Goal: Contribute content: Contribute content

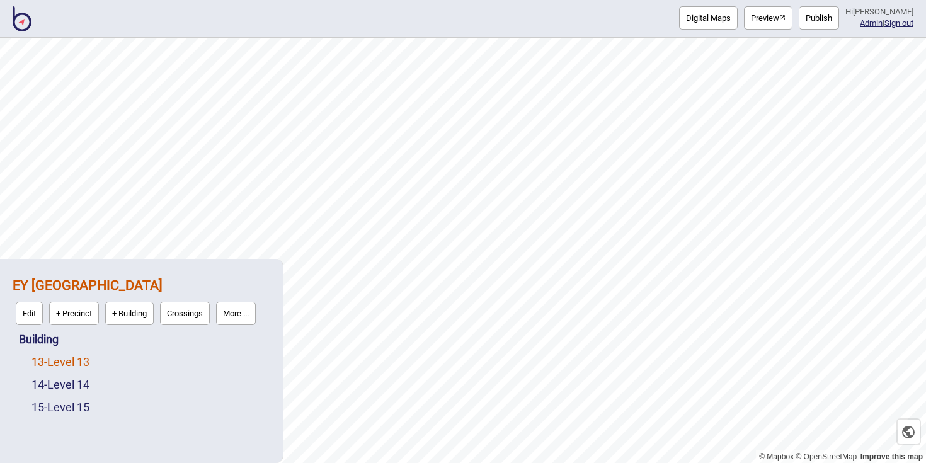
click at [87, 362] on link "13 - Level 13" at bounding box center [60, 361] width 58 height 13
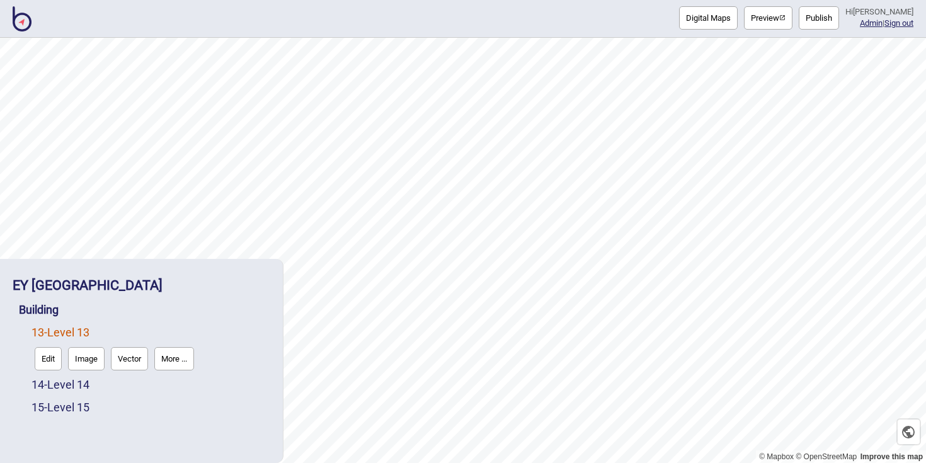
click at [118, 364] on button "Vector" at bounding box center [129, 358] width 37 height 23
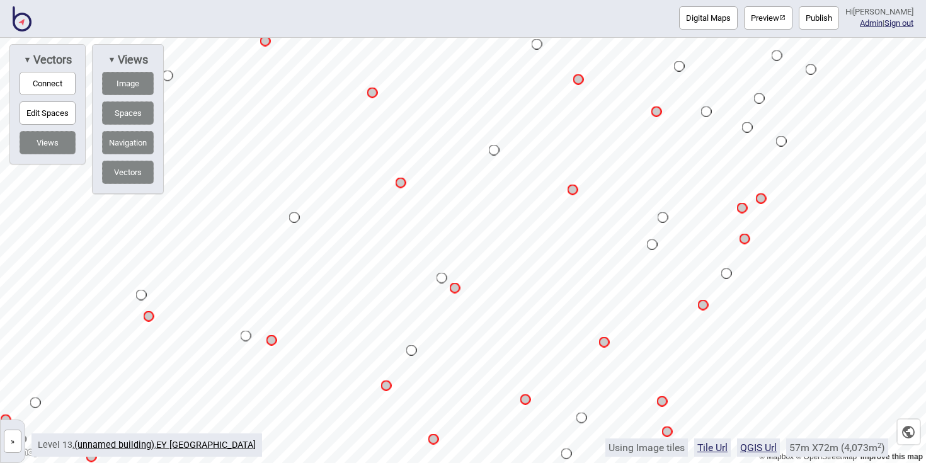
click at [67, 88] on button "Connect" at bounding box center [48, 83] width 56 height 23
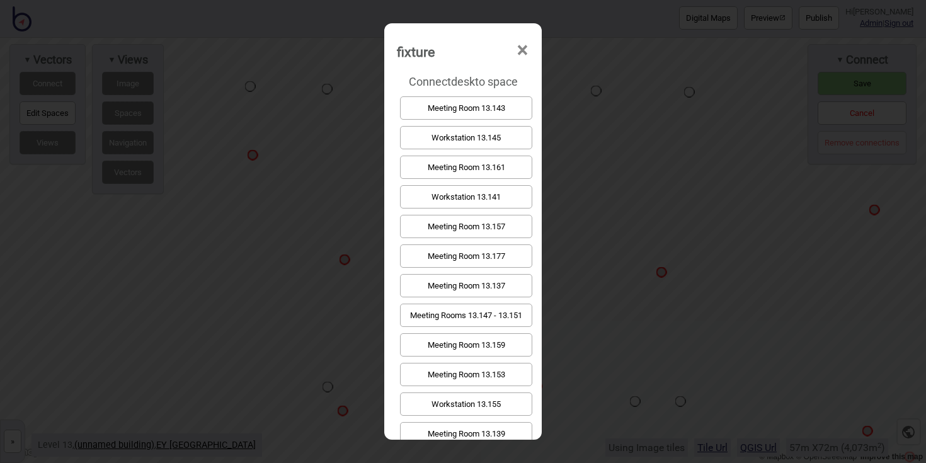
click at [516, 401] on button "Workstation 13.155" at bounding box center [466, 403] width 132 height 23
click at [469, 319] on button "Meeting Rooms 13.147 - 13.151" at bounding box center [466, 315] width 132 height 23
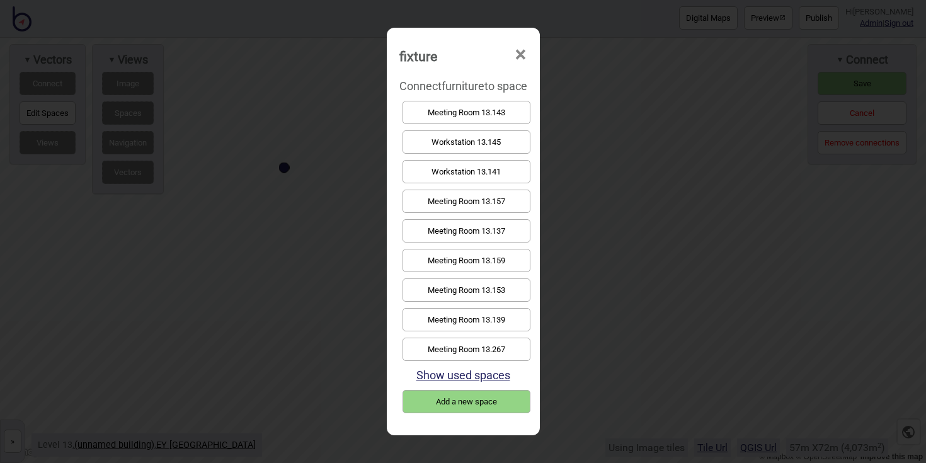
click at [493, 372] on button "Show used spaces" at bounding box center [463, 374] width 94 height 13
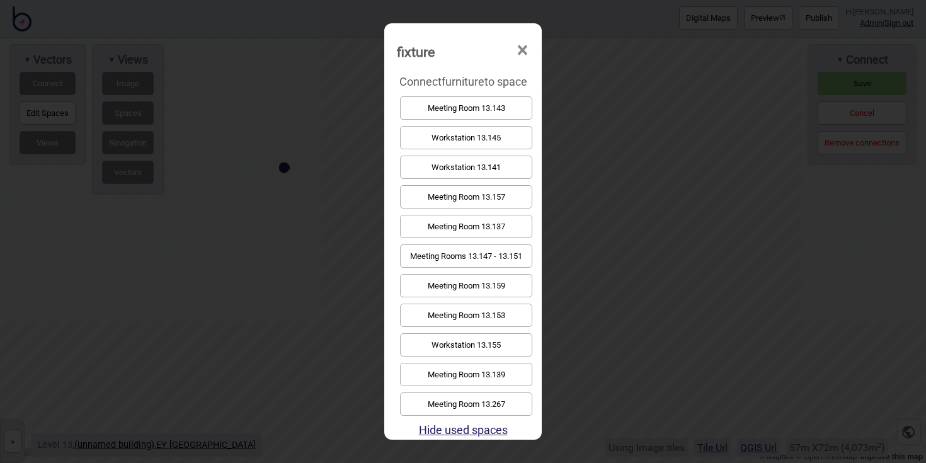
click at [486, 257] on button "Meeting Rooms 13.147 - 13.151" at bounding box center [466, 255] width 132 height 23
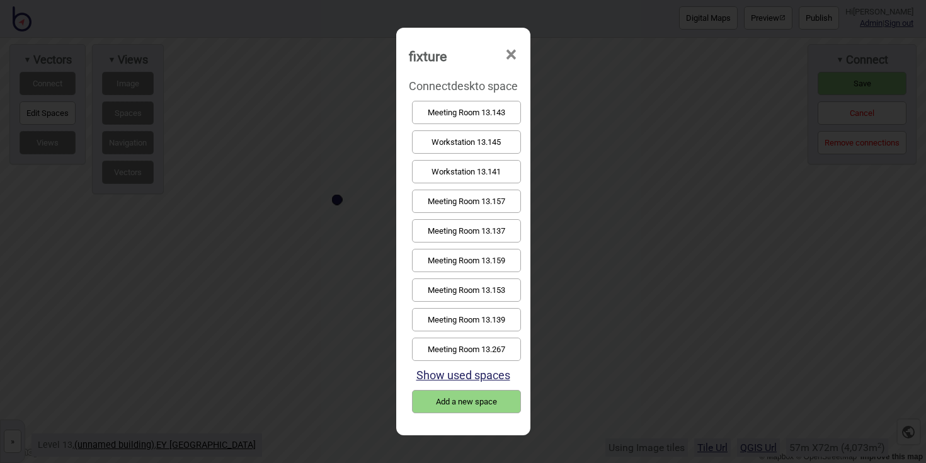
click at [449, 373] on button "Show used spaces" at bounding box center [463, 374] width 94 height 13
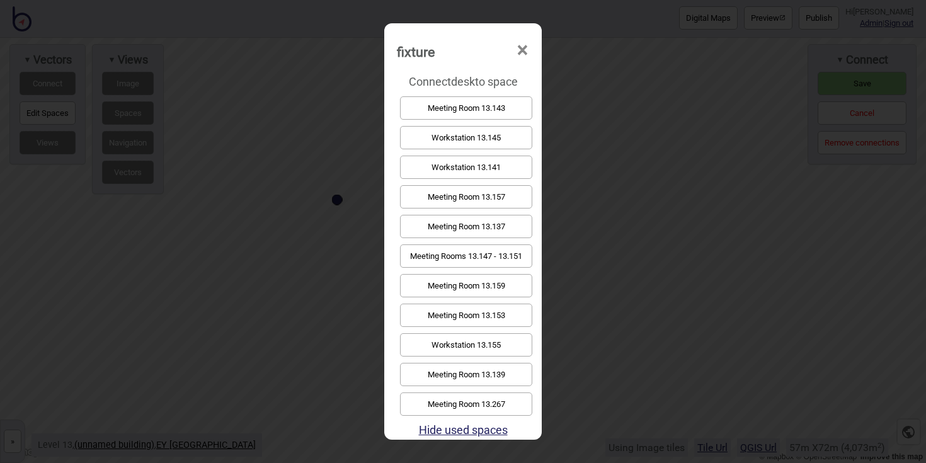
click at [494, 254] on button "Meeting Rooms 13.147 - 13.151" at bounding box center [466, 255] width 132 height 23
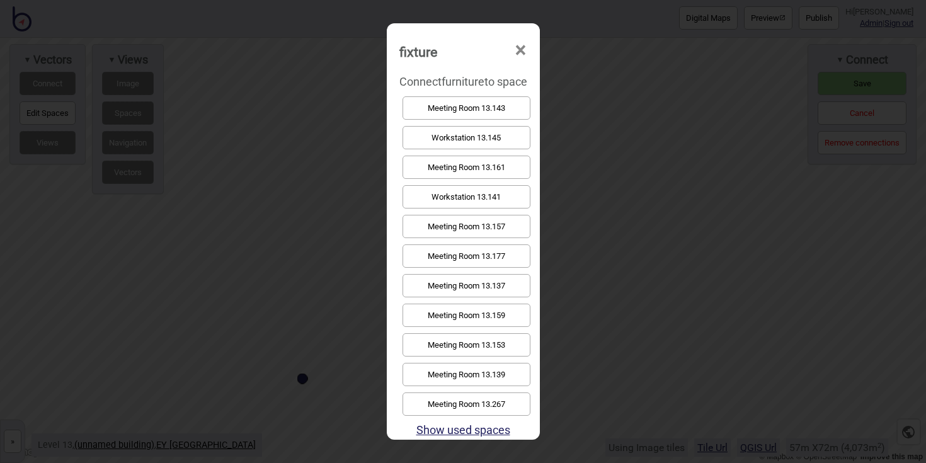
click at [494, 432] on button "Show used spaces" at bounding box center [463, 429] width 94 height 13
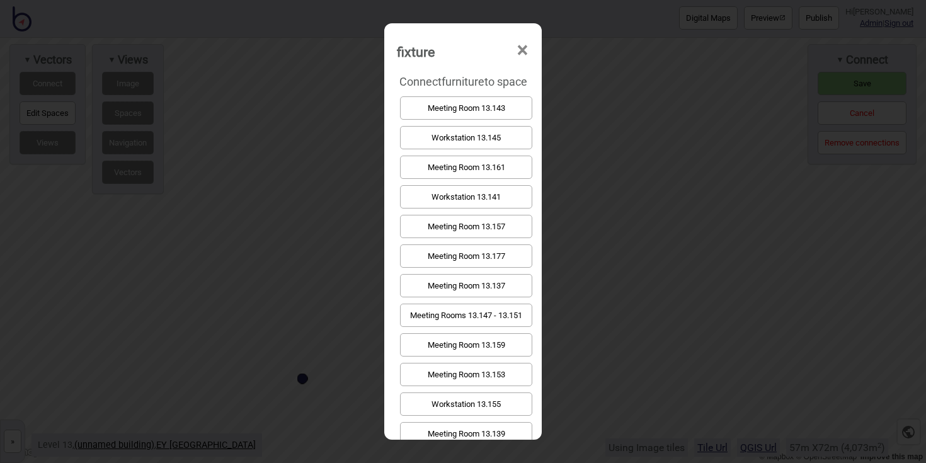
click at [487, 320] on button "Meeting Rooms 13.147 - 13.151" at bounding box center [466, 315] width 132 height 23
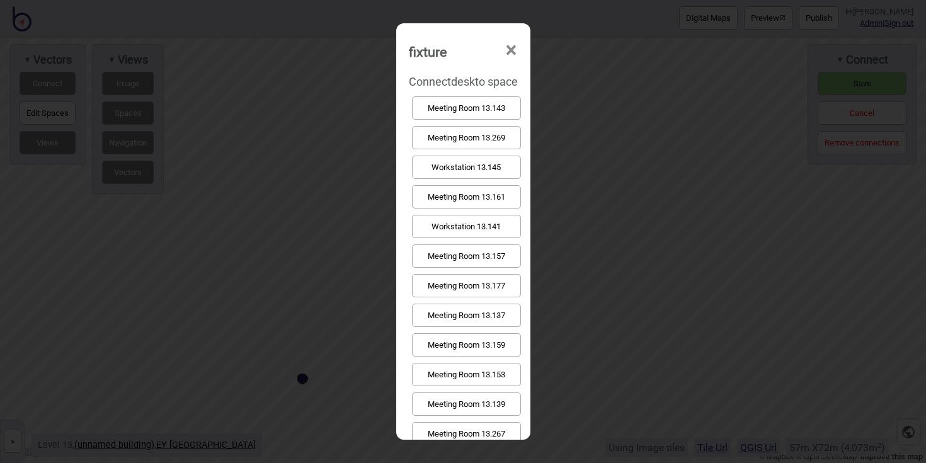
scroll to position [79, 0]
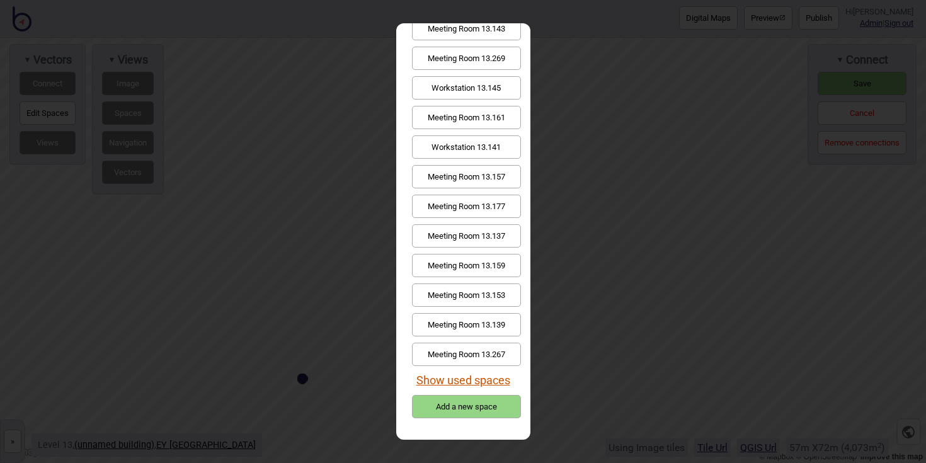
click at [474, 377] on button "Show used spaces" at bounding box center [463, 380] width 94 height 13
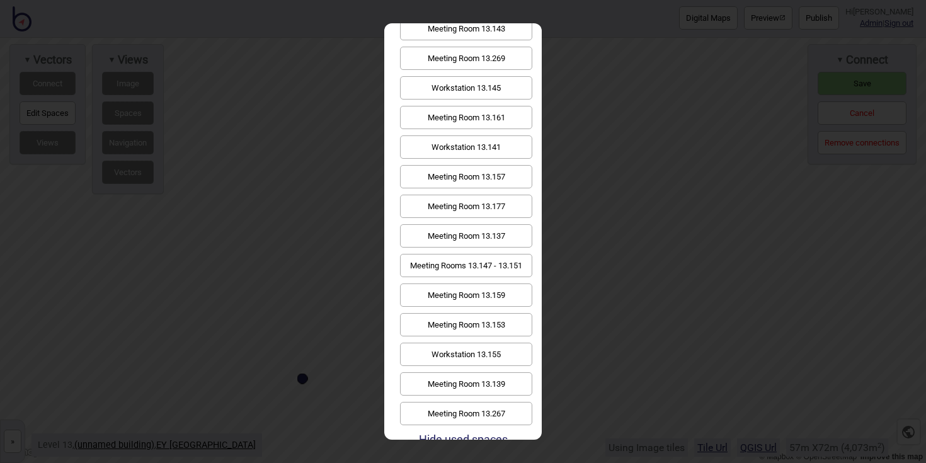
click at [471, 265] on button "Meeting Rooms 13.147 - 13.151" at bounding box center [466, 265] width 132 height 23
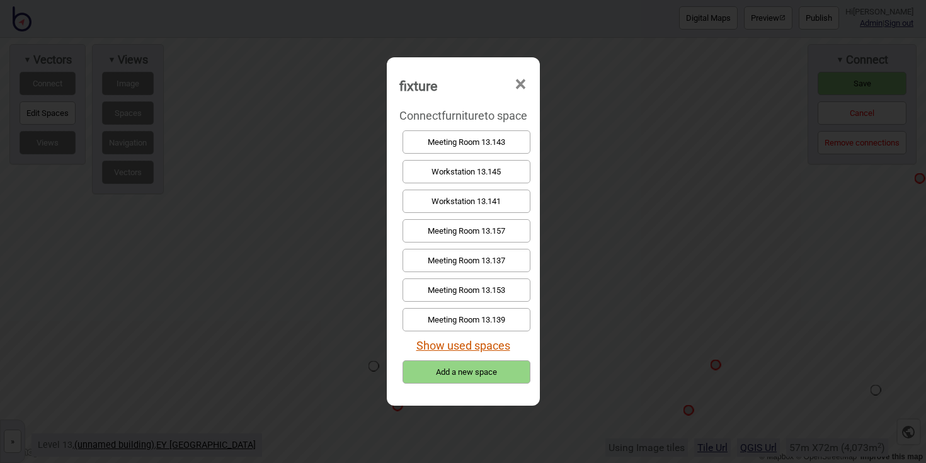
click at [479, 341] on button "Show used spaces" at bounding box center [463, 345] width 94 height 13
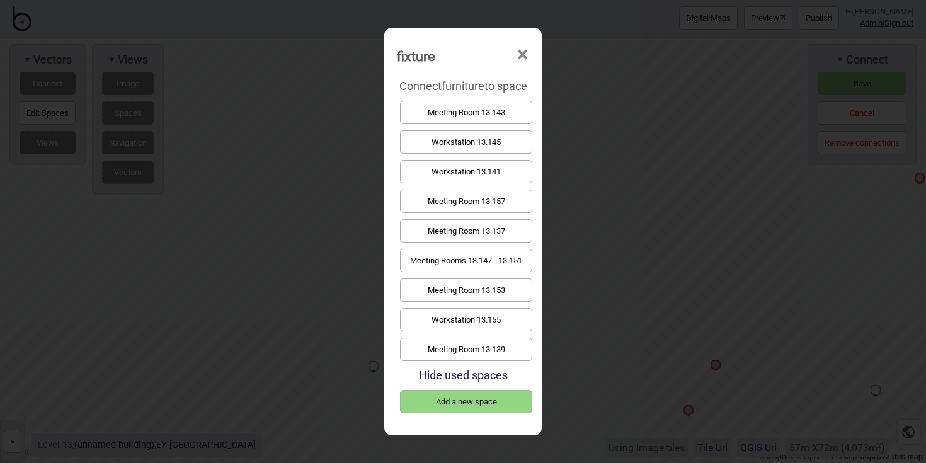
click at [486, 256] on button "Meeting Rooms 13.147 - 13.151" at bounding box center [466, 260] width 132 height 23
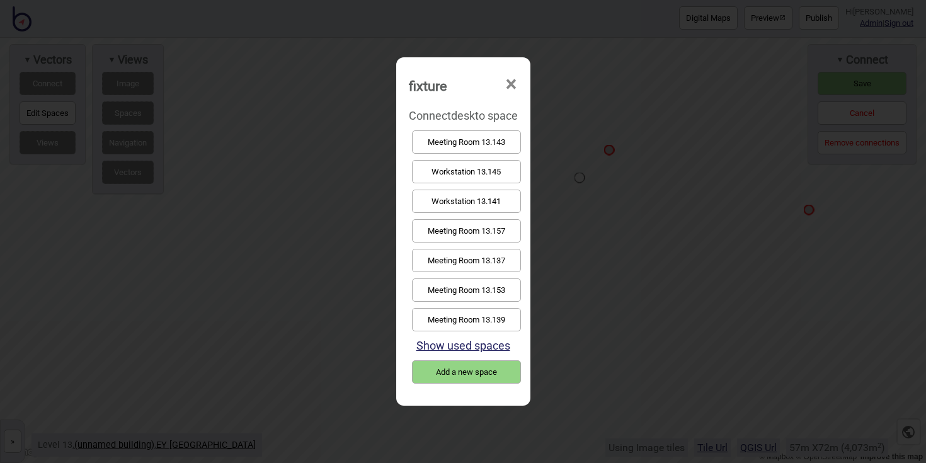
click at [471, 169] on button "Workstation 13.145" at bounding box center [466, 171] width 109 height 23
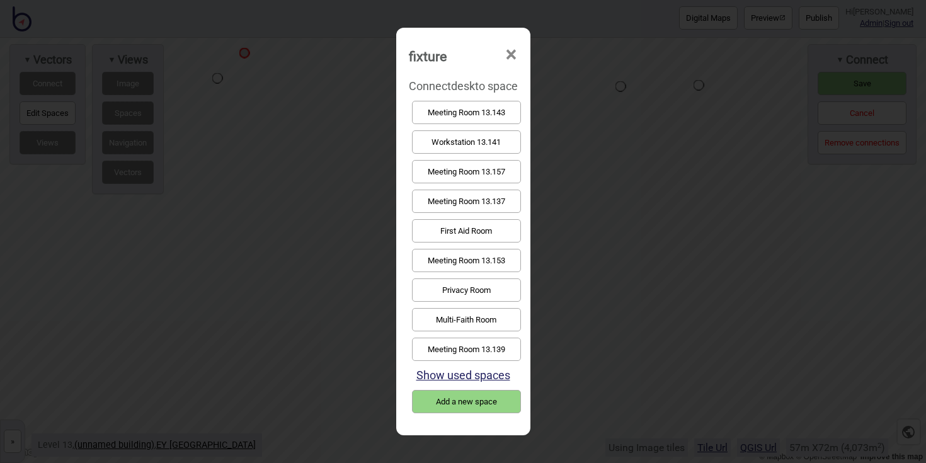
click at [459, 137] on button "Workstation 13.141" at bounding box center [466, 141] width 109 height 23
click at [488, 316] on button "Meeting Room 13.139" at bounding box center [466, 319] width 109 height 23
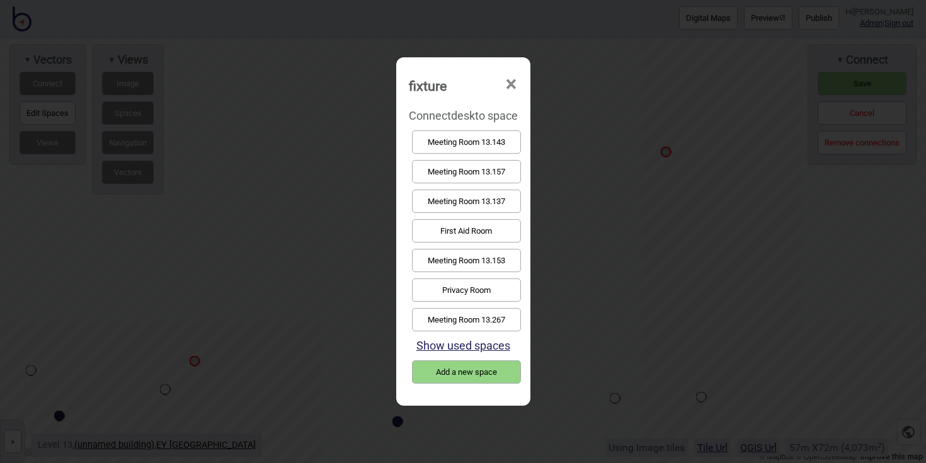
click at [474, 146] on button "Meeting Room 13.143" at bounding box center [466, 141] width 109 height 23
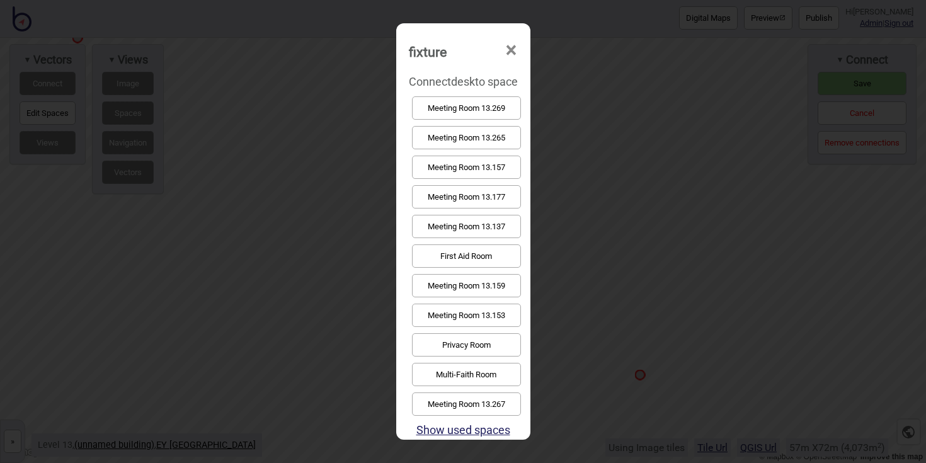
click at [469, 225] on button "Meeting Room 13.137" at bounding box center [466, 226] width 109 height 23
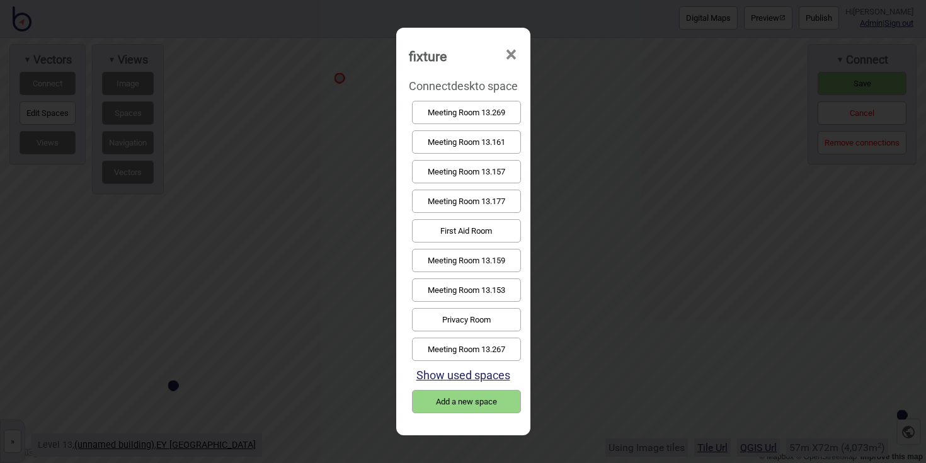
click at [491, 290] on button "Meeting Room 13.153" at bounding box center [466, 289] width 109 height 23
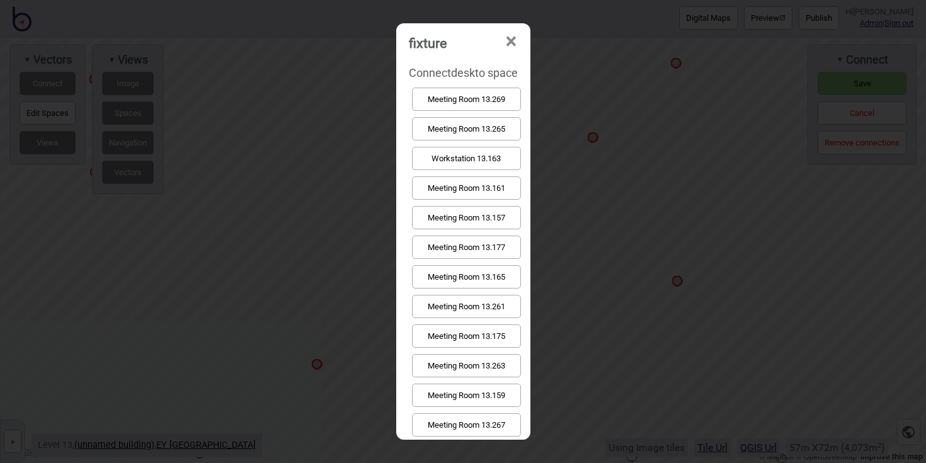
scroll to position [12, 0]
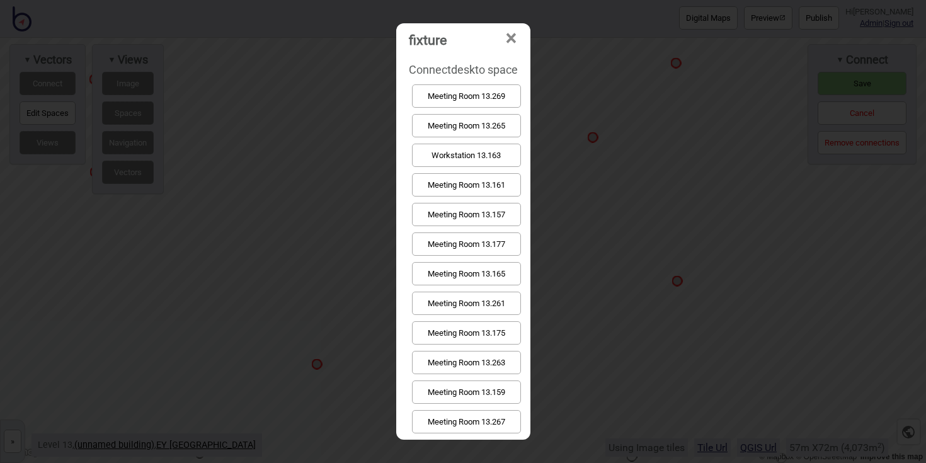
click at [459, 214] on button "Meeting Room 13.157" at bounding box center [466, 214] width 109 height 23
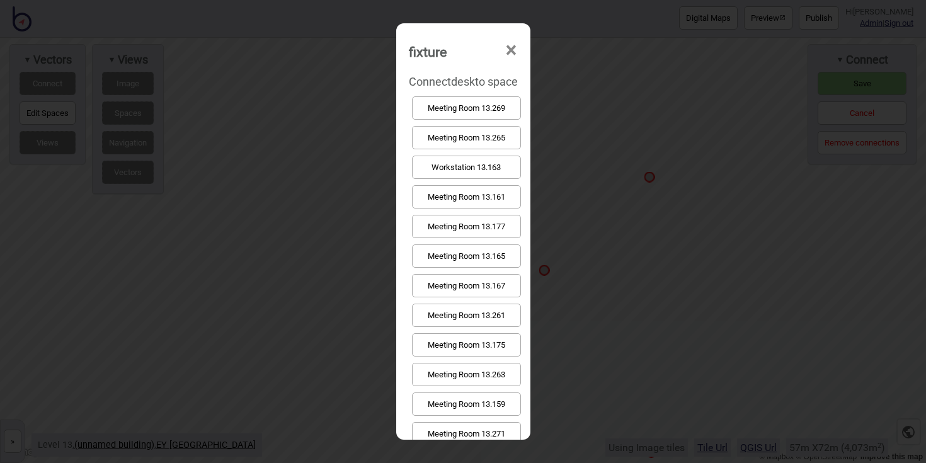
click at [459, 230] on button "Meeting Room 13.177" at bounding box center [466, 226] width 109 height 23
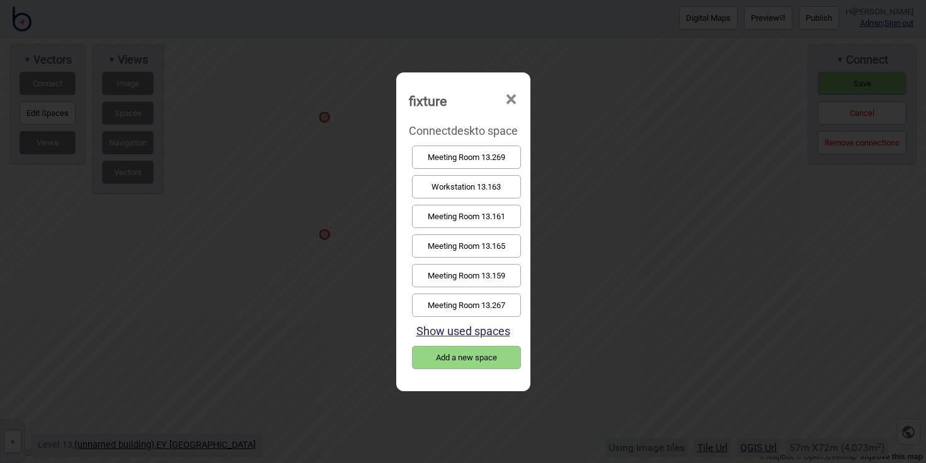
click at [489, 277] on button "Meeting Room 13.159" at bounding box center [466, 275] width 109 height 23
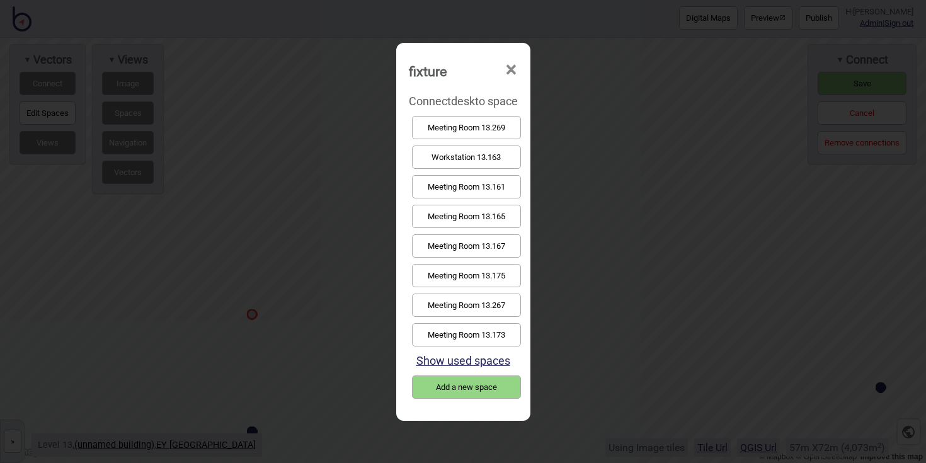
click at [481, 175] on button "Meeting Room 13.161" at bounding box center [466, 186] width 109 height 23
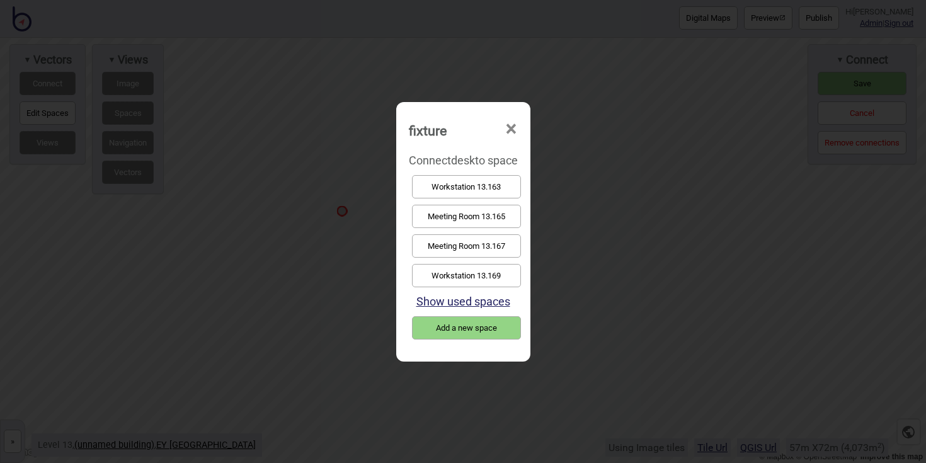
click at [457, 192] on button "Workstation 13.163" at bounding box center [466, 186] width 109 height 23
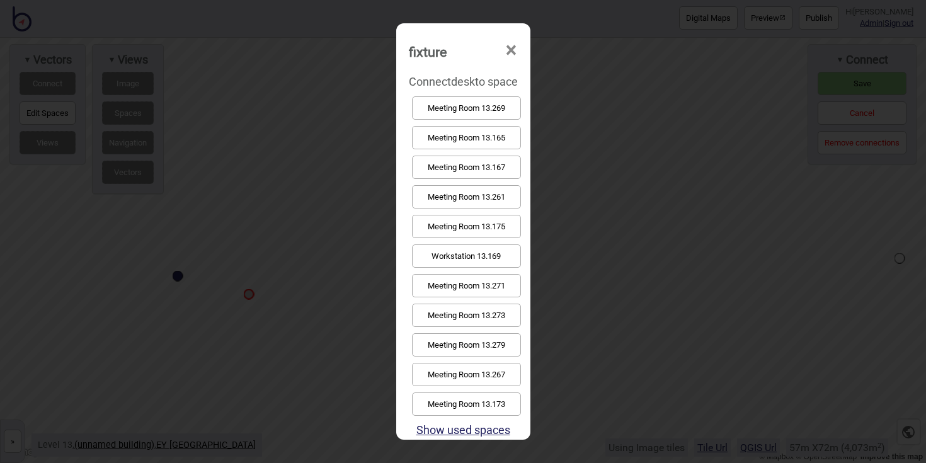
click at [505, 145] on button "Meeting Room 13.165" at bounding box center [466, 137] width 109 height 23
click at [482, 142] on button "Meeting Room 13.167" at bounding box center [466, 137] width 109 height 23
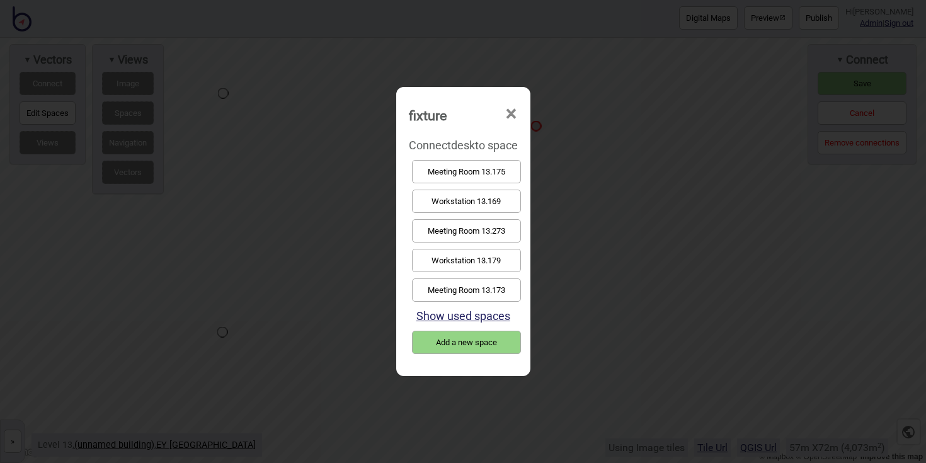
click at [455, 197] on button "Workstation 13.169" at bounding box center [466, 201] width 109 height 23
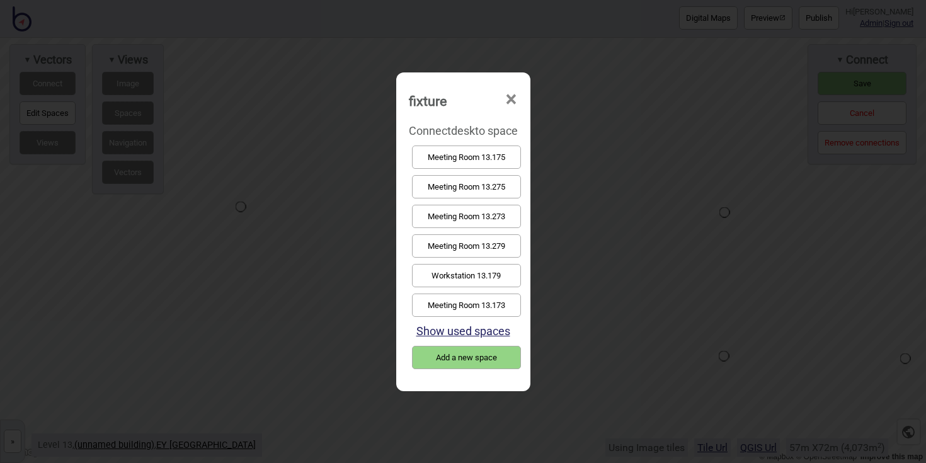
click at [472, 275] on button "Workstation 13.179" at bounding box center [466, 275] width 109 height 23
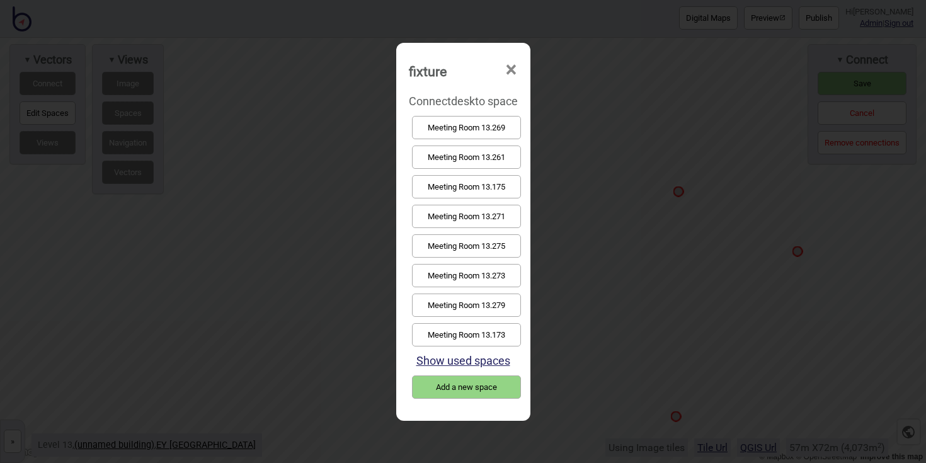
click at [510, 336] on button "Meeting Room 13.173" at bounding box center [466, 334] width 109 height 23
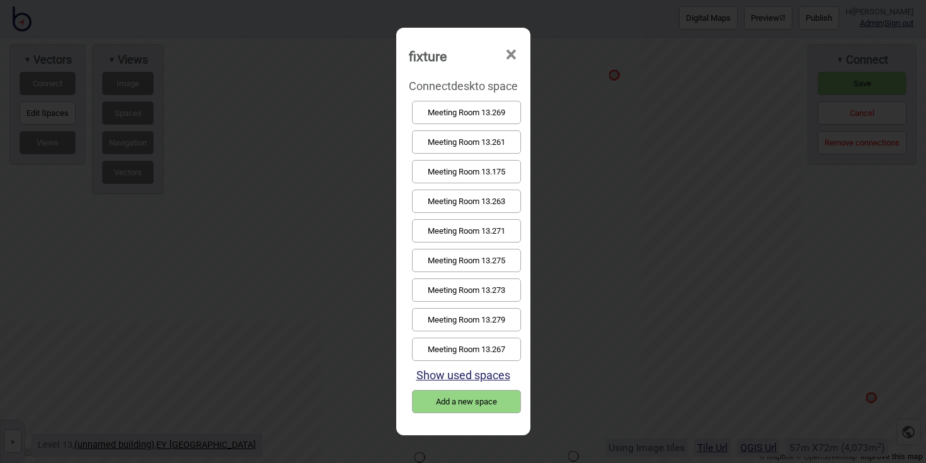
click at [464, 170] on button "Meeting Room 13.175" at bounding box center [466, 171] width 109 height 23
click at [509, 194] on button "Meeting Room 13.275" at bounding box center [466, 201] width 109 height 23
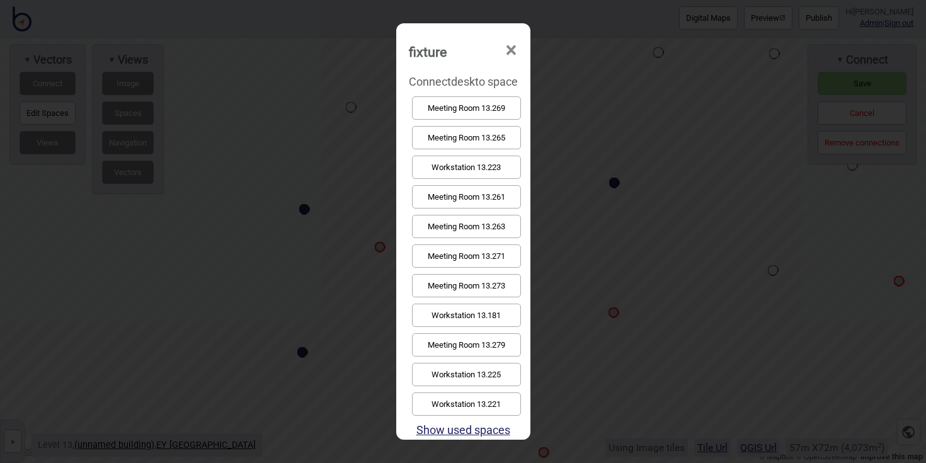
click at [504, 336] on button "Meeting Room 13.279" at bounding box center [466, 344] width 109 height 23
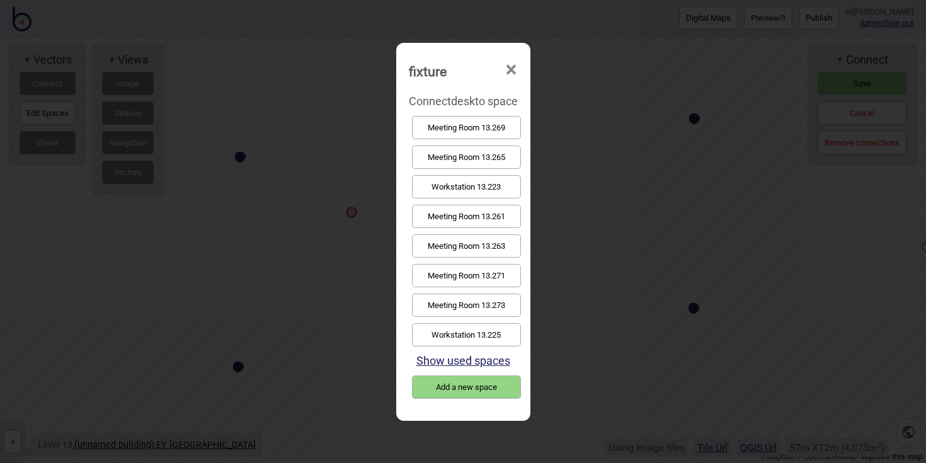
click at [497, 302] on button "Meeting Room 13.273" at bounding box center [466, 305] width 109 height 23
click at [482, 268] on button "Meeting Room 13.271" at bounding box center [466, 275] width 109 height 23
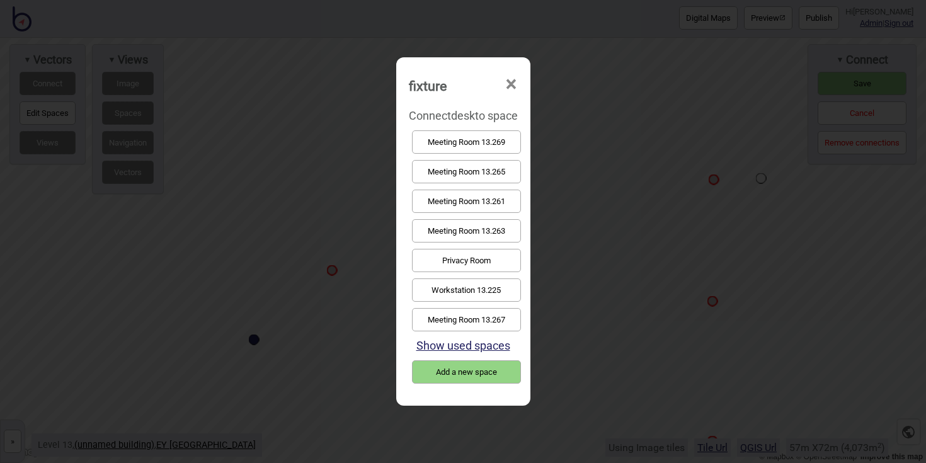
click at [503, 149] on button "Meeting Room 13.269" at bounding box center [466, 141] width 109 height 23
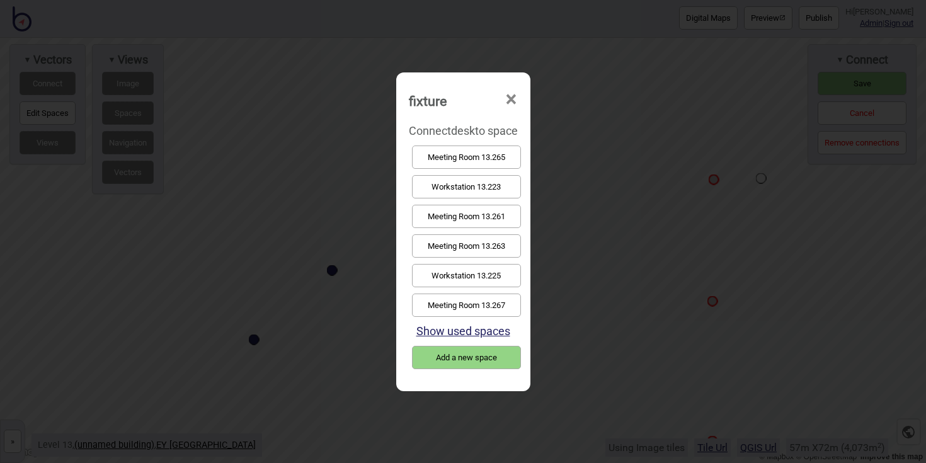
click at [509, 215] on button "Meeting Room 13.261" at bounding box center [466, 216] width 109 height 23
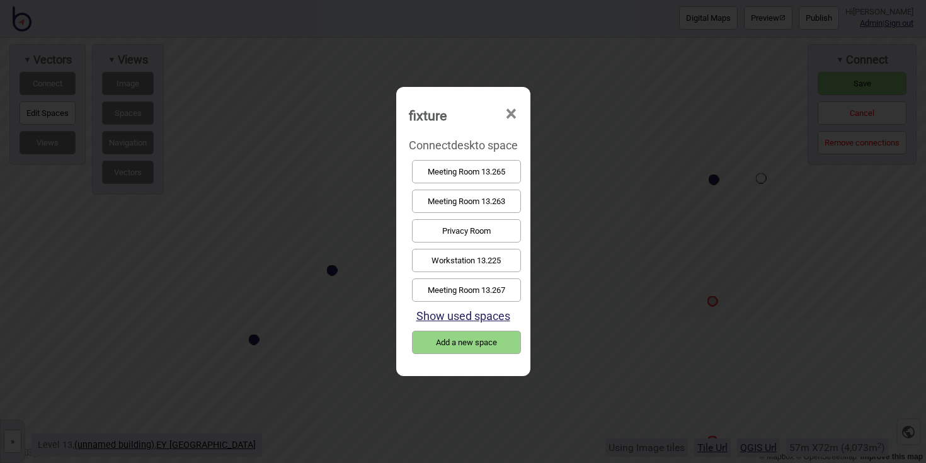
click at [467, 195] on button "Meeting Room 13.263" at bounding box center [466, 201] width 109 height 23
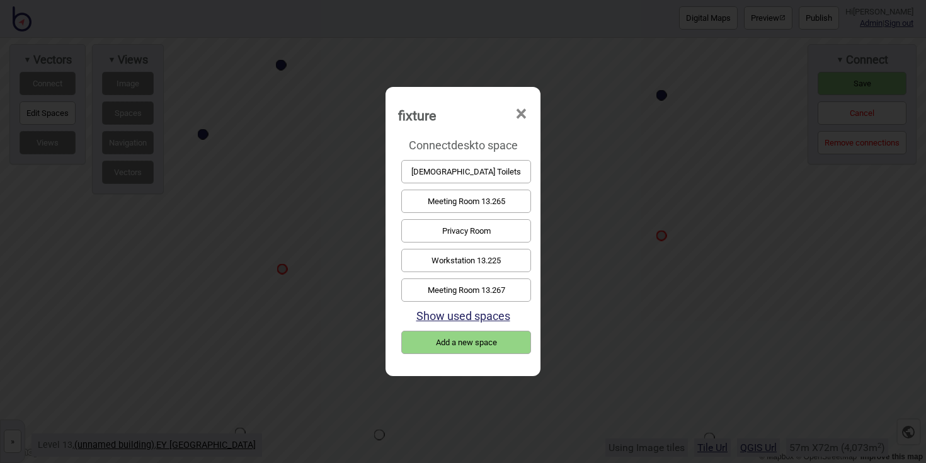
click at [494, 205] on button "Meeting Room 13.265" at bounding box center [466, 201] width 130 height 23
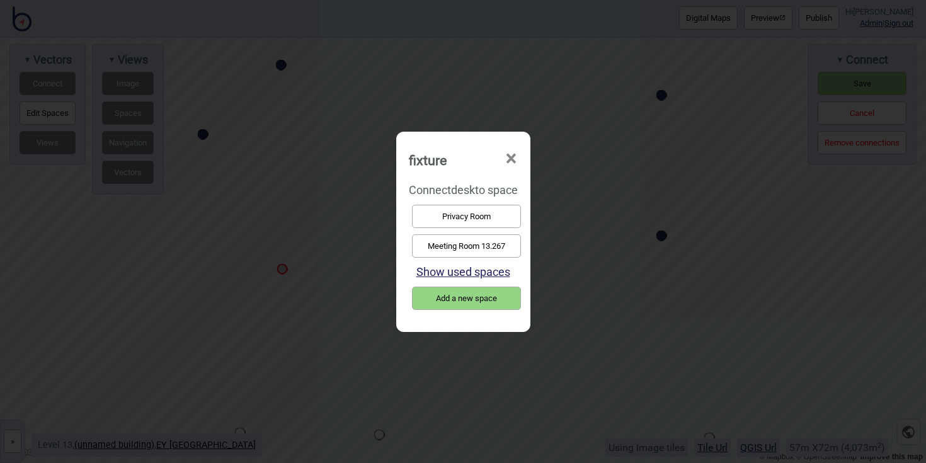
click at [463, 241] on button "Meeting Room 13.267" at bounding box center [466, 245] width 109 height 23
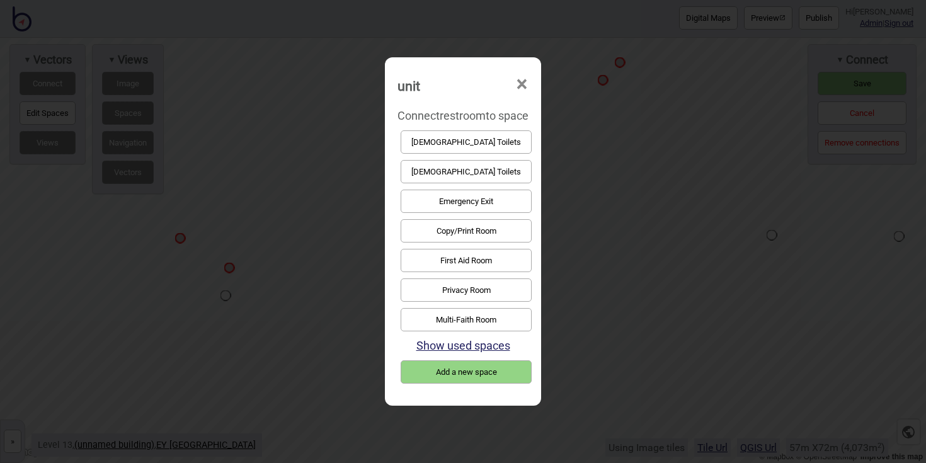
click at [488, 143] on button "[DEMOGRAPHIC_DATA] Toilets" at bounding box center [466, 141] width 131 height 23
click at [507, 174] on button "[DEMOGRAPHIC_DATA] Toilets" at bounding box center [466, 171] width 131 height 23
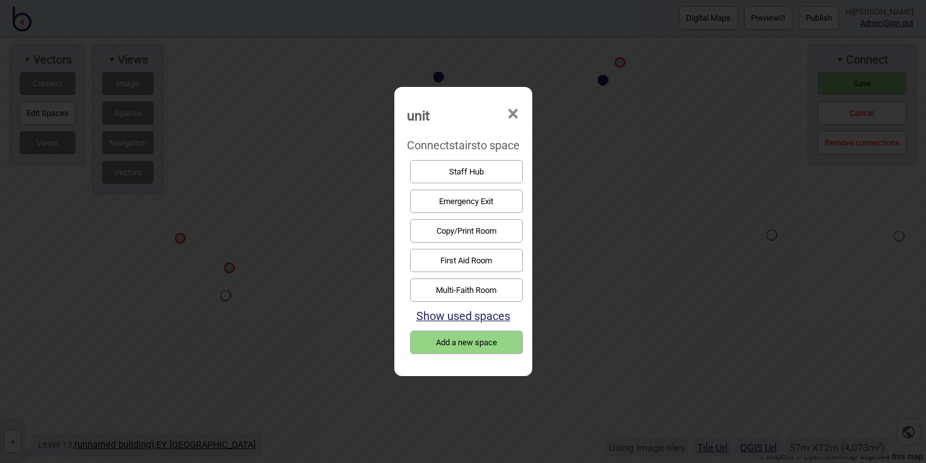
click at [516, 198] on button "Emergency Exit" at bounding box center [466, 201] width 113 height 23
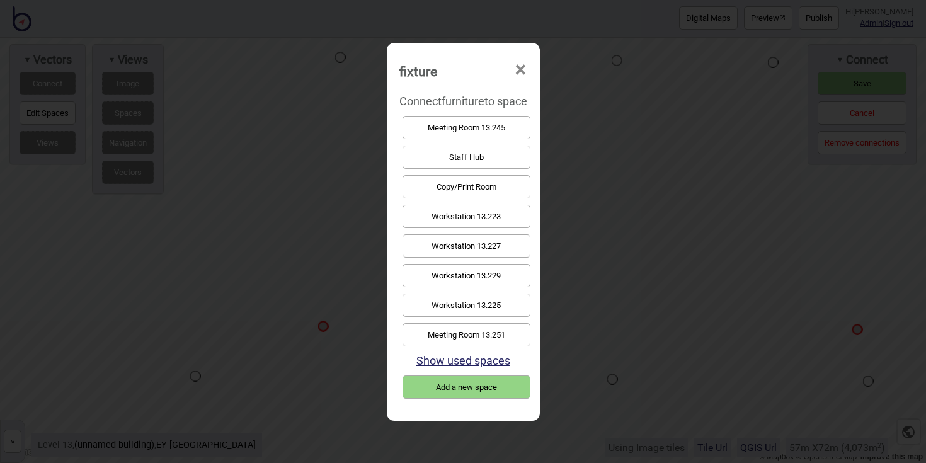
click at [455, 161] on button "Staff Hub" at bounding box center [466, 156] width 128 height 23
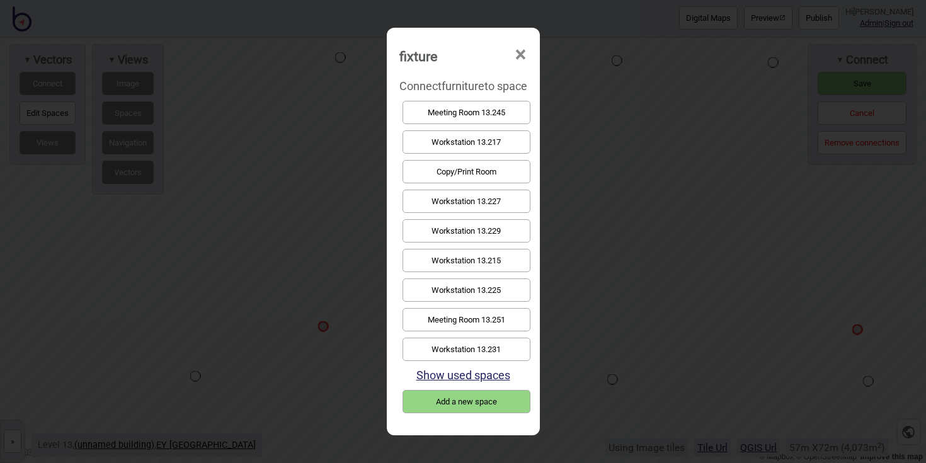
click at [486, 375] on button "Show used spaces" at bounding box center [463, 374] width 94 height 13
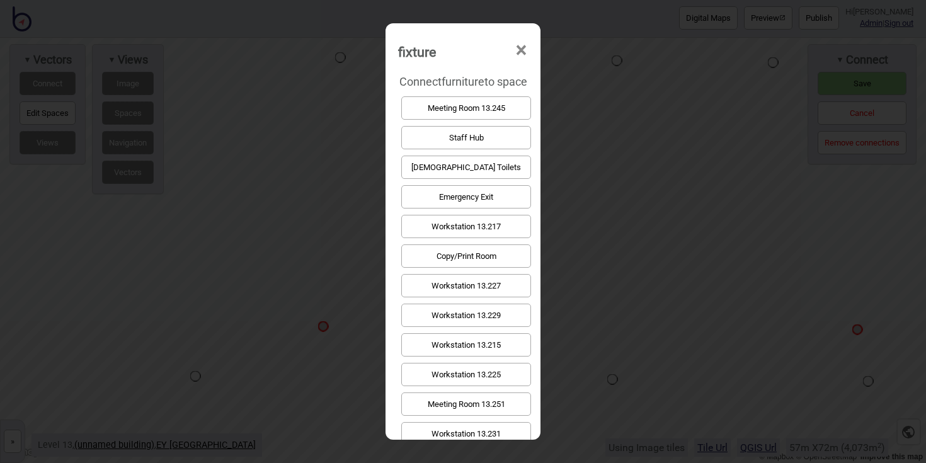
click at [503, 149] on button "Staff Hub" at bounding box center [466, 137] width 130 height 23
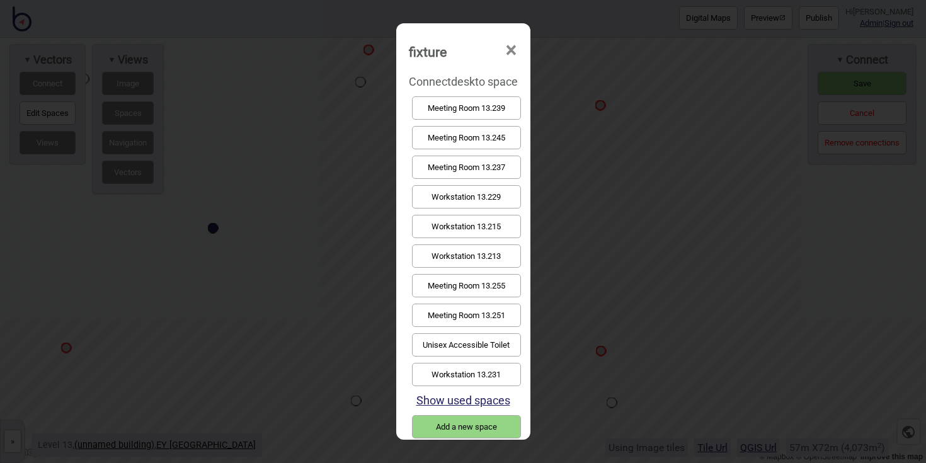
click at [499, 140] on button "Meeting Room 13.245" at bounding box center [466, 137] width 109 height 23
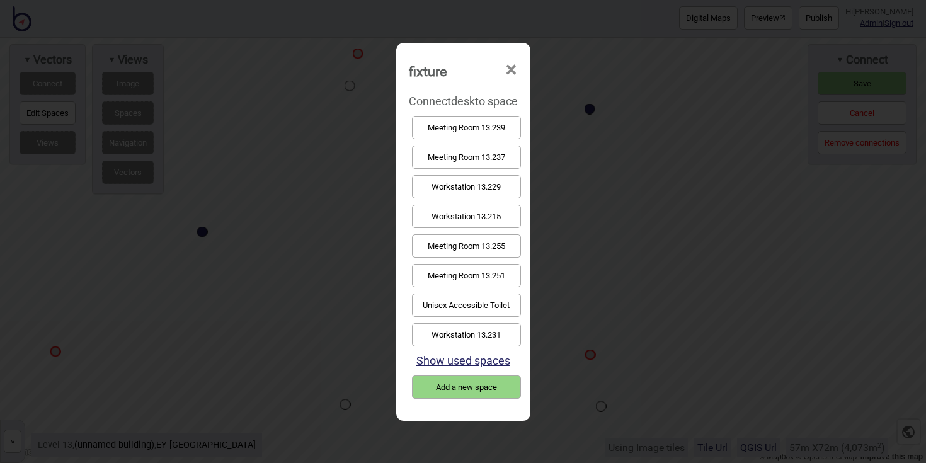
click at [508, 272] on button "Meeting Room 13.251" at bounding box center [466, 275] width 109 height 23
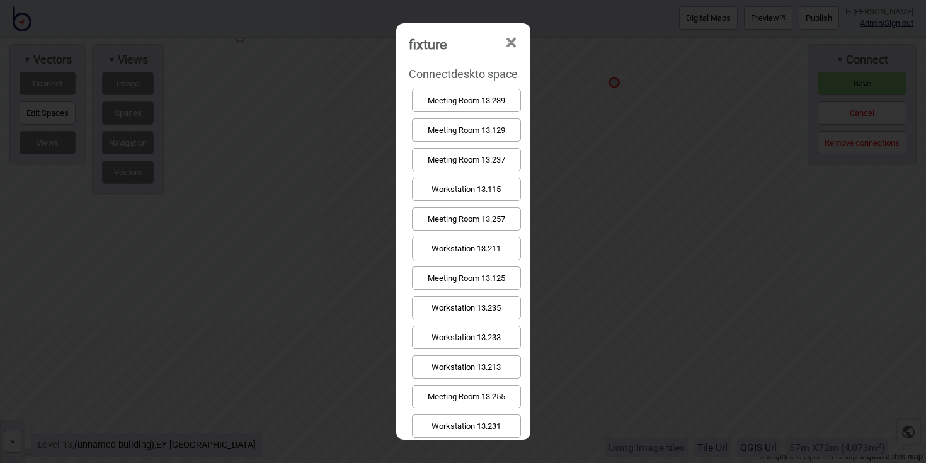
scroll to position [0, 0]
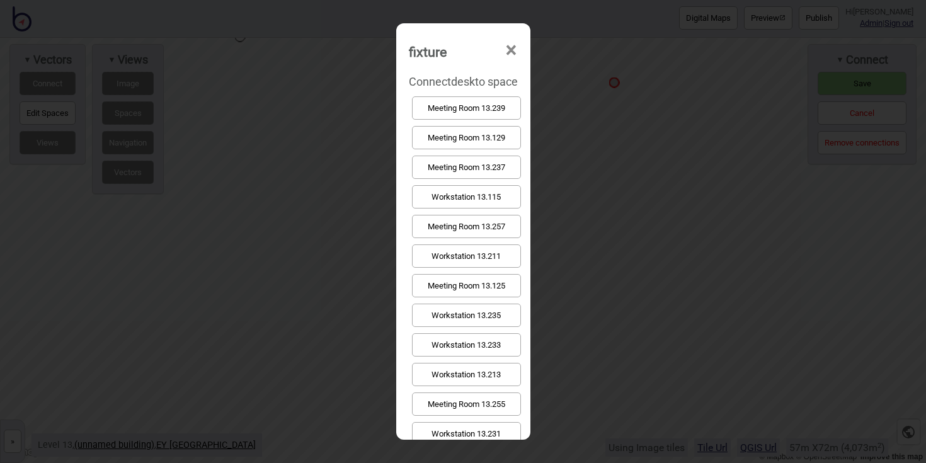
click at [505, 105] on button "Meeting Room 13.239" at bounding box center [466, 107] width 109 height 23
click at [510, 202] on button "Meeting Room 13.237" at bounding box center [466, 196] width 109 height 23
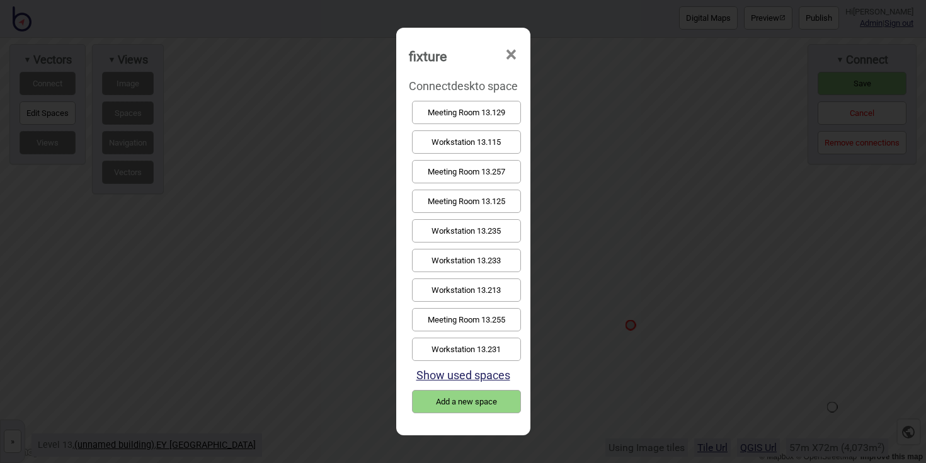
click at [479, 312] on button "Meeting Room 13.255" at bounding box center [466, 319] width 109 height 23
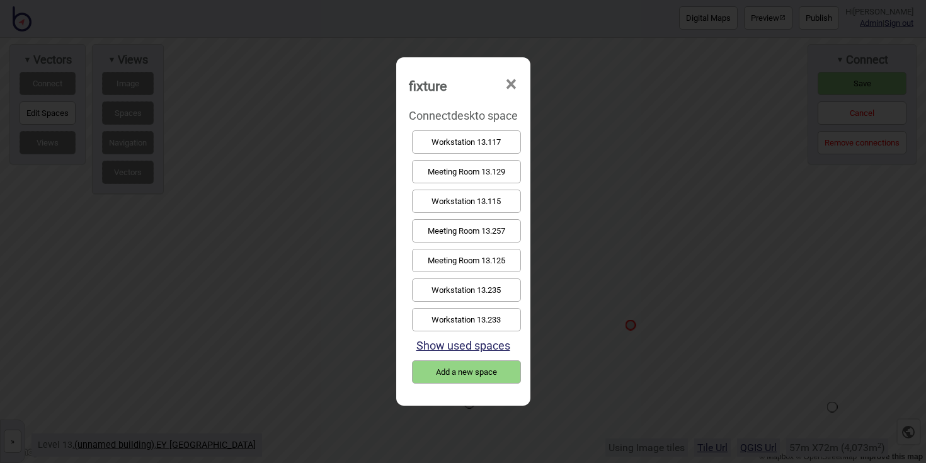
click at [513, 234] on button "Meeting Room 13.257" at bounding box center [466, 230] width 109 height 23
click at [517, 255] on button "Workstation 13.115" at bounding box center [466, 260] width 109 height 23
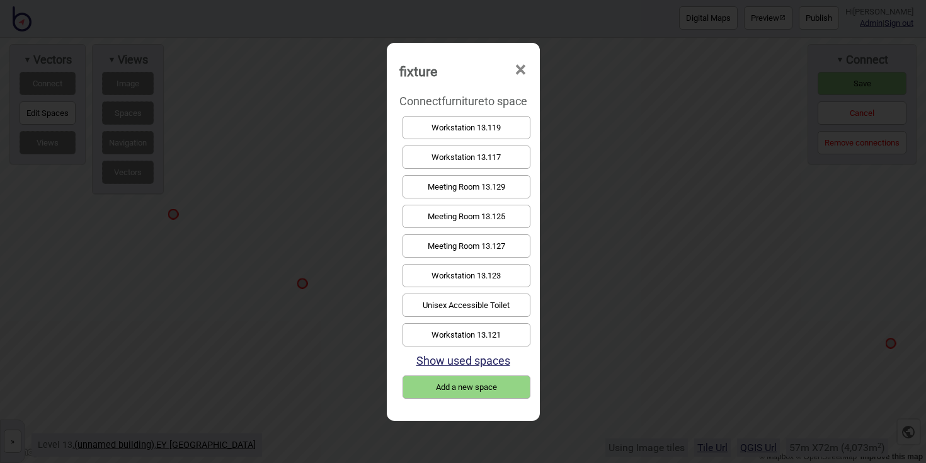
click at [523, 209] on button "Meeting Room 13.125" at bounding box center [466, 216] width 128 height 23
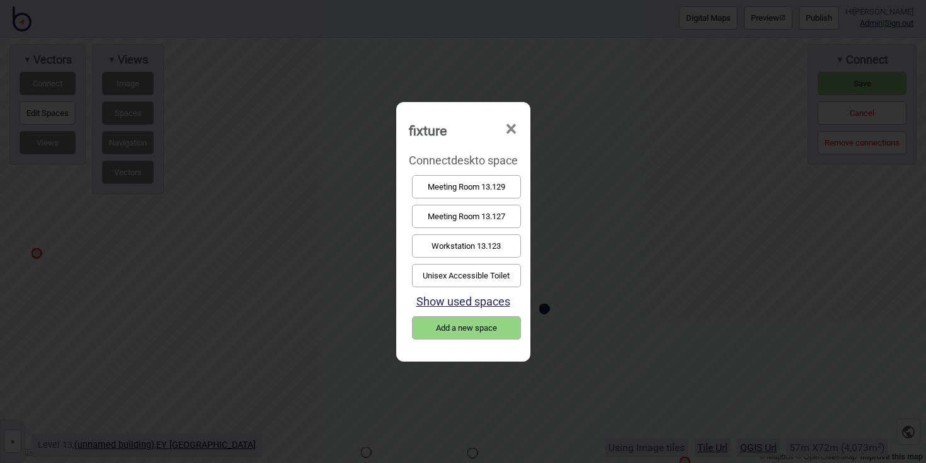
click at [460, 190] on button "Meeting Room 13.129" at bounding box center [466, 186] width 109 height 23
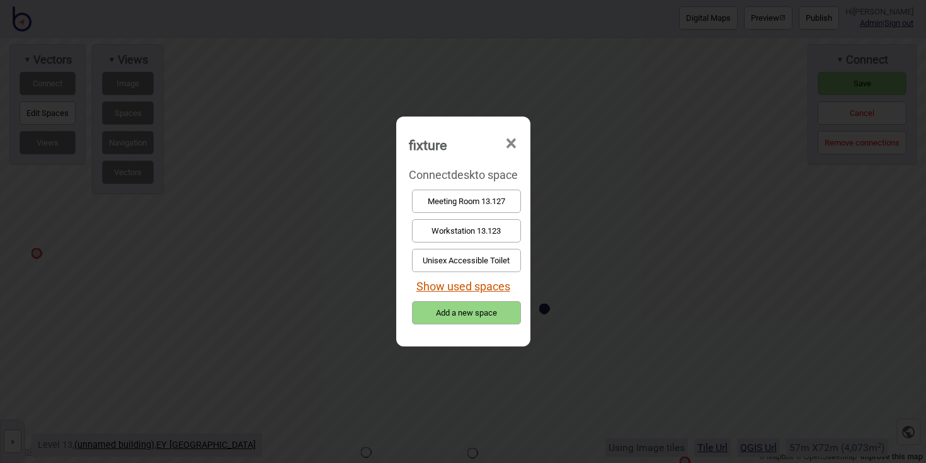
click at [482, 287] on button "Show used spaces" at bounding box center [463, 286] width 94 height 13
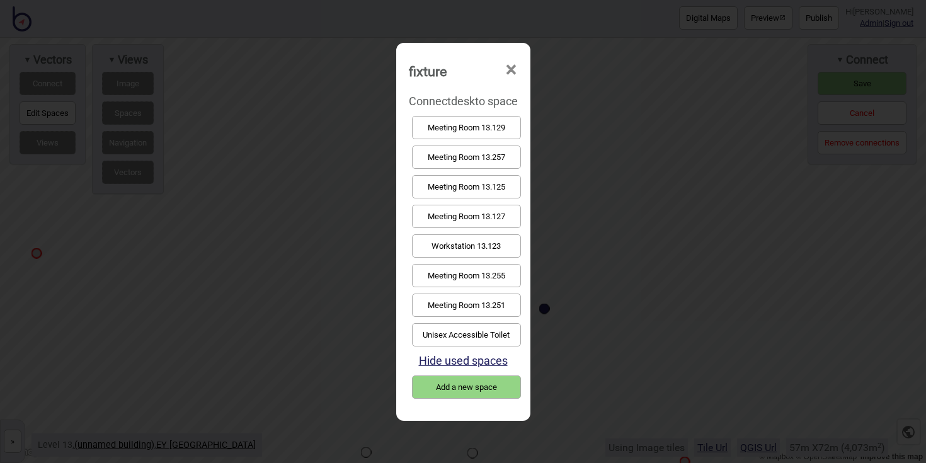
click at [484, 122] on button "Meeting Room 13.129" at bounding box center [466, 127] width 109 height 23
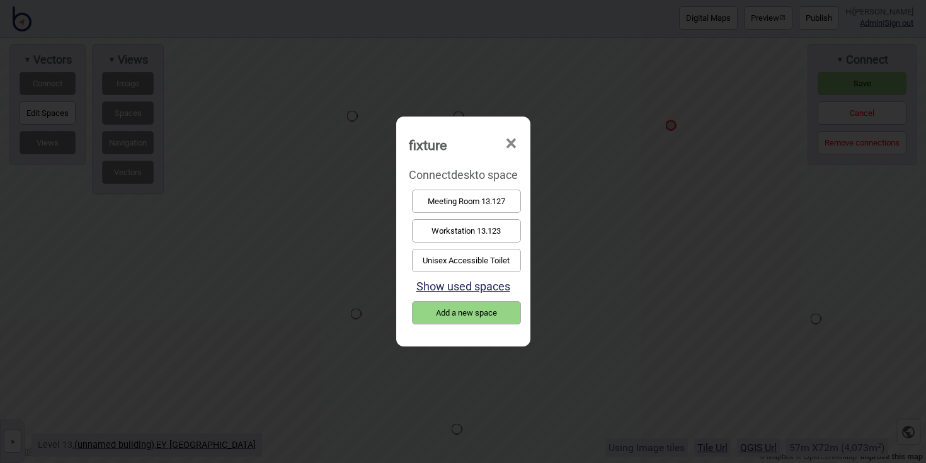
click at [459, 206] on button "Meeting Room 13.127" at bounding box center [466, 201] width 109 height 23
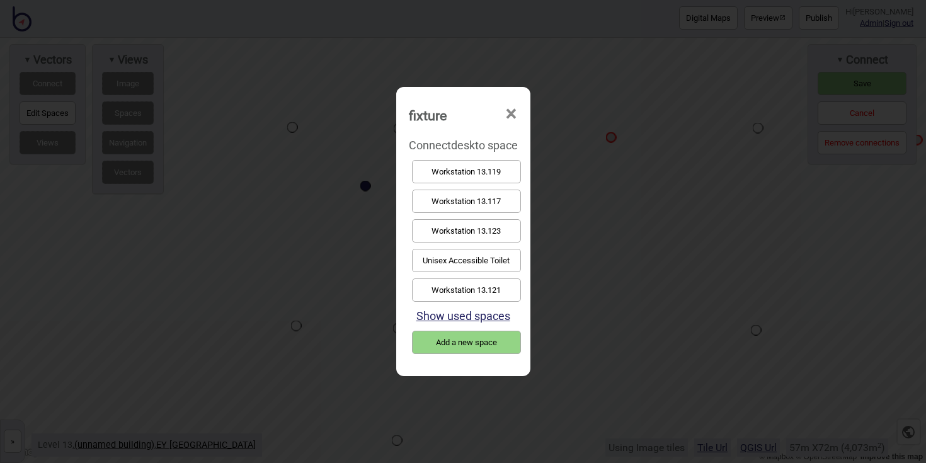
click at [510, 224] on button "Workstation 13.123" at bounding box center [466, 230] width 109 height 23
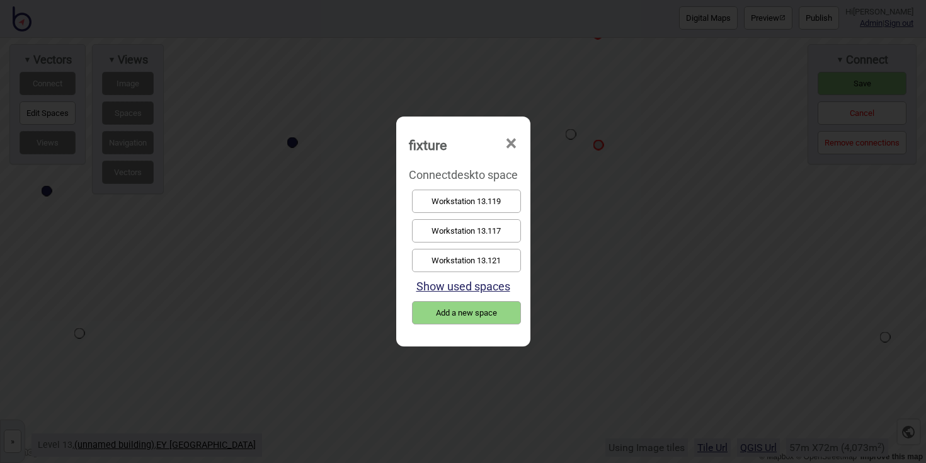
click at [500, 257] on button "Workstation 13.121" at bounding box center [466, 260] width 109 height 23
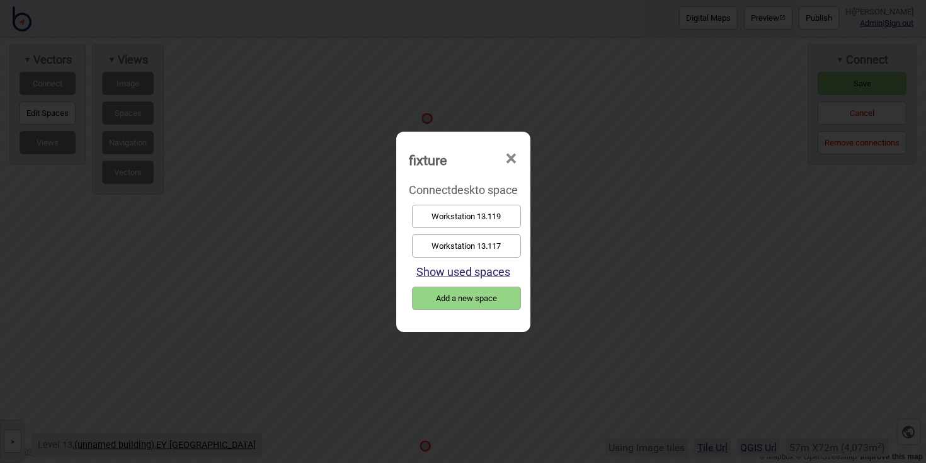
click at [506, 247] on button "Workstation 13.117" at bounding box center [466, 245] width 109 height 23
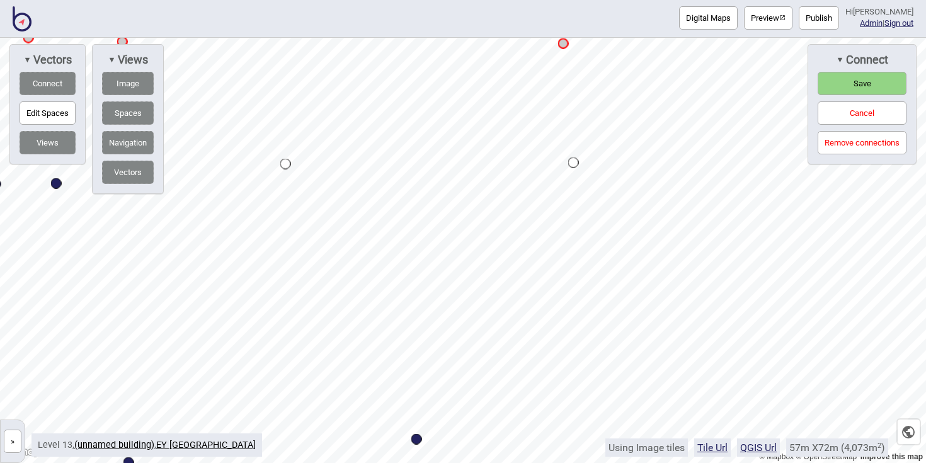
click at [448, 0] on html "Digital Maps Preview Publish Hi John-Ross Admin | Sign out © Mapbox © OpenStree…" at bounding box center [463, 0] width 926 height 0
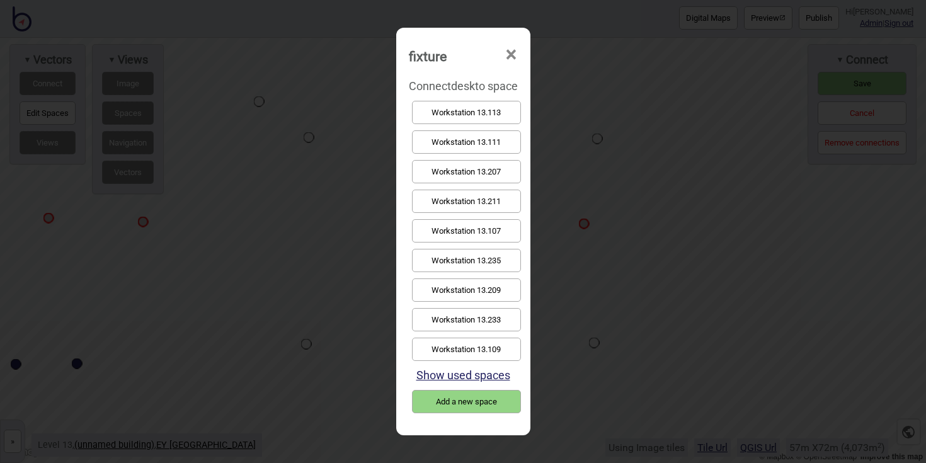
click at [474, 114] on button "Workstation 13.113" at bounding box center [466, 112] width 109 height 23
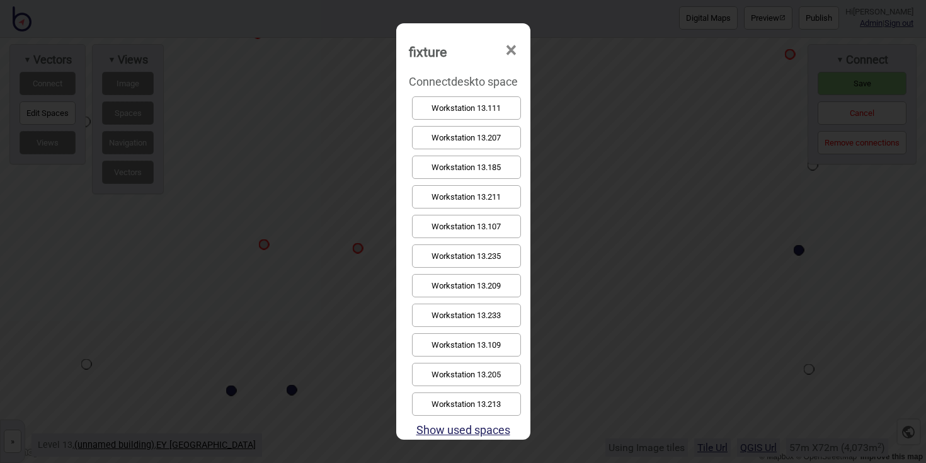
click at [496, 253] on button "Workstation 13.235" at bounding box center [466, 255] width 109 height 23
click at [465, 286] on button "Workstation 13.233" at bounding box center [466, 285] width 109 height 23
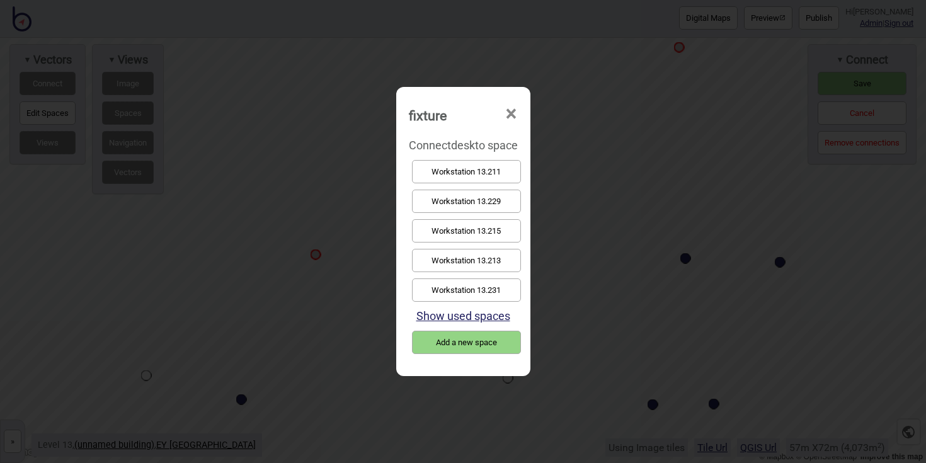
click at [479, 284] on button "Workstation 13.231" at bounding box center [466, 289] width 109 height 23
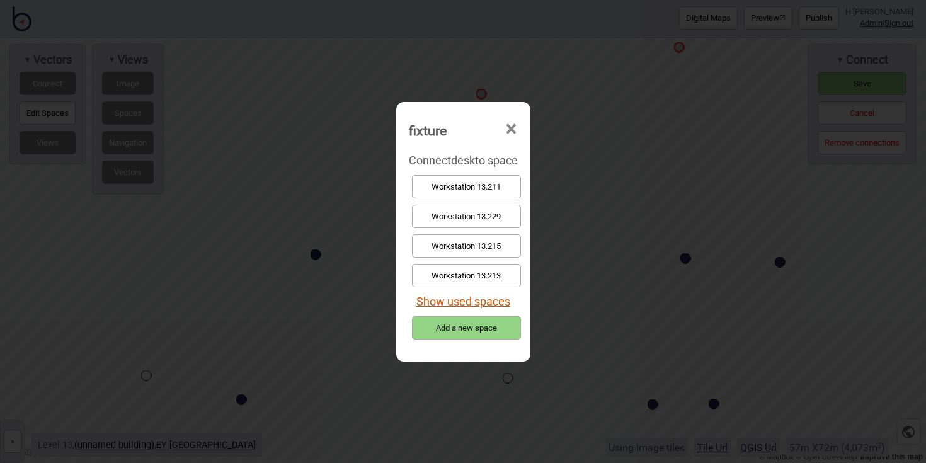
click at [465, 305] on button "Show used spaces" at bounding box center [463, 301] width 94 height 13
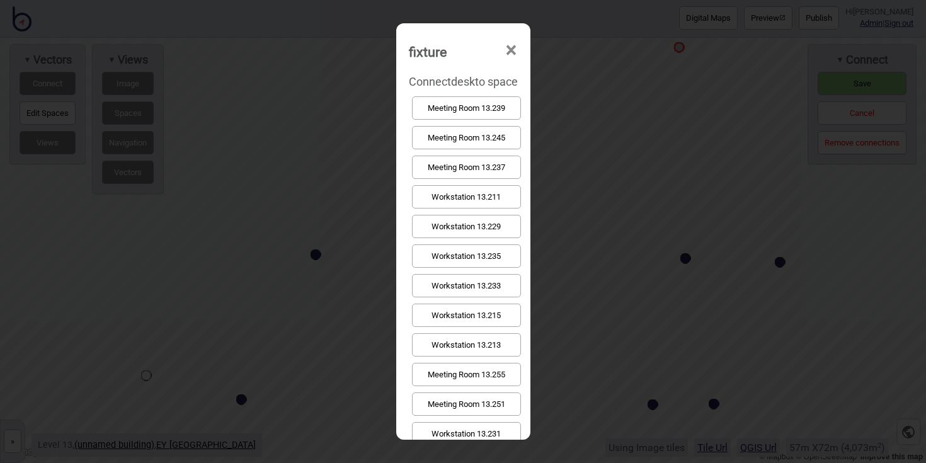
click at [501, 425] on button "Workstation 13.231" at bounding box center [466, 433] width 109 height 23
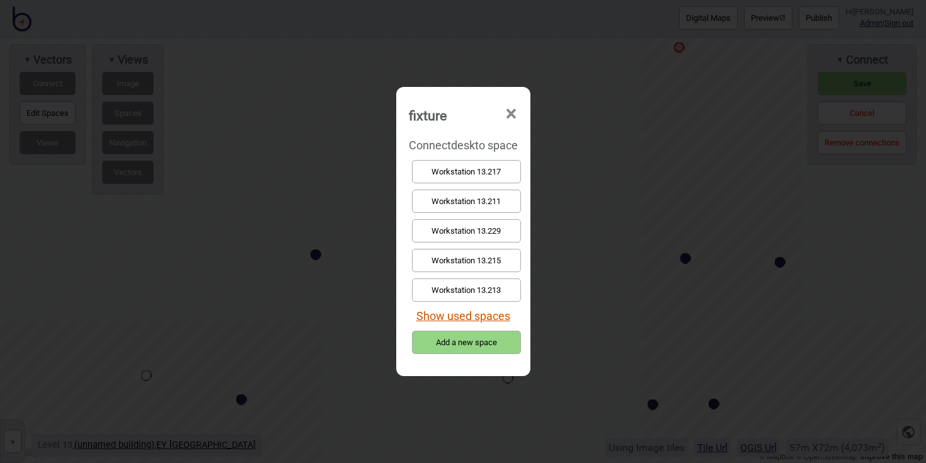
click at [465, 312] on button "Show used spaces" at bounding box center [463, 315] width 94 height 13
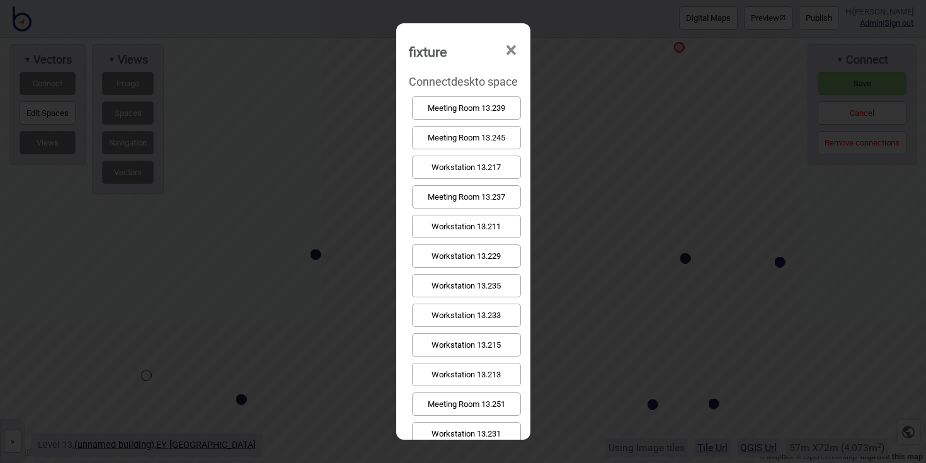
click at [474, 426] on button "Workstation 13.231" at bounding box center [466, 433] width 109 height 23
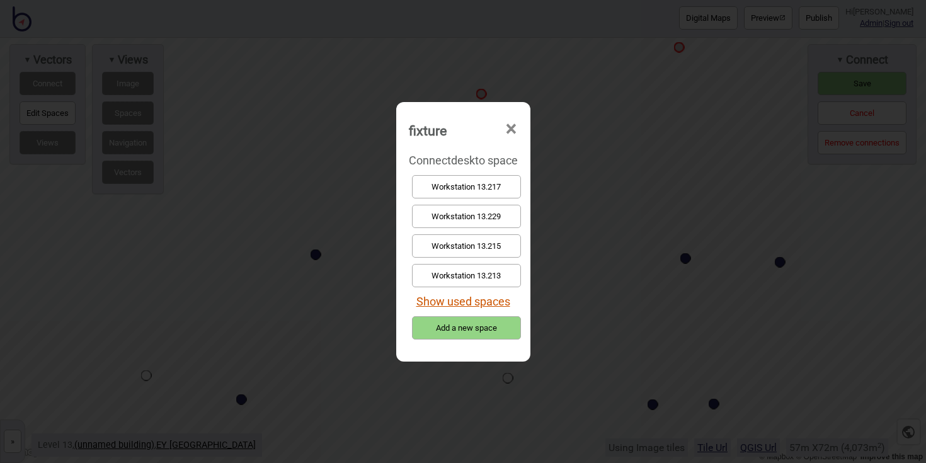
click at [497, 299] on button "Show used spaces" at bounding box center [463, 301] width 94 height 13
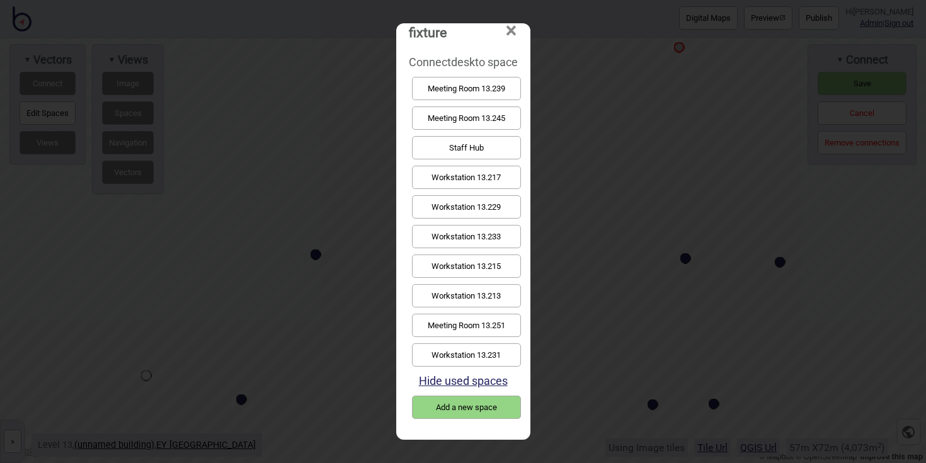
scroll to position [20, 0]
click at [490, 354] on button "Workstation 13.231" at bounding box center [466, 354] width 109 height 23
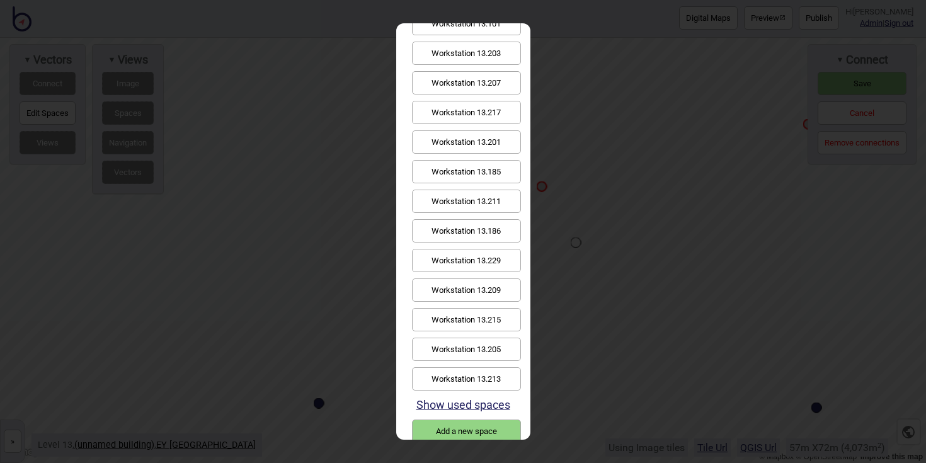
scroll to position [109, 0]
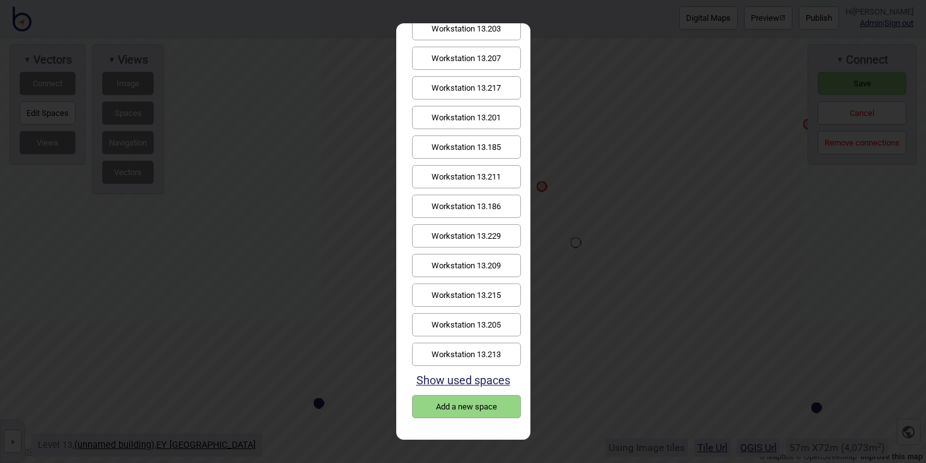
click at [481, 353] on button "Workstation 13.213" at bounding box center [466, 354] width 109 height 23
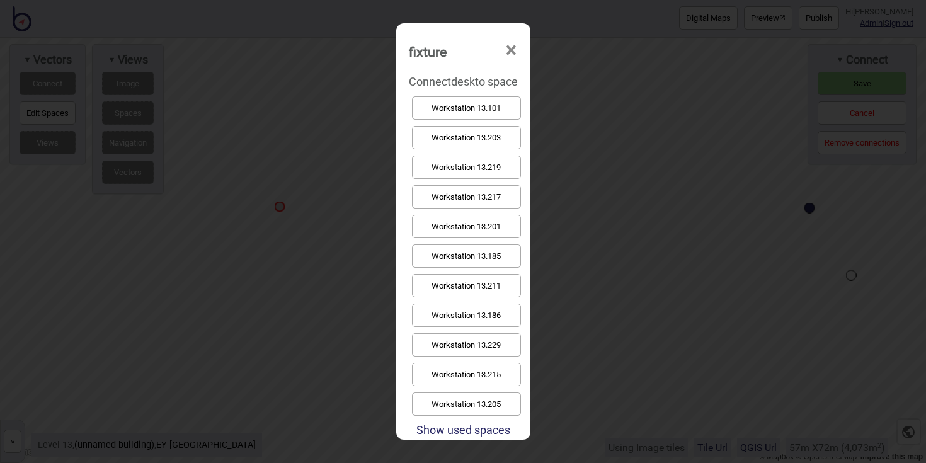
click at [462, 372] on button "Workstation 13.215" at bounding box center [466, 374] width 109 height 23
click at [462, 192] on button "Workstation 13.217" at bounding box center [466, 196] width 109 height 23
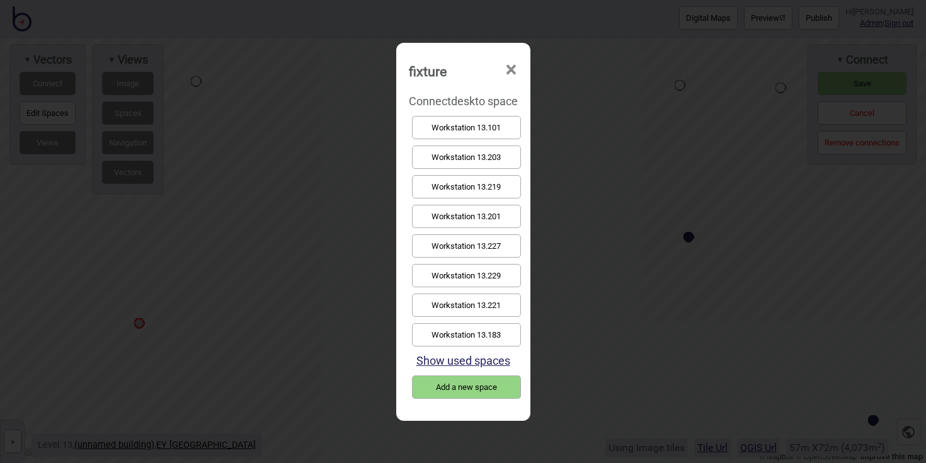
click at [484, 362] on button "Show used spaces" at bounding box center [463, 360] width 94 height 13
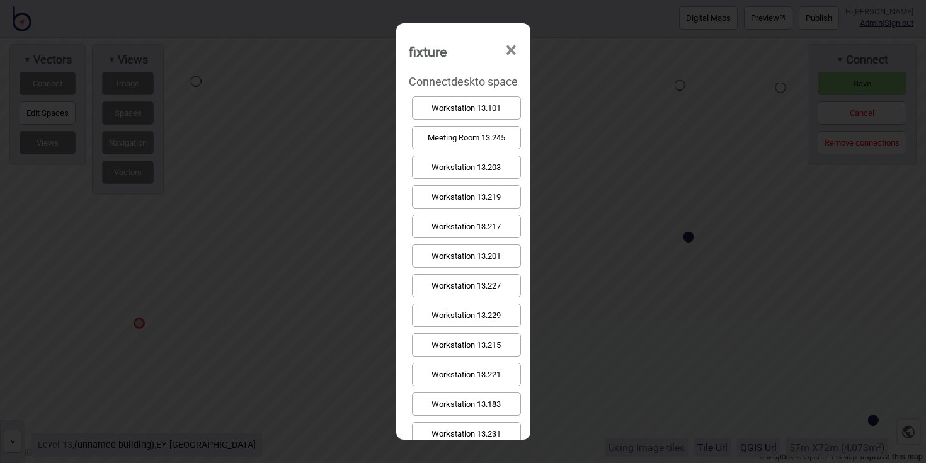
click at [503, 224] on button "Workstation 13.217" at bounding box center [466, 226] width 109 height 23
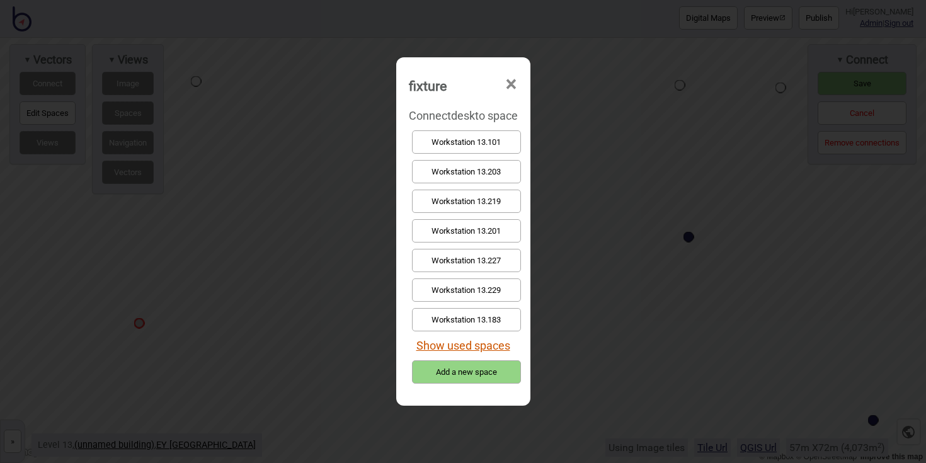
click at [495, 340] on button "Show used spaces" at bounding box center [463, 345] width 94 height 13
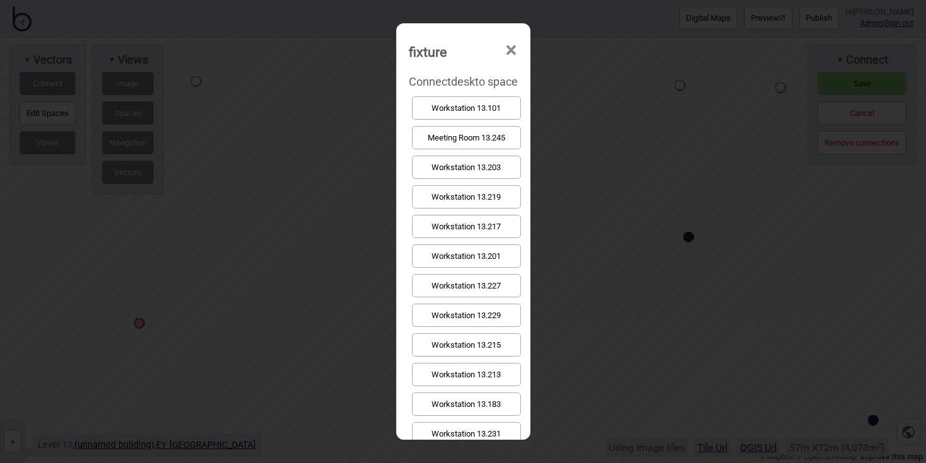
click at [501, 226] on button "Workstation 13.217" at bounding box center [466, 226] width 109 height 23
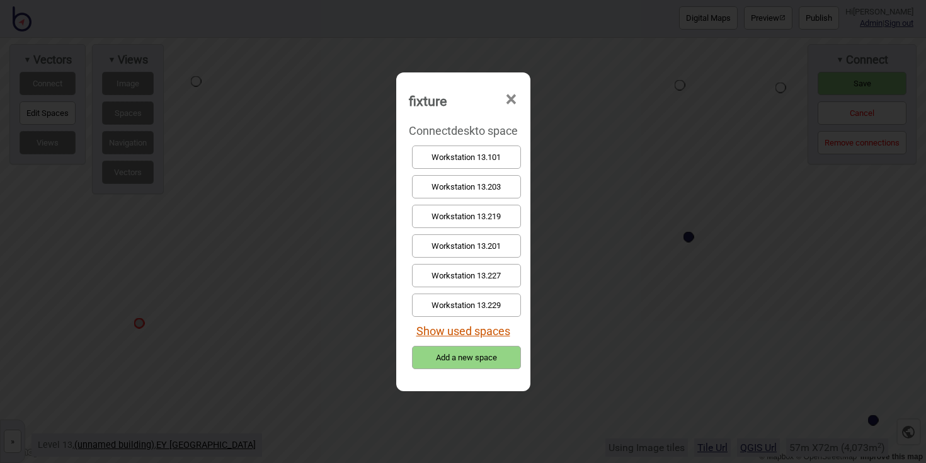
click at [485, 328] on button "Show used spaces" at bounding box center [463, 330] width 94 height 13
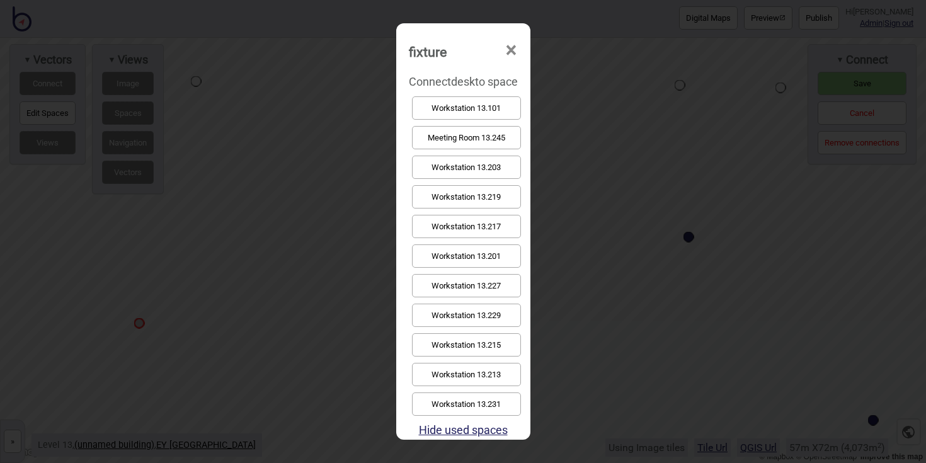
click at [474, 227] on button "Workstation 13.217" at bounding box center [466, 226] width 109 height 23
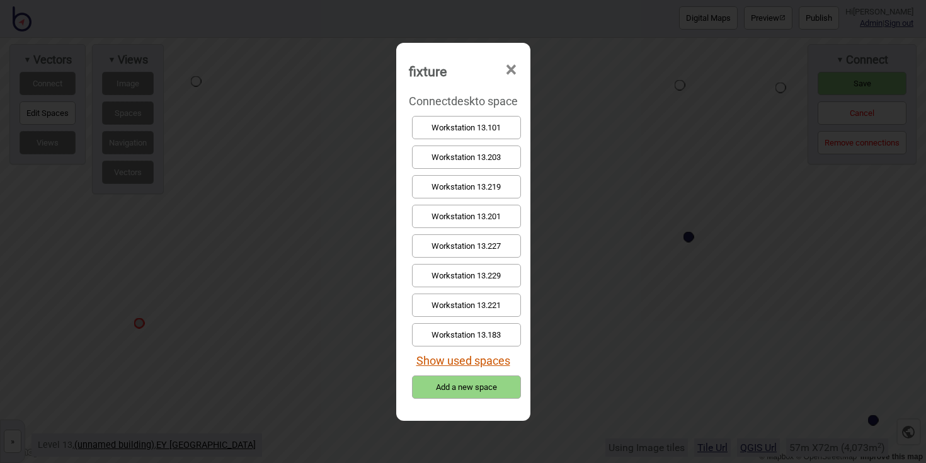
click at [488, 356] on button "Show used spaces" at bounding box center [463, 360] width 94 height 13
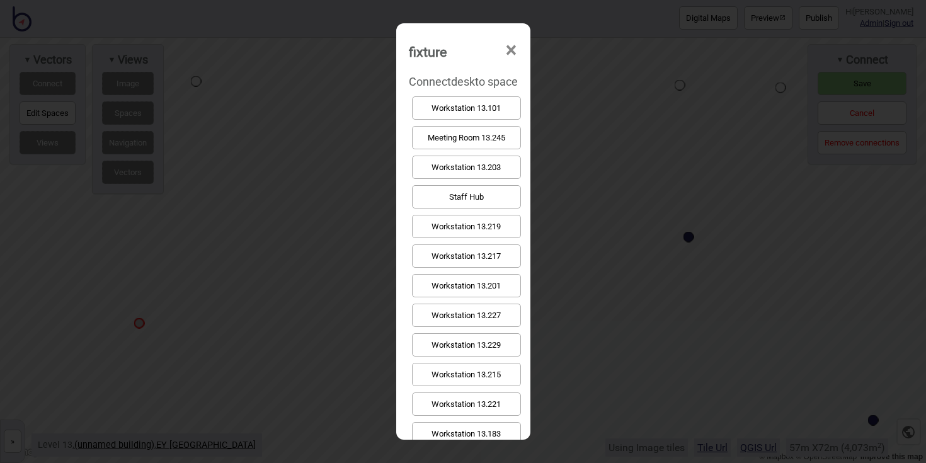
click at [481, 260] on button "Workstation 13.217" at bounding box center [466, 255] width 109 height 23
click at [485, 431] on button "Show used spaces" at bounding box center [463, 429] width 94 height 13
click at [485, 257] on button "Workstation 13.217" at bounding box center [466, 255] width 109 height 23
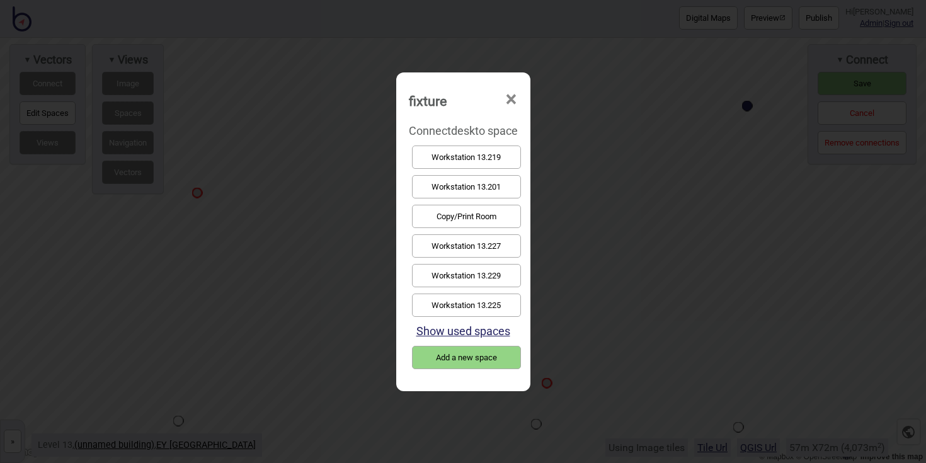
click at [499, 280] on button "Workstation 13.229" at bounding box center [466, 275] width 109 height 23
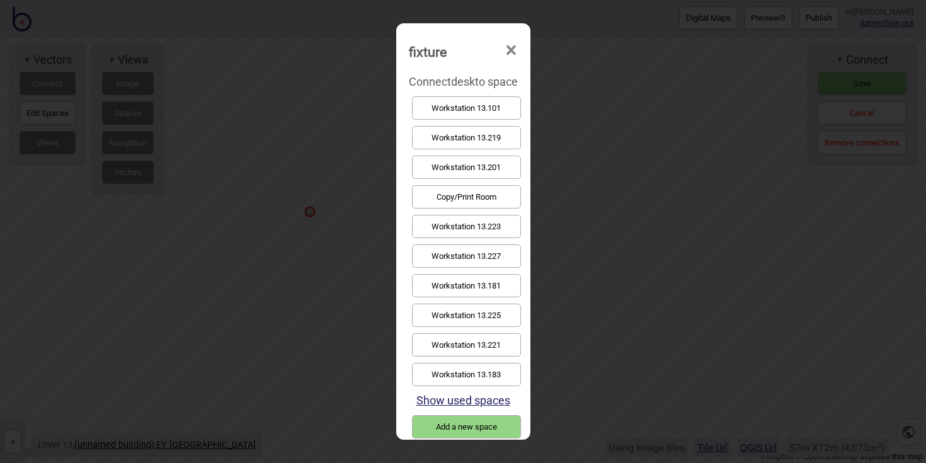
click at [448, 253] on button "Workstation 13.227" at bounding box center [466, 255] width 109 height 23
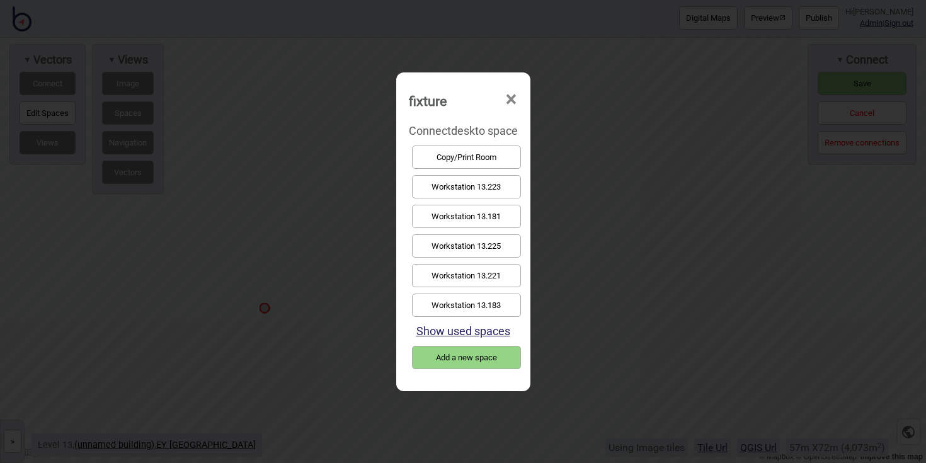
click at [464, 243] on button "Workstation 13.225" at bounding box center [466, 245] width 109 height 23
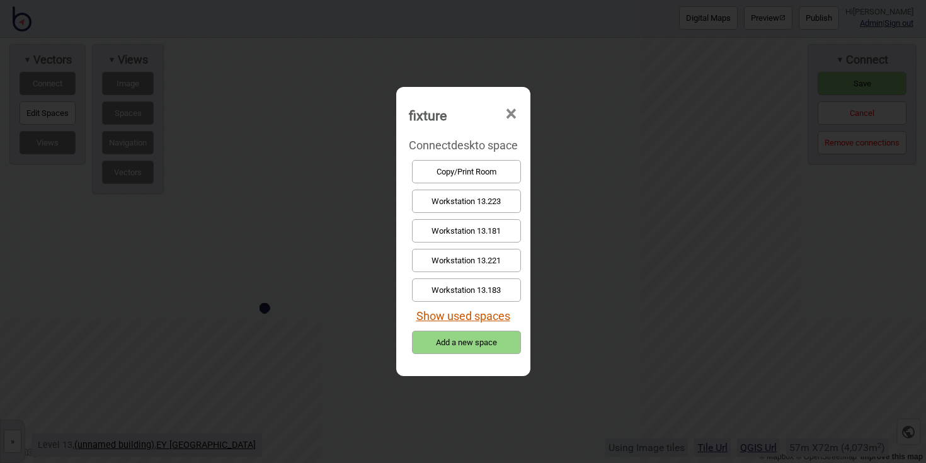
click at [499, 318] on button "Show used spaces" at bounding box center [463, 315] width 94 height 13
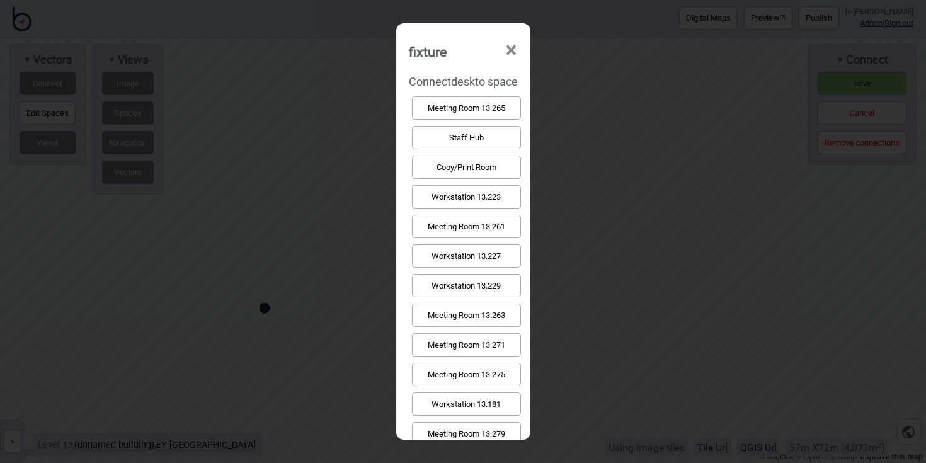
click at [513, 49] on span "×" at bounding box center [511, 51] width 13 height 42
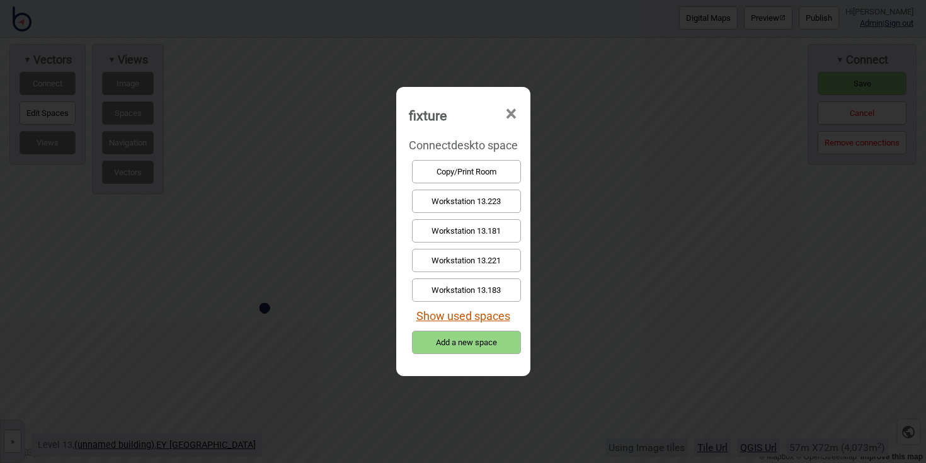
click at [501, 311] on button "Show used spaces" at bounding box center [463, 315] width 94 height 13
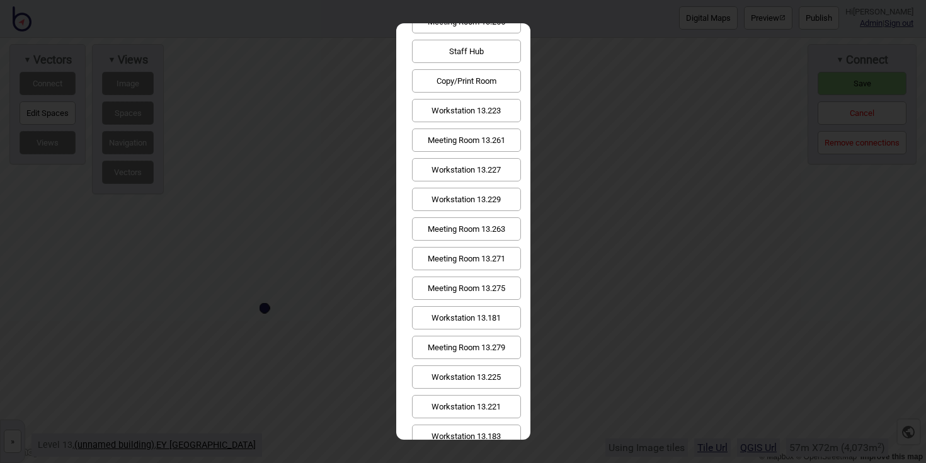
scroll to position [93, 0]
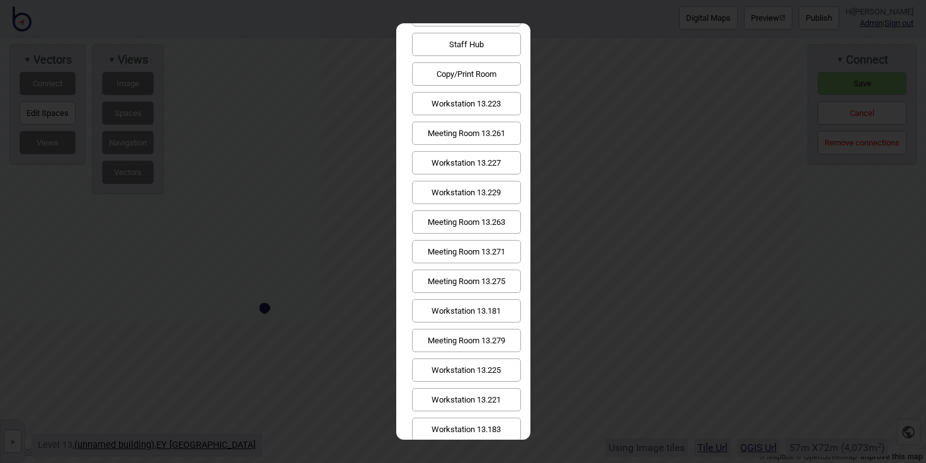
click at [491, 364] on button "Workstation 13.225" at bounding box center [466, 369] width 109 height 23
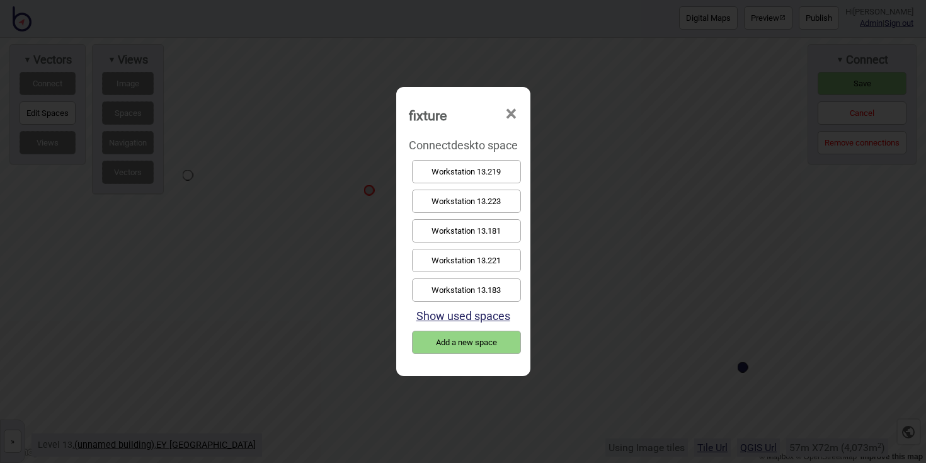
click at [505, 196] on button "Workstation 13.223" at bounding box center [466, 201] width 109 height 23
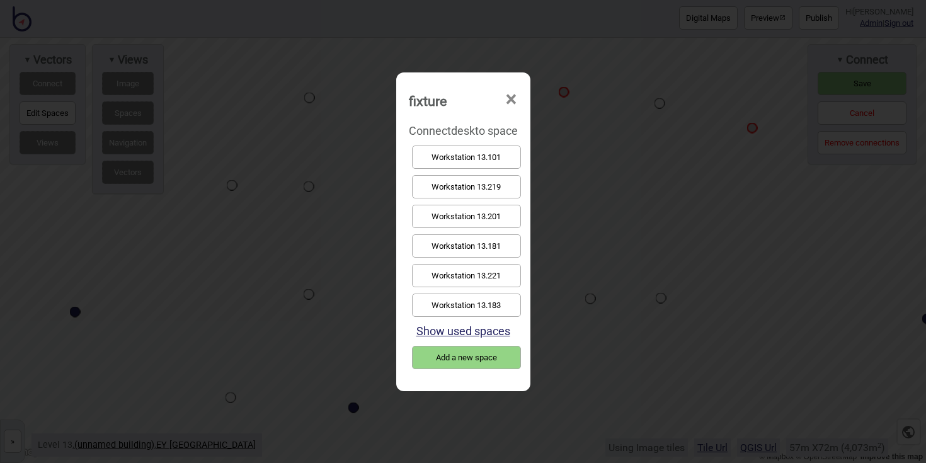
click at [489, 270] on button "Workstation 13.221" at bounding box center [466, 275] width 109 height 23
click at [505, 220] on button "Workstation 13.219" at bounding box center [466, 216] width 109 height 23
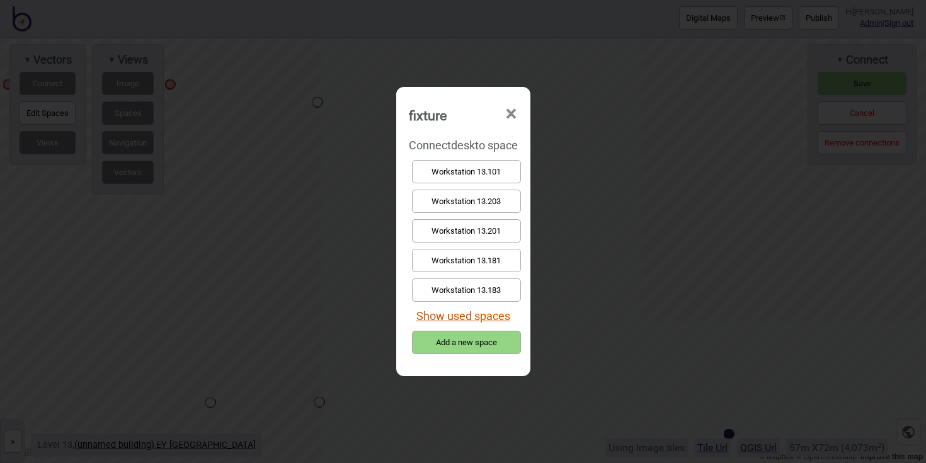
click at [499, 310] on button "Show used spaces" at bounding box center [463, 315] width 94 height 13
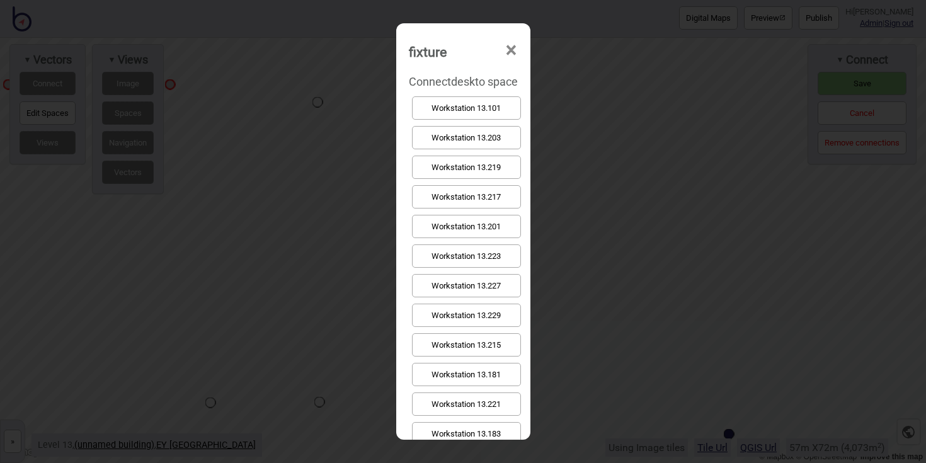
click at [487, 165] on button "Workstation 13.219" at bounding box center [466, 167] width 109 height 23
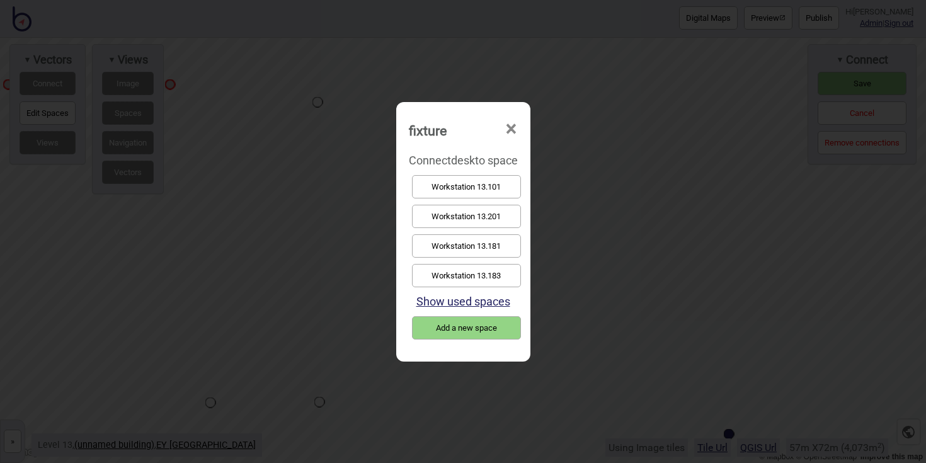
click at [476, 300] on button "Show used spaces" at bounding box center [463, 301] width 94 height 13
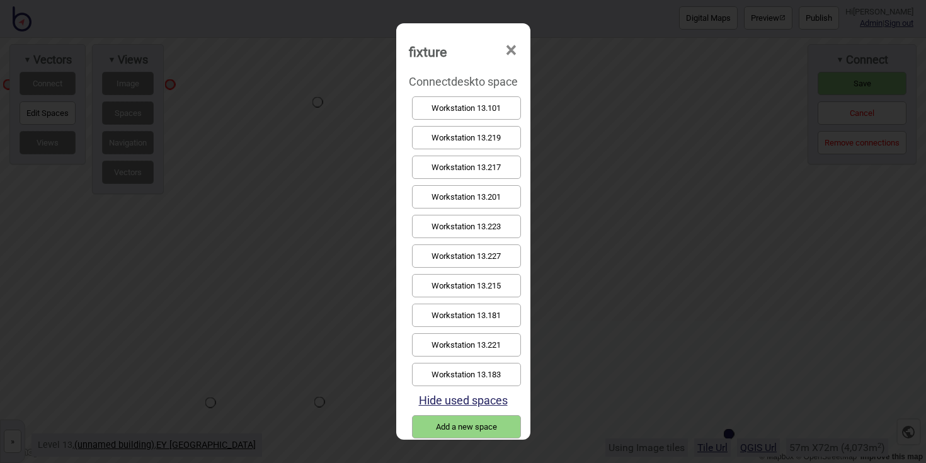
click at [471, 136] on button "Workstation 13.219" at bounding box center [466, 137] width 109 height 23
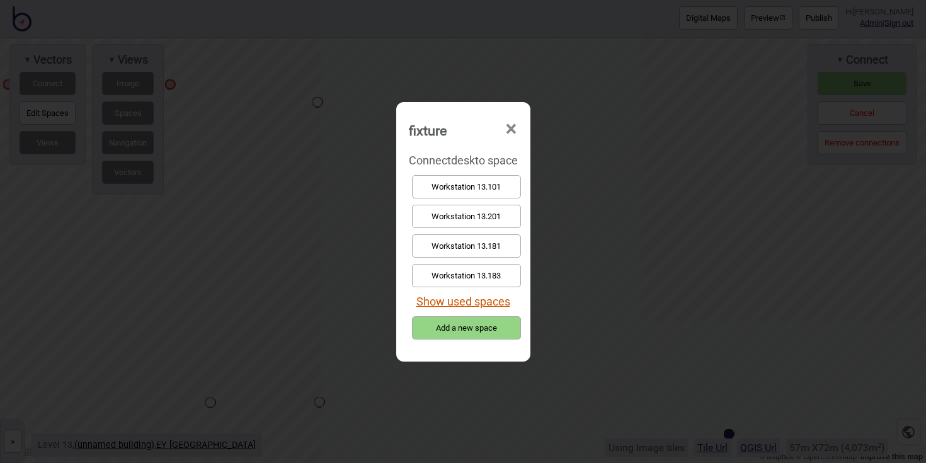
click at [469, 296] on button "Show used spaces" at bounding box center [463, 301] width 94 height 13
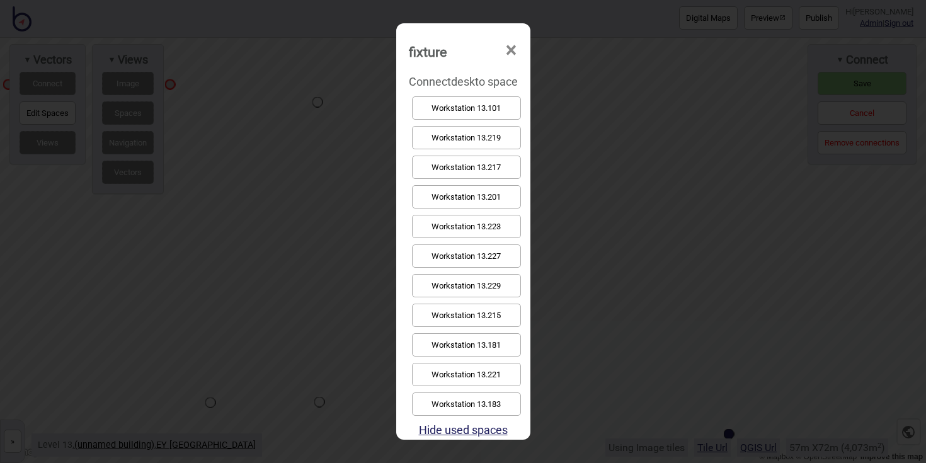
click at [467, 135] on button "Workstation 13.219" at bounding box center [466, 137] width 109 height 23
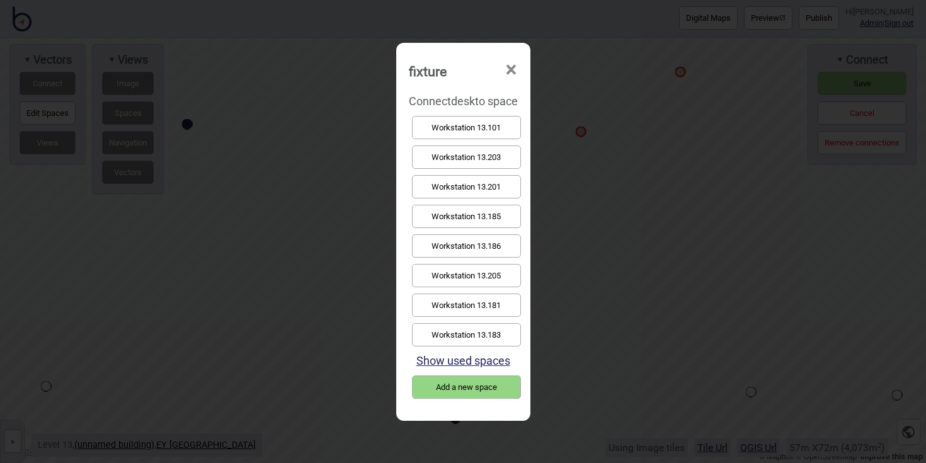
click at [474, 182] on button "Workstation 13.201" at bounding box center [466, 186] width 109 height 23
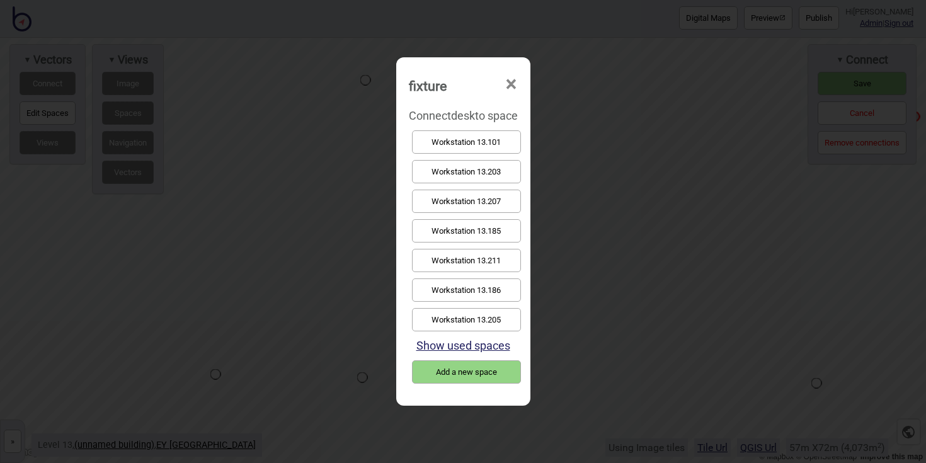
click at [503, 183] on div "Workstation 13.203" at bounding box center [463, 172] width 109 height 30
click at [500, 172] on button "Workstation 13.203" at bounding box center [466, 171] width 109 height 23
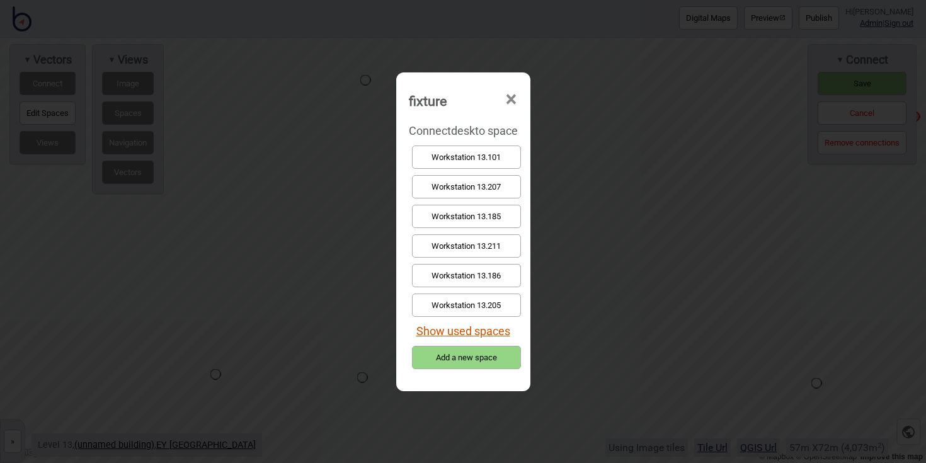
click at [474, 336] on button "Show used spaces" at bounding box center [463, 330] width 94 height 13
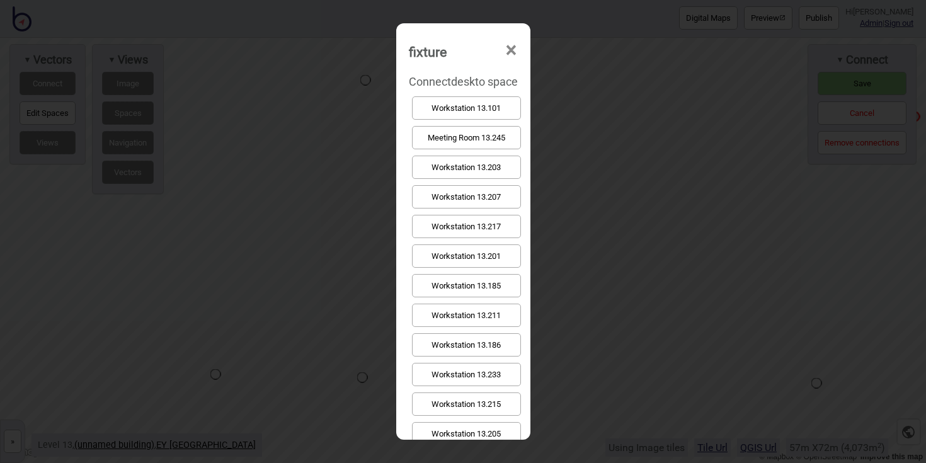
click at [494, 156] on button "Workstation 13.203" at bounding box center [466, 167] width 109 height 23
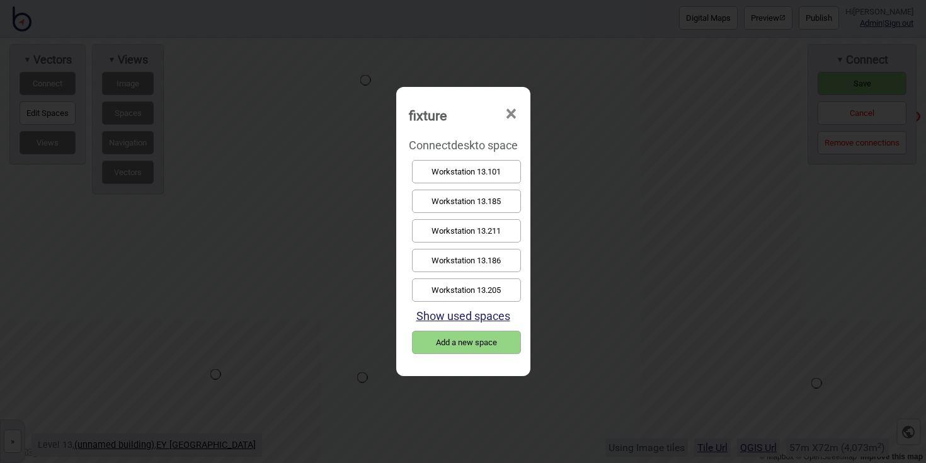
click at [503, 317] on button "Show used spaces" at bounding box center [463, 315] width 94 height 13
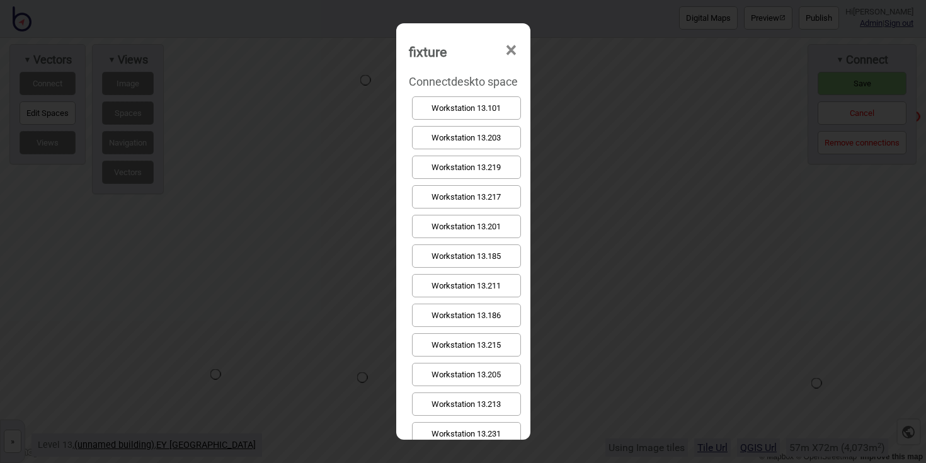
click at [486, 142] on button "Workstation 13.203" at bounding box center [466, 137] width 109 height 23
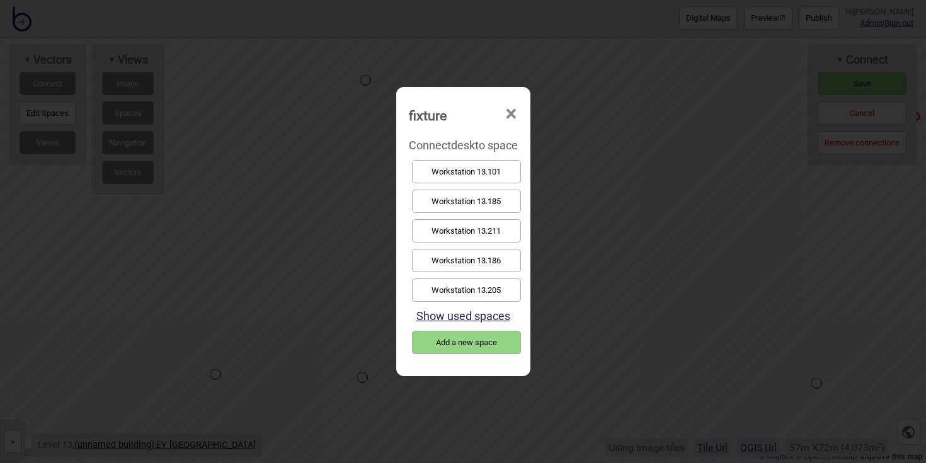
click at [503, 311] on button "Show used spaces" at bounding box center [463, 315] width 94 height 13
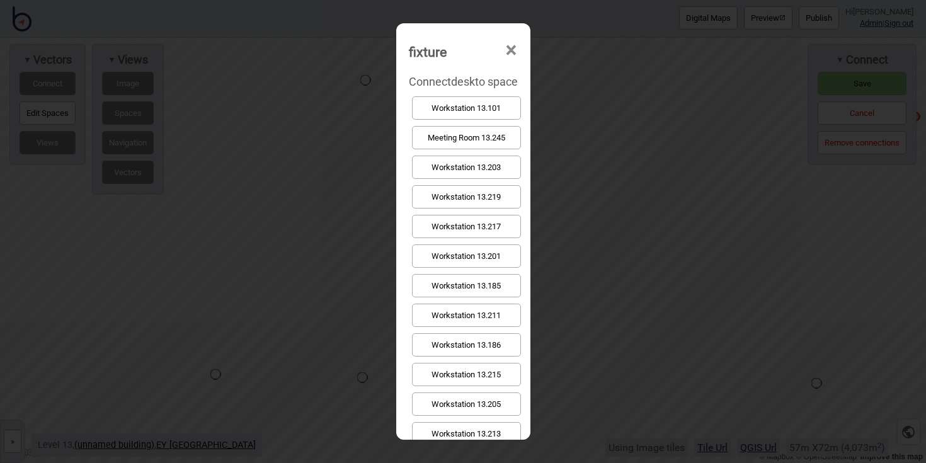
click at [490, 168] on button "Workstation 13.203" at bounding box center [466, 167] width 109 height 23
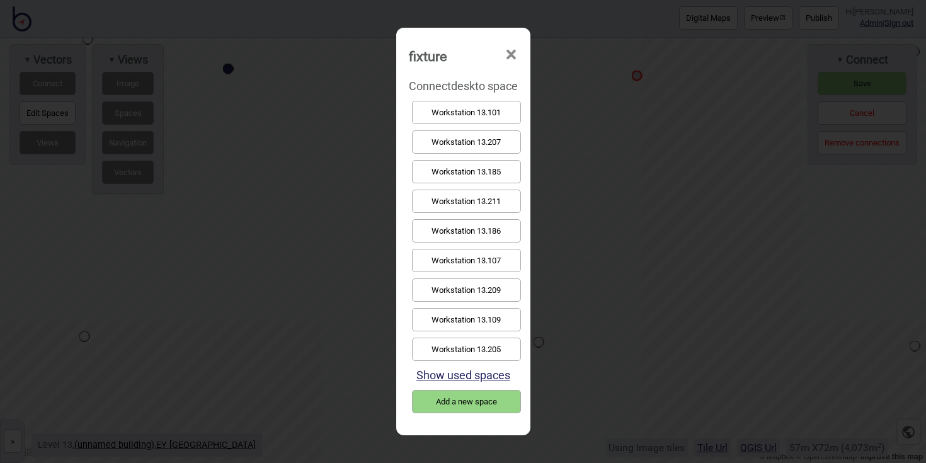
click at [511, 345] on button "Workstation 13.205" at bounding box center [466, 349] width 109 height 23
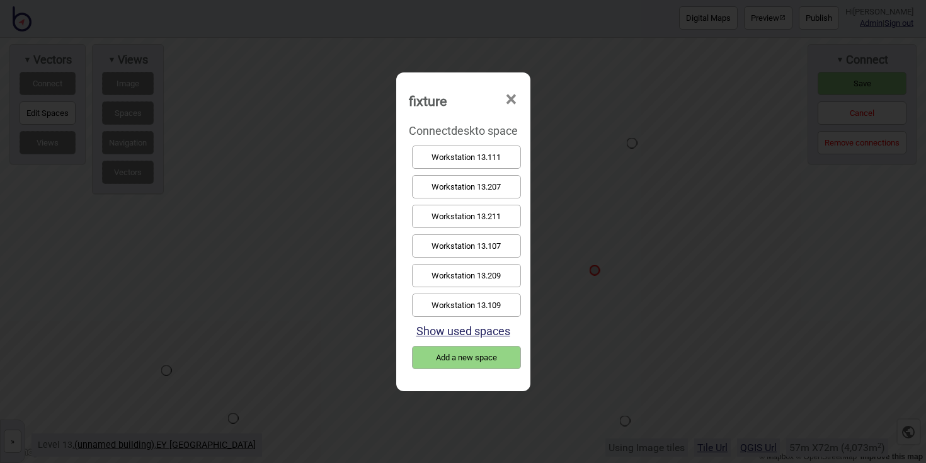
click at [457, 148] on button "Workstation 13.111" at bounding box center [466, 156] width 109 height 23
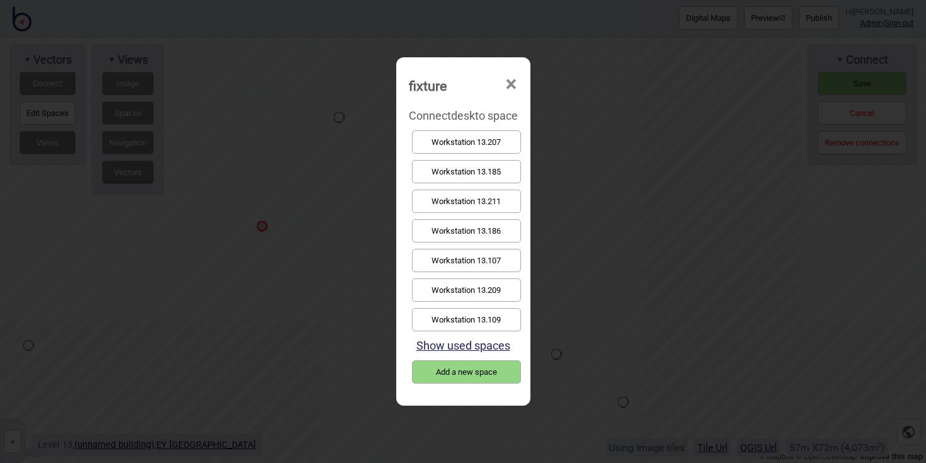
click at [455, 280] on button "Workstation 13.209" at bounding box center [466, 289] width 109 height 23
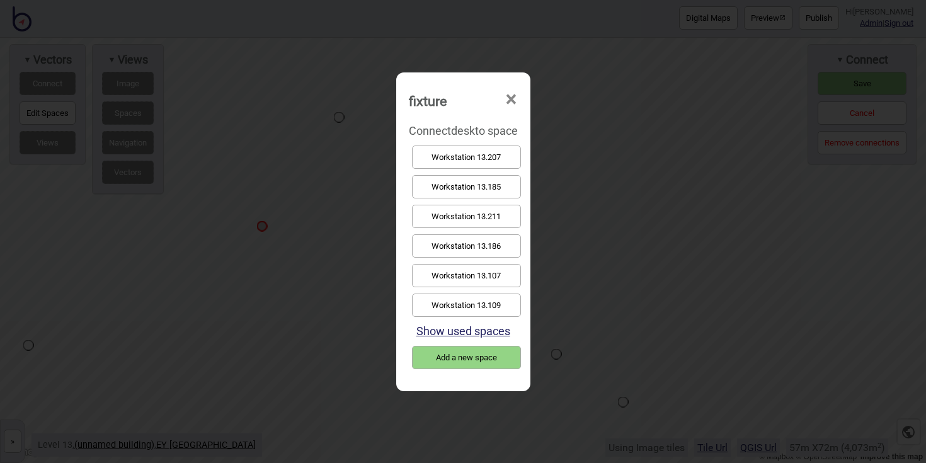
click at [499, 333] on button "Show used spaces" at bounding box center [463, 330] width 94 height 13
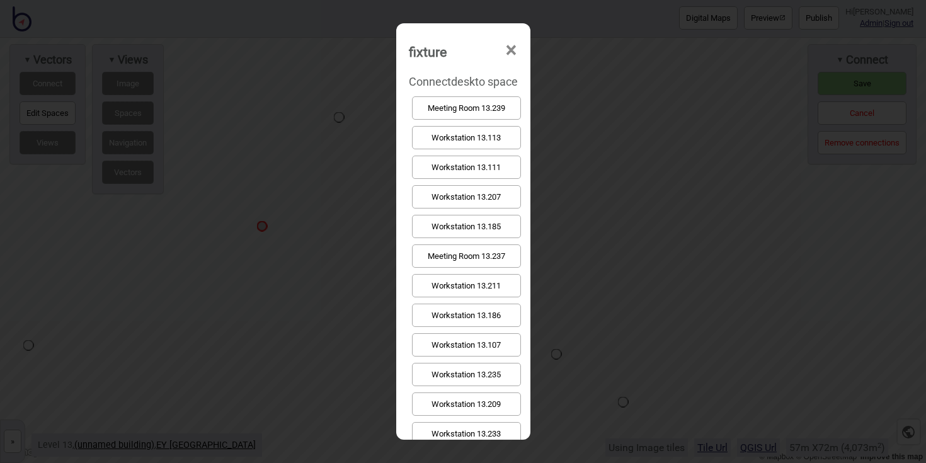
click at [502, 393] on button "Workstation 13.209" at bounding box center [466, 403] width 109 height 23
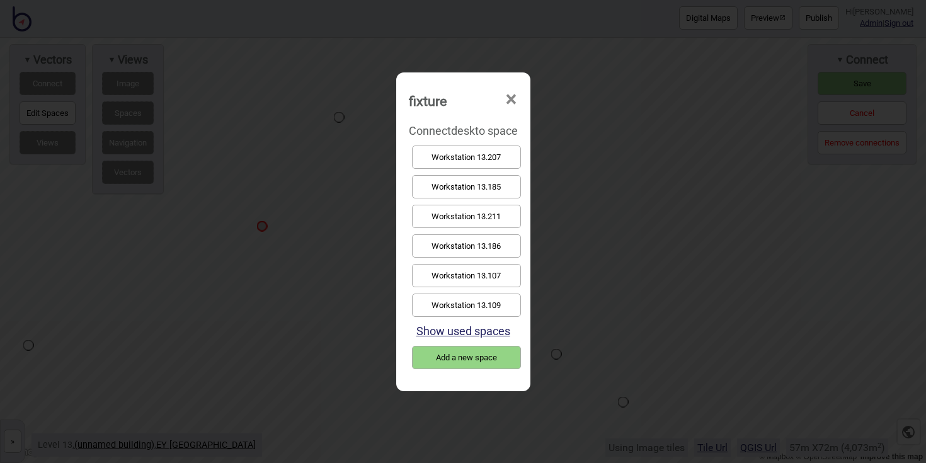
click at [496, 326] on button "Show used spaces" at bounding box center [463, 330] width 94 height 13
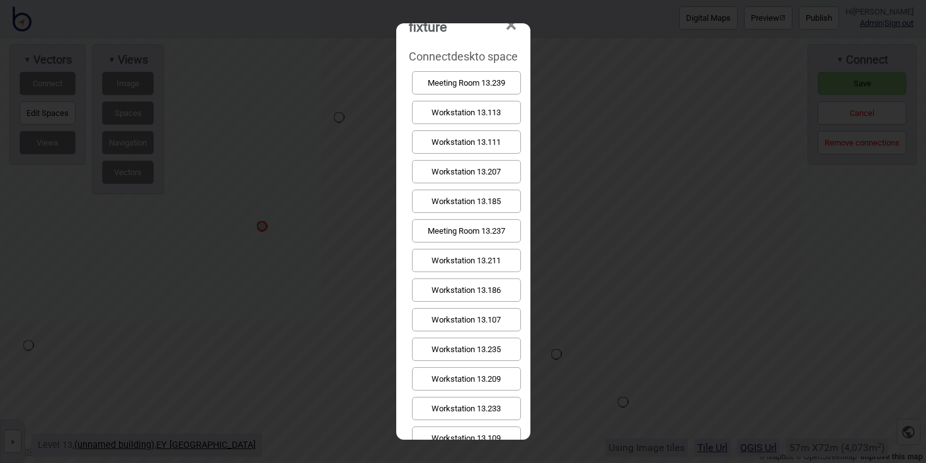
scroll to position [28, 0]
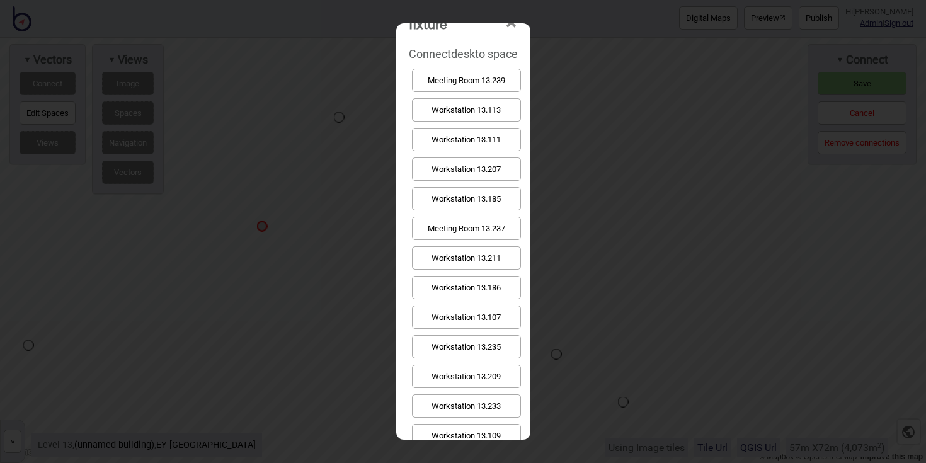
click at [500, 372] on button "Workstation 13.209" at bounding box center [466, 376] width 109 height 23
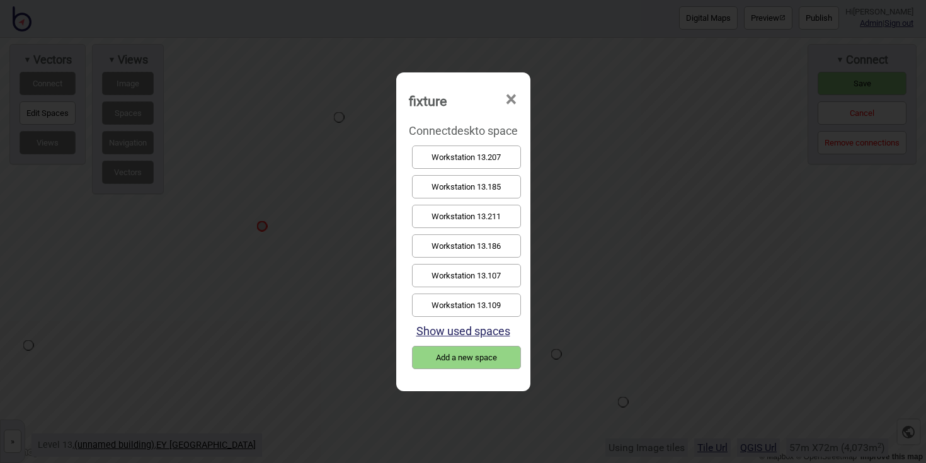
click at [507, 335] on button "Show used spaces" at bounding box center [463, 330] width 94 height 13
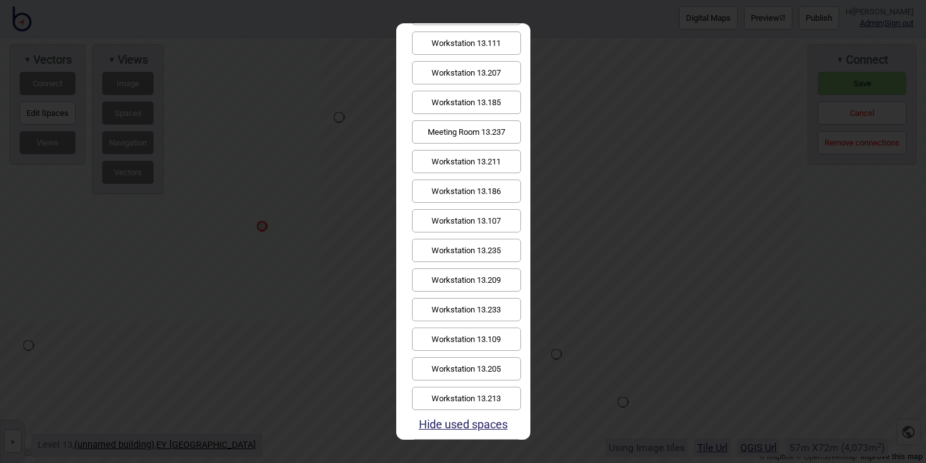
scroll to position [126, 0]
click at [488, 277] on button "Workstation 13.209" at bounding box center [466, 277] width 109 height 23
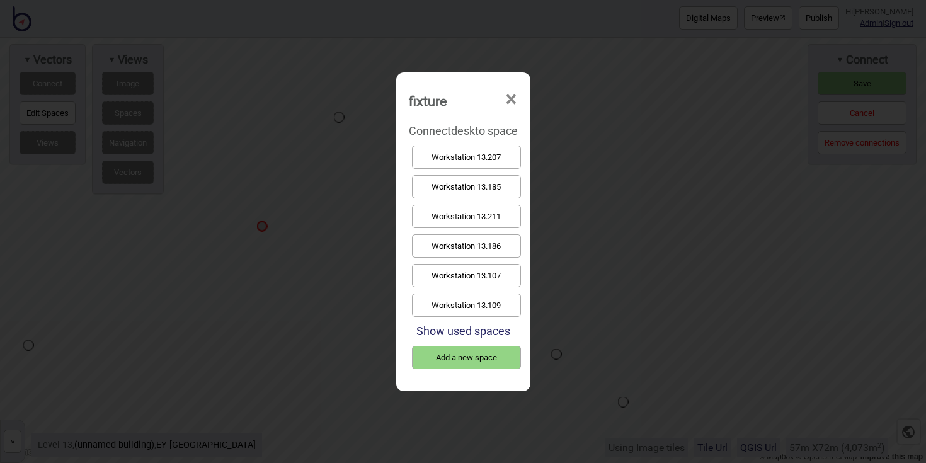
click at [497, 331] on button "Show used spaces" at bounding box center [463, 330] width 94 height 13
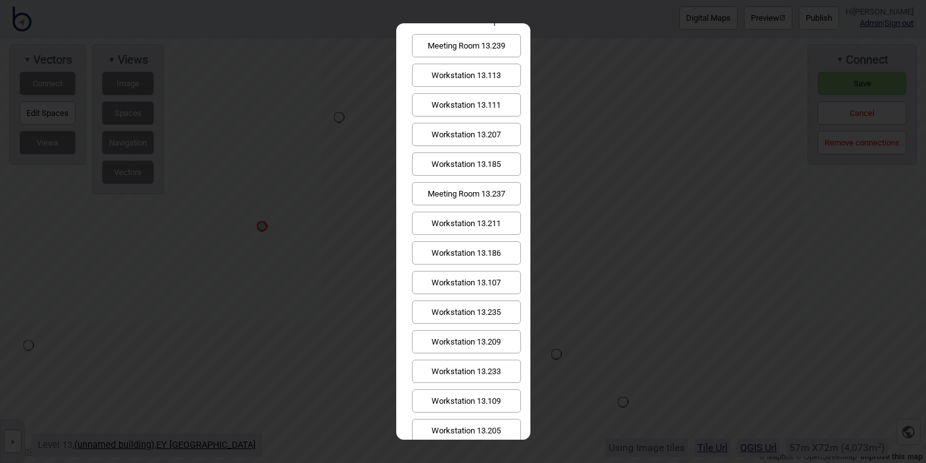
scroll to position [65, 0]
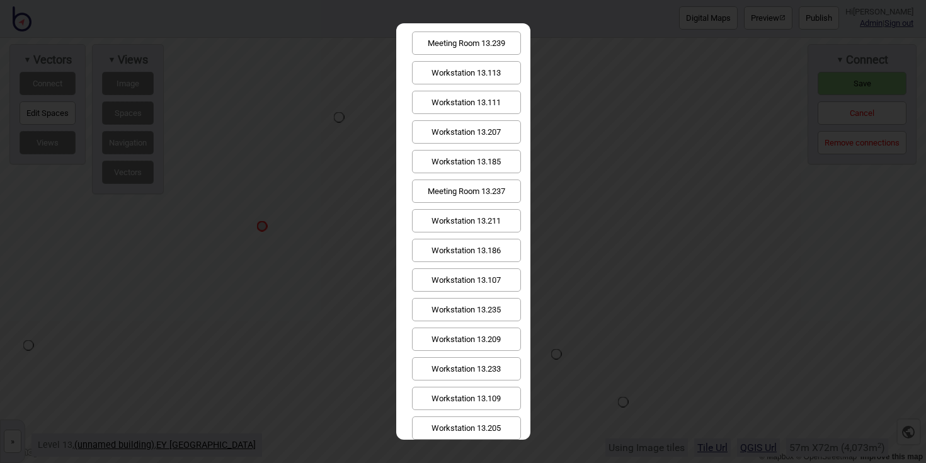
click at [501, 338] on button "Workstation 13.209" at bounding box center [466, 339] width 109 height 23
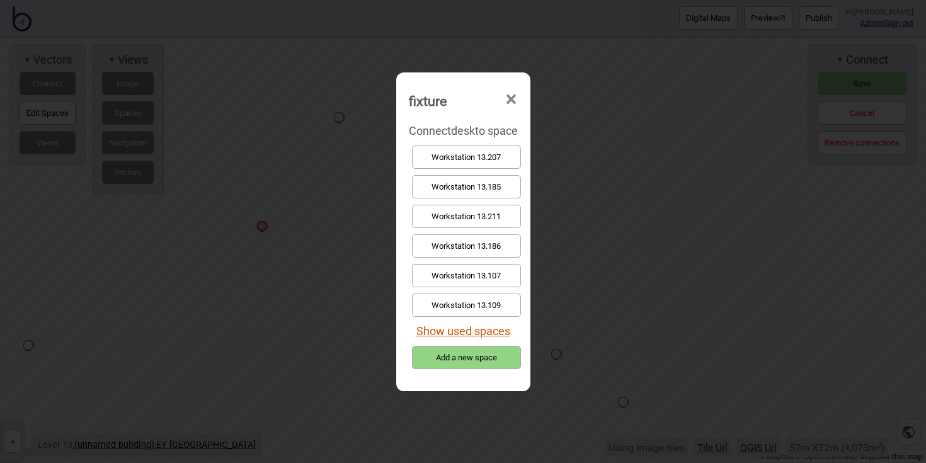
click at [471, 326] on button "Show used spaces" at bounding box center [463, 330] width 94 height 13
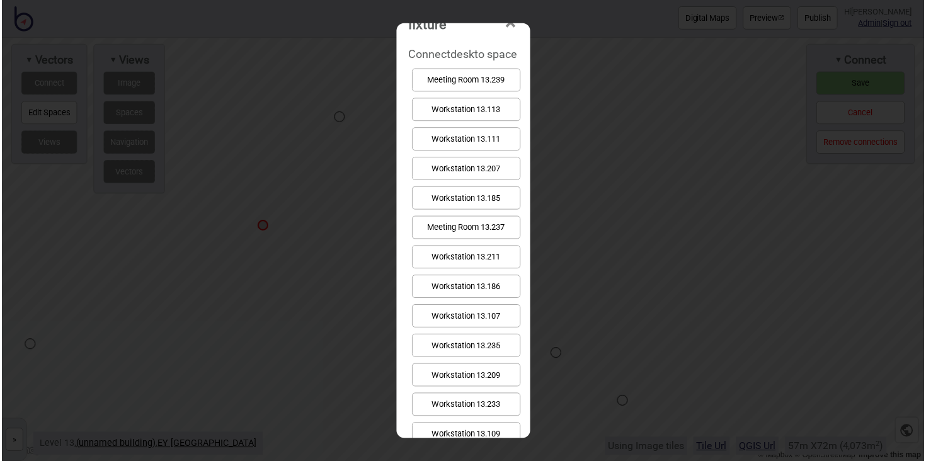
scroll to position [29, 0]
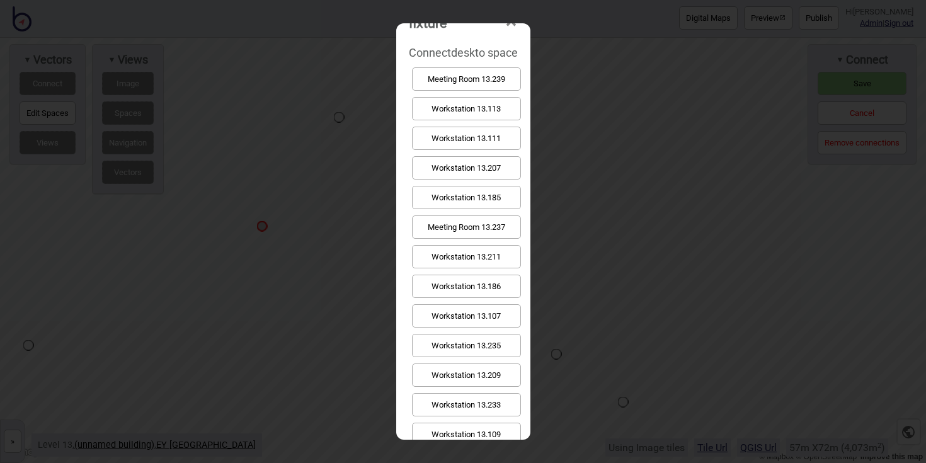
click at [486, 364] on button "Workstation 13.209" at bounding box center [466, 374] width 109 height 23
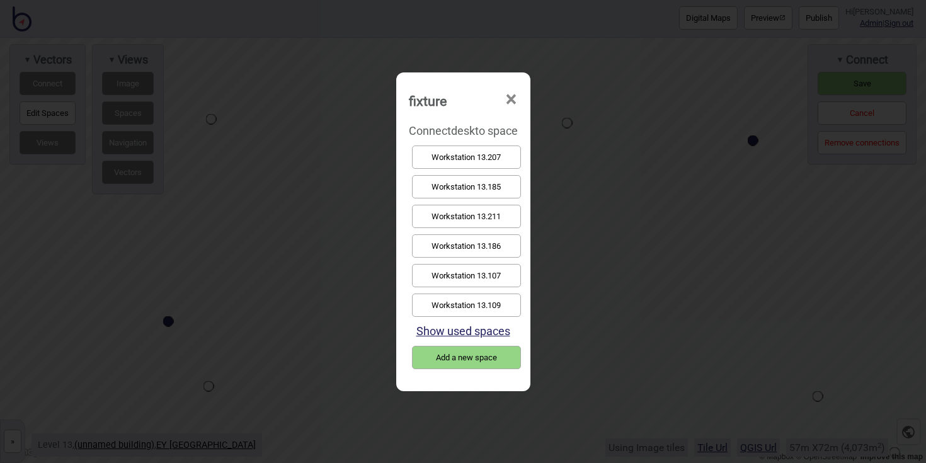
click at [477, 210] on button "Workstation 13.211" at bounding box center [466, 216] width 109 height 23
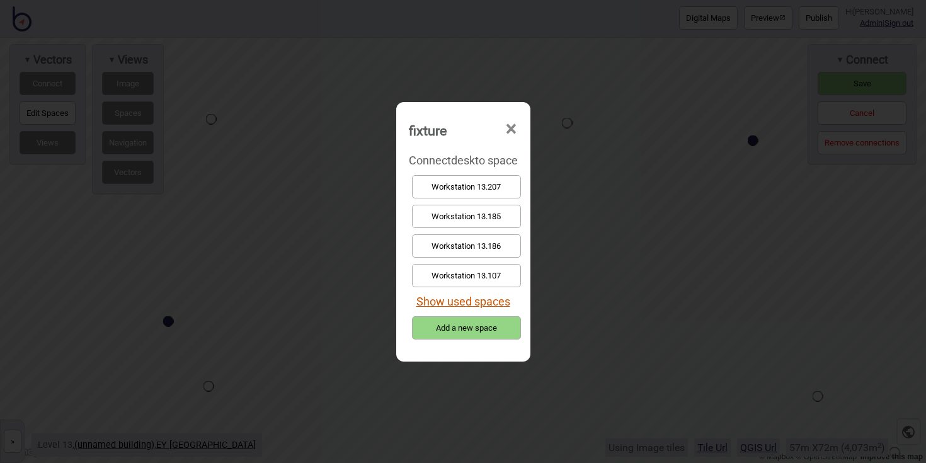
click at [437, 297] on button "Show used spaces" at bounding box center [463, 301] width 94 height 13
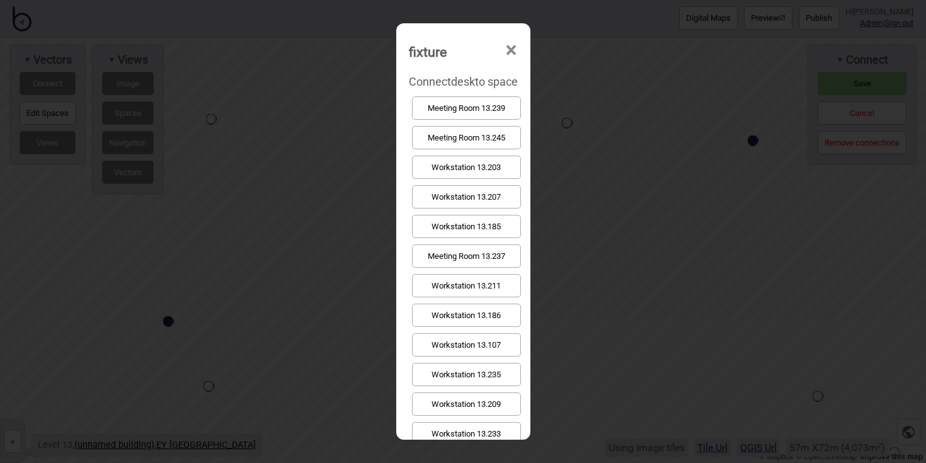
click at [450, 283] on button "Workstation 13.211" at bounding box center [466, 285] width 109 height 23
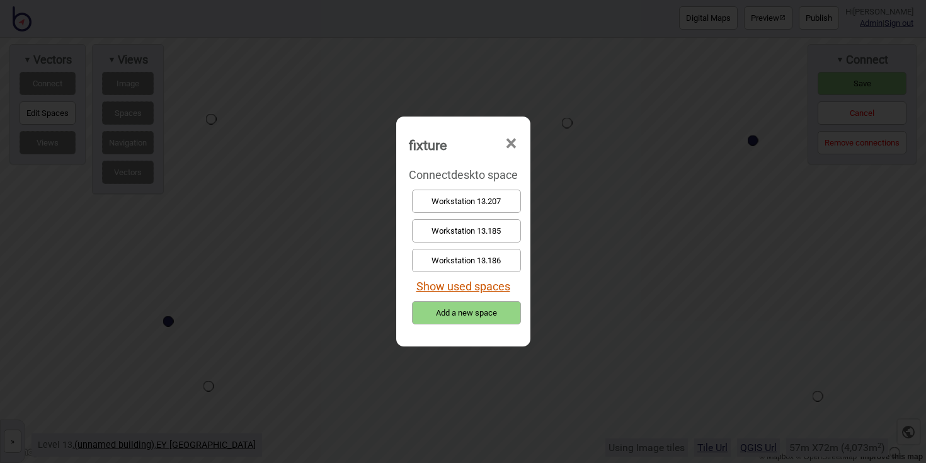
click at [447, 286] on button "Show used spaces" at bounding box center [463, 286] width 94 height 13
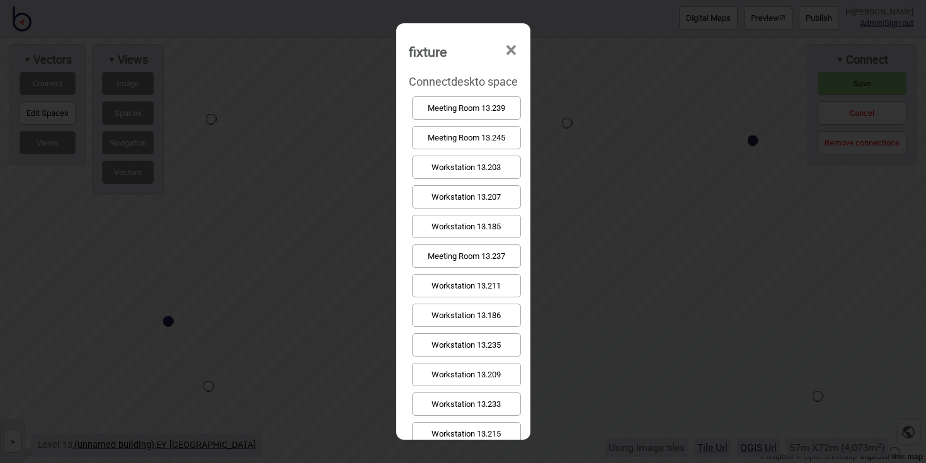
click at [449, 285] on button "Workstation 13.211" at bounding box center [466, 285] width 109 height 23
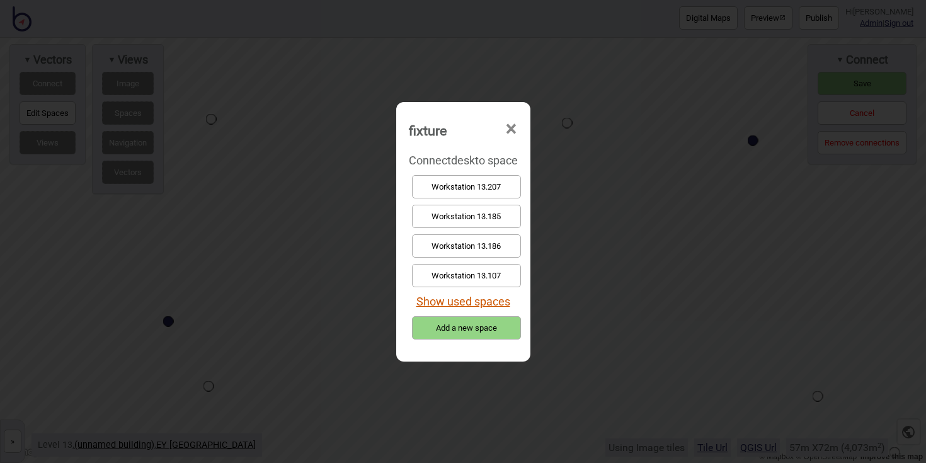
click at [452, 301] on button "Show used spaces" at bounding box center [463, 301] width 94 height 13
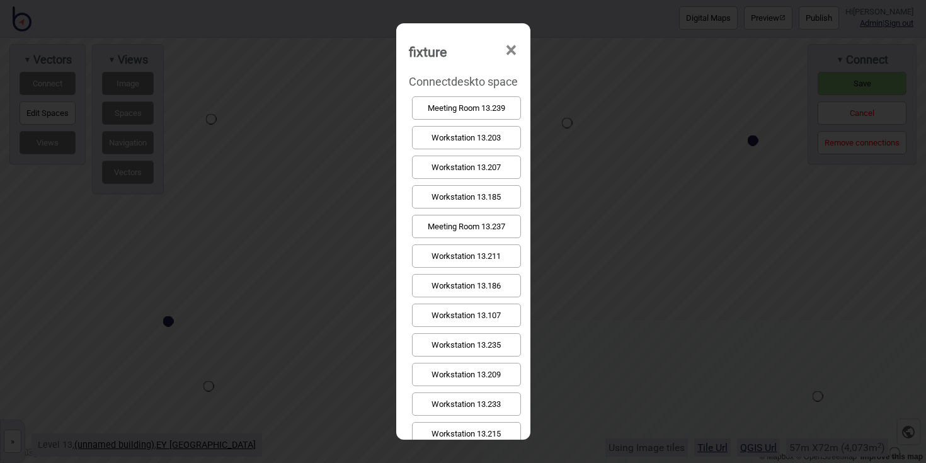
click at [452, 260] on button "Workstation 13.211" at bounding box center [466, 255] width 109 height 23
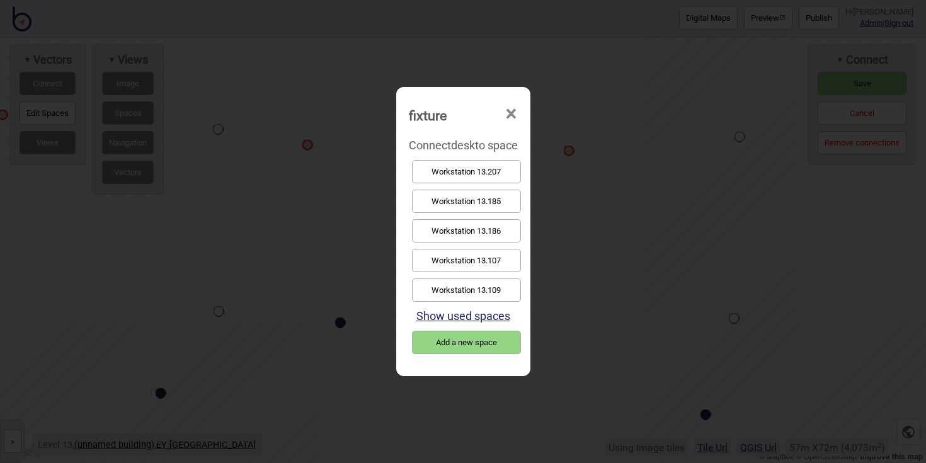
click at [465, 252] on button "Workstation 13.107" at bounding box center [466, 260] width 109 height 23
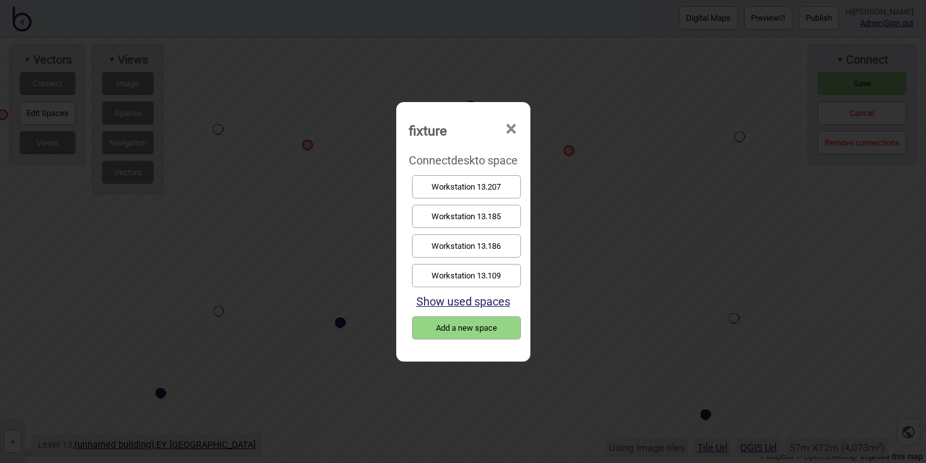
click at [501, 275] on button "Workstation 13.109" at bounding box center [466, 275] width 109 height 23
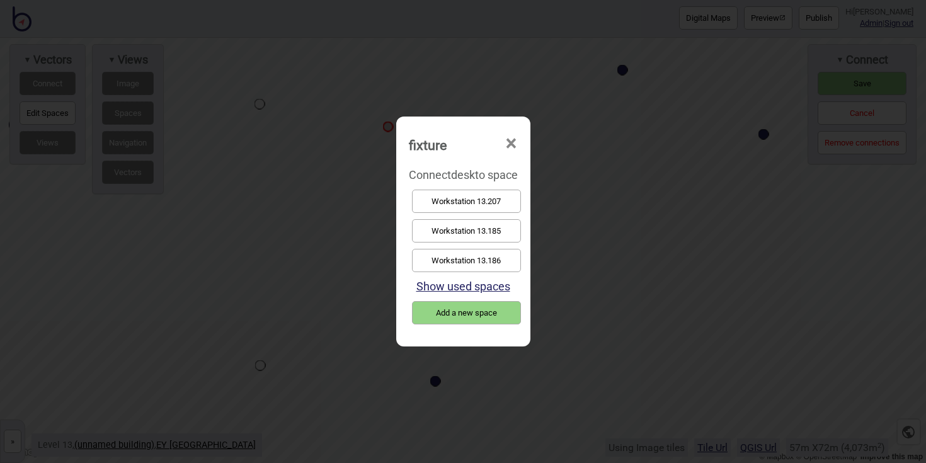
click at [451, 203] on button "Workstation 13.207" at bounding box center [466, 201] width 109 height 23
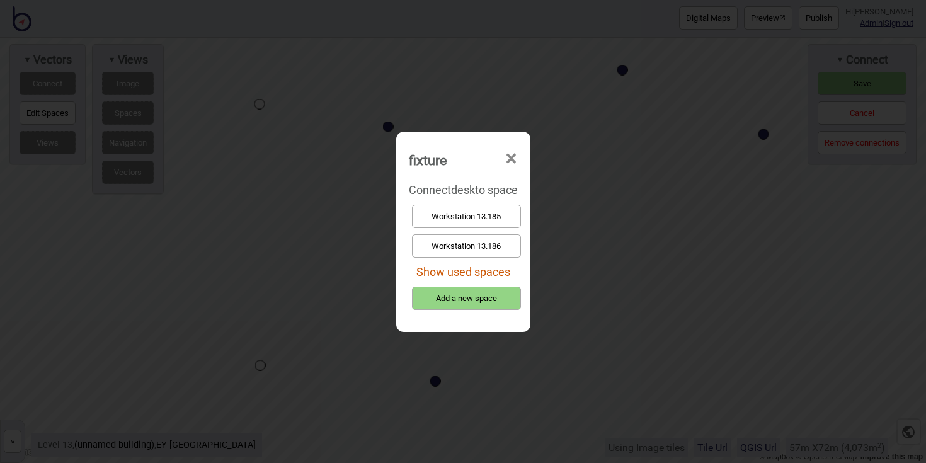
click at [461, 275] on button "Show used spaces" at bounding box center [463, 271] width 94 height 13
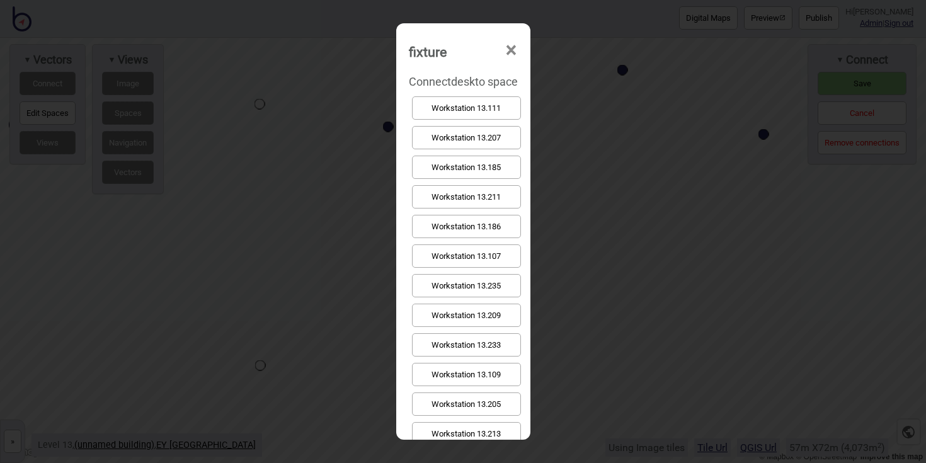
click at [467, 145] on button "Workstation 13.207" at bounding box center [466, 137] width 109 height 23
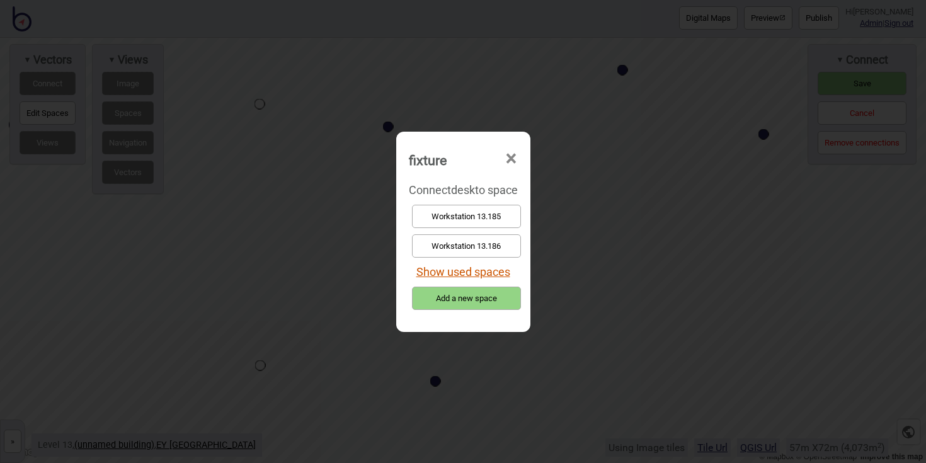
click at [456, 271] on button "Show used spaces" at bounding box center [463, 271] width 94 height 13
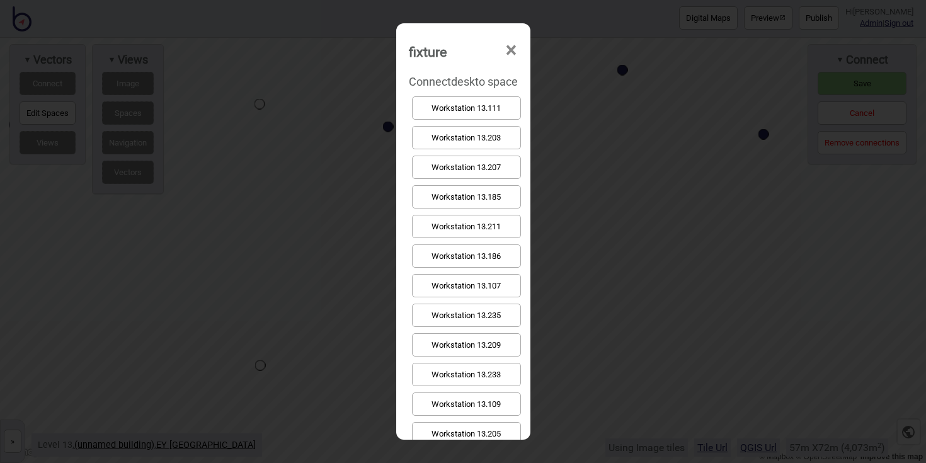
click at [468, 167] on button "Workstation 13.207" at bounding box center [466, 167] width 109 height 23
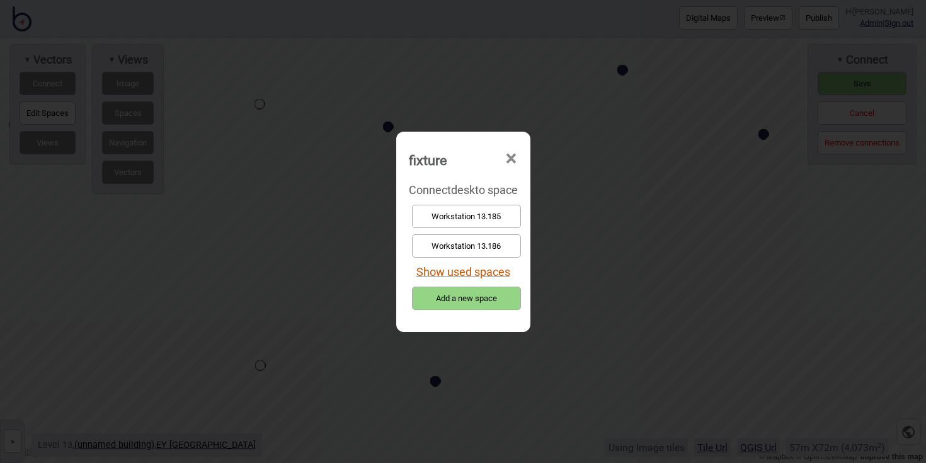
click at [453, 265] on div "Show used spaces" at bounding box center [463, 272] width 109 height 23
click at [453, 265] on button "Show used spaces" at bounding box center [463, 271] width 94 height 13
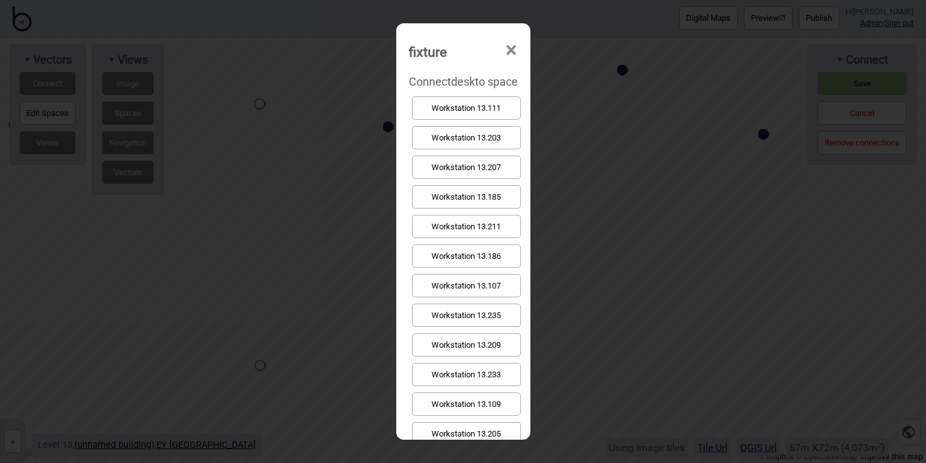
click at [472, 168] on button "Workstation 13.207" at bounding box center [466, 167] width 109 height 23
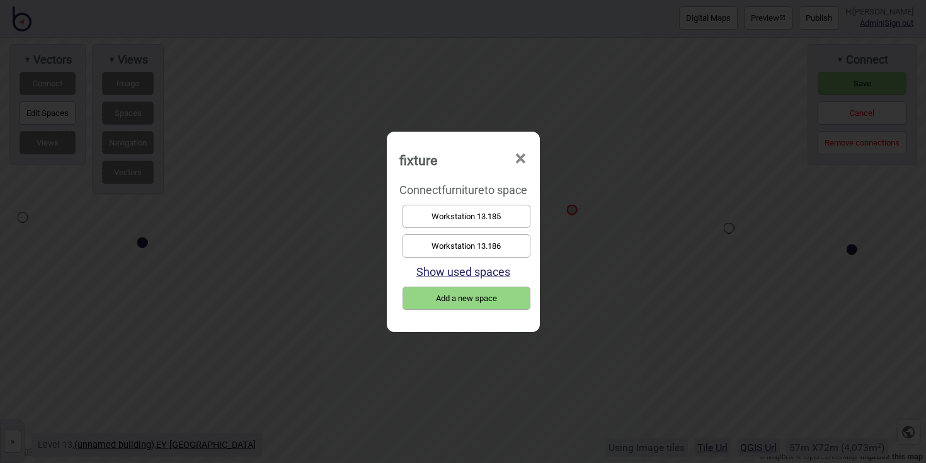
click at [524, 208] on button "Workstation 13.185" at bounding box center [466, 216] width 128 height 23
click at [475, 236] on button "Workstation 13.186" at bounding box center [466, 245] width 128 height 23
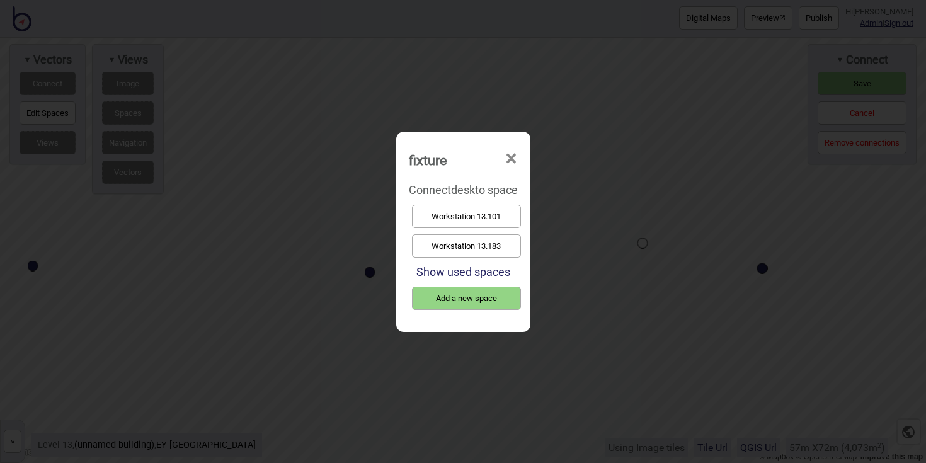
click at [498, 212] on button "Workstation 13.101" at bounding box center [466, 216] width 109 height 23
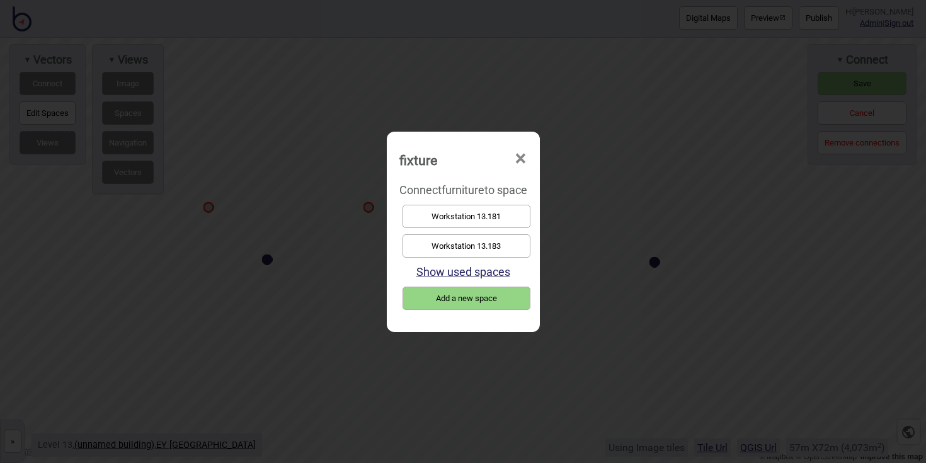
click at [483, 246] on button "Workstation 13.183" at bounding box center [466, 245] width 128 height 23
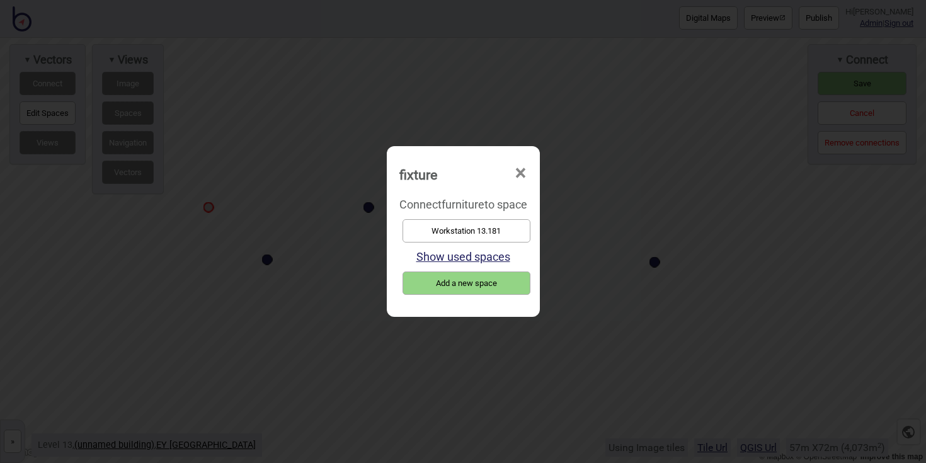
click at [457, 224] on button "Workstation 13.181" at bounding box center [466, 230] width 128 height 23
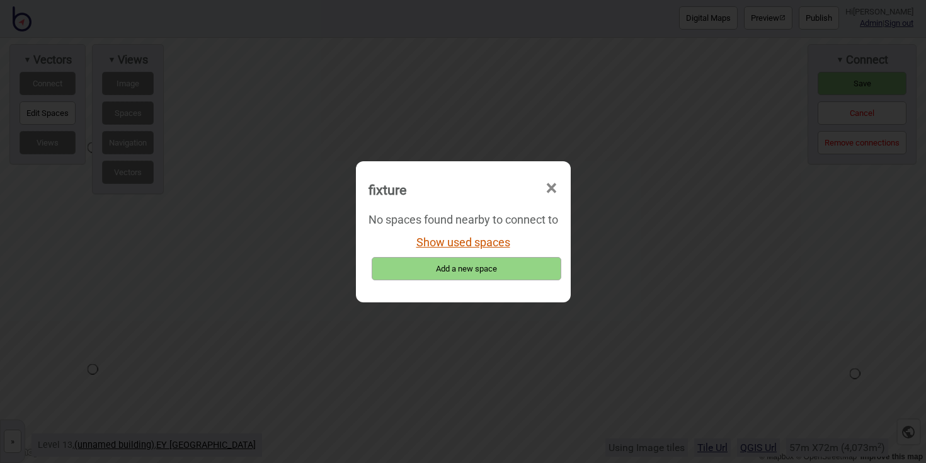
click at [489, 239] on button "Show used spaces" at bounding box center [463, 242] width 94 height 13
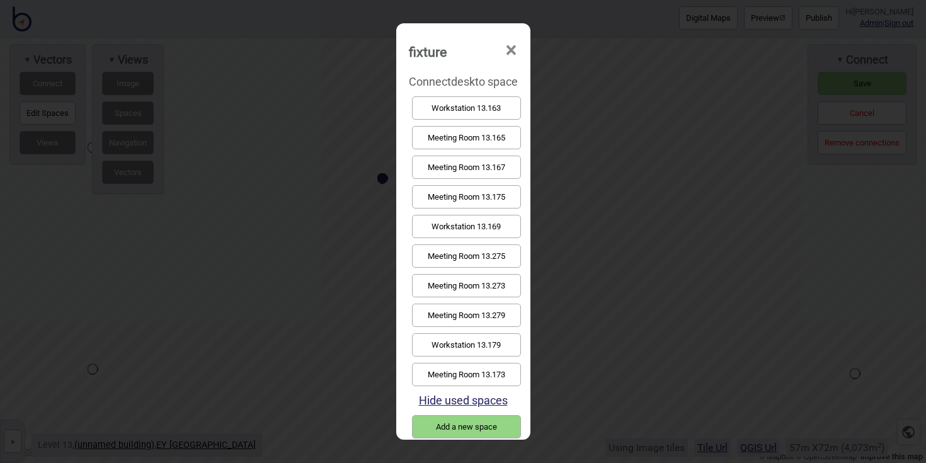
click at [492, 229] on button "Workstation 13.169" at bounding box center [466, 226] width 109 height 23
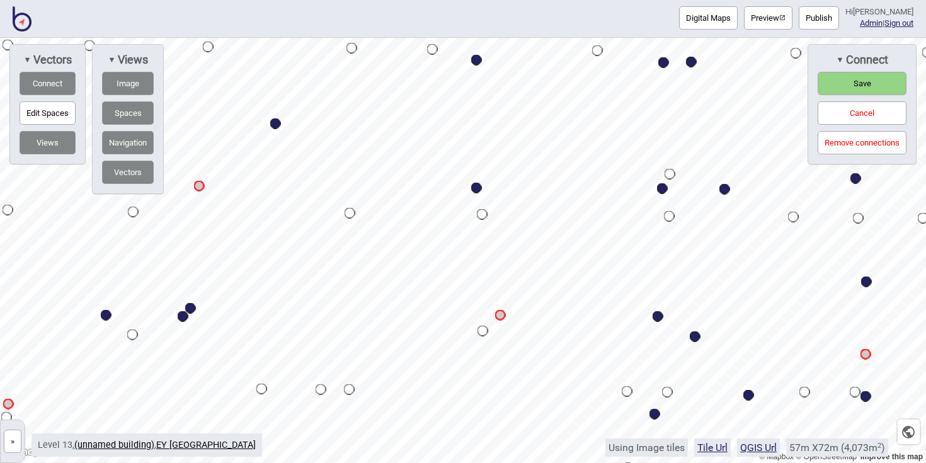
click at [860, 86] on span "Save" at bounding box center [862, 83] width 18 height 9
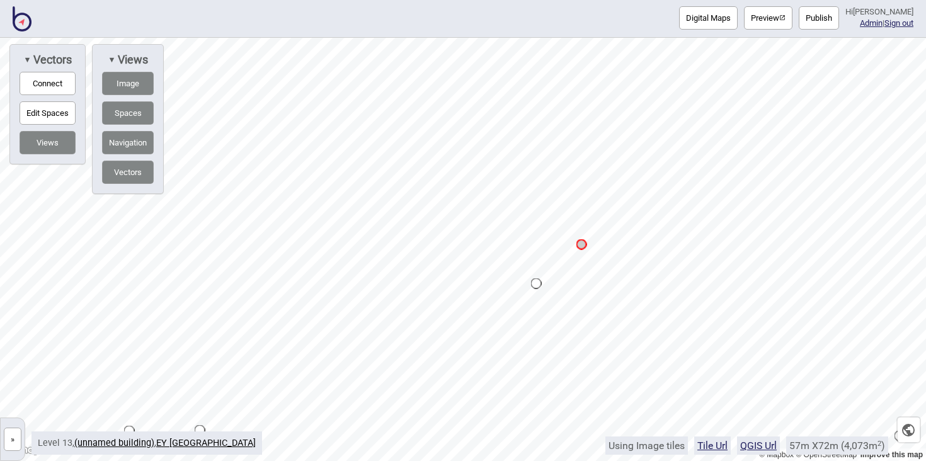
click at [37, 81] on button "Connect" at bounding box center [48, 83] width 56 height 23
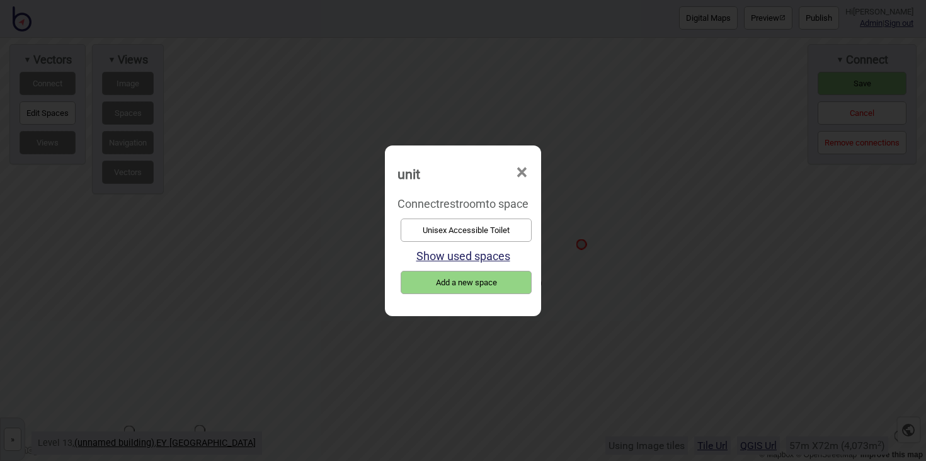
click at [496, 231] on button "Unisex Accessible Toilet" at bounding box center [466, 230] width 131 height 23
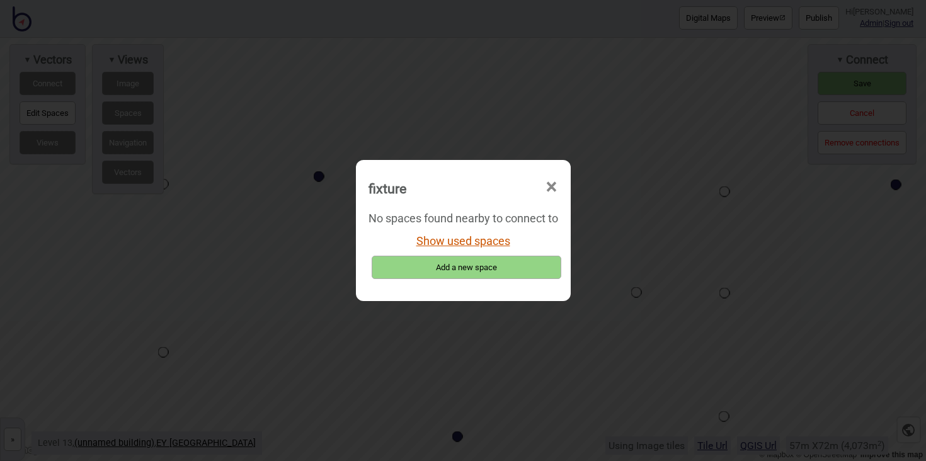
click at [457, 242] on button "Show used spaces" at bounding box center [463, 240] width 94 height 13
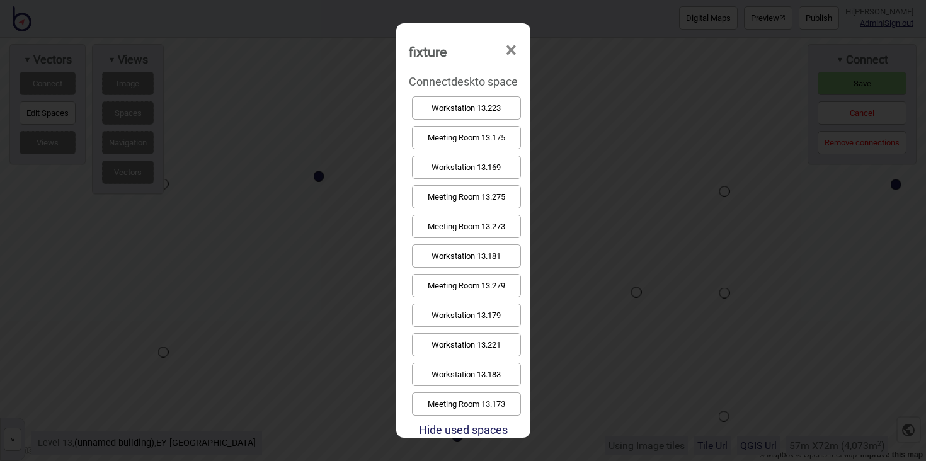
click at [478, 317] on button "Workstation 13.179" at bounding box center [466, 315] width 109 height 23
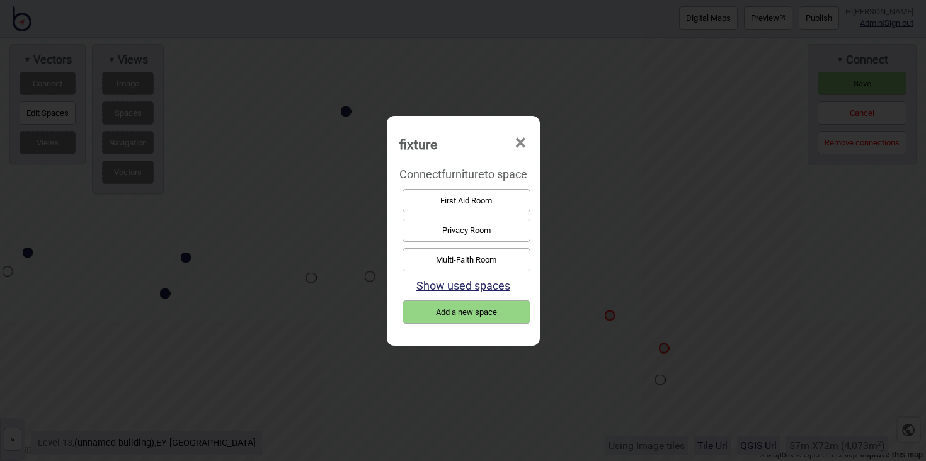
click at [513, 199] on button "First Aid Room" at bounding box center [466, 200] width 128 height 23
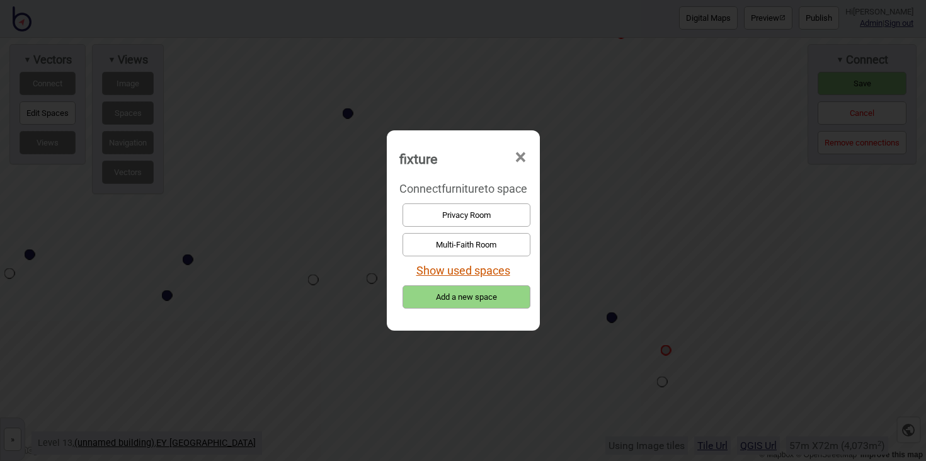
click at [476, 273] on button "Show used spaces" at bounding box center [463, 270] width 94 height 13
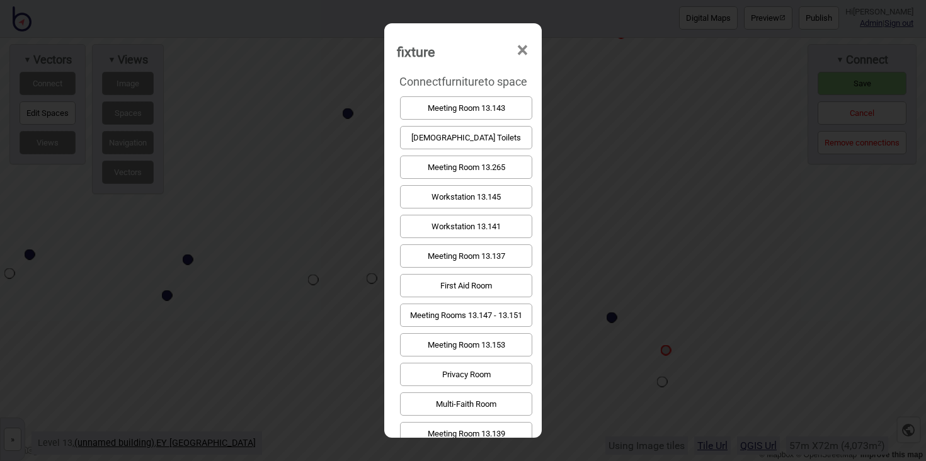
click at [485, 278] on button "First Aid Room" at bounding box center [466, 285] width 132 height 23
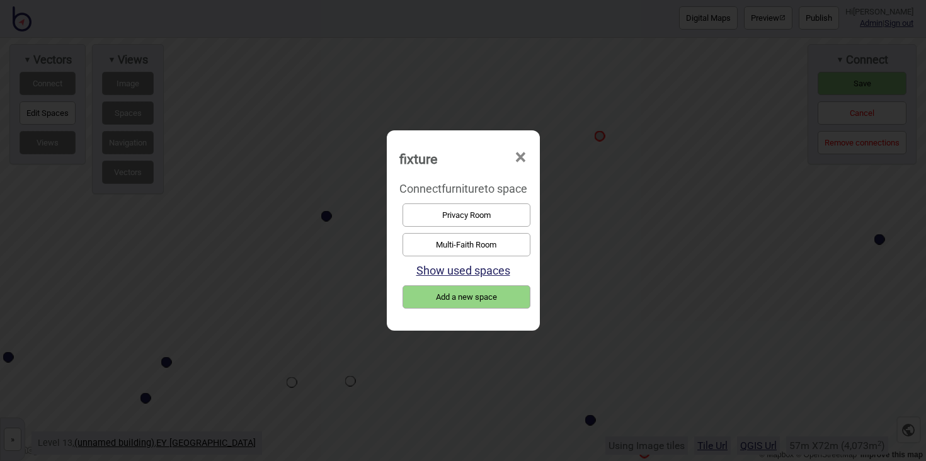
click at [483, 224] on button "Privacy Room" at bounding box center [466, 214] width 128 height 23
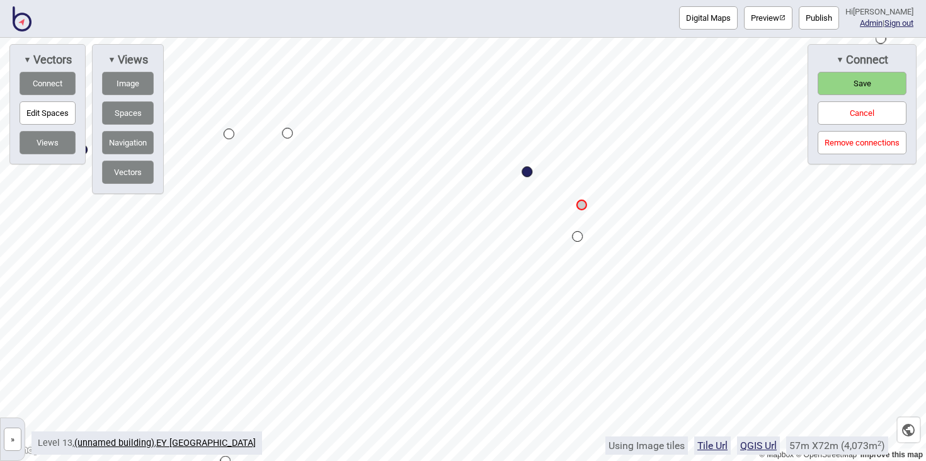
click at [567, 0] on div "Digital Maps Preview Publish Hi John-Ross Admin | Sign out © Mapbox © OpenStree…" at bounding box center [463, 0] width 926 height 0
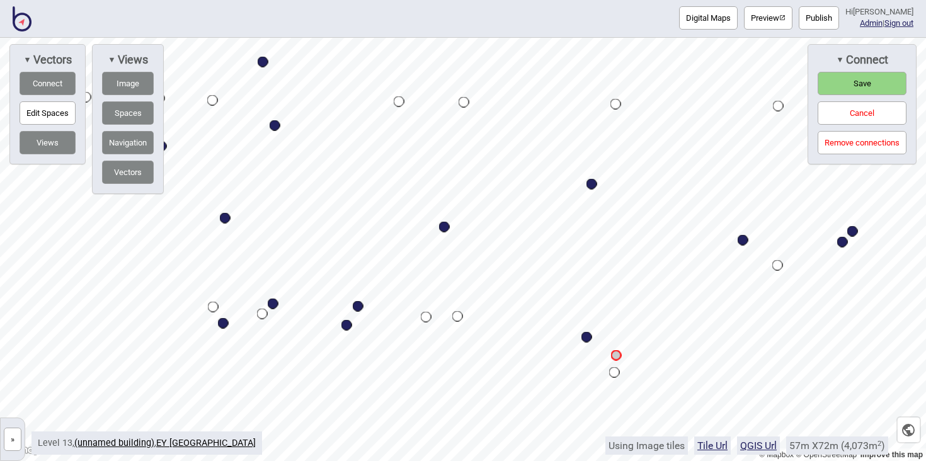
click at [860, 79] on span "Save" at bounding box center [862, 83] width 18 height 9
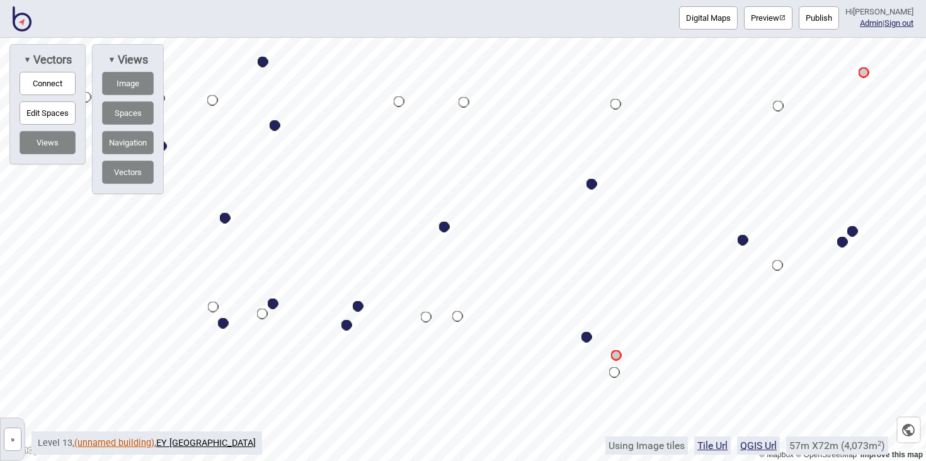
click at [136, 442] on link "(unnamed building)" at bounding box center [114, 443] width 80 height 11
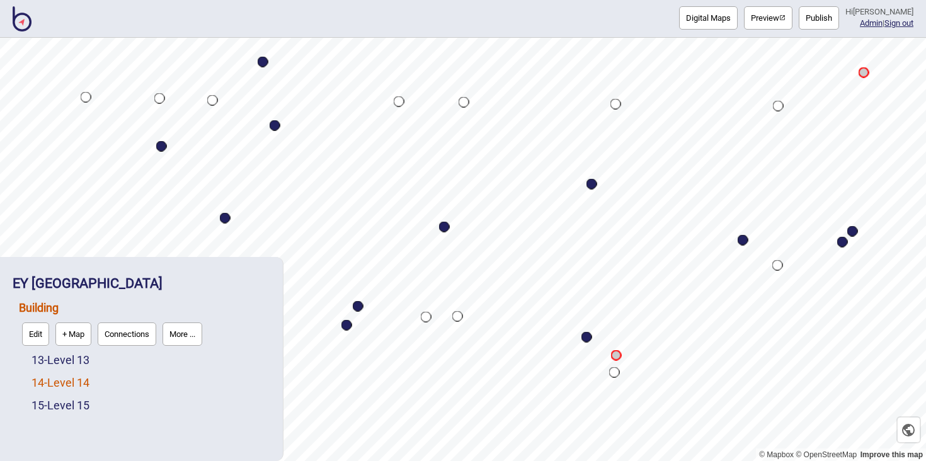
click at [81, 384] on link "14 - Level 14" at bounding box center [60, 382] width 58 height 13
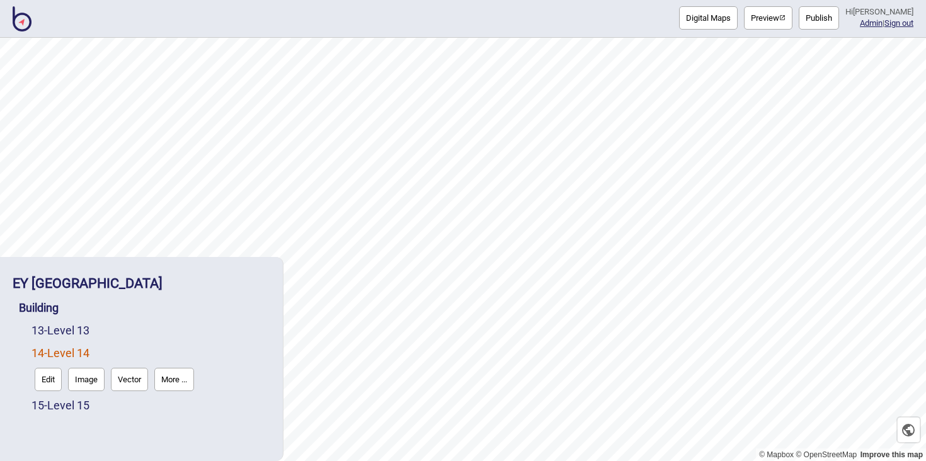
click at [52, 379] on button "Edit" at bounding box center [48, 379] width 27 height 23
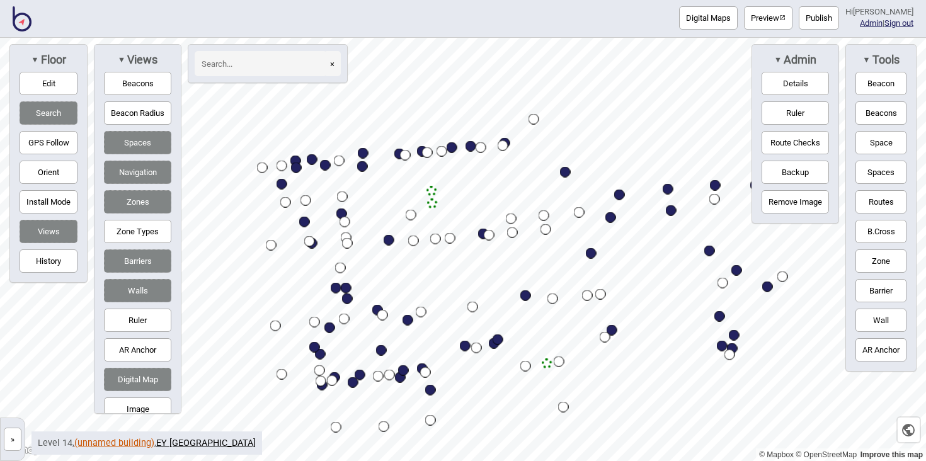
click at [127, 439] on link "(unnamed building)" at bounding box center [114, 443] width 80 height 11
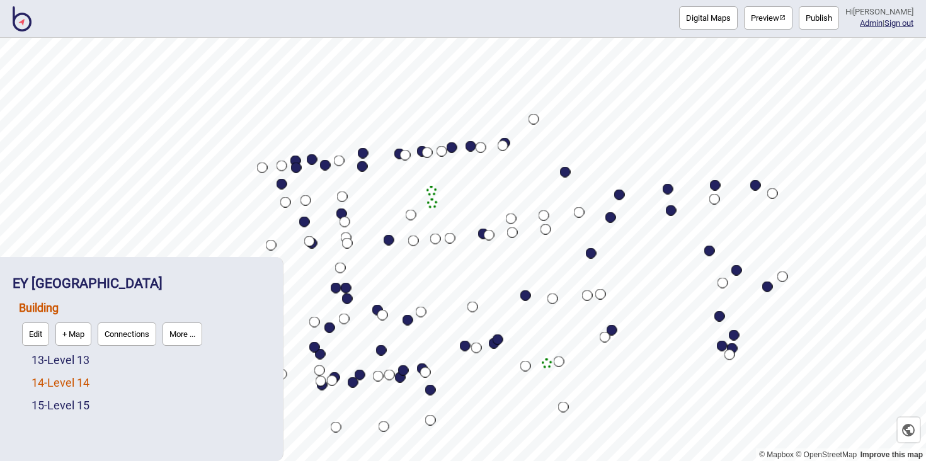
click at [81, 387] on link "14 - Level 14" at bounding box center [60, 382] width 58 height 13
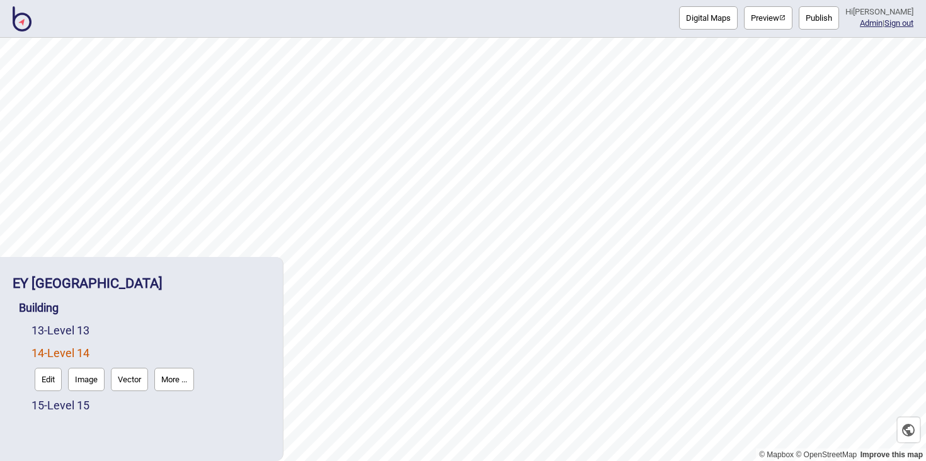
click at [128, 382] on button "Vector" at bounding box center [129, 379] width 37 height 23
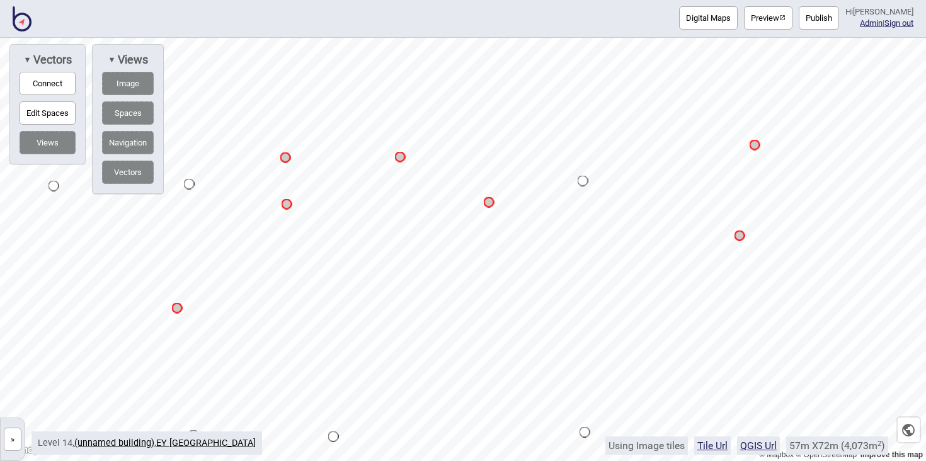
click at [66, 88] on button "Connect" at bounding box center [48, 83] width 56 height 23
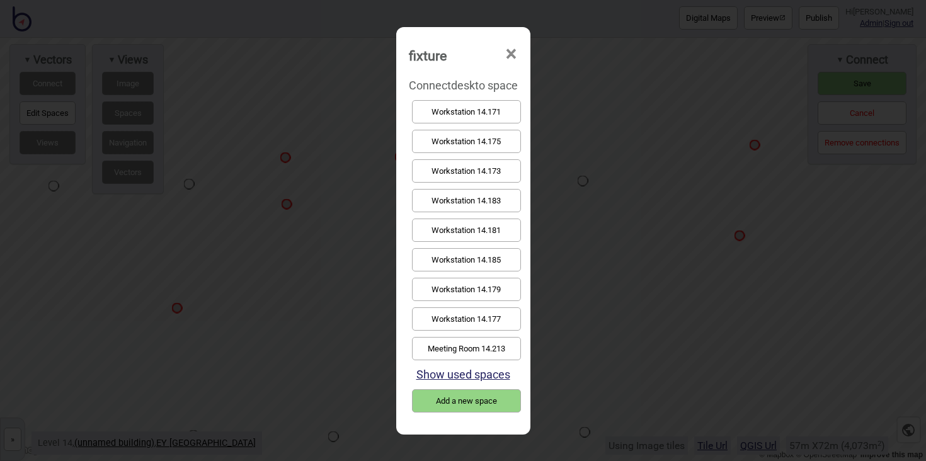
click at [465, 224] on button "Workstation 14.181" at bounding box center [466, 230] width 109 height 23
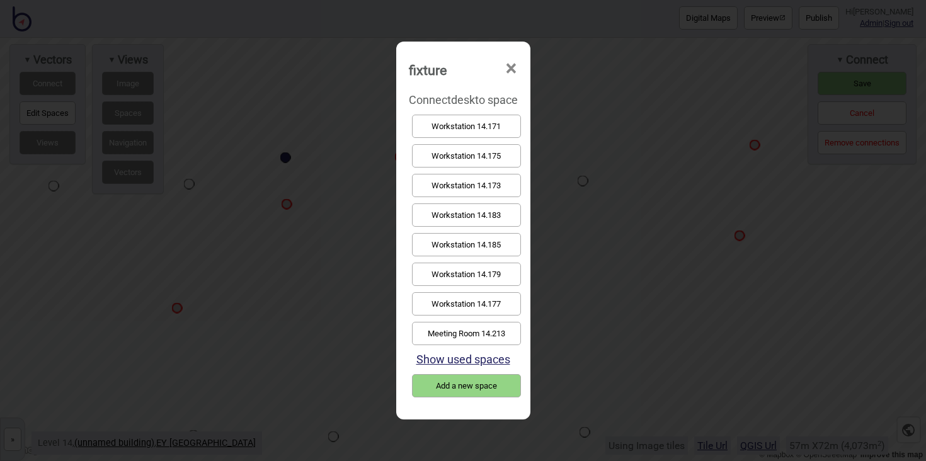
click at [474, 213] on button "Workstation 14.183" at bounding box center [466, 214] width 109 height 23
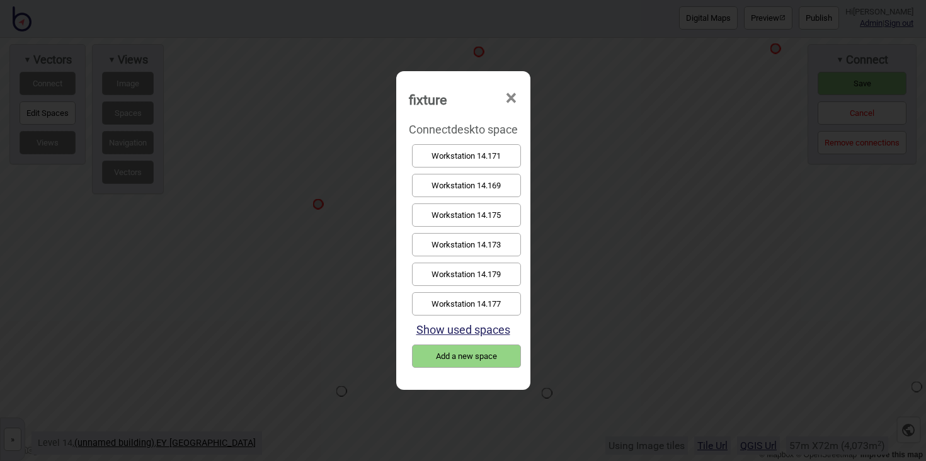
click at [465, 264] on button "Workstation 14.179" at bounding box center [466, 274] width 109 height 23
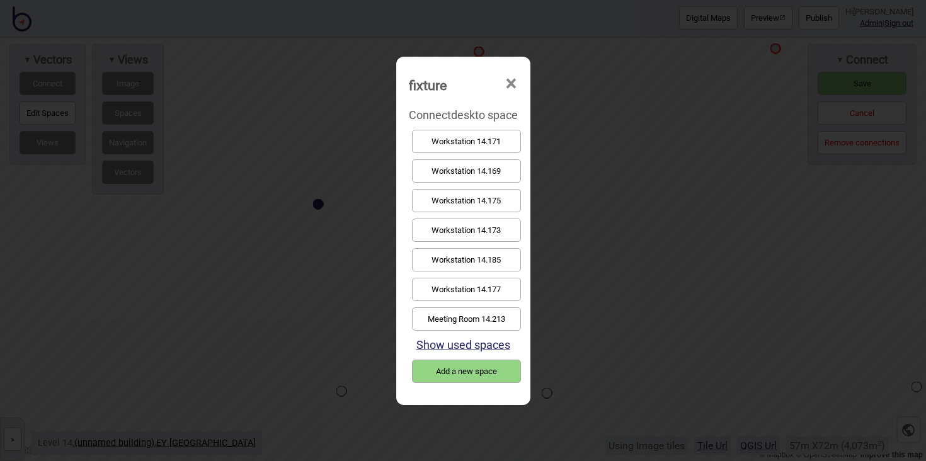
click at [488, 278] on button "Workstation 14.177" at bounding box center [466, 289] width 109 height 23
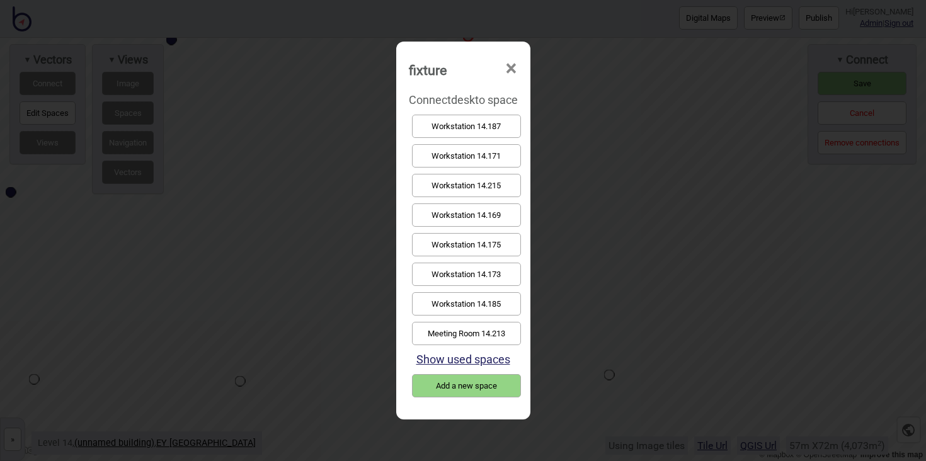
click at [484, 239] on button "Workstation 14.175" at bounding box center [466, 244] width 109 height 23
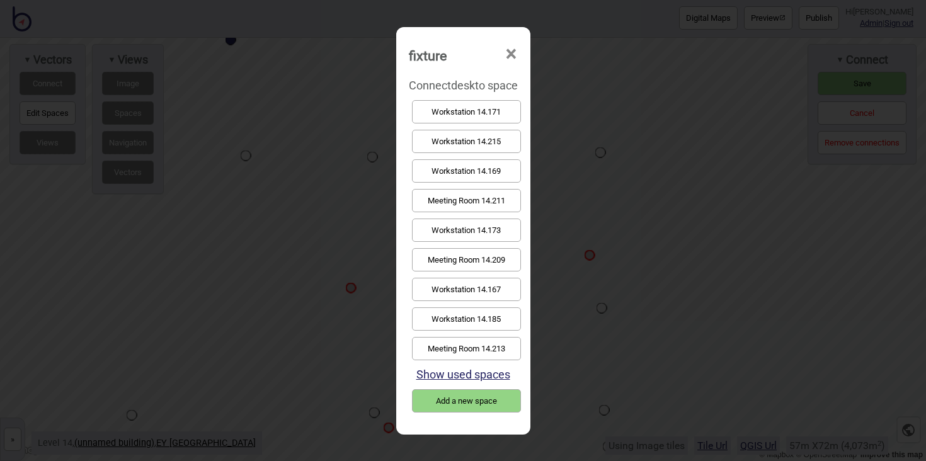
click at [495, 229] on button "Workstation 14.173" at bounding box center [466, 230] width 109 height 23
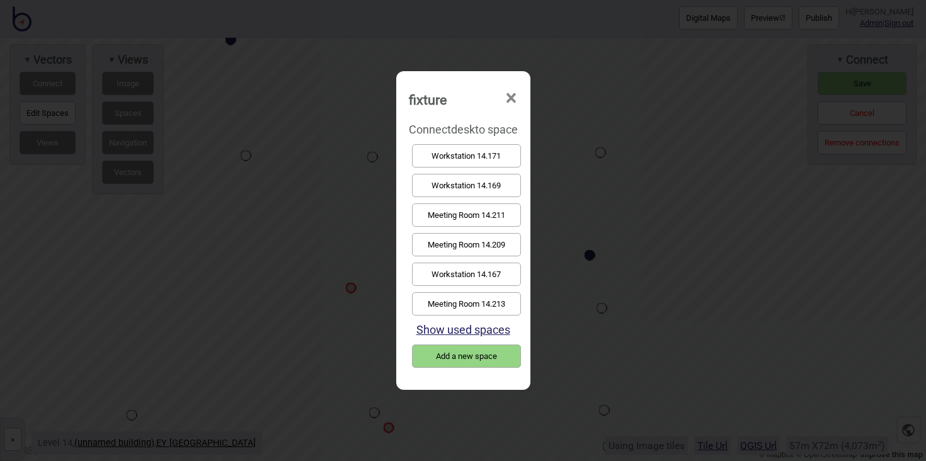
click at [483, 156] on button "Workstation 14.171" at bounding box center [466, 155] width 109 height 23
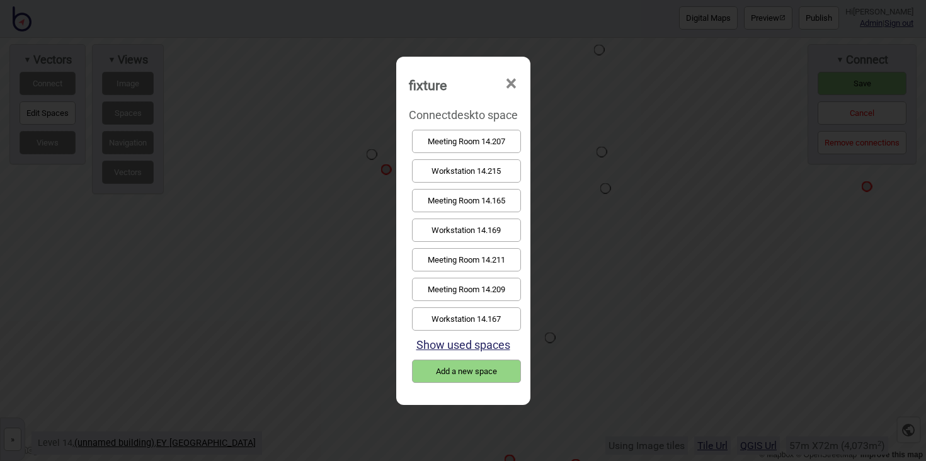
click at [501, 239] on button "Workstation 14.169" at bounding box center [466, 230] width 109 height 23
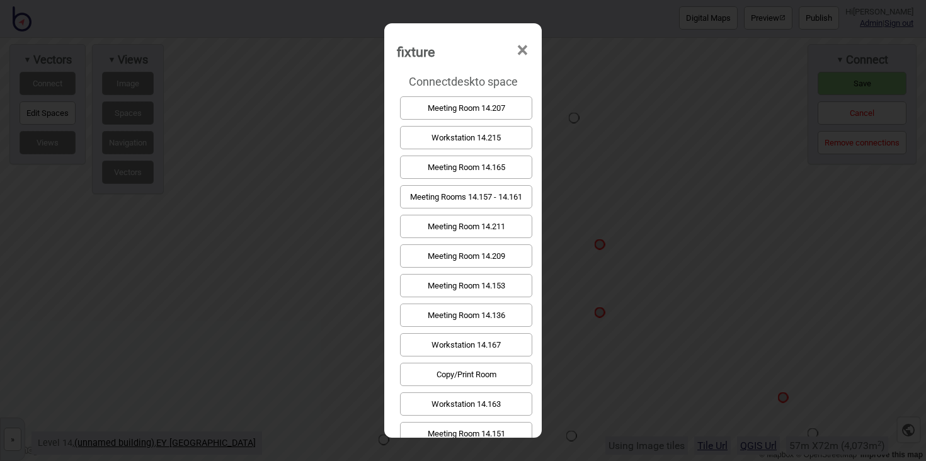
click at [488, 343] on button "Workstation 14.167" at bounding box center [466, 344] width 132 height 23
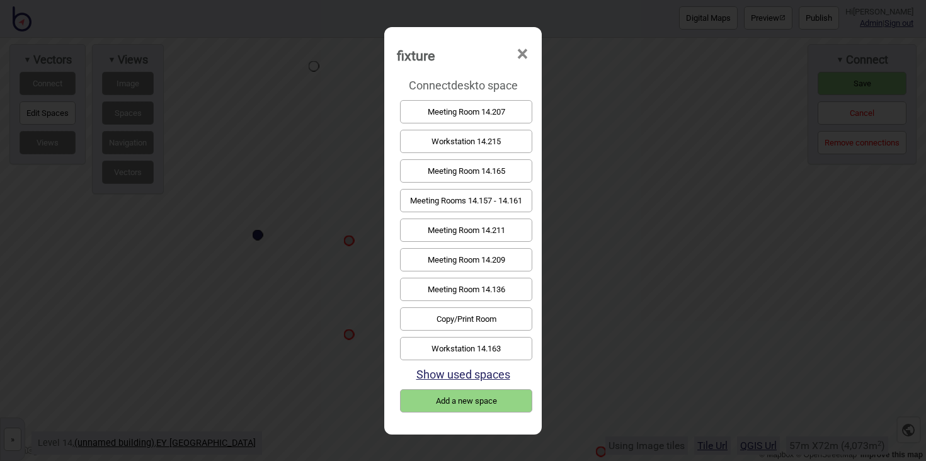
click at [516, 224] on button "Meeting Room 14.211" at bounding box center [466, 230] width 132 height 23
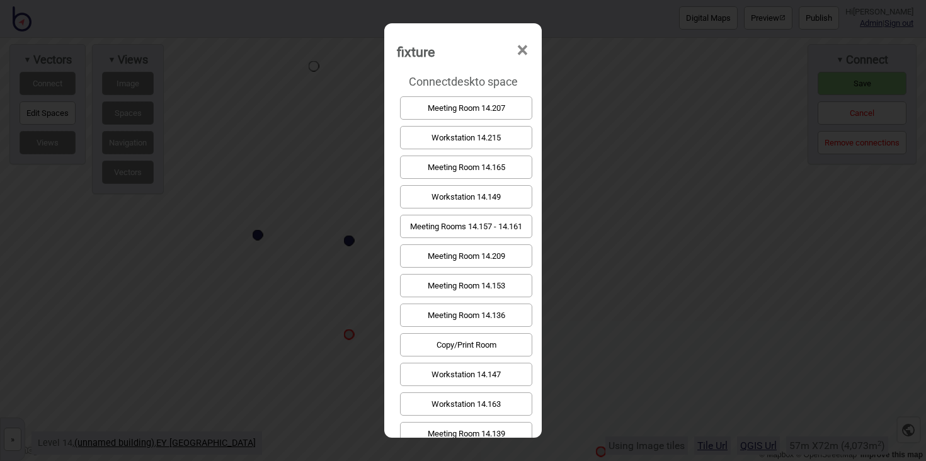
click at [493, 242] on div "Meeting Room 14.209" at bounding box center [463, 256] width 132 height 30
click at [496, 251] on button "Meeting Room 14.209" at bounding box center [466, 255] width 132 height 23
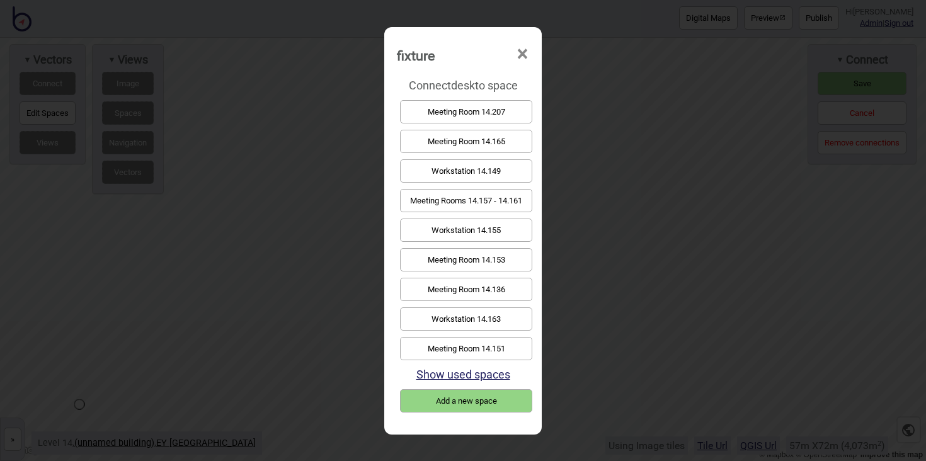
click at [469, 313] on button "Workstation 14.163" at bounding box center [466, 318] width 132 height 23
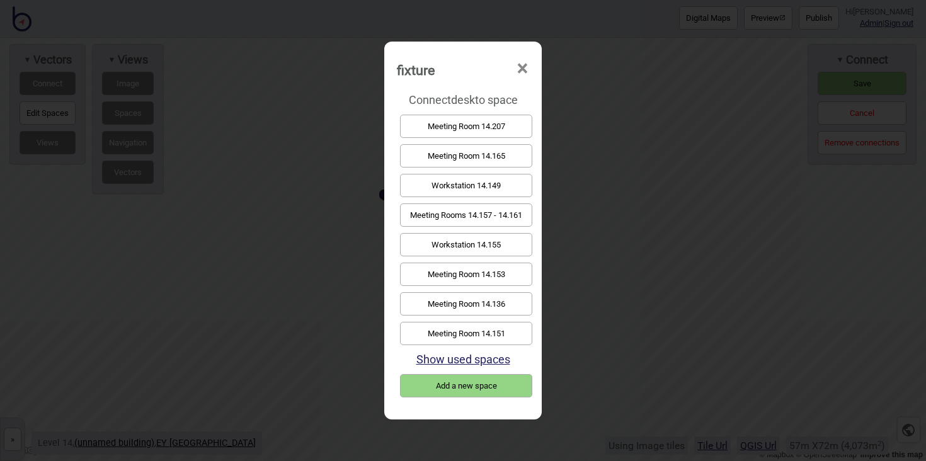
click at [507, 219] on button "Meeting Rooms 14.157 - 14.161" at bounding box center [466, 214] width 132 height 23
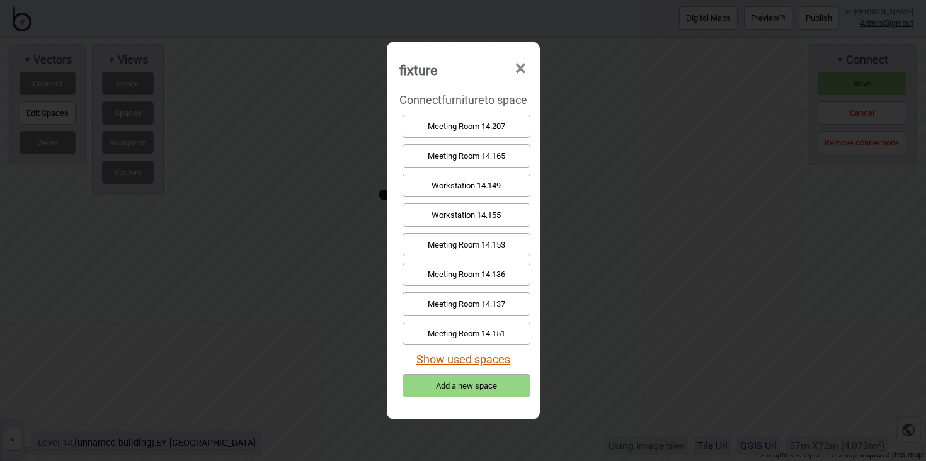
click at [503, 364] on button "Show used spaces" at bounding box center [463, 359] width 94 height 13
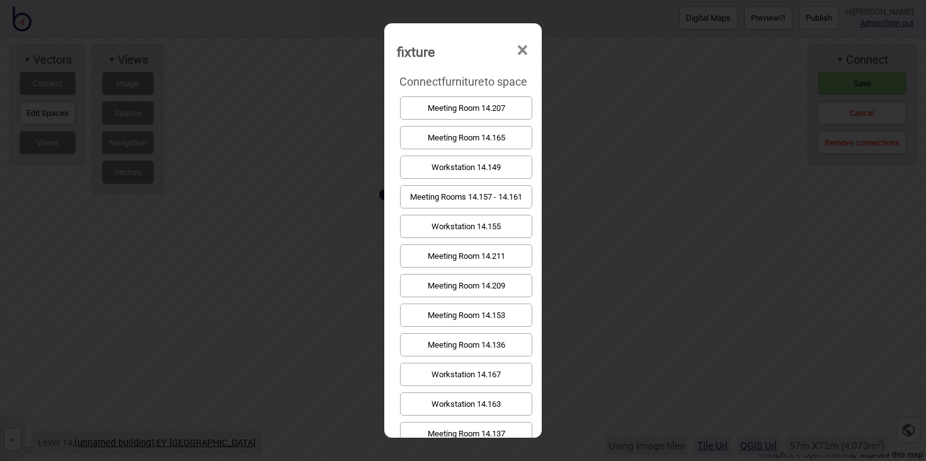
click at [498, 197] on button "Meeting Rooms 14.157 - 14.161" at bounding box center [466, 196] width 132 height 23
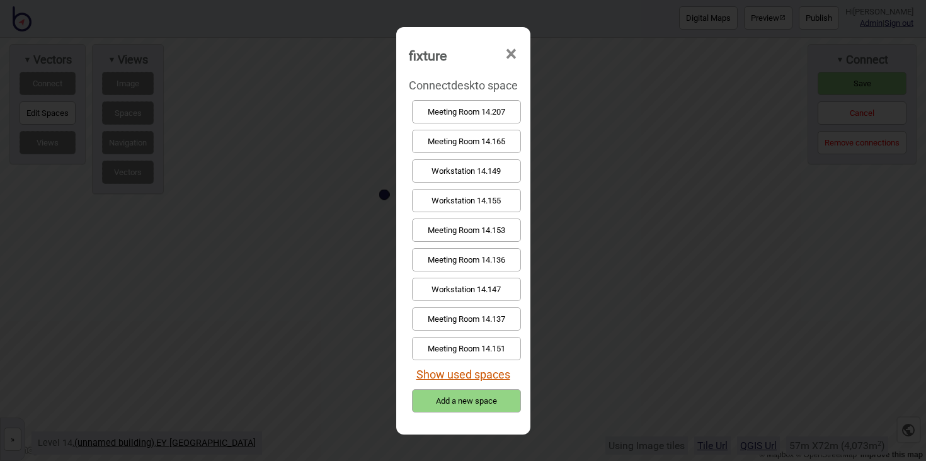
click at [494, 368] on button "Show used spaces" at bounding box center [463, 374] width 94 height 13
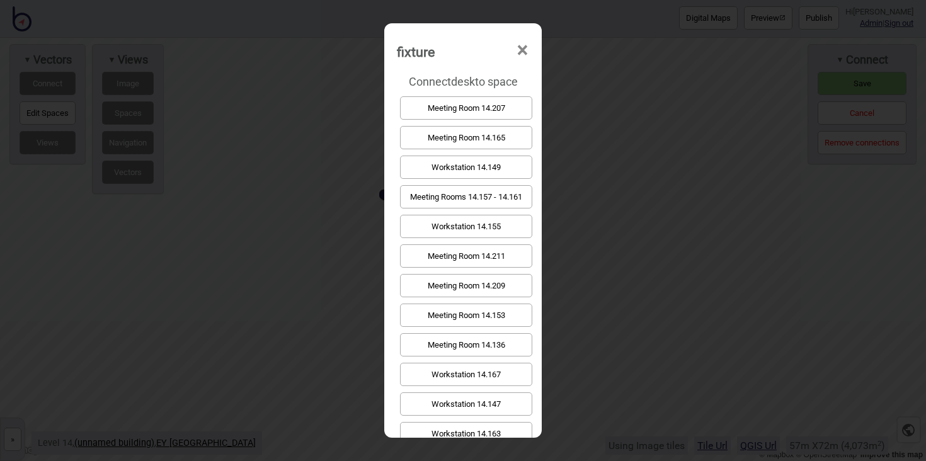
click at [480, 193] on button "Meeting Rooms 14.157 - 14.161" at bounding box center [466, 196] width 132 height 23
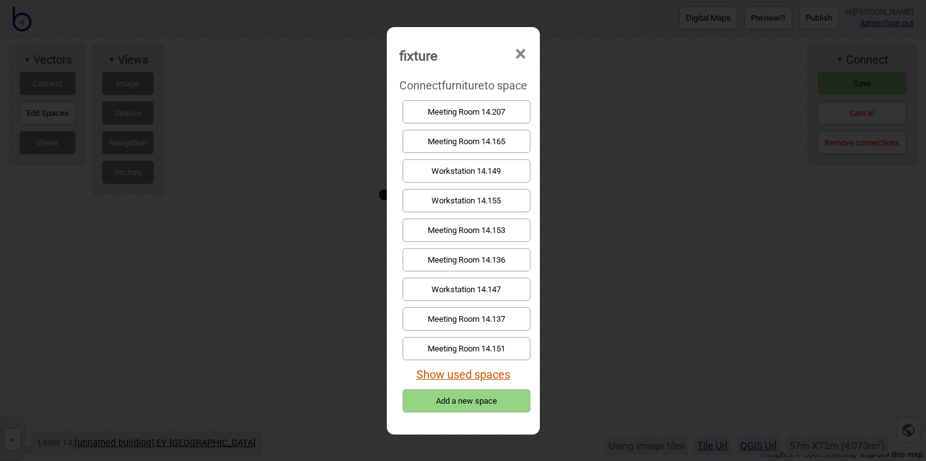
click at [499, 375] on button "Show used spaces" at bounding box center [463, 374] width 94 height 13
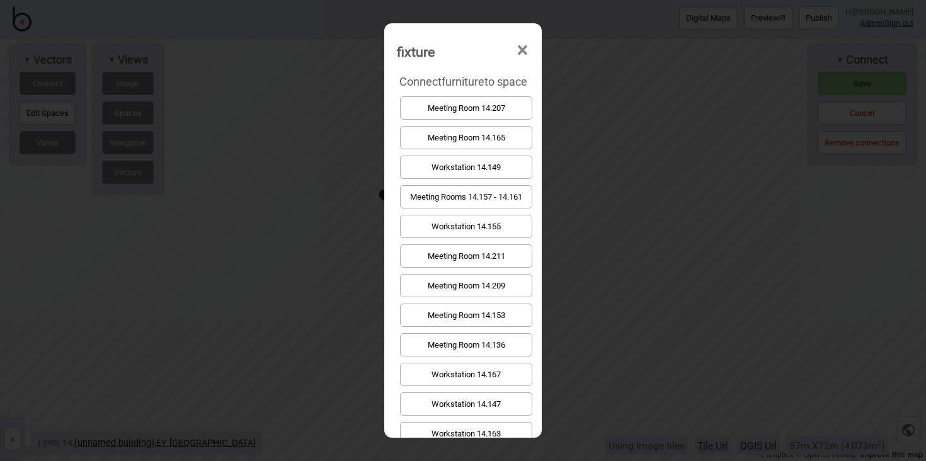
click at [471, 200] on button "Meeting Rooms 14.157 - 14.161" at bounding box center [466, 196] width 132 height 23
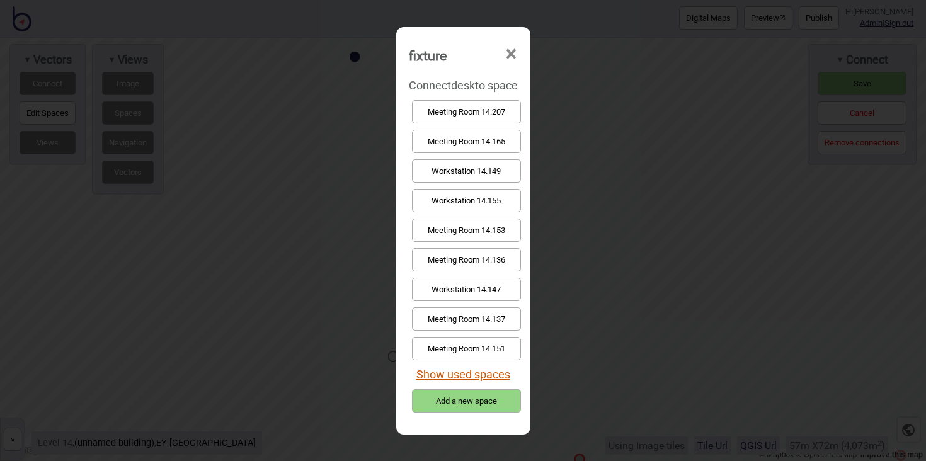
click at [493, 369] on button "Show used spaces" at bounding box center [463, 374] width 94 height 13
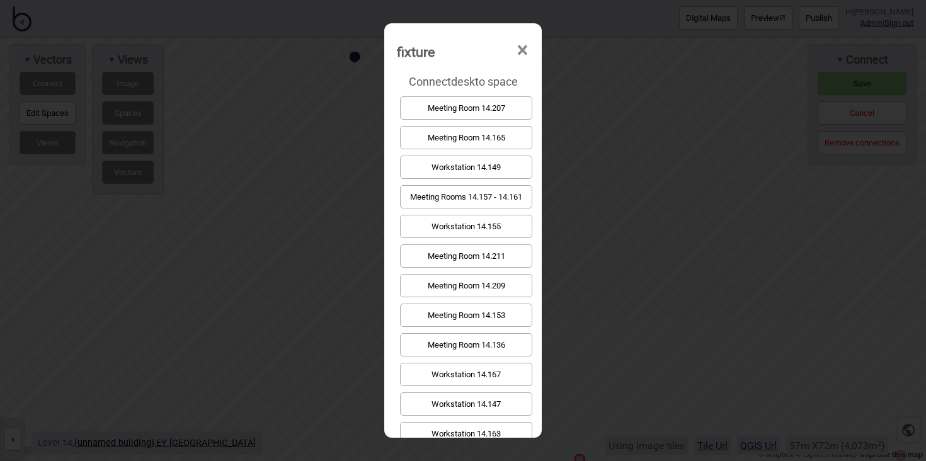
click at [501, 202] on button "Meeting Rooms 14.157 - 14.161" at bounding box center [466, 196] width 132 height 23
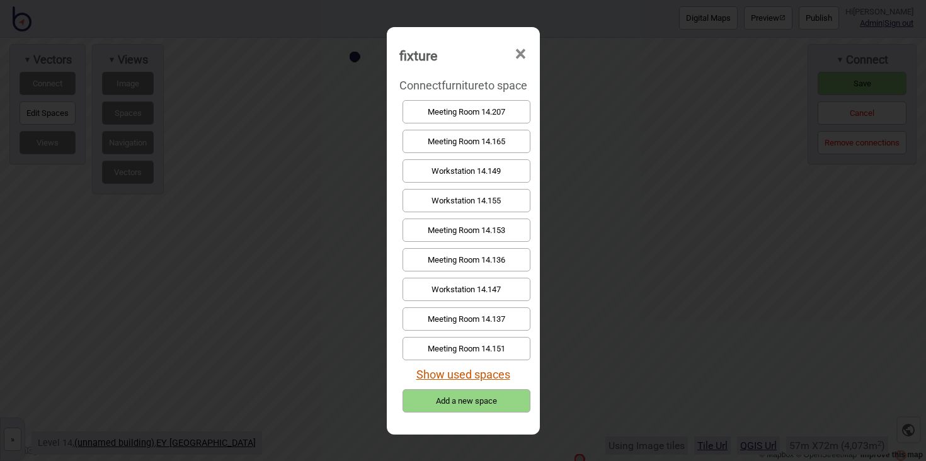
click at [496, 373] on button "Show used spaces" at bounding box center [463, 374] width 94 height 13
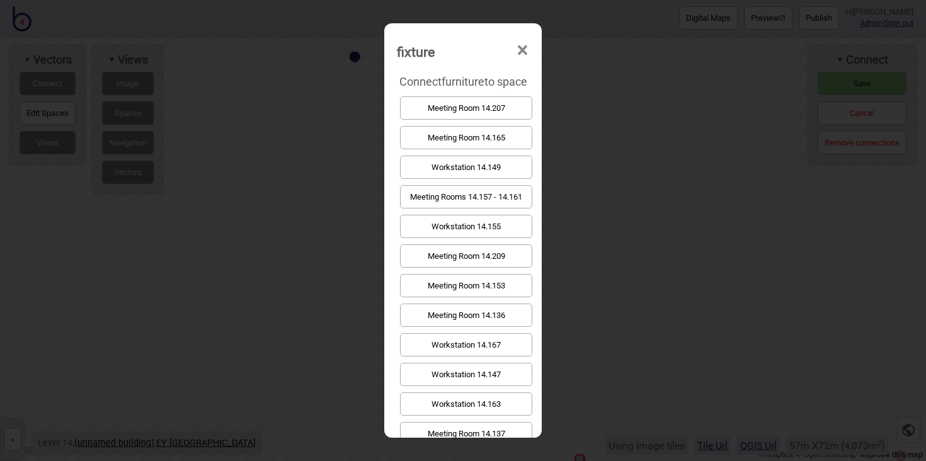
click at [499, 204] on button "Meeting Rooms 14.157 - 14.161" at bounding box center [466, 196] width 132 height 23
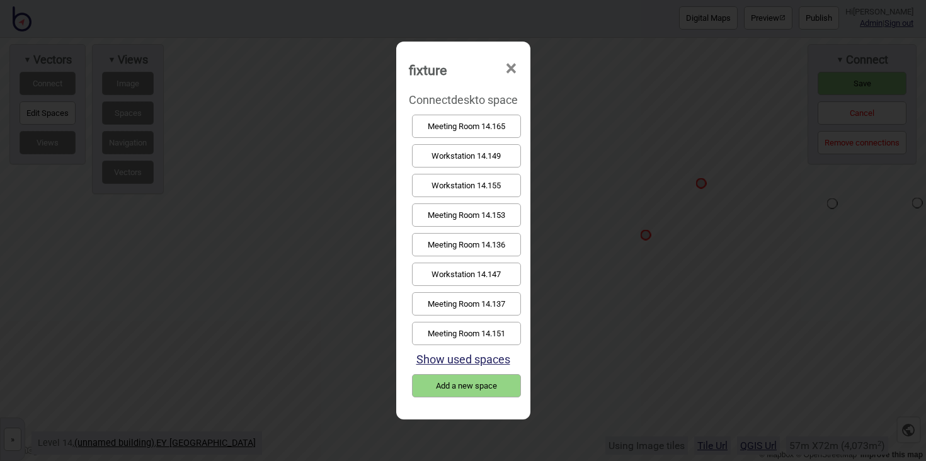
click at [461, 190] on button "Workstation 14.155" at bounding box center [466, 185] width 109 height 23
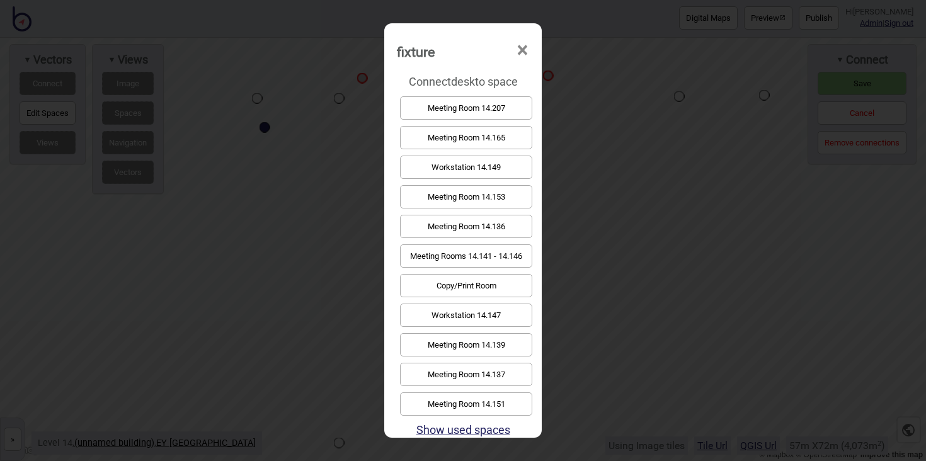
click at [499, 173] on button "Workstation 14.149" at bounding box center [466, 167] width 132 height 23
click at [491, 285] on button "Workstation 14.147" at bounding box center [466, 285] width 132 height 23
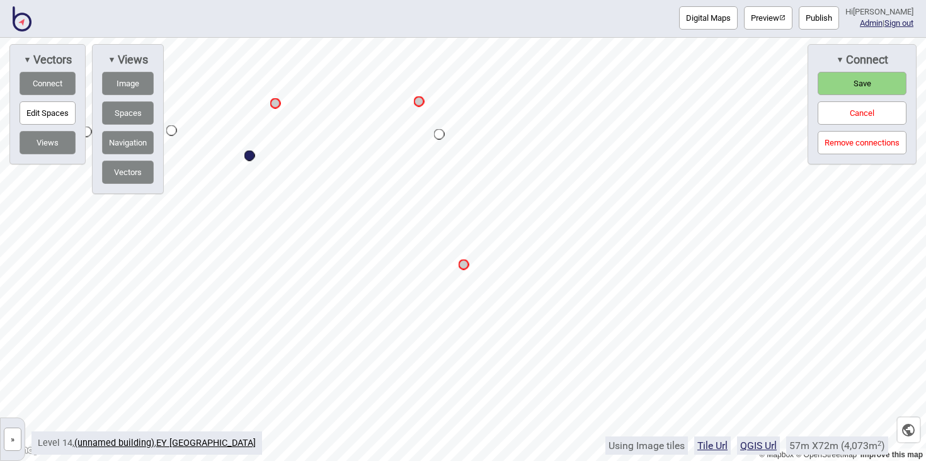
click at [151, 157] on div "© Mapbox © OpenStreetMap Improve this map » EY Perth Building 13 - Level 13 14 …" at bounding box center [463, 249] width 926 height 423
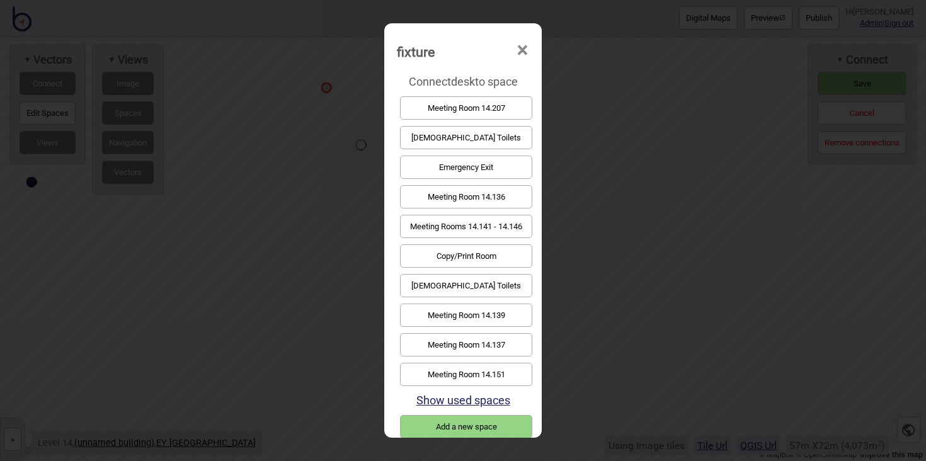
click at [494, 219] on button "Meeting Rooms 14.141 - 14.146" at bounding box center [466, 226] width 132 height 23
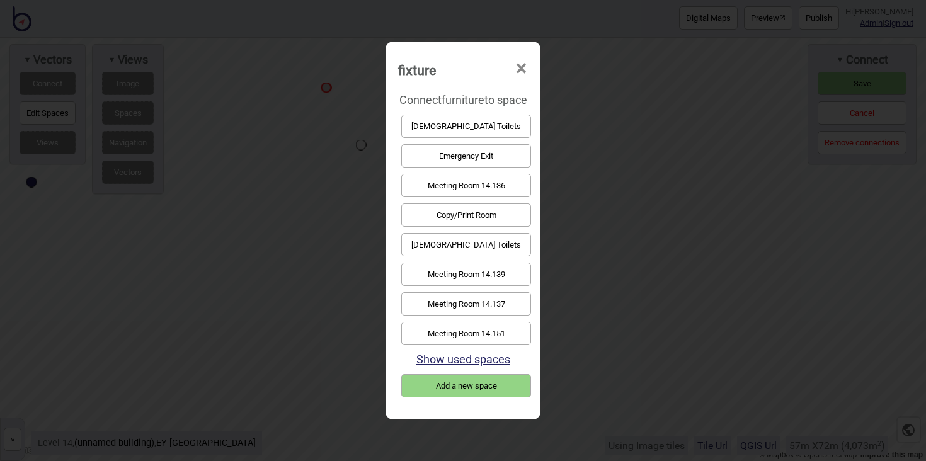
click at [492, 354] on button "Show used spaces" at bounding box center [463, 359] width 94 height 13
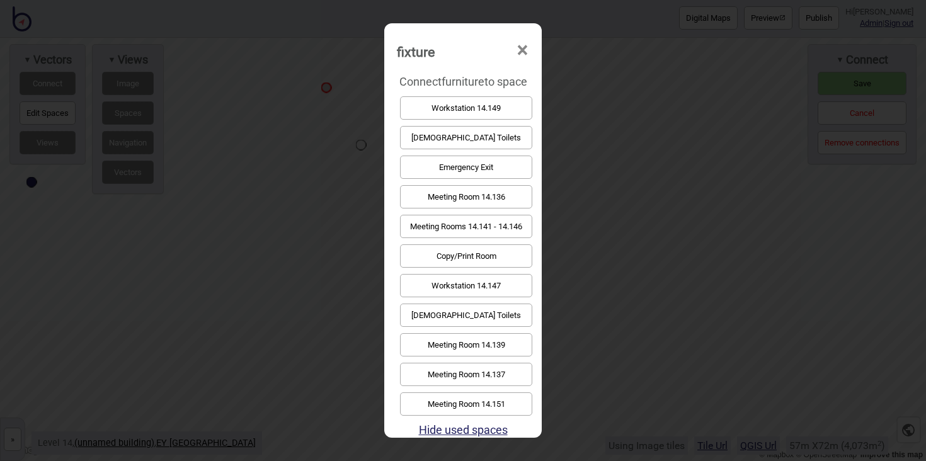
click at [482, 227] on button "Meeting Rooms 14.141 - 14.146" at bounding box center [466, 226] width 132 height 23
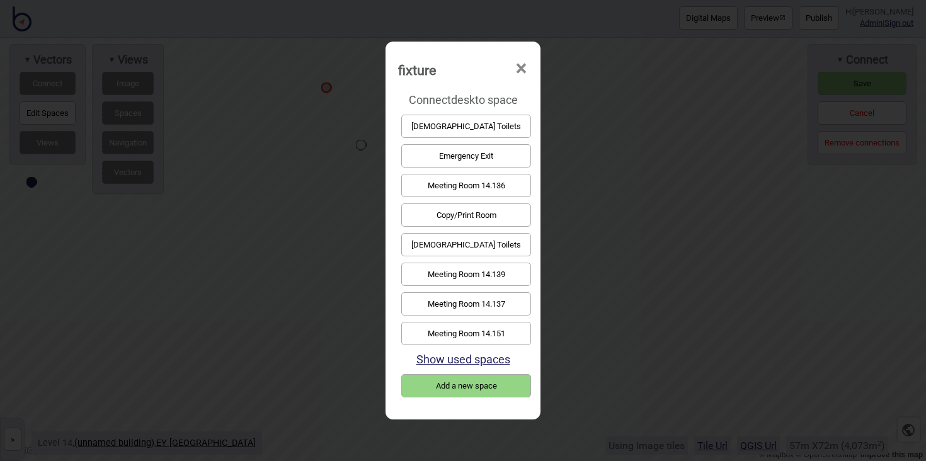
click at [493, 362] on button "Show used spaces" at bounding box center [463, 359] width 94 height 13
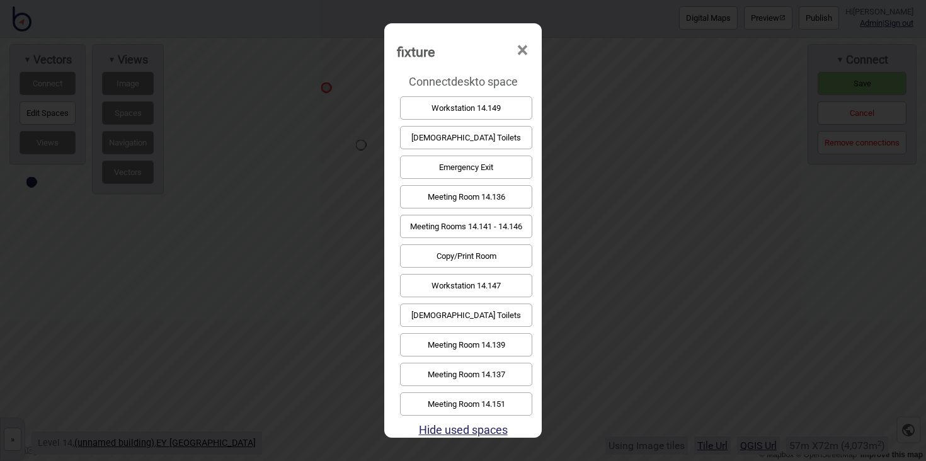
click at [487, 228] on button "Meeting Rooms 14.141 - 14.146" at bounding box center [466, 226] width 132 height 23
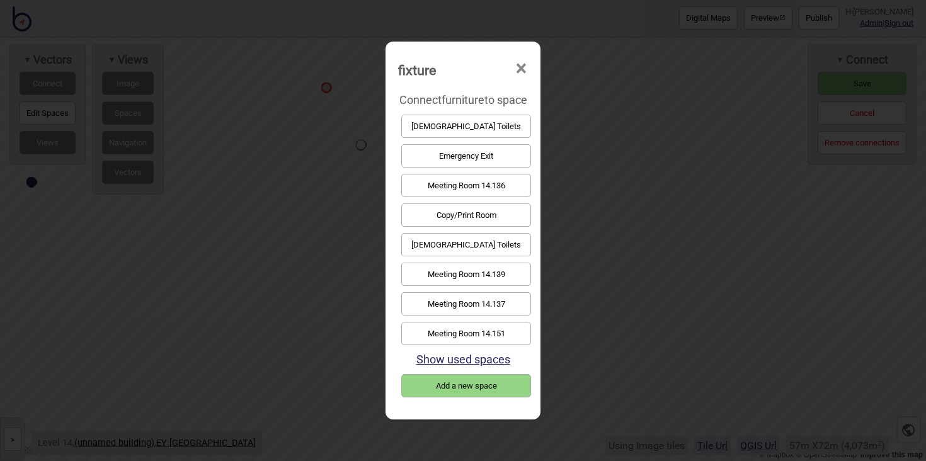
click at [484, 362] on button "Show used spaces" at bounding box center [463, 359] width 94 height 13
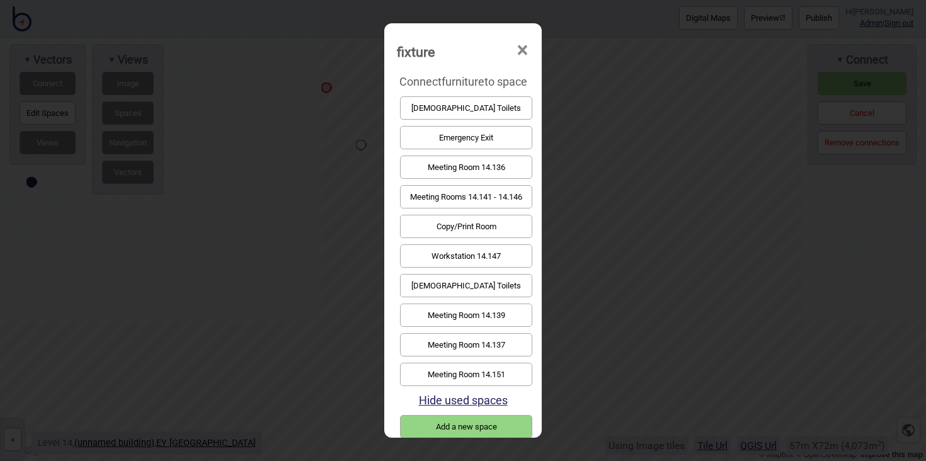
click at [479, 200] on button "Meeting Rooms 14.141 - 14.146" at bounding box center [466, 196] width 132 height 23
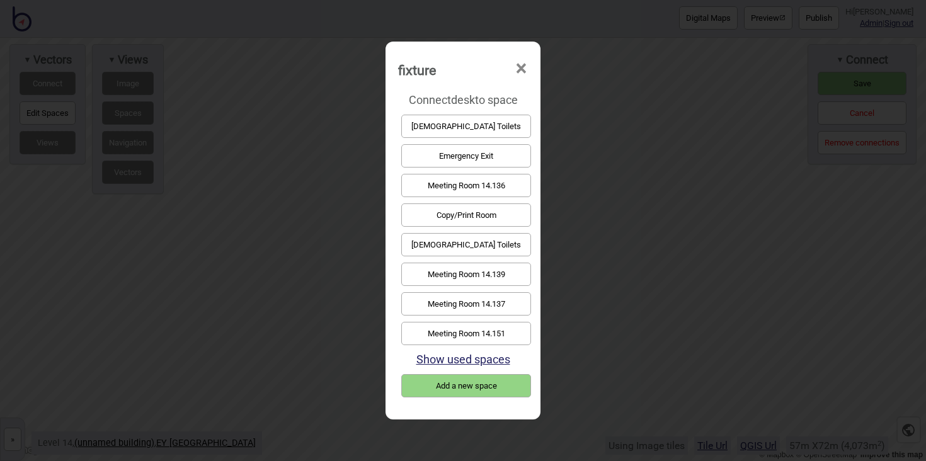
click at [494, 358] on button "Show used spaces" at bounding box center [463, 359] width 94 height 13
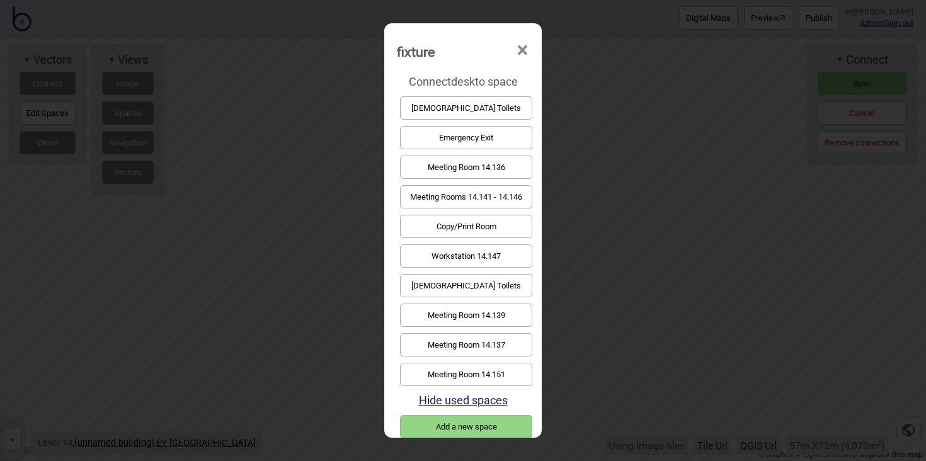
click at [496, 203] on button "Meeting Rooms 14.141 - 14.146" at bounding box center [466, 196] width 132 height 23
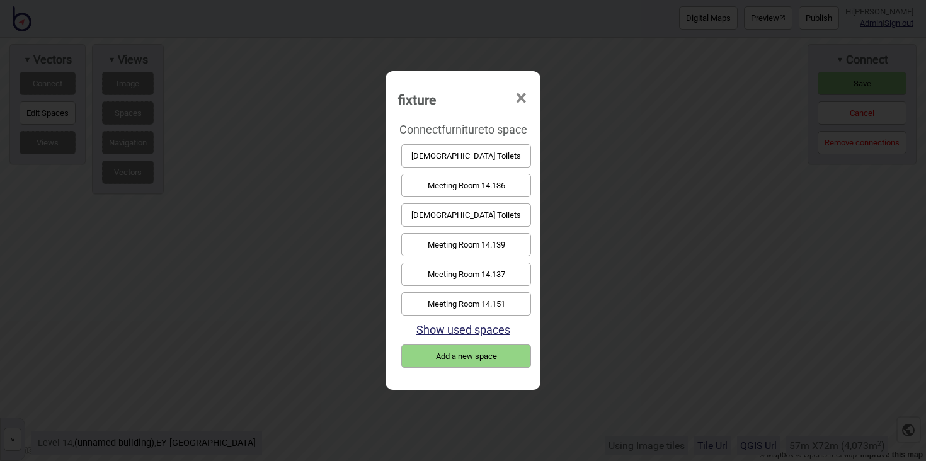
click at [499, 328] on button "Show used spaces" at bounding box center [463, 329] width 94 height 13
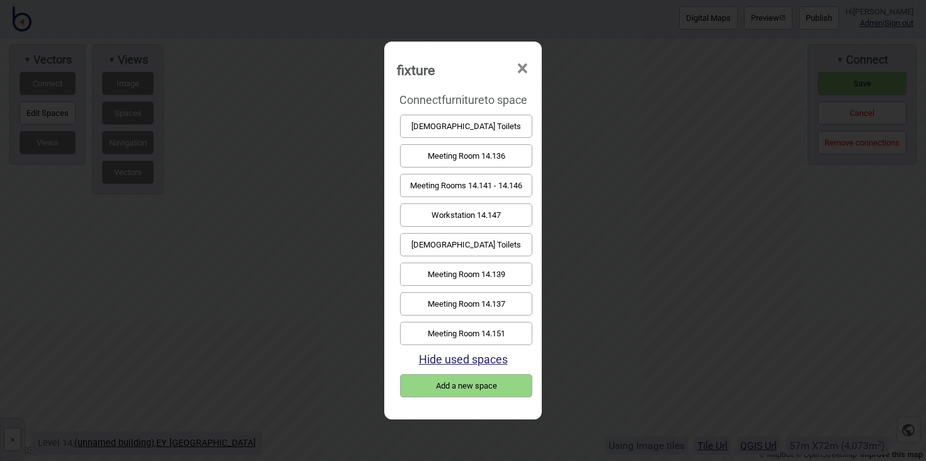
click at [480, 188] on button "Meeting Rooms 14.141 - 14.146" at bounding box center [466, 185] width 132 height 23
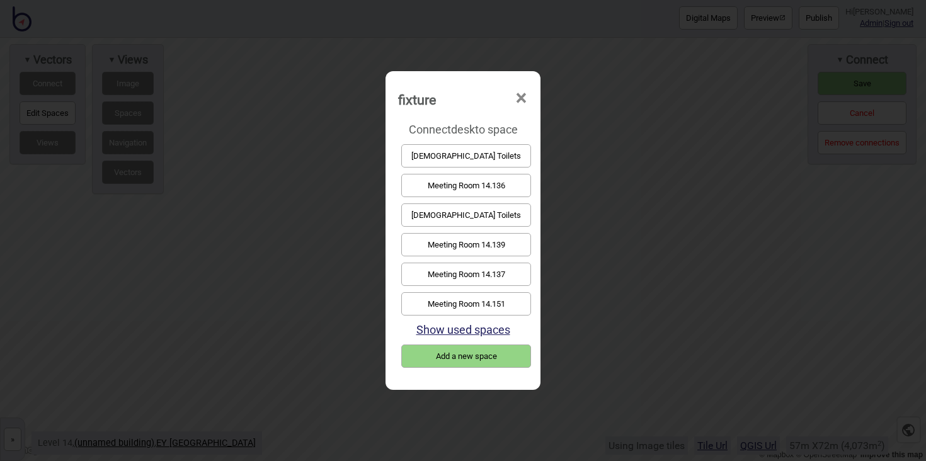
click at [494, 325] on button "Show used spaces" at bounding box center [463, 329] width 94 height 13
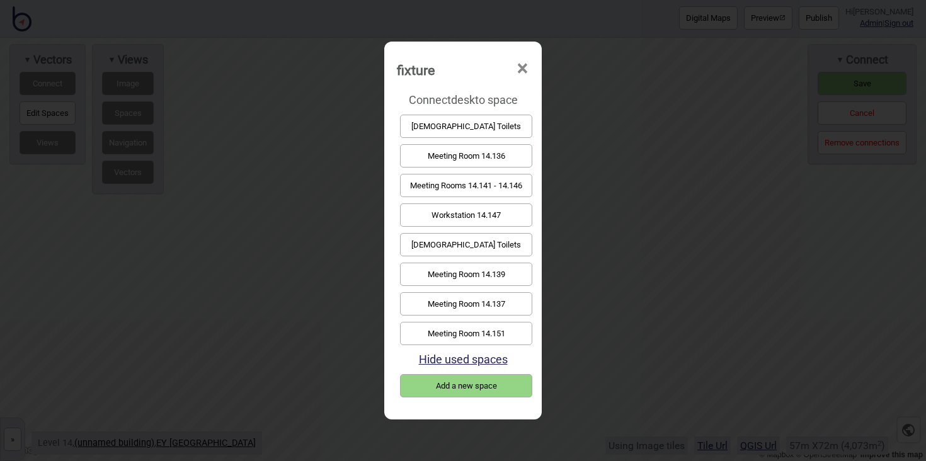
click at [493, 187] on button "Meeting Rooms 14.141 - 14.146" at bounding box center [466, 185] width 132 height 23
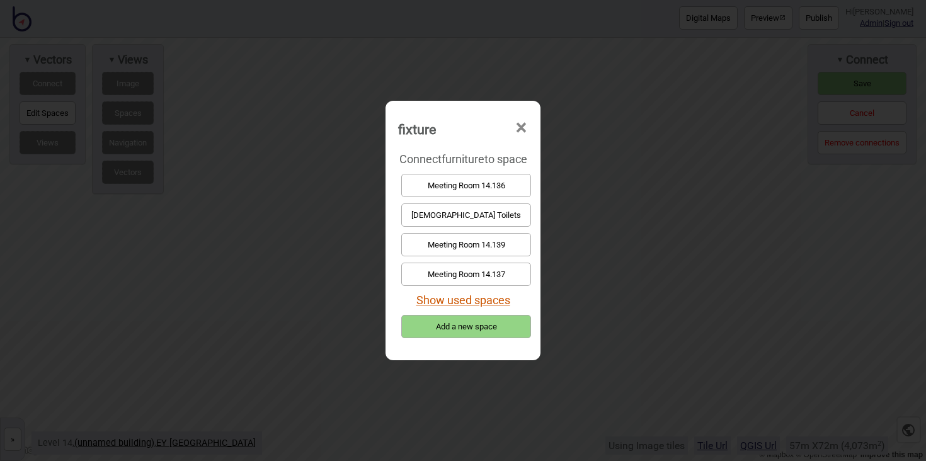
click at [491, 296] on button "Show used spaces" at bounding box center [463, 300] width 94 height 13
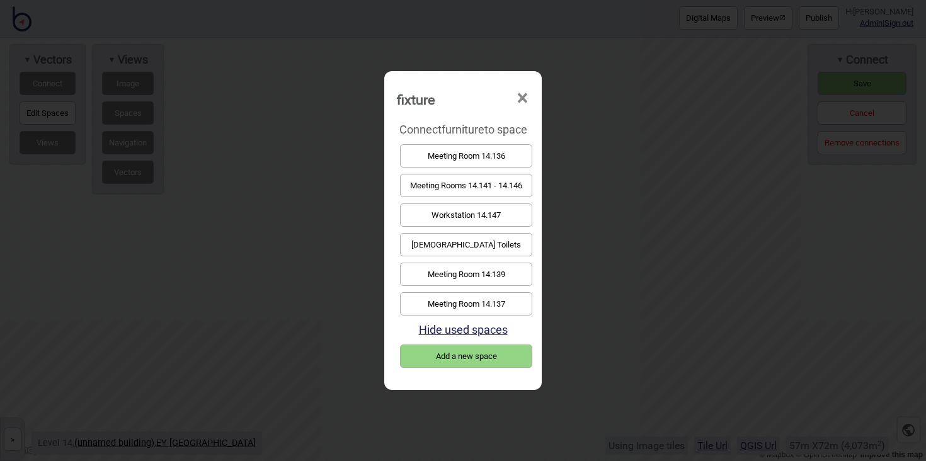
click at [494, 188] on button "Meeting Rooms 14.141 - 14.146" at bounding box center [466, 185] width 132 height 23
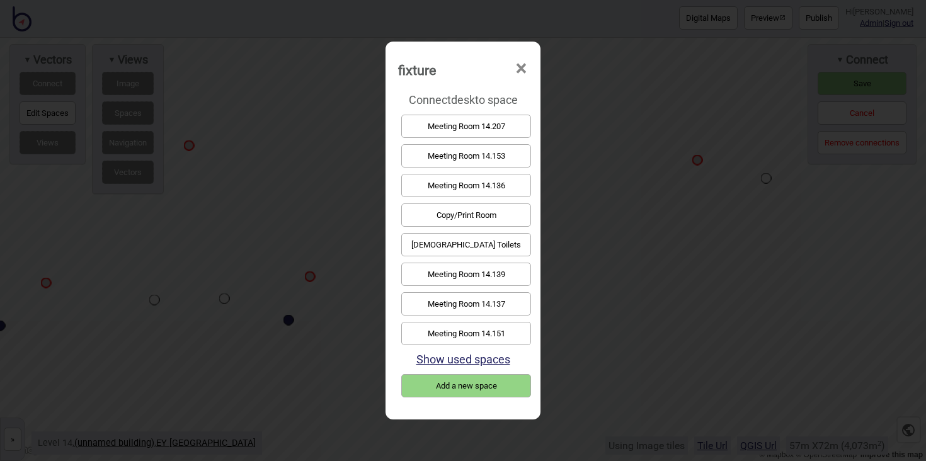
click at [459, 299] on button "Meeting Room 14.137" at bounding box center [466, 303] width 130 height 23
click at [511, 295] on button "Meeting Room 14.139" at bounding box center [466, 303] width 130 height 23
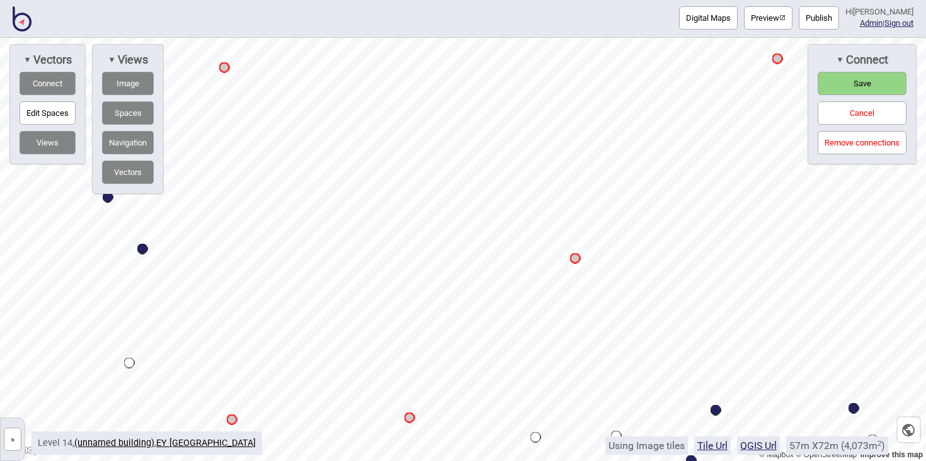
click at [657, 0] on div "Digital Maps Preview Publish Hi John-Ross Admin | Sign out © Mapbox © OpenStree…" at bounding box center [463, 0] width 926 height 0
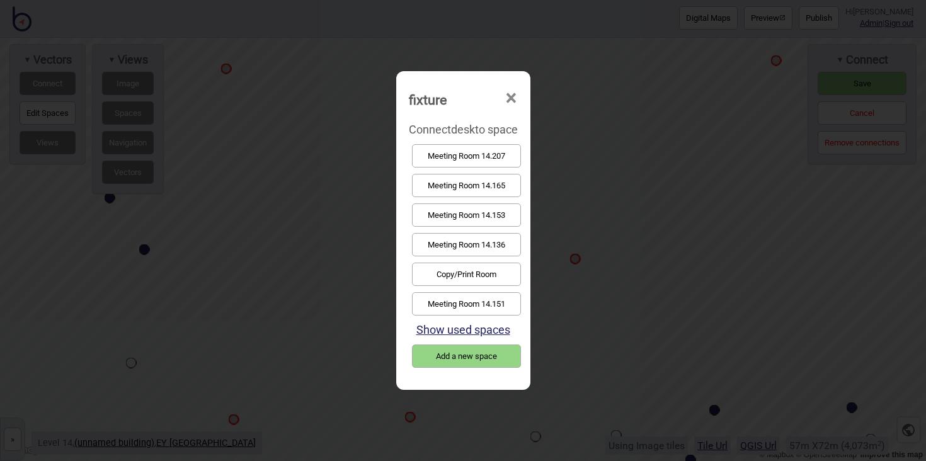
click at [510, 297] on button "Meeting Room 14.151" at bounding box center [466, 303] width 109 height 23
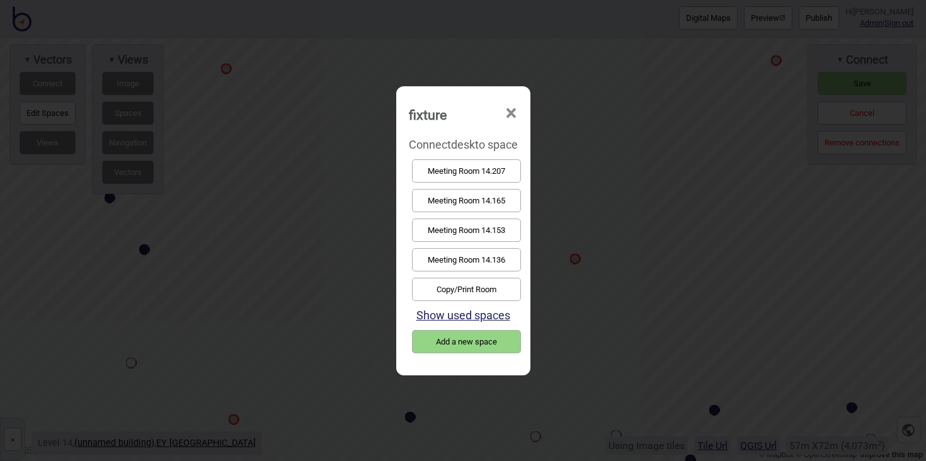
click at [463, 237] on button "Meeting Room 14.153" at bounding box center [466, 230] width 109 height 23
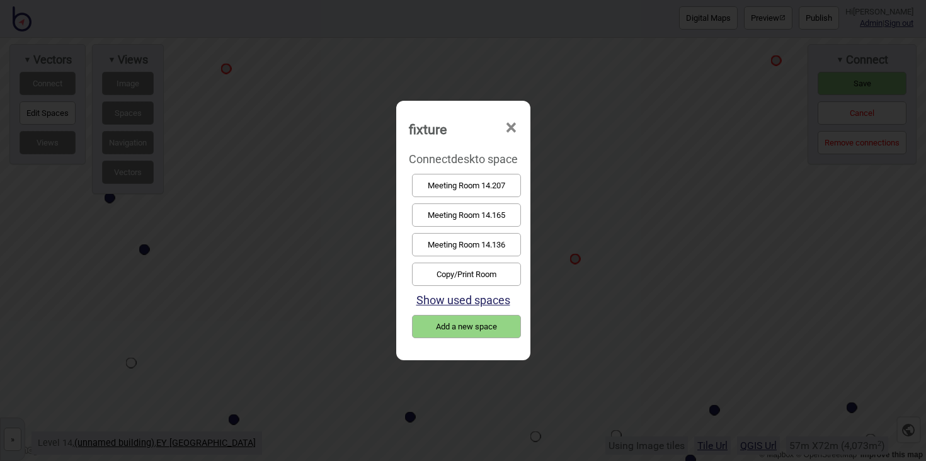
click at [518, 123] on span "×" at bounding box center [511, 128] width 13 height 42
click at [446, 210] on button "Meeting Room 14.165" at bounding box center [466, 214] width 109 height 23
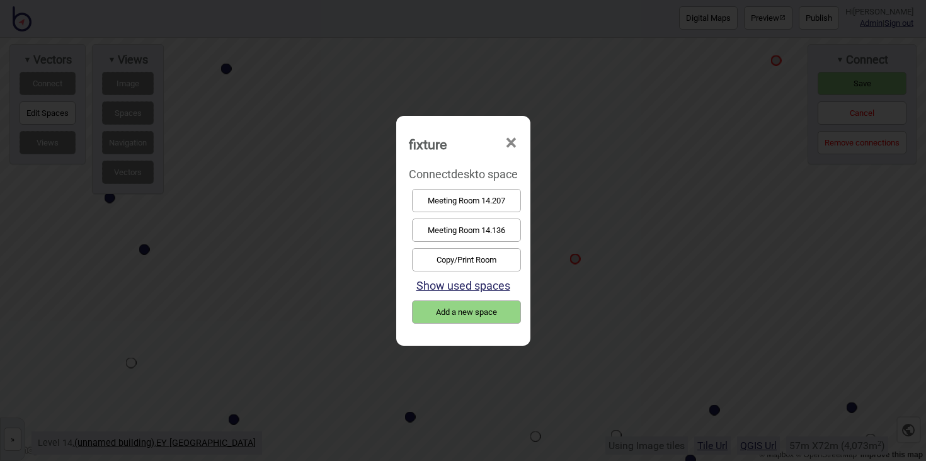
click at [442, 220] on button "Meeting Room 14.136" at bounding box center [466, 230] width 109 height 23
click at [493, 203] on button "Meeting Room 14.207" at bounding box center [466, 200] width 109 height 23
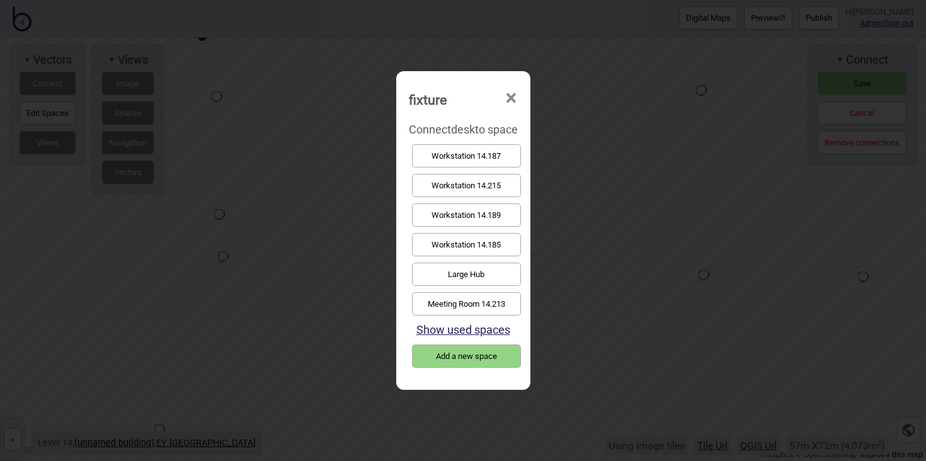
click at [501, 187] on button "Workstation 14.215" at bounding box center [466, 185] width 109 height 23
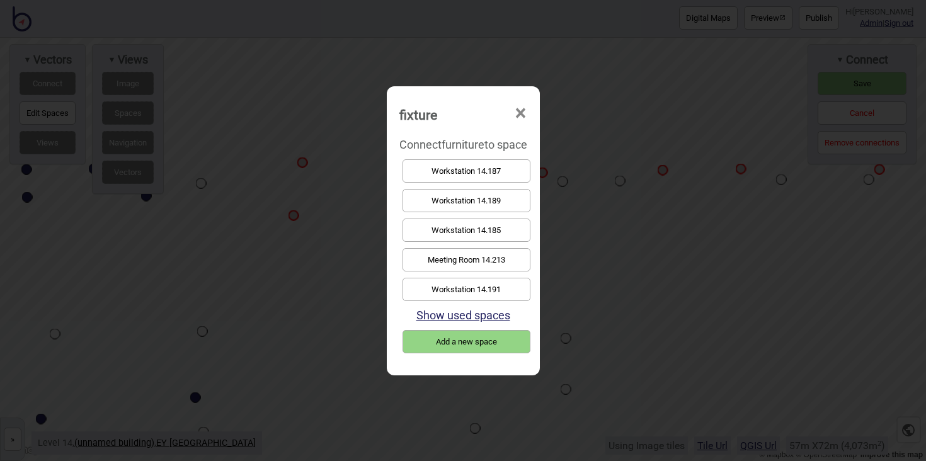
click at [450, 253] on button "Meeting Room 14.213" at bounding box center [466, 259] width 128 height 23
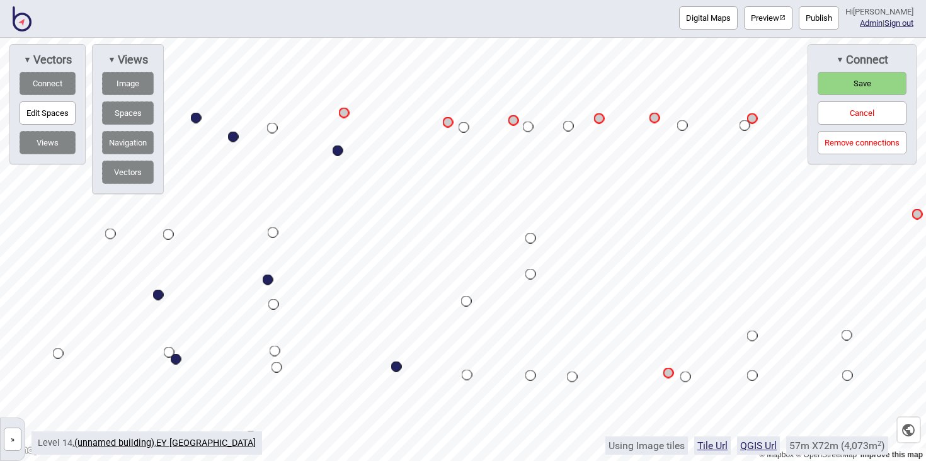
click at [457, 0] on html "Digital Maps Preview Publish Hi John-Ross Admin | Sign out © Mapbox © OpenStree…" at bounding box center [463, 0] width 926 height 0
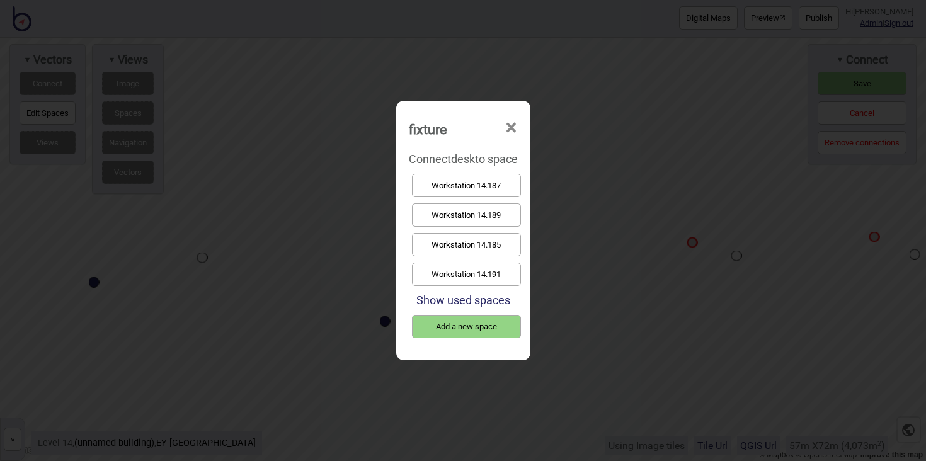
click at [467, 242] on button "Workstation 14.185" at bounding box center [466, 244] width 109 height 23
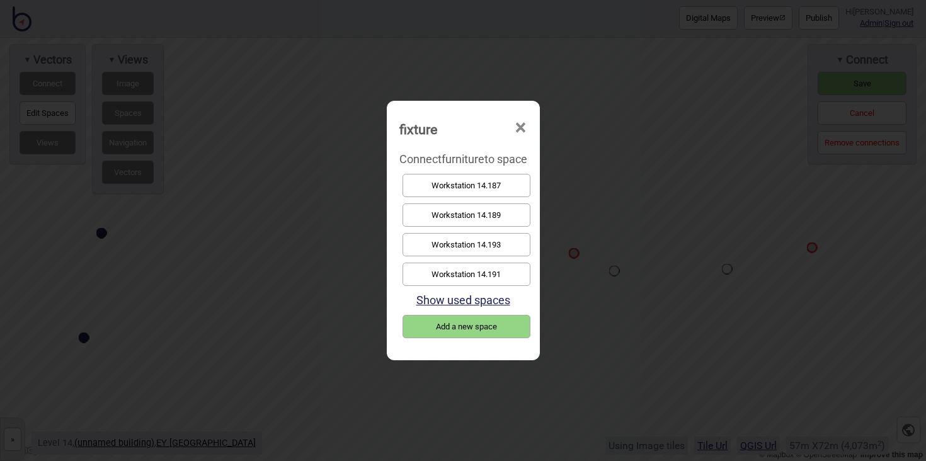
click at [468, 184] on button "Workstation 14.187" at bounding box center [466, 185] width 128 height 23
click at [497, 186] on button "Workstation 14.189" at bounding box center [466, 185] width 128 height 23
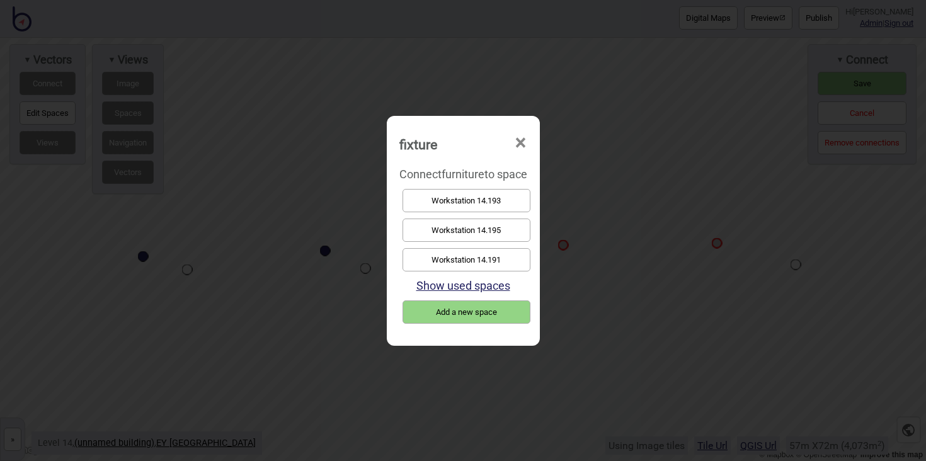
click at [515, 263] on button "Workstation 14.191" at bounding box center [466, 259] width 128 height 23
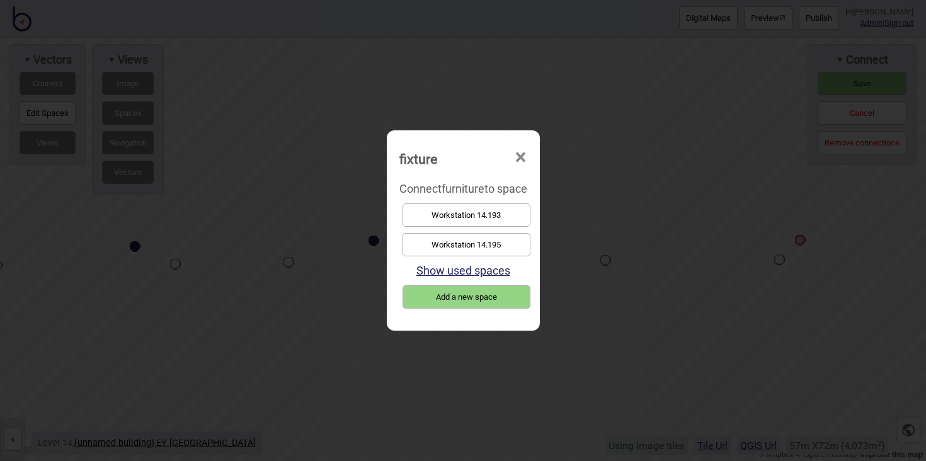
click at [528, 214] on button "Workstation 14.193" at bounding box center [466, 214] width 128 height 23
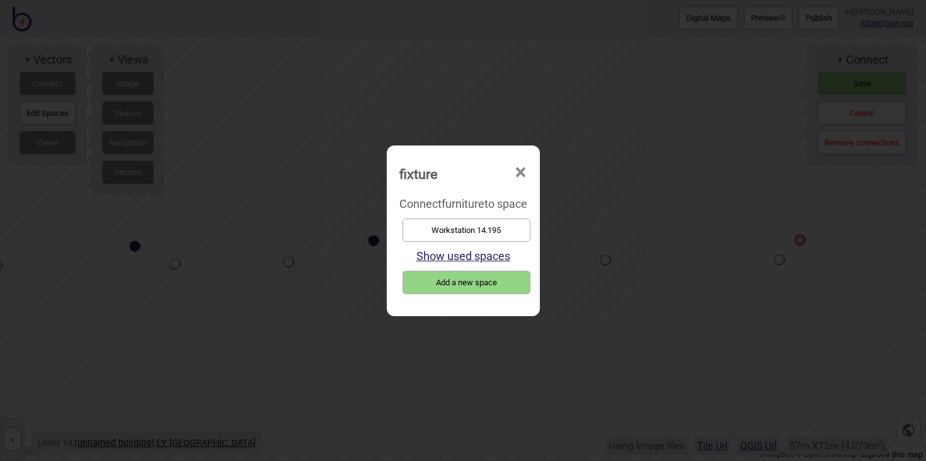
click at [501, 259] on button "Show used spaces" at bounding box center [463, 255] width 94 height 13
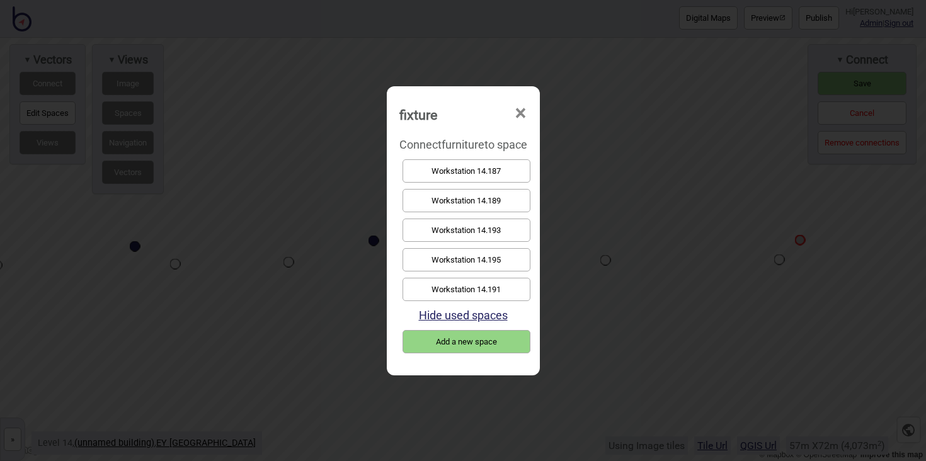
click at [499, 224] on button "Workstation 14.193" at bounding box center [466, 230] width 128 height 23
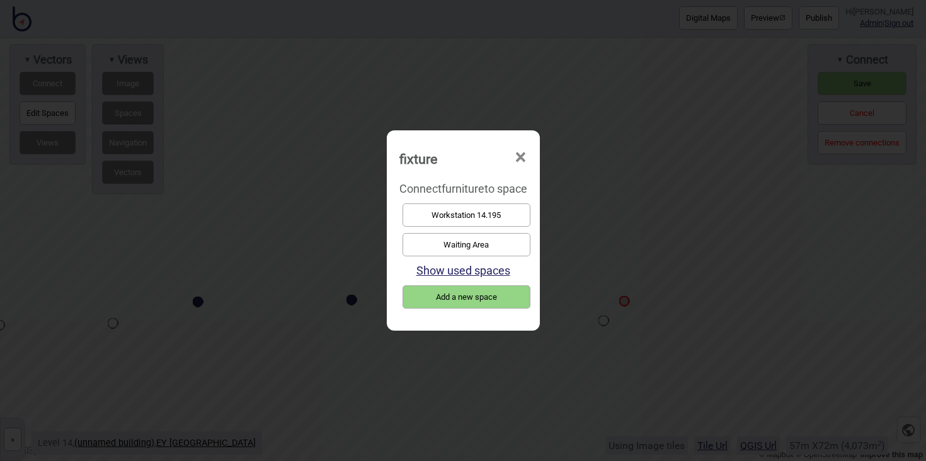
click at [516, 219] on button "Workstation 14.195" at bounding box center [466, 214] width 128 height 23
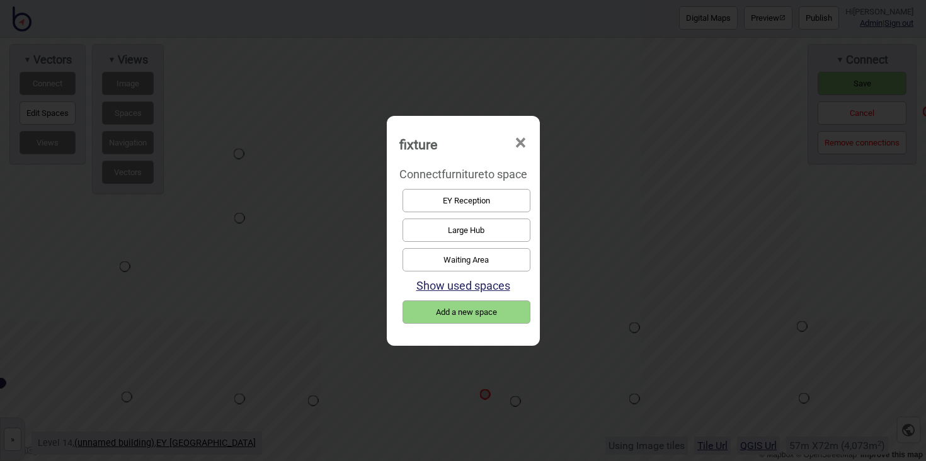
click at [474, 234] on button "Large Hub" at bounding box center [466, 230] width 128 height 23
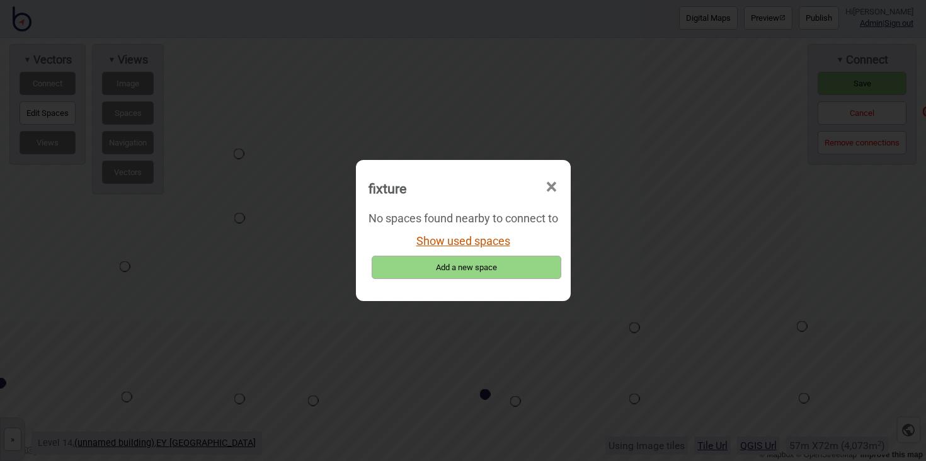
click at [474, 243] on button "Show used spaces" at bounding box center [463, 240] width 94 height 13
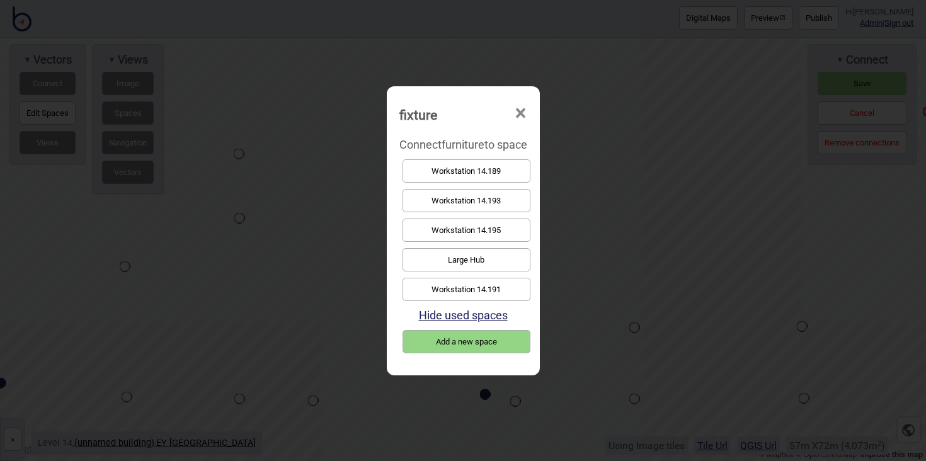
click at [481, 252] on button "Large Hub" at bounding box center [466, 259] width 128 height 23
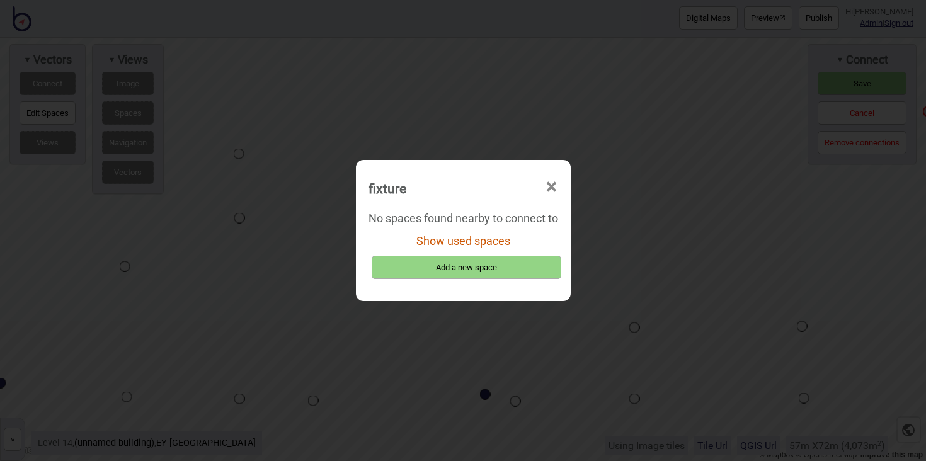
click at [472, 239] on button "Show used spaces" at bounding box center [463, 240] width 94 height 13
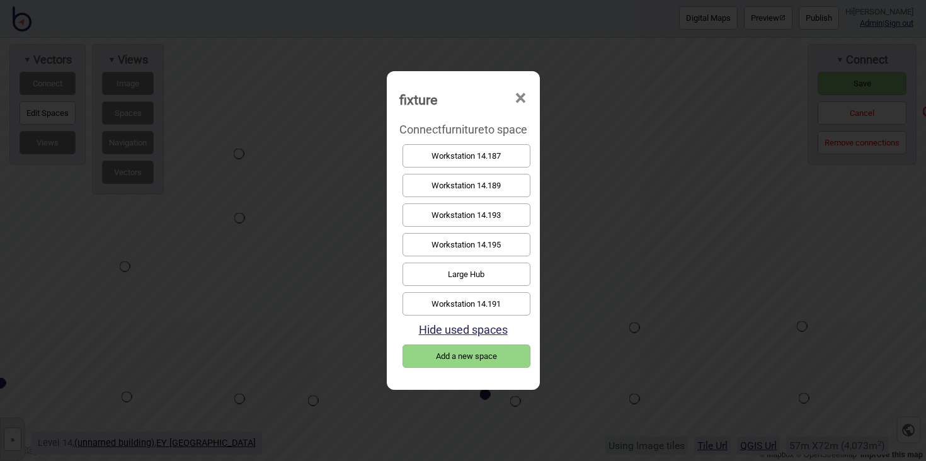
click at [474, 263] on button "Large Hub" at bounding box center [466, 274] width 128 height 23
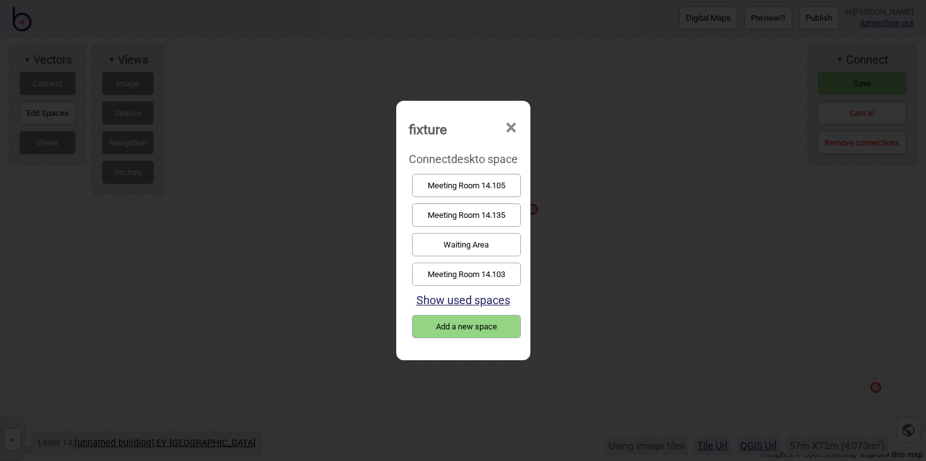
click at [470, 245] on button "Waiting Area" at bounding box center [466, 244] width 109 height 23
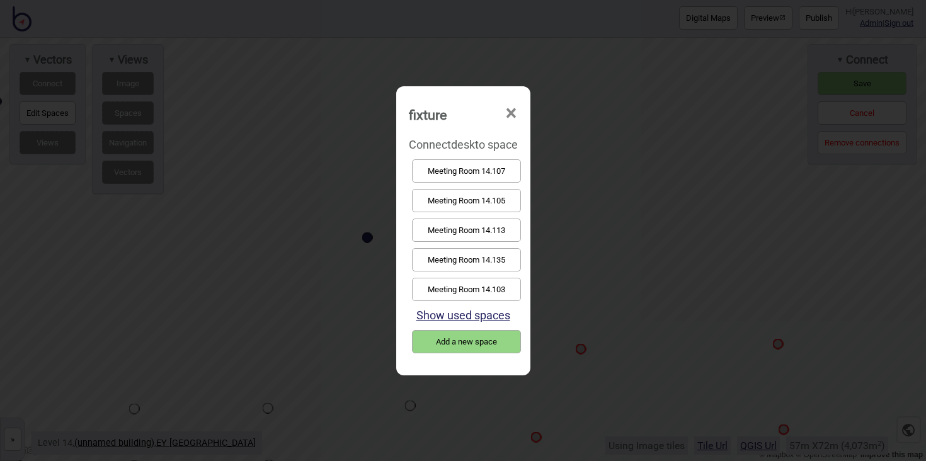
click at [508, 285] on button "Meeting Room 14.103" at bounding box center [466, 289] width 109 height 23
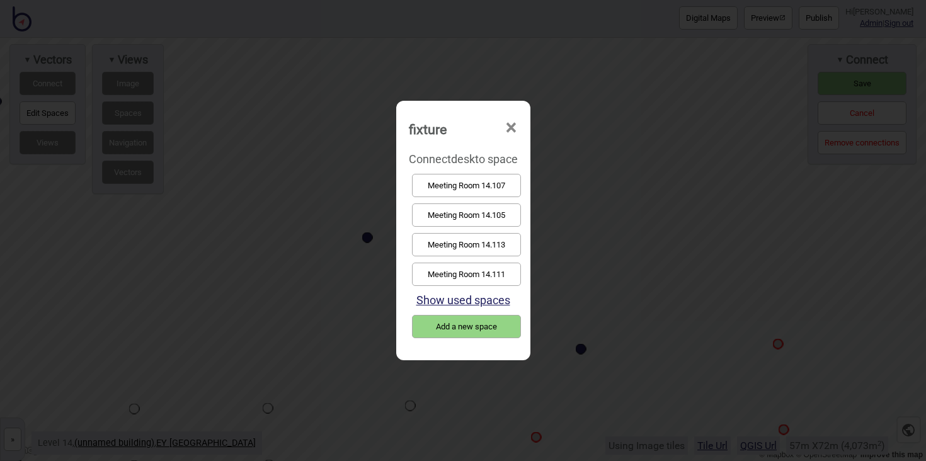
click at [499, 188] on button "Meeting Room 14.107" at bounding box center [466, 185] width 109 height 23
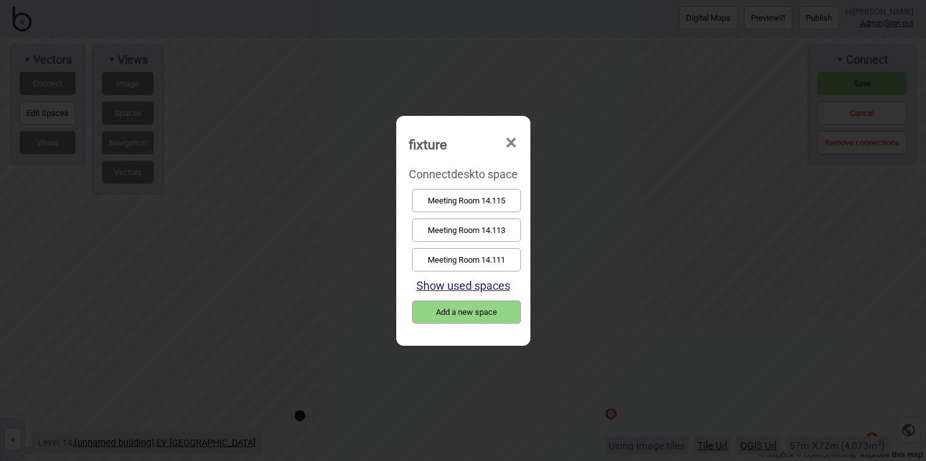
click at [501, 259] on button "Meeting Room 14.111" at bounding box center [466, 259] width 109 height 23
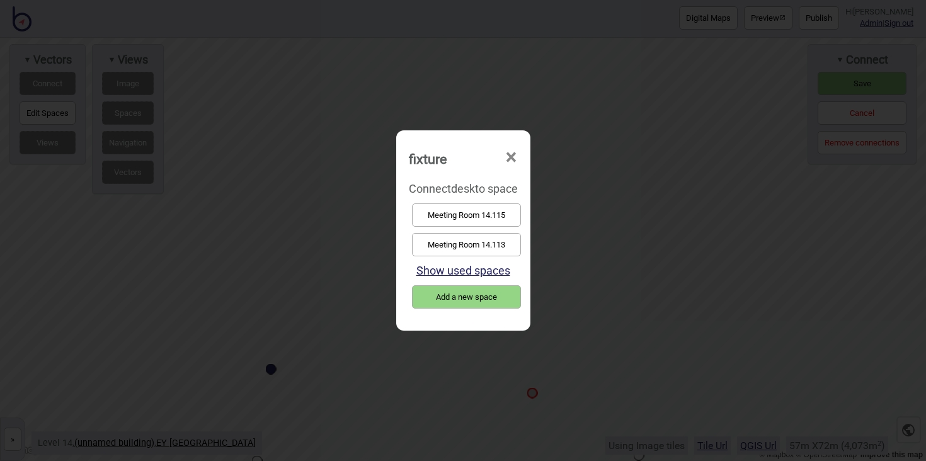
click at [484, 214] on button "Meeting Room 14.115" at bounding box center [466, 214] width 109 height 23
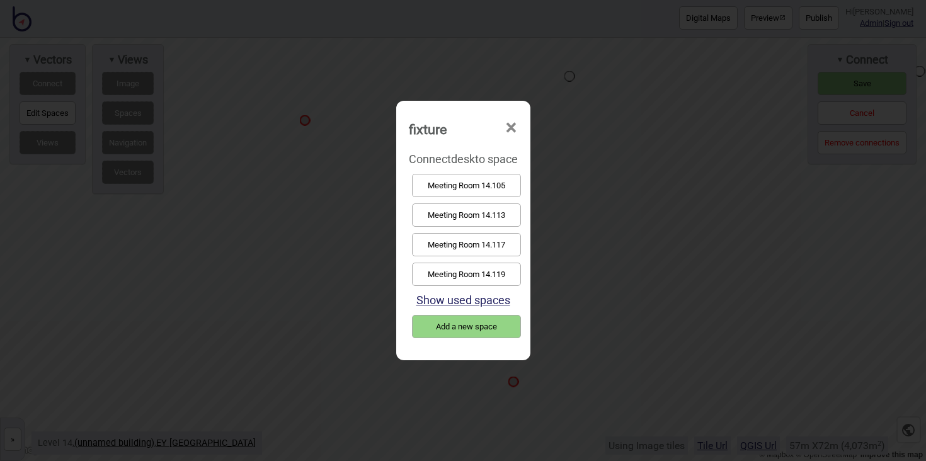
click at [457, 220] on button "Meeting Room 14.113" at bounding box center [466, 214] width 109 height 23
click at [471, 244] on button "Meeting Room 14.119" at bounding box center [466, 244] width 109 height 23
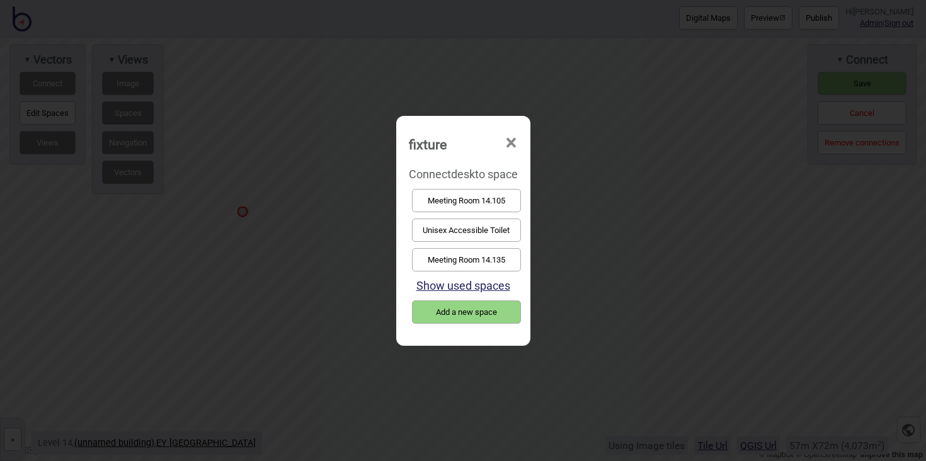
click at [470, 266] on button "Meeting Room 14.135" at bounding box center [466, 259] width 109 height 23
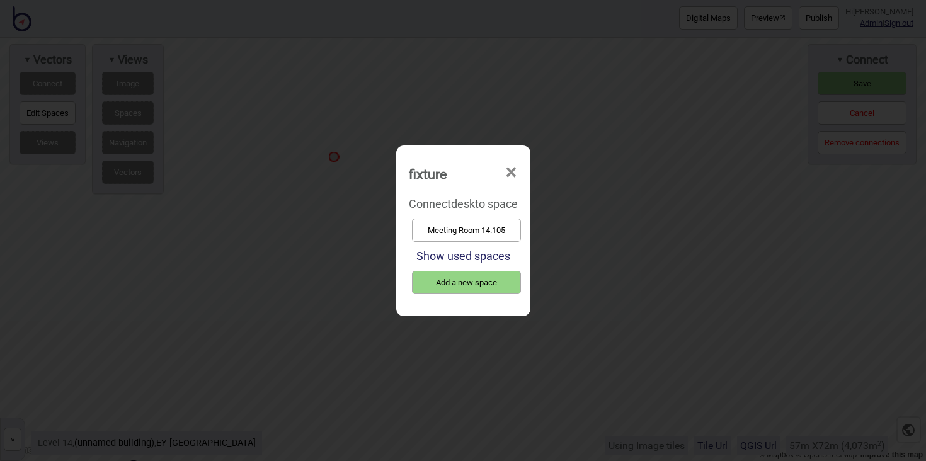
click at [450, 229] on button "Meeting Room 14.105" at bounding box center [466, 230] width 109 height 23
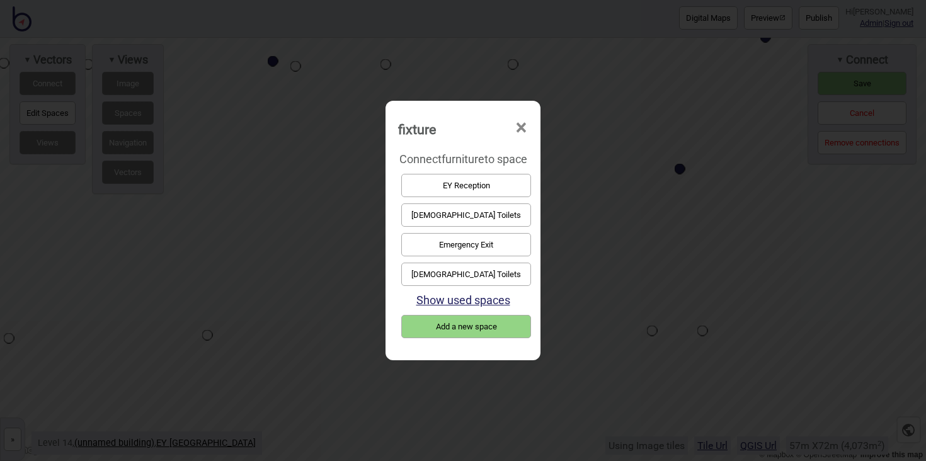
click at [455, 186] on button "EY Reception" at bounding box center [466, 185] width 130 height 23
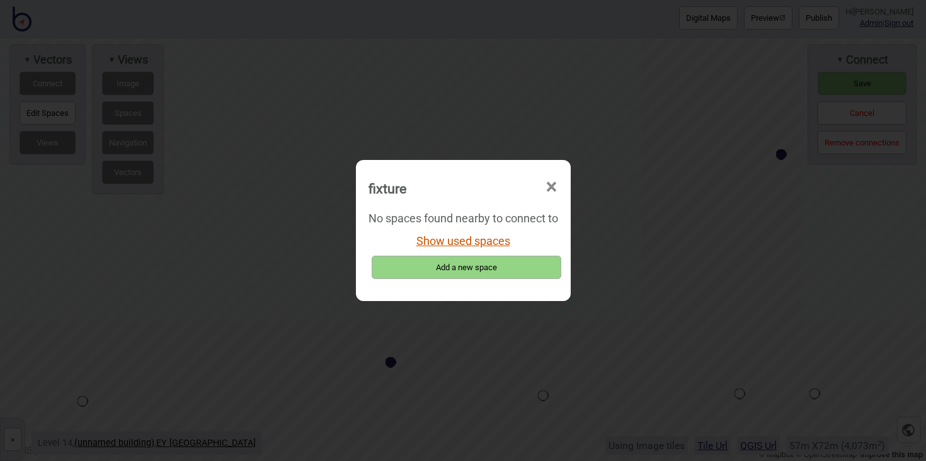
click at [464, 238] on button "Show used spaces" at bounding box center [463, 240] width 94 height 13
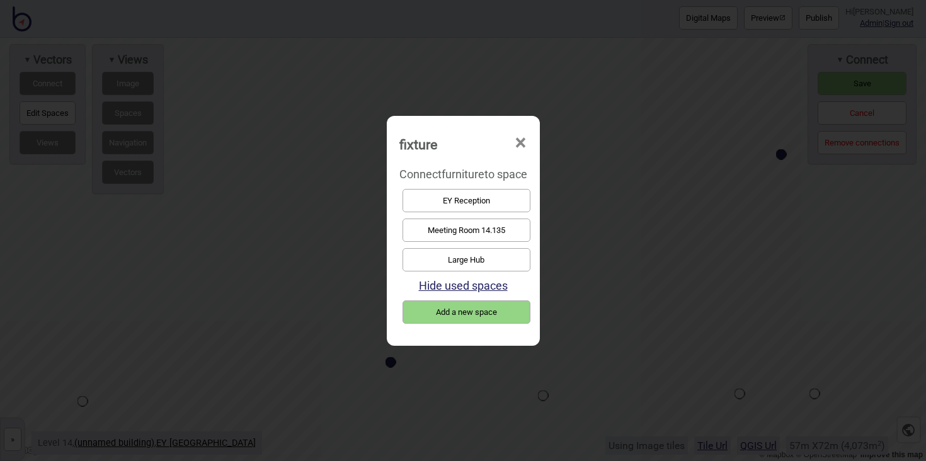
click at [463, 200] on button "EY Reception" at bounding box center [466, 200] width 128 height 23
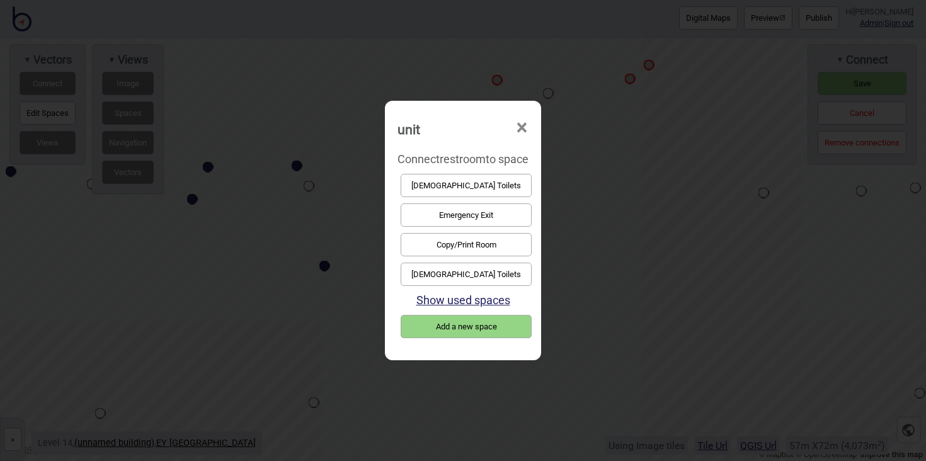
click at [486, 269] on button "Female Toilets" at bounding box center [466, 274] width 131 height 23
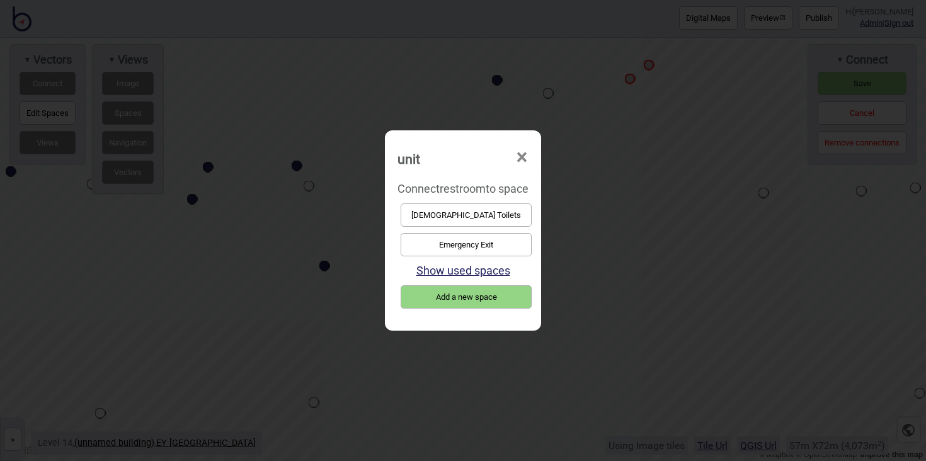
click at [488, 219] on button "Male Toilets" at bounding box center [466, 214] width 131 height 23
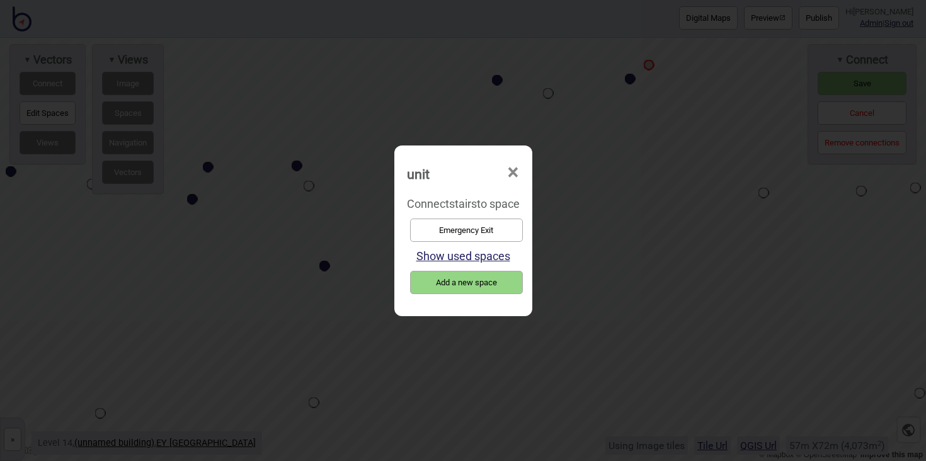
click at [508, 235] on button "Emergency Exit" at bounding box center [466, 230] width 113 height 23
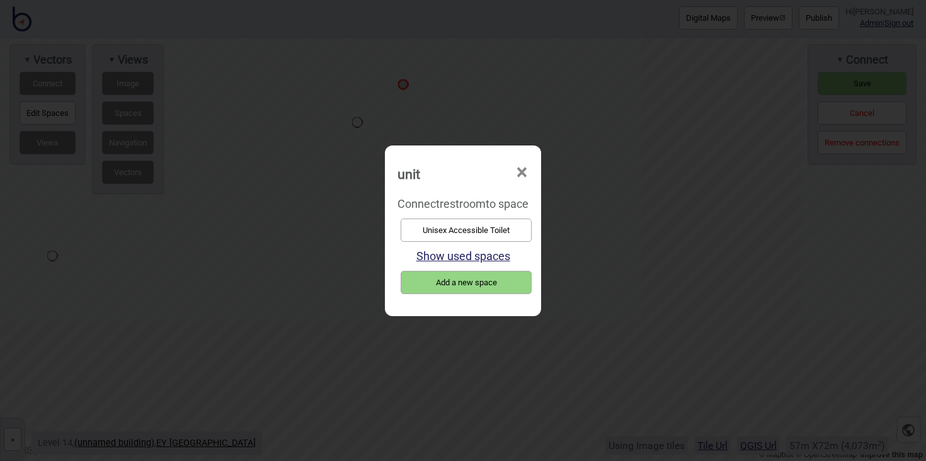
click at [474, 226] on button "Unisex Accessible Toilet" at bounding box center [466, 230] width 131 height 23
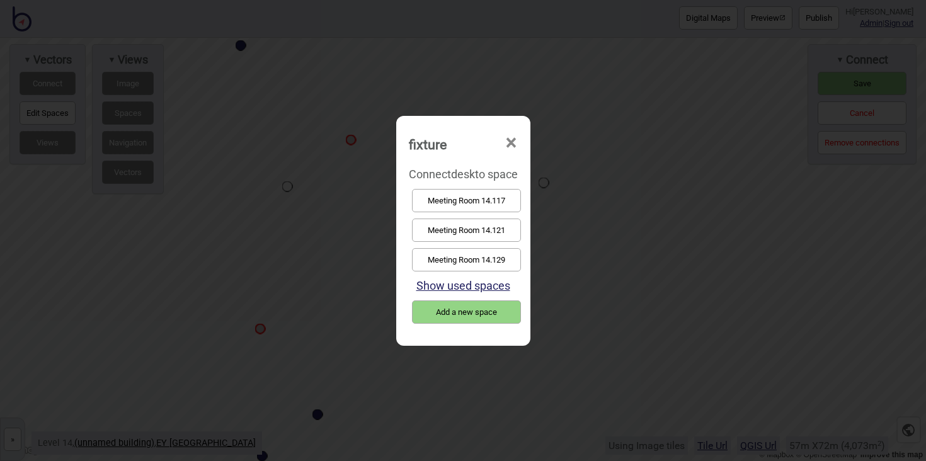
click at [470, 225] on button "Meeting Room 14.121" at bounding box center [466, 230] width 109 height 23
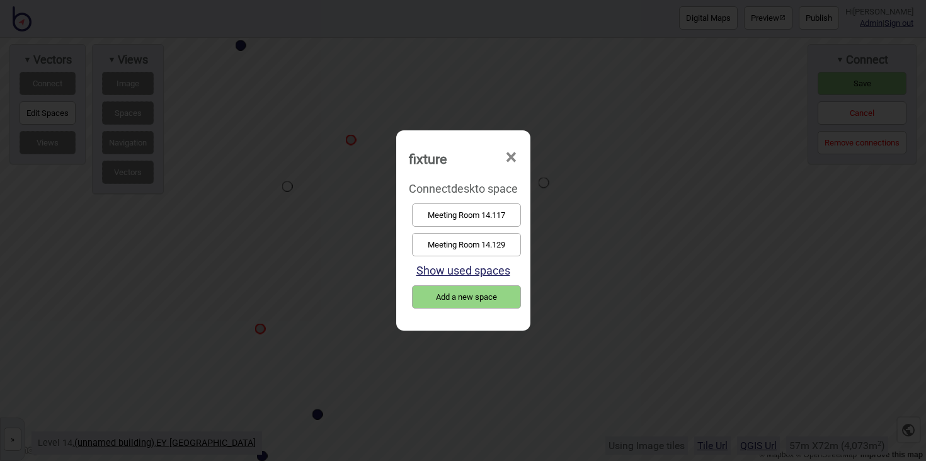
click at [472, 236] on button "Meeting Room 14.129" at bounding box center [466, 244] width 109 height 23
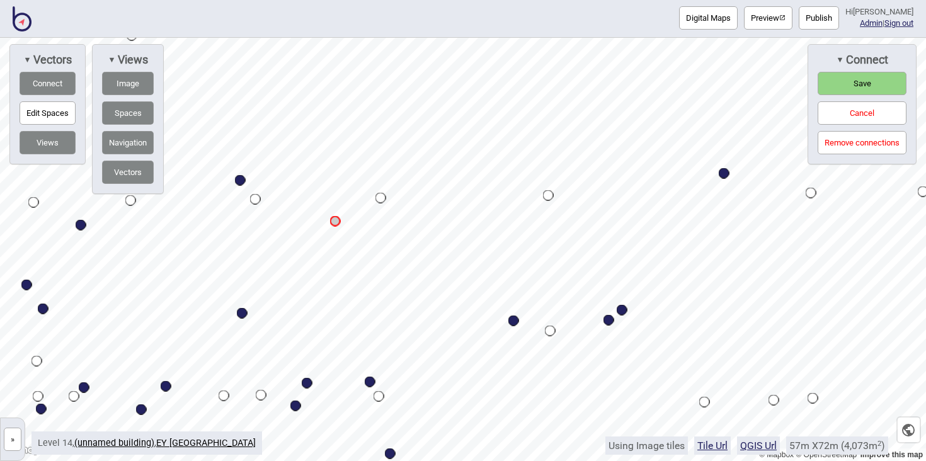
click at [856, 77] on button "Save" at bounding box center [862, 83] width 89 height 23
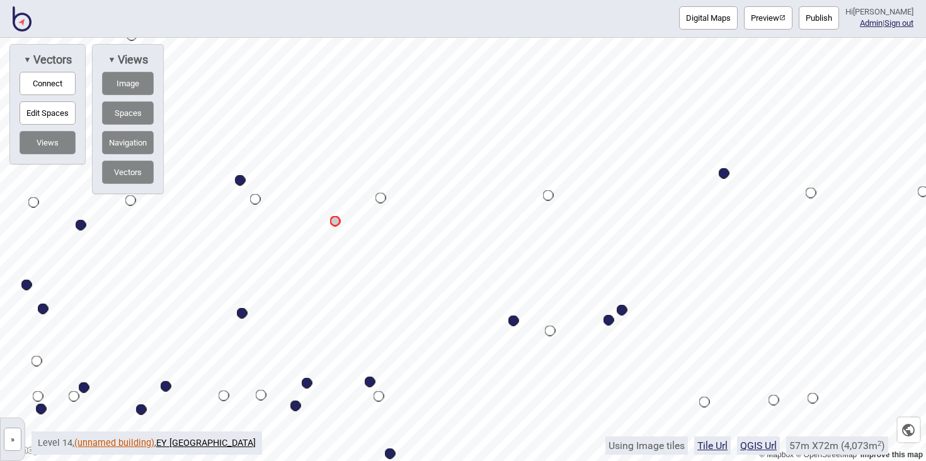
click at [125, 443] on link "(unnamed building)" at bounding box center [114, 443] width 80 height 11
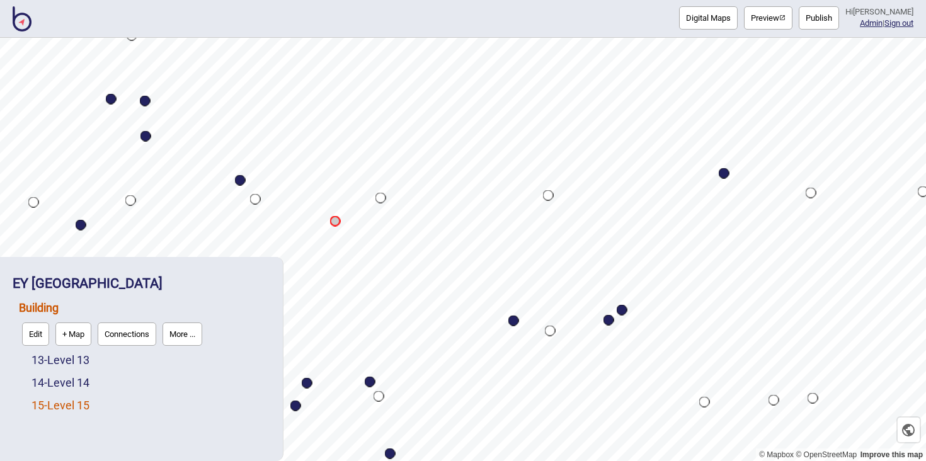
click at [74, 405] on link "15 - Level 15" at bounding box center [60, 405] width 58 height 13
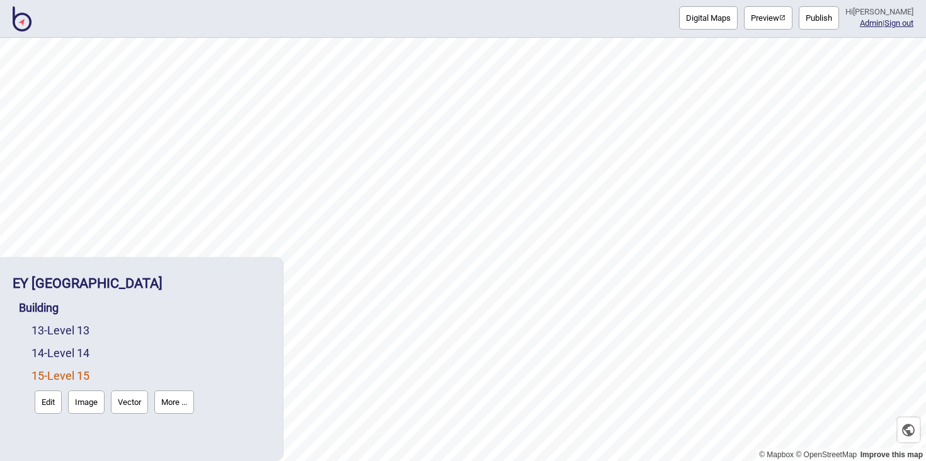
click at [50, 404] on button "Edit" at bounding box center [48, 402] width 27 height 23
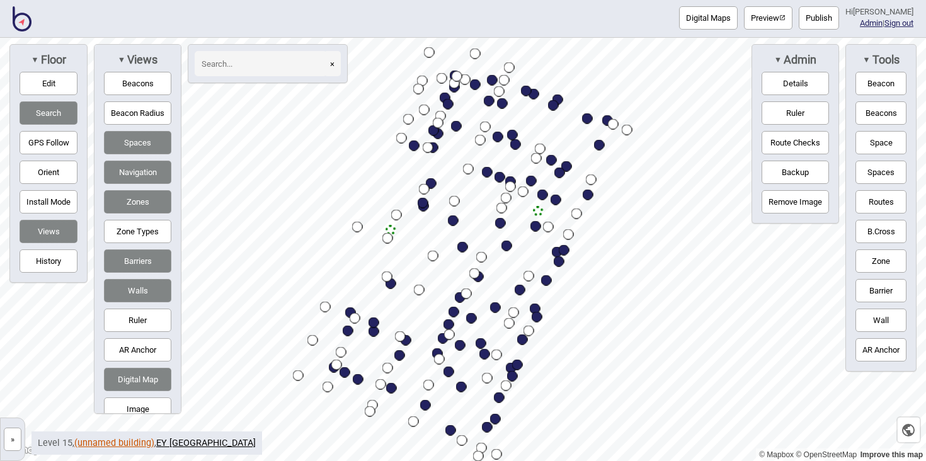
click at [102, 443] on link "(unnamed building)" at bounding box center [114, 443] width 80 height 11
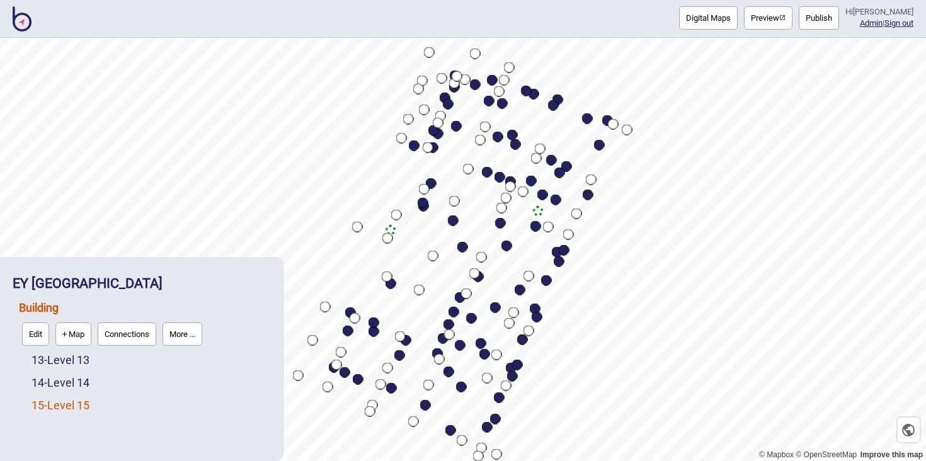
click at [75, 409] on link "15 - Level 15" at bounding box center [60, 405] width 58 height 13
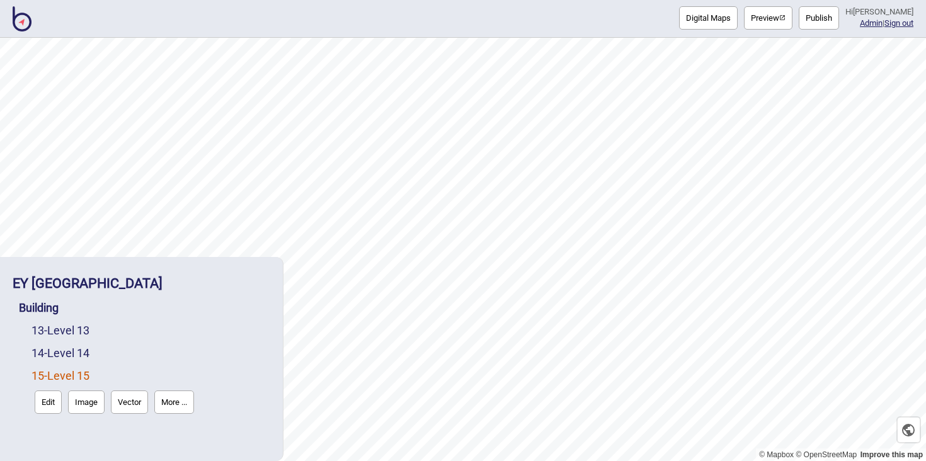
click at [128, 406] on button "Vector" at bounding box center [129, 402] width 37 height 23
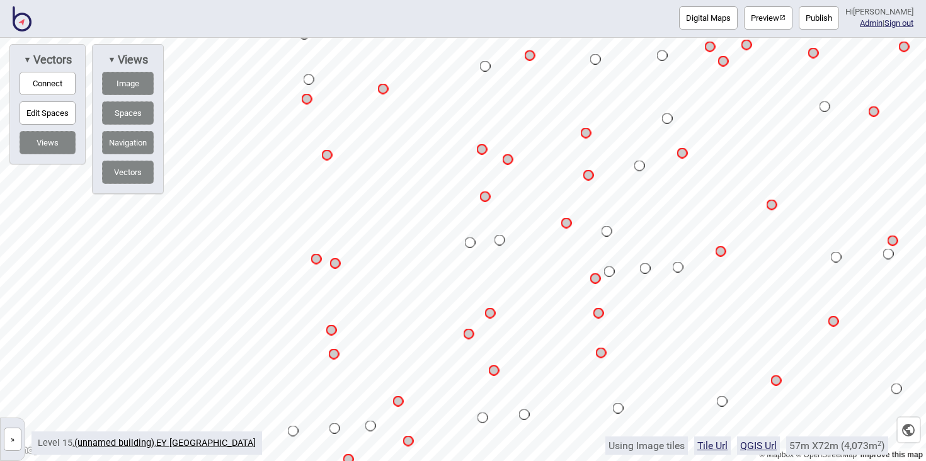
click at [352, 0] on div "Digital Maps Preview Publish Hi John-Ross Admin | Sign out © Mapbox © OpenStree…" at bounding box center [463, 0] width 926 height 0
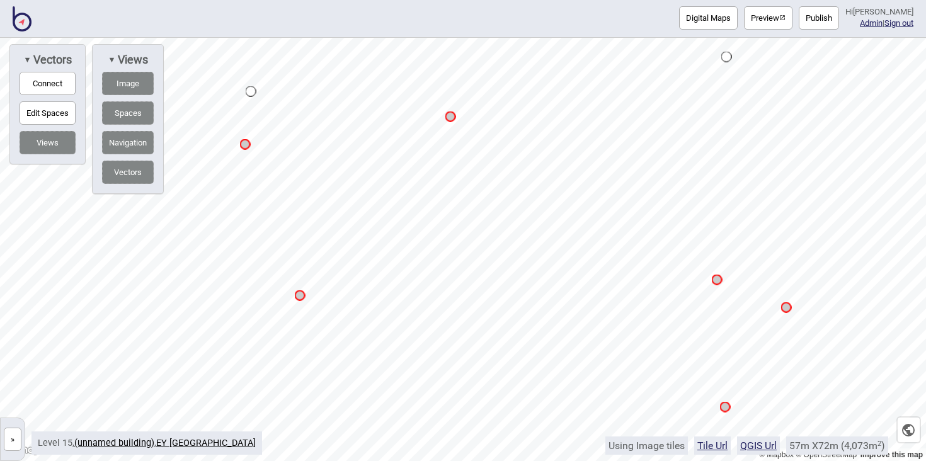
click at [60, 83] on button "Connect" at bounding box center [48, 83] width 56 height 23
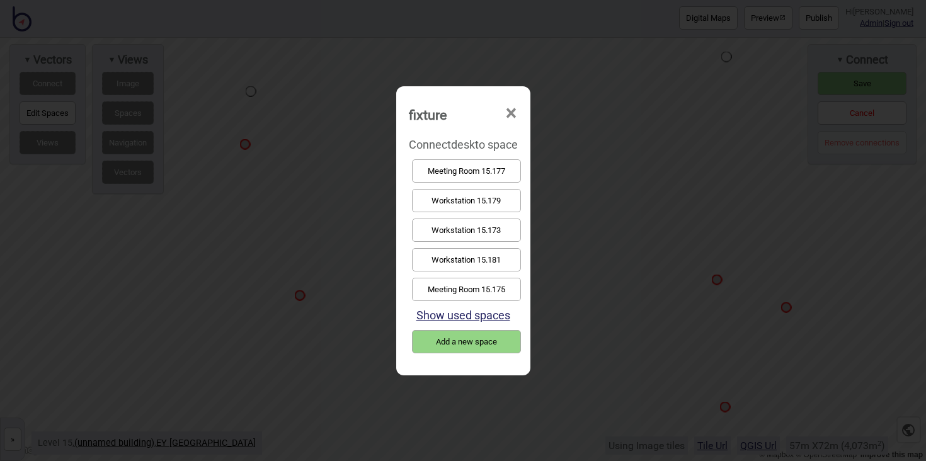
click at [455, 198] on button "Workstation 15.179" at bounding box center [466, 200] width 109 height 23
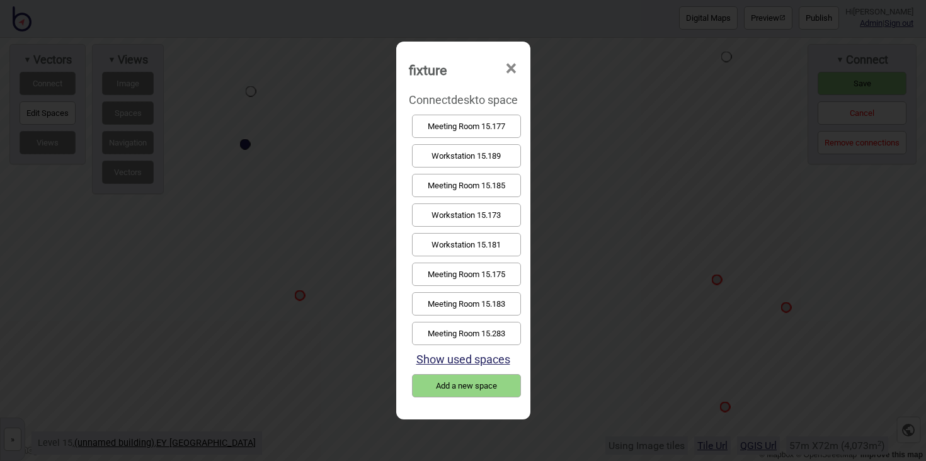
click at [462, 241] on button "Workstation 15.181" at bounding box center [466, 244] width 109 height 23
click at [489, 359] on button "Show used spaces" at bounding box center [463, 359] width 94 height 13
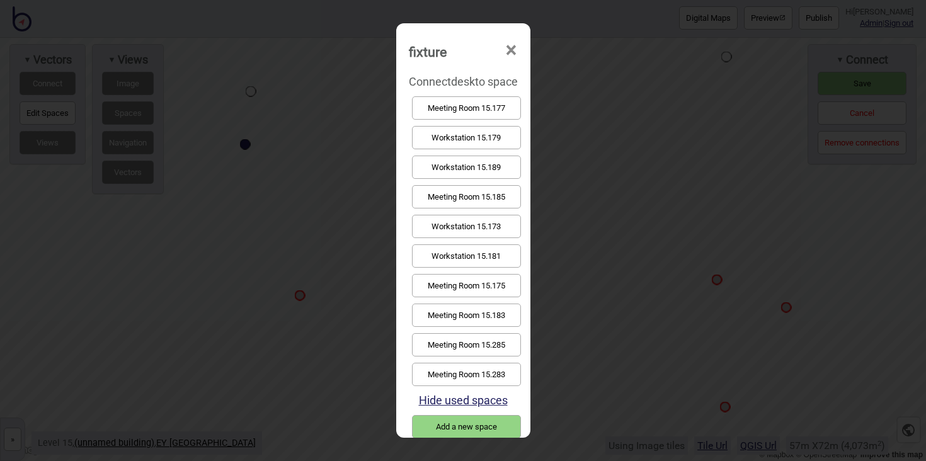
click at [503, 253] on button "Workstation 15.181" at bounding box center [466, 255] width 109 height 23
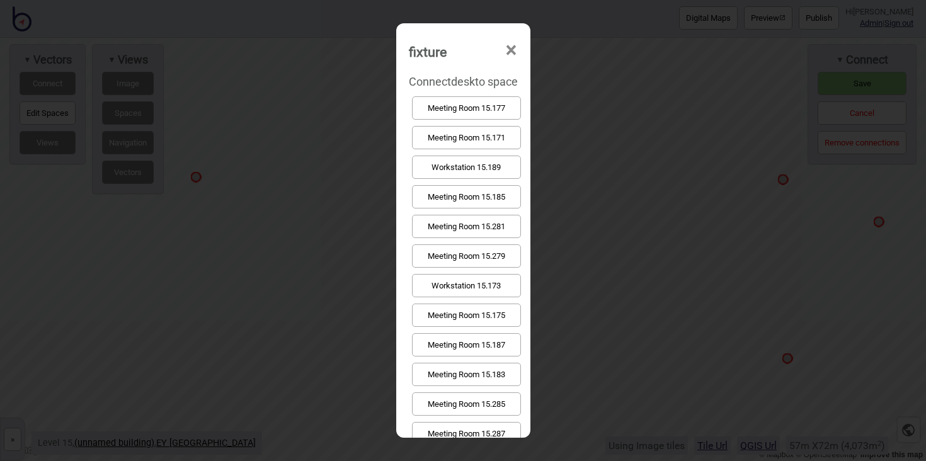
click at [449, 106] on button "Meeting Room 15.177" at bounding box center [466, 107] width 109 height 23
click at [477, 305] on button "Meeting Room 15.175" at bounding box center [466, 315] width 109 height 23
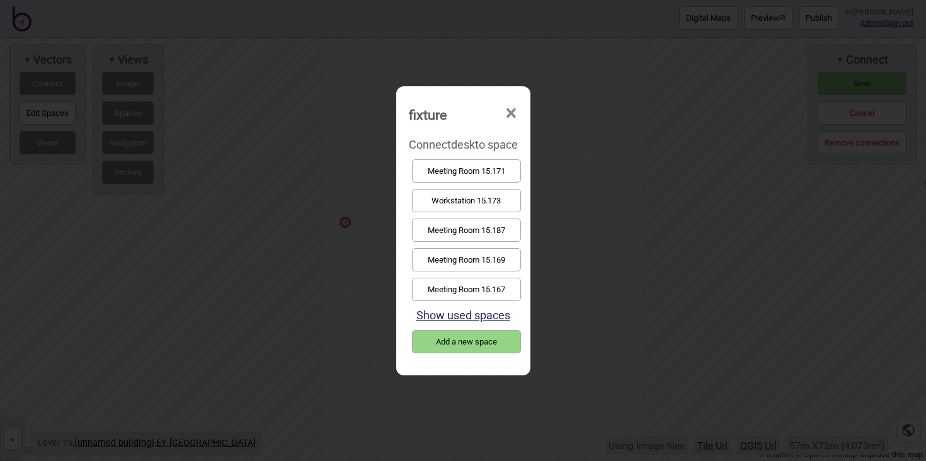
click at [458, 202] on button "Workstation 15.173" at bounding box center [466, 200] width 109 height 23
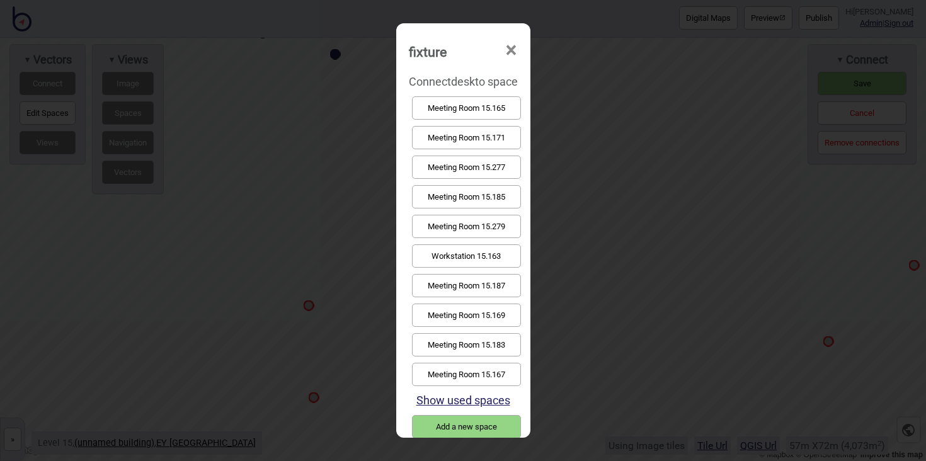
click at [477, 139] on button "Meeting Room 15.171" at bounding box center [466, 137] width 109 height 23
click at [489, 335] on button "Meeting Room 15.187" at bounding box center [466, 344] width 109 height 23
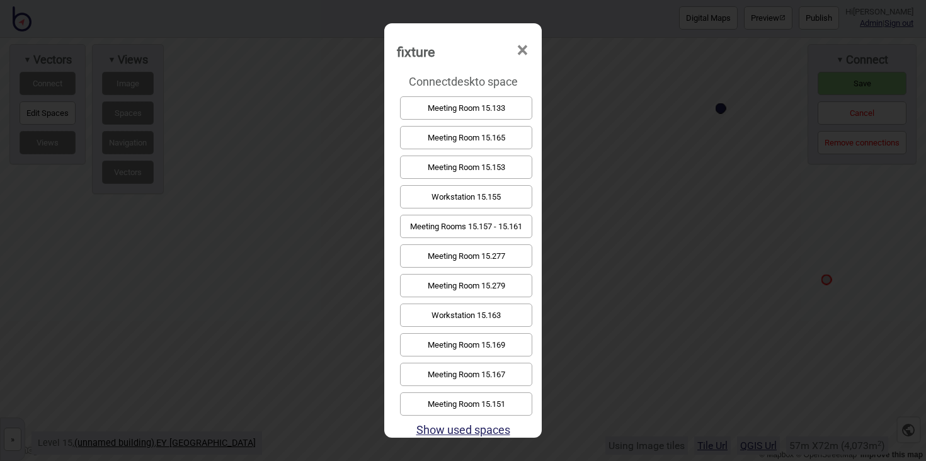
click at [499, 341] on button "Meeting Room 15.169" at bounding box center [466, 344] width 132 height 23
click at [513, 391] on div "Meeting Room 15.167" at bounding box center [463, 404] width 132 height 30
click at [515, 395] on button "Meeting Room 15.167" at bounding box center [466, 403] width 132 height 23
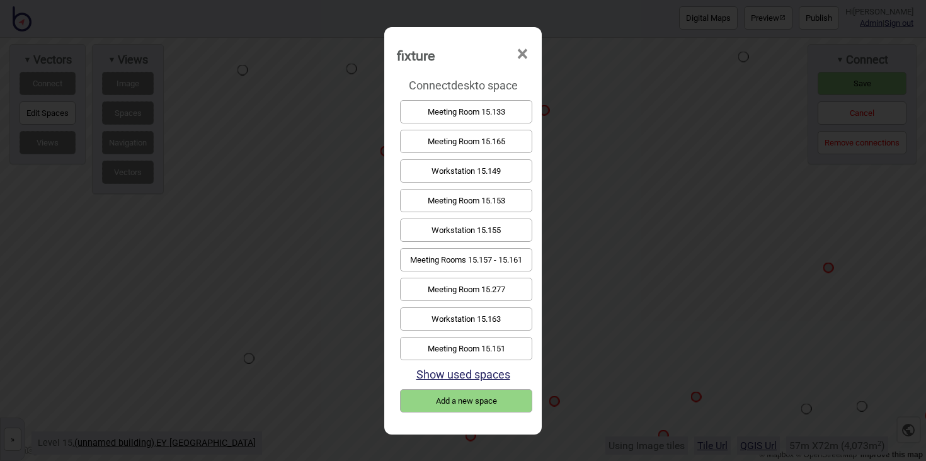
click at [524, 50] on span "×" at bounding box center [522, 54] width 13 height 42
click at [441, 319] on button "Workstation 15.163" at bounding box center [466, 318] width 132 height 23
click at [516, 265] on button "Meeting Rooms 15.157 - 15.161" at bounding box center [466, 259] width 132 height 23
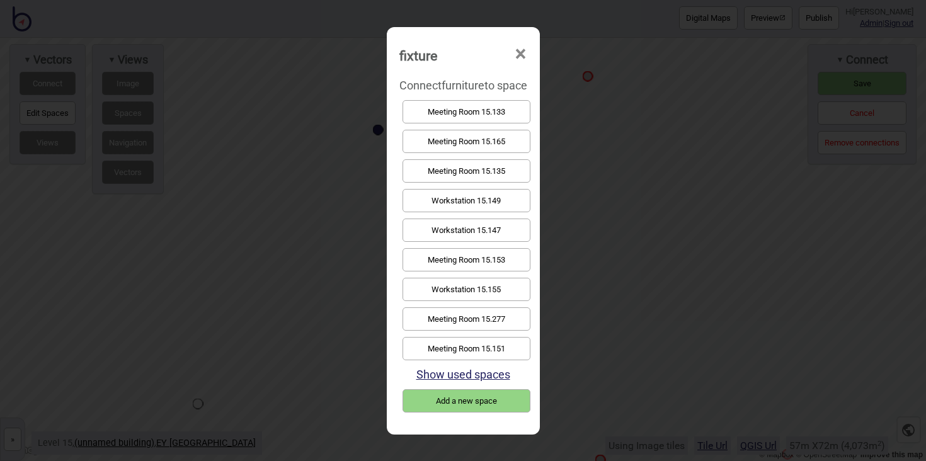
click at [493, 375] on button "Show used spaces" at bounding box center [463, 374] width 94 height 13
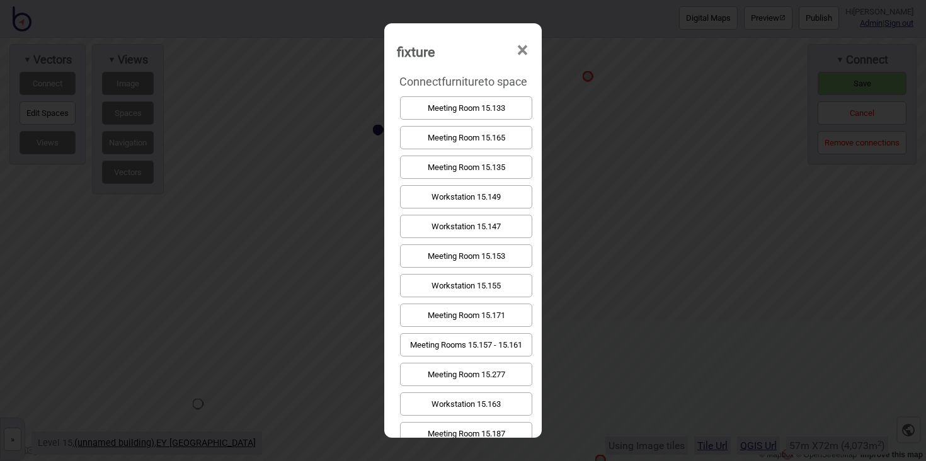
click at [499, 337] on button "Meeting Rooms 15.157 - 15.161" at bounding box center [466, 344] width 132 height 23
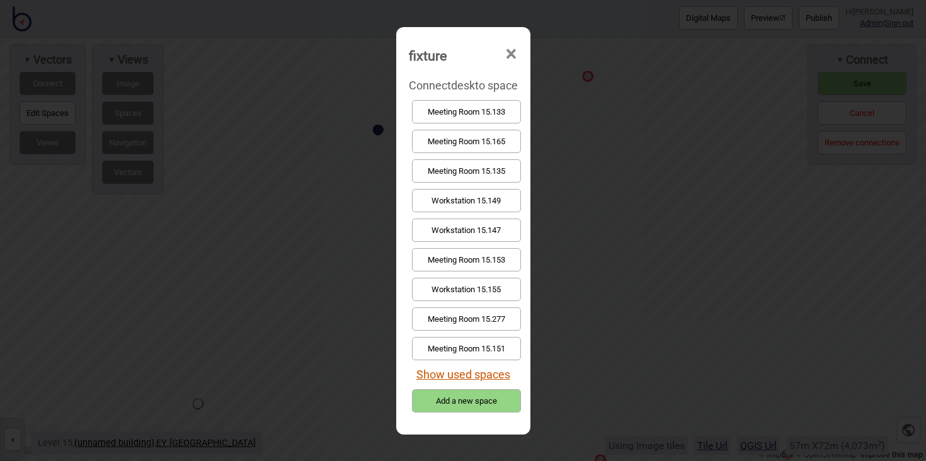
click at [500, 377] on button "Show used spaces" at bounding box center [463, 374] width 94 height 13
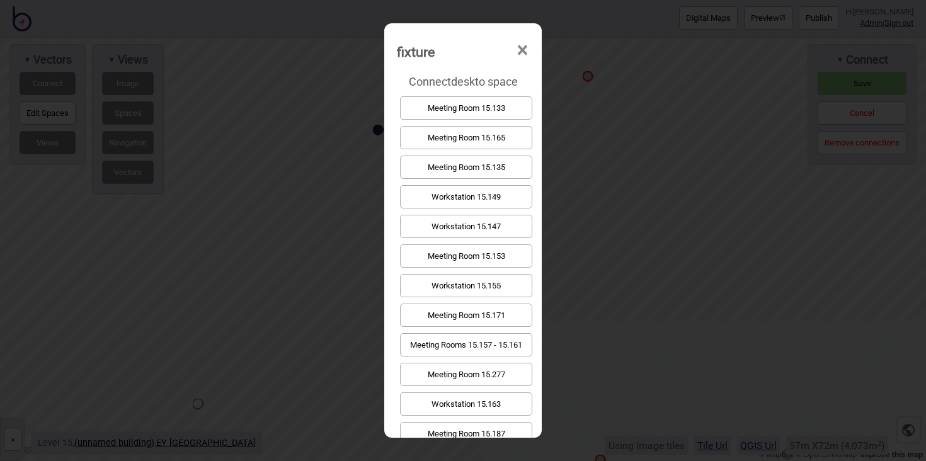
click at [507, 337] on button "Meeting Rooms 15.157 - 15.161" at bounding box center [466, 344] width 132 height 23
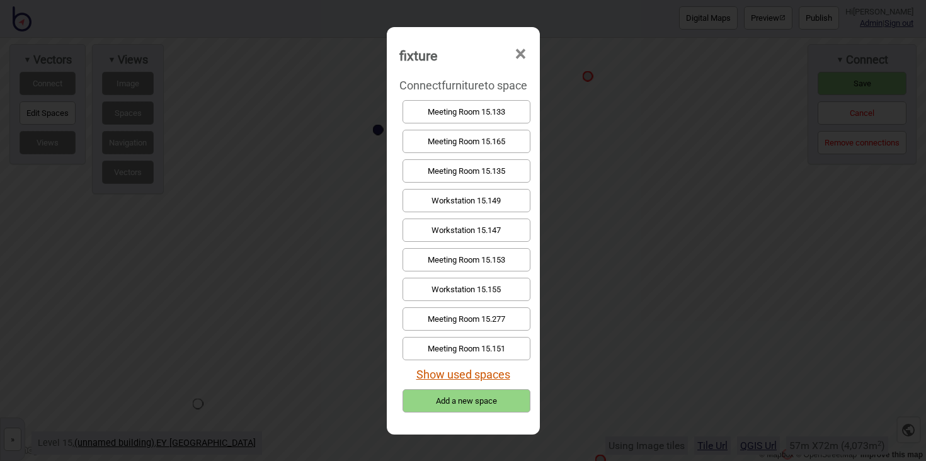
click at [499, 372] on button "Show used spaces" at bounding box center [463, 374] width 94 height 13
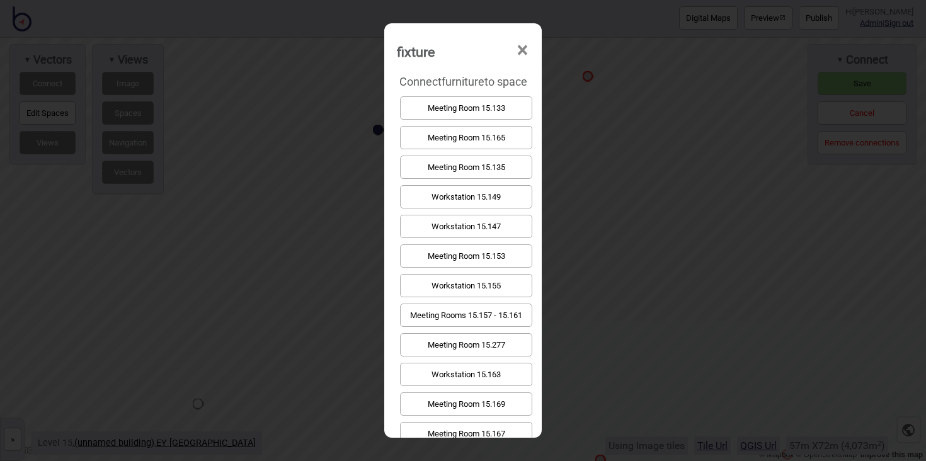
click at [501, 313] on button "Meeting Rooms 15.157 - 15.161" at bounding box center [466, 315] width 132 height 23
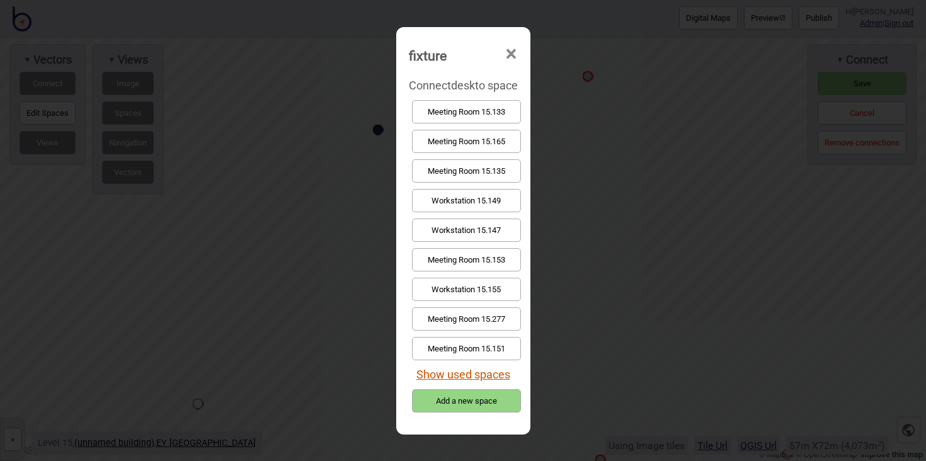
click at [493, 379] on button "Show used spaces" at bounding box center [463, 374] width 94 height 13
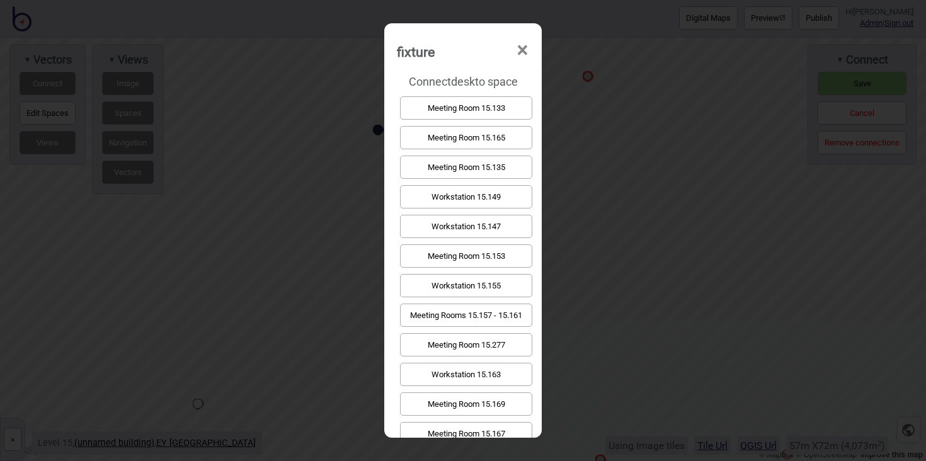
click at [487, 319] on button "Meeting Rooms 15.157 - 15.161" at bounding box center [466, 315] width 132 height 23
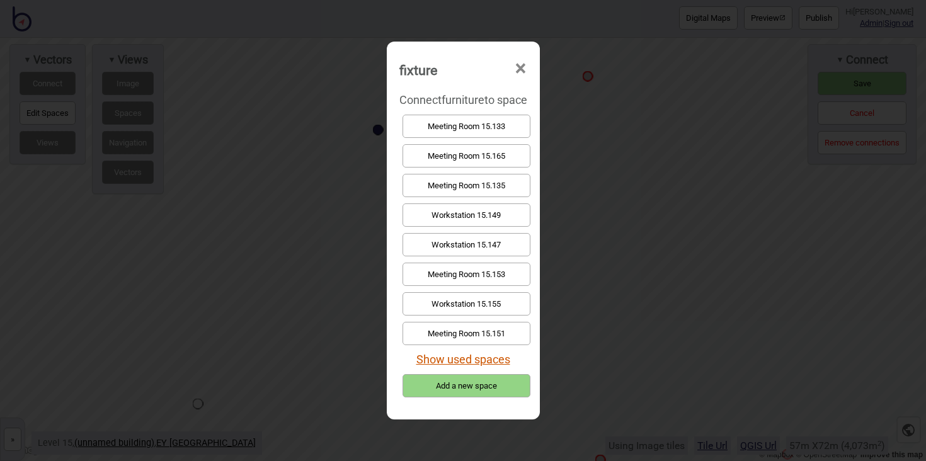
click at [482, 358] on button "Show used spaces" at bounding box center [463, 359] width 94 height 13
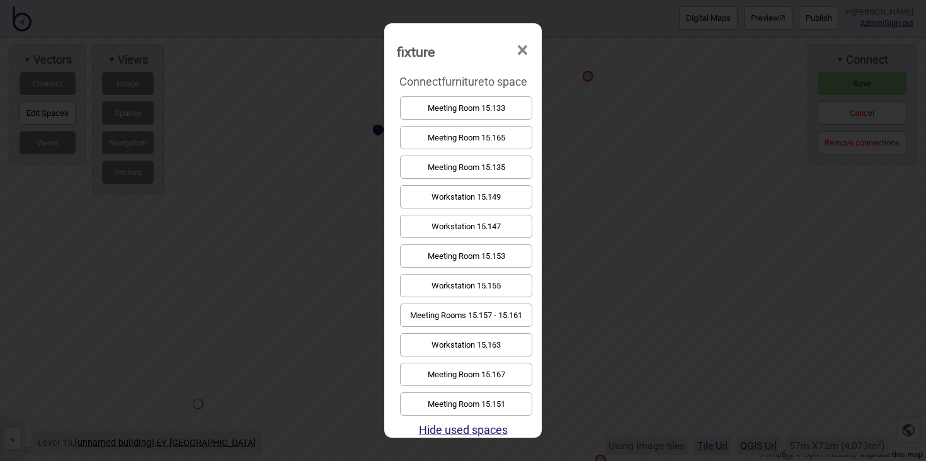
click at [482, 319] on button "Meeting Rooms 15.157 - 15.161" at bounding box center [466, 315] width 132 height 23
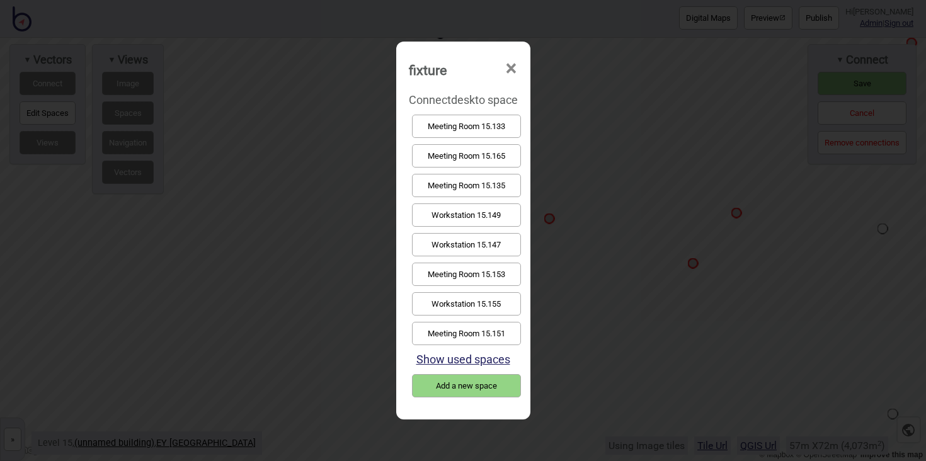
click at [491, 299] on button "Workstation 15.155" at bounding box center [466, 303] width 109 height 23
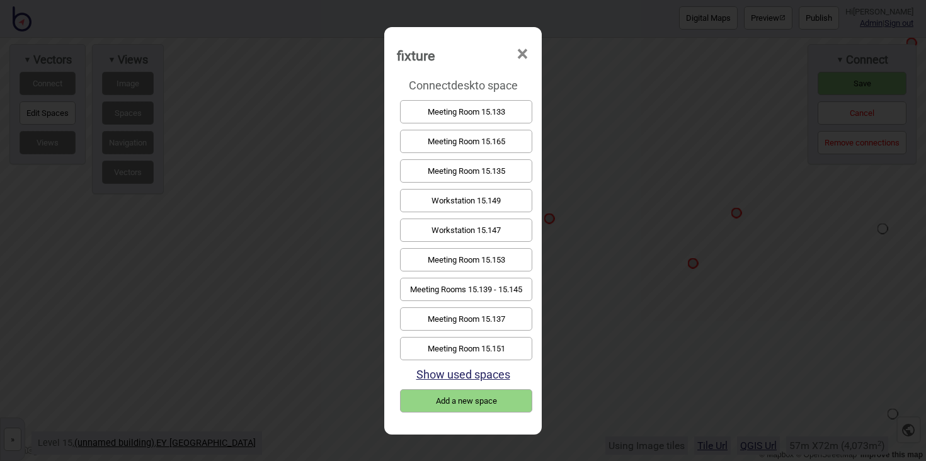
click at [486, 197] on button "Workstation 15.149" at bounding box center [466, 200] width 132 height 23
click at [509, 224] on button "Meeting Room 15.153" at bounding box center [466, 230] width 132 height 23
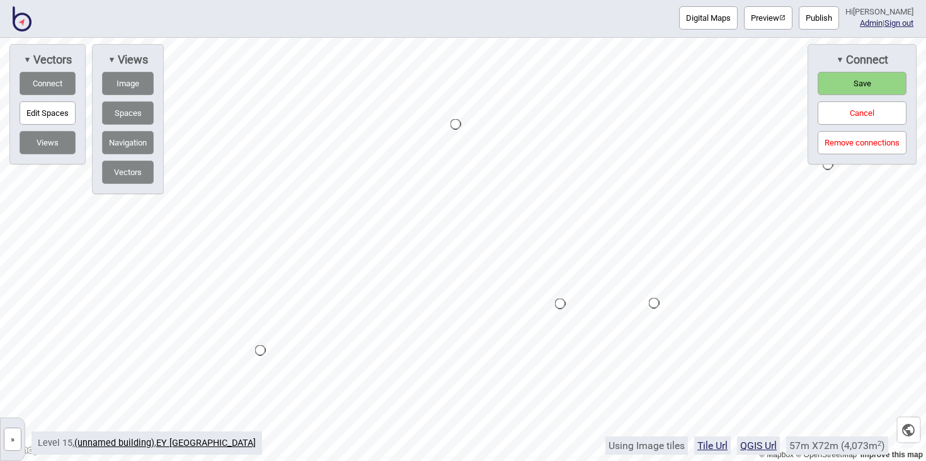
click at [483, 0] on div "Digital Maps Preview Publish Hi John-Ross Admin | Sign out © Mapbox © OpenStree…" at bounding box center [463, 0] width 926 height 0
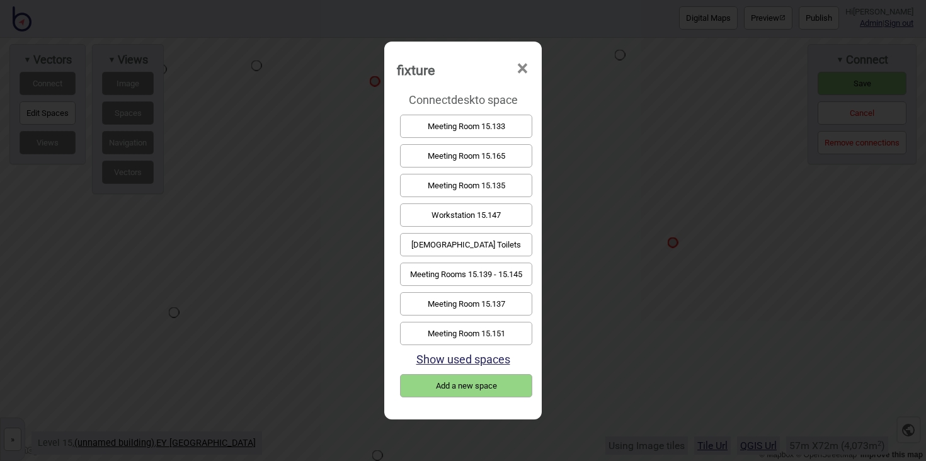
click at [452, 218] on button "Workstation 15.147" at bounding box center [466, 214] width 132 height 23
click at [489, 273] on button "Meeting Rooms 15.139 - 15.145" at bounding box center [466, 274] width 132 height 23
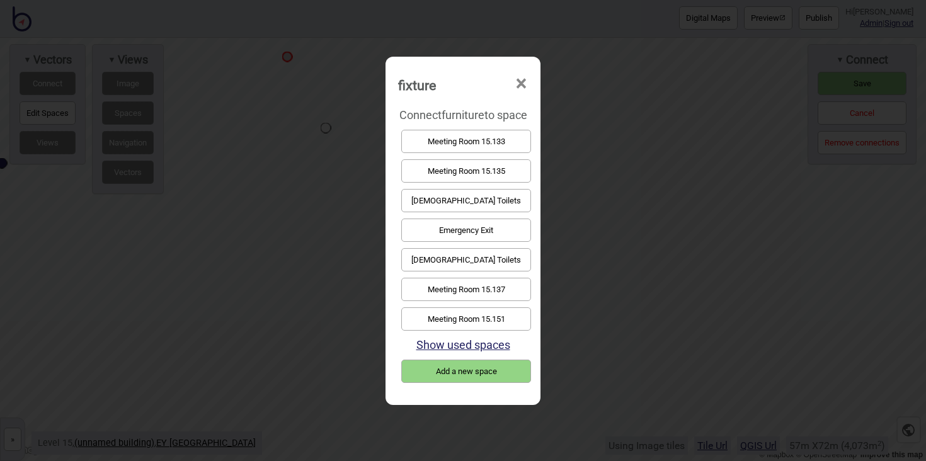
click at [496, 343] on button "Show used spaces" at bounding box center [463, 344] width 94 height 13
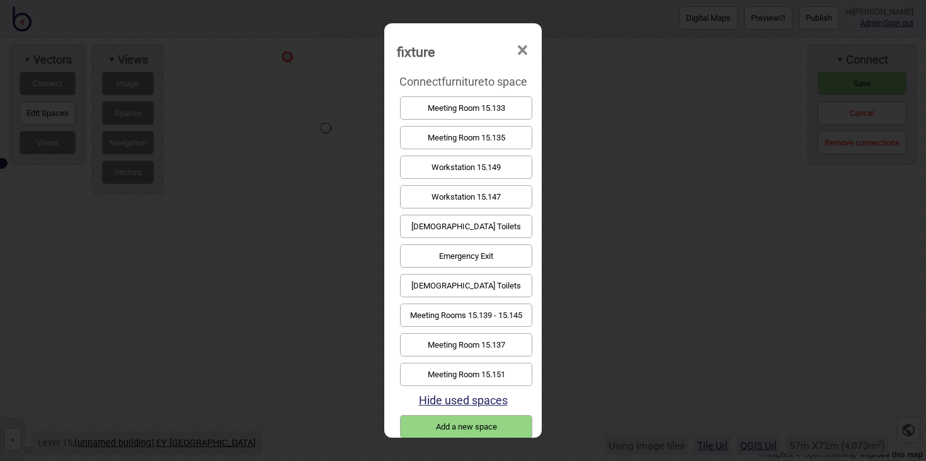
click at [501, 313] on button "Meeting Rooms 15.139 - 15.145" at bounding box center [466, 315] width 132 height 23
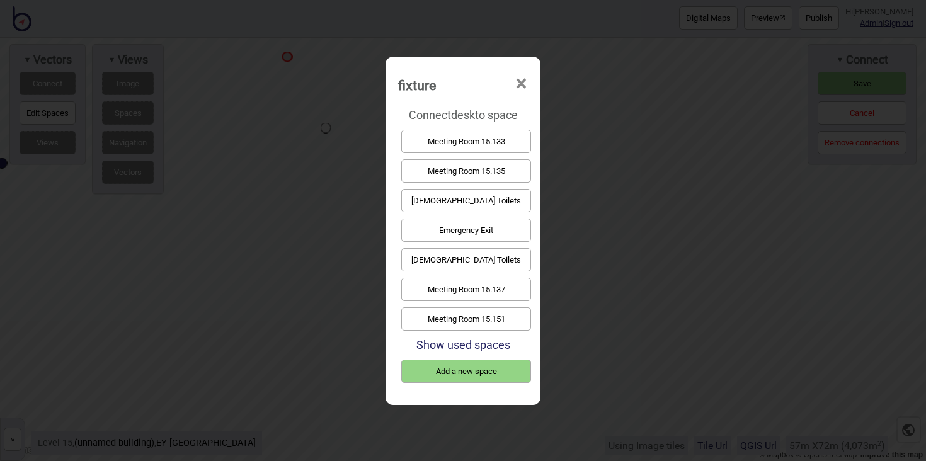
click at [479, 343] on button "Show used spaces" at bounding box center [463, 344] width 94 height 13
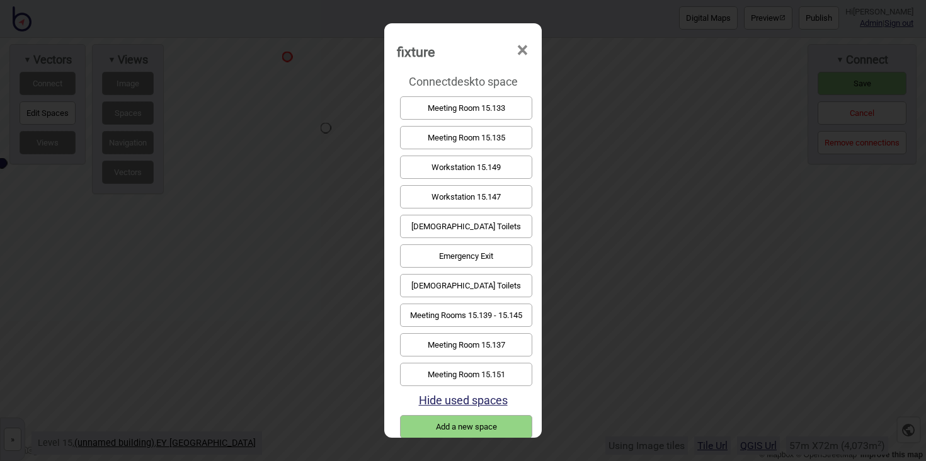
click at [476, 320] on button "Meeting Rooms 15.139 - 15.145" at bounding box center [466, 315] width 132 height 23
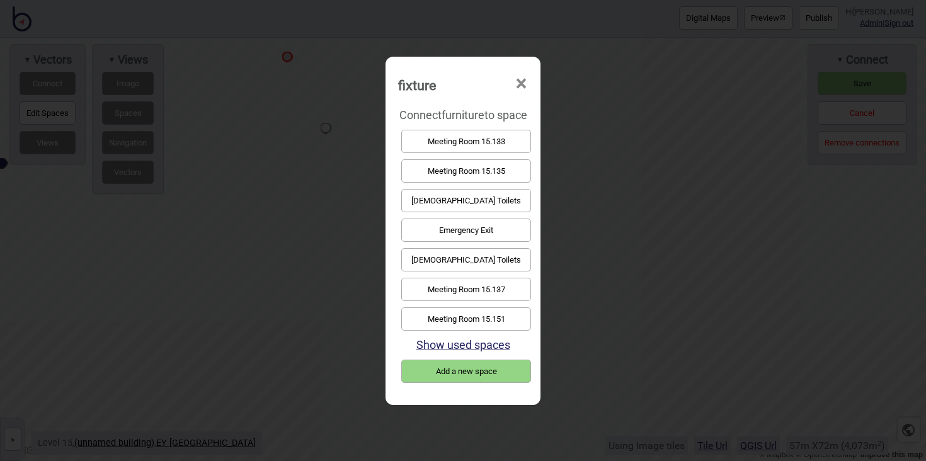
click at [482, 346] on button "Show used spaces" at bounding box center [463, 344] width 94 height 13
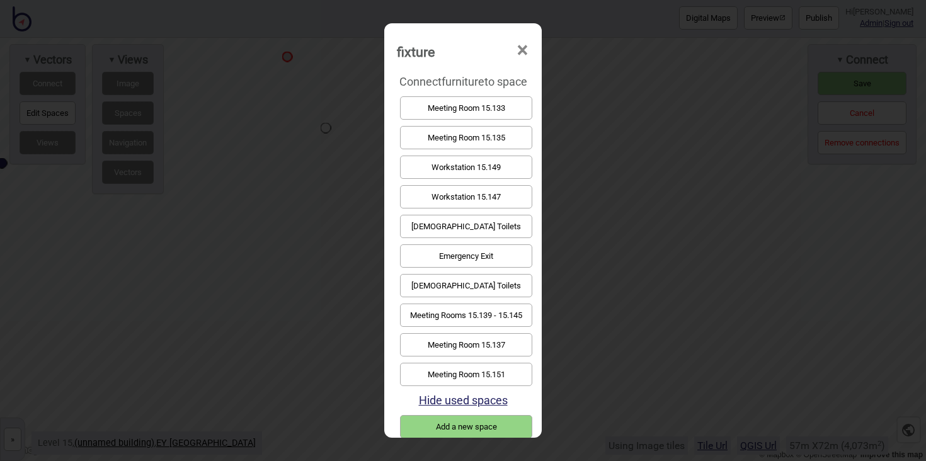
click at [477, 319] on button "Meeting Rooms 15.139 - 15.145" at bounding box center [466, 315] width 132 height 23
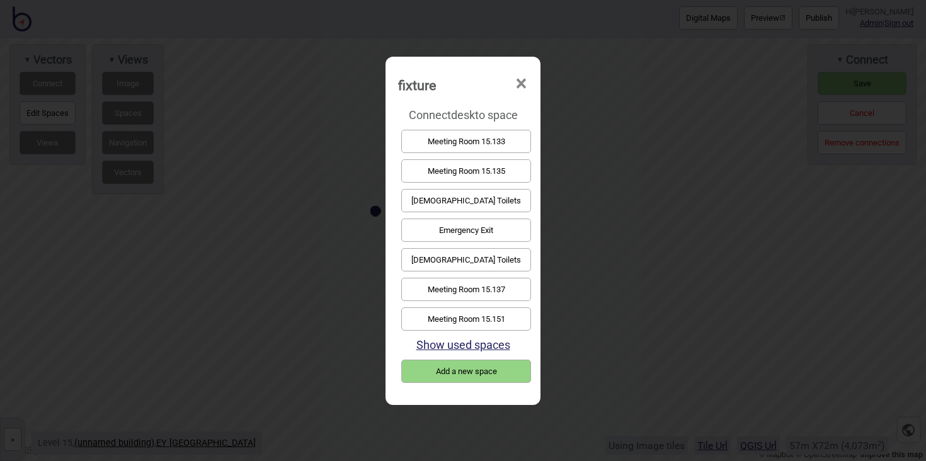
click at [484, 339] on button "Show used spaces" at bounding box center [463, 344] width 94 height 13
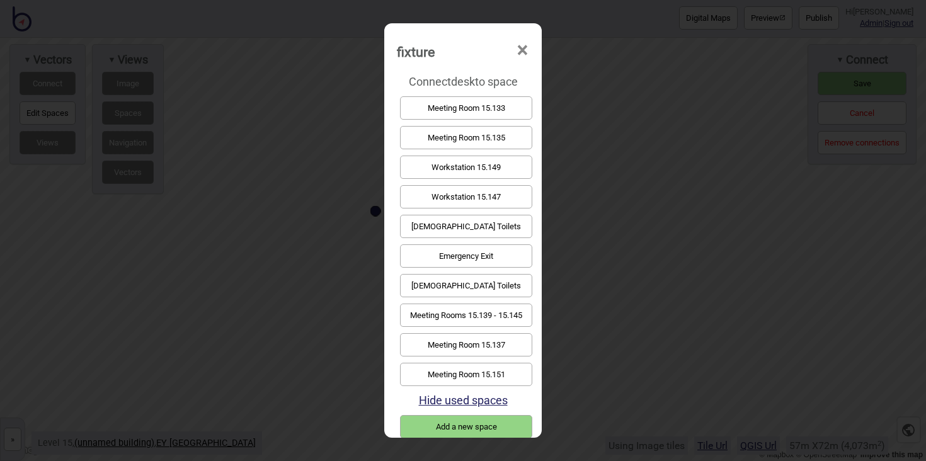
click at [482, 317] on button "Meeting Rooms 15.139 - 15.145" at bounding box center [466, 315] width 132 height 23
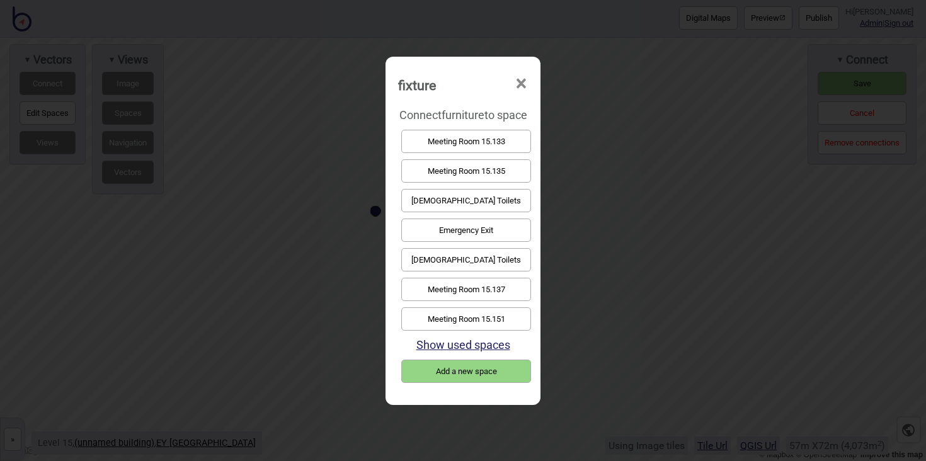
click at [476, 345] on button "Show used spaces" at bounding box center [463, 344] width 94 height 13
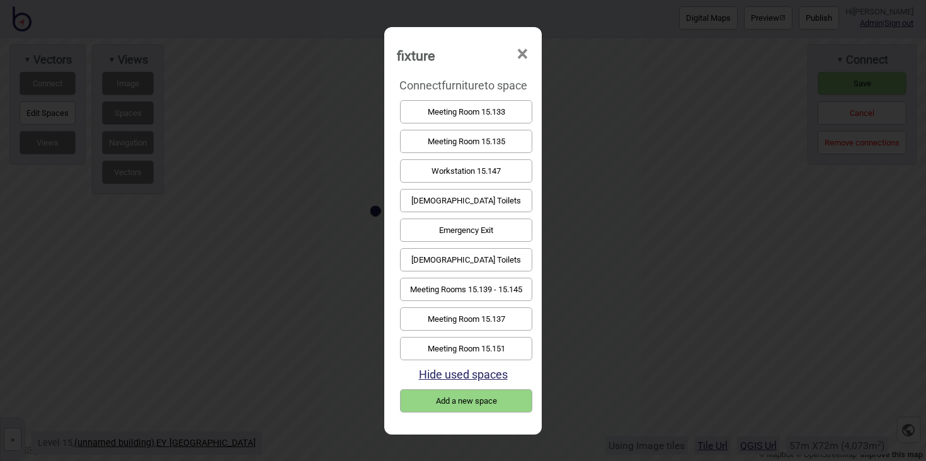
click at [468, 291] on button "Meeting Rooms 15.139 - 15.145" at bounding box center [466, 289] width 132 height 23
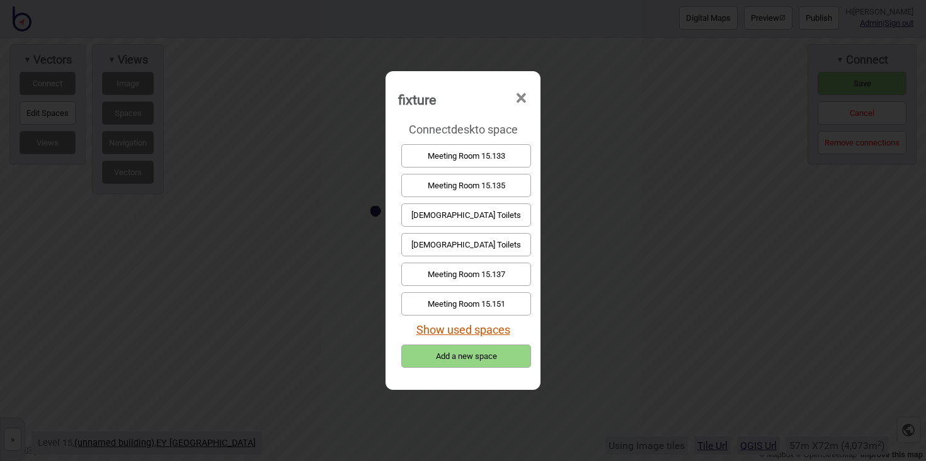
click at [468, 331] on button "Show used spaces" at bounding box center [463, 329] width 94 height 13
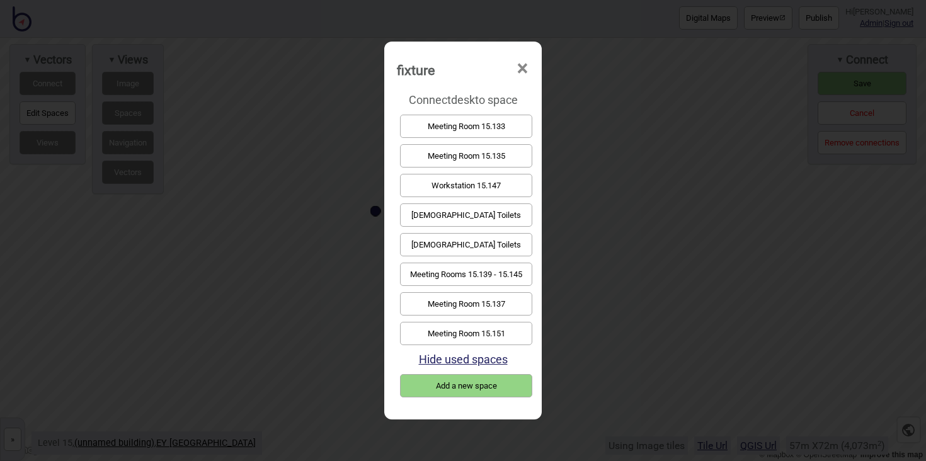
click at [470, 279] on button "Meeting Rooms 15.139 - 15.145" at bounding box center [466, 274] width 132 height 23
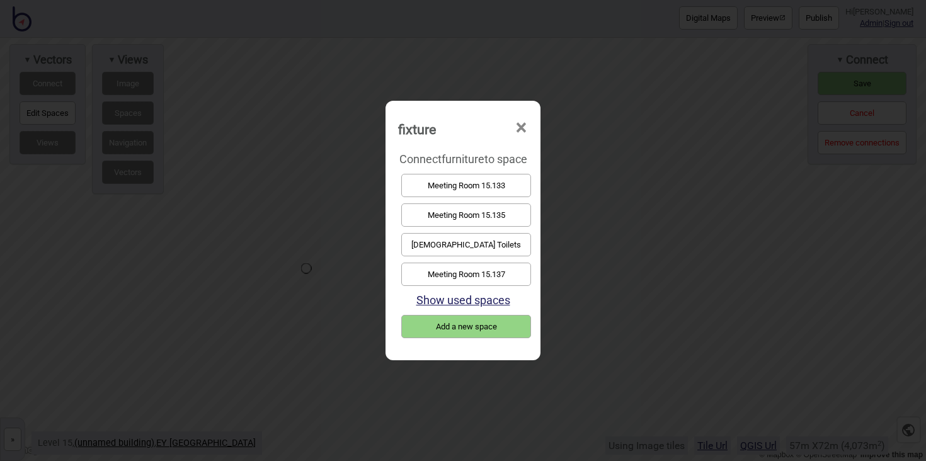
click at [480, 292] on div "Show used spaces" at bounding box center [463, 300] width 130 height 23
click at [484, 296] on button "Show used spaces" at bounding box center [463, 300] width 94 height 13
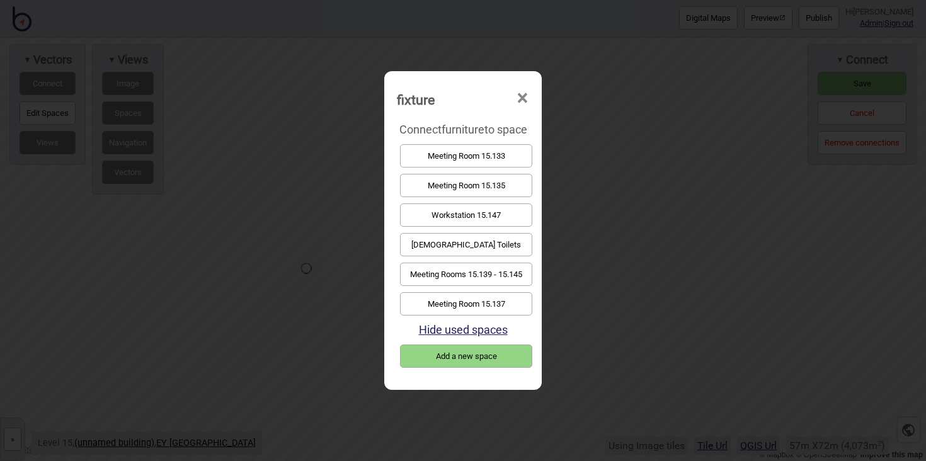
click at [482, 274] on button "Meeting Rooms 15.139 - 15.145" at bounding box center [466, 274] width 132 height 23
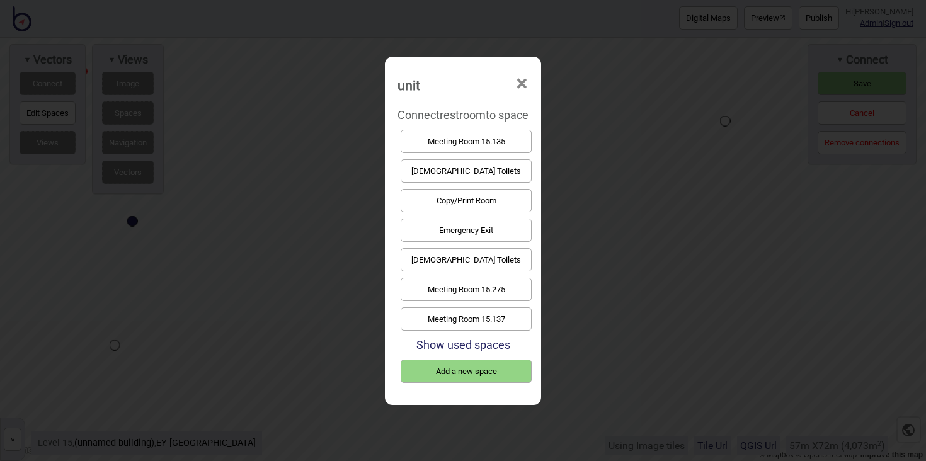
click at [430, 176] on button "Female Toilets" at bounding box center [466, 170] width 131 height 23
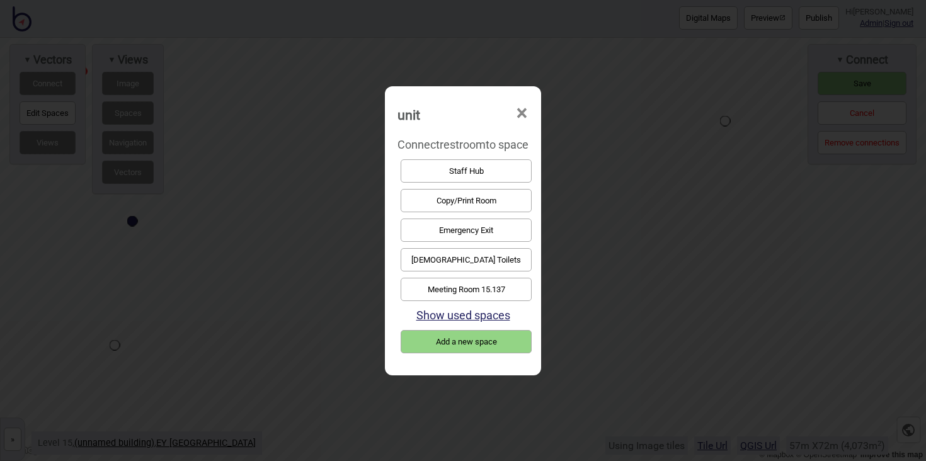
click at [484, 258] on button "Male Toilets" at bounding box center [466, 259] width 131 height 23
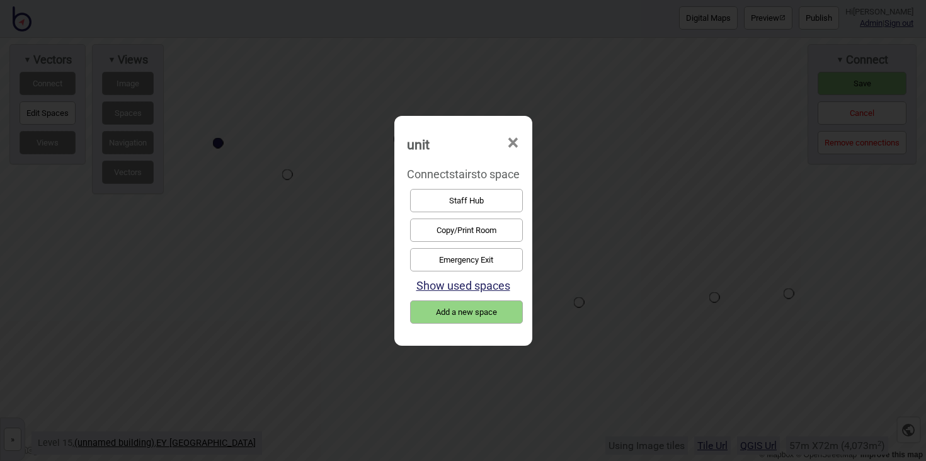
click at [483, 265] on button "Emergency Exit" at bounding box center [466, 259] width 113 height 23
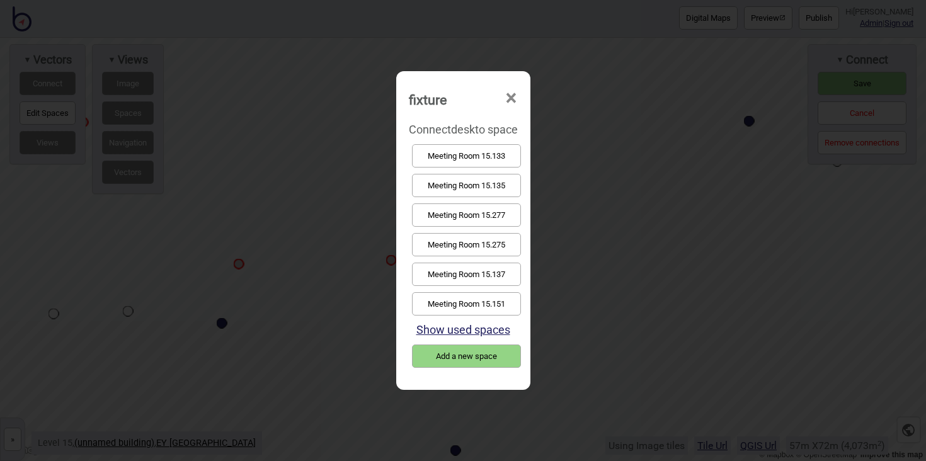
click at [433, 185] on button "Meeting Room 15.135" at bounding box center [466, 185] width 109 height 23
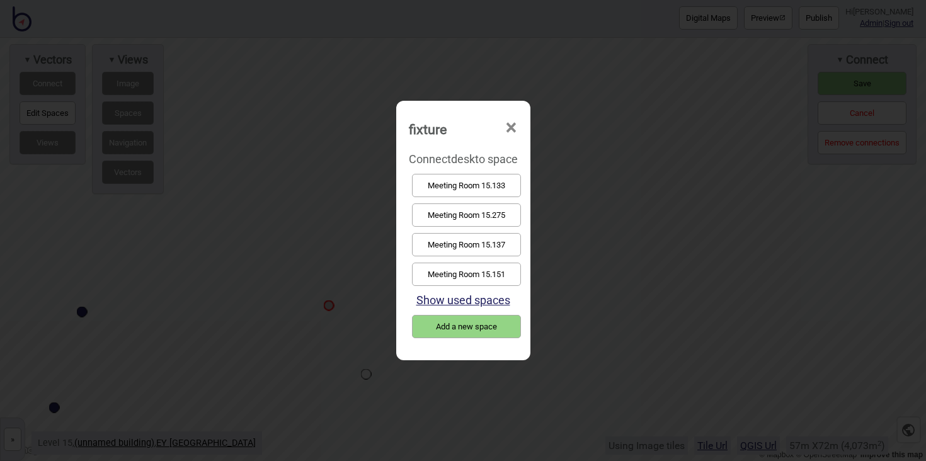
click at [504, 237] on button "Meeting Room 15.137" at bounding box center [466, 244] width 109 height 23
click at [506, 268] on button "Meeting Room 15.151" at bounding box center [466, 274] width 109 height 23
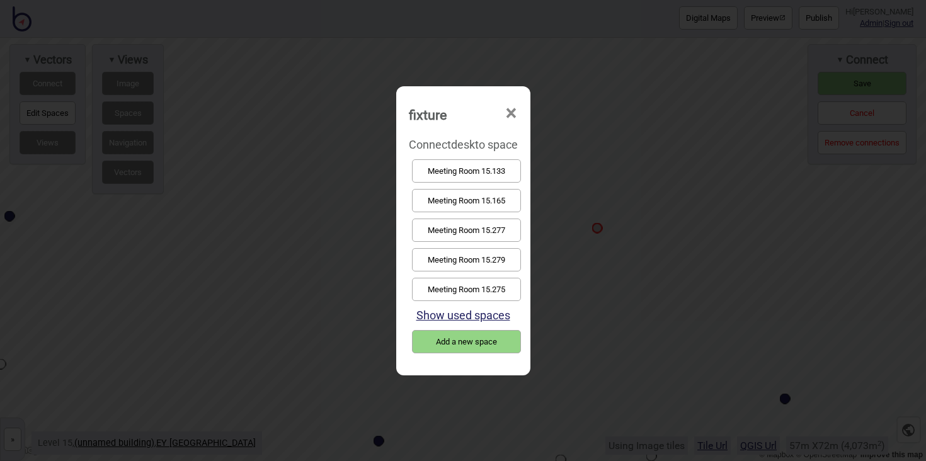
click at [460, 173] on button "Meeting Room 15.133" at bounding box center [466, 170] width 109 height 23
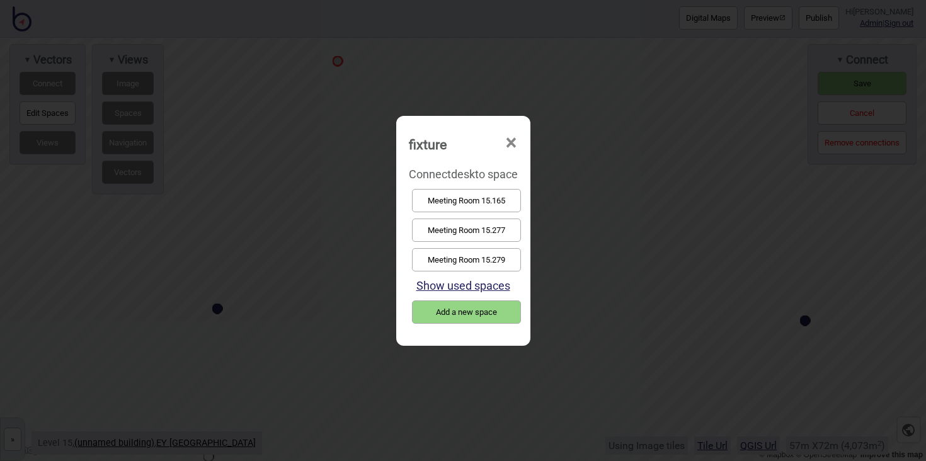
click at [474, 202] on button "Meeting Room 15.165" at bounding box center [466, 200] width 109 height 23
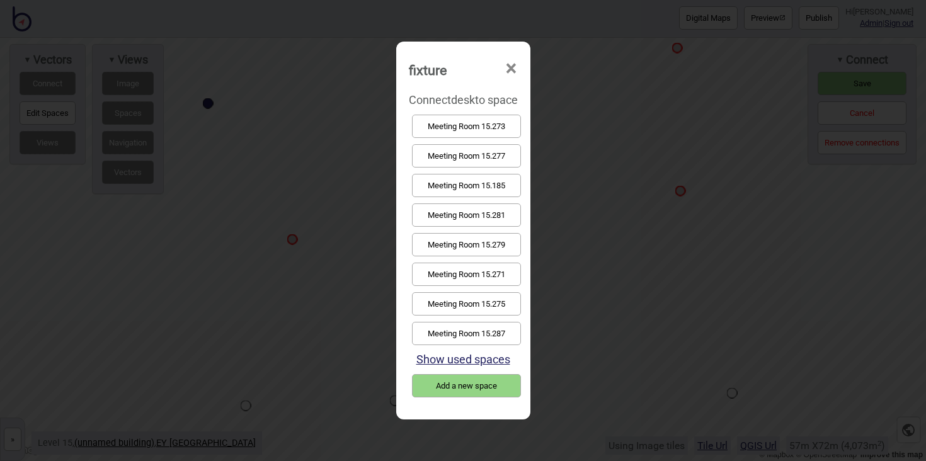
click at [464, 162] on button "Meeting Room 15.277" at bounding box center [466, 155] width 109 height 23
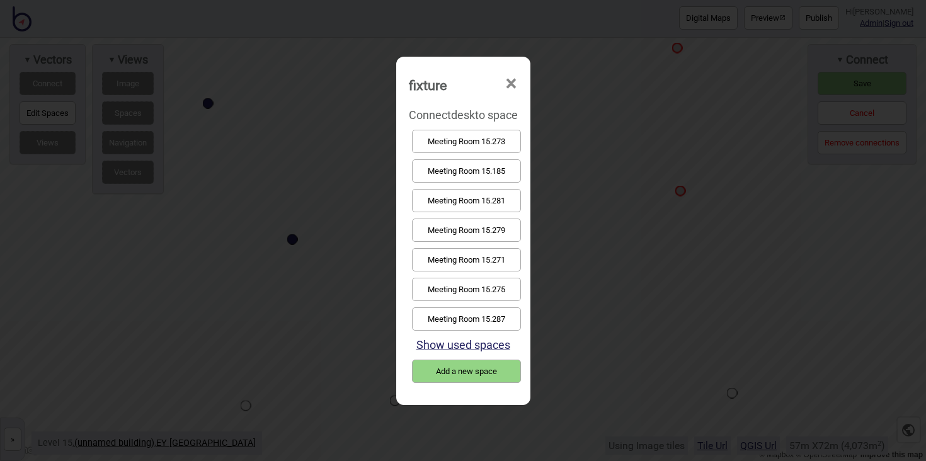
click at [497, 290] on button "Meeting Room 15.275" at bounding box center [466, 289] width 109 height 23
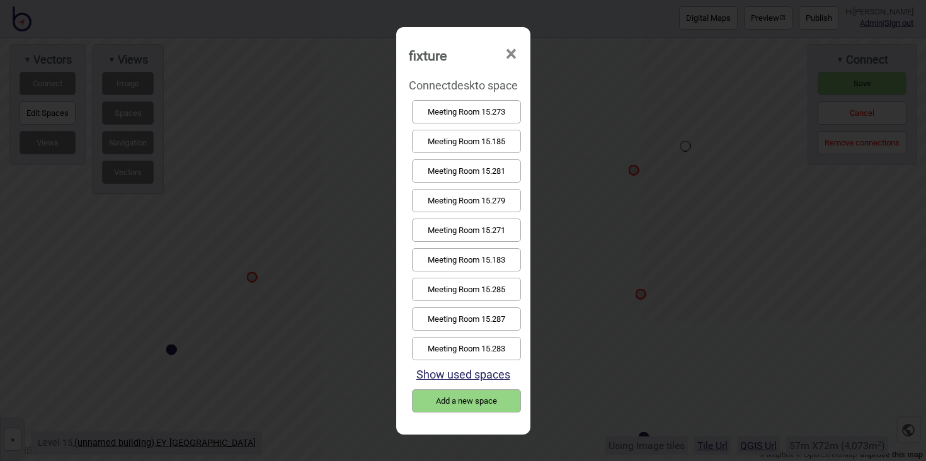
click at [482, 197] on button "Meeting Room 15.279" at bounding box center [466, 200] width 109 height 23
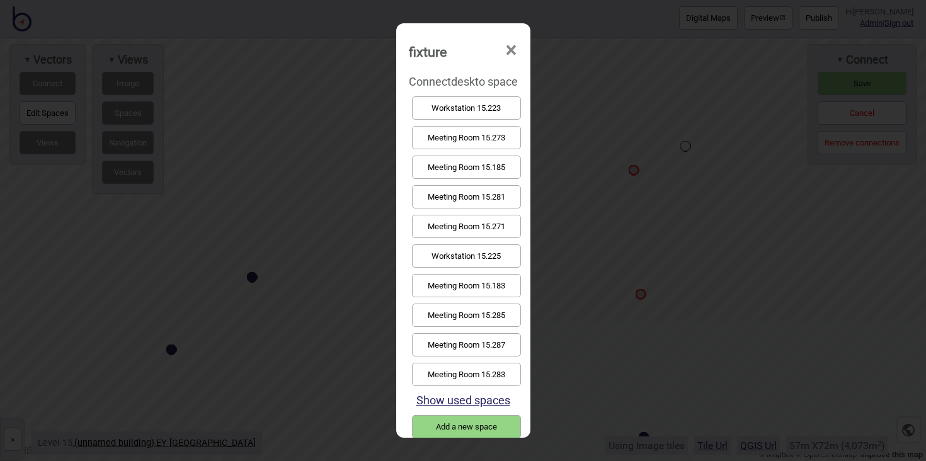
click at [490, 215] on button "Meeting Room 15.271" at bounding box center [466, 226] width 109 height 23
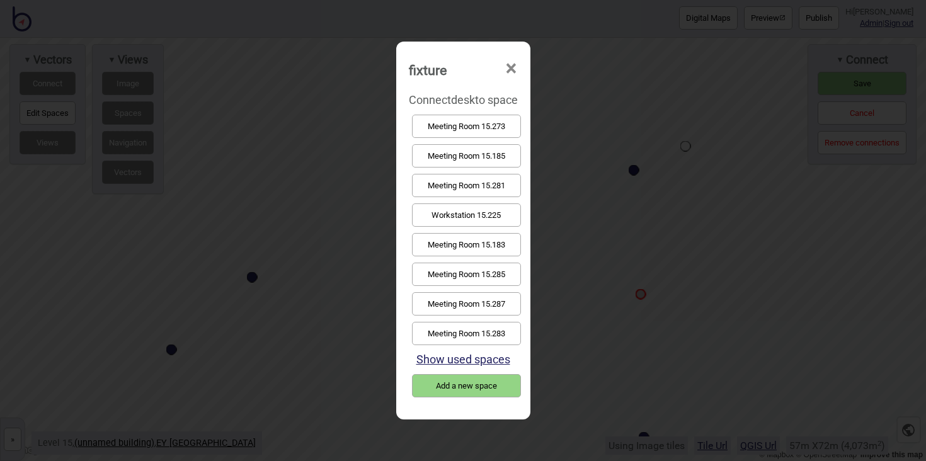
click at [499, 134] on button "Meeting Room 15.273" at bounding box center [466, 126] width 109 height 23
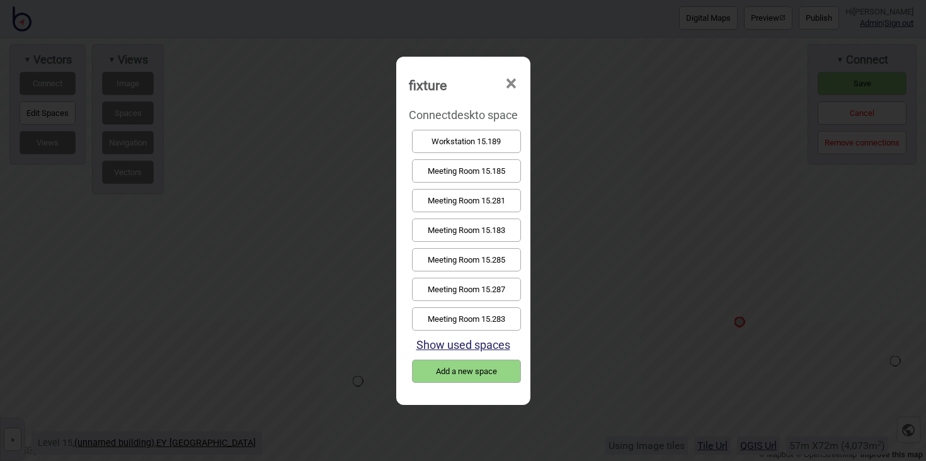
click at [467, 176] on button "Meeting Room 15.185" at bounding box center [466, 170] width 109 height 23
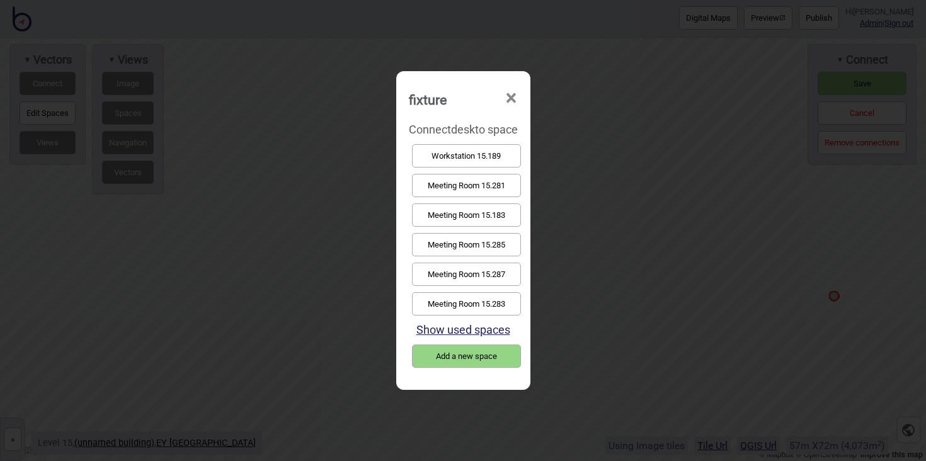
click at [456, 210] on button "Meeting Room 15.183" at bounding box center [466, 214] width 109 height 23
click at [511, 302] on button "Meeting Room 15.283" at bounding box center [466, 303] width 109 height 23
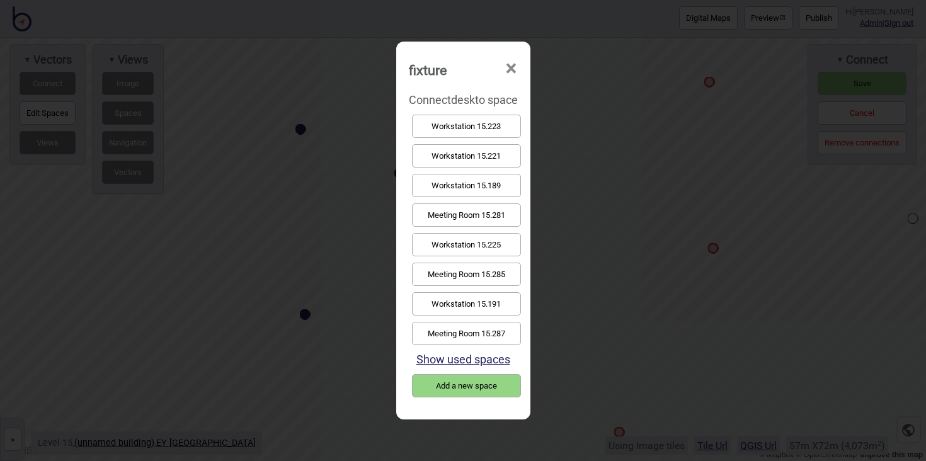
click at [506, 329] on button "Meeting Room 15.287" at bounding box center [466, 333] width 109 height 23
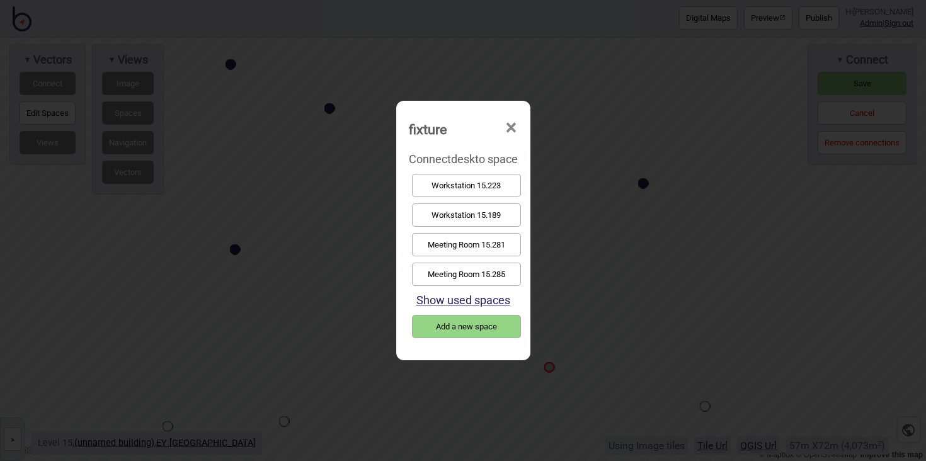
click at [472, 241] on button "Meeting Room 15.281" at bounding box center [466, 244] width 109 height 23
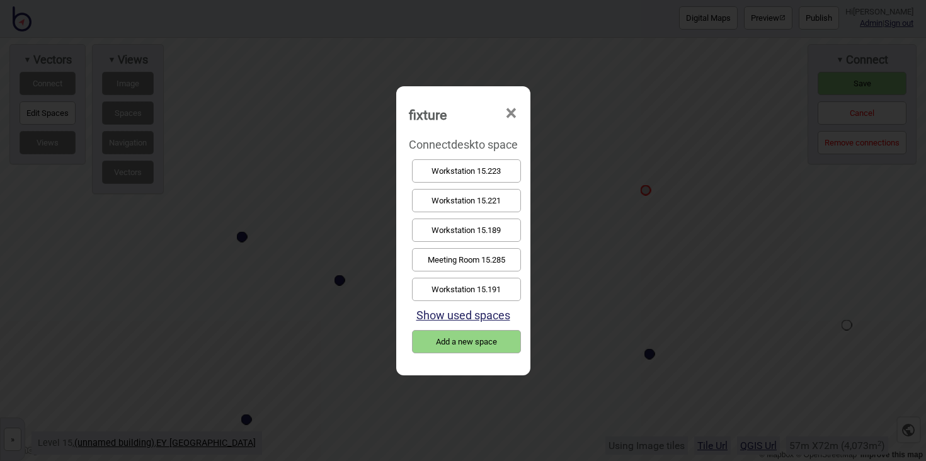
click at [498, 261] on button "Meeting Room 15.285" at bounding box center [466, 259] width 109 height 23
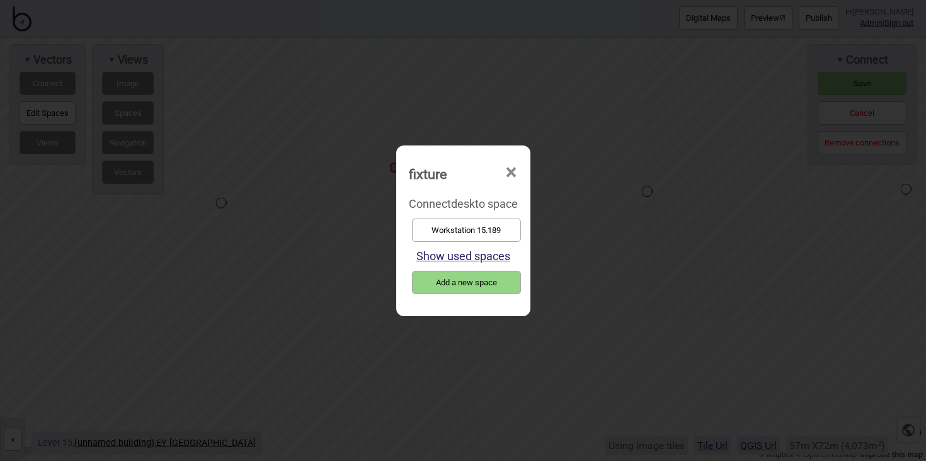
click at [459, 231] on button "Workstation 15.189" at bounding box center [466, 230] width 109 height 23
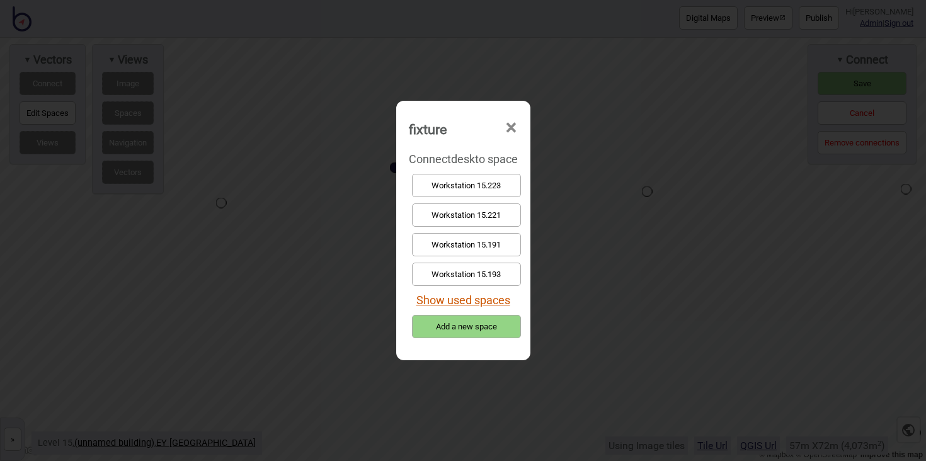
click at [494, 301] on button "Show used spaces" at bounding box center [463, 300] width 94 height 13
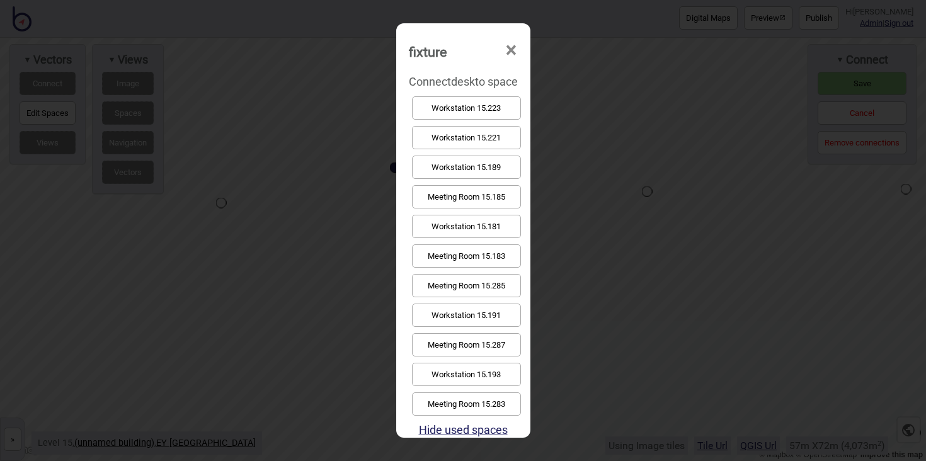
click at [494, 168] on button "Workstation 15.189" at bounding box center [466, 167] width 109 height 23
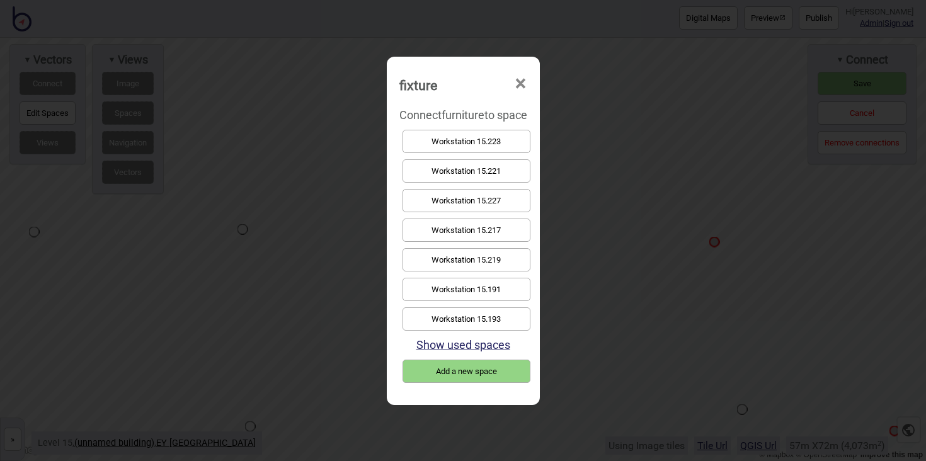
click at [471, 285] on button "Workstation 15.191" at bounding box center [466, 289] width 128 height 23
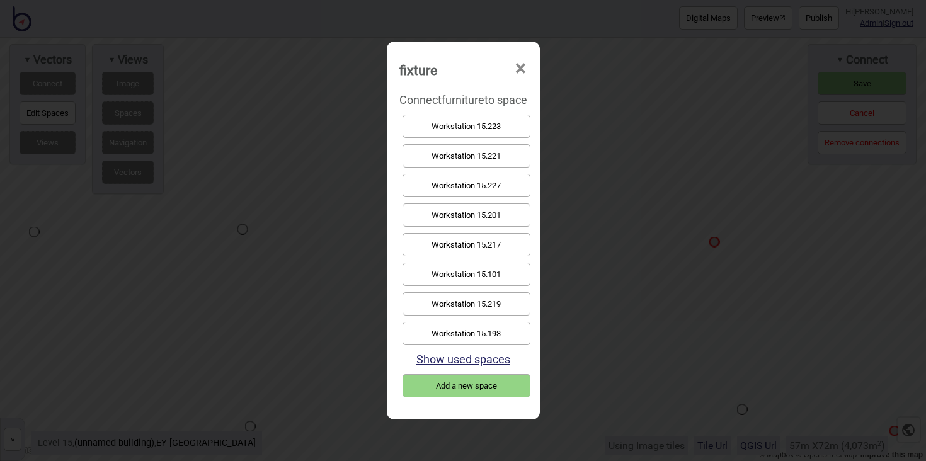
click at [507, 324] on button "Workstation 15.193" at bounding box center [466, 333] width 128 height 23
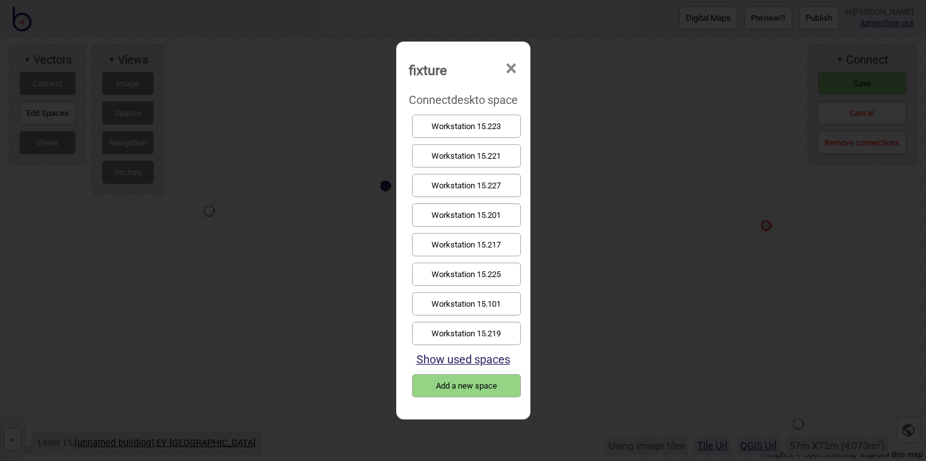
click at [454, 159] on button "Workstation 15.221" at bounding box center [466, 155] width 109 height 23
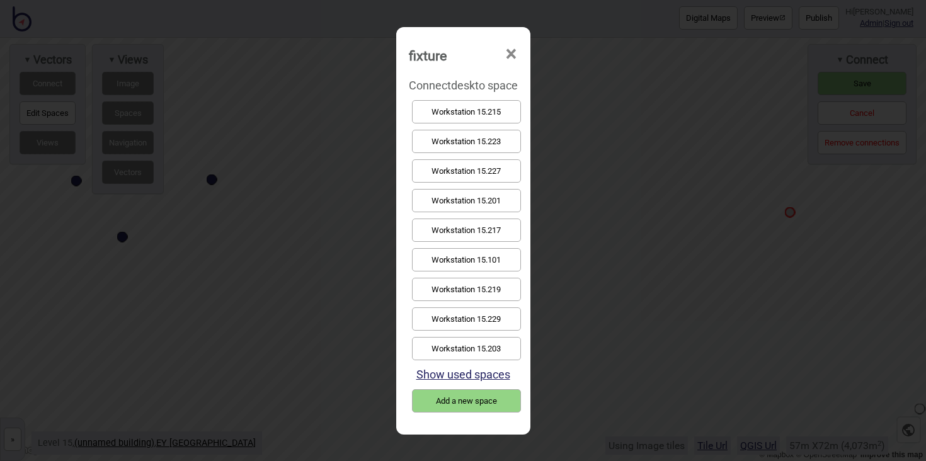
click at [494, 282] on button "Workstation 15.219" at bounding box center [466, 289] width 109 height 23
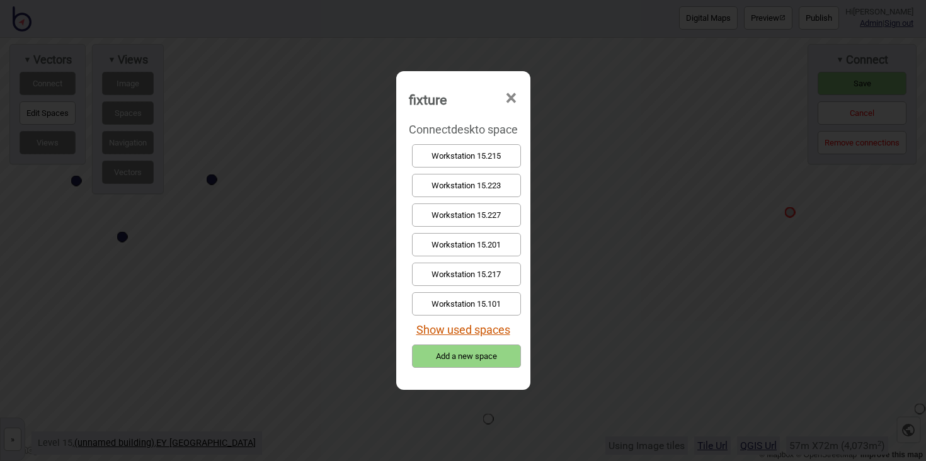
click at [462, 326] on button "Show used spaces" at bounding box center [463, 329] width 94 height 13
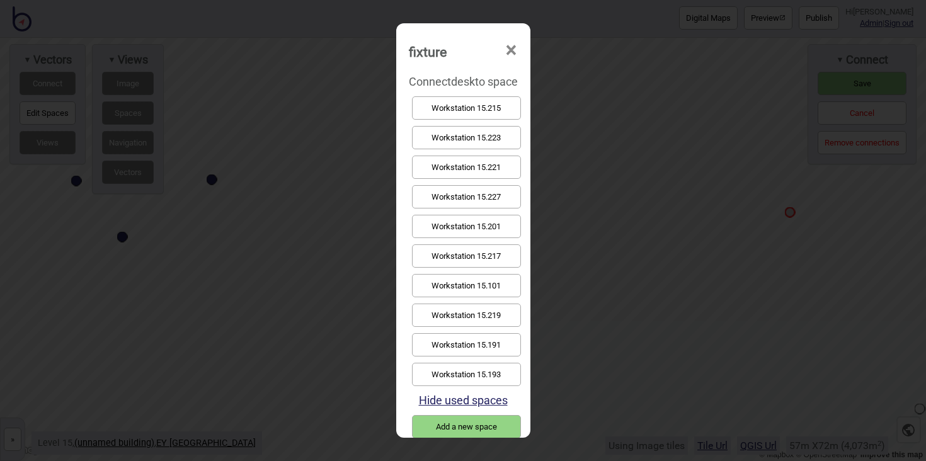
click at [467, 319] on button "Workstation 15.219" at bounding box center [466, 315] width 109 height 23
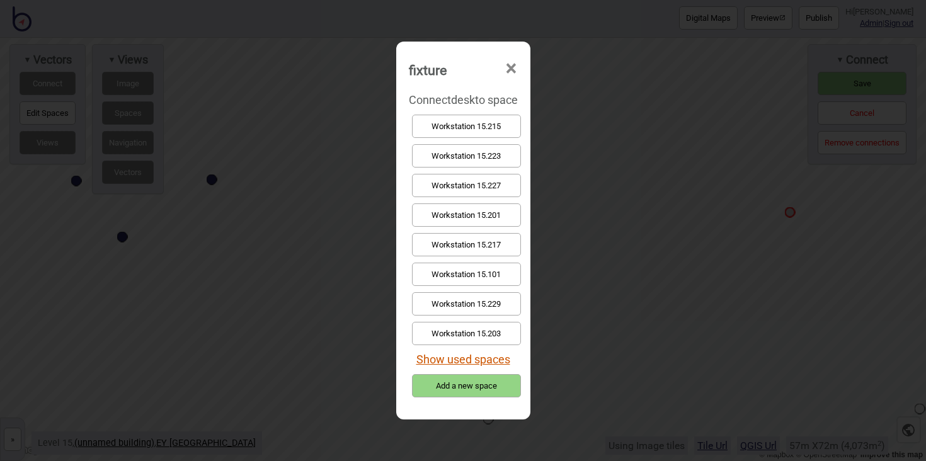
click at [493, 357] on button "Show used spaces" at bounding box center [463, 359] width 94 height 13
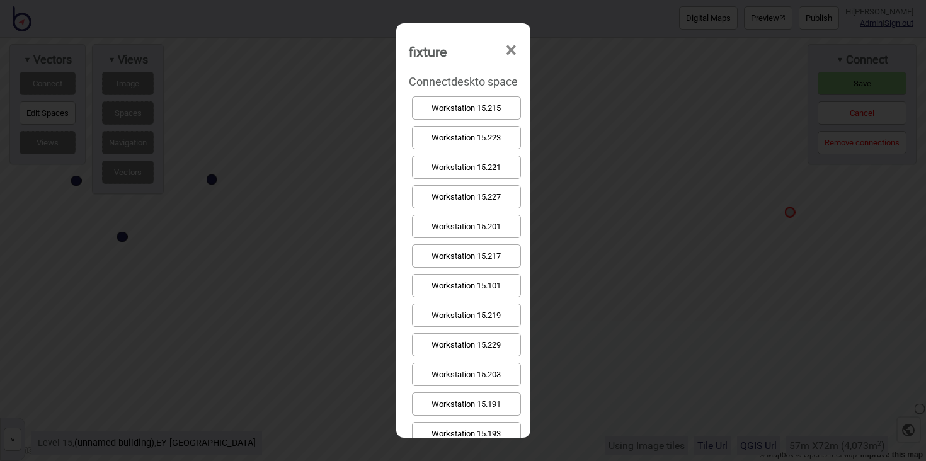
click at [490, 317] on button "Workstation 15.219" at bounding box center [466, 315] width 109 height 23
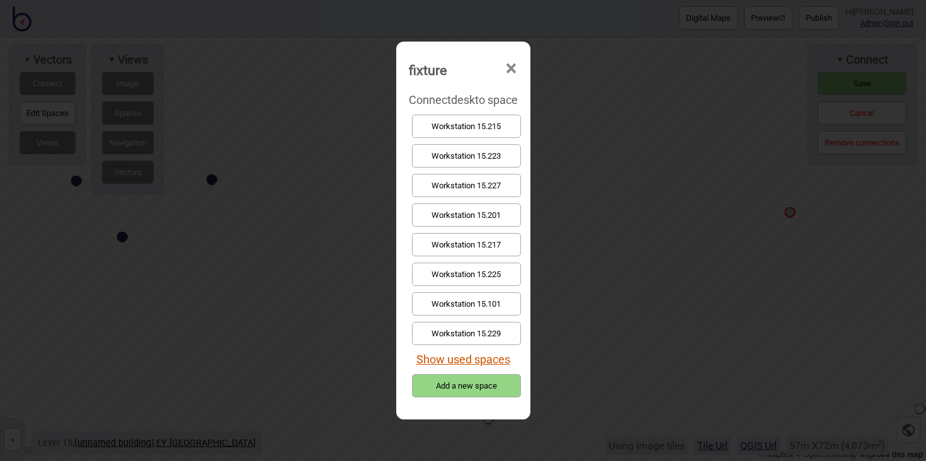
click at [477, 363] on button "Show used spaces" at bounding box center [463, 359] width 94 height 13
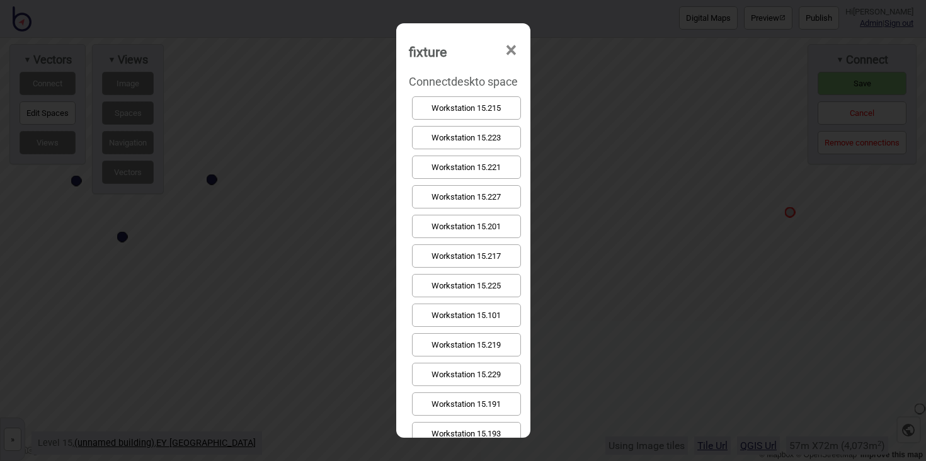
click at [479, 348] on button "Workstation 15.219" at bounding box center [466, 344] width 109 height 23
click at [511, 318] on button "Workstation 15.101" at bounding box center [466, 315] width 109 height 23
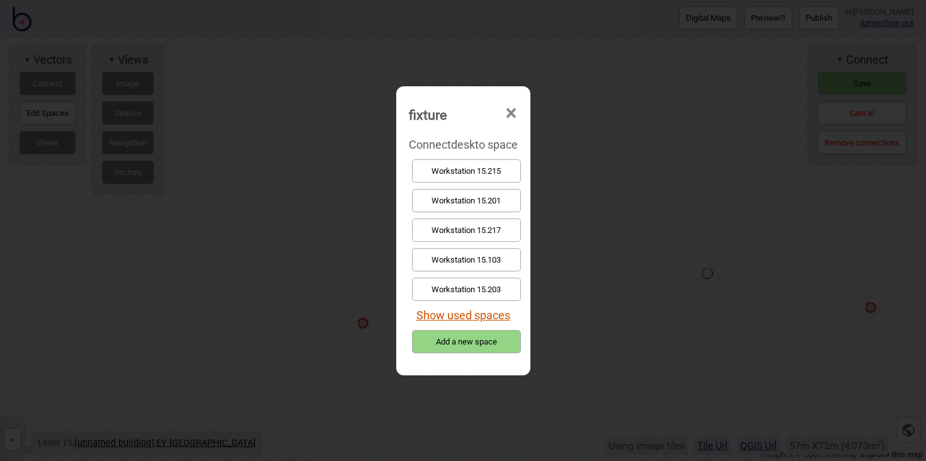
click at [460, 312] on button "Show used spaces" at bounding box center [463, 315] width 94 height 13
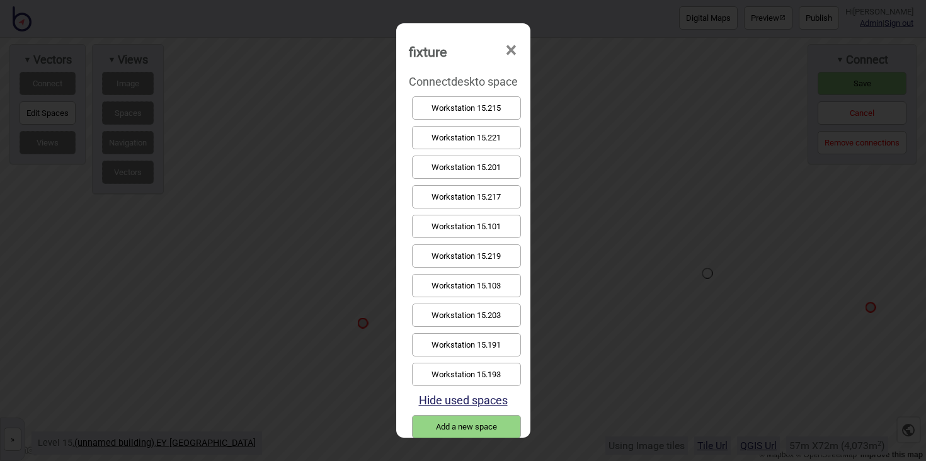
click at [467, 232] on button "Workstation 15.101" at bounding box center [466, 226] width 109 height 23
click at [453, 281] on button "Workstation 15.201" at bounding box center [466, 285] width 109 height 23
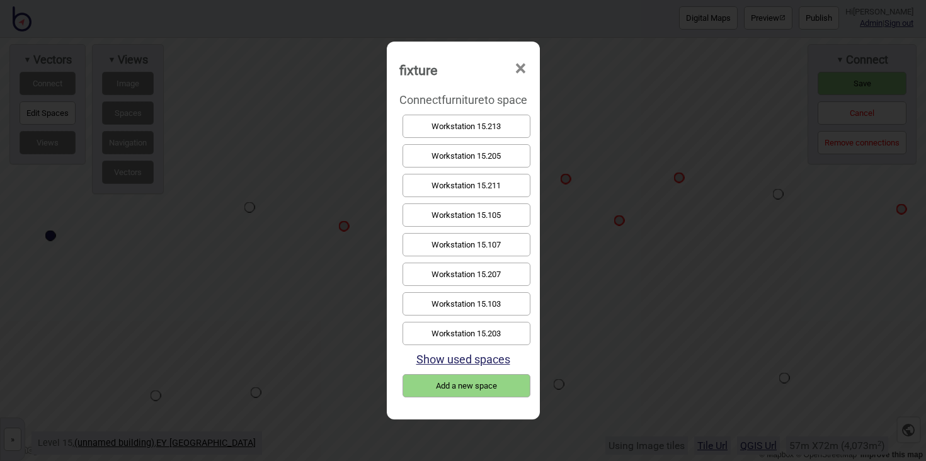
click at [508, 305] on button "Workstation 15.103" at bounding box center [466, 303] width 128 height 23
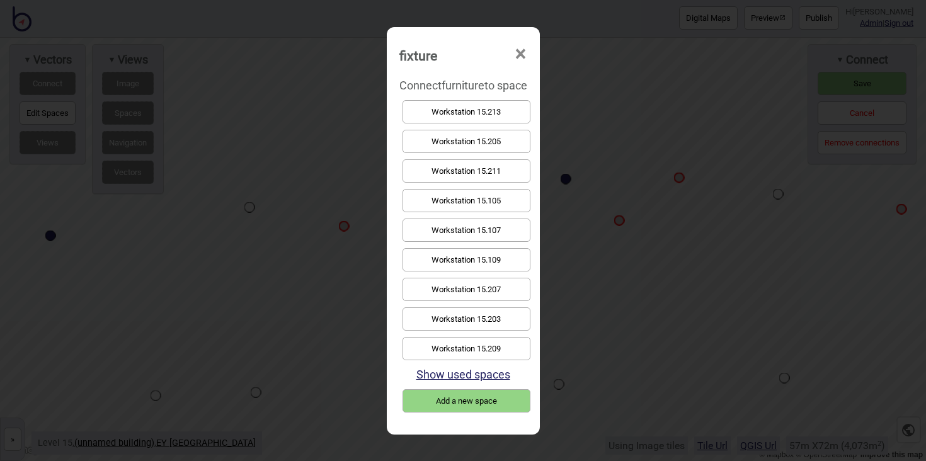
click at [502, 206] on button "Workstation 15.105" at bounding box center [466, 200] width 128 height 23
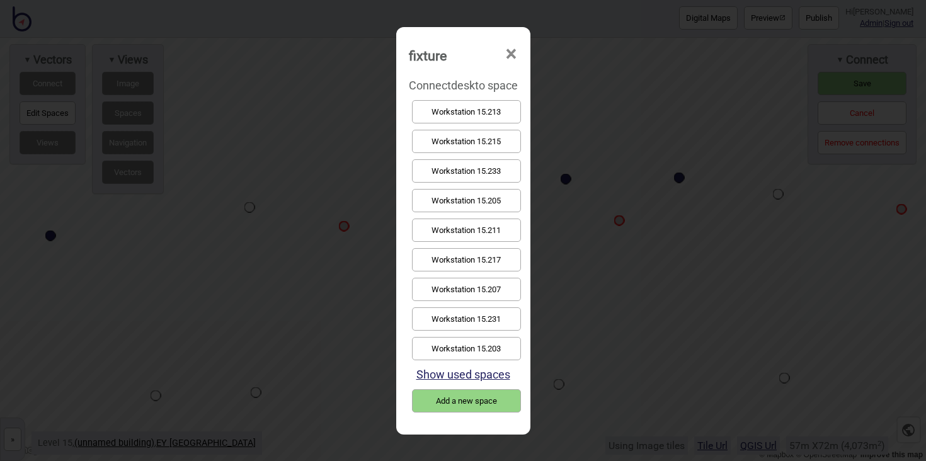
click at [504, 342] on button "Workstation 15.203" at bounding box center [466, 348] width 109 height 23
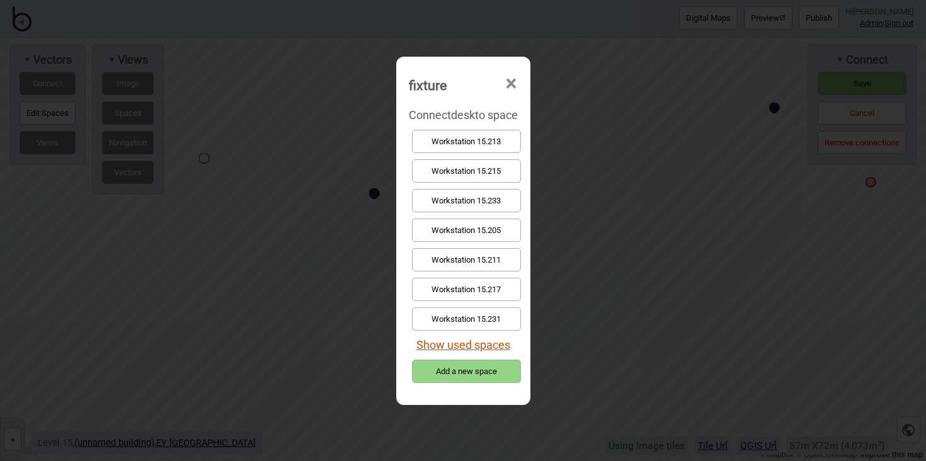
click at [457, 345] on button "Show used spaces" at bounding box center [463, 344] width 94 height 13
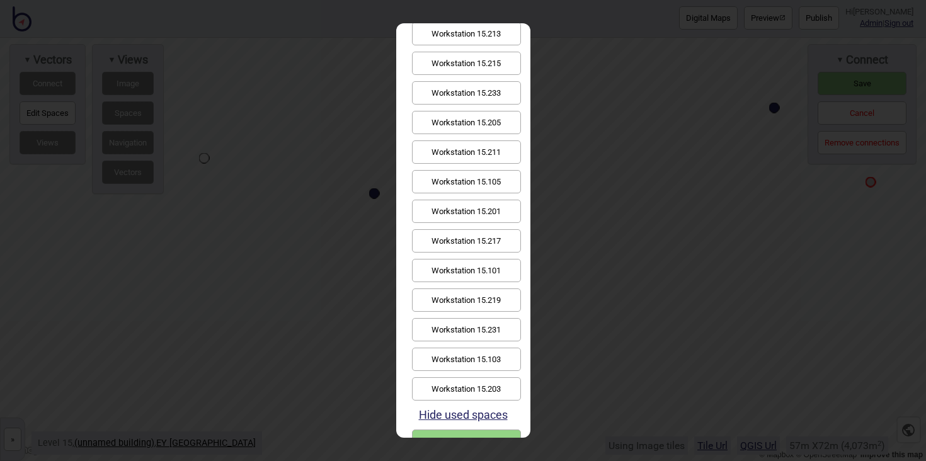
scroll to position [80, 0]
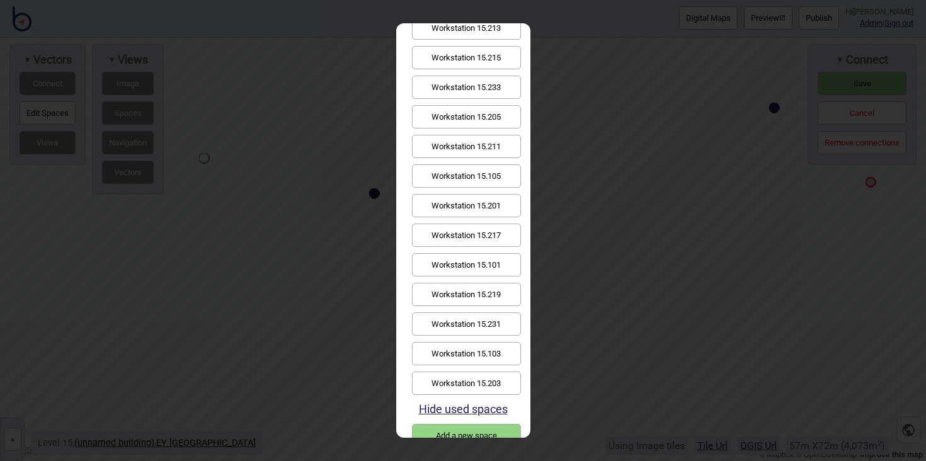
click at [490, 383] on button "Workstation 15.203" at bounding box center [466, 383] width 109 height 23
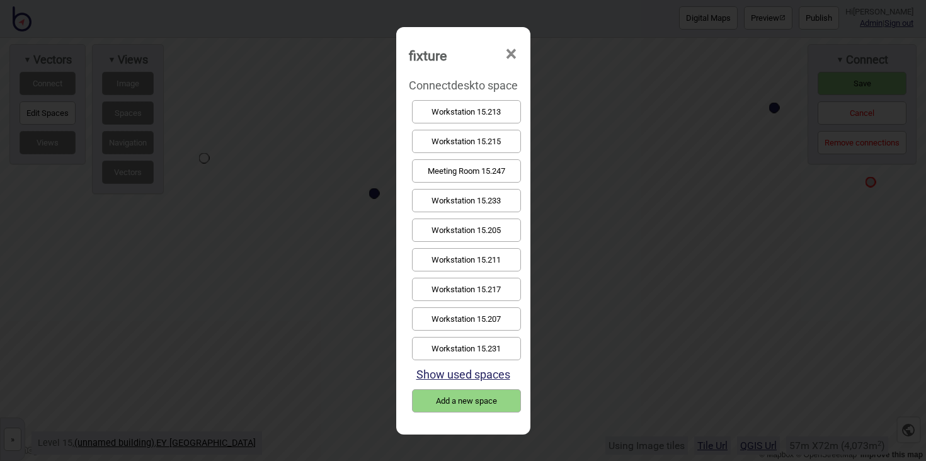
click at [473, 373] on button "Show used spaces" at bounding box center [463, 374] width 94 height 13
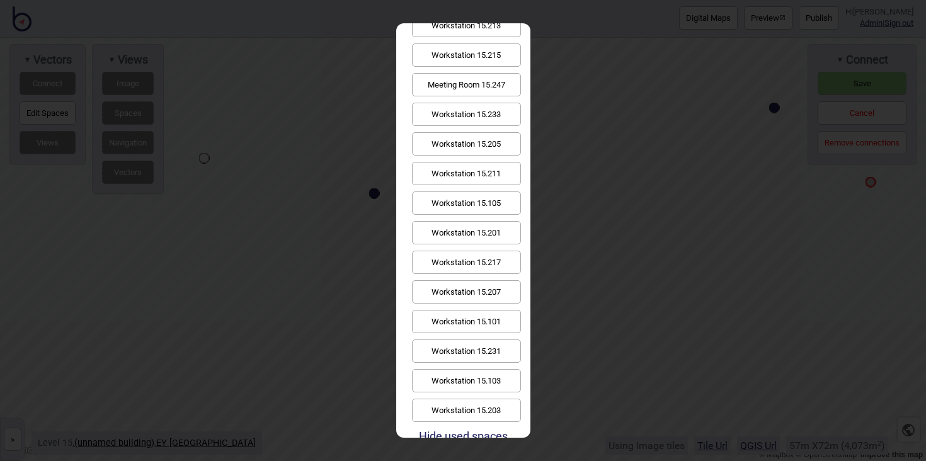
scroll to position [85, 0]
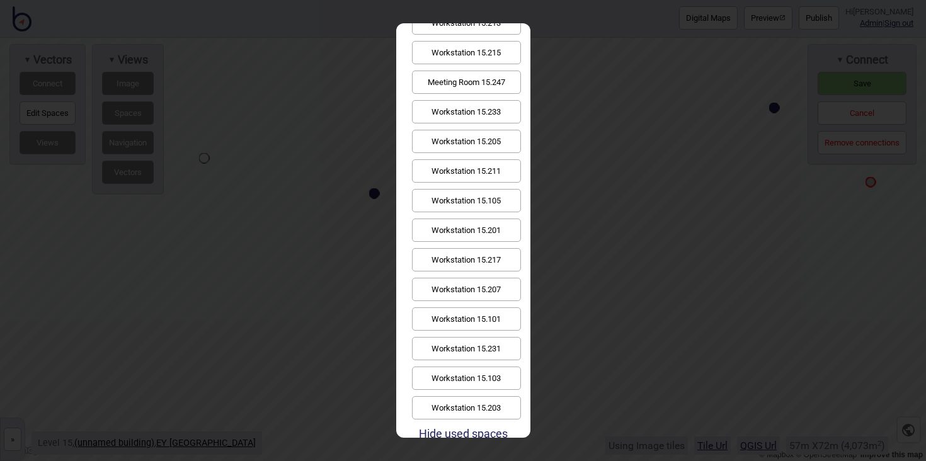
click at [482, 402] on button "Workstation 15.203" at bounding box center [466, 407] width 109 height 23
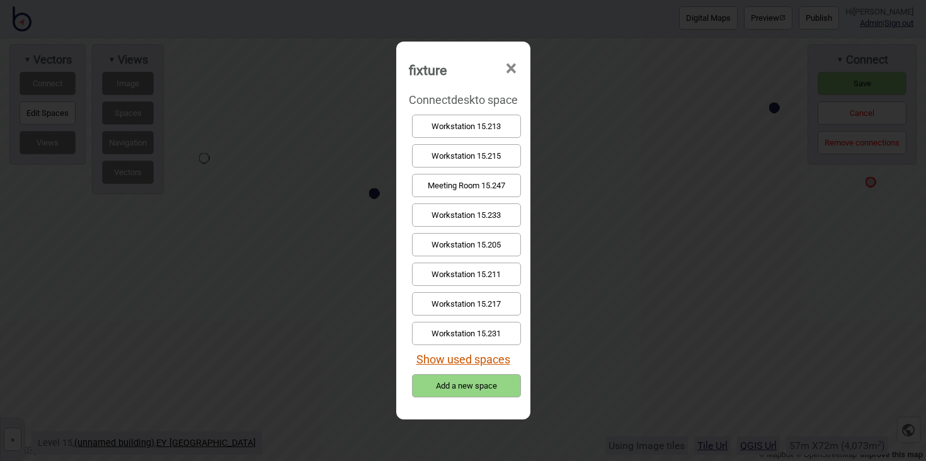
click at [450, 363] on button "Show used spaces" at bounding box center [463, 359] width 94 height 13
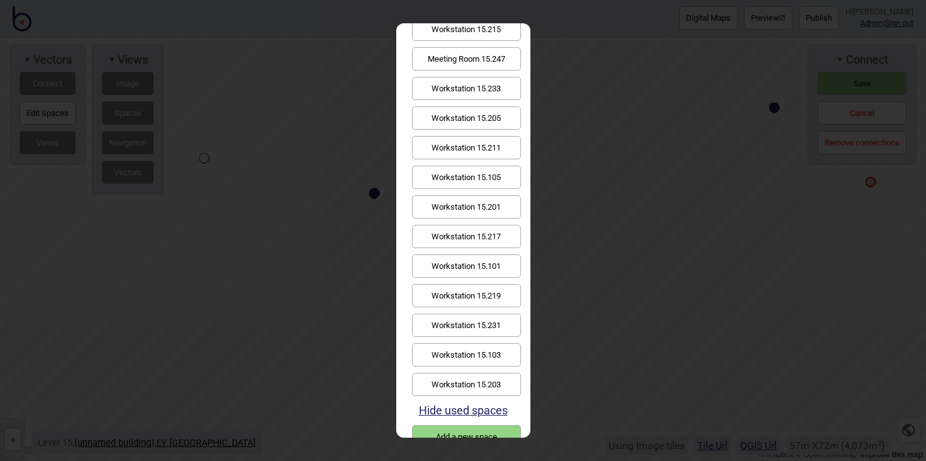
scroll to position [122, 0]
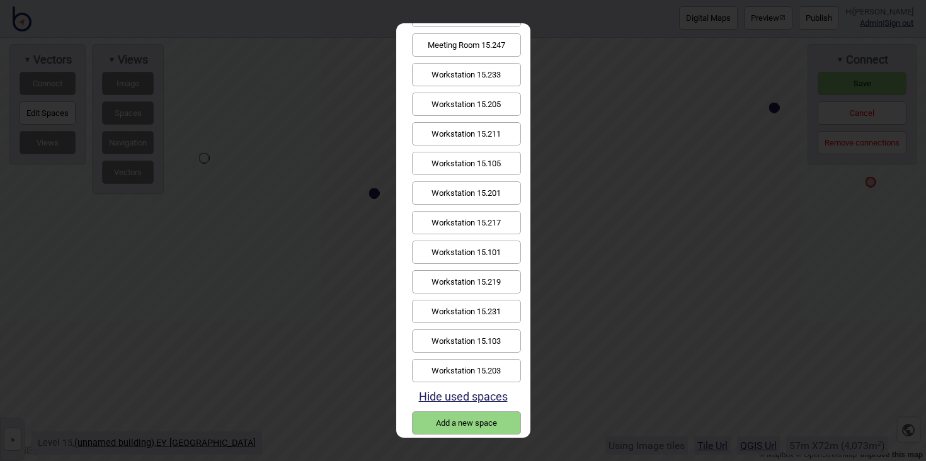
click at [457, 365] on button "Workstation 15.203" at bounding box center [466, 370] width 109 height 23
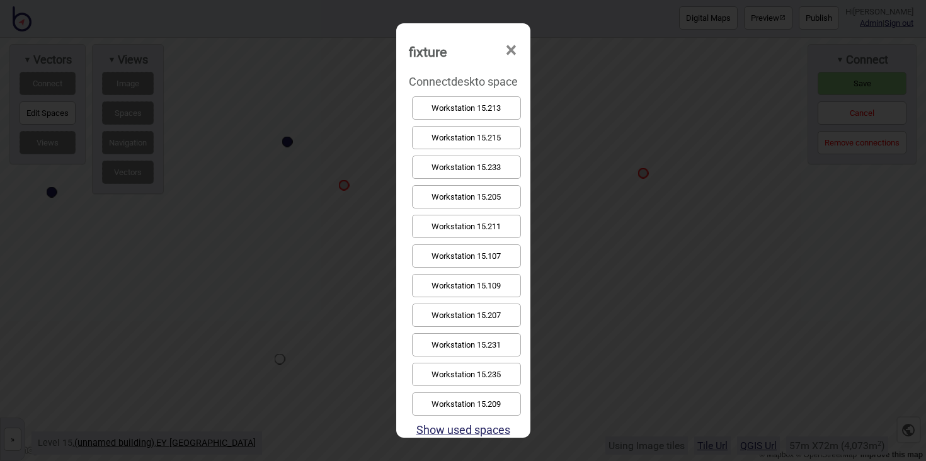
click at [478, 190] on button "Workstation 15.205" at bounding box center [466, 196] width 109 height 23
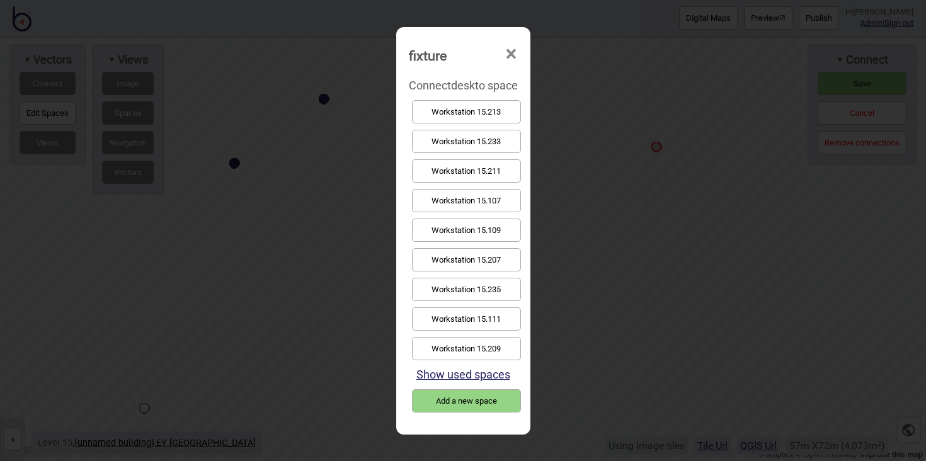
click at [482, 262] on button "Workstation 15.207" at bounding box center [466, 259] width 109 height 23
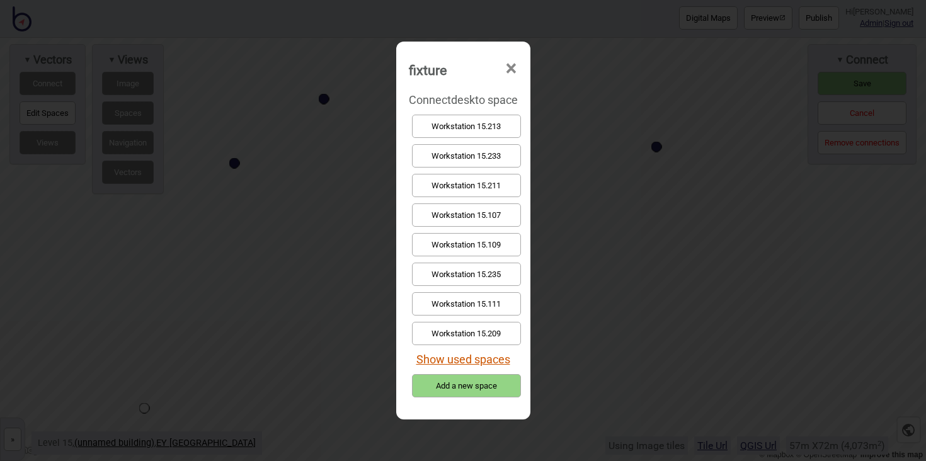
click at [492, 358] on button "Show used spaces" at bounding box center [463, 359] width 94 height 13
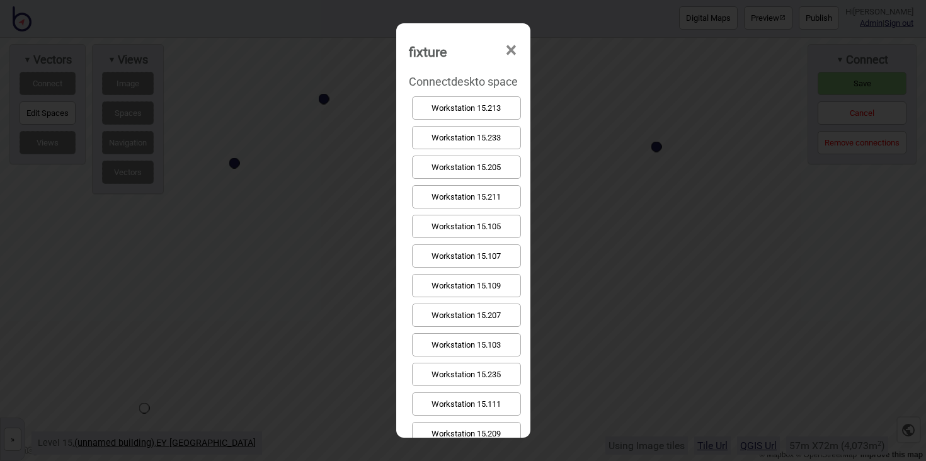
click at [494, 314] on button "Workstation 15.207" at bounding box center [466, 315] width 109 height 23
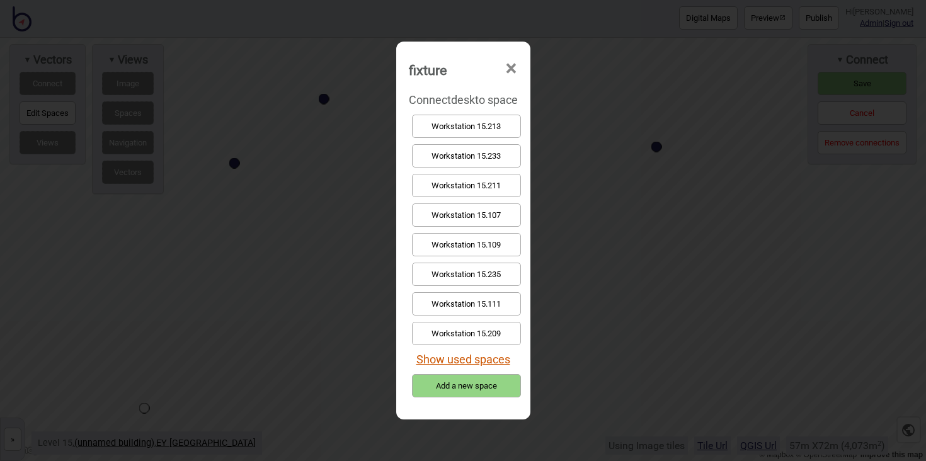
click at [499, 355] on button "Show used spaces" at bounding box center [463, 359] width 94 height 13
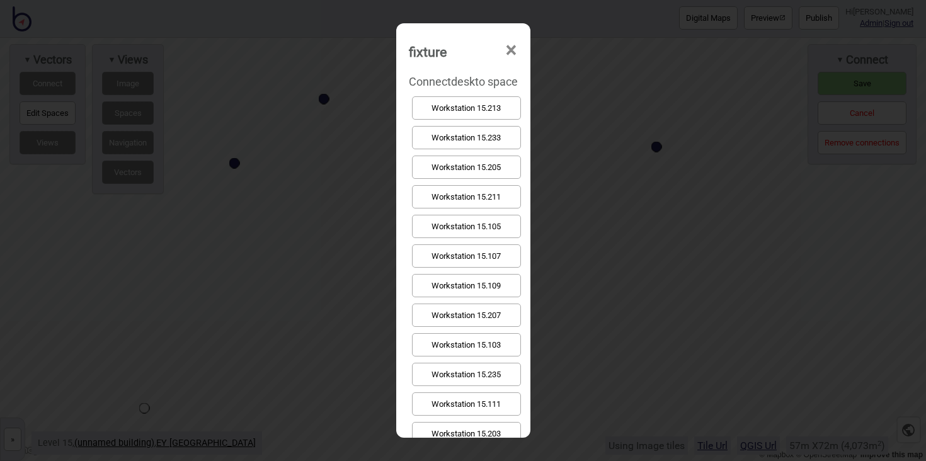
click at [489, 313] on button "Workstation 15.207" at bounding box center [466, 315] width 109 height 23
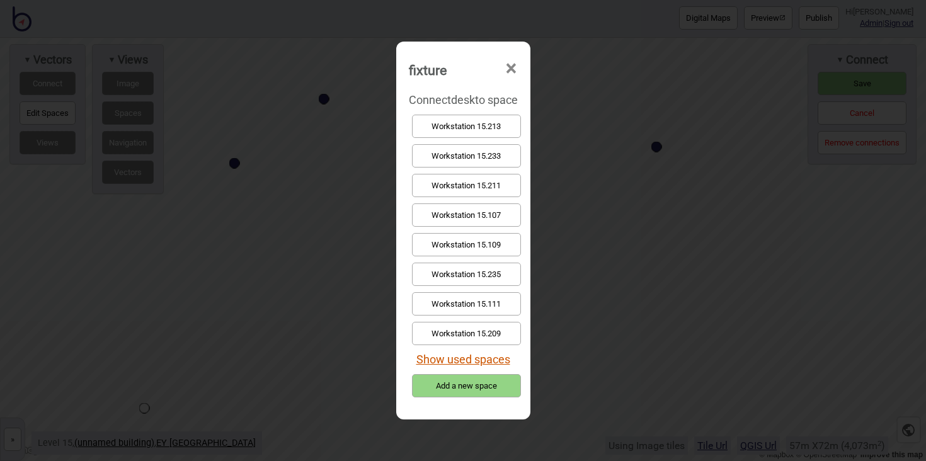
click at [488, 352] on div "Show used spaces" at bounding box center [463, 359] width 109 height 23
click at [489, 353] on button "Show used spaces" at bounding box center [463, 359] width 94 height 13
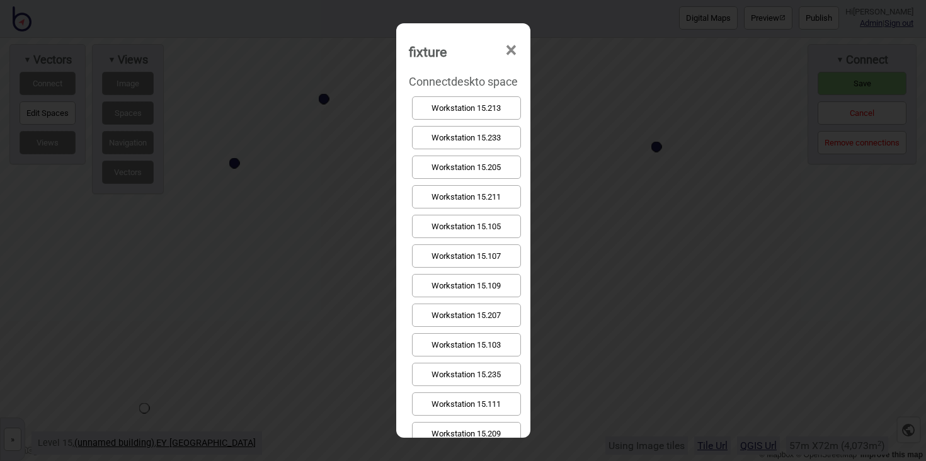
click at [489, 316] on button "Workstation 15.207" at bounding box center [466, 315] width 109 height 23
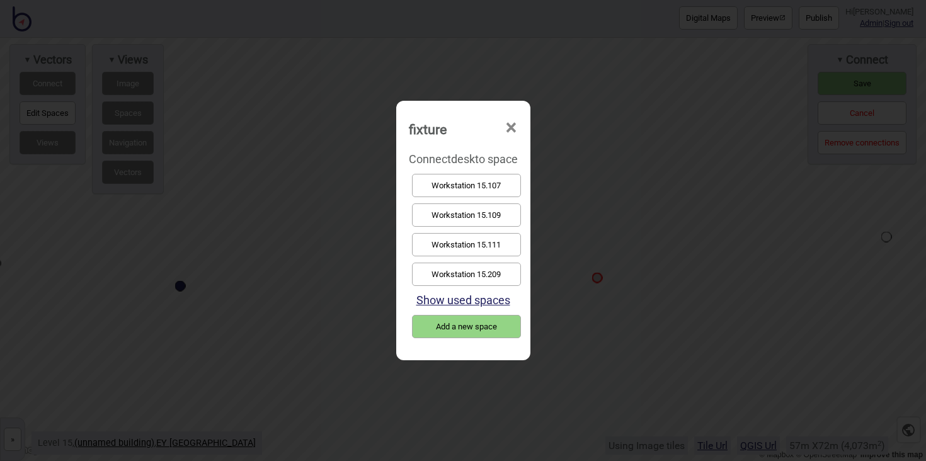
click at [480, 190] on button "Workstation 15.107" at bounding box center [466, 185] width 109 height 23
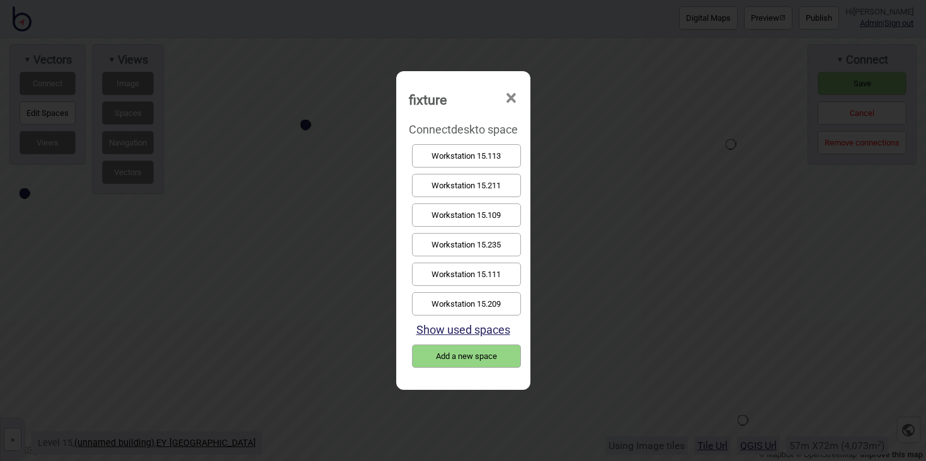
click at [485, 220] on button "Workstation 15.109" at bounding box center [466, 214] width 109 height 23
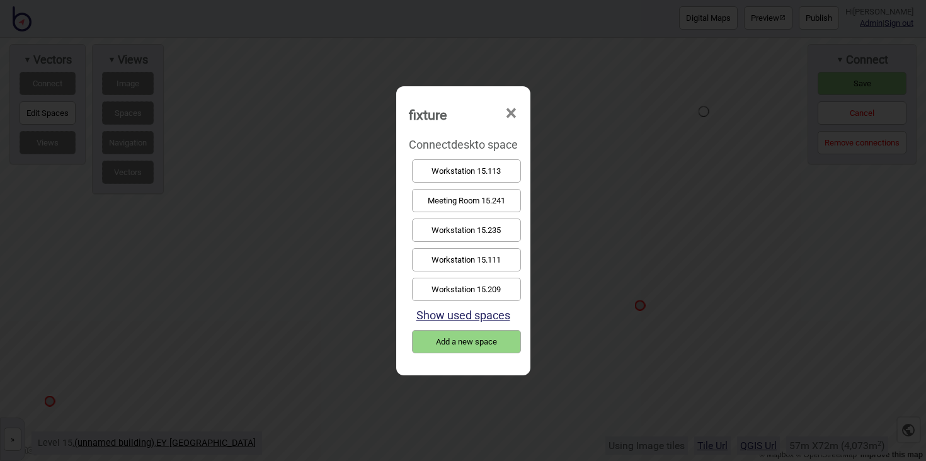
click at [480, 268] on button "Workstation 15.111" at bounding box center [466, 259] width 109 height 23
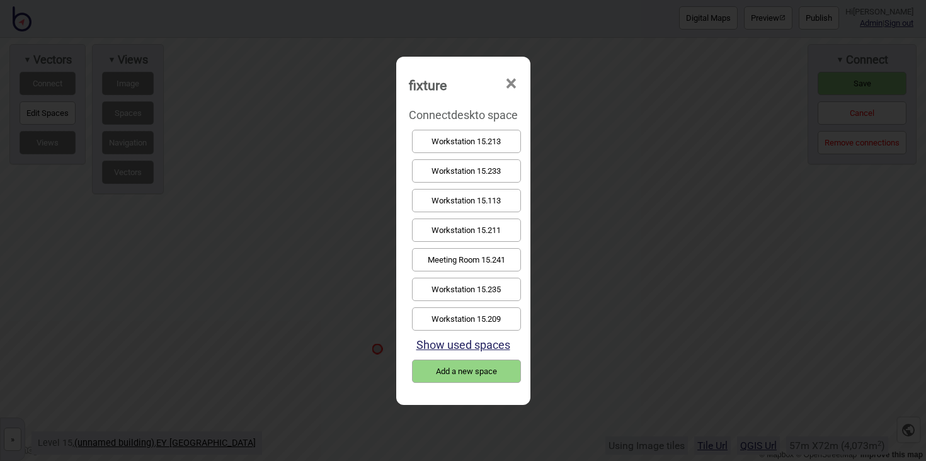
click at [493, 313] on button "Workstation 15.209" at bounding box center [466, 318] width 109 height 23
click at [468, 341] on button "Show used spaces" at bounding box center [463, 344] width 94 height 13
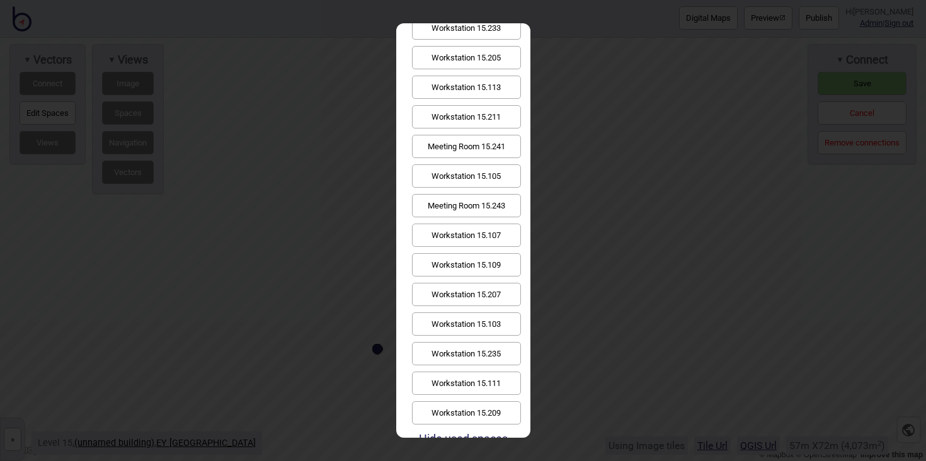
scroll to position [123, 0]
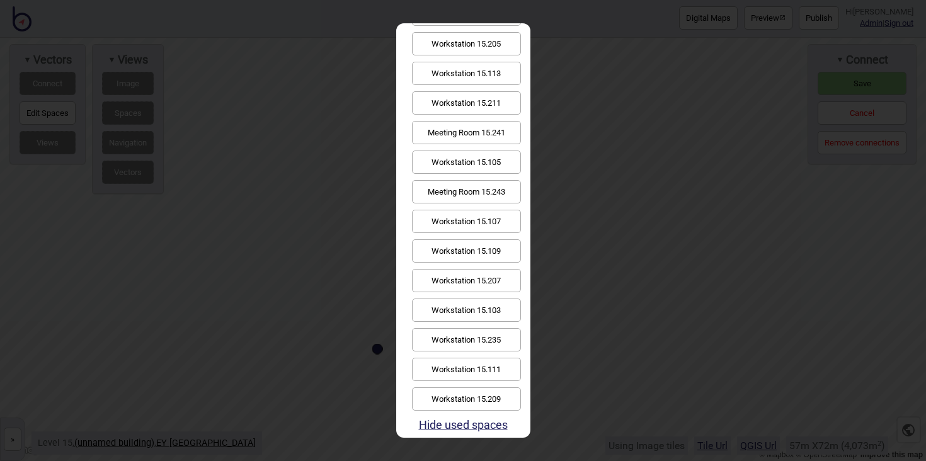
click at [491, 405] on button "Workstation 15.209" at bounding box center [466, 398] width 109 height 23
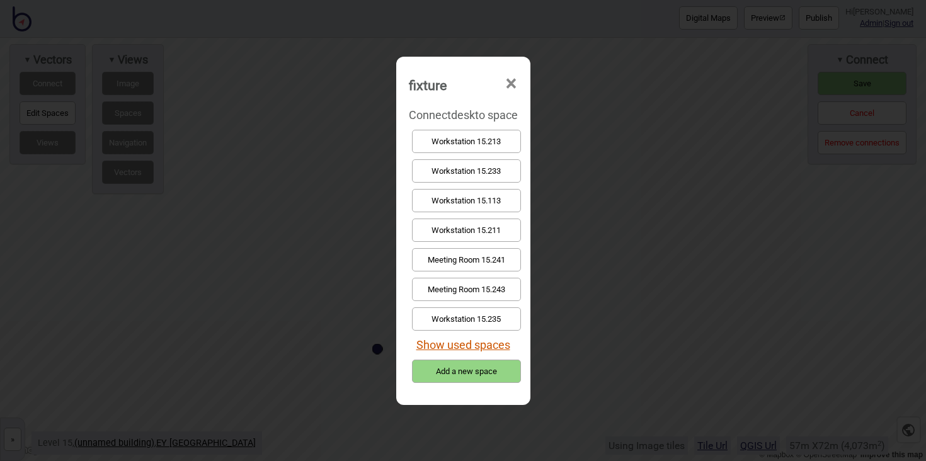
click at [505, 348] on button "Show used spaces" at bounding box center [463, 344] width 94 height 13
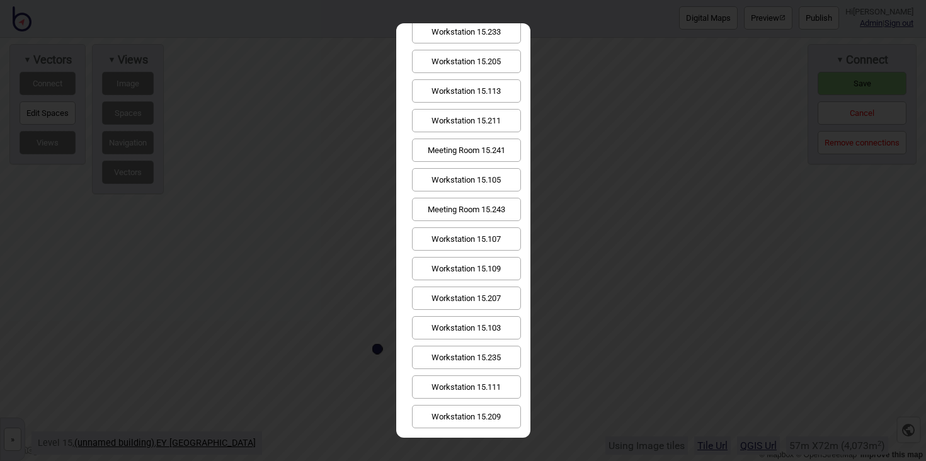
scroll to position [108, 0]
click at [505, 406] on button "Workstation 15.209" at bounding box center [466, 413] width 109 height 23
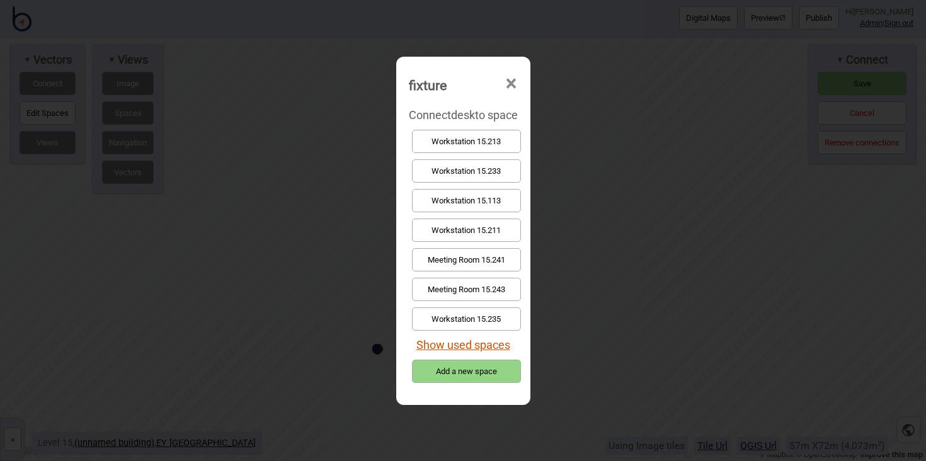
click at [465, 344] on button "Show used spaces" at bounding box center [463, 344] width 94 height 13
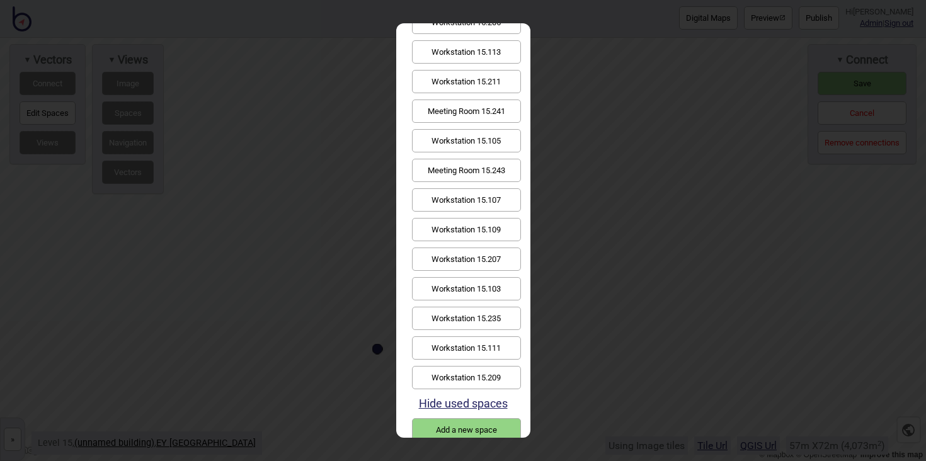
scroll to position [147, 0]
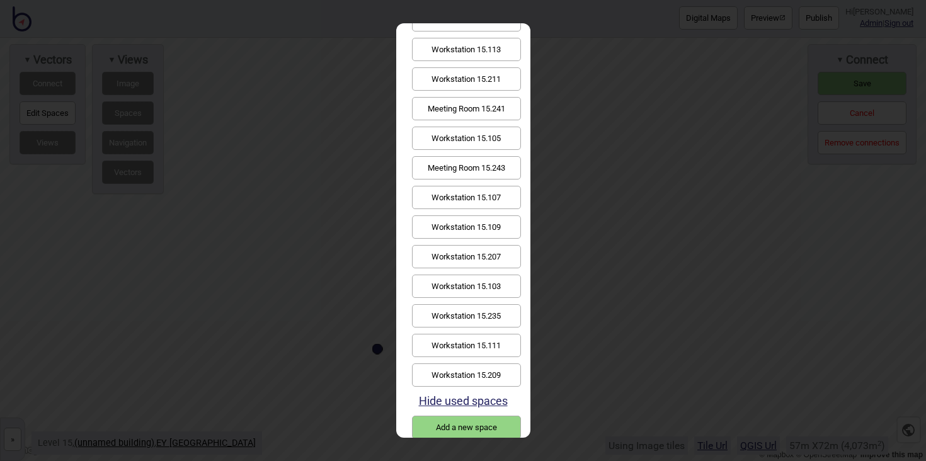
click at [480, 365] on button "Workstation 15.209" at bounding box center [466, 374] width 109 height 23
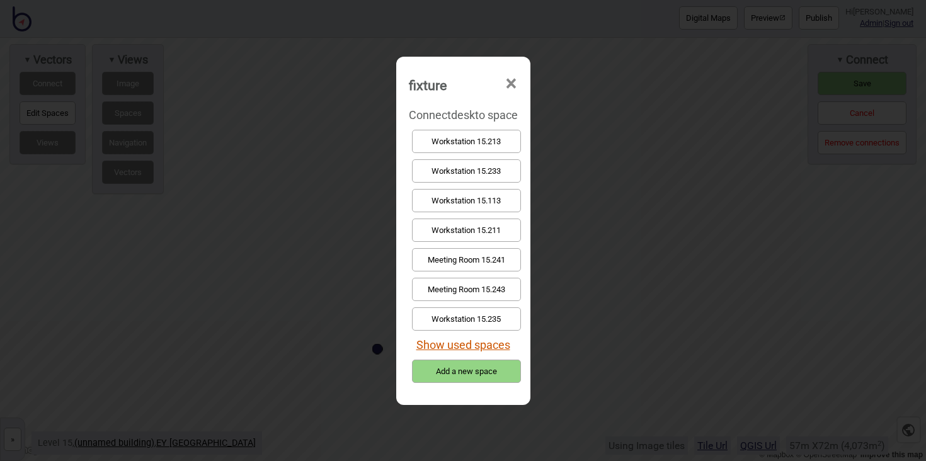
click at [454, 340] on button "Show used spaces" at bounding box center [463, 344] width 94 height 13
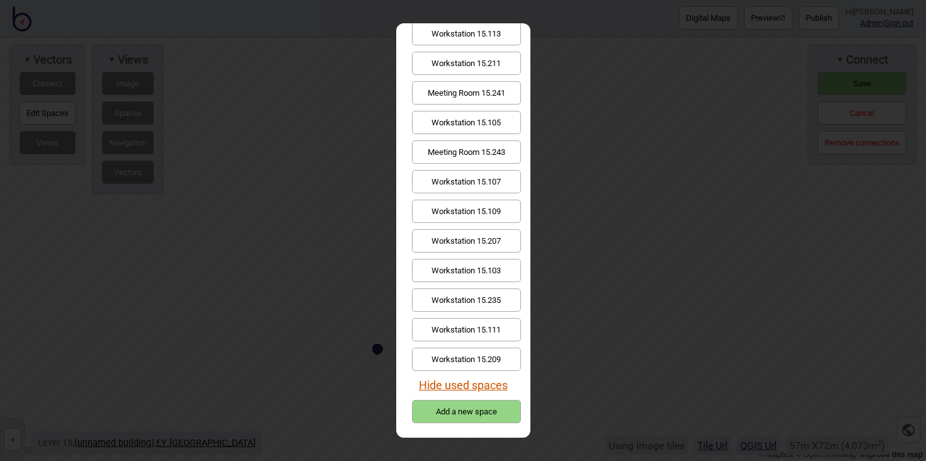
scroll to position [170, 0]
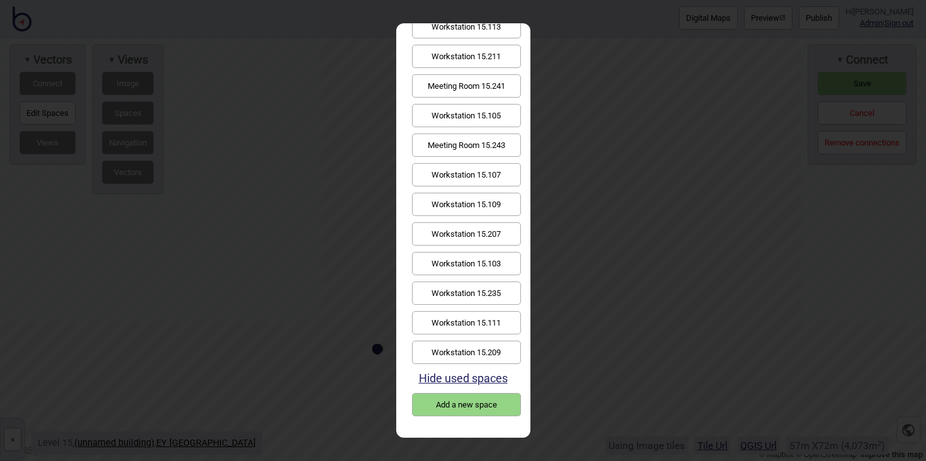
click at [484, 356] on button "Workstation 15.209" at bounding box center [466, 352] width 109 height 23
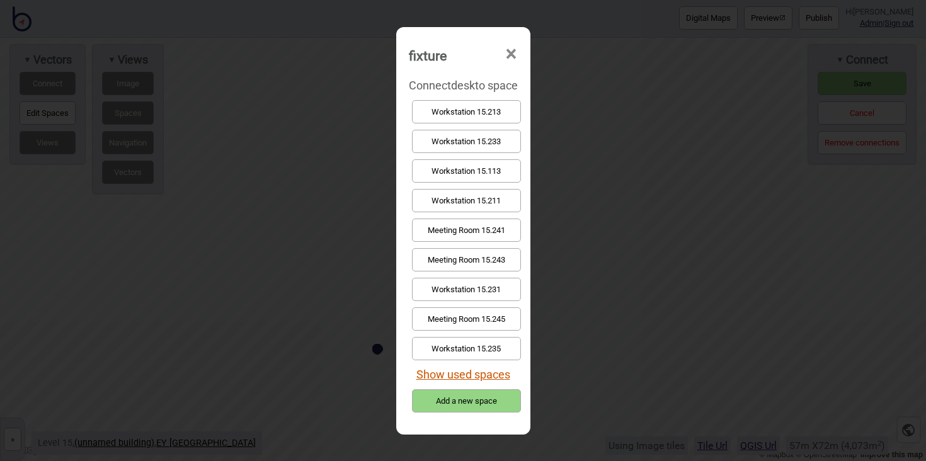
click at [467, 368] on button "Show used spaces" at bounding box center [463, 374] width 94 height 13
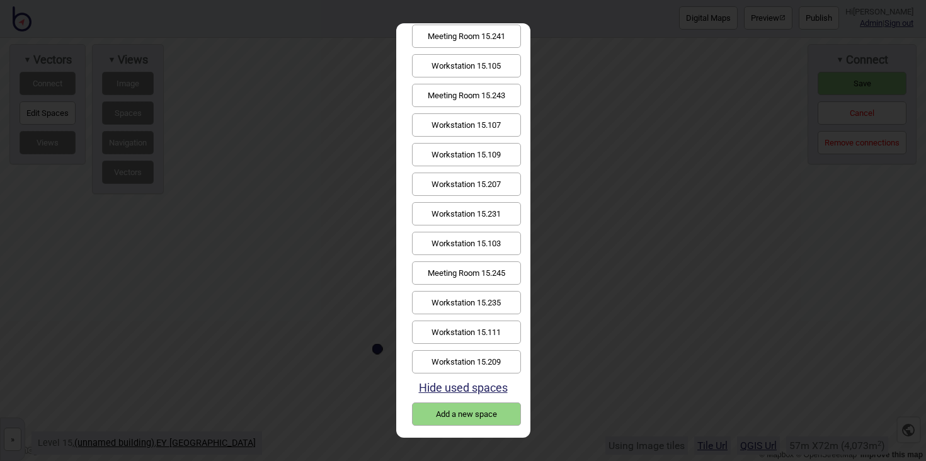
scroll to position [220, 0]
click at [476, 356] on button "Workstation 15.209" at bounding box center [466, 361] width 109 height 23
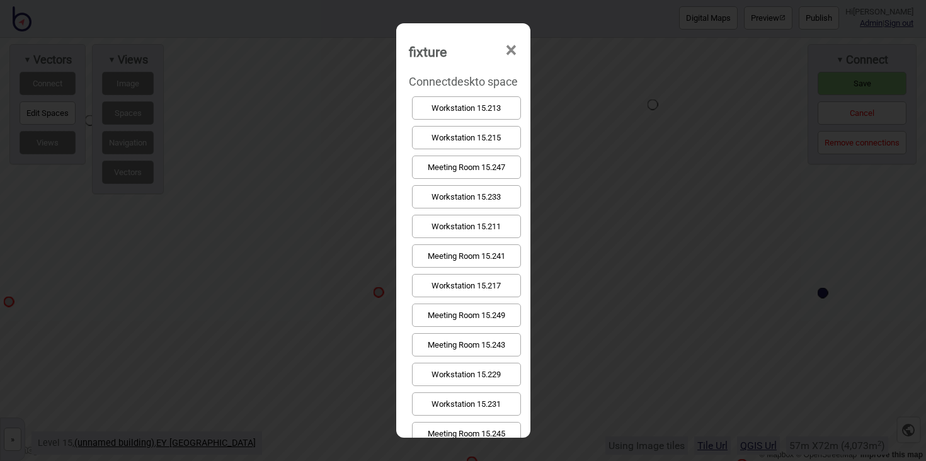
click at [465, 110] on button "Workstation 15.213" at bounding box center [466, 107] width 109 height 23
click at [453, 111] on button "Workstation 15.215" at bounding box center [466, 107] width 109 height 23
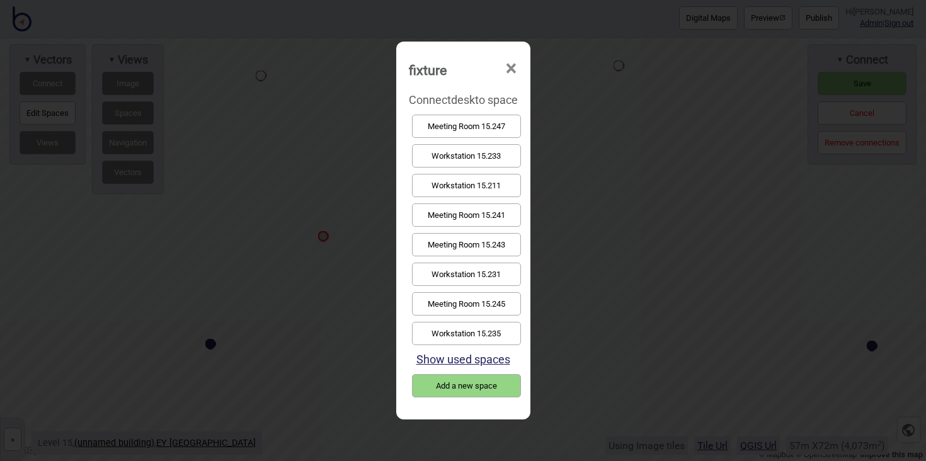
click at [488, 187] on button "Workstation 15.211" at bounding box center [466, 185] width 109 height 23
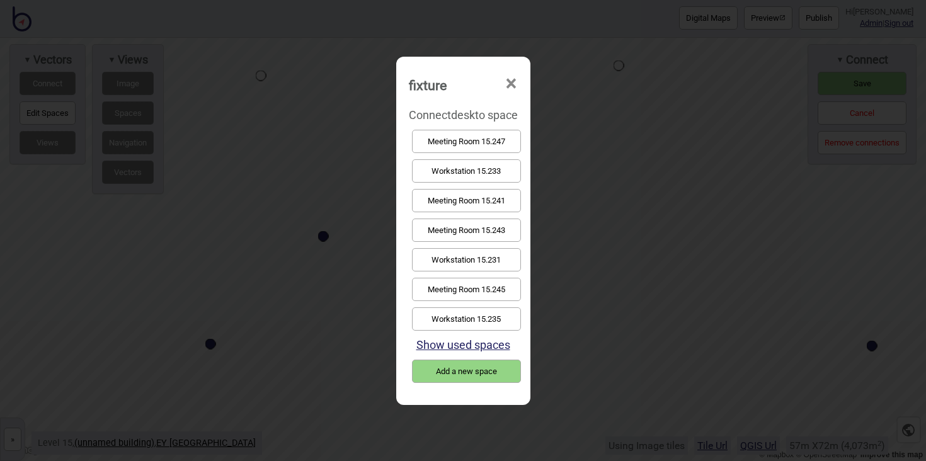
click at [491, 341] on button "Show used spaces" at bounding box center [463, 344] width 94 height 13
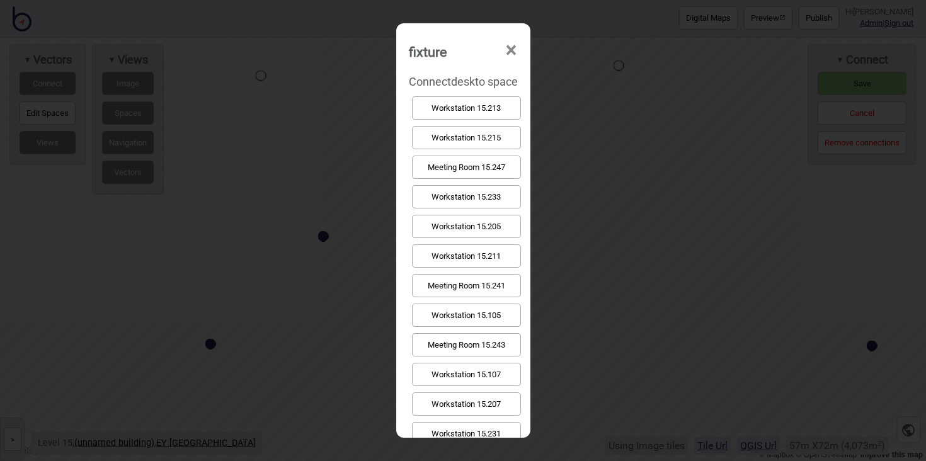
click at [473, 263] on button "Workstation 15.211" at bounding box center [466, 255] width 109 height 23
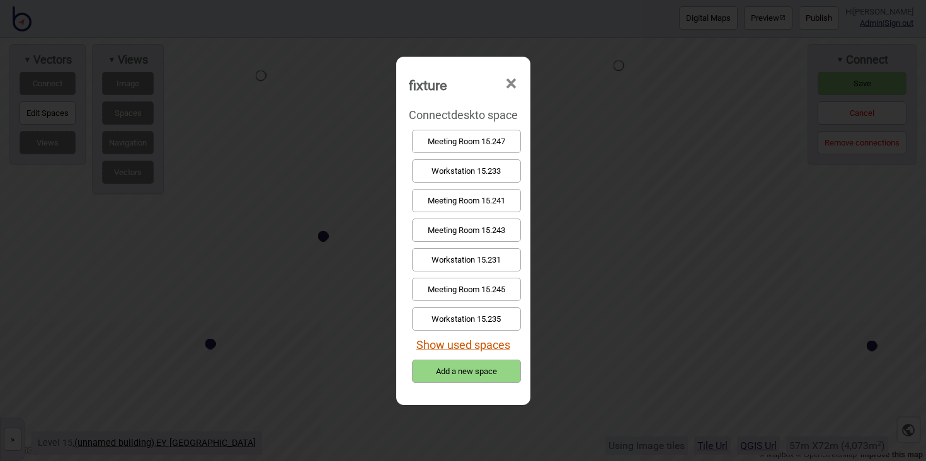
click at [496, 351] on button "Show used spaces" at bounding box center [463, 344] width 94 height 13
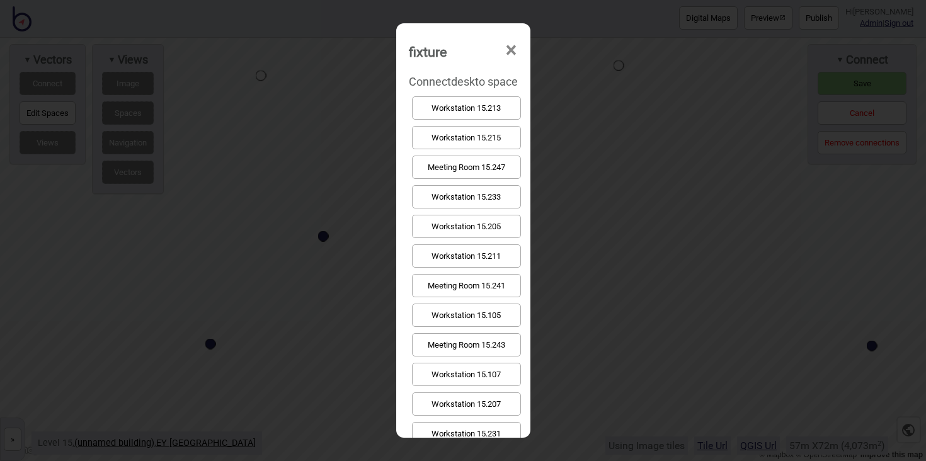
click at [478, 256] on button "Workstation 15.211" at bounding box center [466, 255] width 109 height 23
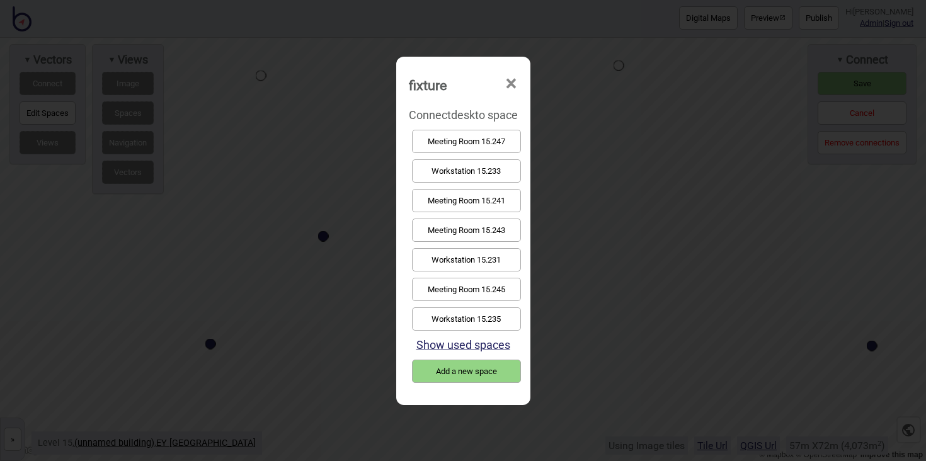
click at [484, 344] on button "Show used spaces" at bounding box center [463, 344] width 94 height 13
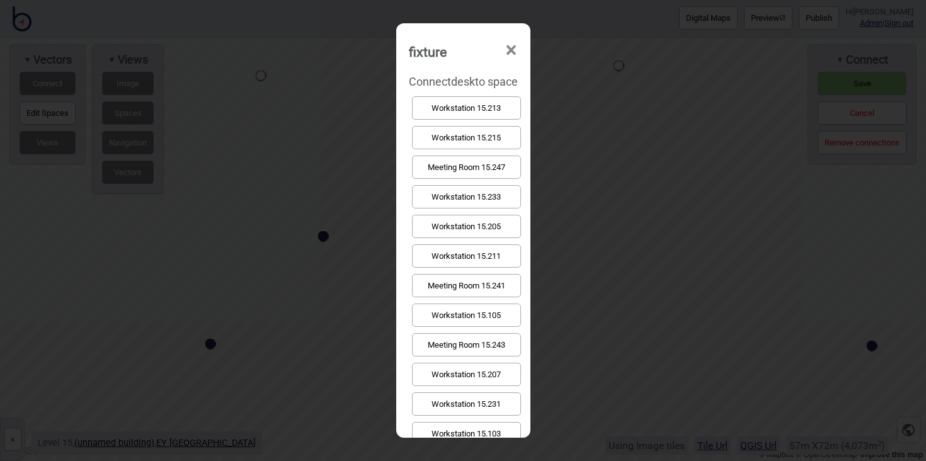
click at [483, 262] on button "Workstation 15.211" at bounding box center [466, 255] width 109 height 23
click at [459, 139] on button "Workstation 15.233" at bounding box center [466, 137] width 109 height 23
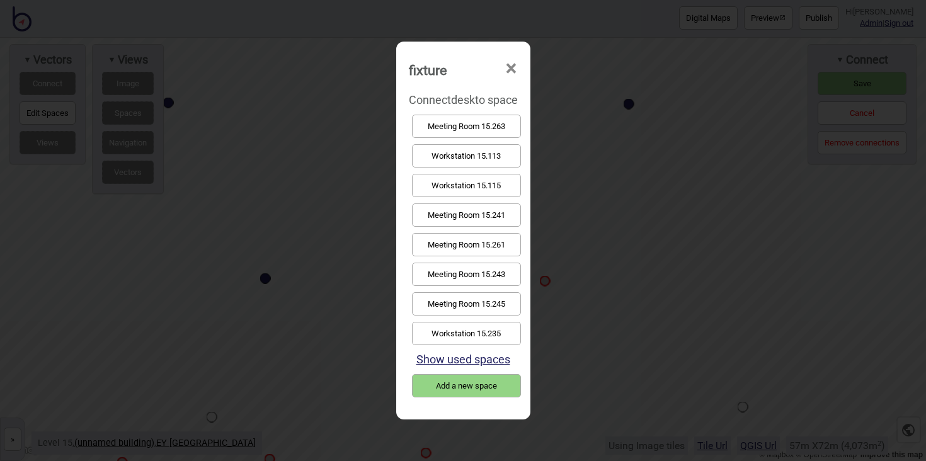
click at [501, 322] on button "Workstation 15.235" at bounding box center [466, 333] width 109 height 23
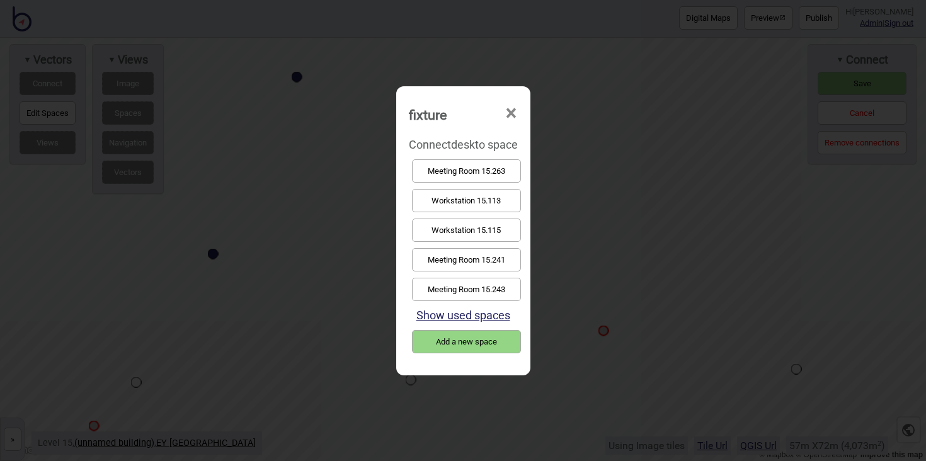
click at [514, 207] on button "Workstation 15.113" at bounding box center [466, 200] width 109 height 23
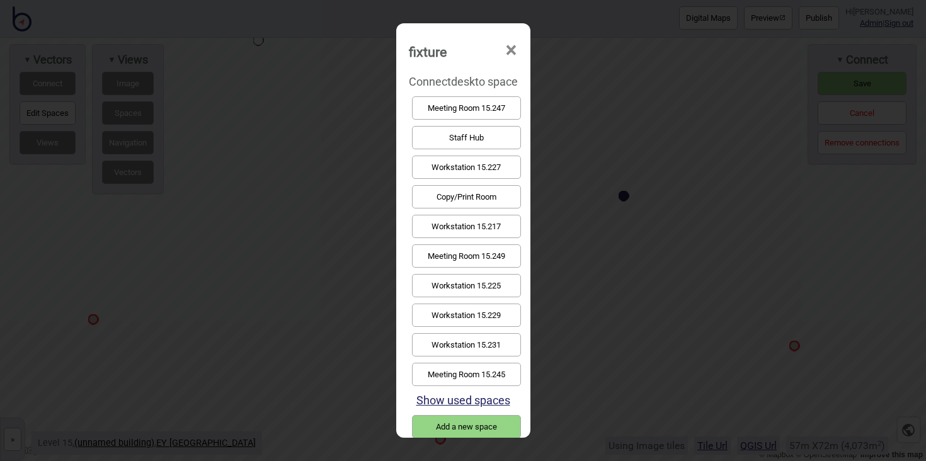
click at [484, 317] on button "Workstation 15.229" at bounding box center [466, 315] width 109 height 23
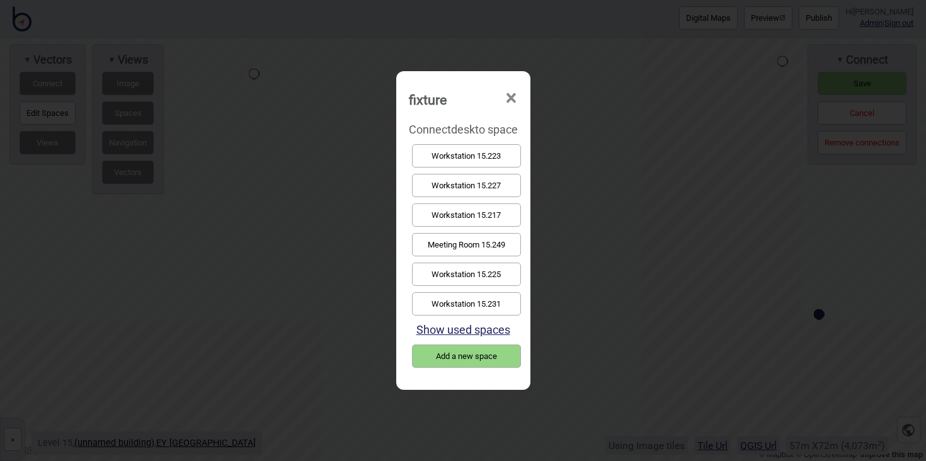
click at [451, 214] on button "Workstation 15.217" at bounding box center [466, 214] width 109 height 23
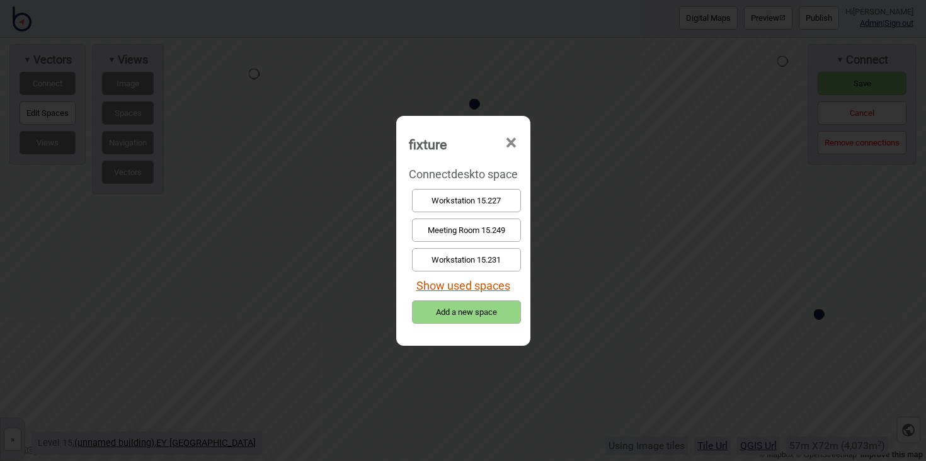
click at [507, 282] on button "Show used spaces" at bounding box center [463, 285] width 94 height 13
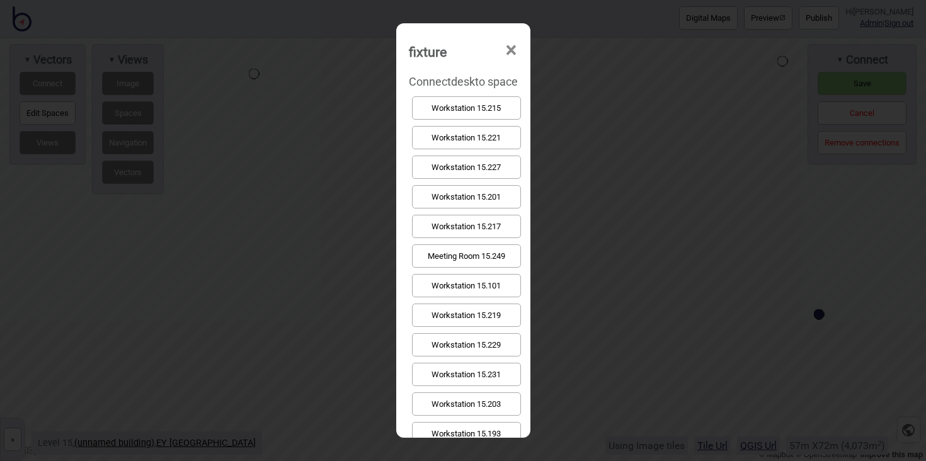
click at [510, 216] on button "Workstation 15.217" at bounding box center [466, 226] width 109 height 23
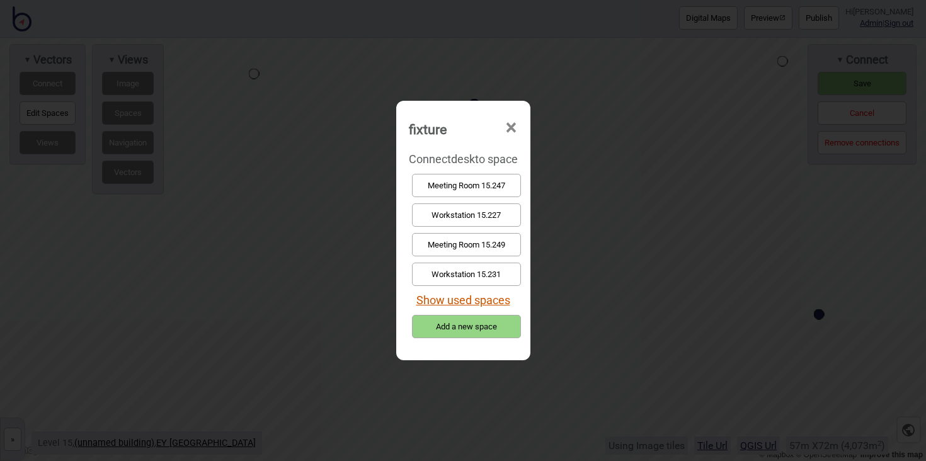
click at [494, 295] on button "Show used spaces" at bounding box center [463, 300] width 94 height 13
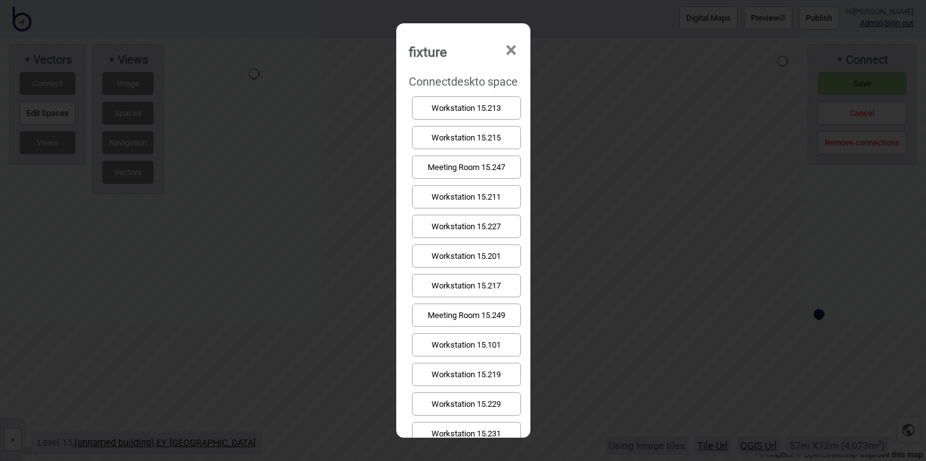
click at [495, 280] on button "Workstation 15.217" at bounding box center [466, 285] width 109 height 23
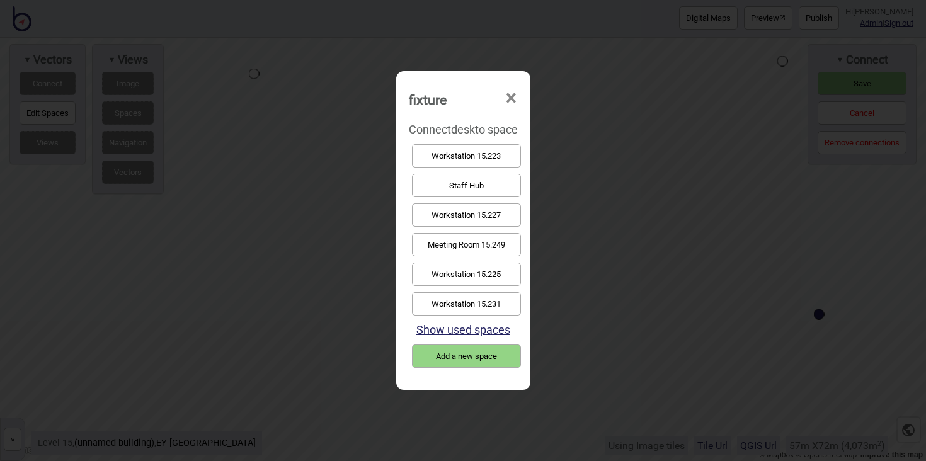
click at [480, 325] on button "Show used spaces" at bounding box center [463, 329] width 94 height 13
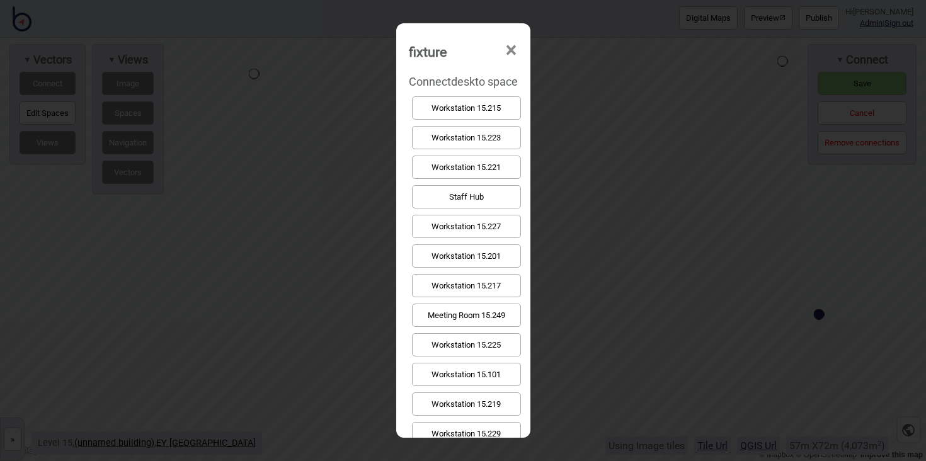
click at [482, 288] on button "Workstation 15.217" at bounding box center [466, 285] width 109 height 23
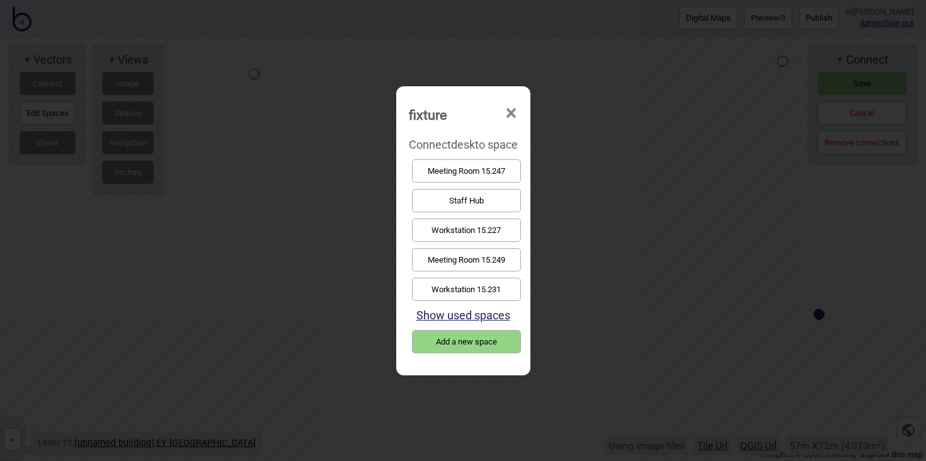
click at [496, 312] on button "Show used spaces" at bounding box center [463, 315] width 94 height 13
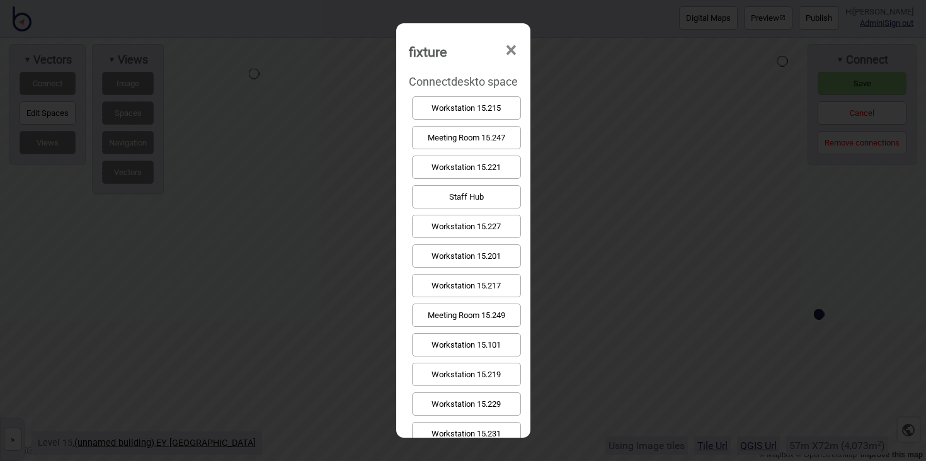
click at [493, 285] on button "Workstation 15.217" at bounding box center [466, 285] width 109 height 23
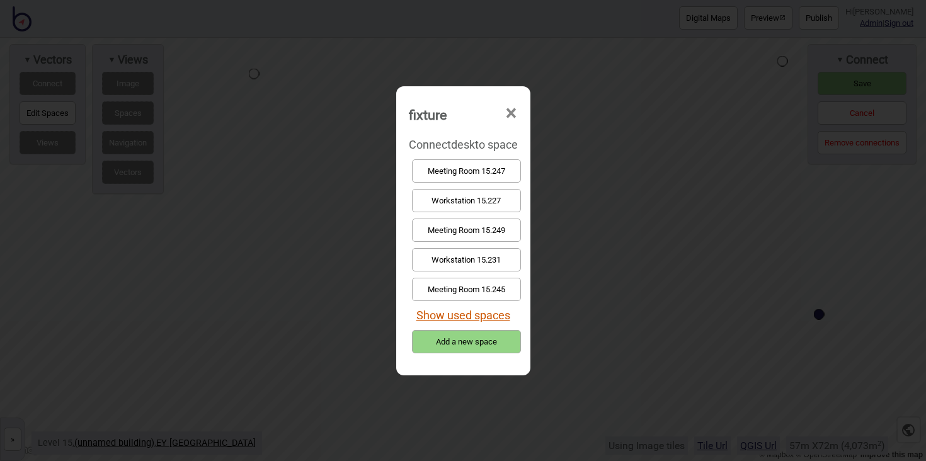
click at [491, 316] on button "Show used spaces" at bounding box center [463, 315] width 94 height 13
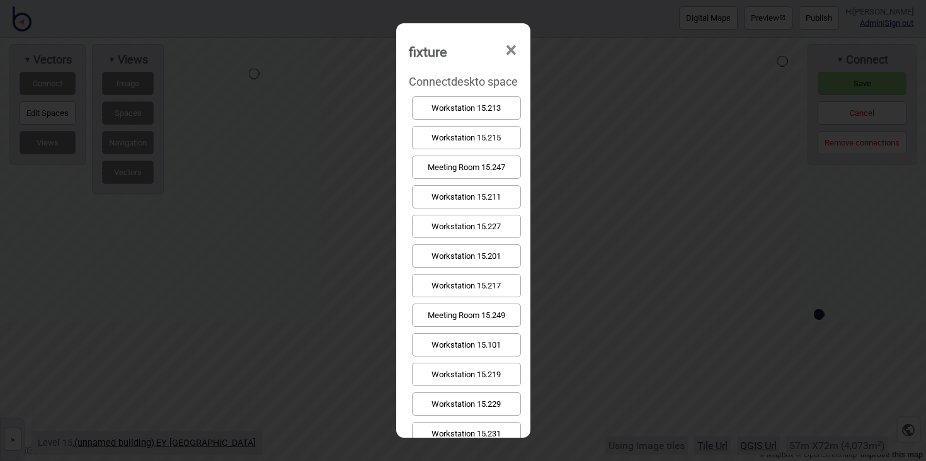
click at [491, 286] on button "Workstation 15.217" at bounding box center [466, 285] width 109 height 23
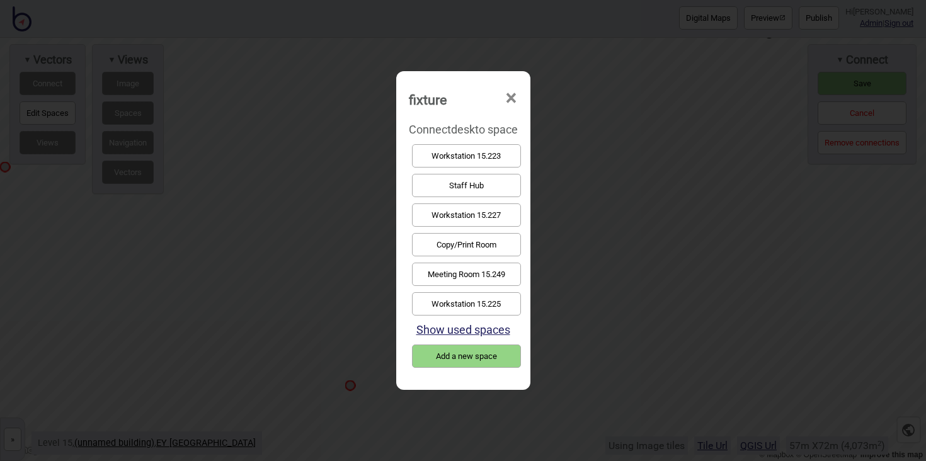
click at [479, 224] on button "Workstation 15.227" at bounding box center [466, 214] width 109 height 23
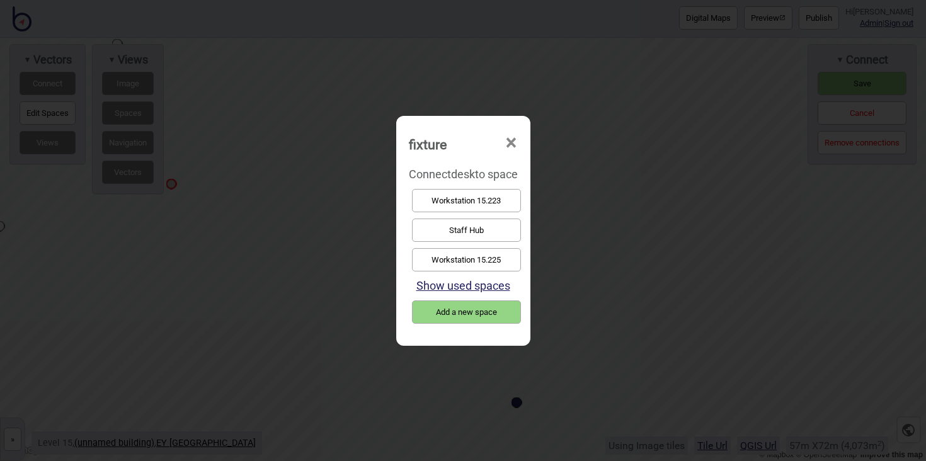
click at [466, 202] on button "Workstation 15.223" at bounding box center [466, 200] width 109 height 23
click at [490, 259] on button "Workstation 15.225" at bounding box center [466, 259] width 109 height 23
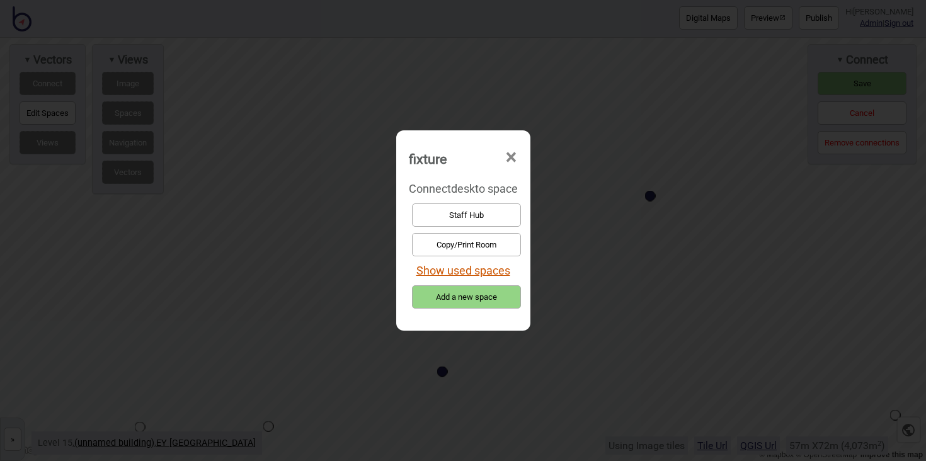
click at [447, 275] on button "Show used spaces" at bounding box center [463, 270] width 94 height 13
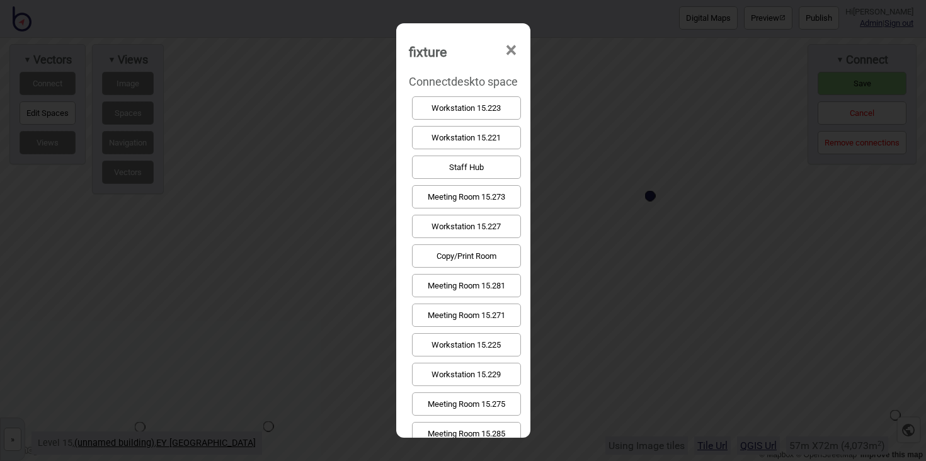
click at [473, 337] on button "Workstation 15.225" at bounding box center [466, 344] width 109 height 23
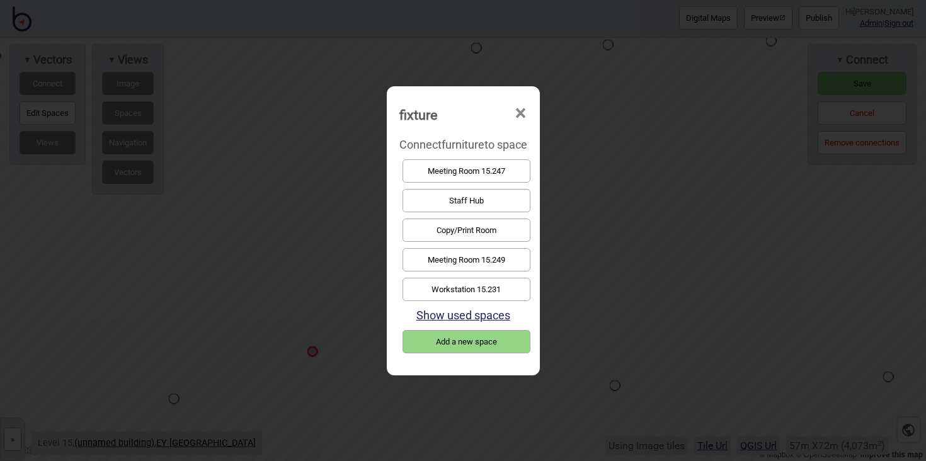
click at [506, 205] on button "Staff Hub" at bounding box center [466, 200] width 128 height 23
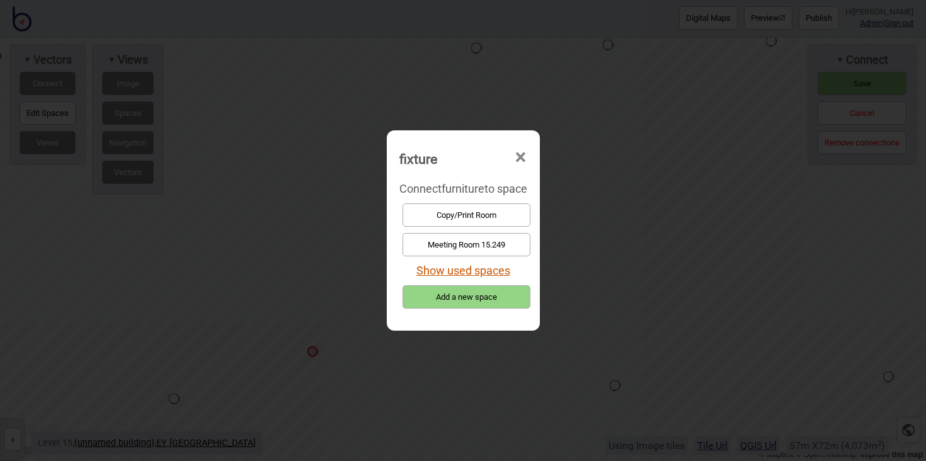
click at [461, 269] on button "Show used spaces" at bounding box center [463, 270] width 94 height 13
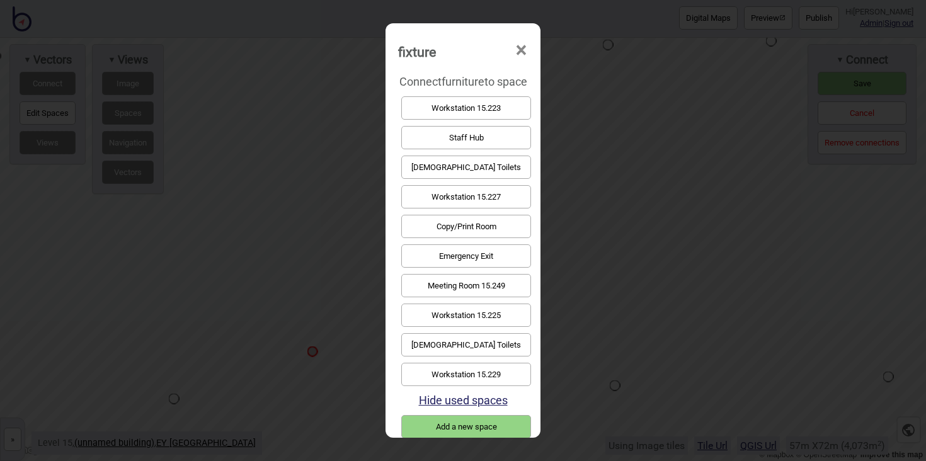
click at [466, 132] on button "Staff Hub" at bounding box center [466, 137] width 130 height 23
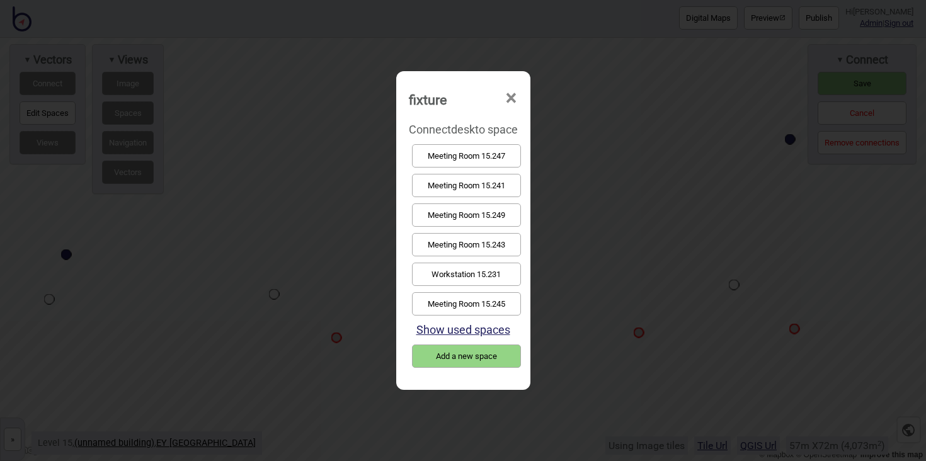
click at [467, 270] on button "Workstation 15.231" at bounding box center [466, 274] width 109 height 23
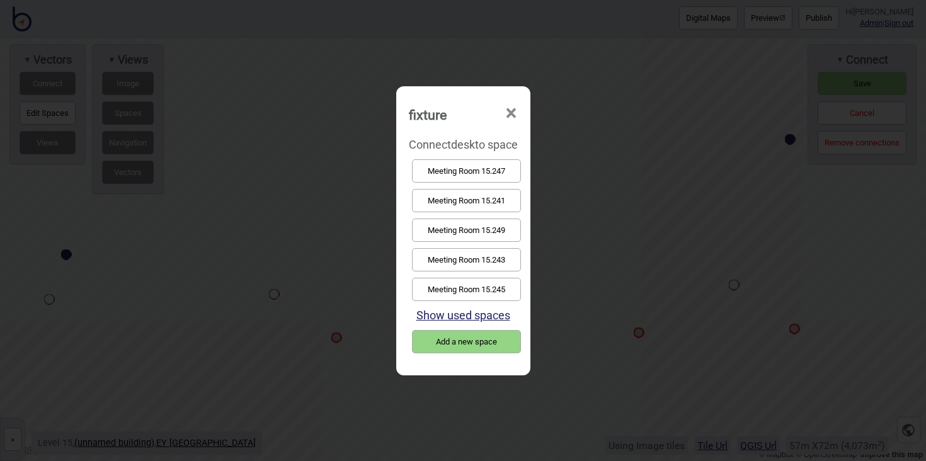
click at [496, 314] on button "Show used spaces" at bounding box center [463, 315] width 94 height 13
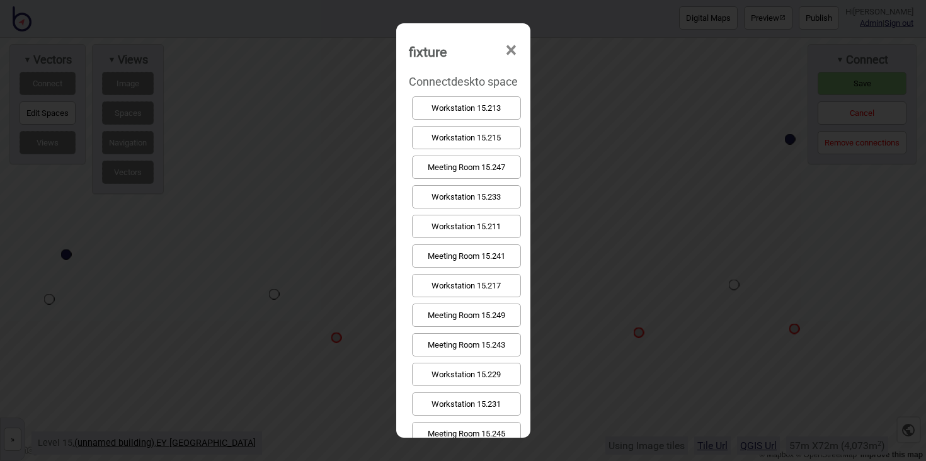
click at [508, 397] on button "Workstation 15.231" at bounding box center [466, 403] width 109 height 23
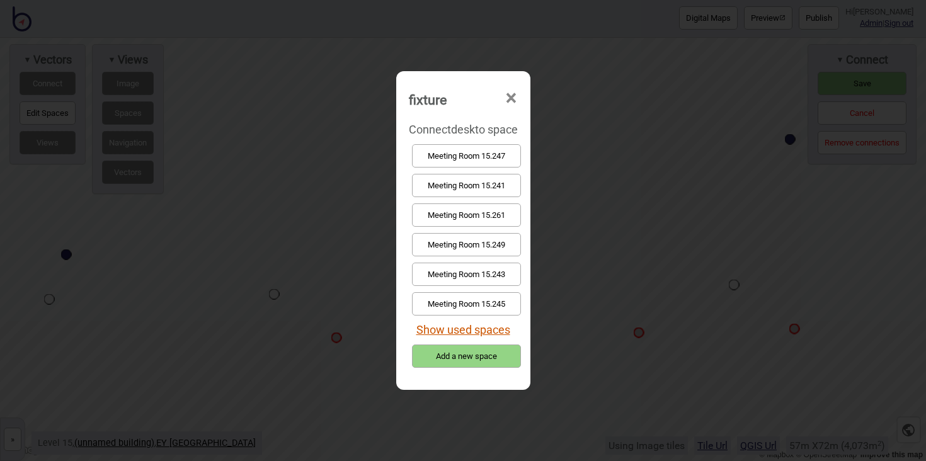
click at [492, 332] on button "Show used spaces" at bounding box center [463, 329] width 94 height 13
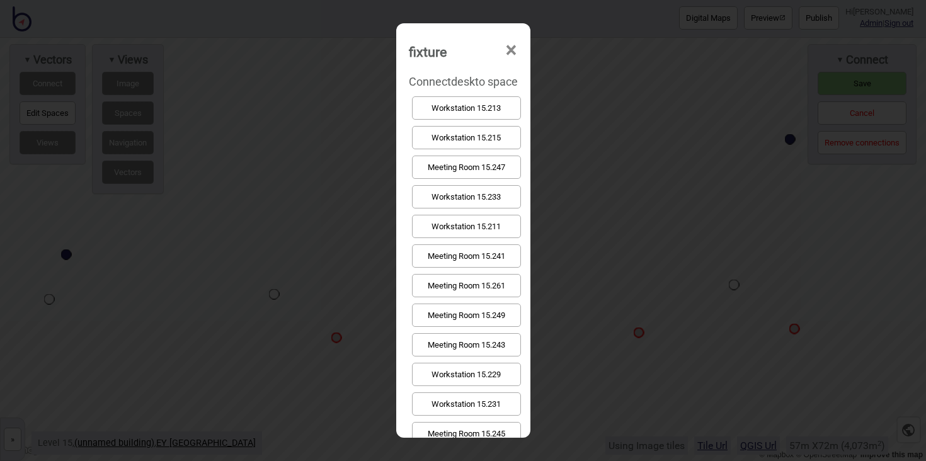
click at [498, 404] on button "Workstation 15.231" at bounding box center [466, 403] width 109 height 23
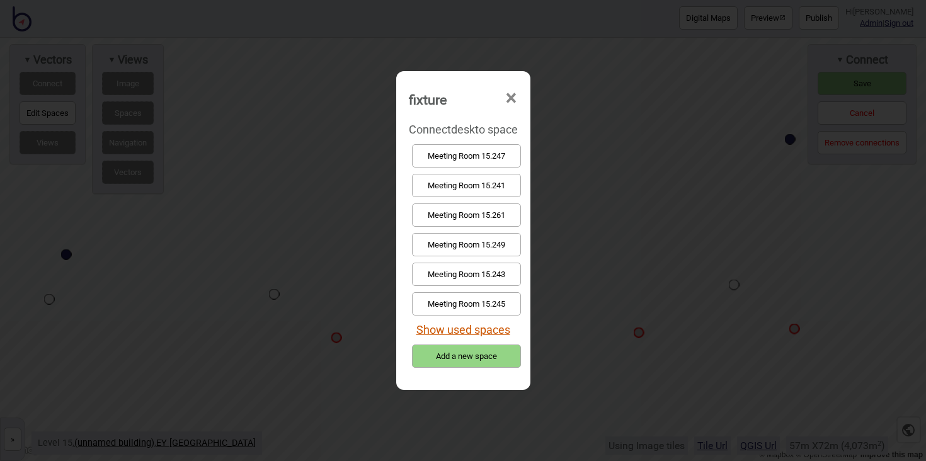
click at [484, 328] on button "Show used spaces" at bounding box center [463, 329] width 94 height 13
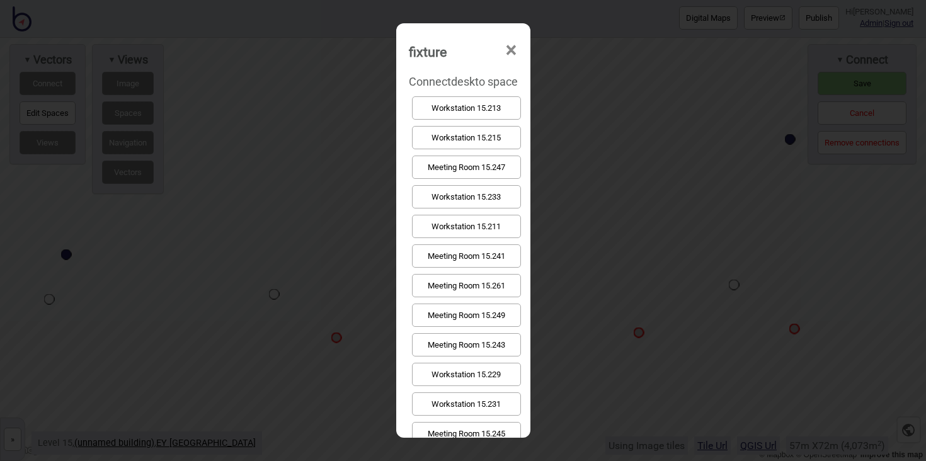
click at [488, 399] on button "Workstation 15.231" at bounding box center [466, 403] width 109 height 23
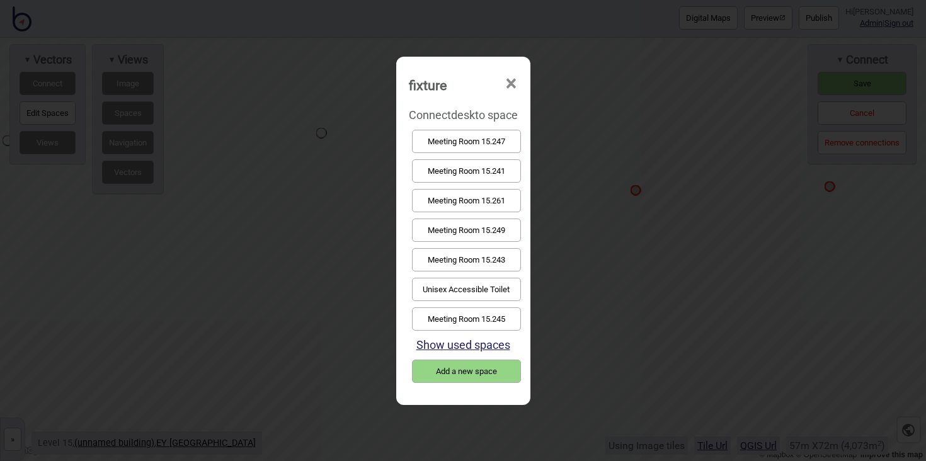
click at [492, 229] on button "Meeting Room 15.249" at bounding box center [466, 230] width 109 height 23
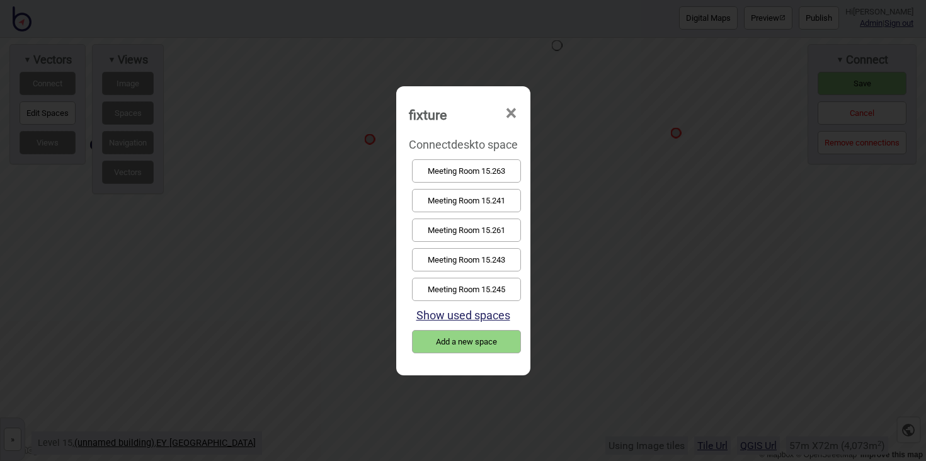
click at [489, 279] on button "Meeting Room 15.245" at bounding box center [466, 289] width 109 height 23
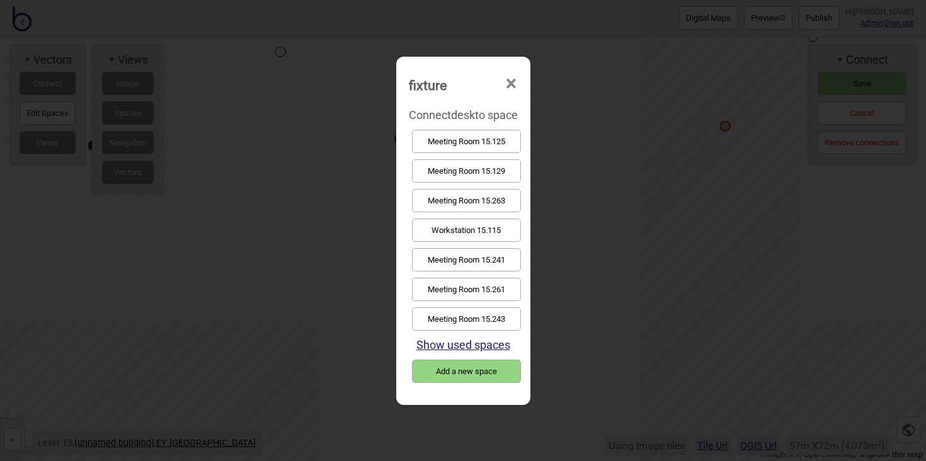
click at [511, 76] on span "×" at bounding box center [511, 84] width 13 height 42
click at [506, 312] on button "Meeting Room 15.243" at bounding box center [466, 318] width 109 height 23
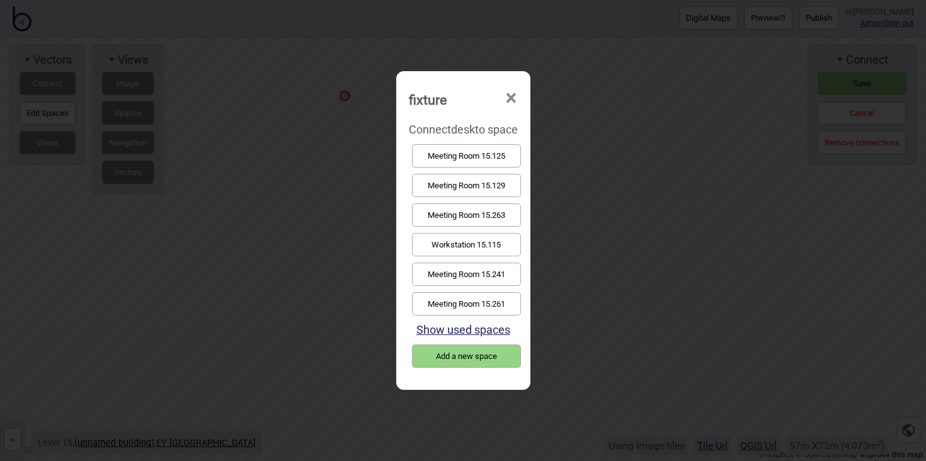
click at [494, 280] on button "Meeting Room 15.241" at bounding box center [466, 274] width 109 height 23
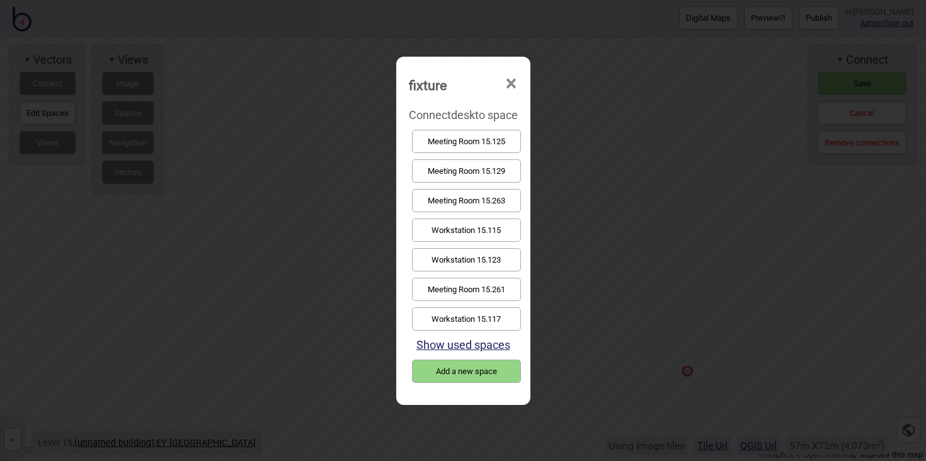
click at [510, 286] on button "Meeting Room 15.261" at bounding box center [466, 289] width 109 height 23
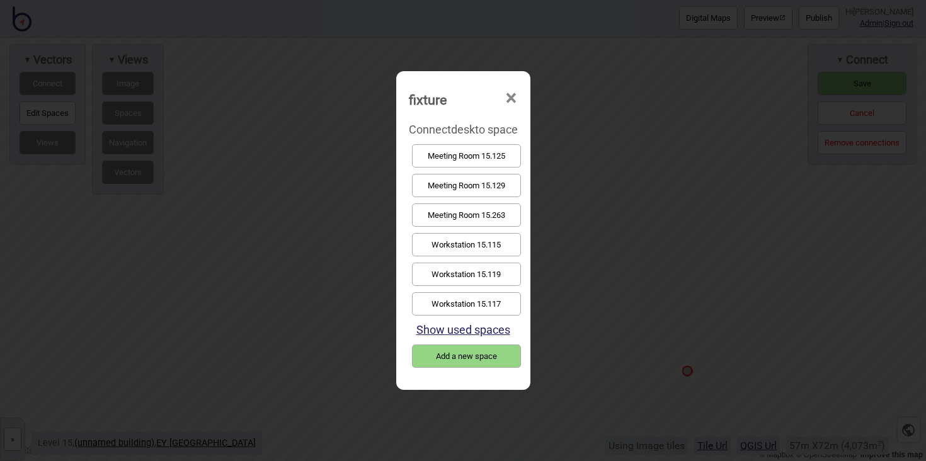
click at [493, 211] on button "Meeting Room 15.263" at bounding box center [466, 214] width 109 height 23
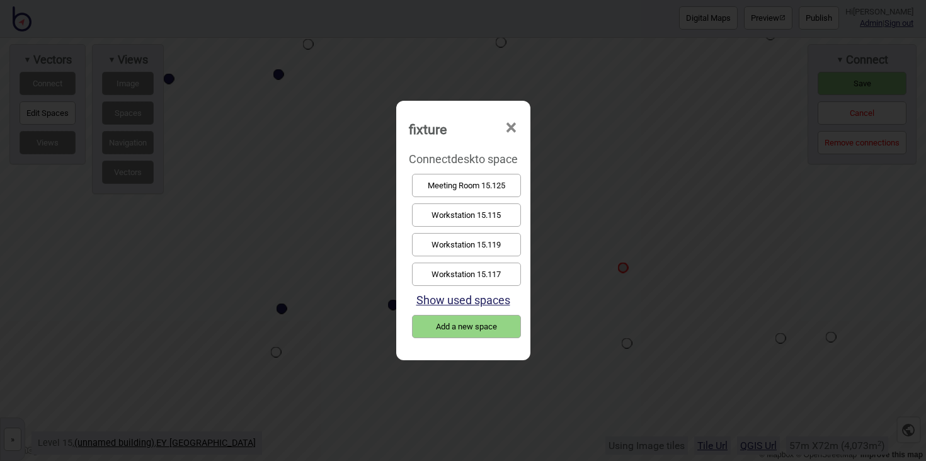
click at [488, 217] on button "Workstation 15.115" at bounding box center [466, 214] width 109 height 23
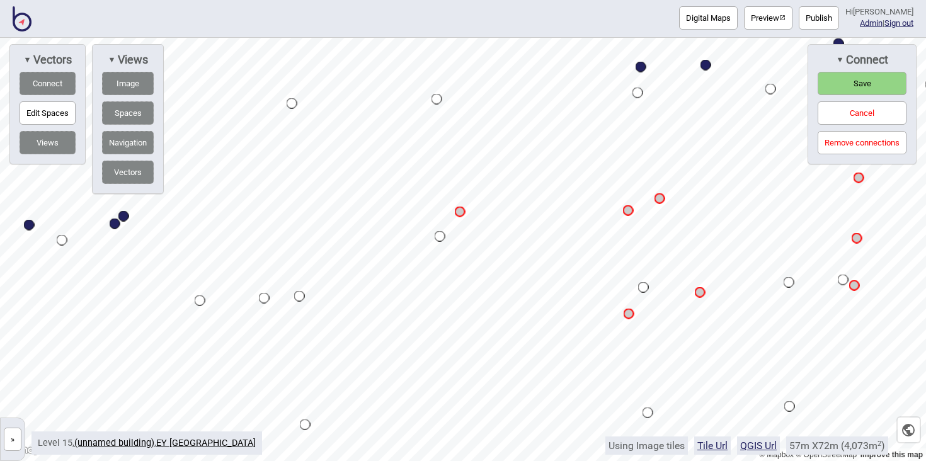
drag, startPoint x: 748, startPoint y: 190, endPoint x: 442, endPoint y: 236, distance: 309.4
click at [440, 236] on div "Map marker" at bounding box center [440, 236] width 11 height 11
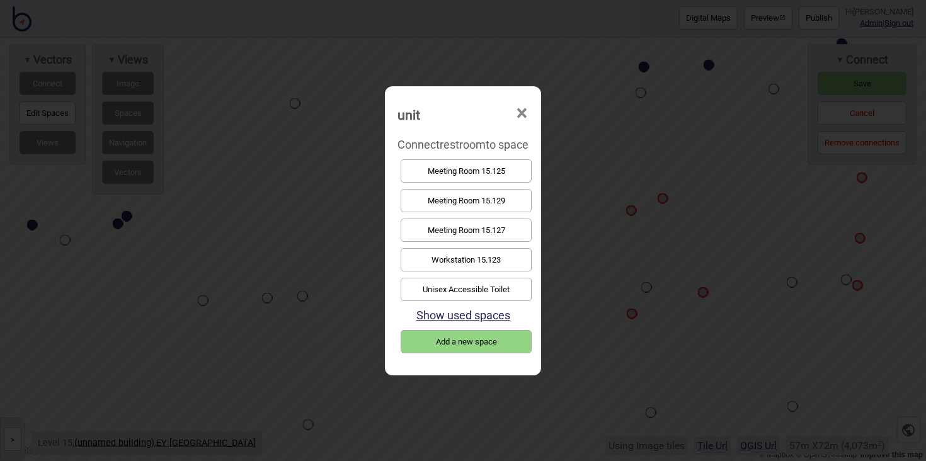
click at [488, 284] on button "Unisex Accessible Toilet" at bounding box center [466, 289] width 131 height 23
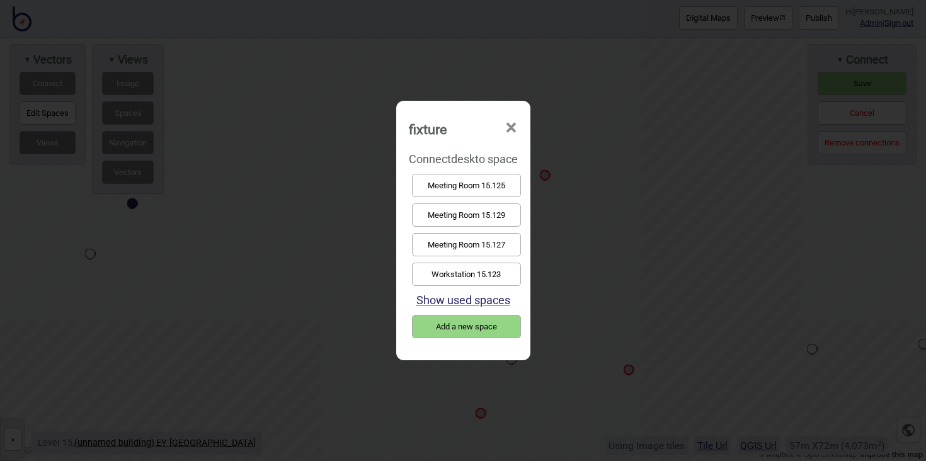
click at [461, 216] on button "Meeting Room 15.129" at bounding box center [466, 214] width 109 height 23
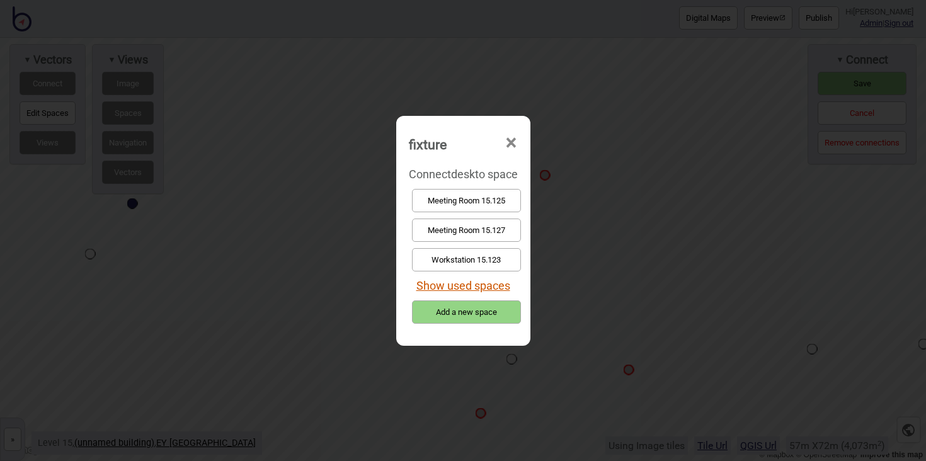
click at [459, 284] on button "Show used spaces" at bounding box center [463, 285] width 94 height 13
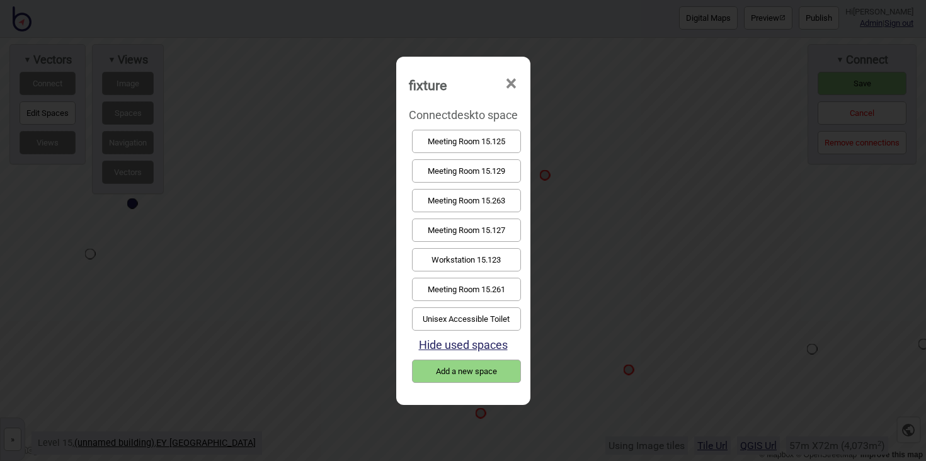
click at [469, 170] on button "Meeting Room 15.129" at bounding box center [466, 170] width 109 height 23
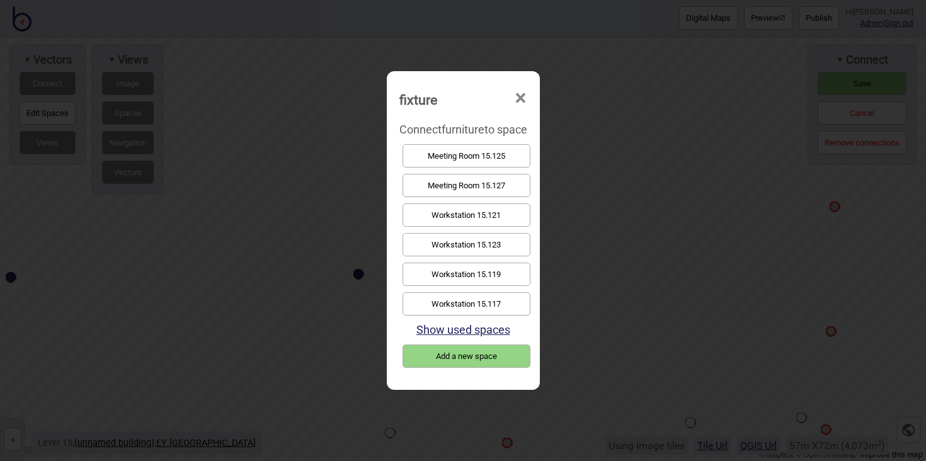
click at [500, 154] on button "Meeting Room 15.125" at bounding box center [466, 155] width 128 height 23
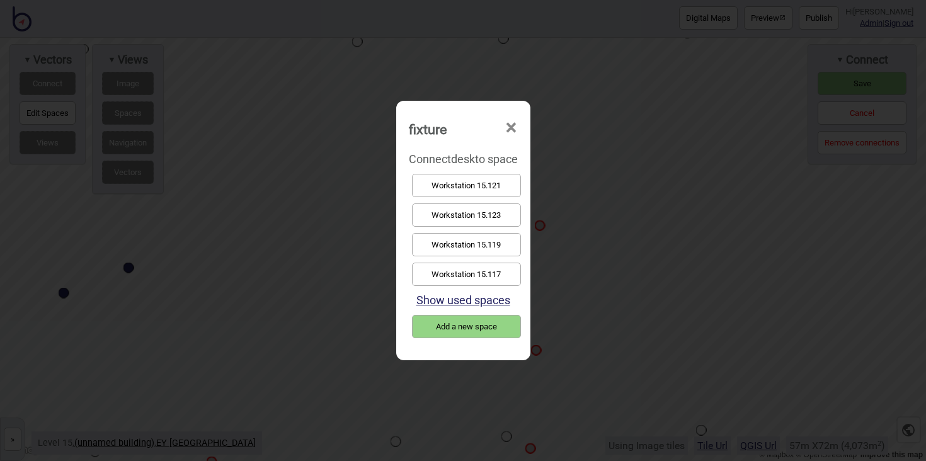
click at [504, 265] on button "Workstation 15.117" at bounding box center [466, 274] width 109 height 23
click at [477, 220] on button "Workstation 15.121" at bounding box center [466, 214] width 109 height 23
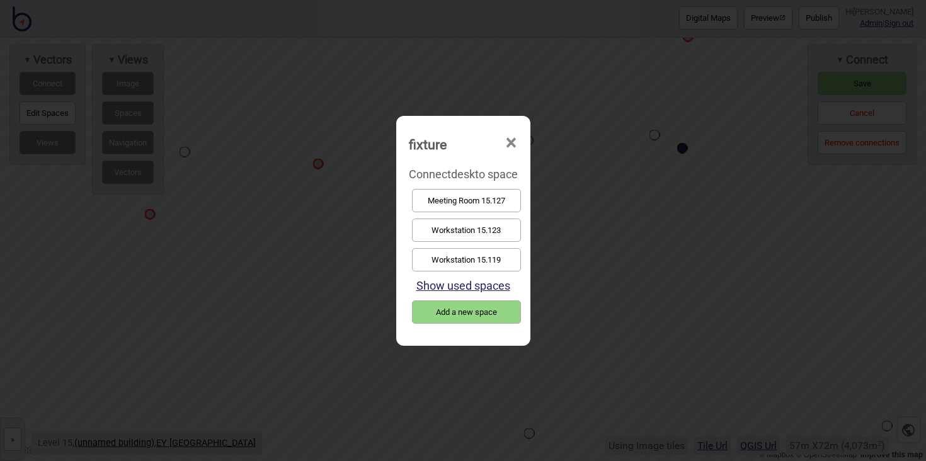
click at [466, 227] on button "Workstation 15.123" at bounding box center [466, 230] width 109 height 23
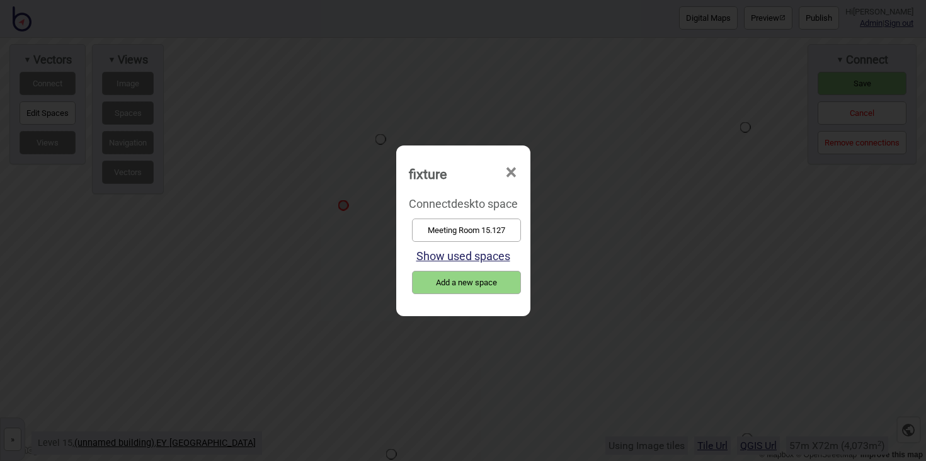
click at [472, 232] on button "Meeting Room 15.127" at bounding box center [466, 230] width 109 height 23
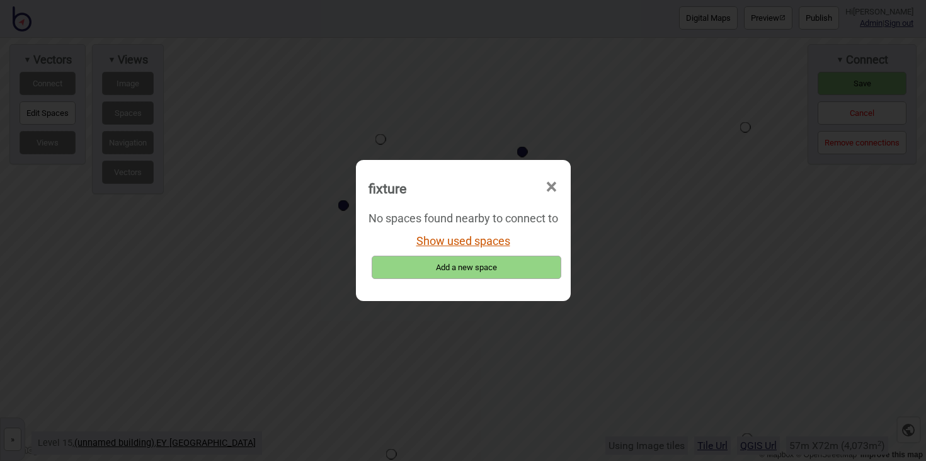
click at [457, 241] on button "Show used spaces" at bounding box center [463, 240] width 94 height 13
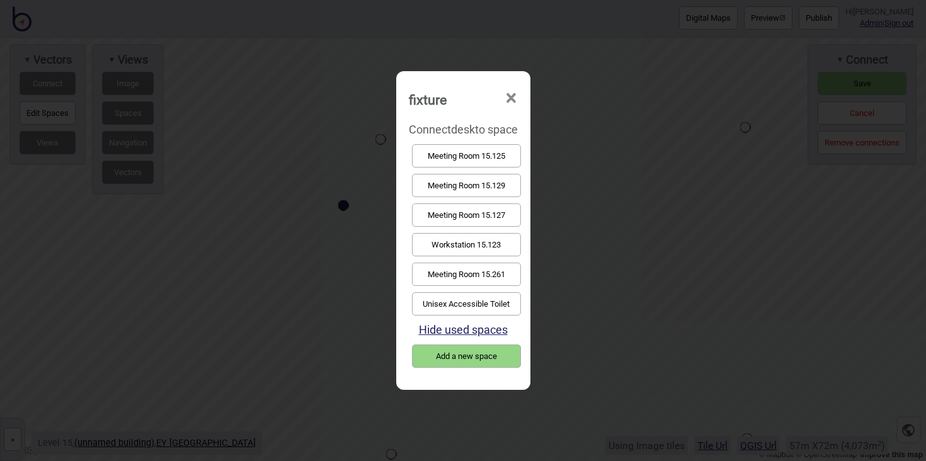
click at [467, 219] on button "Meeting Room 15.127" at bounding box center [466, 214] width 109 height 23
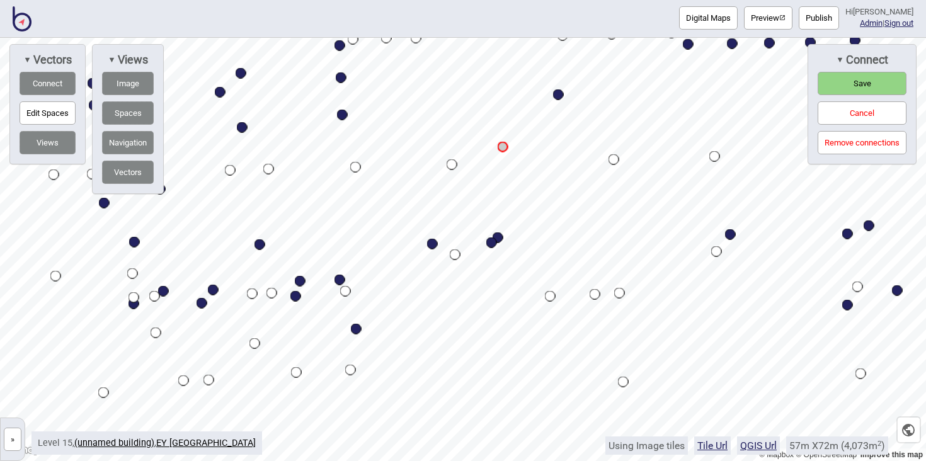
click at [823, 163] on div "© Mapbox © OpenStreetMap Improve this map » [GEOGRAPHIC_DATA] 13 - Level 13 14 …" at bounding box center [463, 249] width 926 height 423
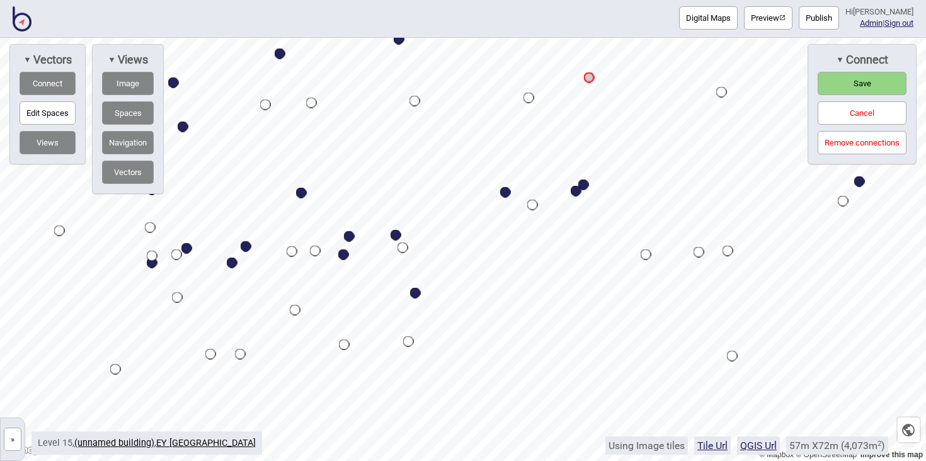
click at [874, 86] on button "Save" at bounding box center [862, 83] width 89 height 23
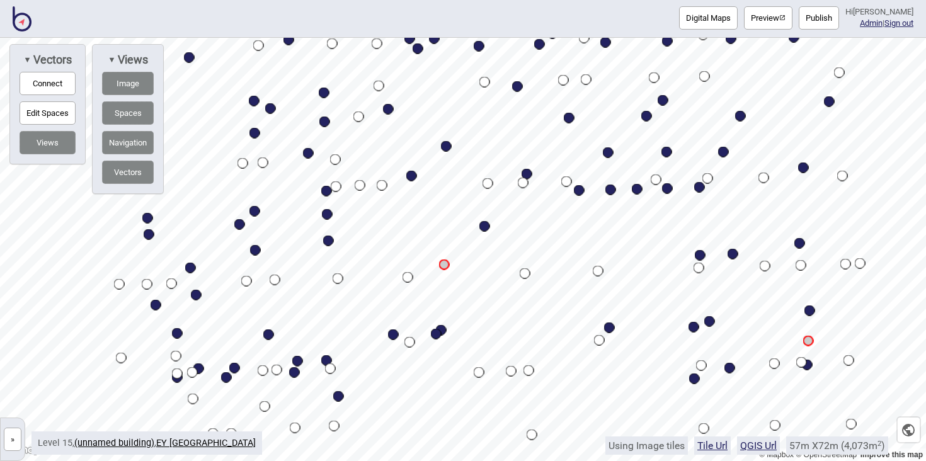
click at [820, 19] on button "Publish" at bounding box center [819, 17] width 40 height 23
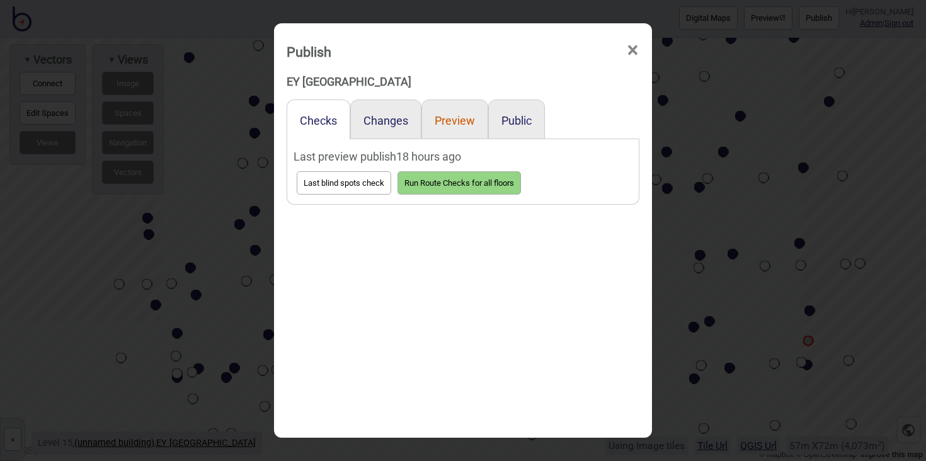
click at [468, 124] on button "Preview" at bounding box center [455, 120] width 40 height 13
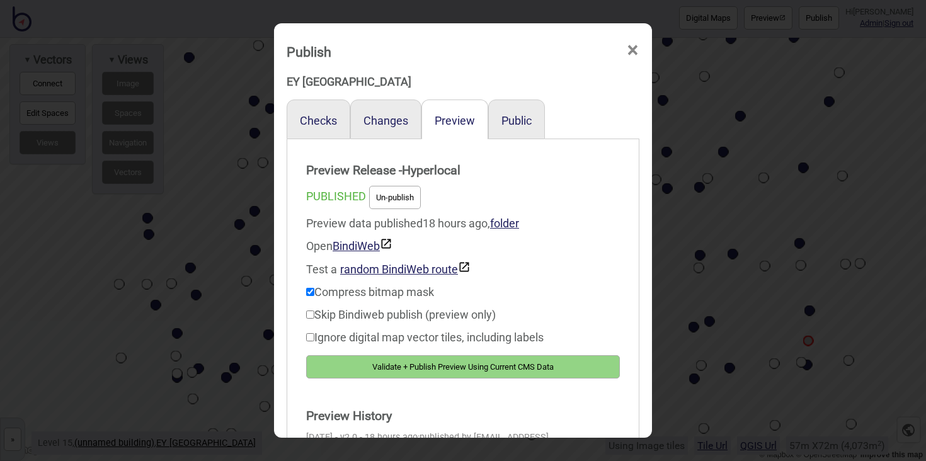
click at [566, 368] on button "Validate + Publish Preview Using Current CMS Data" at bounding box center [463, 366] width 314 height 23
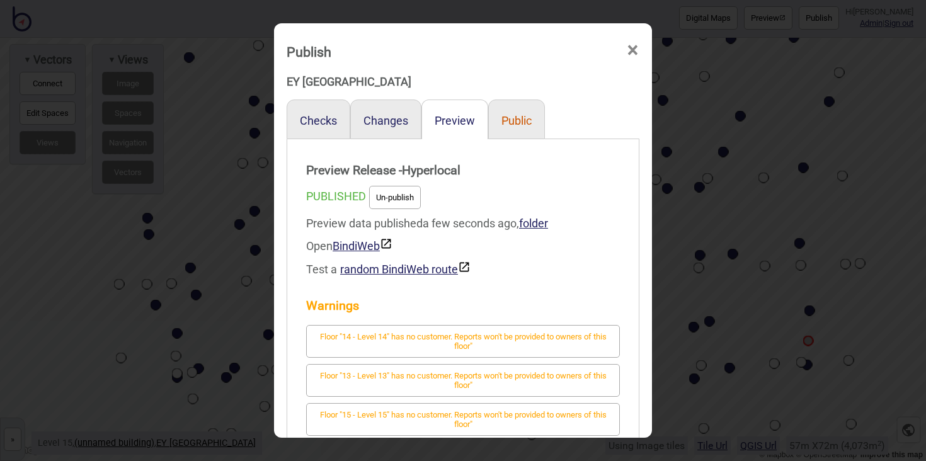
click at [529, 117] on button "Public" at bounding box center [516, 120] width 30 height 13
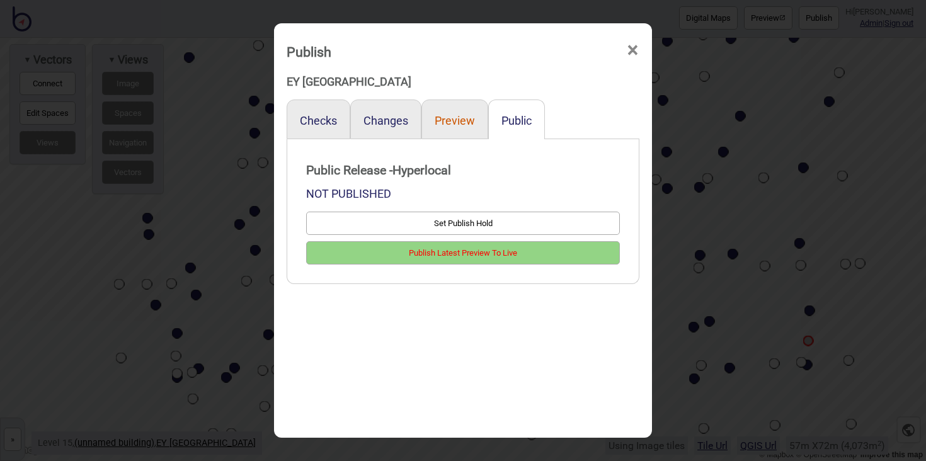
click at [470, 122] on button "Preview" at bounding box center [455, 120] width 40 height 13
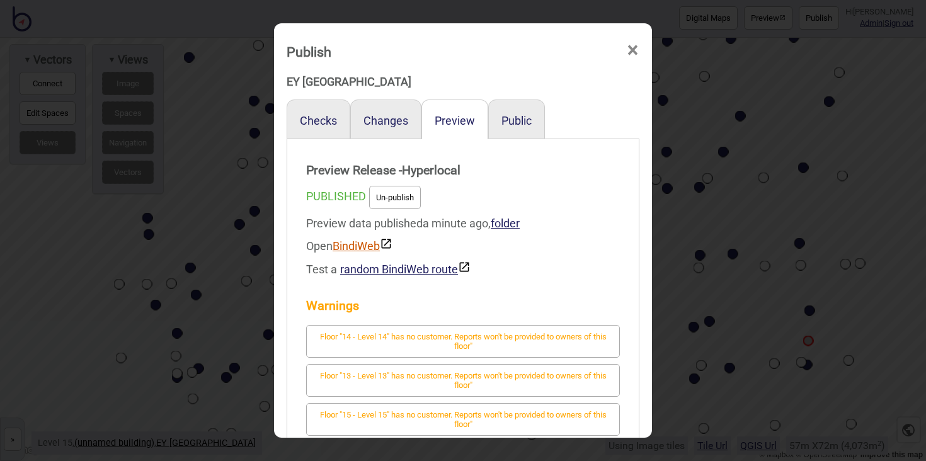
click at [373, 244] on link "BindiWeb" at bounding box center [363, 245] width 60 height 13
click at [630, 50] on span "×" at bounding box center [632, 51] width 13 height 42
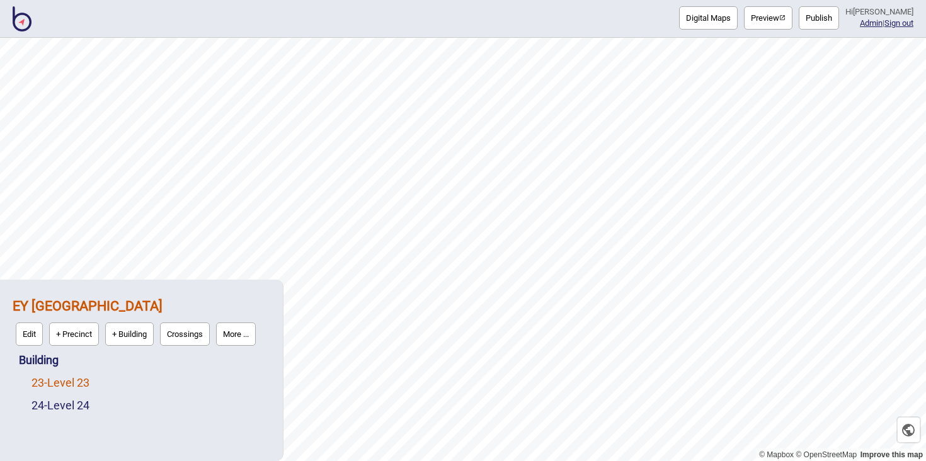
click at [71, 383] on link "23 - Level 23" at bounding box center [60, 382] width 58 height 13
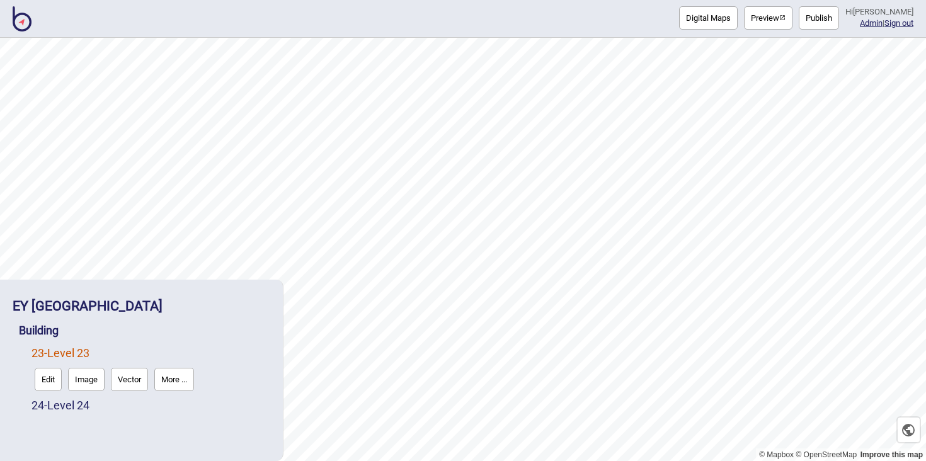
click at [119, 379] on button "Vector" at bounding box center [129, 379] width 37 height 23
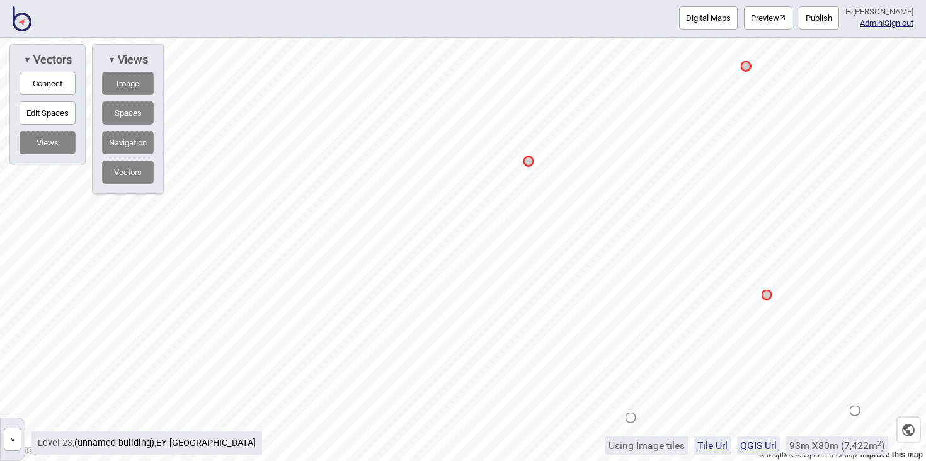
click at [52, 81] on button "Connect" at bounding box center [48, 83] width 56 height 23
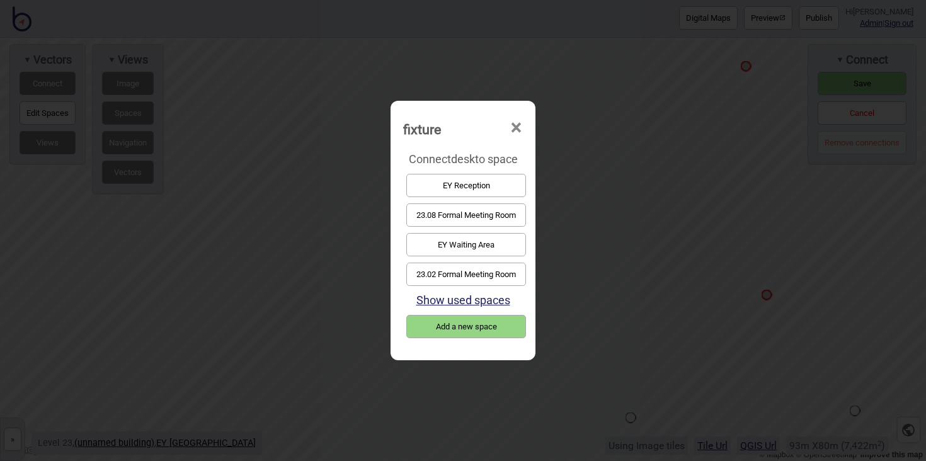
click at [425, 219] on button "23.08 Formal Meeting Room" at bounding box center [466, 214] width 120 height 23
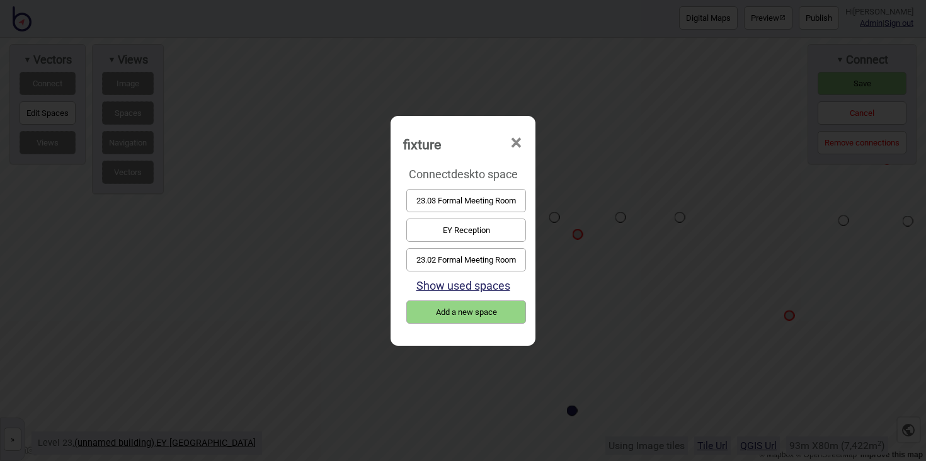
click at [426, 266] on button "23.02 Formal Meeting Room" at bounding box center [466, 259] width 120 height 23
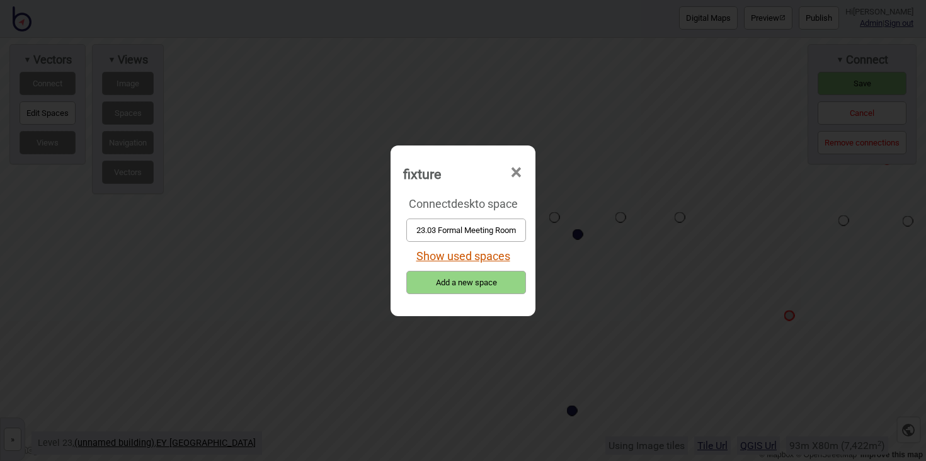
click at [474, 257] on button "Show used spaces" at bounding box center [463, 255] width 94 height 13
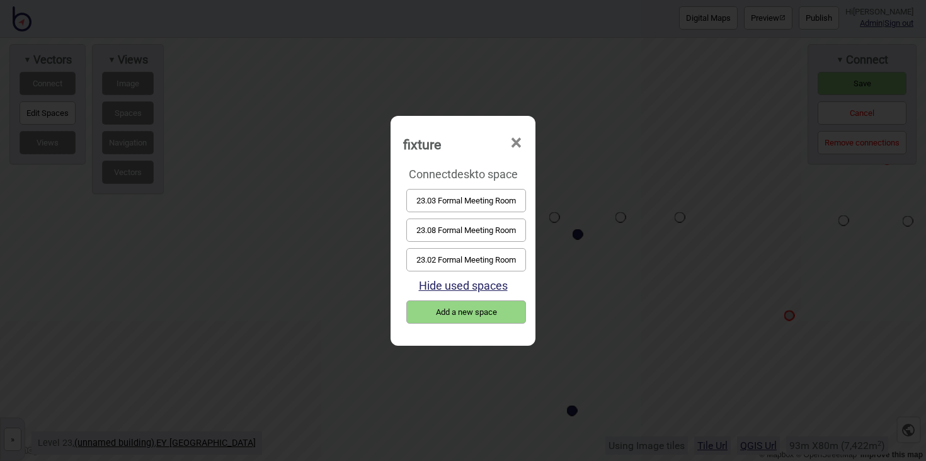
click at [490, 260] on button "23.02 Formal Meeting Room" at bounding box center [466, 259] width 120 height 23
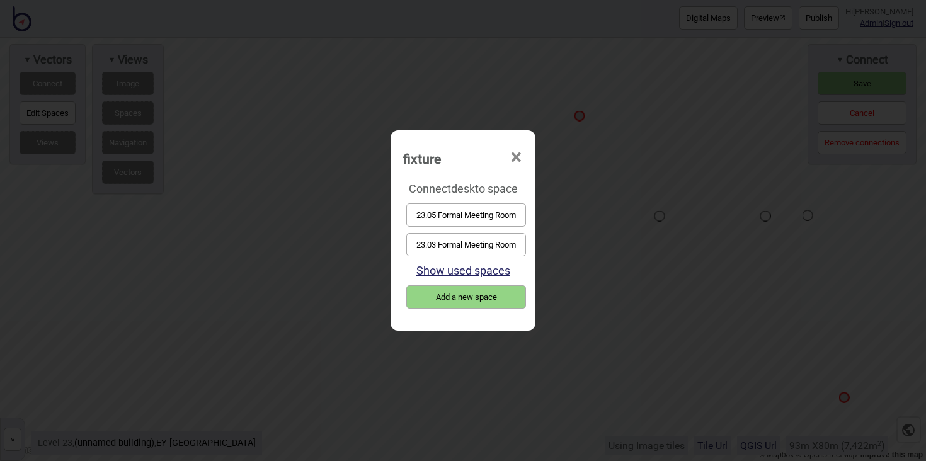
click at [458, 247] on button "23.03 Formal Meeting Room" at bounding box center [466, 244] width 120 height 23
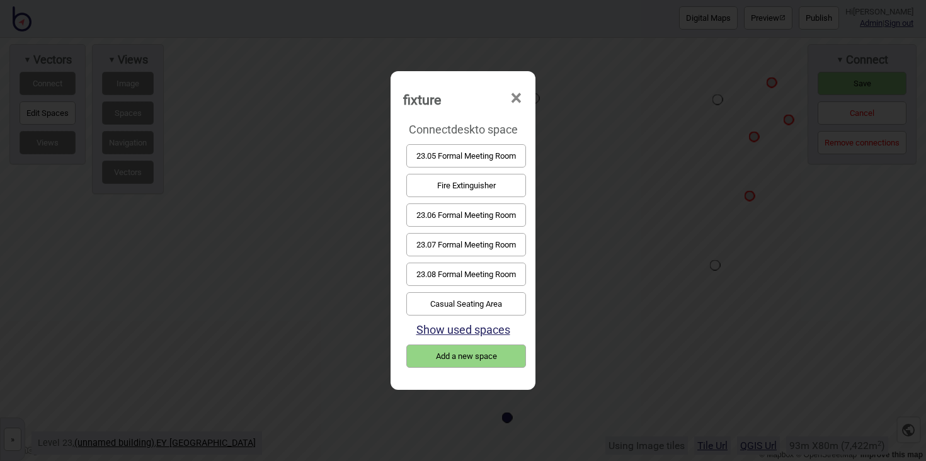
click at [422, 157] on button "23.05 Formal Meeting Room" at bounding box center [466, 155] width 120 height 23
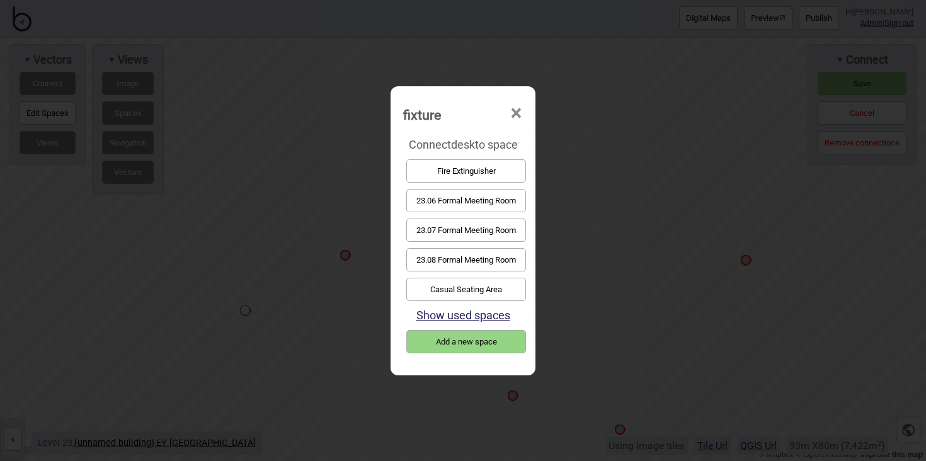
click at [455, 196] on button "23.06 Formal Meeting Room" at bounding box center [466, 200] width 120 height 23
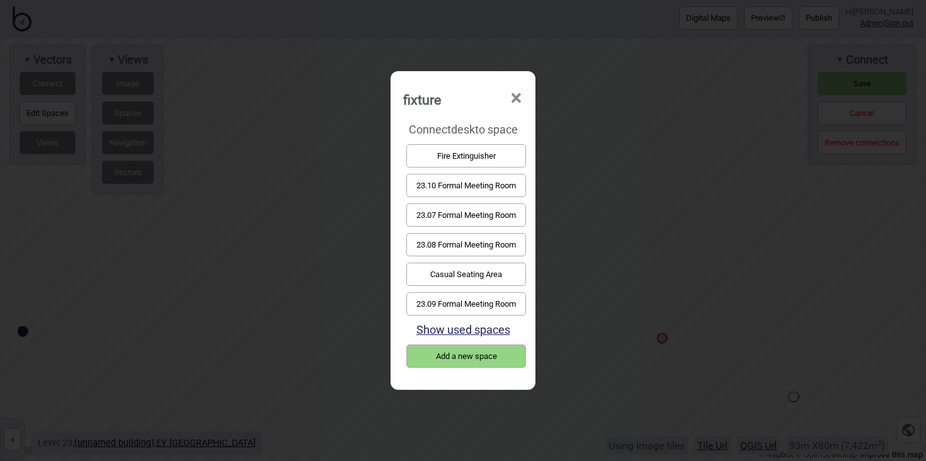
click at [459, 213] on button "23.07 Formal Meeting Room" at bounding box center [466, 214] width 120 height 23
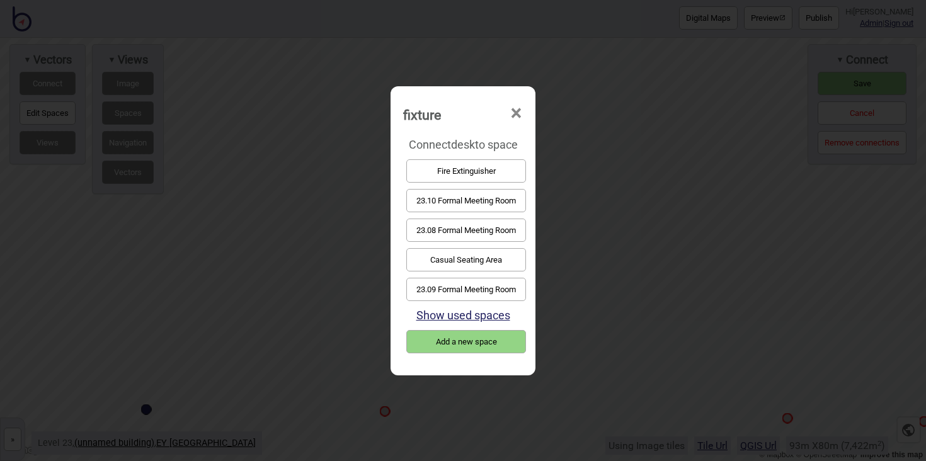
click at [458, 234] on button "23.08 Formal Meeting Room" at bounding box center [466, 230] width 120 height 23
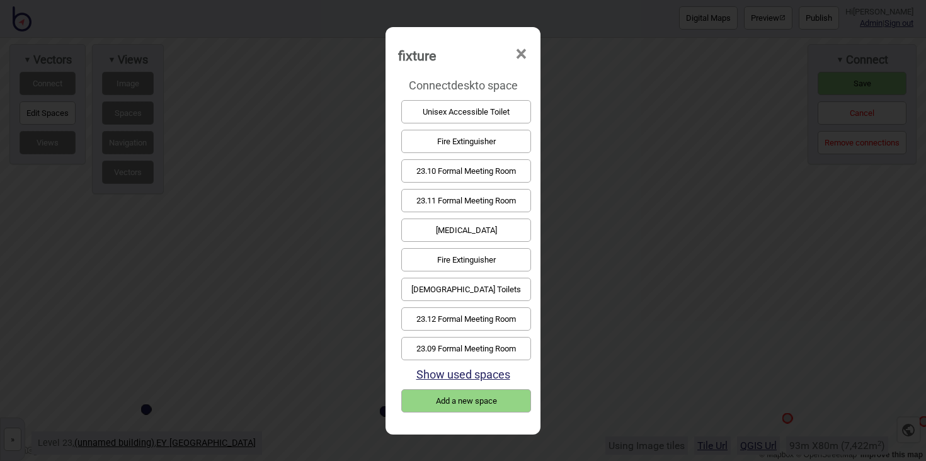
click at [494, 345] on button "23.09 Formal Meeting Room" at bounding box center [466, 348] width 130 height 23
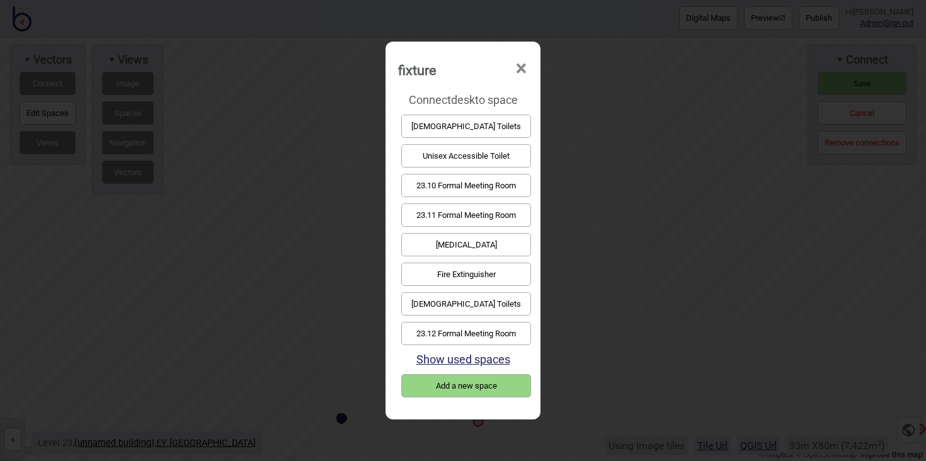
click at [493, 187] on button "23.10 Formal Meeting Room" at bounding box center [466, 185] width 130 height 23
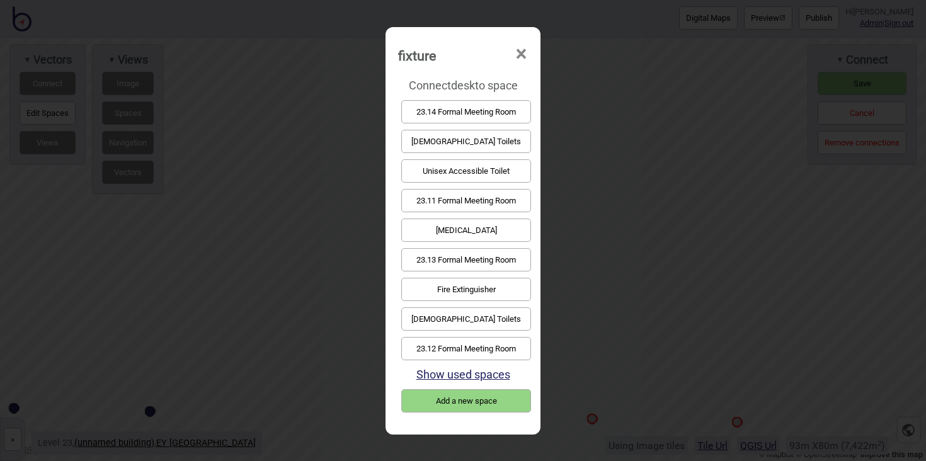
click at [478, 206] on button "23.11 Formal Meeting Room" at bounding box center [466, 200] width 130 height 23
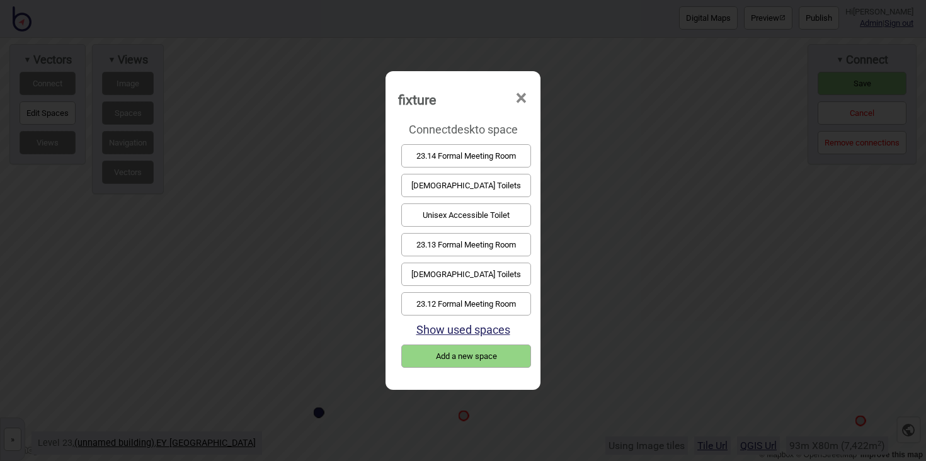
click at [481, 303] on button "23.12 Formal Meeting Room" at bounding box center [466, 303] width 130 height 23
click at [474, 271] on button "23.13 Formal Meeting Room" at bounding box center [466, 274] width 130 height 23
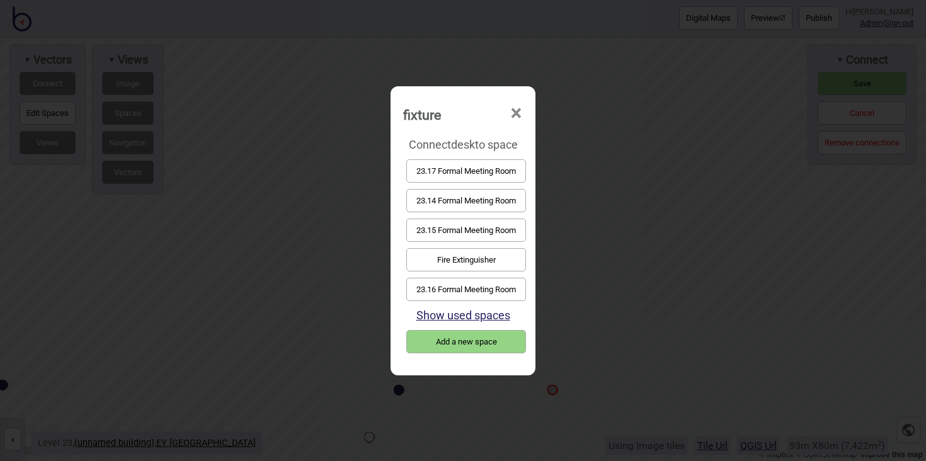
click at [464, 205] on button "23.14 Formal Meeting Room" at bounding box center [466, 200] width 120 height 23
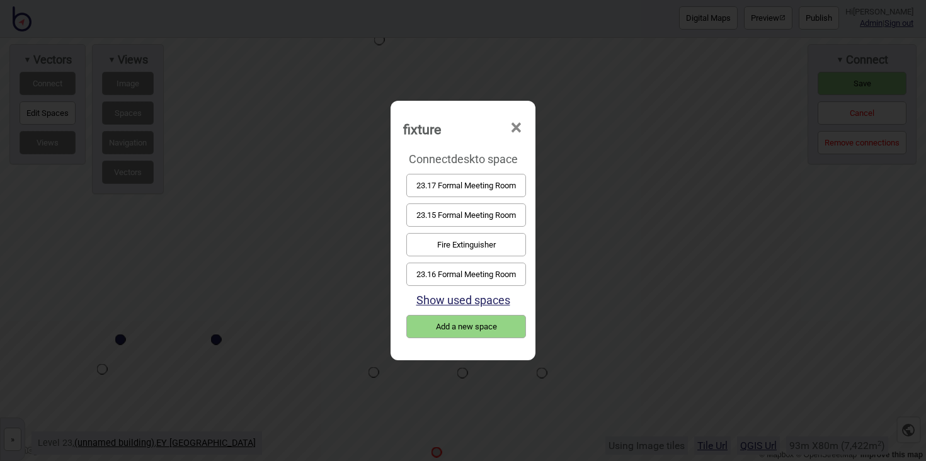
click at [465, 217] on button "23.15 Formal Meeting Room" at bounding box center [466, 214] width 120 height 23
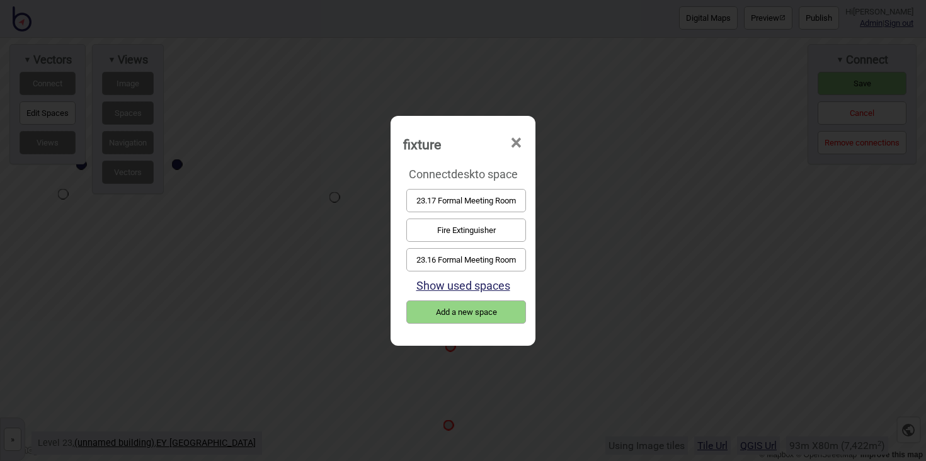
click at [483, 253] on button "23.16 Formal Meeting Room" at bounding box center [466, 259] width 120 height 23
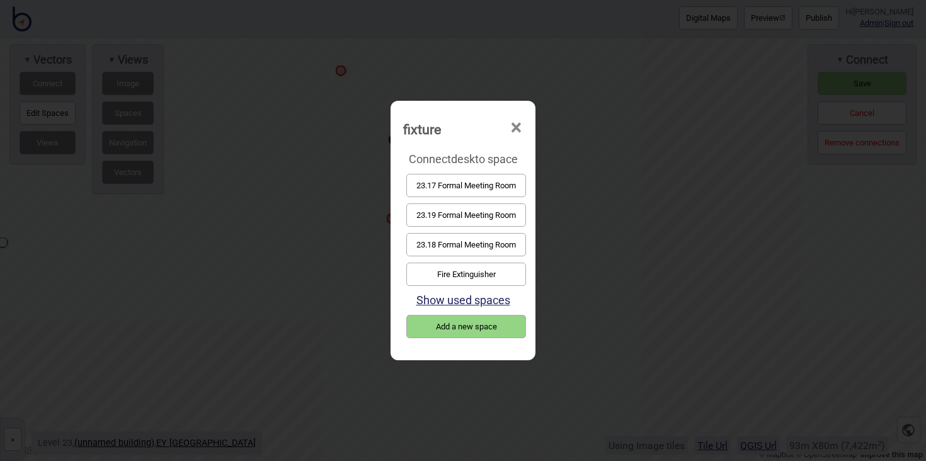
click at [469, 188] on button "23.17 Formal Meeting Room" at bounding box center [466, 185] width 120 height 23
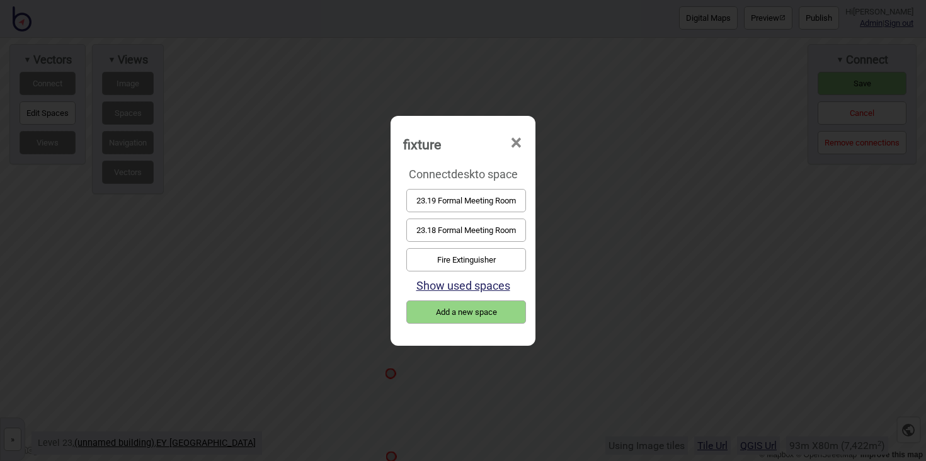
click at [484, 235] on button "23.18 Formal Meeting Room" at bounding box center [466, 230] width 120 height 23
click at [465, 202] on button "23.19 Formal Meeting Room" at bounding box center [466, 200] width 120 height 23
click at [480, 258] on button "23.20 Formal Meeting Room" at bounding box center [466, 259] width 120 height 23
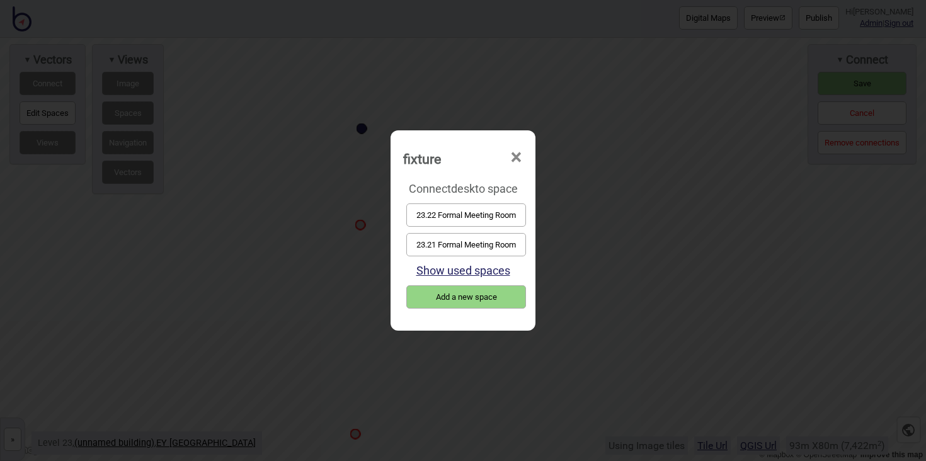
click at [477, 242] on button "23.21 Formal Meeting Room" at bounding box center [466, 244] width 120 height 23
click at [472, 214] on button "23.22 Formal Meeting Room" at bounding box center [466, 214] width 120 height 23
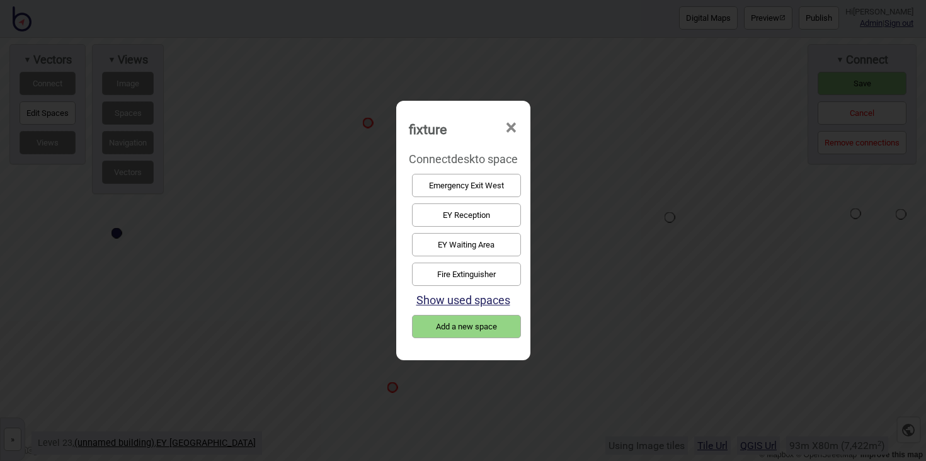
click at [470, 204] on button "EY Reception" at bounding box center [466, 214] width 109 height 23
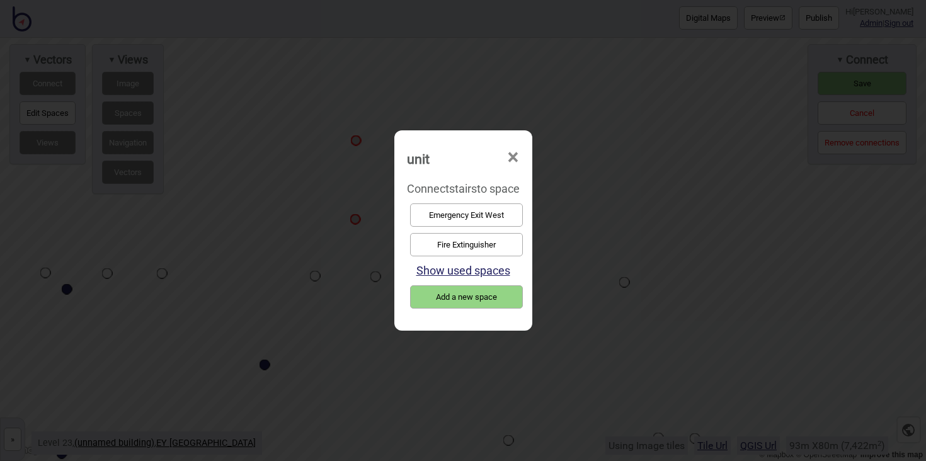
click at [488, 211] on button "Emergency Exit West" at bounding box center [466, 214] width 113 height 23
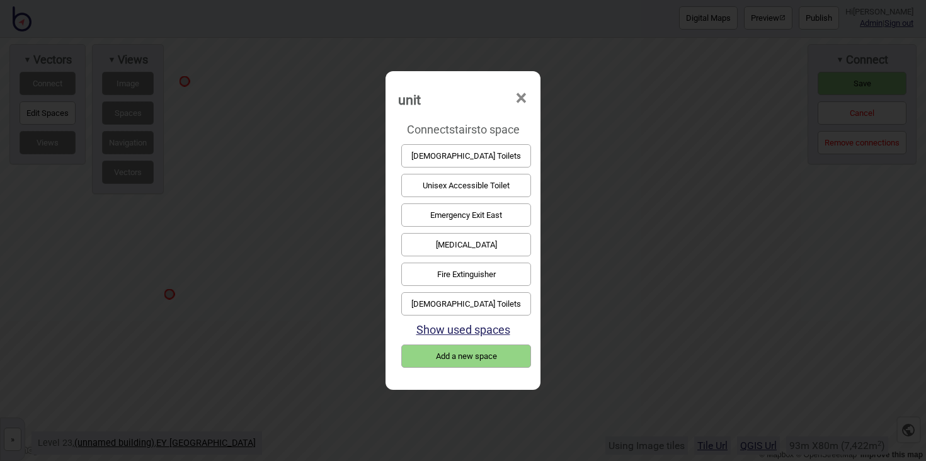
click at [520, 210] on button "Emergency Exit East" at bounding box center [466, 214] width 130 height 23
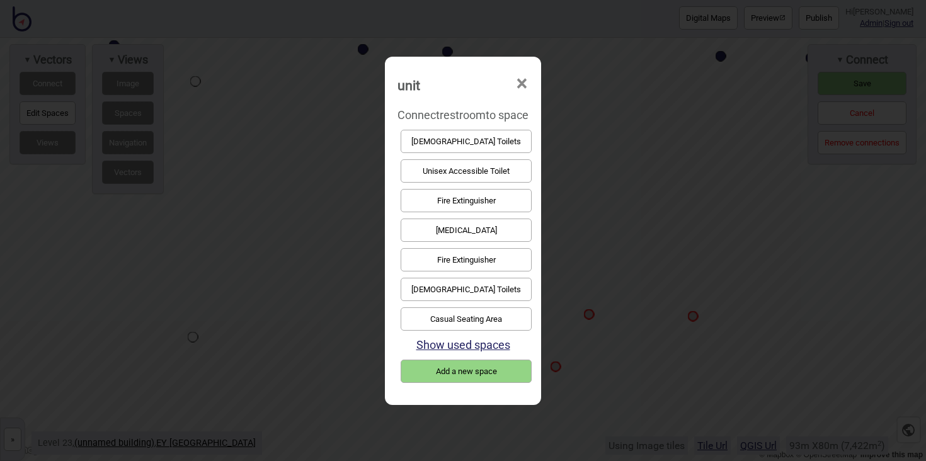
click at [497, 278] on button "[DEMOGRAPHIC_DATA] Toilets" at bounding box center [466, 289] width 131 height 23
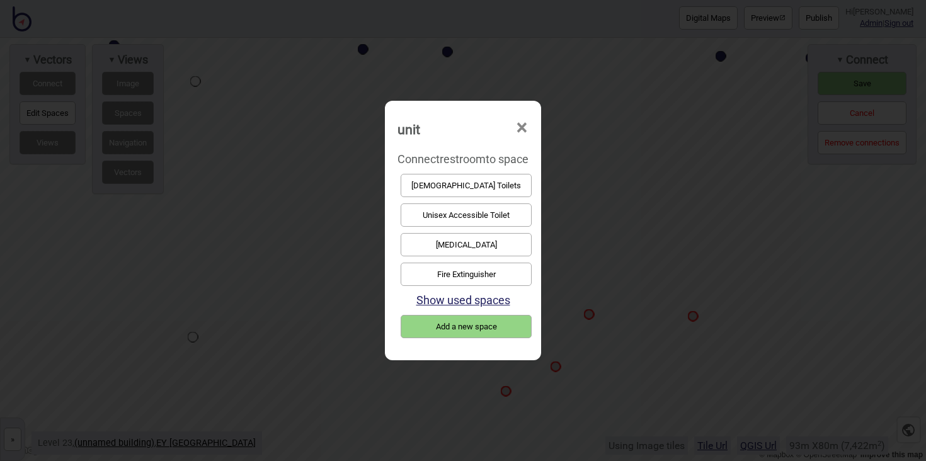
click at [522, 219] on button "Unisex Accessible Toilet" at bounding box center [466, 214] width 131 height 23
click at [496, 219] on button "[DEMOGRAPHIC_DATA] Toilets" at bounding box center [466, 214] width 131 height 23
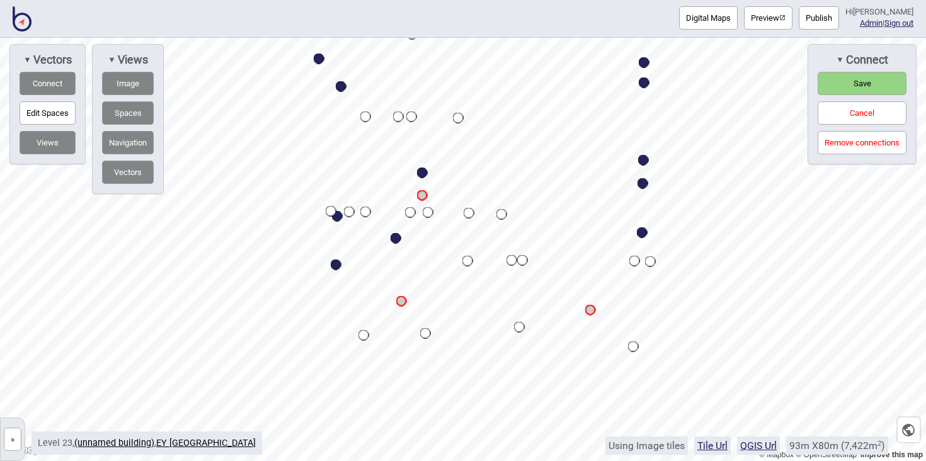
click at [858, 84] on span "Save" at bounding box center [862, 83] width 18 height 9
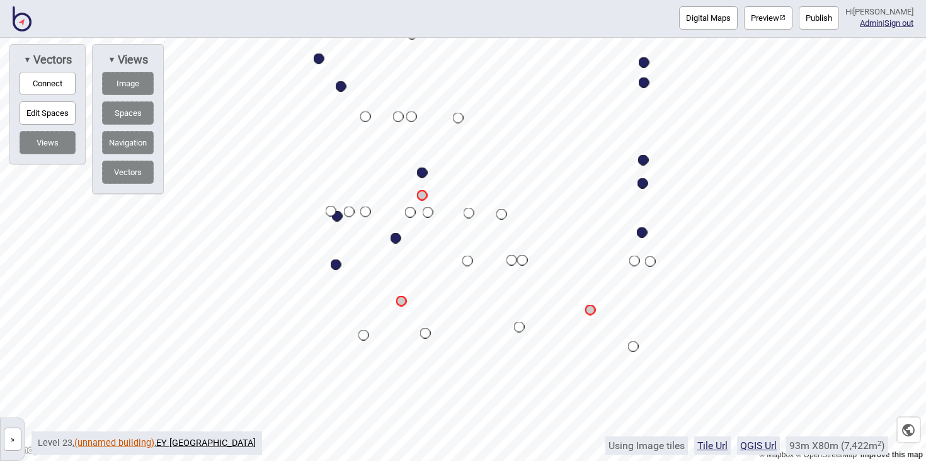
click at [124, 440] on link "(unnamed building)" at bounding box center [114, 443] width 80 height 11
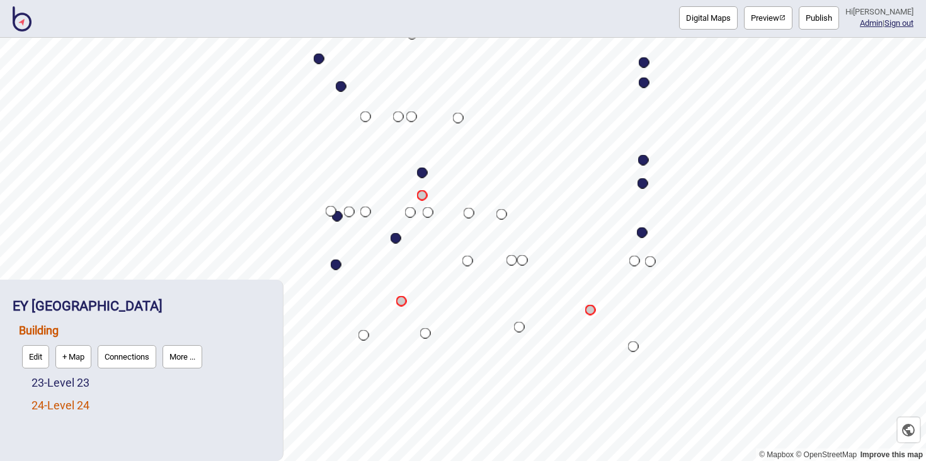
click at [83, 412] on div "24 - Level 24" at bounding box center [150, 405] width 239 height 23
click at [83, 408] on link "24 - Level 24" at bounding box center [60, 405] width 58 height 13
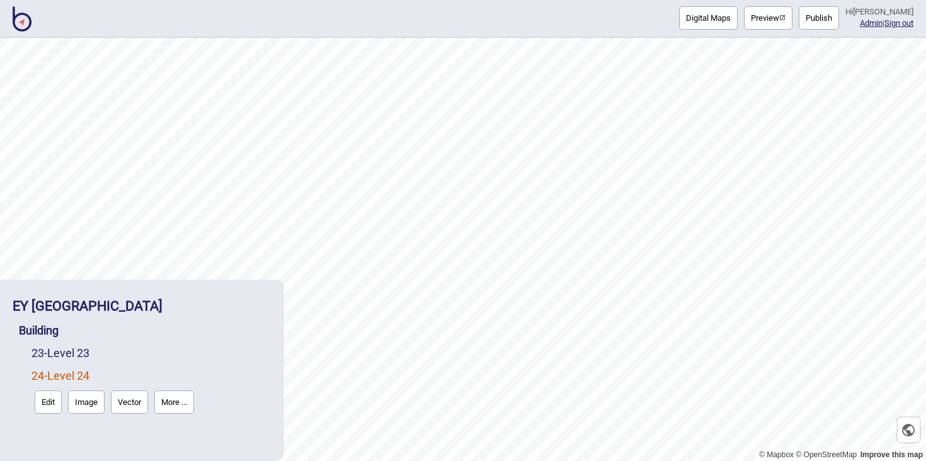
click at [130, 401] on button "Vector" at bounding box center [129, 402] width 37 height 23
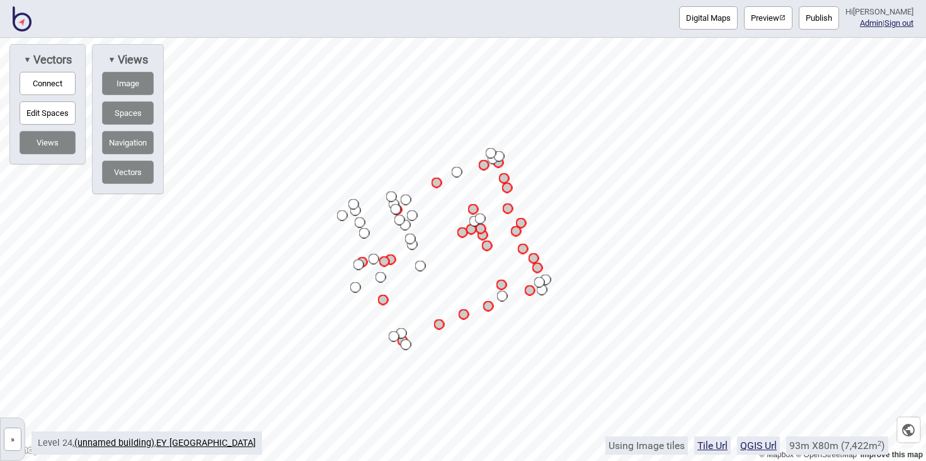
click at [56, 88] on button "Connect" at bounding box center [48, 83] width 56 height 23
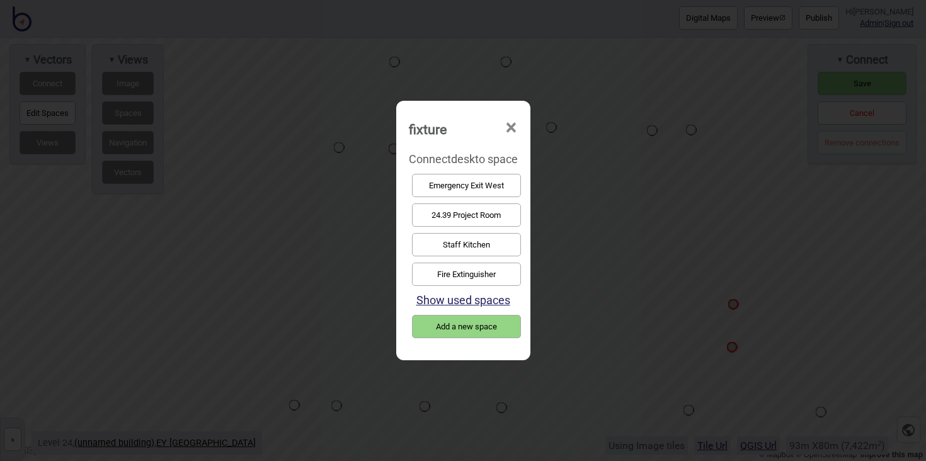
click at [496, 246] on button "Staff Kitchen" at bounding box center [466, 244] width 109 height 23
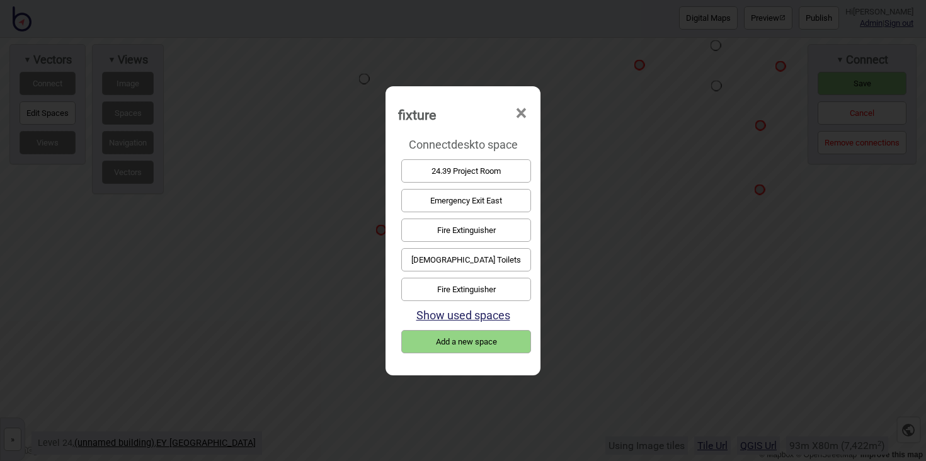
click at [469, 168] on button "24.39 Project Room" at bounding box center [466, 170] width 130 height 23
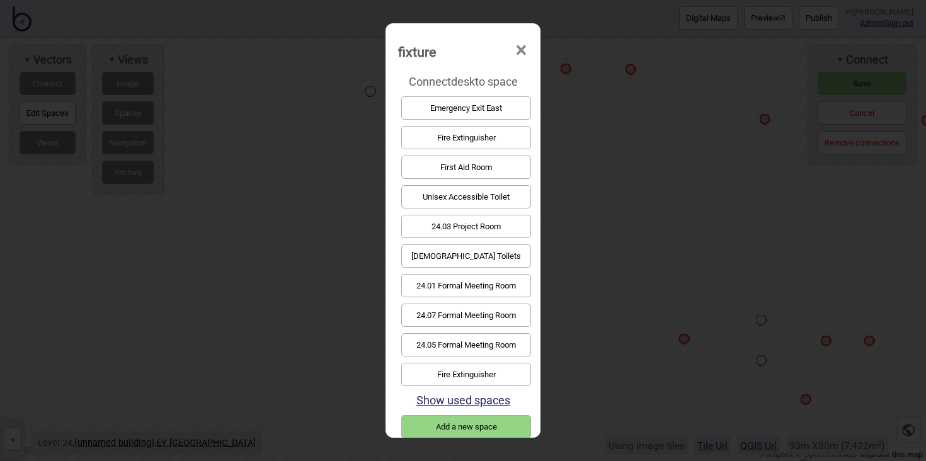
click at [481, 227] on button "24.03 Project Room" at bounding box center [466, 226] width 130 height 23
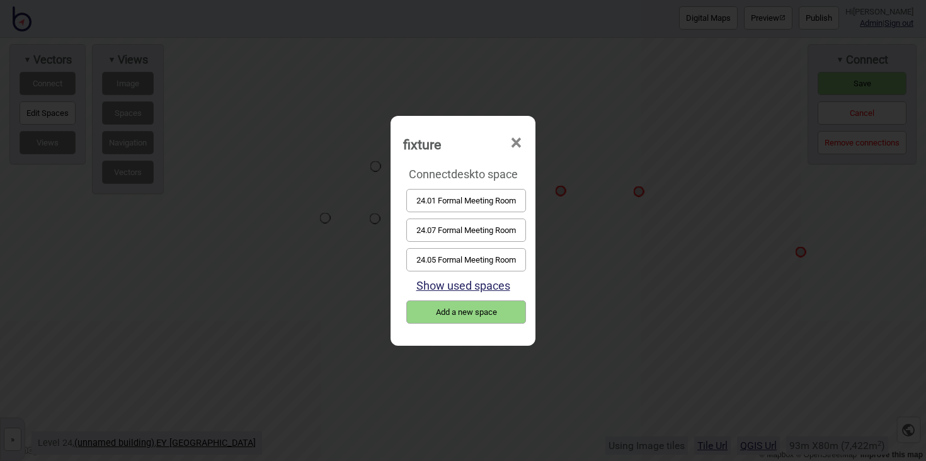
click at [438, 197] on button "24.01 Formal Meeting Room" at bounding box center [466, 200] width 120 height 23
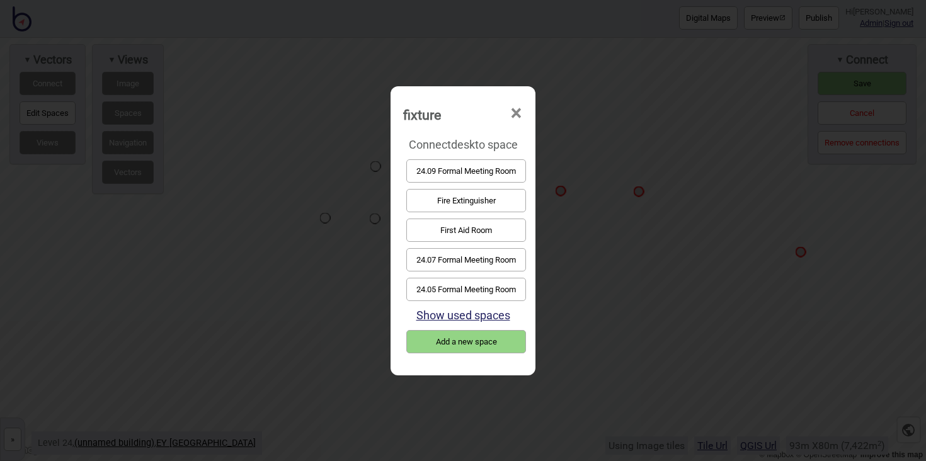
click at [486, 294] on button "24.05 Formal Meeting Room" at bounding box center [466, 289] width 120 height 23
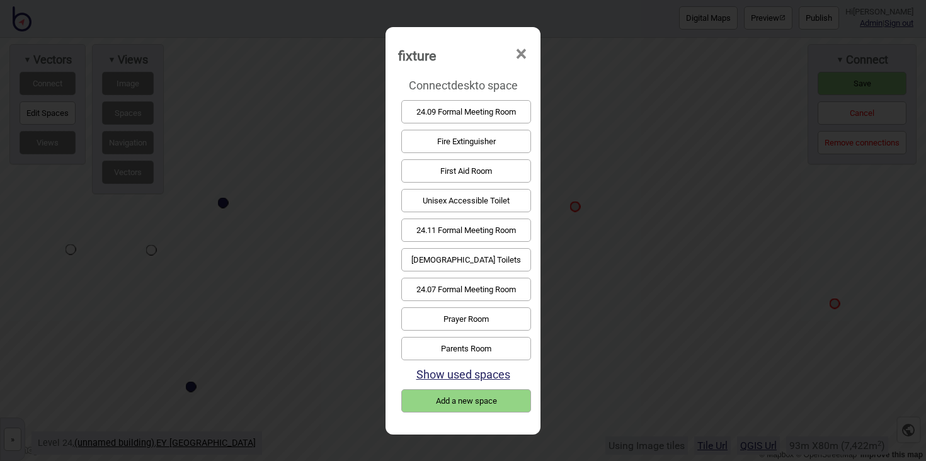
click at [481, 282] on button "24.07 Formal Meeting Room" at bounding box center [466, 289] width 130 height 23
click at [452, 120] on button "24.09 Formal Meeting Room" at bounding box center [466, 111] width 130 height 23
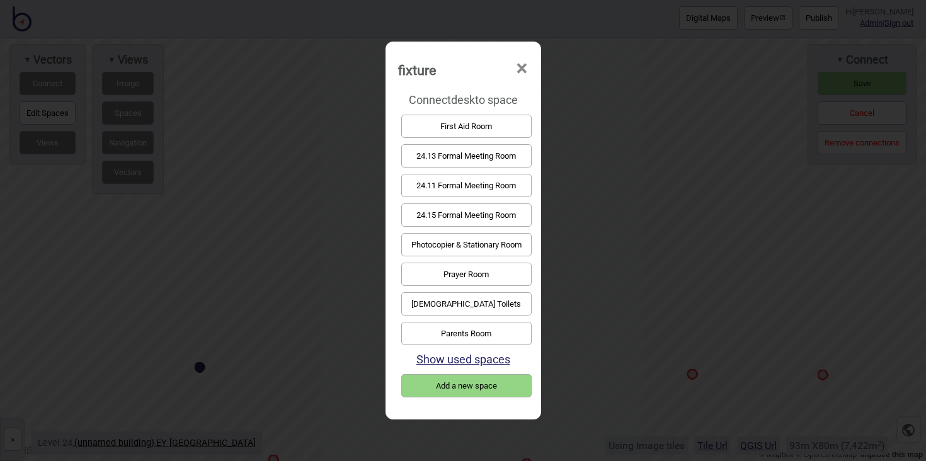
click at [471, 182] on button "24.11 Formal Meeting Room" at bounding box center [466, 185] width 130 height 23
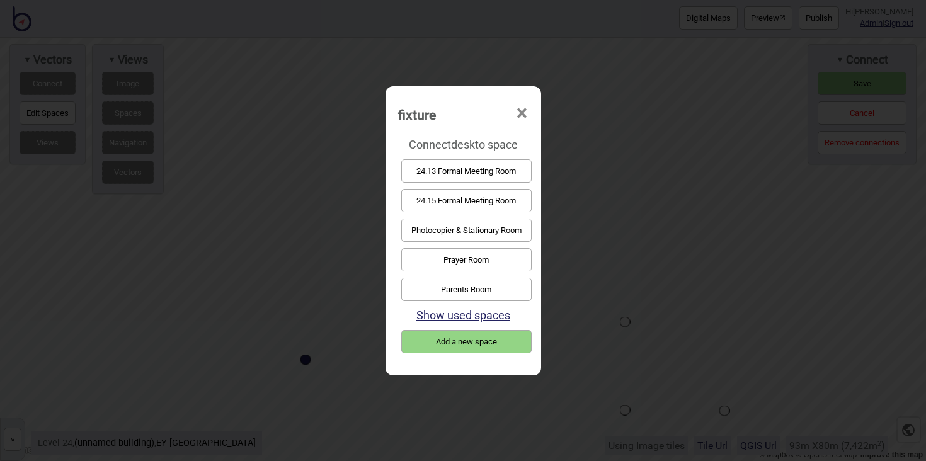
click at [455, 174] on button "24.13 Formal Meeting Room" at bounding box center [466, 170] width 130 height 23
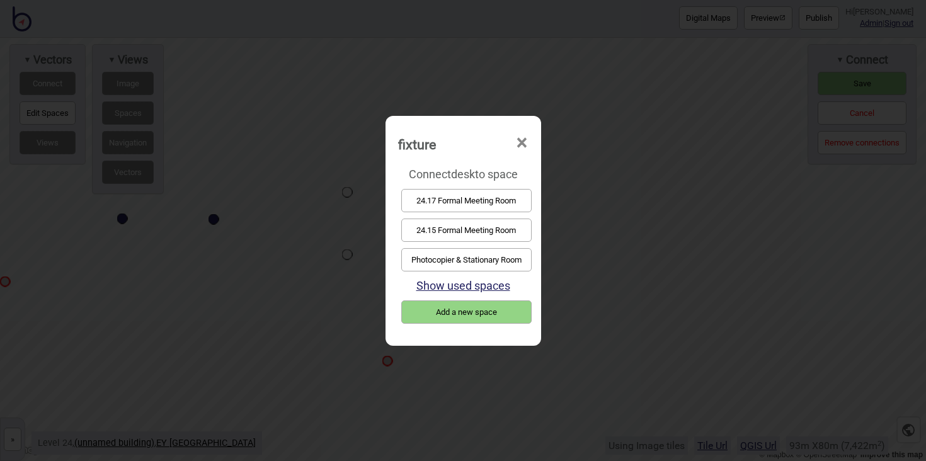
click at [452, 224] on button "24.15 Formal Meeting Room" at bounding box center [466, 230] width 130 height 23
click at [484, 232] on button "24.17 Formal Meeting Room" at bounding box center [466, 230] width 130 height 23
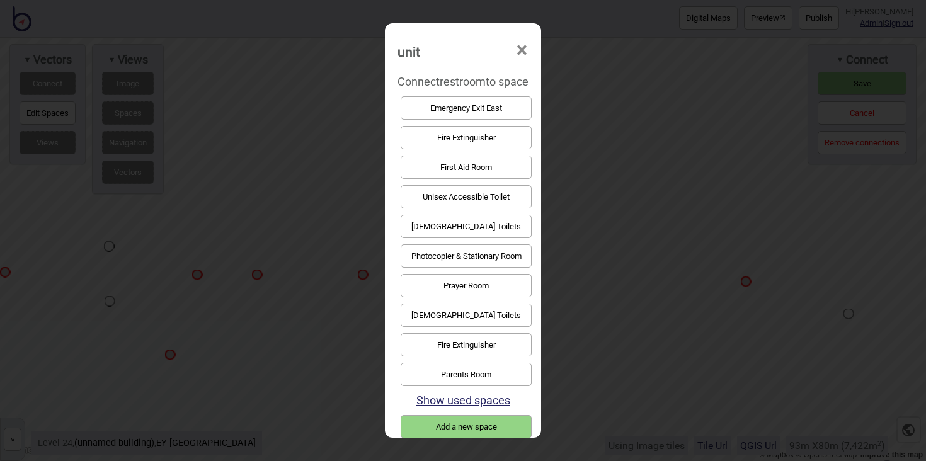
click at [460, 319] on button "Male Toilets" at bounding box center [466, 315] width 131 height 23
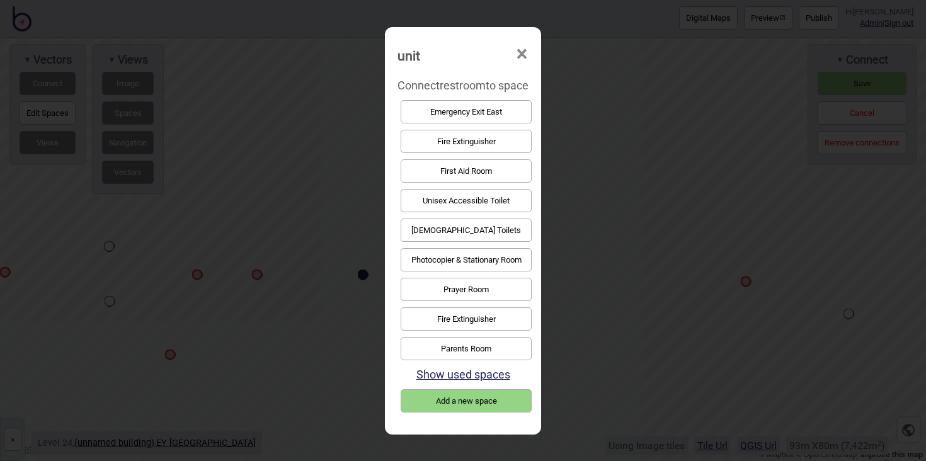
click at [431, 203] on button "Unisex Accessible Toilet" at bounding box center [466, 200] width 131 height 23
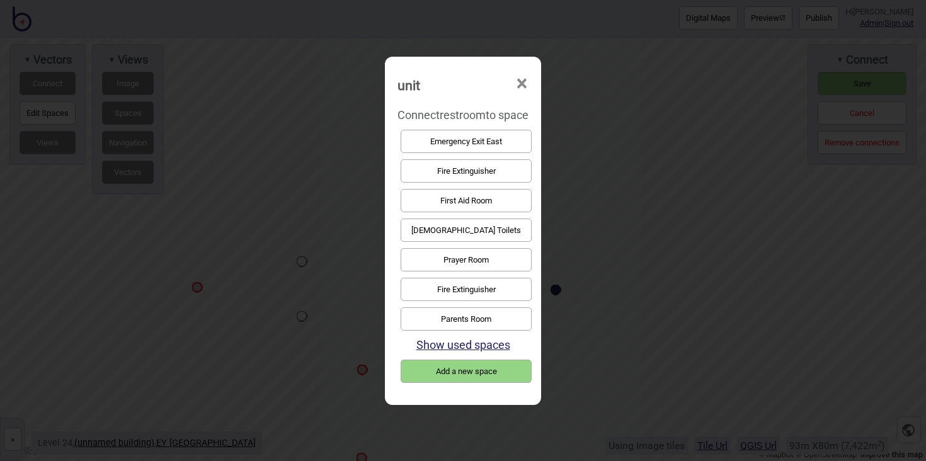
click at [418, 224] on button "Female Toilets" at bounding box center [466, 230] width 131 height 23
click at [479, 141] on button "Emergency Exit East" at bounding box center [466, 141] width 130 height 23
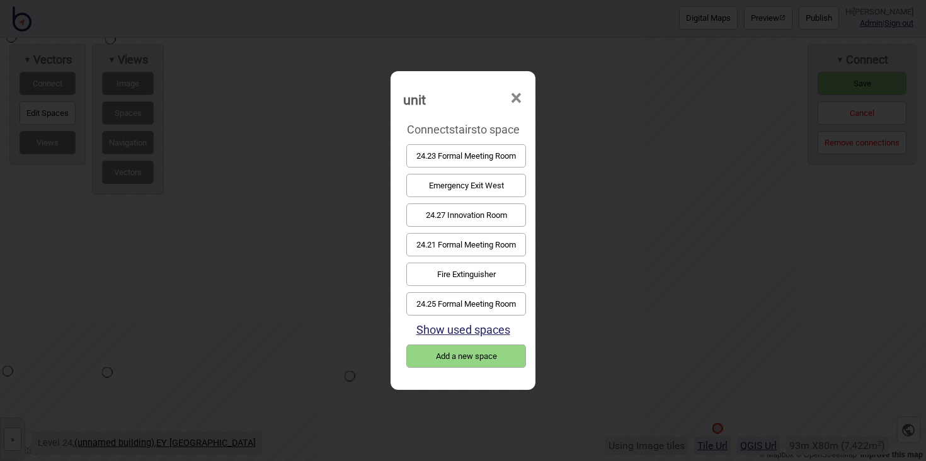
click at [471, 178] on button "Emergency Exit West" at bounding box center [466, 185] width 120 height 23
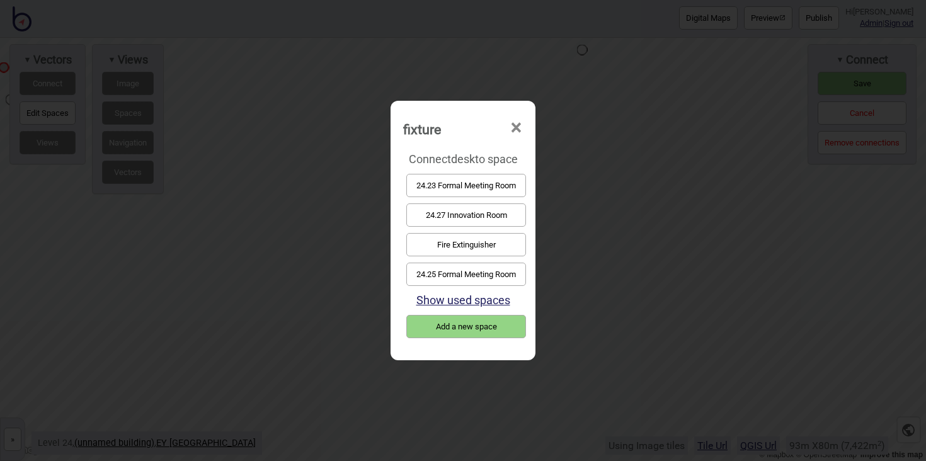
click at [470, 268] on button "24.25 Formal Meeting Room" at bounding box center [466, 274] width 120 height 23
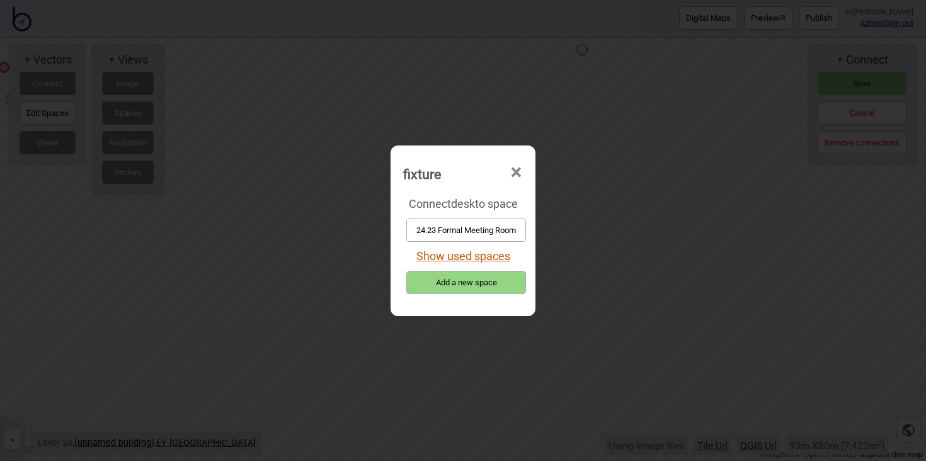
click at [467, 258] on button "Show used spaces" at bounding box center [463, 255] width 94 height 13
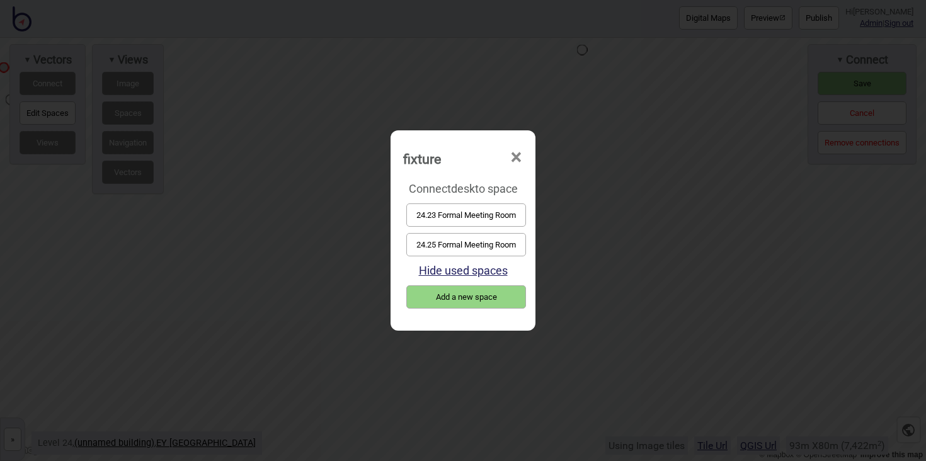
click at [462, 245] on button "24.25 Formal Meeting Room" at bounding box center [466, 244] width 120 height 23
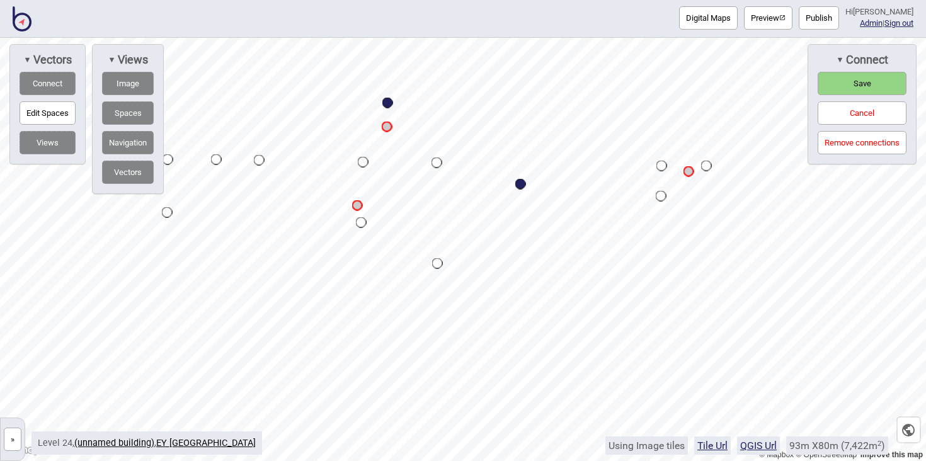
click at [872, 79] on button "Save" at bounding box center [862, 83] width 89 height 23
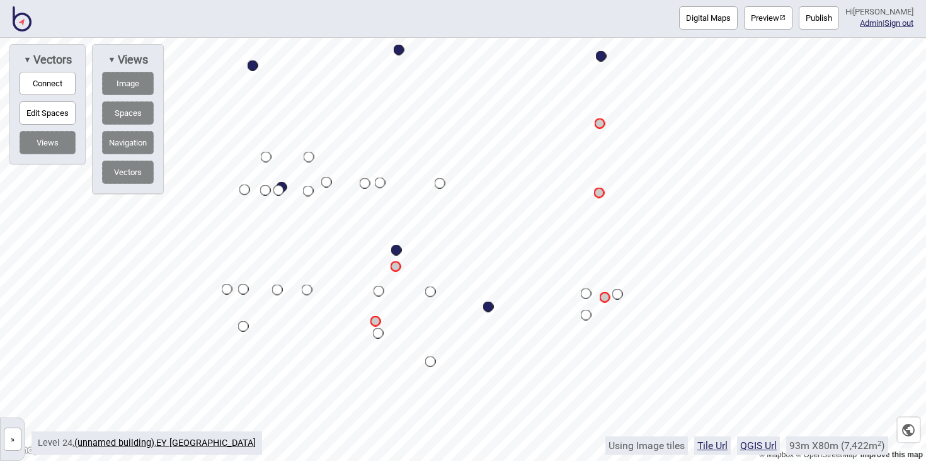
click at [824, 16] on button "Publish" at bounding box center [819, 17] width 40 height 23
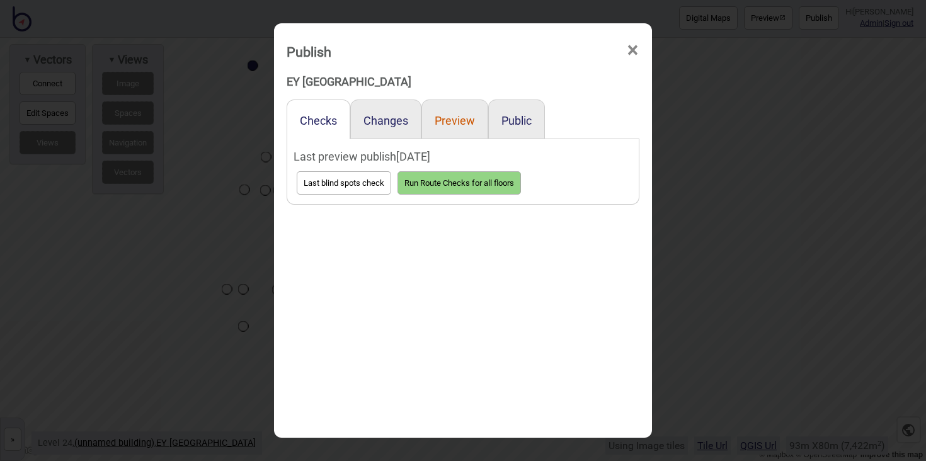
click at [446, 117] on button "Preview" at bounding box center [455, 120] width 40 height 13
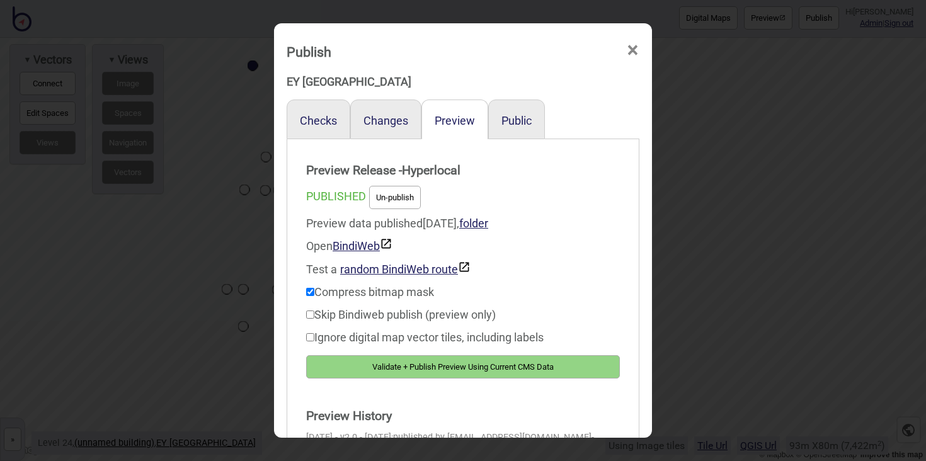
click at [533, 367] on button "Validate + Publish Preview Using Current CMS Data" at bounding box center [463, 366] width 314 height 23
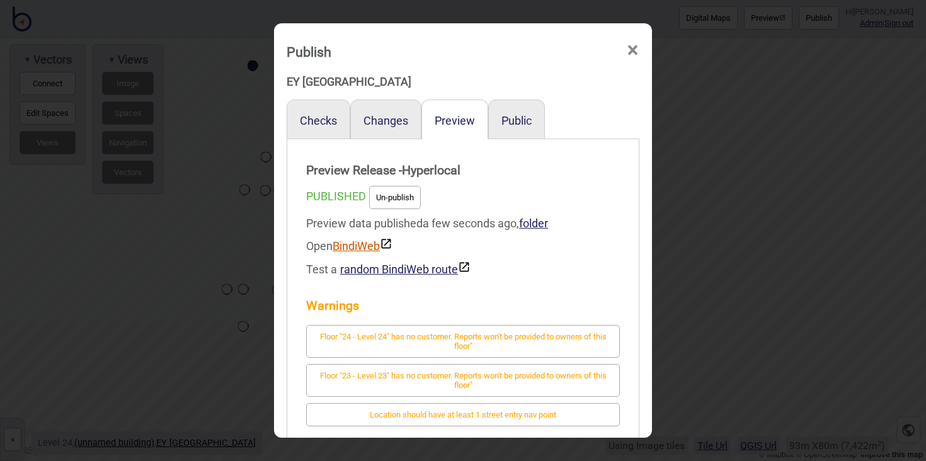
click at [374, 248] on link "BindiWeb" at bounding box center [363, 245] width 60 height 13
click at [629, 50] on span "×" at bounding box center [632, 51] width 13 height 42
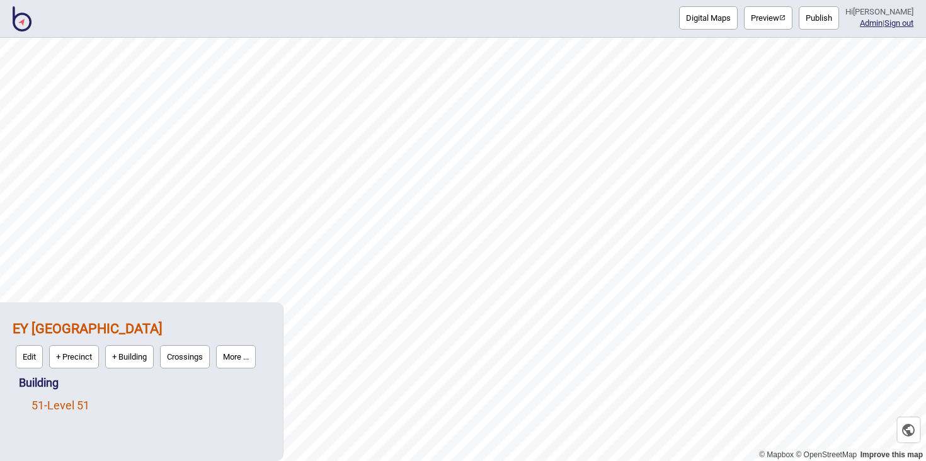
click at [81, 399] on link "51 - Level 51" at bounding box center [60, 405] width 58 height 13
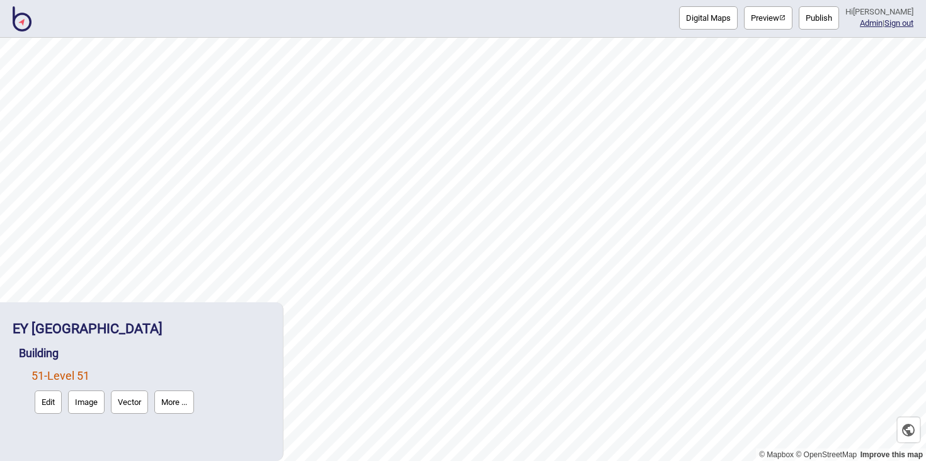
click at [129, 398] on button "Vector" at bounding box center [129, 402] width 37 height 23
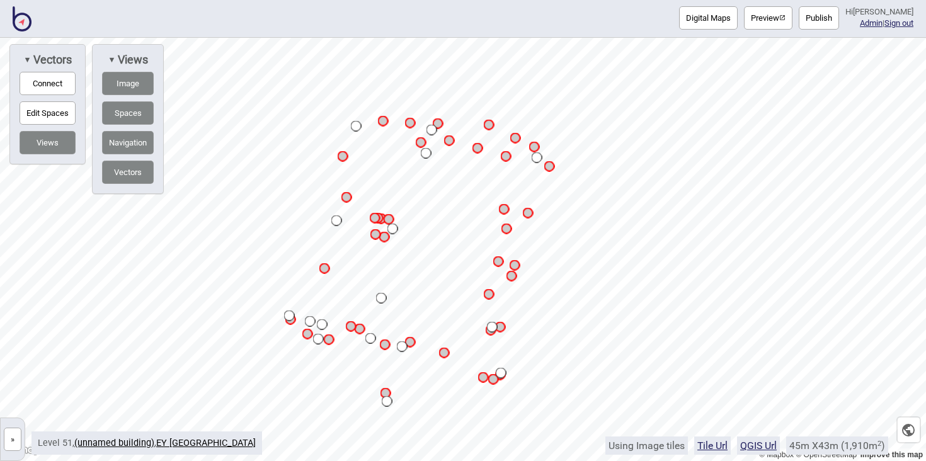
click at [57, 82] on button "Connect" at bounding box center [48, 83] width 56 height 23
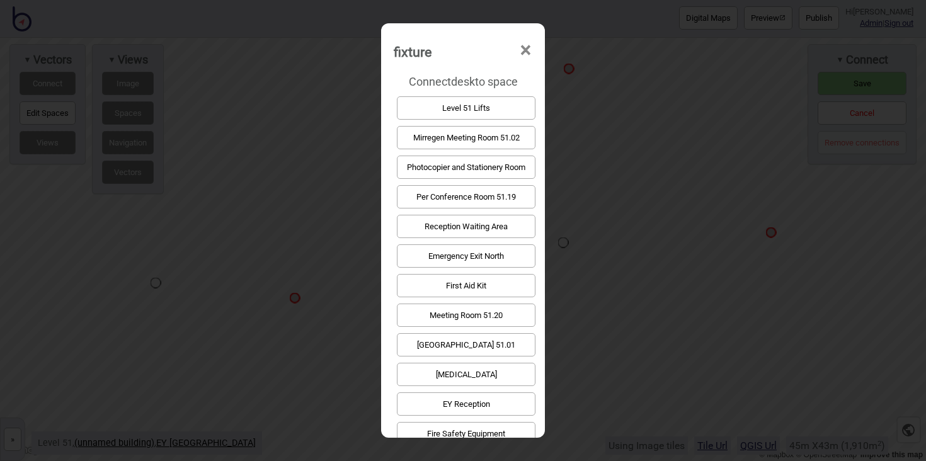
click at [469, 401] on button "EY Reception" at bounding box center [466, 403] width 139 height 23
click at [510, 204] on button "Per Conference Room 51.19" at bounding box center [466, 196] width 139 height 23
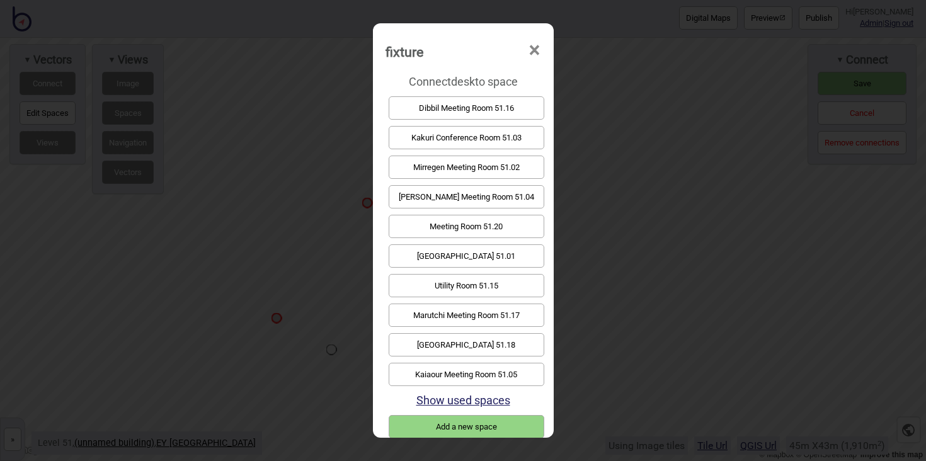
click at [528, 53] on span "×" at bounding box center [534, 51] width 13 height 42
click at [484, 338] on button "[GEOGRAPHIC_DATA] 51.18" at bounding box center [467, 344] width 156 height 23
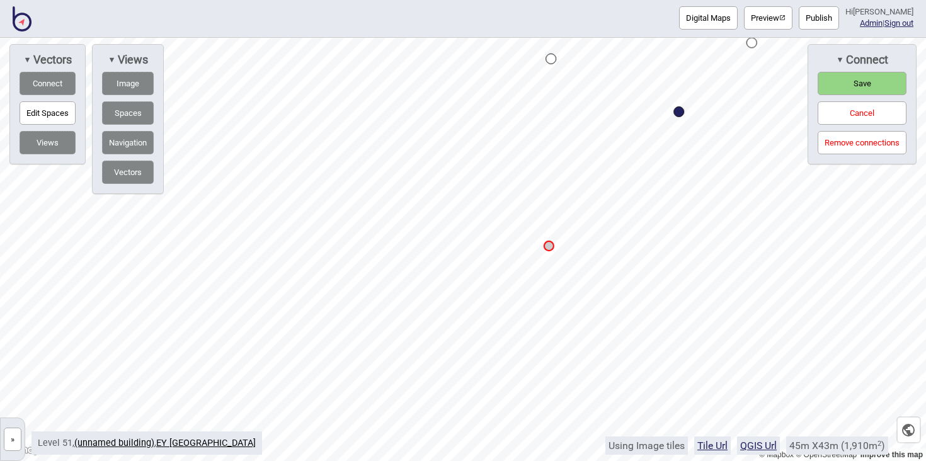
click at [586, 0] on html "Digital Maps Preview Publish Hi [PERSON_NAME] Admin | Sign out © Mapbox © OpenS…" at bounding box center [463, 0] width 926 height 0
click at [545, 0] on html "Digital Maps Preview Publish Hi [PERSON_NAME] Admin | Sign out © Mapbox © OpenS…" at bounding box center [463, 0] width 926 height 0
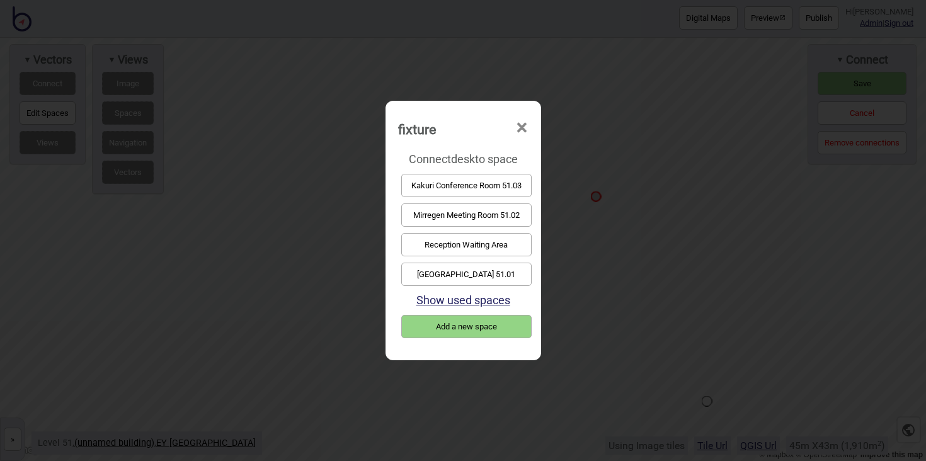
click at [452, 271] on button "[GEOGRAPHIC_DATA] 51.01" at bounding box center [466, 274] width 130 height 23
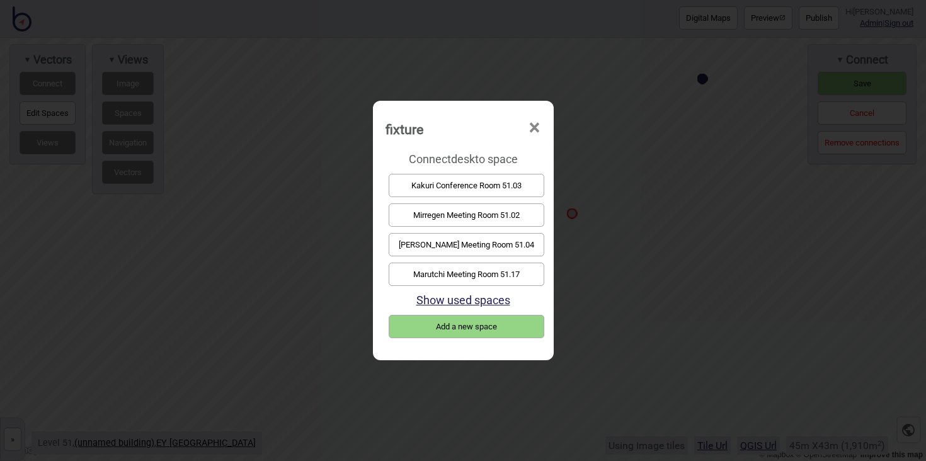
click at [435, 220] on button "Mirregen Meeting Room 51.02" at bounding box center [467, 214] width 156 height 23
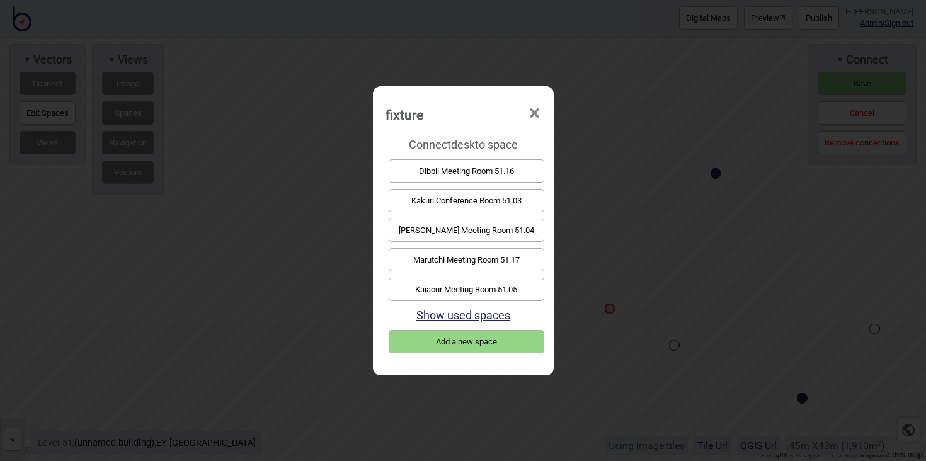
click at [425, 210] on button "Kakuri Conference Room 51.03" at bounding box center [467, 200] width 156 height 23
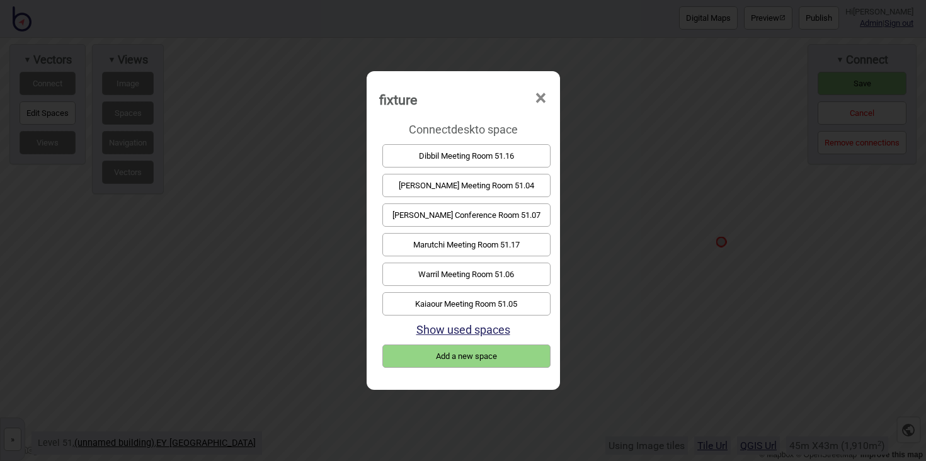
click at [446, 187] on button "Bulka Bigi Meeting Room 51.04" at bounding box center [466, 185] width 168 height 23
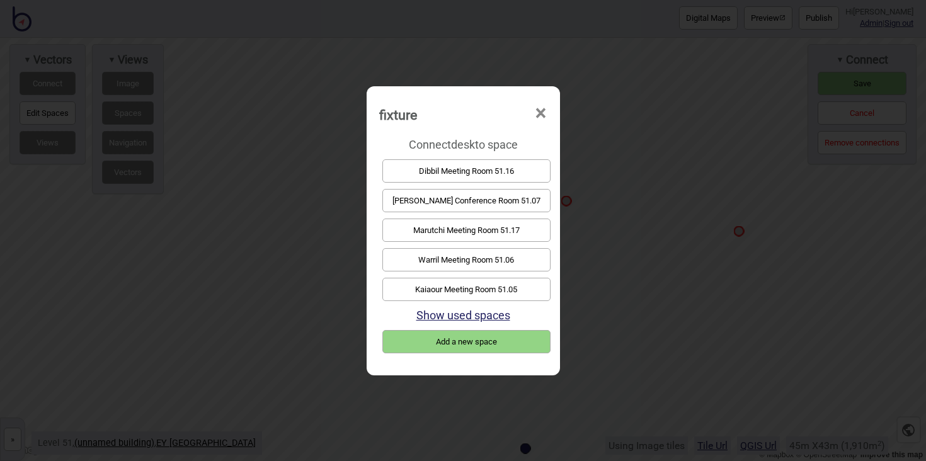
click at [439, 286] on button "Kaiaour Meeting Room 51.05" at bounding box center [466, 289] width 168 height 23
click at [444, 282] on button "Warril Meeting Room 51.06" at bounding box center [466, 289] width 168 height 23
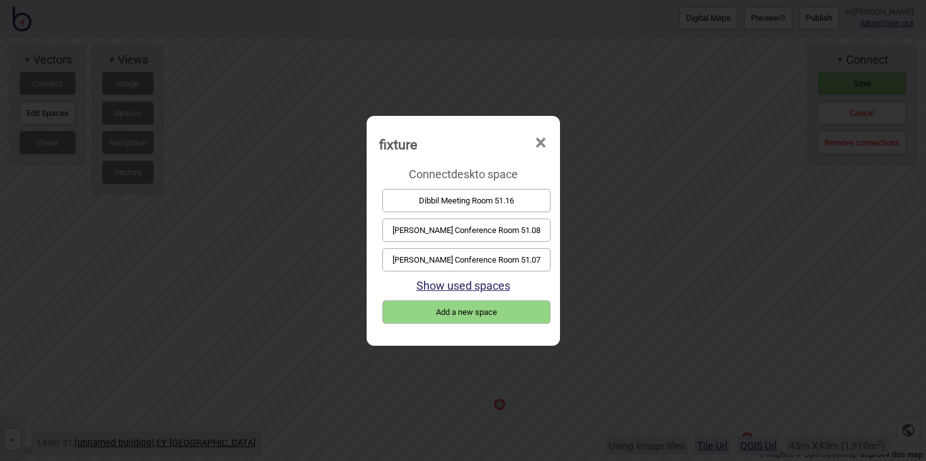
click at [467, 271] on div "Nanni Murrumba Conference Room 51.07" at bounding box center [463, 260] width 168 height 30
click at [469, 263] on button "Nanni Murrumba Conference Room 51.07" at bounding box center [466, 259] width 168 height 23
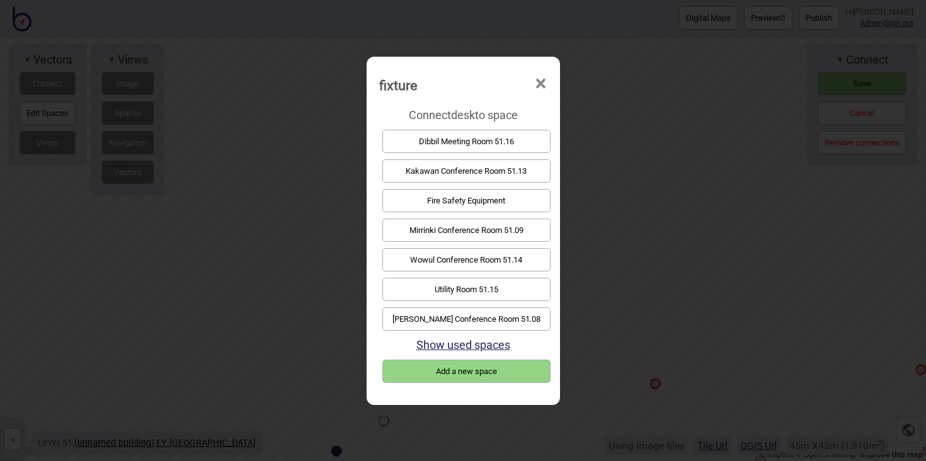
click at [491, 312] on button "Yari Tago Conference Room 51.08" at bounding box center [466, 318] width 168 height 23
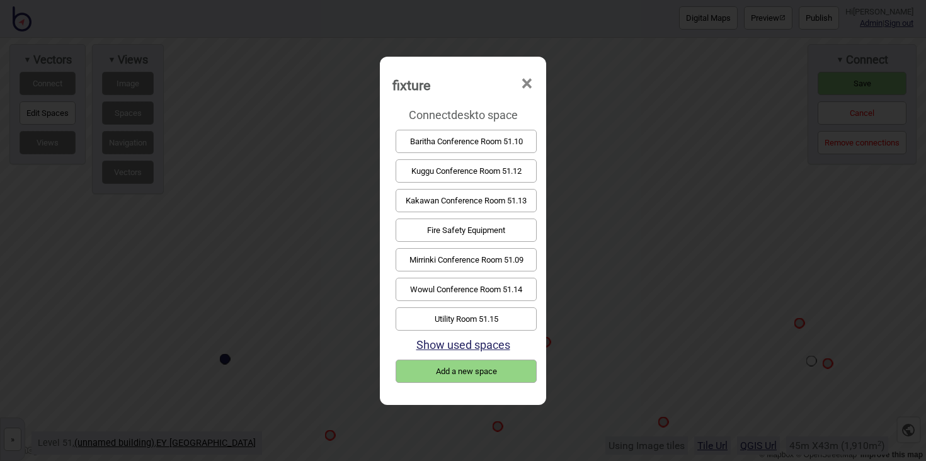
click at [445, 263] on button "Mirrinki Conference Room 51.09" at bounding box center [466, 259] width 141 height 23
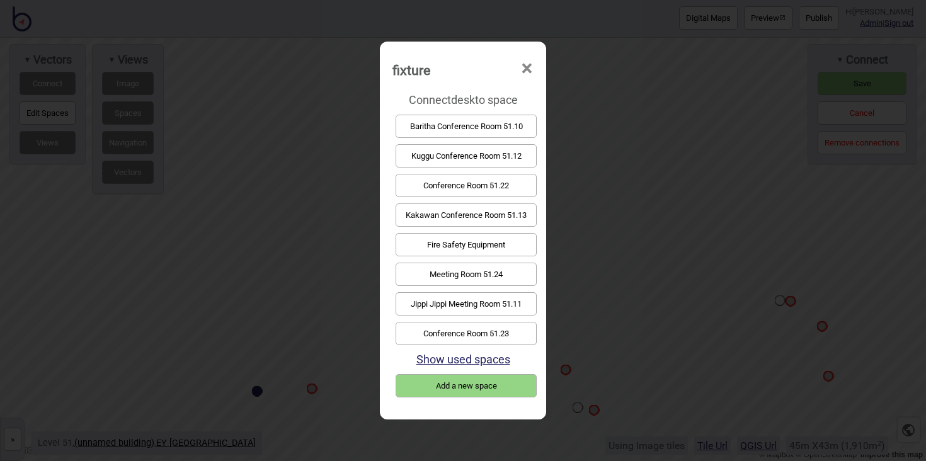
click at [455, 128] on button "Baritha Conference Room 51.10" at bounding box center [466, 126] width 141 height 23
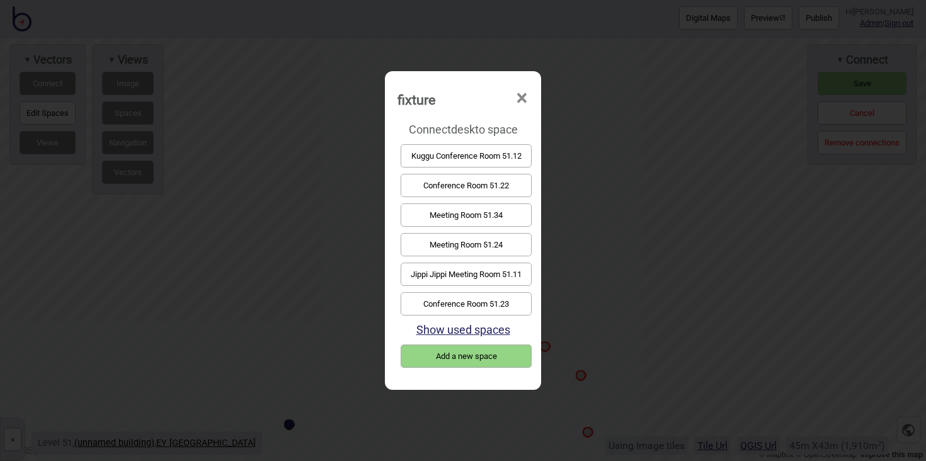
click at [475, 181] on button "Conference Room 51.22" at bounding box center [466, 185] width 131 height 23
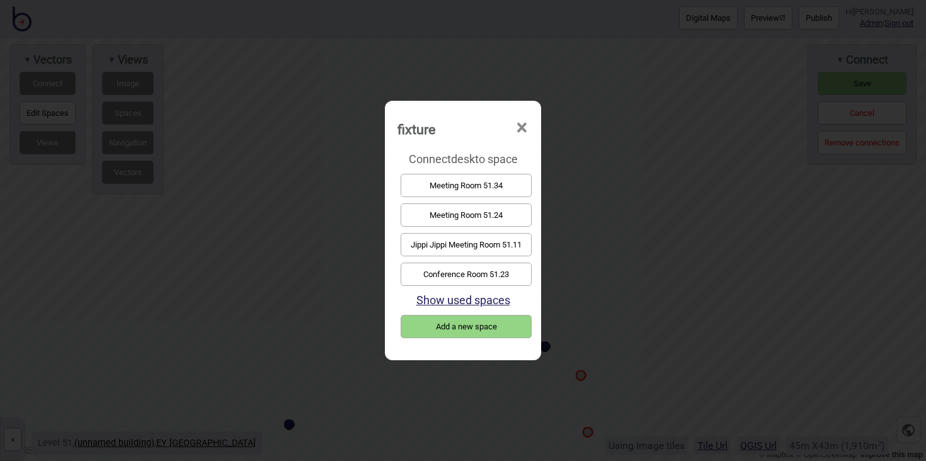
click at [525, 270] on button "Conference Room 51.23" at bounding box center [466, 274] width 131 height 23
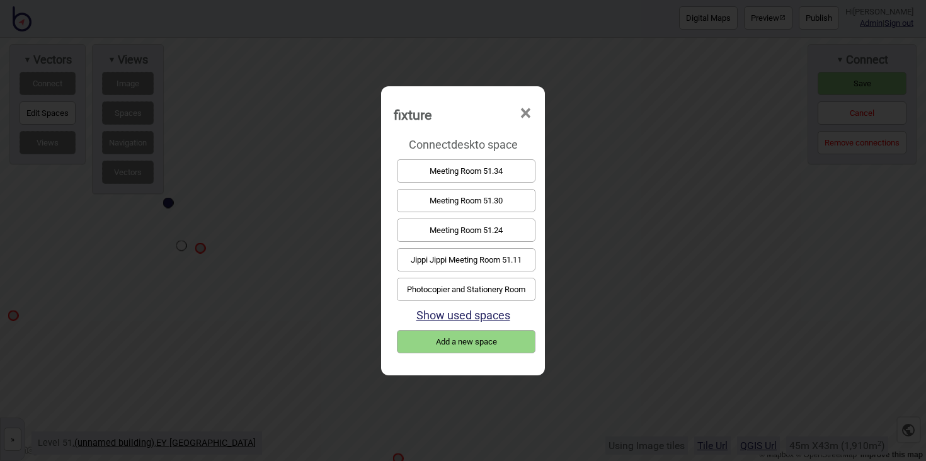
click at [501, 225] on button "Meeting Room 51.24" at bounding box center [466, 230] width 139 height 23
click at [493, 249] on button "Jippi Jippi Meeting Room 51.11" at bounding box center [466, 259] width 139 height 23
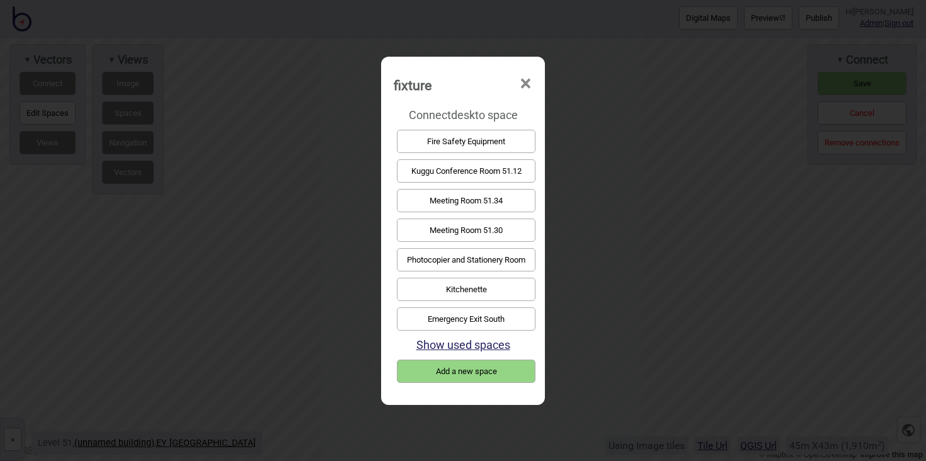
click at [473, 200] on button "Meeting Room 51.34" at bounding box center [466, 200] width 139 height 23
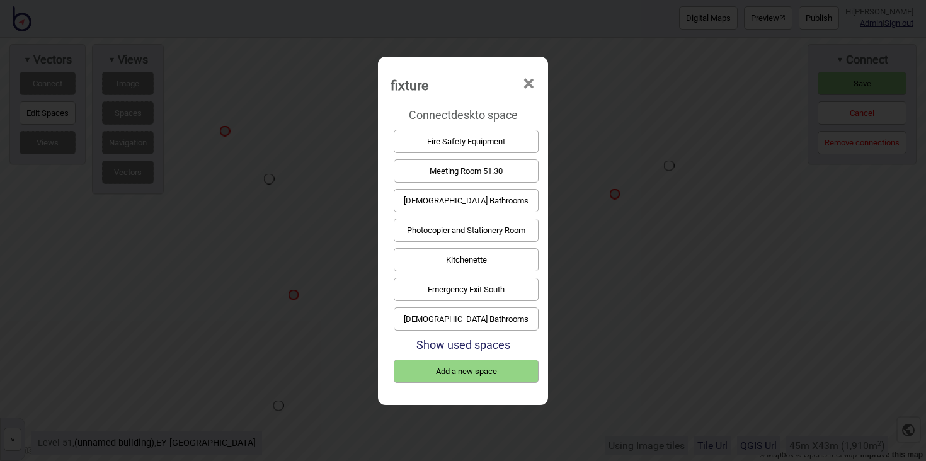
click at [488, 176] on button "Meeting Room 51.30" at bounding box center [466, 170] width 145 height 23
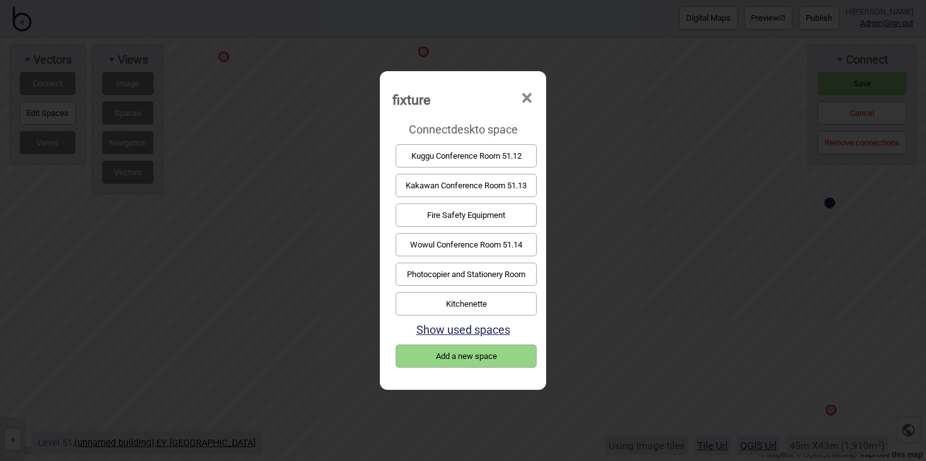
click at [445, 151] on button "Kuggu Conference Room 51.12" at bounding box center [466, 155] width 141 height 23
click at [417, 160] on button "Kakawan Conference Room 51.13" at bounding box center [466, 155] width 141 height 23
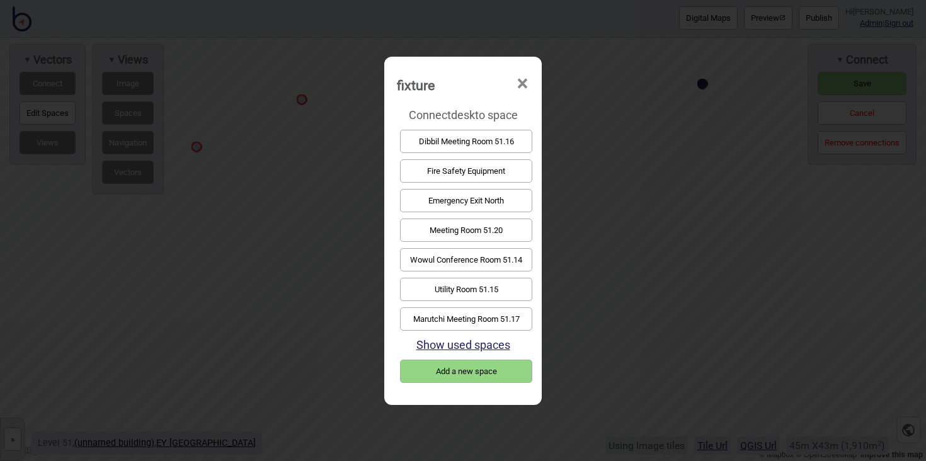
click at [425, 256] on button "Wowul Conference Room 51.14" at bounding box center [466, 259] width 132 height 23
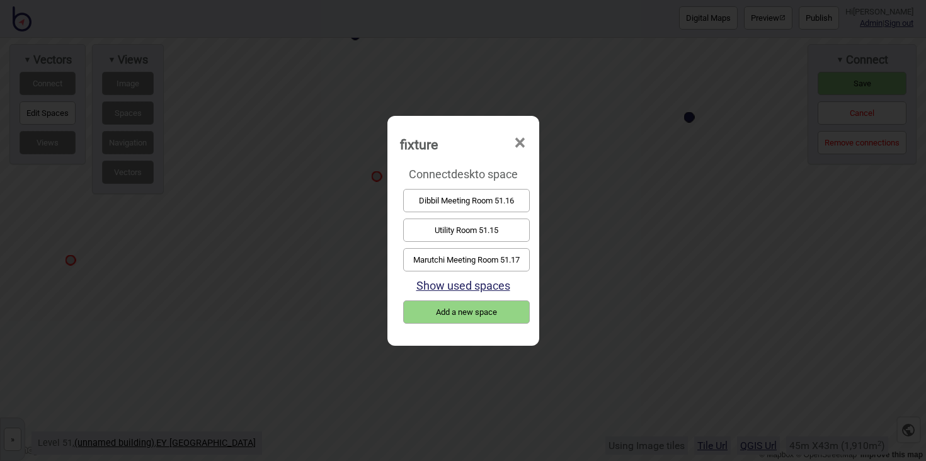
click at [428, 205] on button "Dibbil Meeting Room 51.16" at bounding box center [466, 200] width 127 height 23
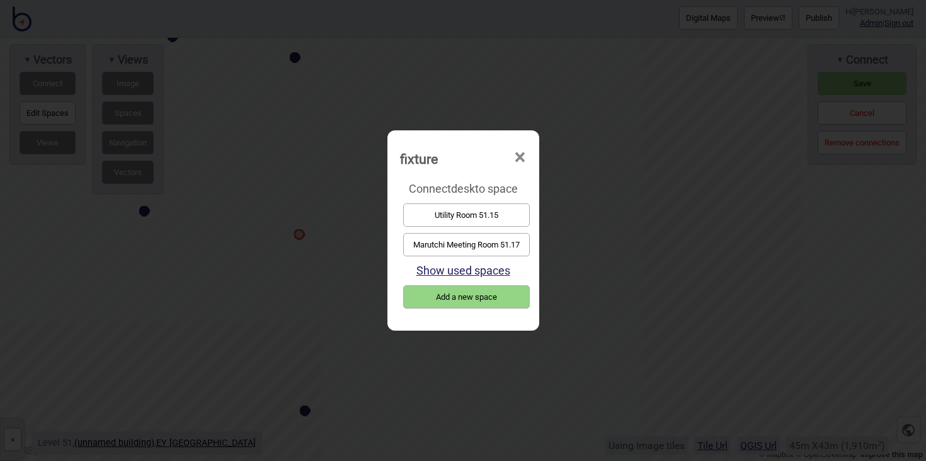
click at [435, 236] on button "Marutchi Meeting Room 51.17" at bounding box center [466, 244] width 127 height 23
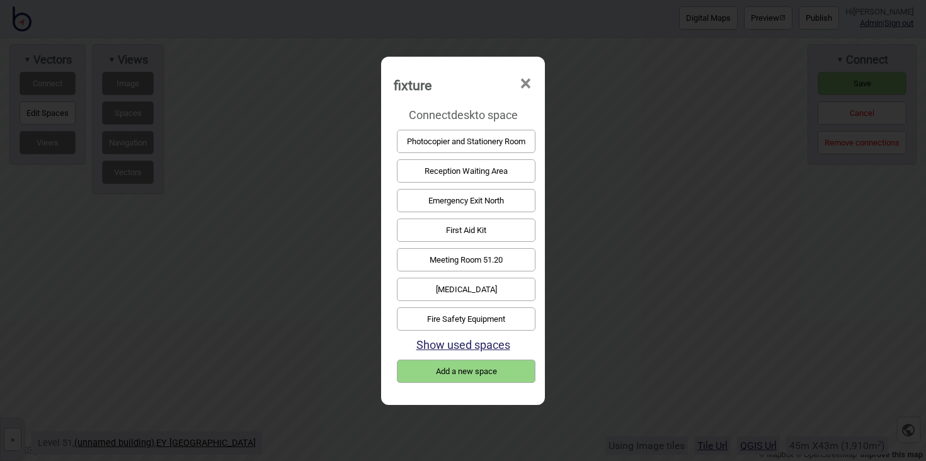
click at [452, 261] on button "Meeting Room 51.20" at bounding box center [466, 259] width 139 height 23
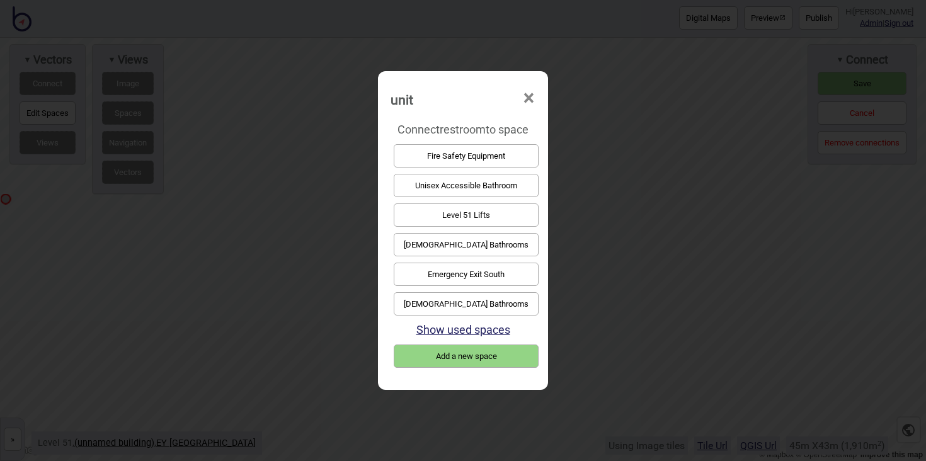
click at [475, 193] on button "Unisex Accessible Bathroom" at bounding box center [466, 185] width 145 height 23
click at [482, 299] on button "Male Bathrooms" at bounding box center [466, 303] width 145 height 23
click at [486, 219] on button "Female Bathrooms" at bounding box center [466, 214] width 145 height 23
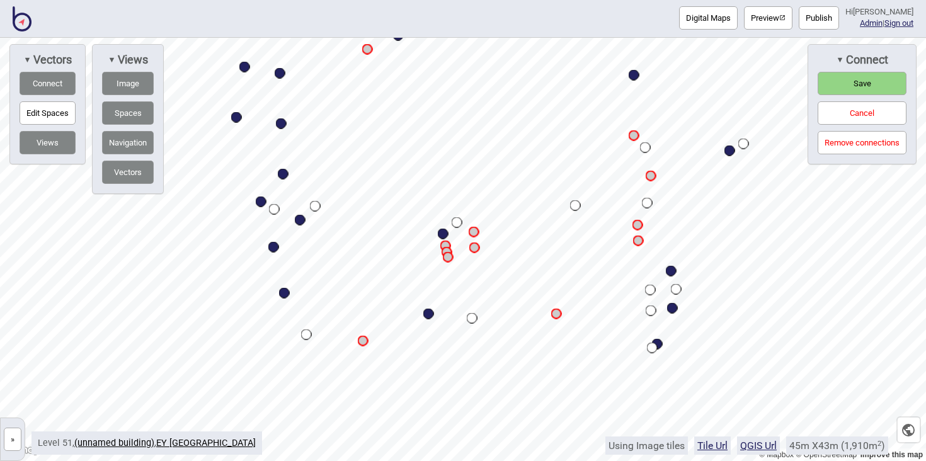
click at [855, 86] on span "Save" at bounding box center [862, 83] width 18 height 9
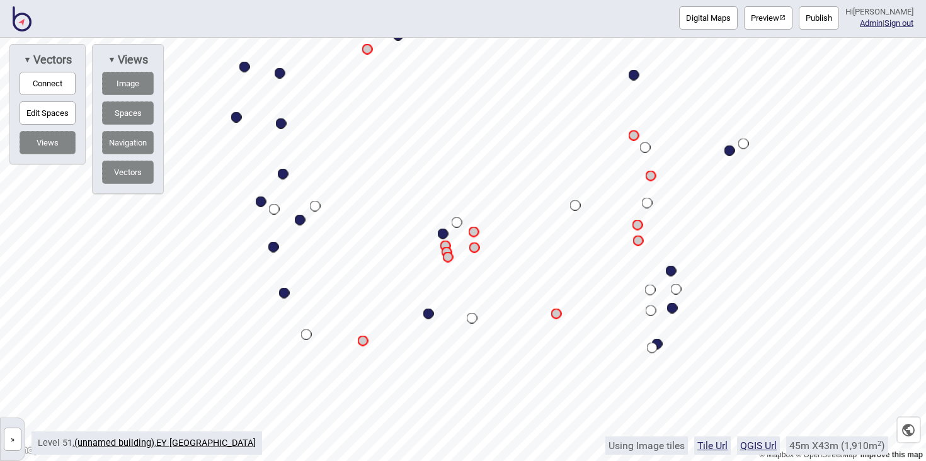
click at [818, 21] on button "Publish" at bounding box center [819, 17] width 40 height 23
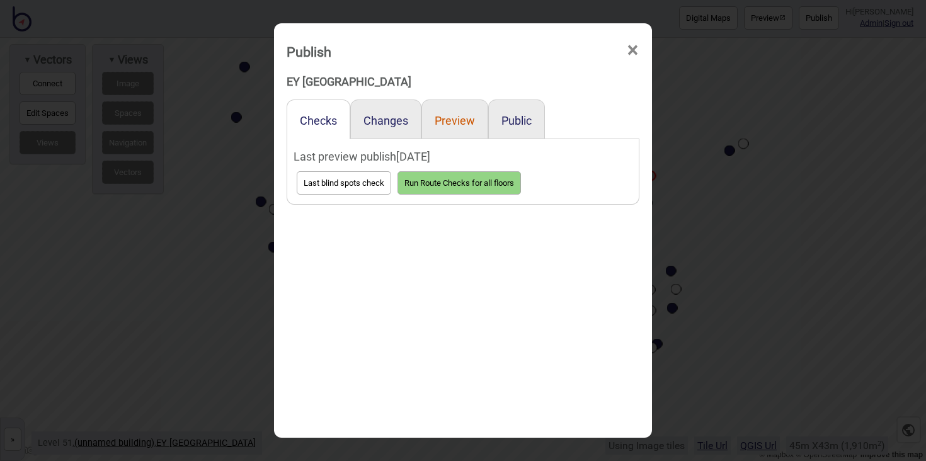
click at [450, 118] on button "Preview" at bounding box center [455, 120] width 40 height 13
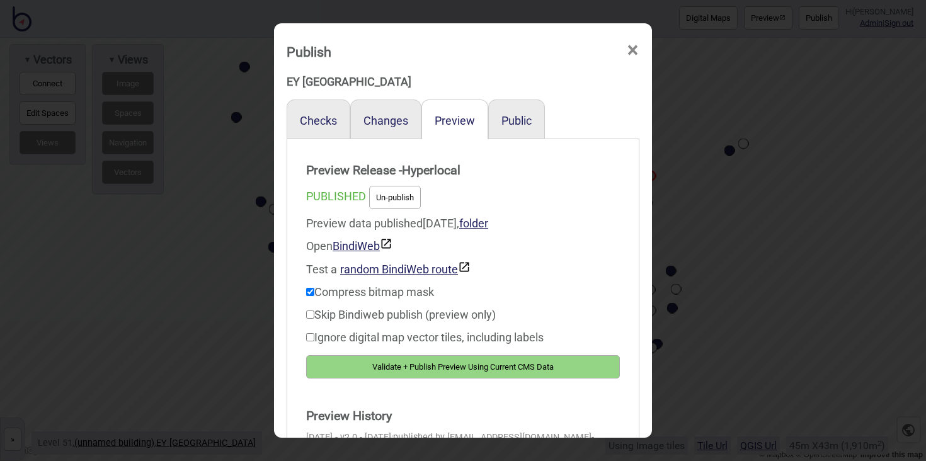
click at [563, 358] on button "Validate + Publish Preview Using Current CMS Data" at bounding box center [463, 366] width 314 height 23
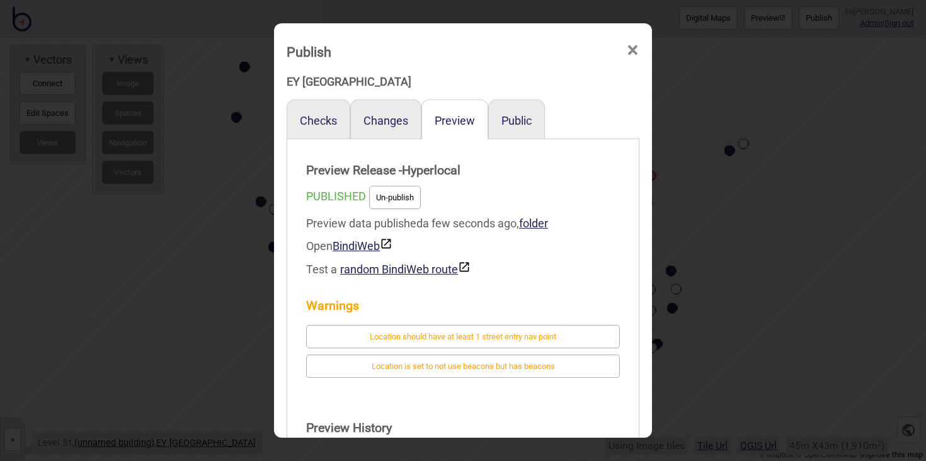
click at [636, 45] on span "×" at bounding box center [632, 51] width 13 height 42
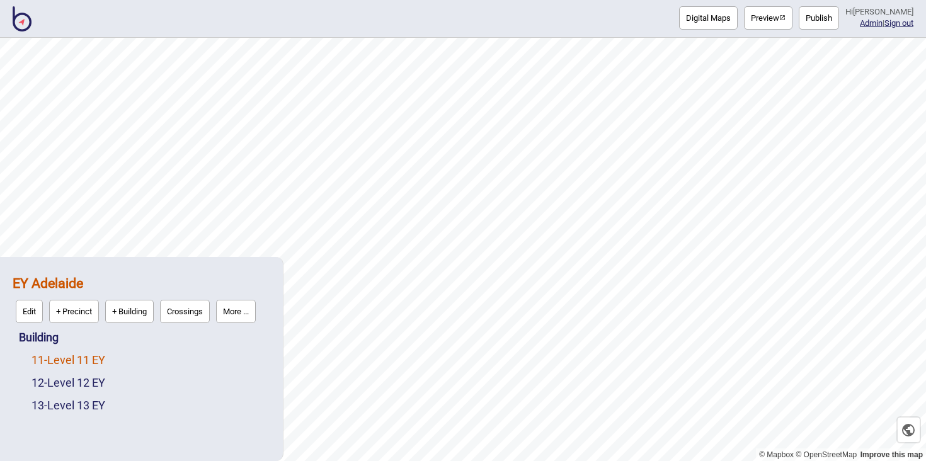
click at [83, 364] on link "11 - Level 11 EY" at bounding box center [68, 359] width 74 height 13
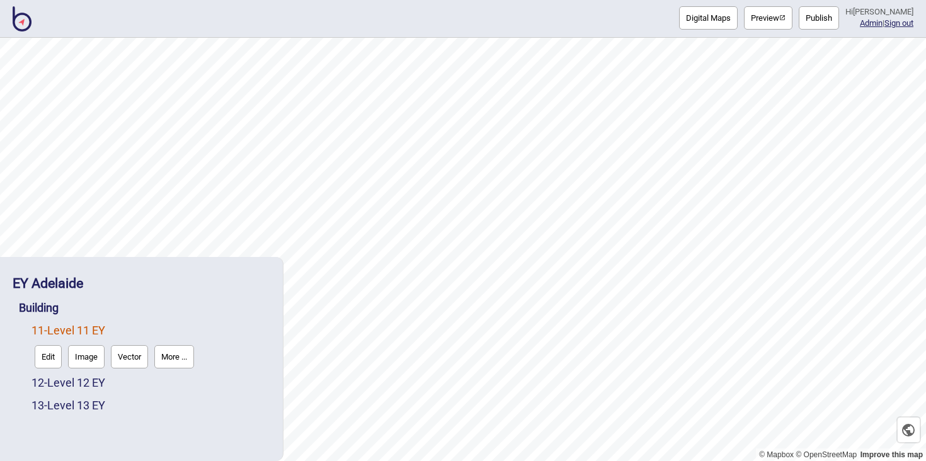
click at [117, 358] on button "Vector" at bounding box center [129, 356] width 37 height 23
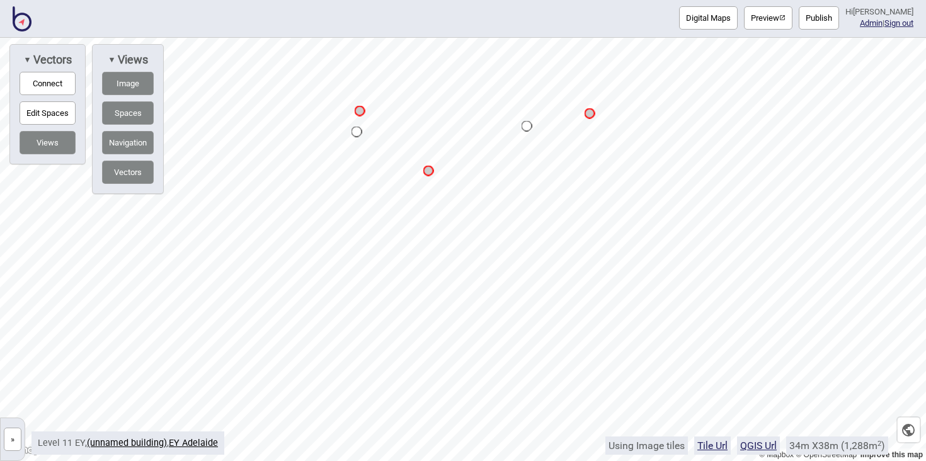
click at [25, 74] on button "Connect" at bounding box center [48, 83] width 56 height 23
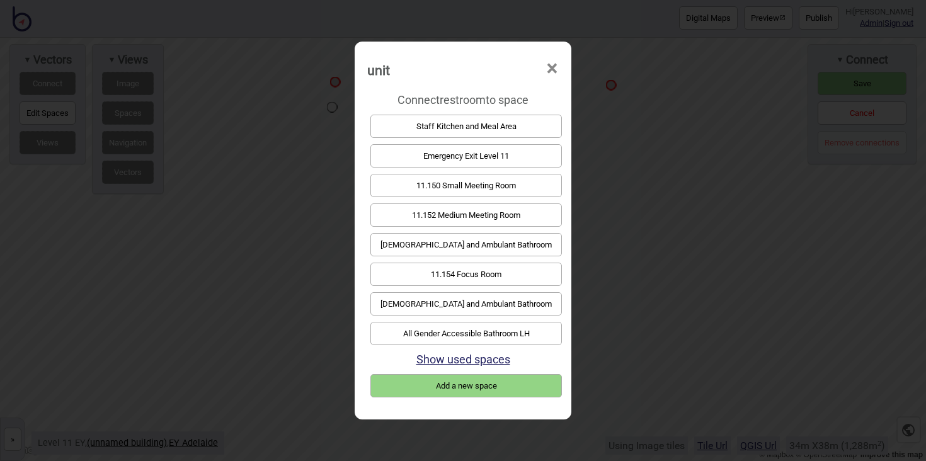
click at [483, 333] on button "All Gender Accessible Bathroom LH" at bounding box center [465, 333] width 191 height 23
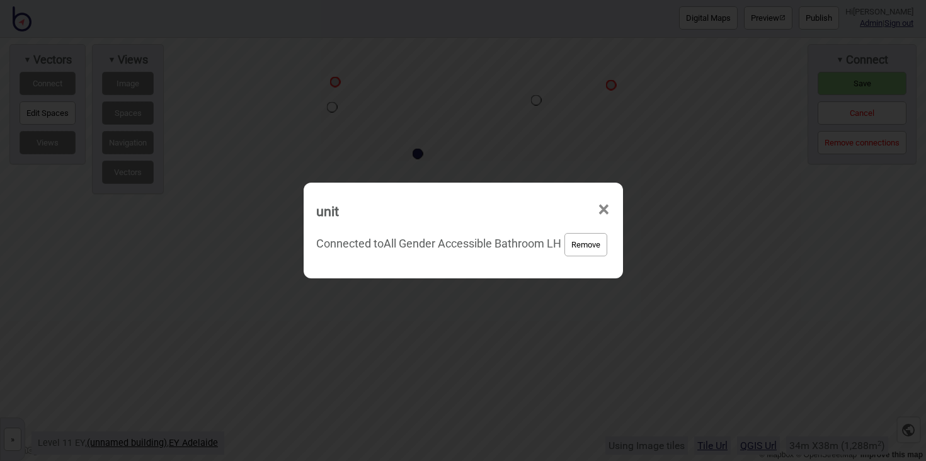
click at [589, 251] on button "Remove" at bounding box center [585, 244] width 43 height 23
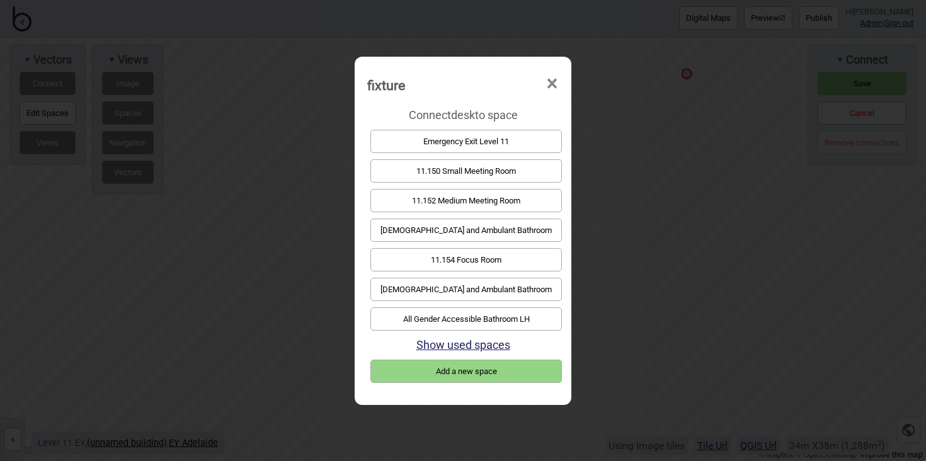
click at [444, 198] on button "11.152 Medium Meeting Room" at bounding box center [465, 200] width 191 height 23
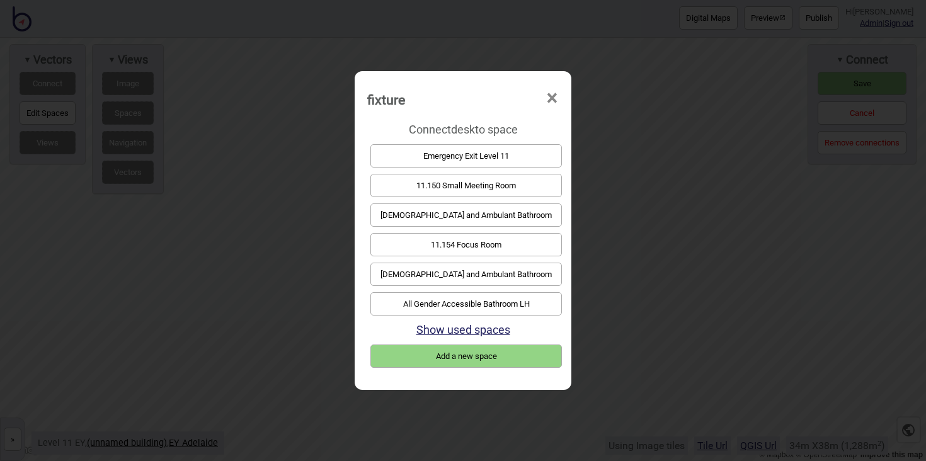
click at [469, 191] on button "11.150 Small Meeting Room" at bounding box center [465, 185] width 191 height 23
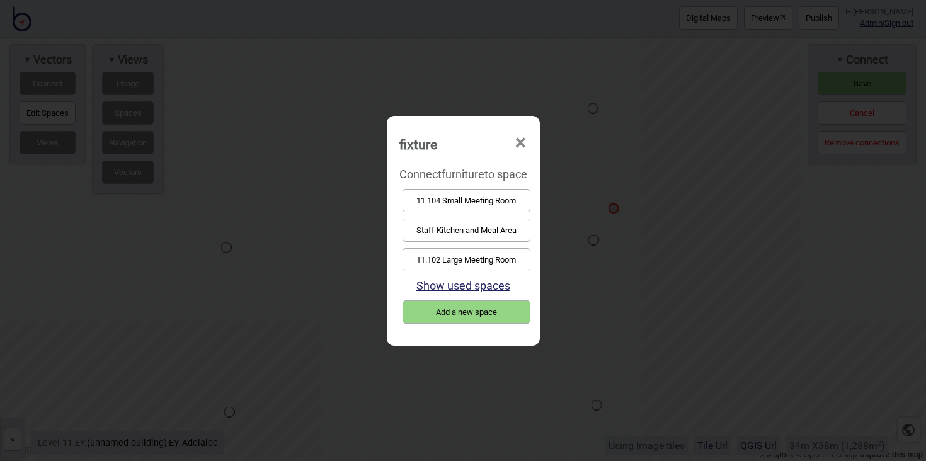
click at [468, 236] on button "Staff Kitchen and Meal Area" at bounding box center [466, 230] width 128 height 23
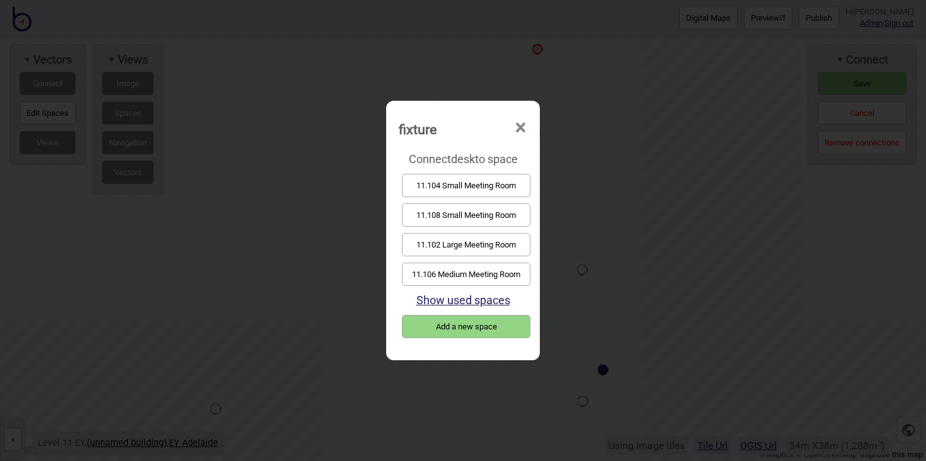
click at [451, 234] on button "11.102 Large Meeting Room" at bounding box center [466, 244] width 128 height 23
click at [448, 192] on button "11.104 Small Meeting Room" at bounding box center [466, 185] width 128 height 23
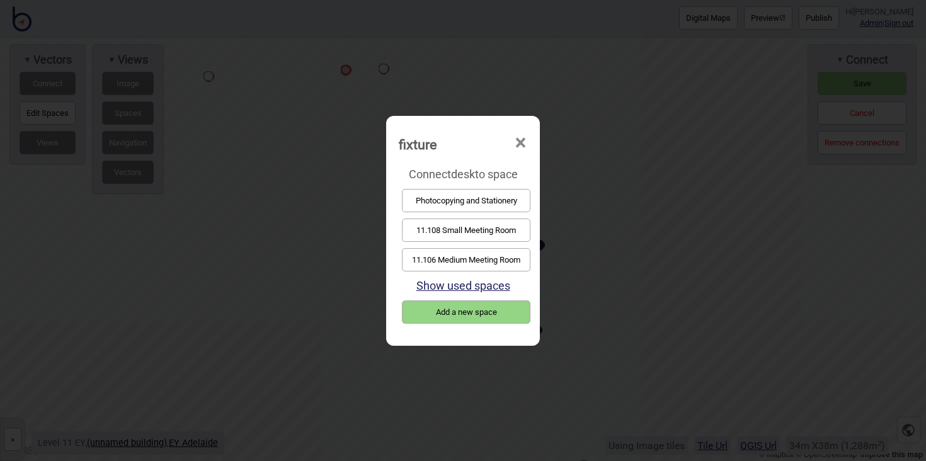
click at [430, 251] on button "11.106 Medium Meeting Room" at bounding box center [466, 259] width 128 height 23
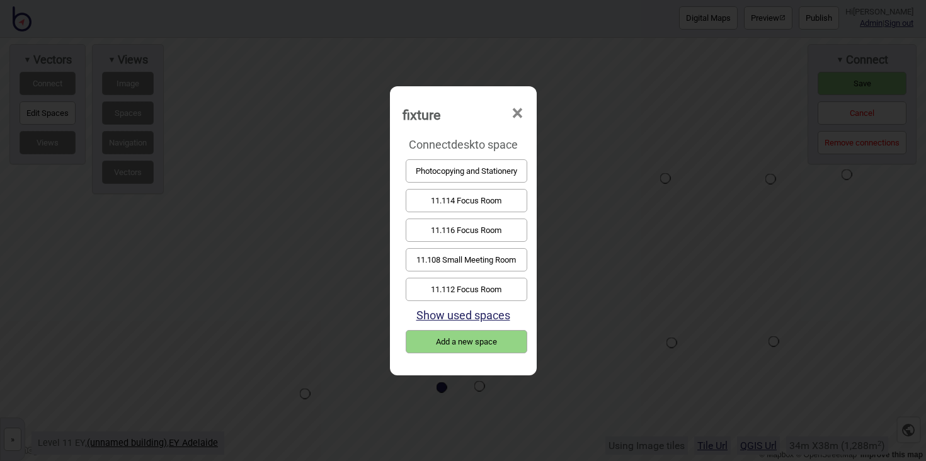
click at [482, 256] on button "11.108 Small Meeting Room" at bounding box center [467, 259] width 122 height 23
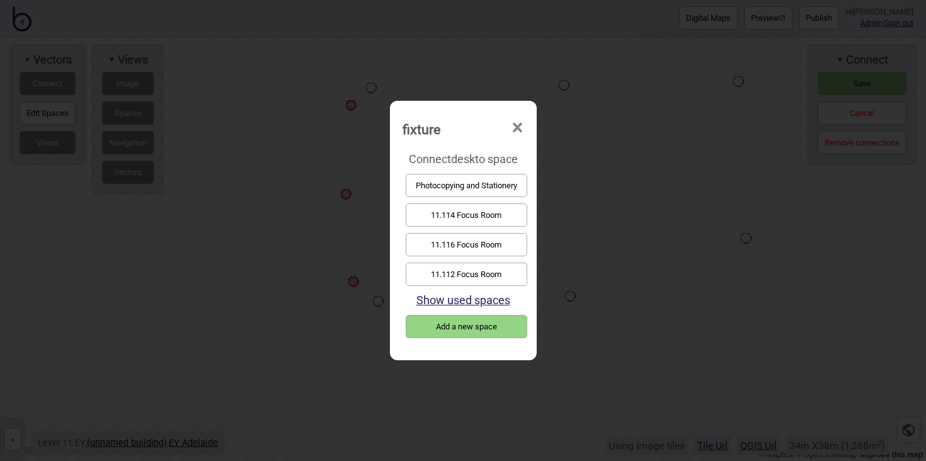
click at [447, 271] on button "11.112 Focus Room" at bounding box center [467, 274] width 122 height 23
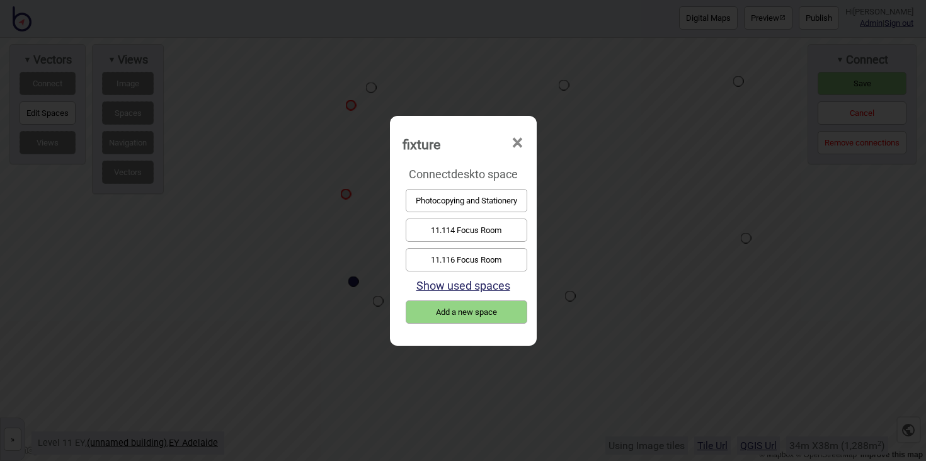
click at [427, 223] on button "11.114 Focus Room" at bounding box center [467, 230] width 122 height 23
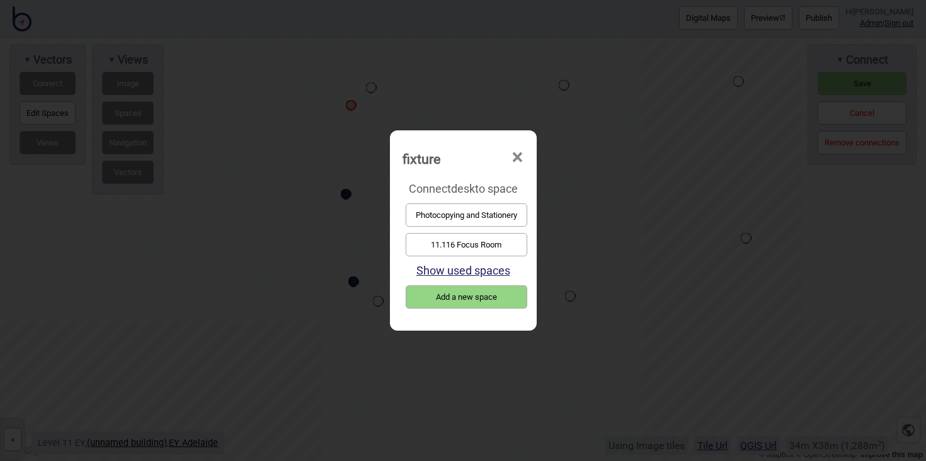
click at [440, 237] on button "11.116 Focus Room" at bounding box center [467, 244] width 122 height 23
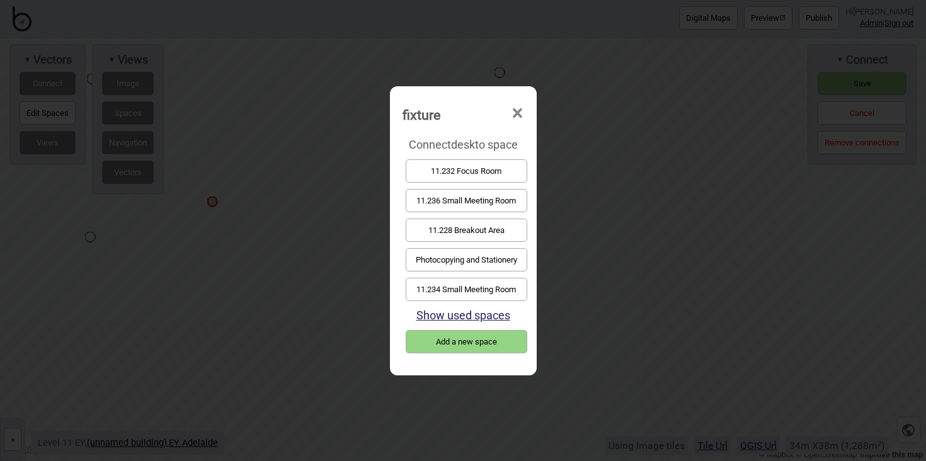
click at [464, 168] on button "11.232 Focus Room" at bounding box center [467, 170] width 122 height 23
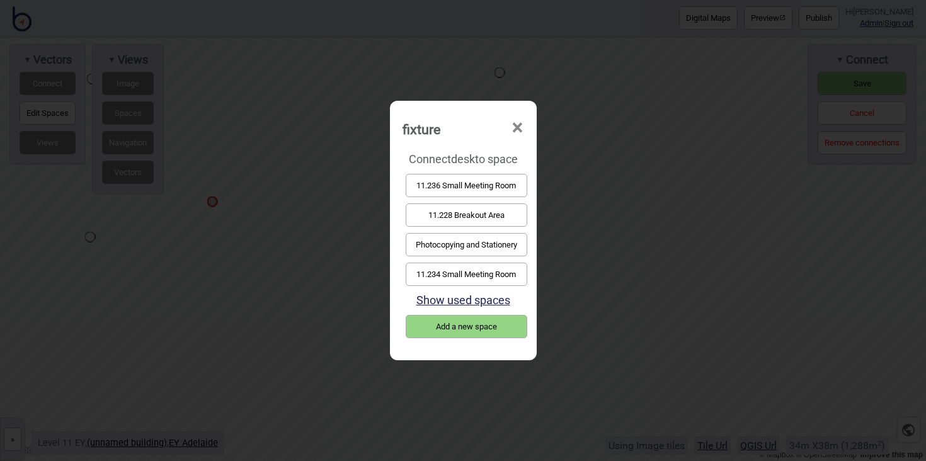
click at [441, 272] on button "11.234 Small Meeting Room" at bounding box center [467, 274] width 122 height 23
click at [452, 188] on button "11.236 Small Meeting Room" at bounding box center [467, 185] width 122 height 23
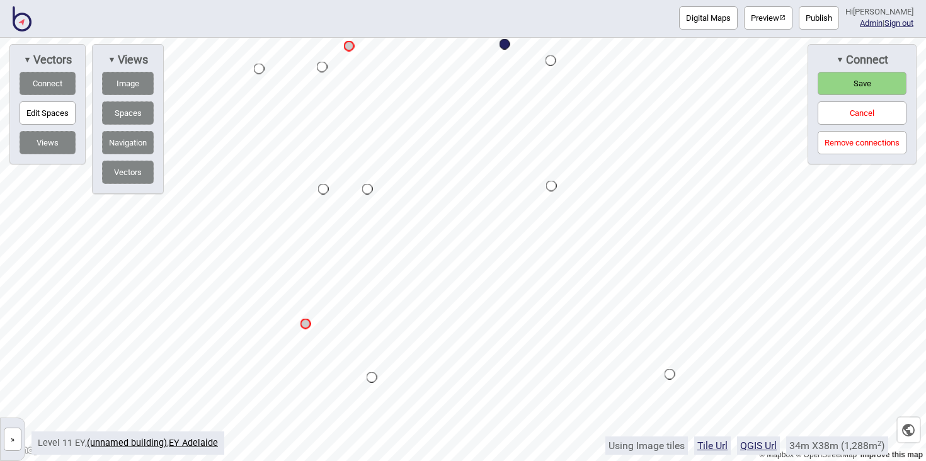
click at [571, 0] on div "Digital Maps Preview Publish Hi [PERSON_NAME] Admin | Sign out © Mapbox © OpenS…" at bounding box center [463, 0] width 926 height 0
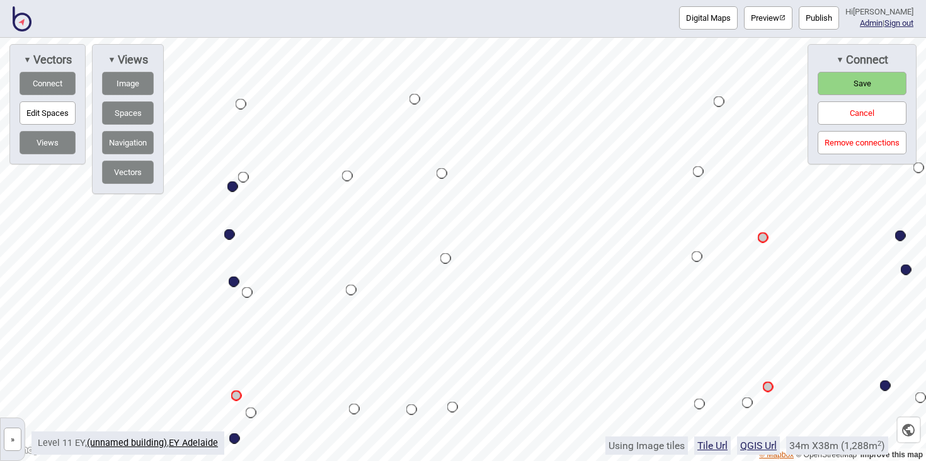
click at [779, 453] on div "© Mapbox © OpenStreetMap Improve this map" at bounding box center [463, 249] width 926 height 423
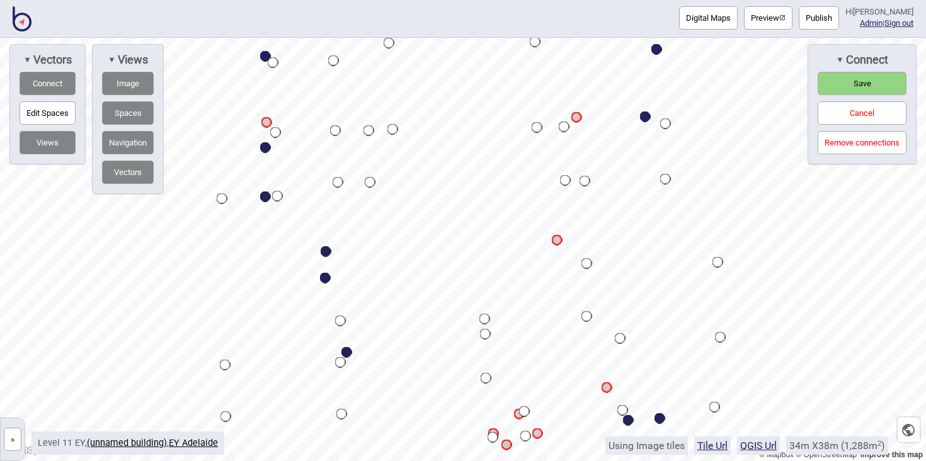
click at [858, 84] on span "Save" at bounding box center [862, 83] width 18 height 9
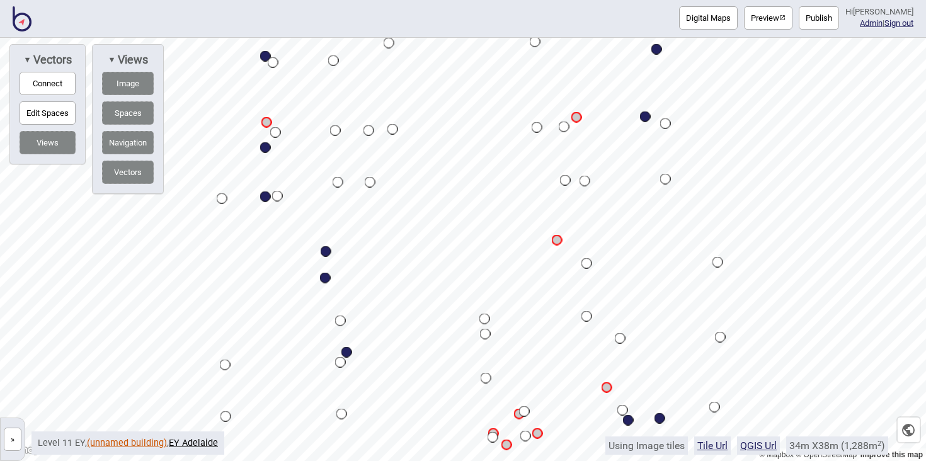
click at [130, 442] on link "(unnamed building)" at bounding box center [127, 443] width 80 height 11
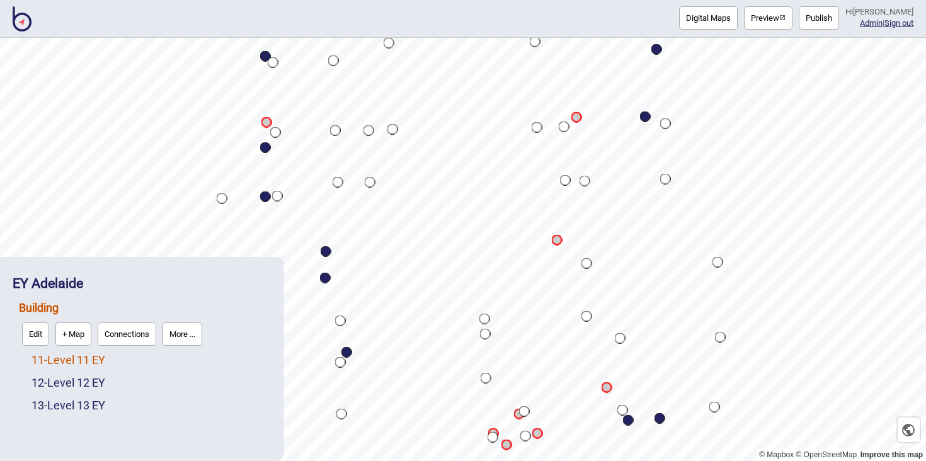
click at [65, 361] on link "11 - Level 11 EY" at bounding box center [68, 359] width 74 height 13
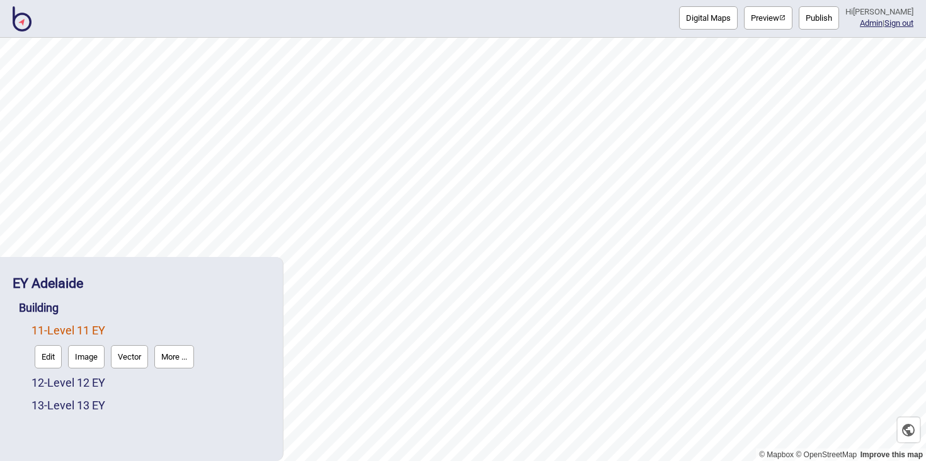
click at [43, 356] on button "Edit" at bounding box center [48, 356] width 27 height 23
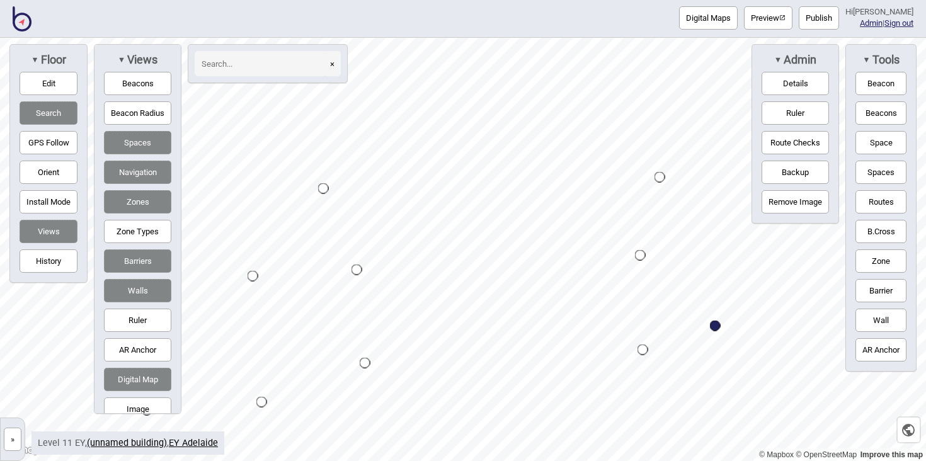
click at [54, 82] on button "Edit" at bounding box center [49, 83] width 58 height 23
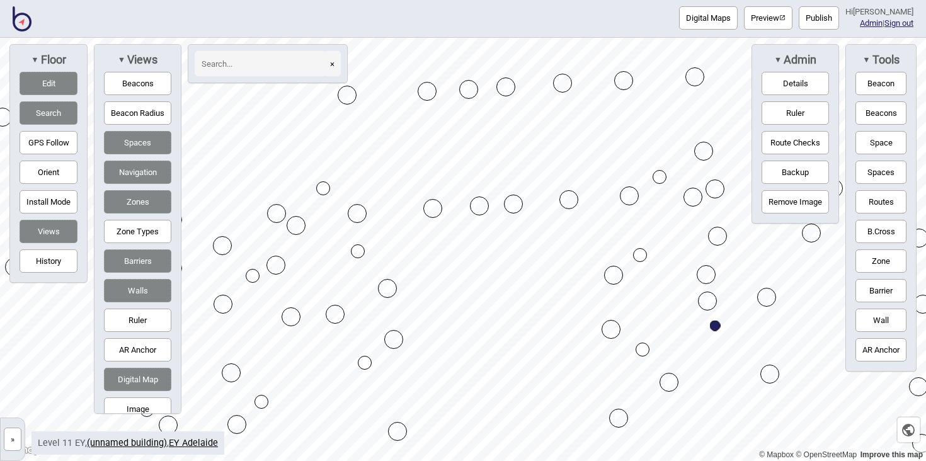
drag, startPoint x: 360, startPoint y: 271, endPoint x: 362, endPoint y: 254, distance: 16.5
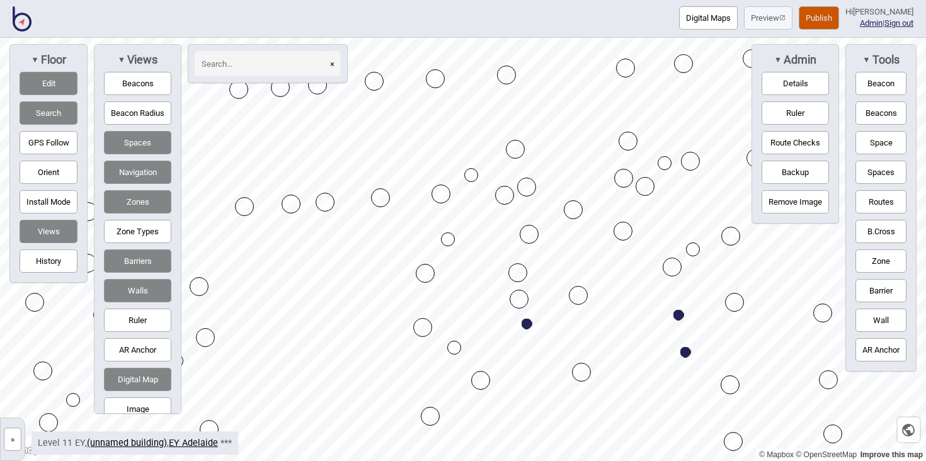
drag, startPoint x: 693, startPoint y: 241, endPoint x: 691, endPoint y: 251, distance: 10.3
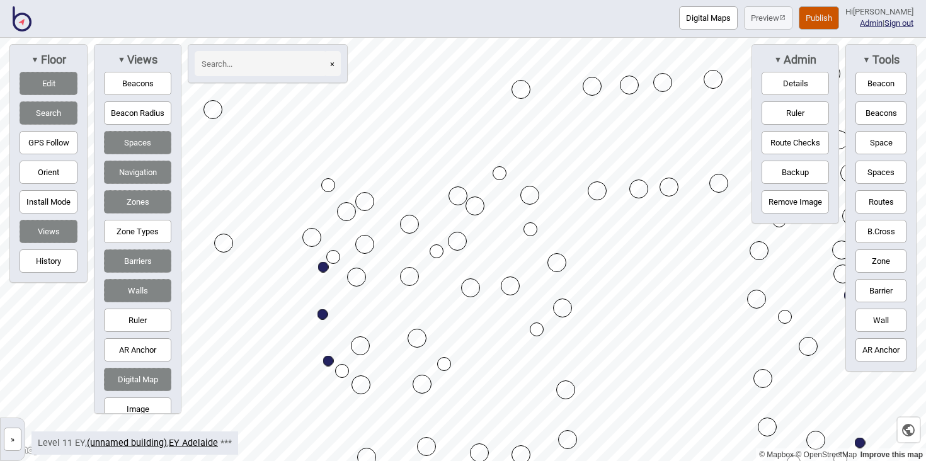
click at [60, 84] on button "Edit" at bounding box center [49, 83] width 58 height 23
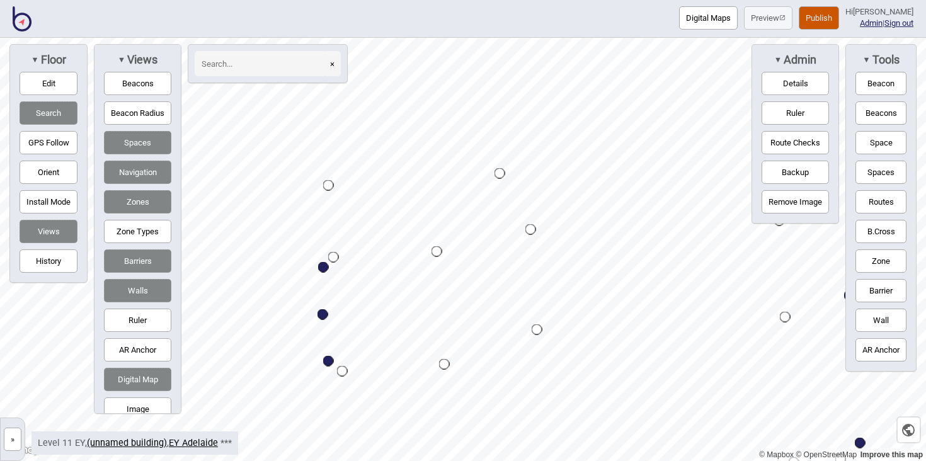
click at [58, 110] on button "Search" at bounding box center [49, 112] width 58 height 23
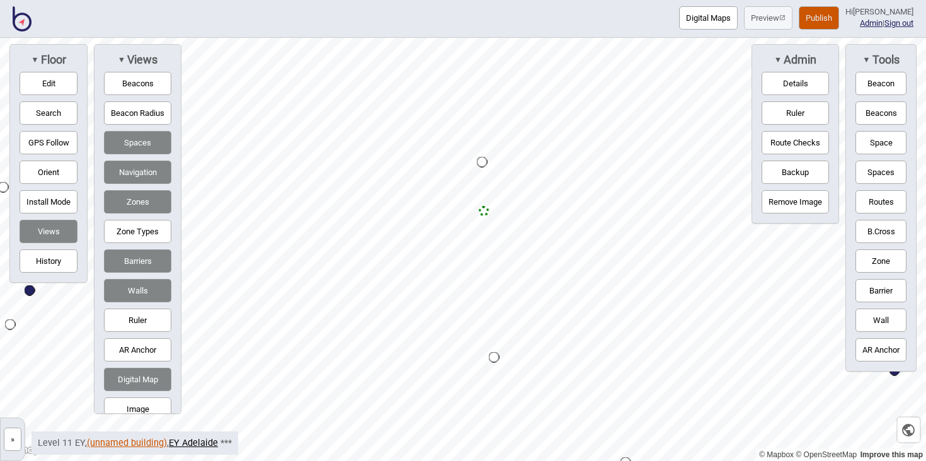
click at [135, 443] on link "(unnamed building)" at bounding box center [127, 443] width 80 height 11
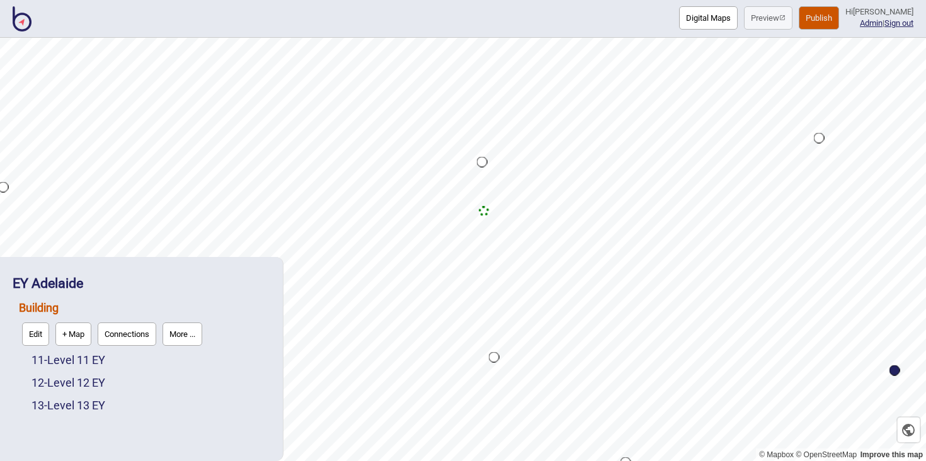
click at [94, 390] on div "12 - Level 12 EY" at bounding box center [150, 383] width 239 height 23
click at [94, 384] on link "12 - Level 12 EY" at bounding box center [68, 382] width 74 height 13
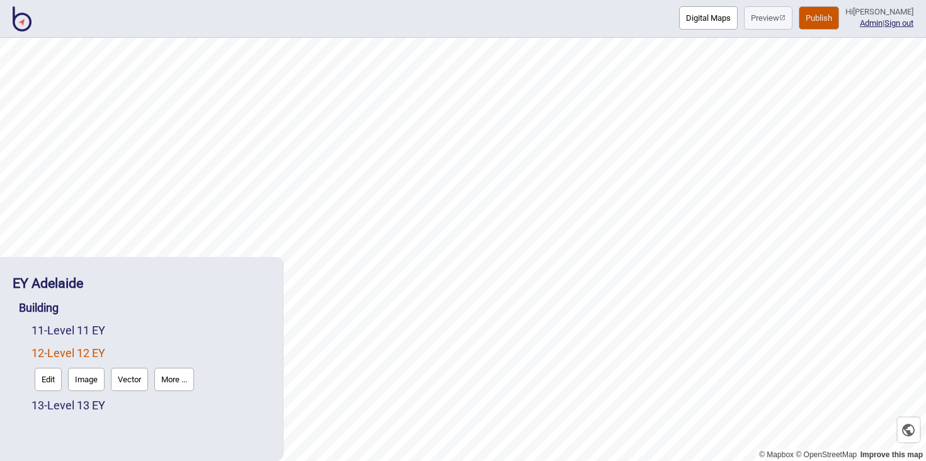
click at [134, 380] on button "Vector" at bounding box center [129, 379] width 37 height 23
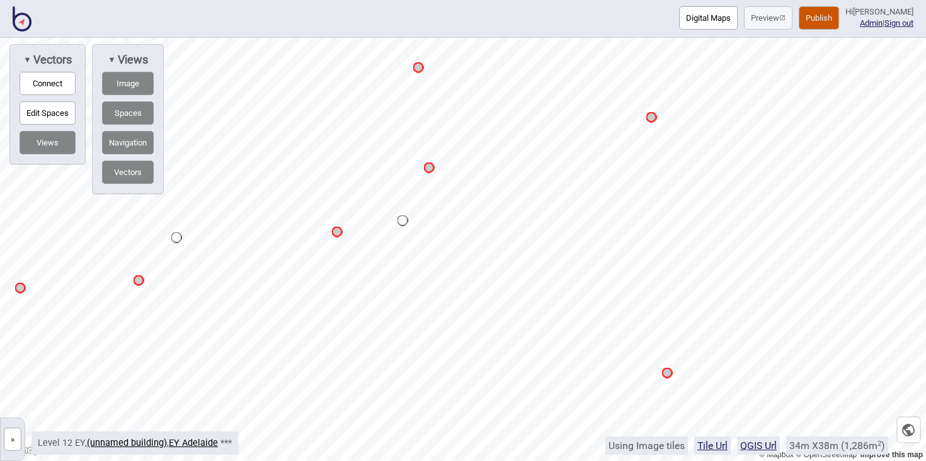
click at [66, 76] on button "Connect" at bounding box center [48, 83] width 56 height 23
click at [64, 84] on button "Connect" at bounding box center [48, 83] width 56 height 23
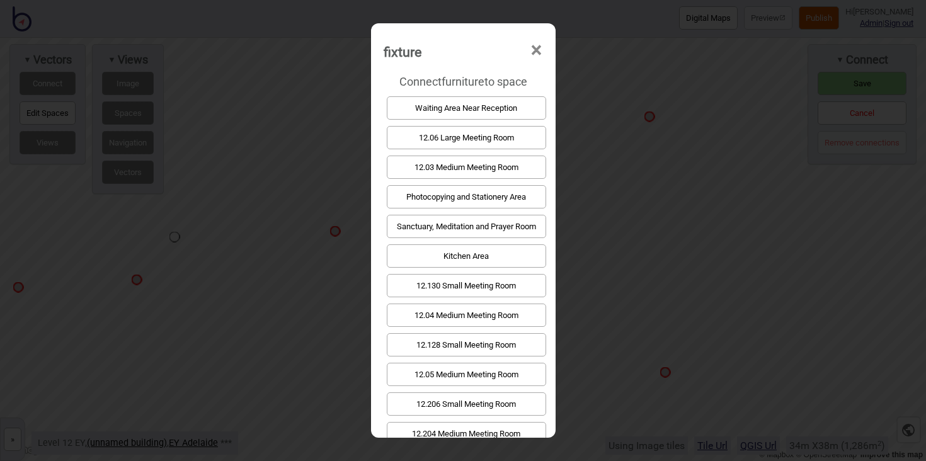
click at [459, 254] on button "Kitchen Area" at bounding box center [466, 255] width 159 height 23
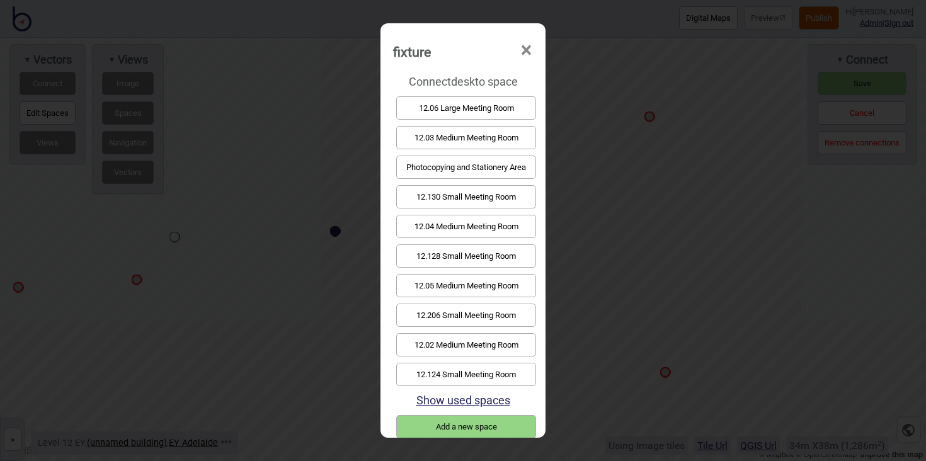
click at [496, 191] on button "12.130 Small Meeting Room" at bounding box center [466, 196] width 140 height 23
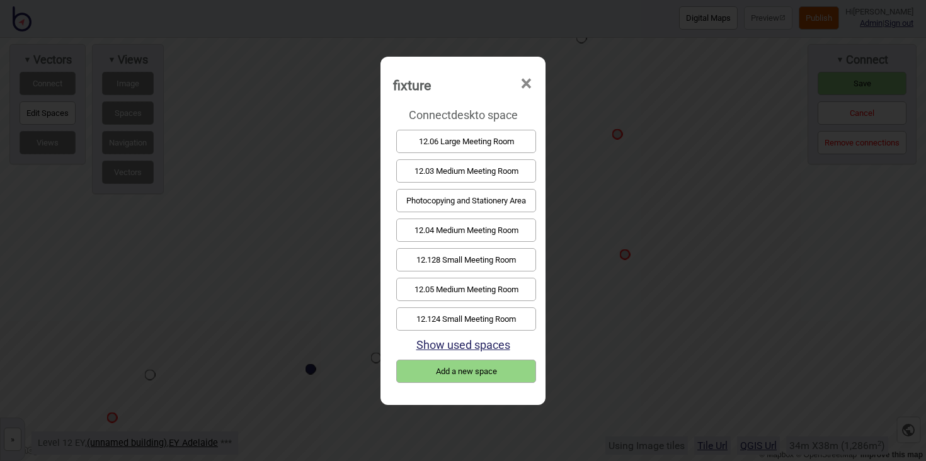
click at [487, 253] on button "12.128 Small Meeting Room" at bounding box center [466, 259] width 140 height 23
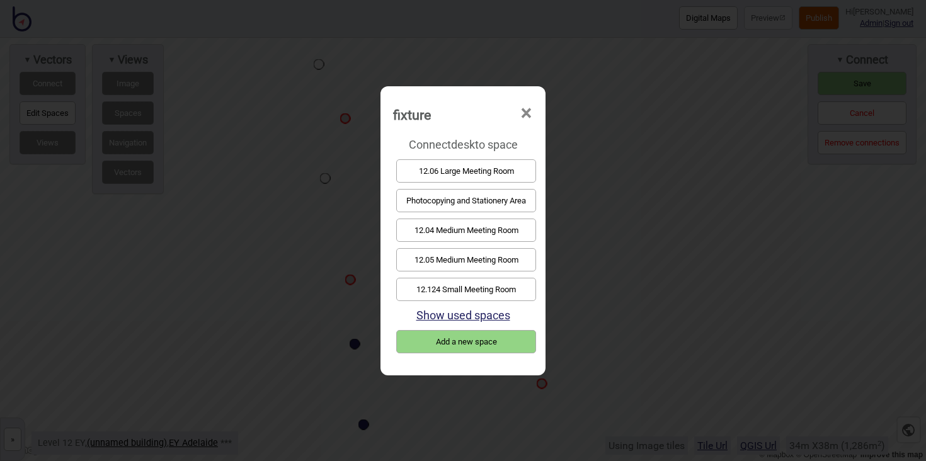
click at [453, 277] on div "12.124 Small Meeting Room" at bounding box center [463, 290] width 140 height 30
click at [452, 284] on button "12.124 Small Meeting Room" at bounding box center [466, 289] width 140 height 23
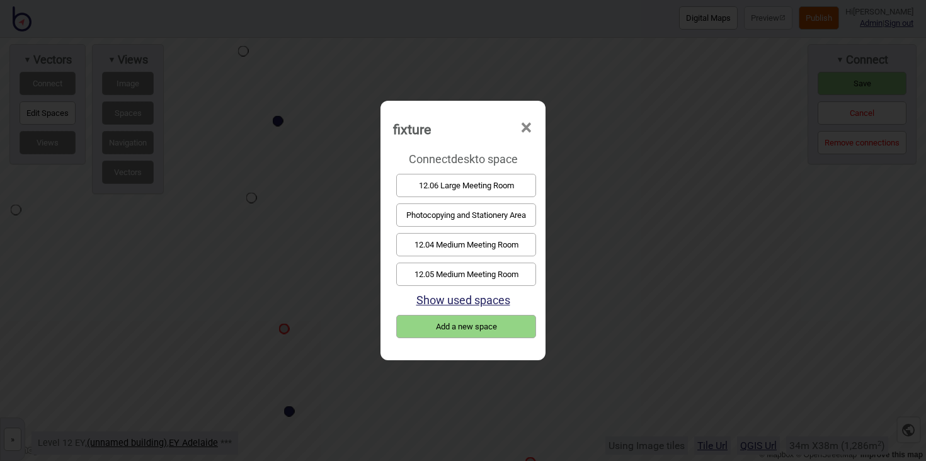
click at [503, 180] on button "12.06 Large Meeting Room" at bounding box center [466, 185] width 140 height 23
click at [484, 280] on button "12.05 Medium Meeting Room" at bounding box center [466, 274] width 140 height 23
click at [484, 242] on button "12.04 Medium Meeting Room" at bounding box center [466, 244] width 140 height 23
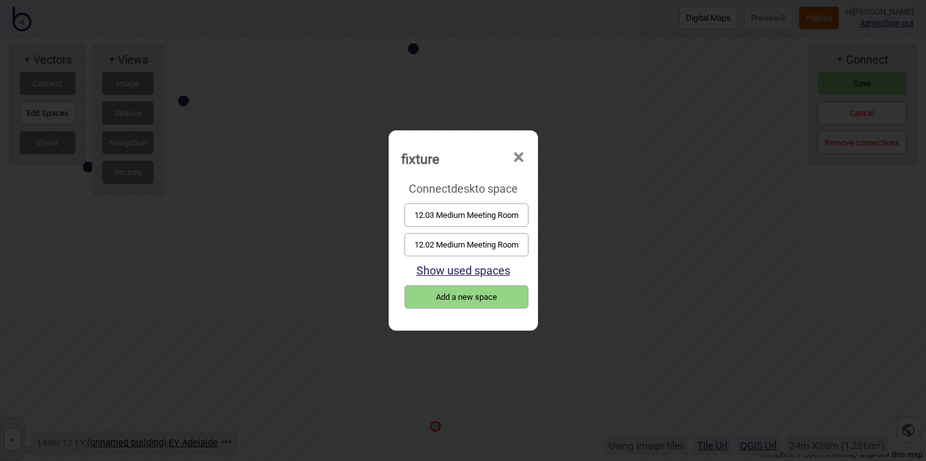
click at [484, 215] on button "12.03 Medium Meeting Room" at bounding box center [466, 214] width 124 height 23
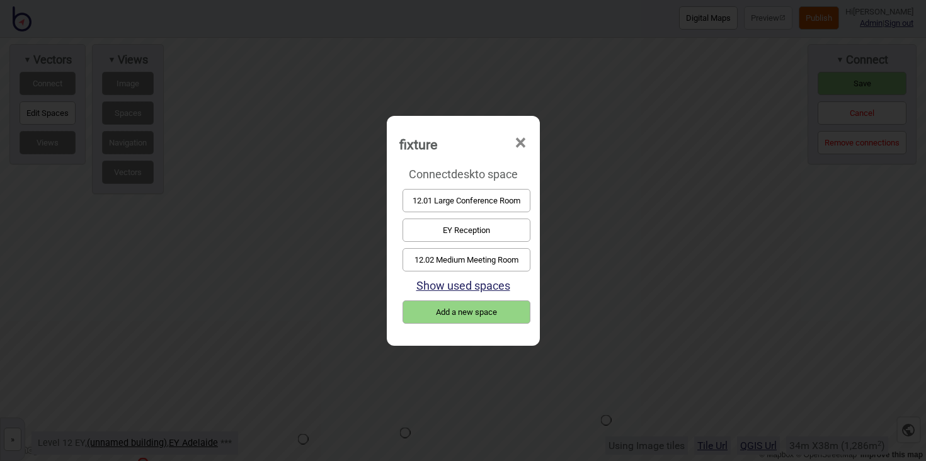
click at [507, 259] on button "12.02 Medium Meeting Room" at bounding box center [466, 259] width 128 height 23
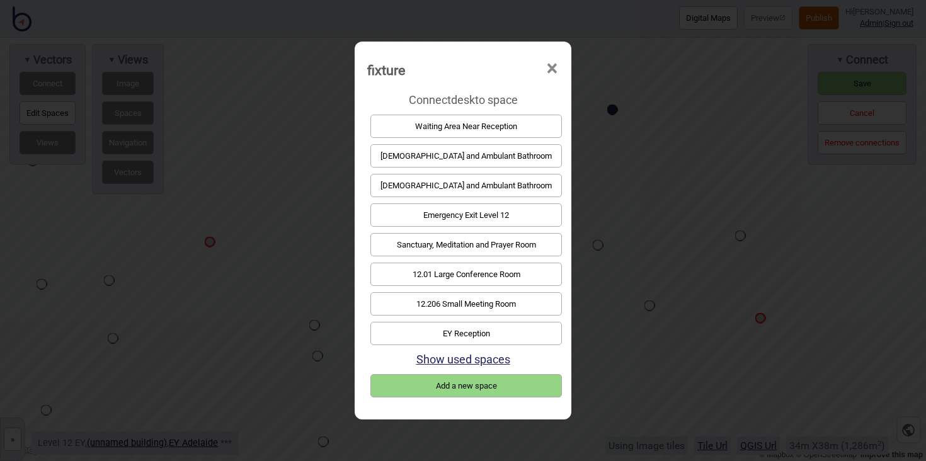
click at [471, 325] on button "EY Reception" at bounding box center [465, 333] width 191 height 23
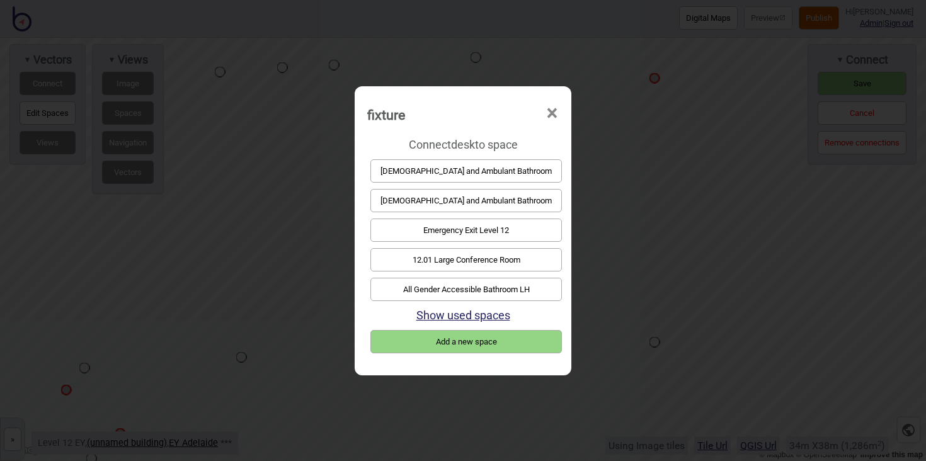
click at [461, 256] on button "12.01 Large Conference Room" at bounding box center [465, 259] width 191 height 23
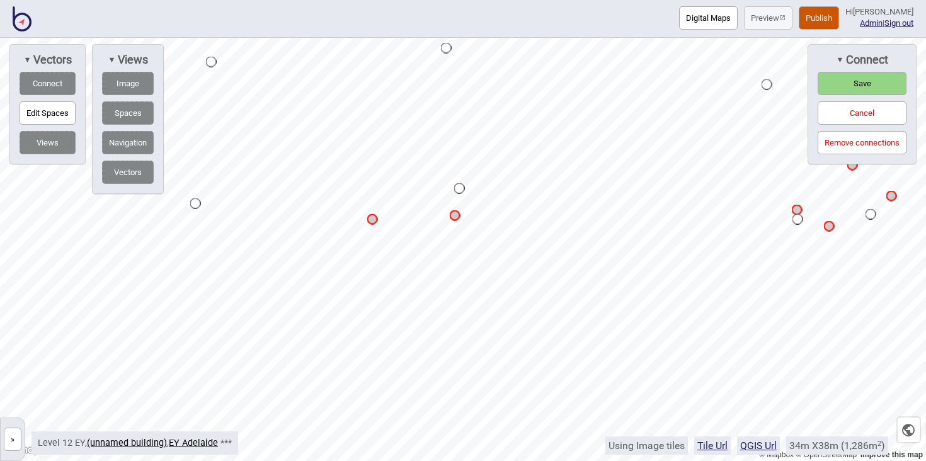
click at [817, 148] on div "© Mapbox © OpenStreetMap Improve this map » [GEOGRAPHIC_DATA] 11 - Level 11 EY …" at bounding box center [463, 249] width 926 height 423
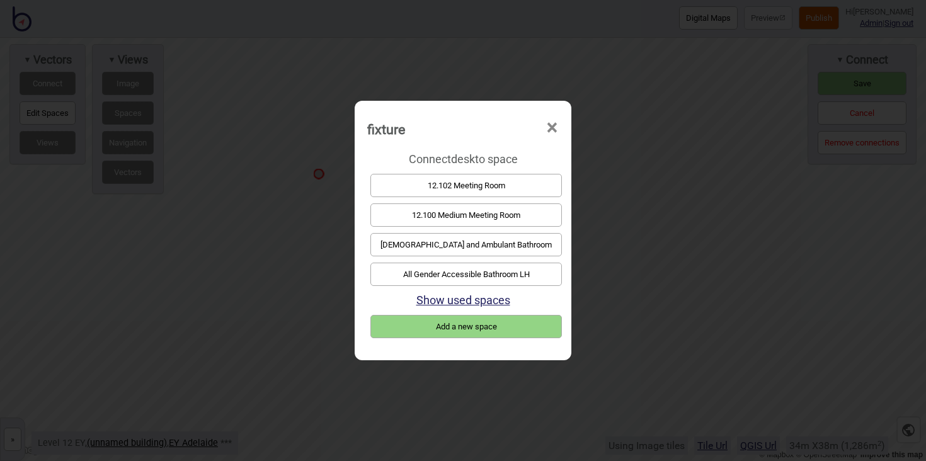
click at [457, 217] on button "12.100 Medium Meeting Room" at bounding box center [465, 214] width 191 height 23
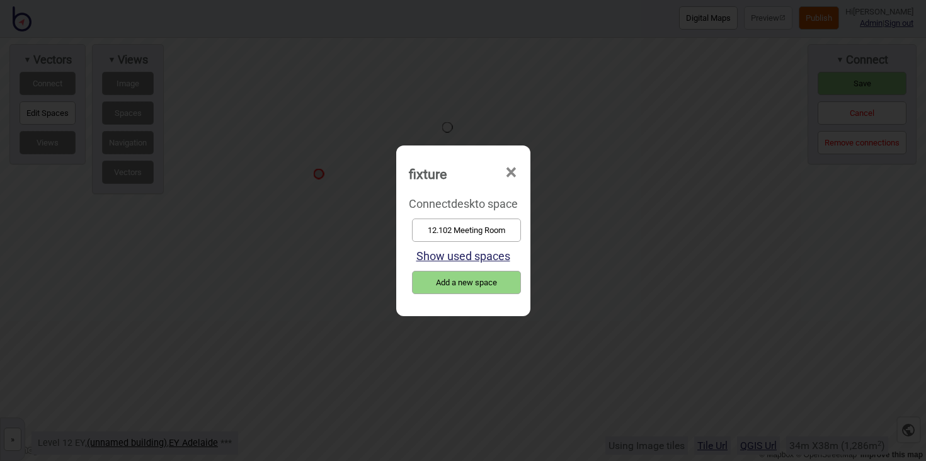
click at [457, 233] on button "12.102 Meeting Room" at bounding box center [466, 230] width 109 height 23
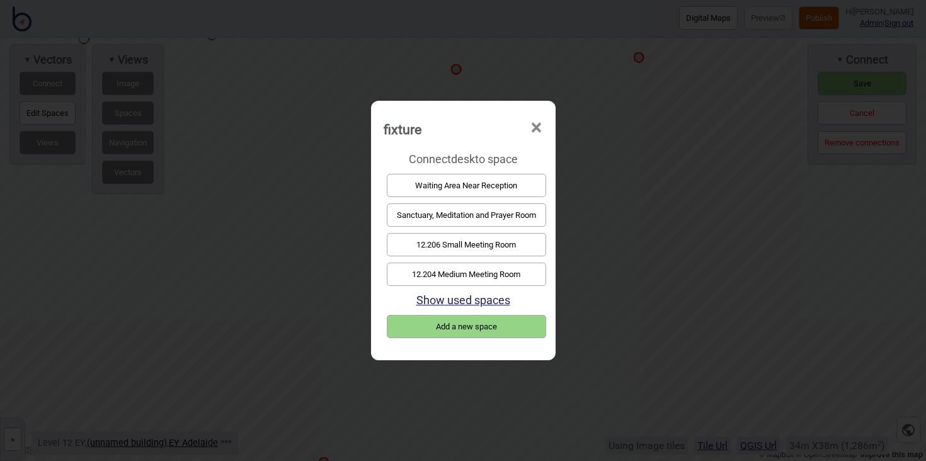
click at [464, 273] on button "12.204 Medium Meeting Room" at bounding box center [466, 274] width 159 height 23
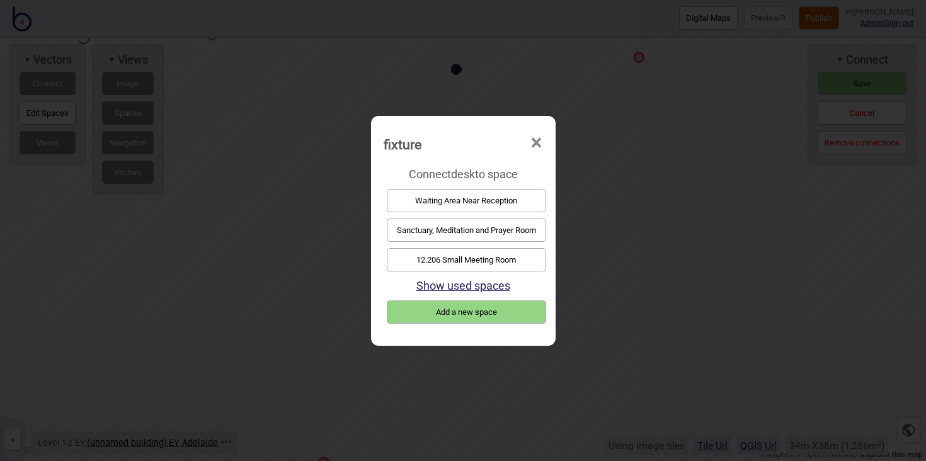
click at [505, 261] on button "12.206 Small Meeting Room" at bounding box center [466, 259] width 159 height 23
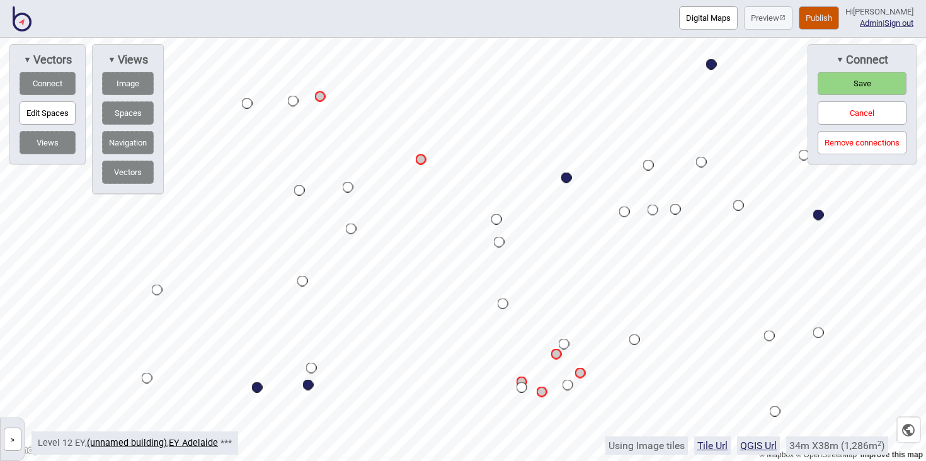
click at [834, 89] on button "Save" at bounding box center [862, 83] width 89 height 23
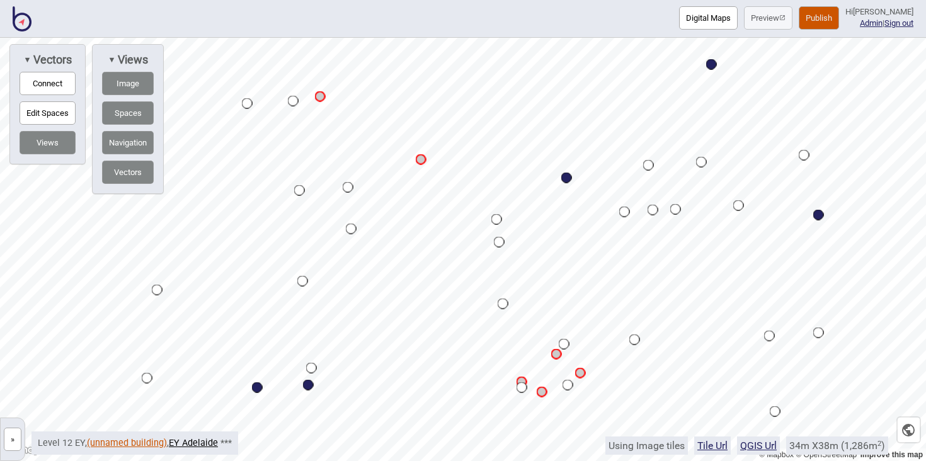
click at [141, 447] on link "(unnamed building)" at bounding box center [127, 443] width 80 height 11
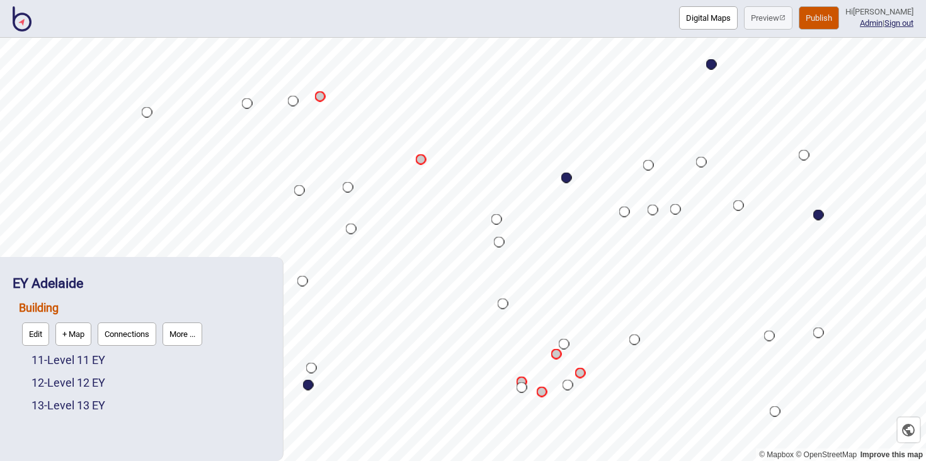
click at [77, 374] on div "12 - Level 12 EY" at bounding box center [150, 383] width 239 height 23
click at [75, 380] on link "12 - Level 12 EY" at bounding box center [68, 382] width 74 height 13
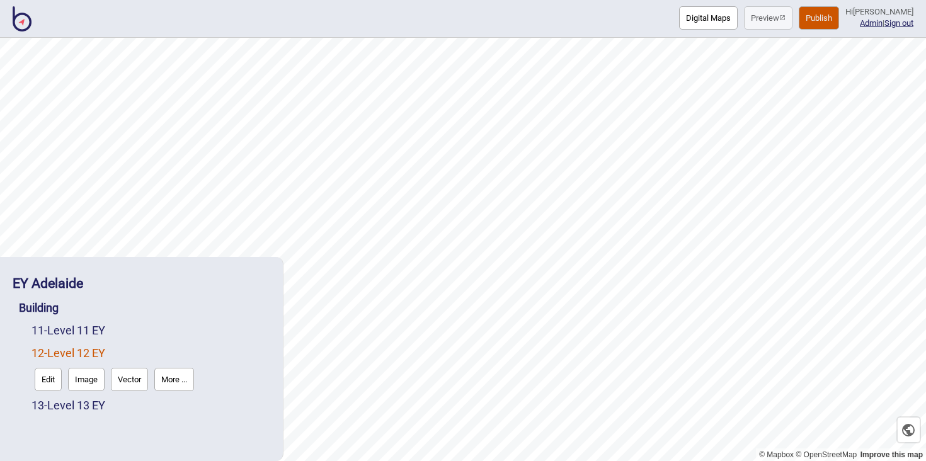
click at [57, 381] on button "Edit" at bounding box center [48, 379] width 27 height 23
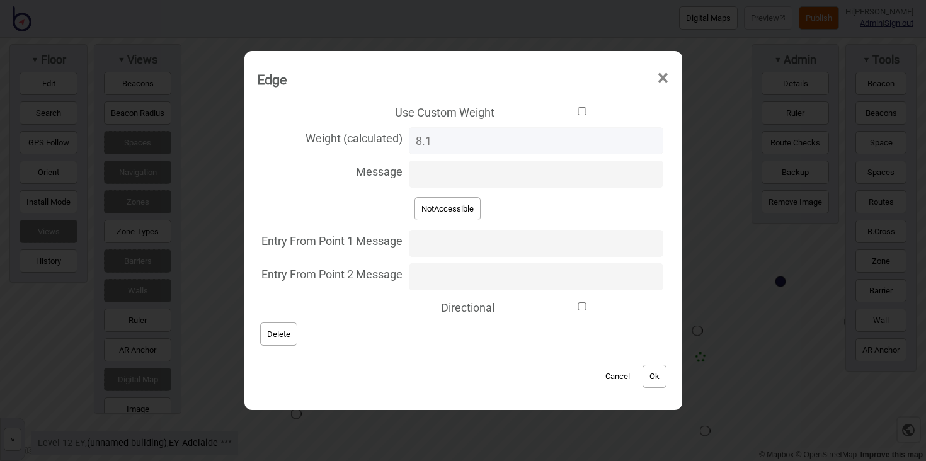
click at [297, 327] on button "Delete" at bounding box center [278, 333] width 37 height 23
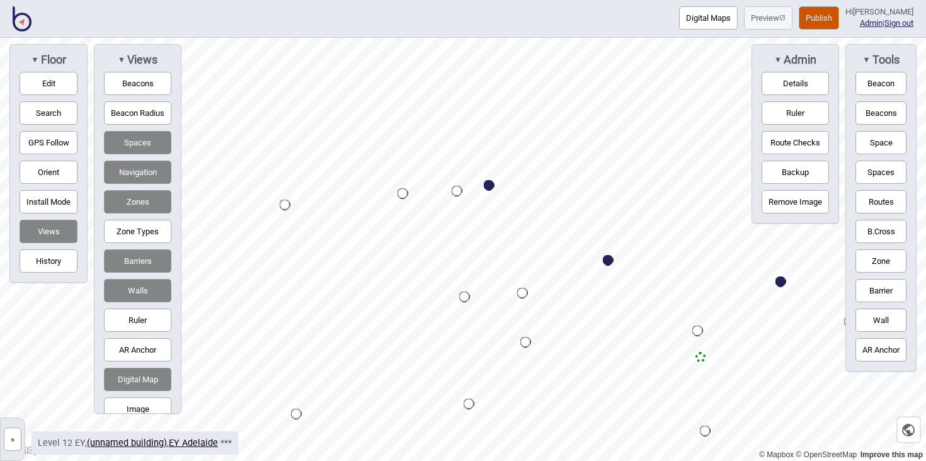
drag, startPoint x: 882, startPoint y: 193, endPoint x: 784, endPoint y: 210, distance: 99.0
click at [881, 193] on button "Routes" at bounding box center [880, 201] width 51 height 23
click at [870, 204] on button "Routes" at bounding box center [880, 201] width 51 height 23
click at [54, 87] on button "Edit" at bounding box center [49, 83] width 58 height 23
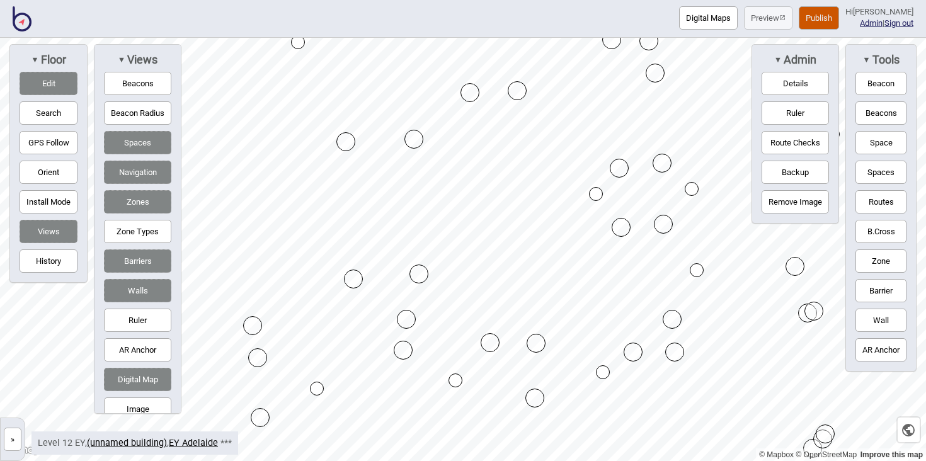
drag, startPoint x: 342, startPoint y: 336, endPoint x: 402, endPoint y: 349, distance: 61.9
click at [54, 88] on button "Edit" at bounding box center [49, 83] width 58 height 23
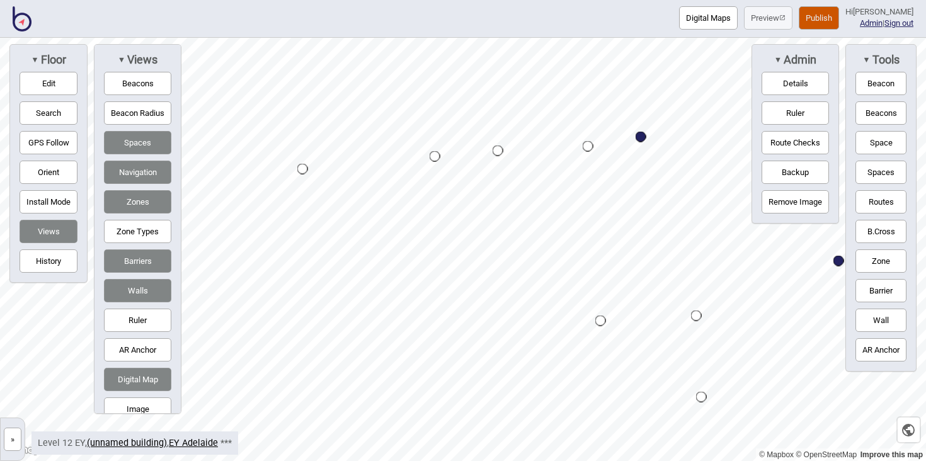
drag, startPoint x: 57, startPoint y: 83, endPoint x: 175, endPoint y: 143, distance: 132.4
click at [57, 83] on button "Edit" at bounding box center [49, 83] width 58 height 23
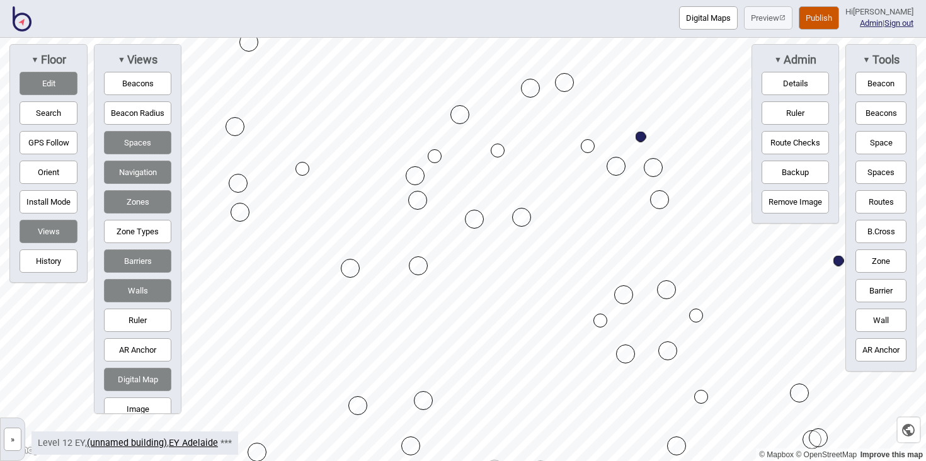
drag, startPoint x: 316, startPoint y: 197, endPoint x: 418, endPoint y: 200, distance: 102.1
drag, startPoint x: 47, startPoint y: 86, endPoint x: 151, endPoint y: 133, distance: 113.6
click at [48, 86] on button "Edit" at bounding box center [49, 83] width 58 height 23
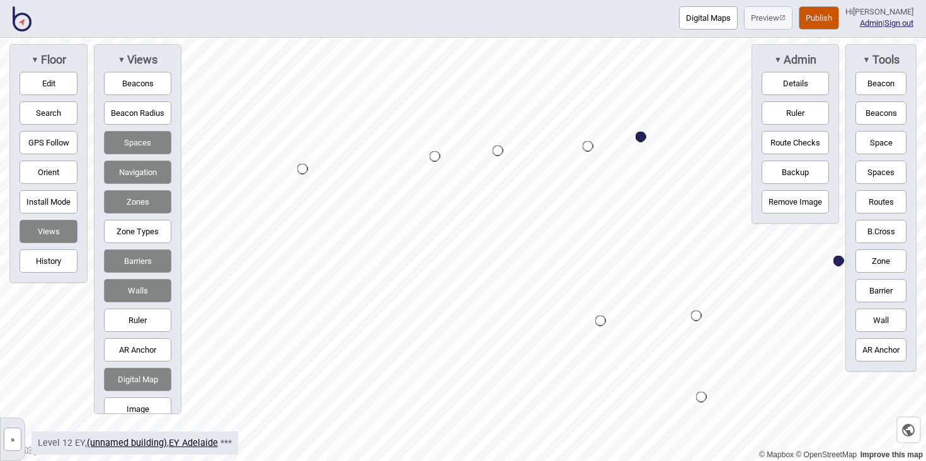
drag, startPoint x: 881, startPoint y: 204, endPoint x: 780, endPoint y: 209, distance: 101.5
click at [878, 204] on button "Routes" at bounding box center [880, 201] width 51 height 23
click at [868, 205] on button "Routes" at bounding box center [880, 201] width 51 height 23
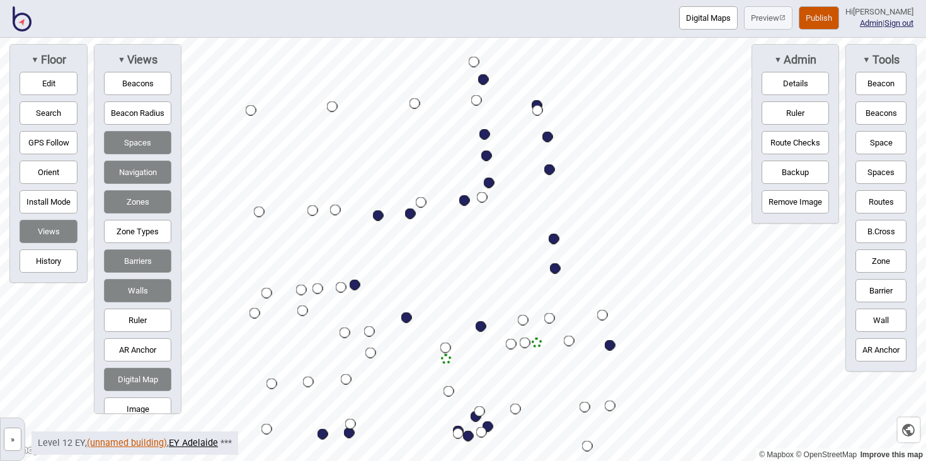
click at [130, 441] on link "(unnamed building)" at bounding box center [127, 443] width 80 height 11
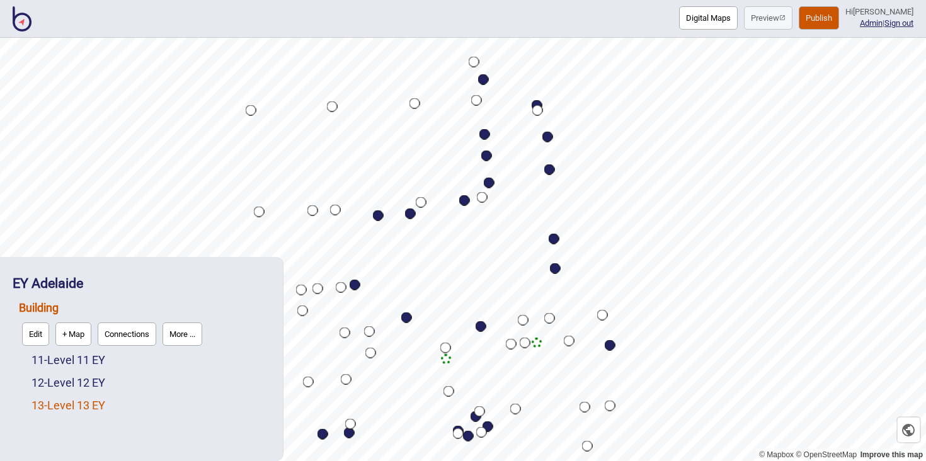
click at [91, 403] on link "13 - Level 13 EY" at bounding box center [68, 405] width 74 height 13
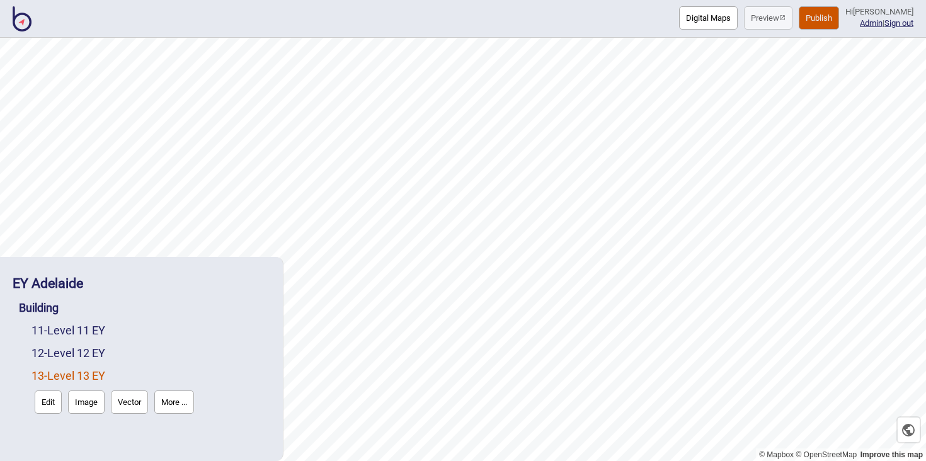
click at [140, 400] on button "Vector" at bounding box center [129, 402] width 37 height 23
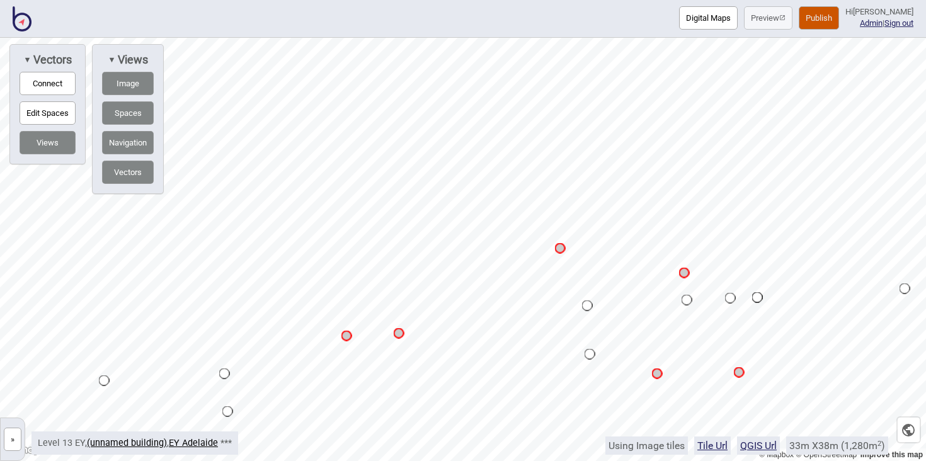
click at [61, 84] on button "Connect" at bounding box center [48, 83] width 56 height 23
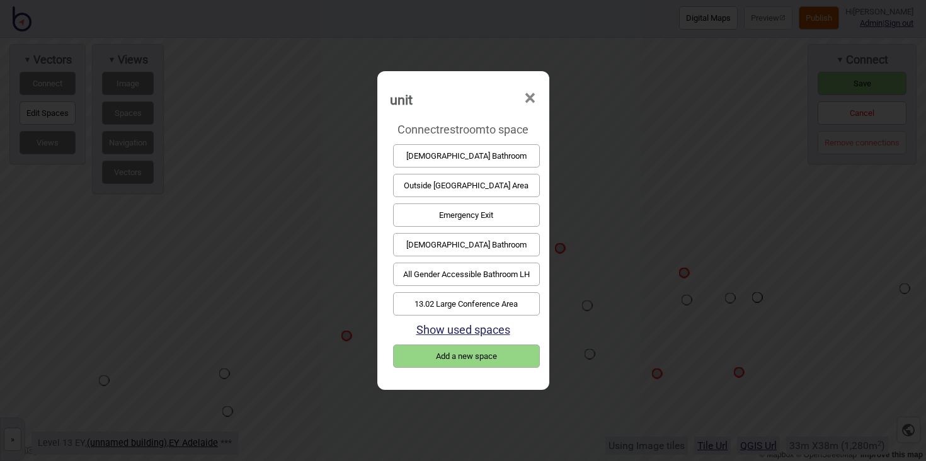
click at [436, 244] on button "[DEMOGRAPHIC_DATA] Bathroom" at bounding box center [466, 244] width 147 height 23
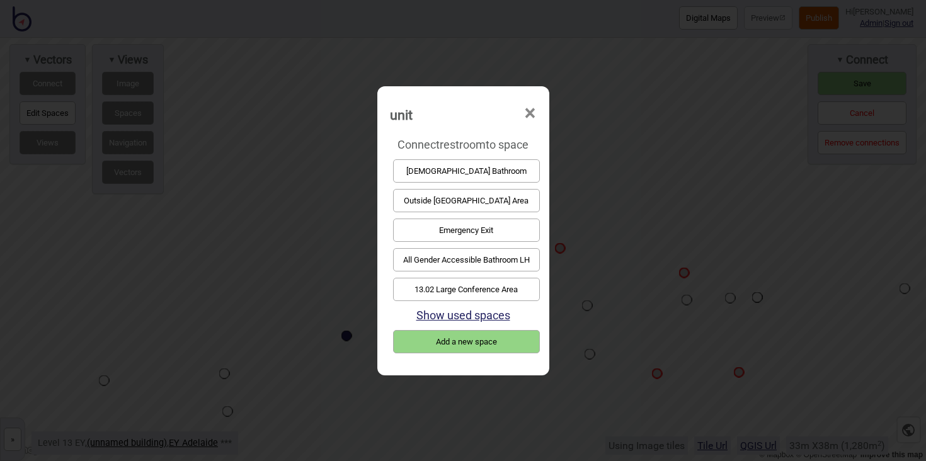
click at [443, 169] on button "[DEMOGRAPHIC_DATA] Bathroom" at bounding box center [466, 170] width 147 height 23
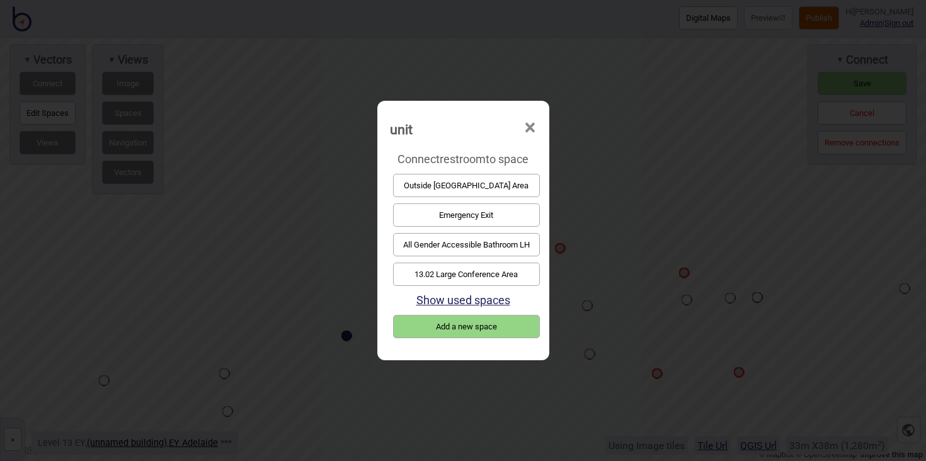
click at [476, 248] on button "All Gender Accessible Bathroom LH" at bounding box center [466, 244] width 147 height 23
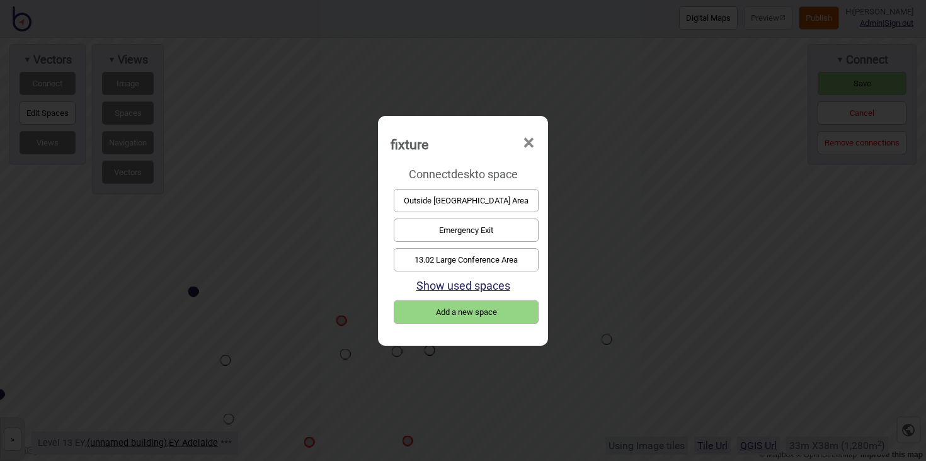
click at [461, 263] on button "13.02 Large Conference Area" at bounding box center [466, 259] width 145 height 23
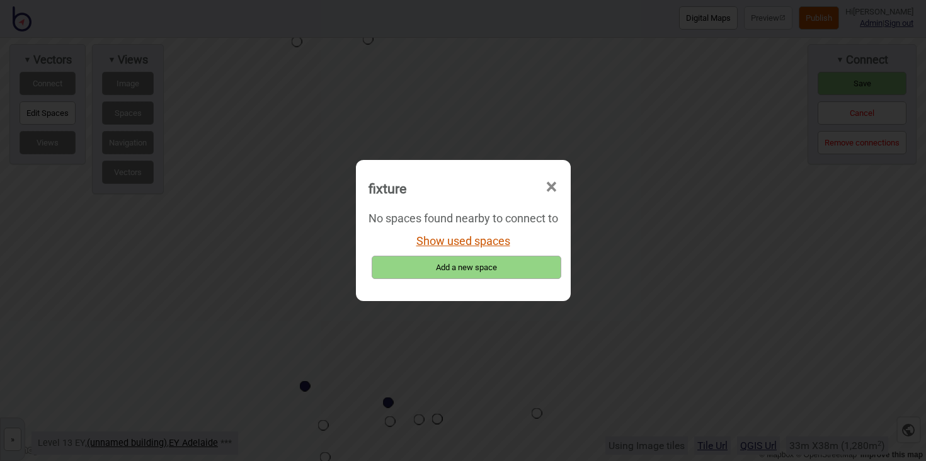
click at [472, 245] on button "Show used spaces" at bounding box center [463, 240] width 94 height 13
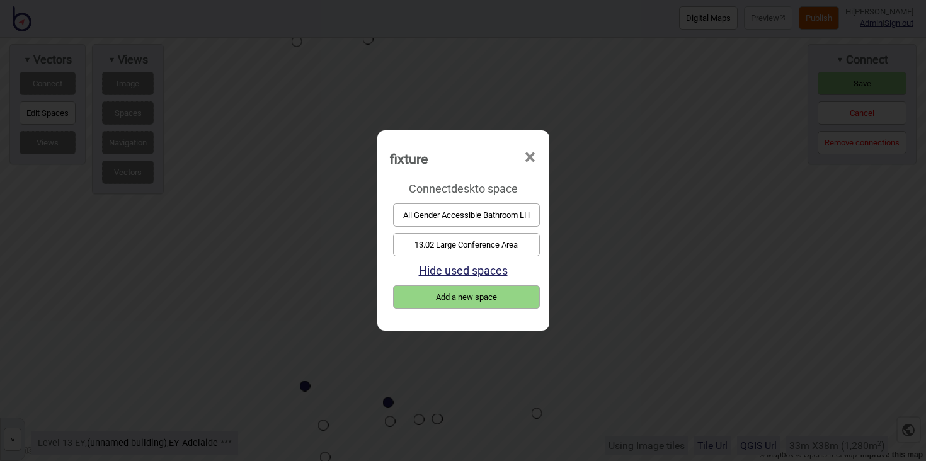
click at [473, 244] on button "13.02 Large Conference Area" at bounding box center [466, 244] width 147 height 23
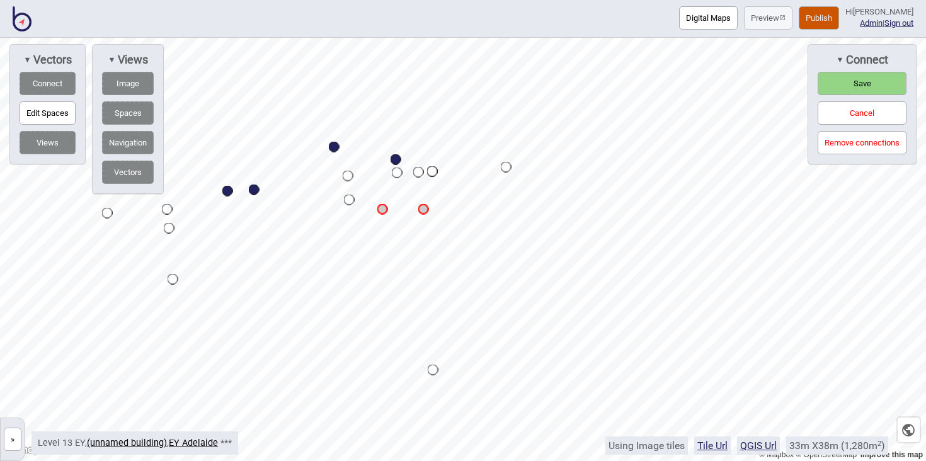
click at [836, 88] on button "Save" at bounding box center [862, 83] width 89 height 23
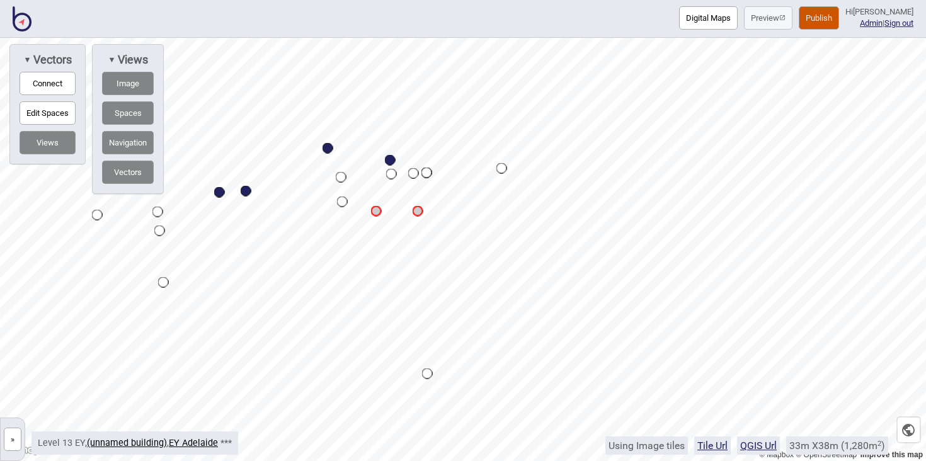
click at [824, 18] on button "Publish" at bounding box center [819, 17] width 40 height 23
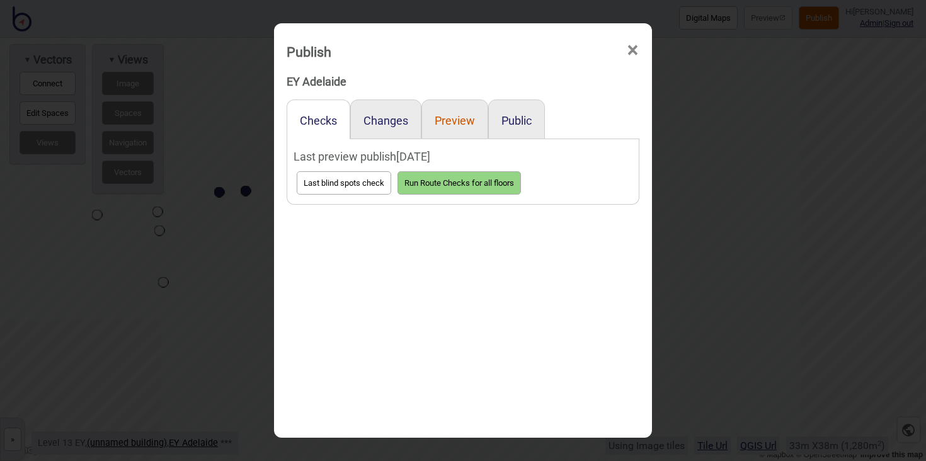
click at [471, 120] on button "Preview" at bounding box center [455, 120] width 40 height 13
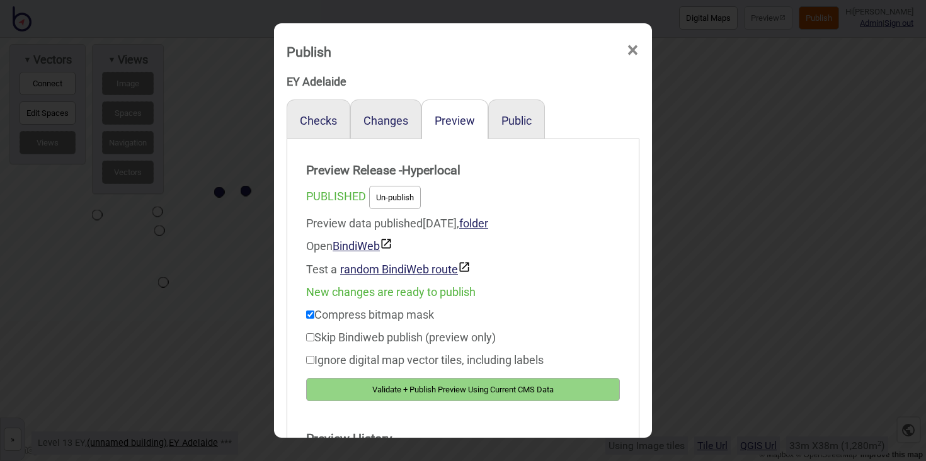
click at [505, 386] on button "Validate + Publish Preview Using Current CMS Data" at bounding box center [463, 389] width 314 height 23
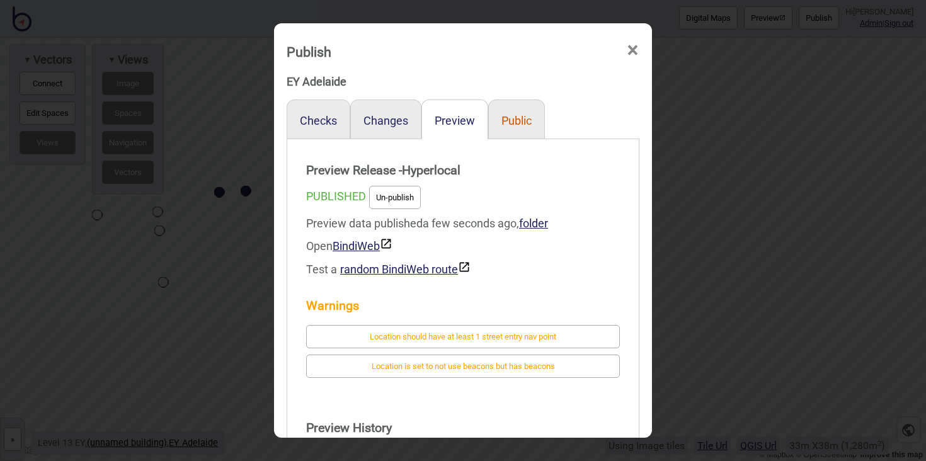
click at [520, 120] on button "Public" at bounding box center [516, 120] width 30 height 13
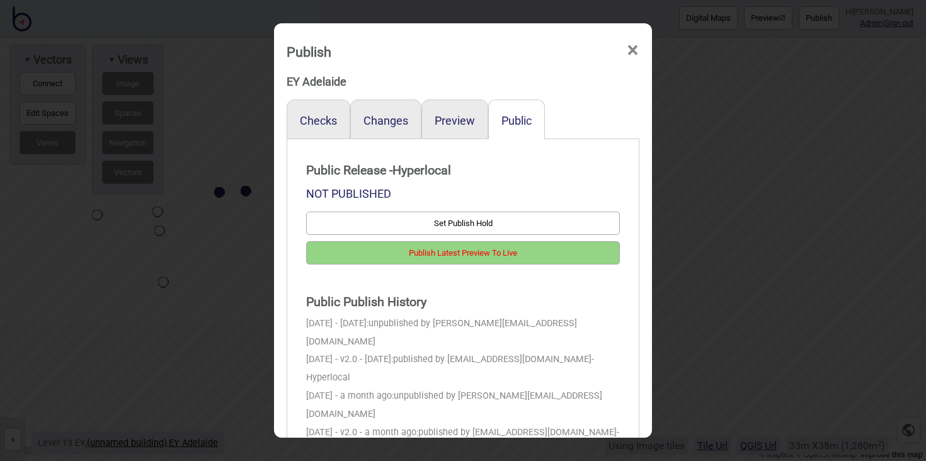
click at [635, 47] on span "×" at bounding box center [632, 51] width 13 height 42
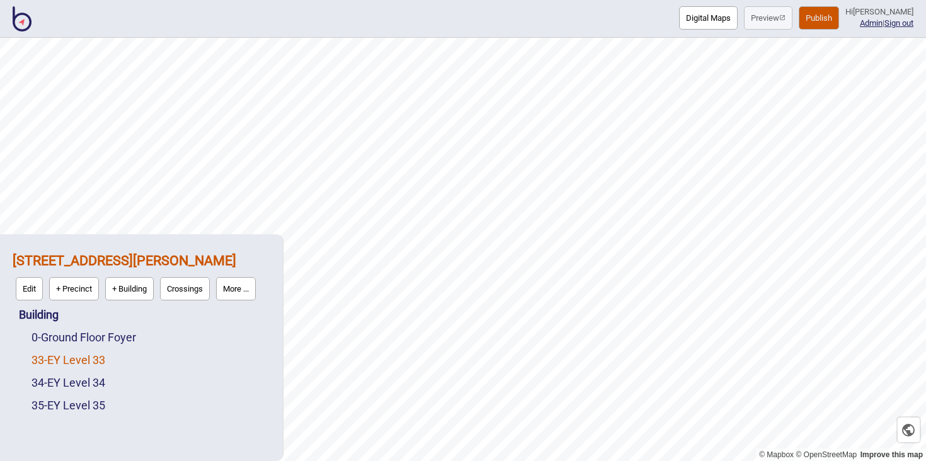
click at [100, 363] on link "33 - EY Level 33" at bounding box center [68, 359] width 74 height 13
click at [71, 382] on link "10 - EY Level 10" at bounding box center [68, 382] width 74 height 13
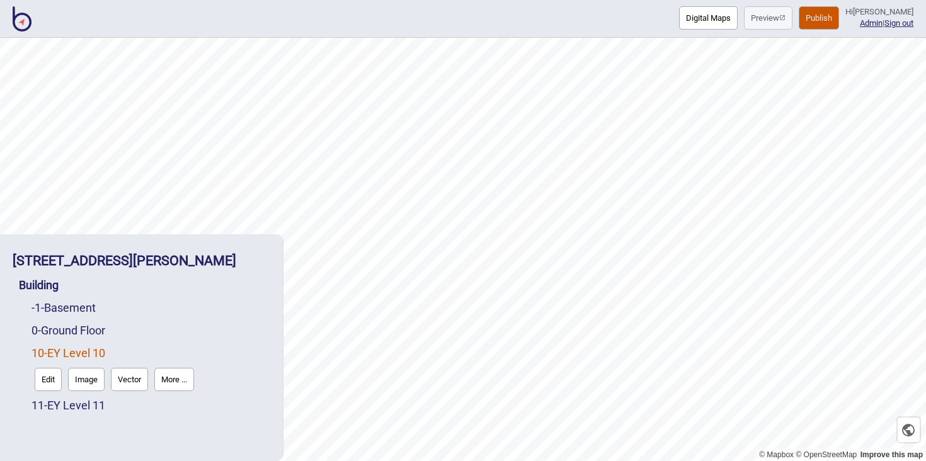
click at [136, 380] on button "Vector" at bounding box center [129, 379] width 37 height 23
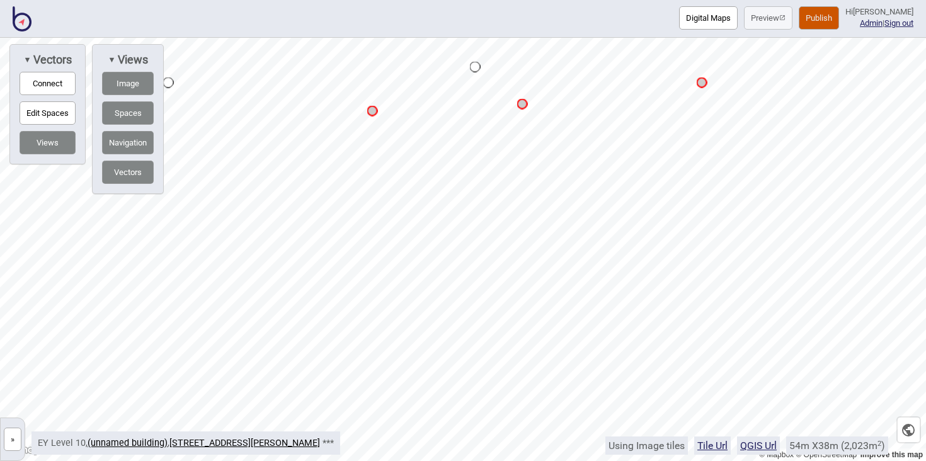
click at [54, 81] on button "Connect" at bounding box center [48, 83] width 56 height 23
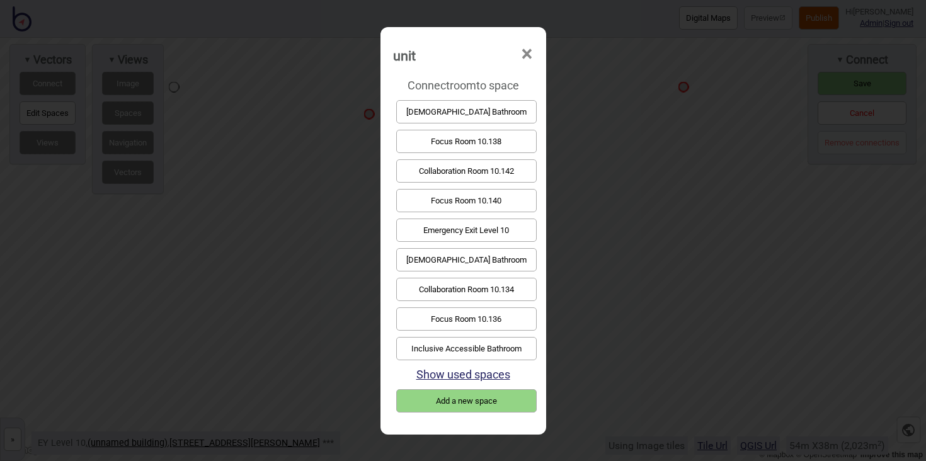
click at [523, 50] on span "×" at bounding box center [526, 54] width 13 height 42
click at [468, 163] on button "Collaboration Room 10.142" at bounding box center [466, 170] width 140 height 23
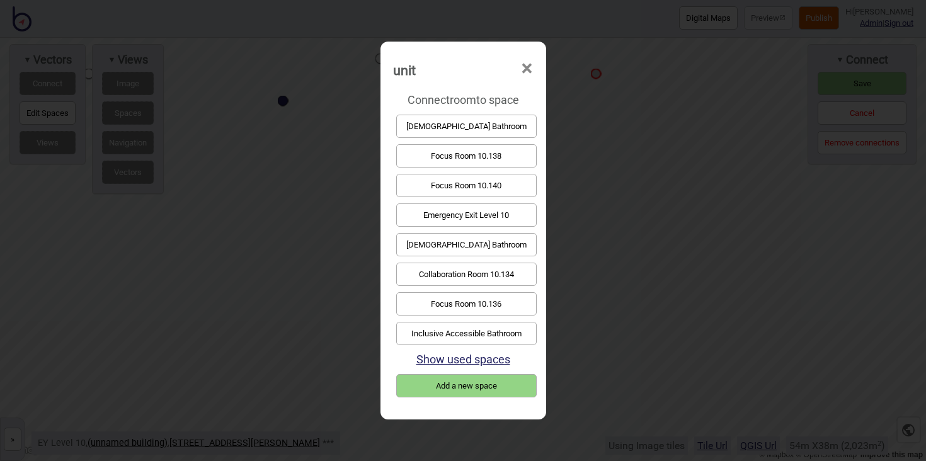
click at [474, 185] on button "Focus Room 10.140" at bounding box center [466, 185] width 140 height 23
click at [487, 151] on button "Focus Room 10.138" at bounding box center [466, 155] width 140 height 23
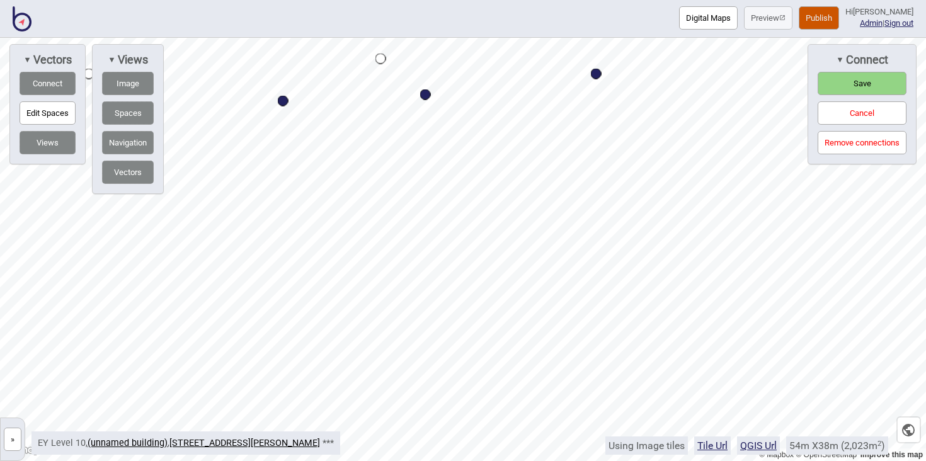
click at [845, 79] on button "Save" at bounding box center [862, 83] width 89 height 23
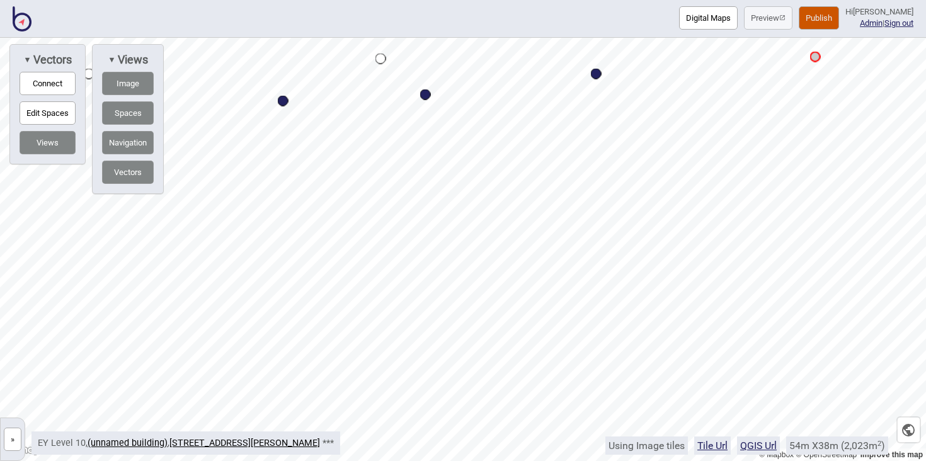
click at [828, 21] on button "Publish" at bounding box center [819, 17] width 40 height 23
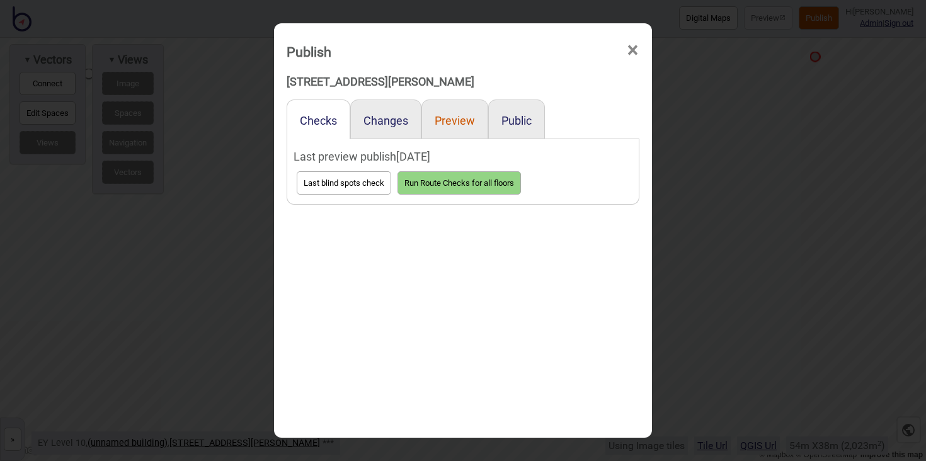
click at [459, 118] on button "Preview" at bounding box center [455, 120] width 40 height 13
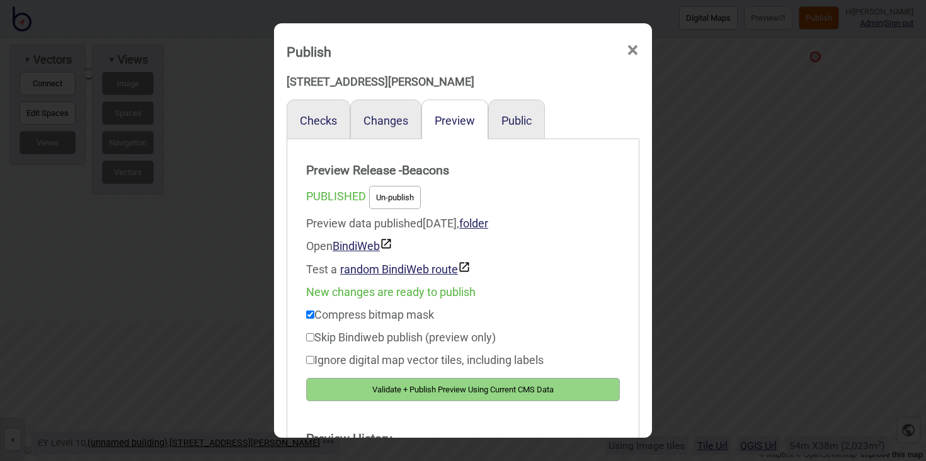
click at [554, 392] on button "Validate + Publish Preview Using Current CMS Data" at bounding box center [463, 389] width 314 height 23
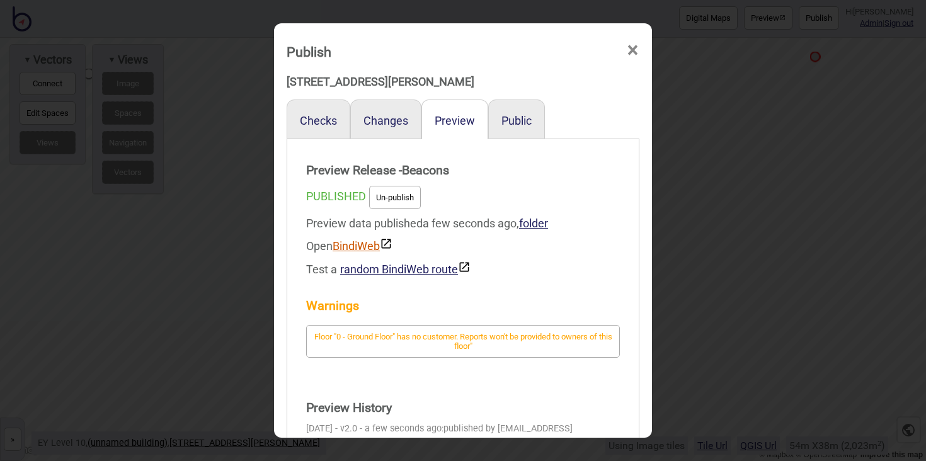
click at [355, 248] on link "BindiWeb" at bounding box center [363, 245] width 60 height 13
click at [635, 43] on span "×" at bounding box center [632, 51] width 13 height 42
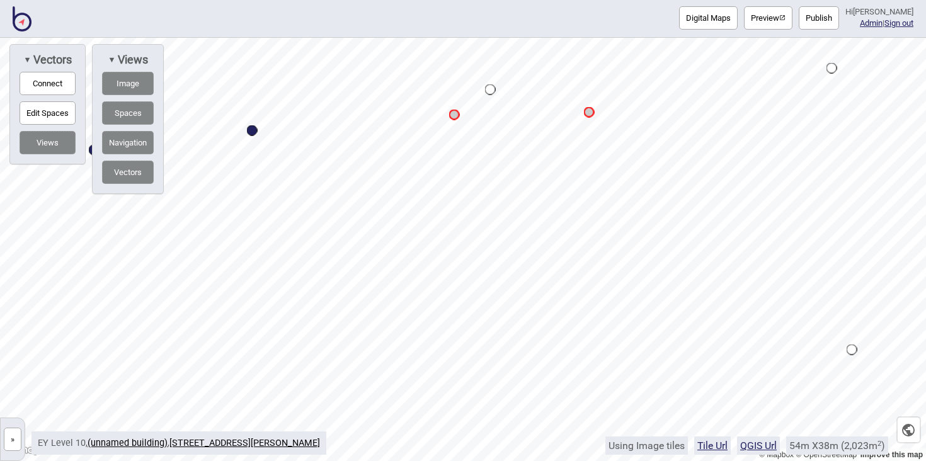
click at [727, 20] on button "Digital Maps" at bounding box center [708, 17] width 59 height 23
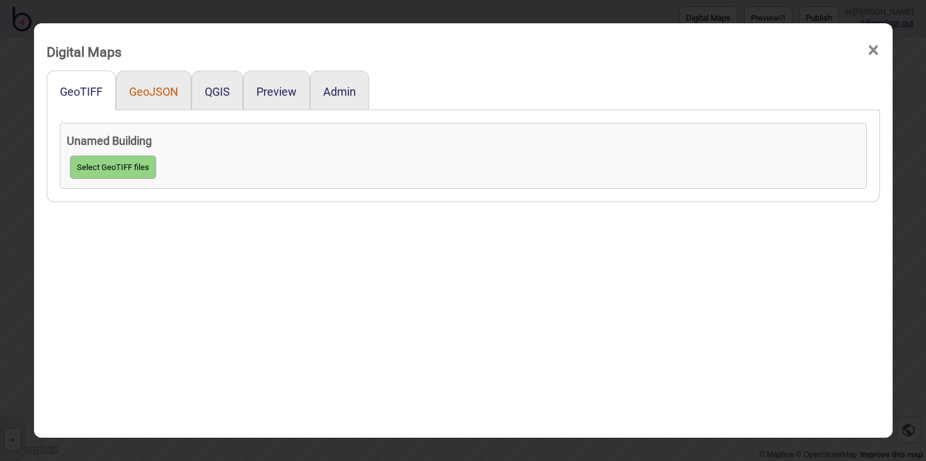
click at [161, 86] on button "GeoJSON" at bounding box center [153, 91] width 49 height 13
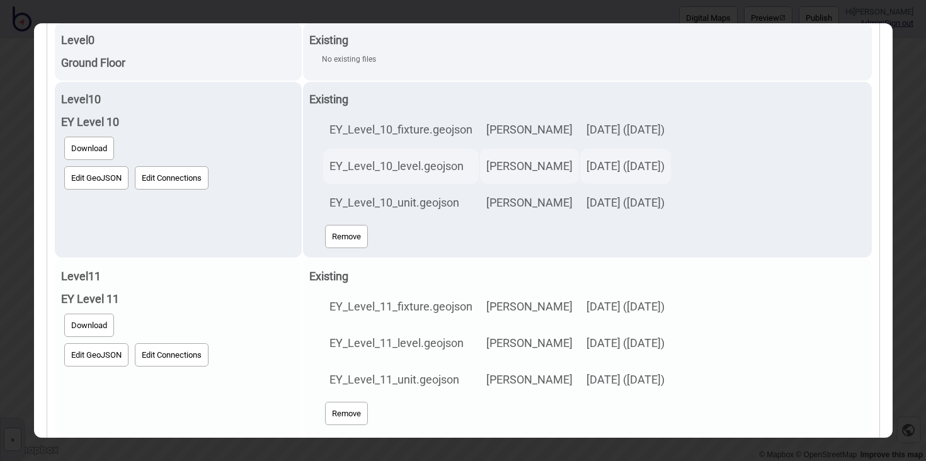
scroll to position [188, 0]
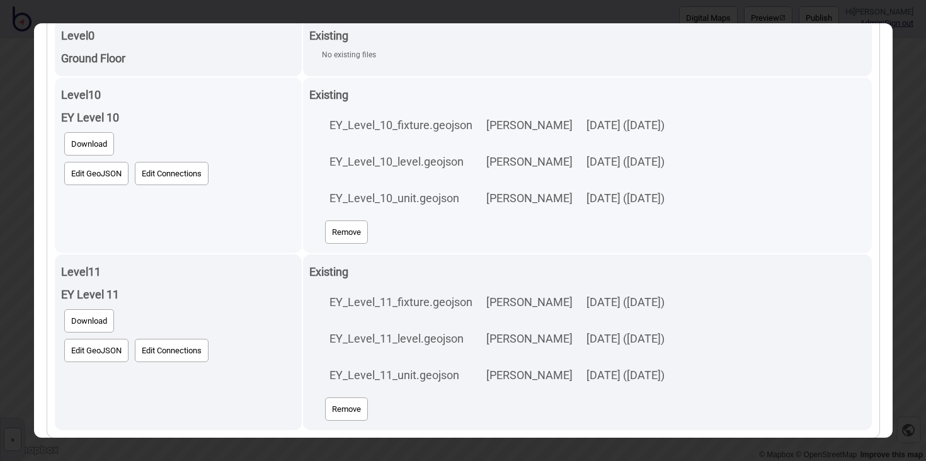
click at [106, 173] on button "Edit GeoJSON" at bounding box center [96, 173] width 64 height 23
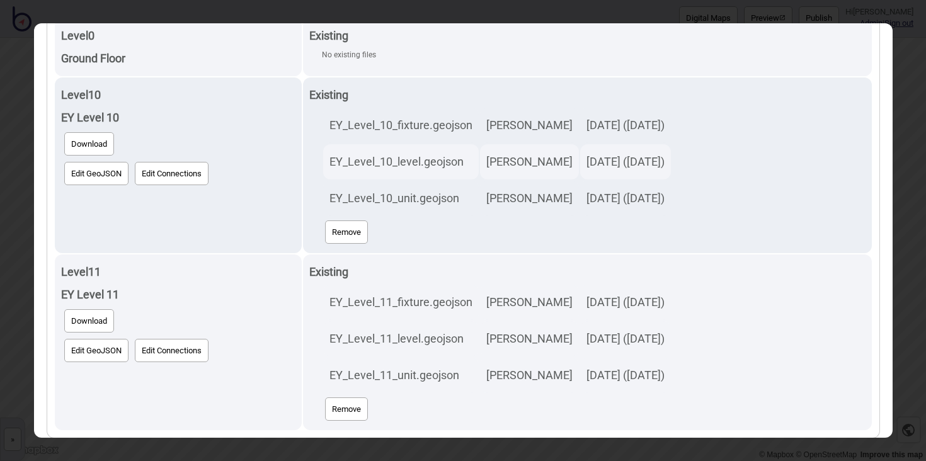
scroll to position [0, 0]
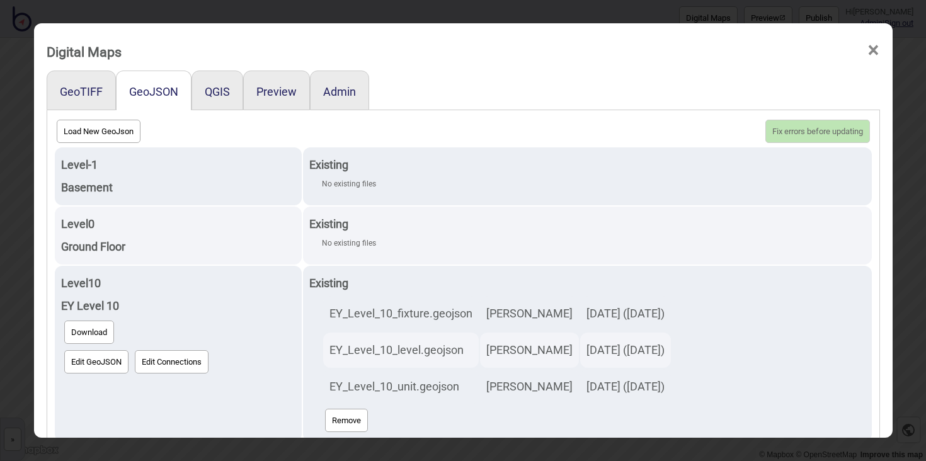
click at [876, 47] on span "×" at bounding box center [873, 51] width 13 height 42
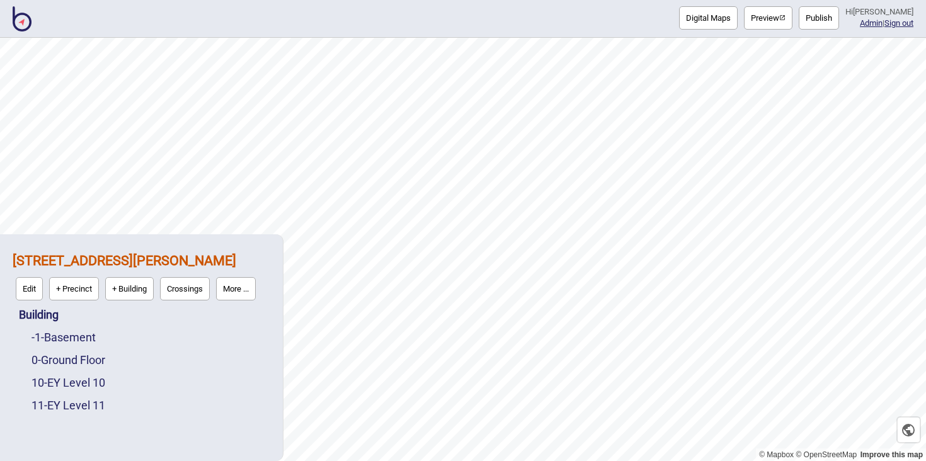
click at [773, 20] on button "Preview" at bounding box center [768, 17] width 48 height 23
click at [28, 20] on img at bounding box center [22, 18] width 19 height 25
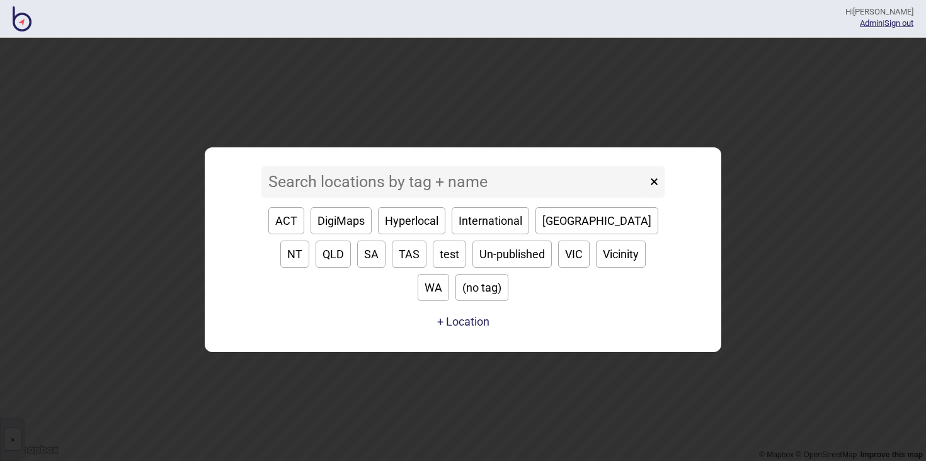
click at [550, 234] on button "[GEOGRAPHIC_DATA]" at bounding box center [596, 220] width 123 height 27
type input "[GEOGRAPHIC_DATA]"
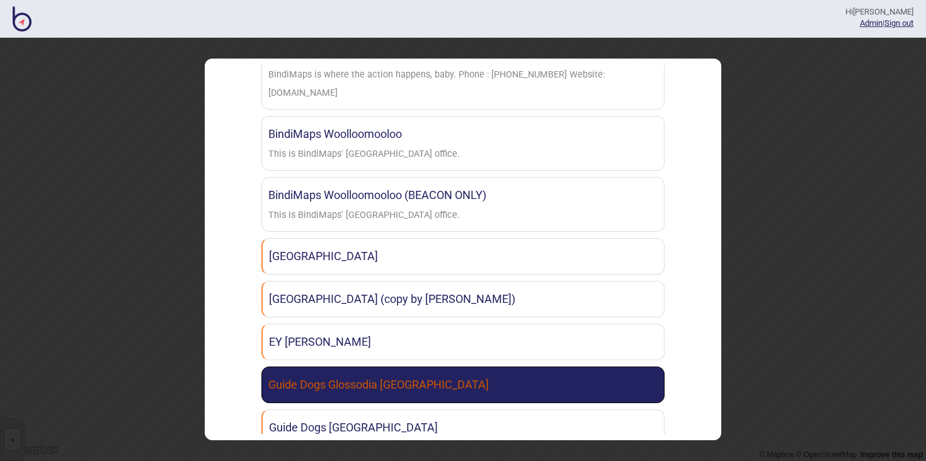
scroll to position [898, 0]
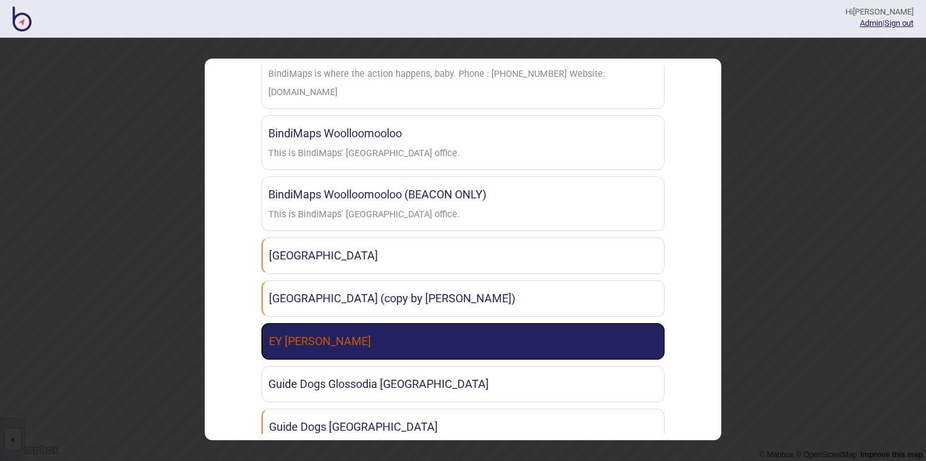
click at [419, 345] on link "EY [PERSON_NAME]" at bounding box center [462, 341] width 403 height 37
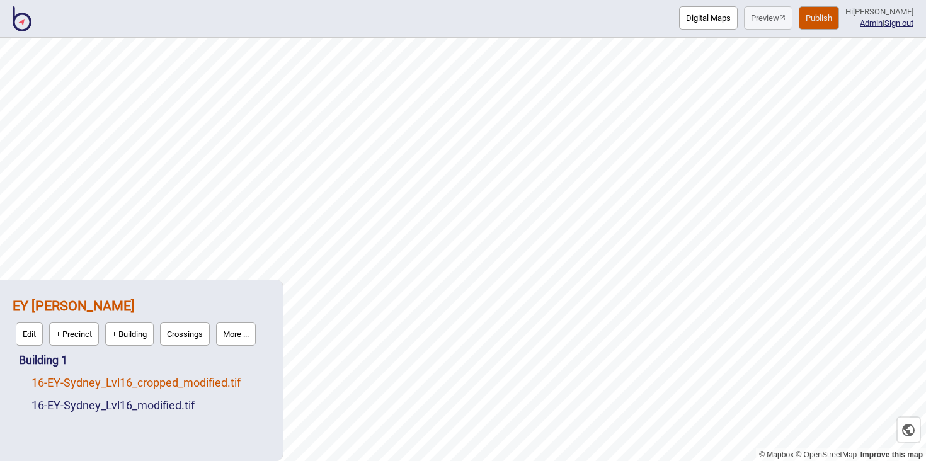
click at [222, 384] on link "16 - EY-Sydney_Lvl16_cropped_modified.tif" at bounding box center [135, 382] width 209 height 13
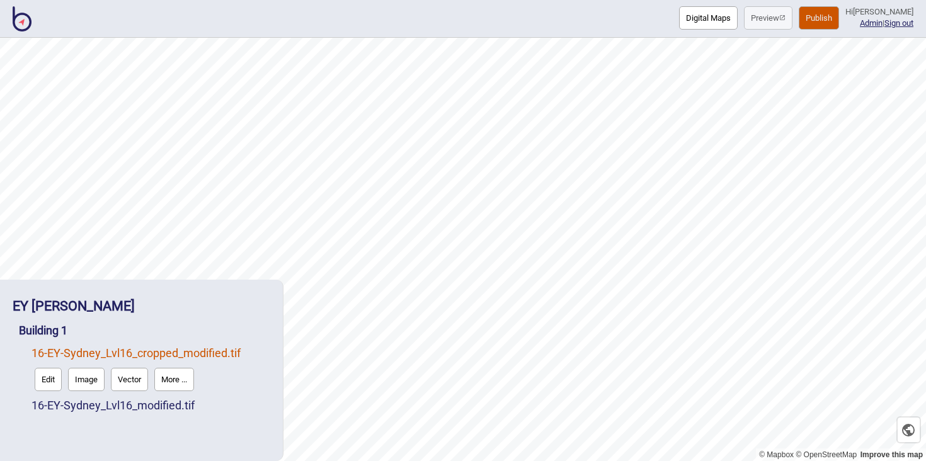
click at [181, 377] on button "More ..." at bounding box center [174, 379] width 40 height 23
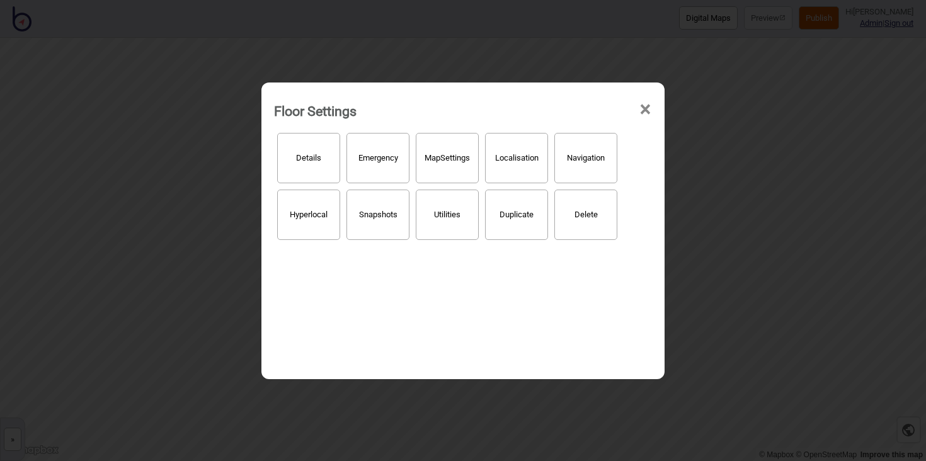
click at [561, 227] on button "Delete" at bounding box center [585, 215] width 63 height 50
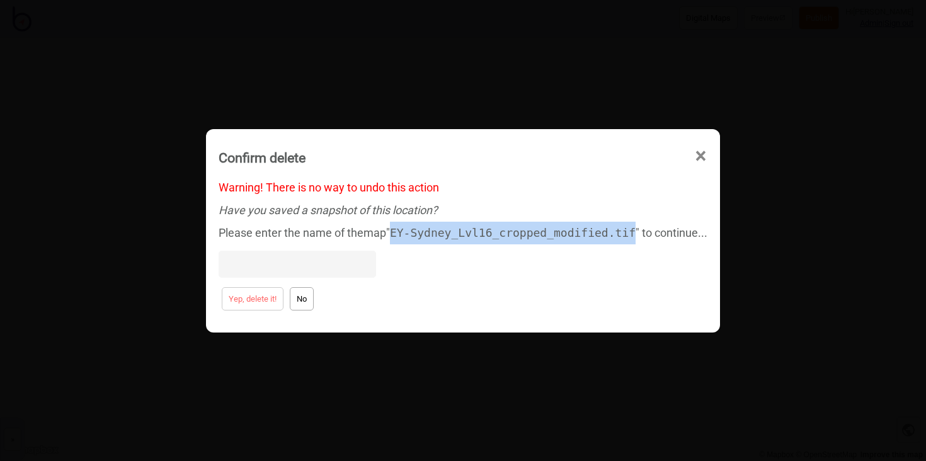
drag, startPoint x: 394, startPoint y: 231, endPoint x: 634, endPoint y: 227, distance: 240.0
click at [634, 227] on code "EY-Sydney_Lvl16_cropped_modified.tif" at bounding box center [513, 232] width 246 height 13
copy code "EY-Sydney_Lvl16_cropped_modified.tif"
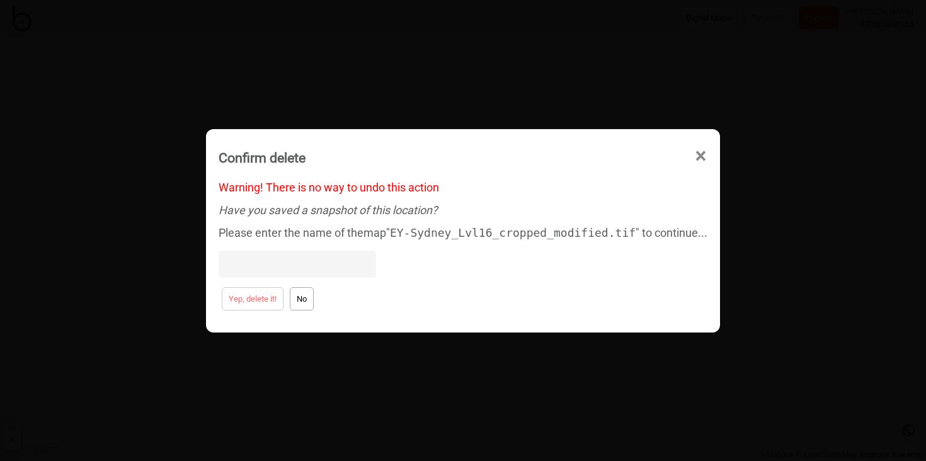
click at [287, 268] on input at bounding box center [297, 264] width 157 height 27
paste input "EY-Sydney_Lvl16_cropped_modified.tif"
type input "EY-Sydney_Lvl16_cropped_modified.tif"
click at [254, 302] on button "Yep, delete it!" at bounding box center [253, 298] width 62 height 23
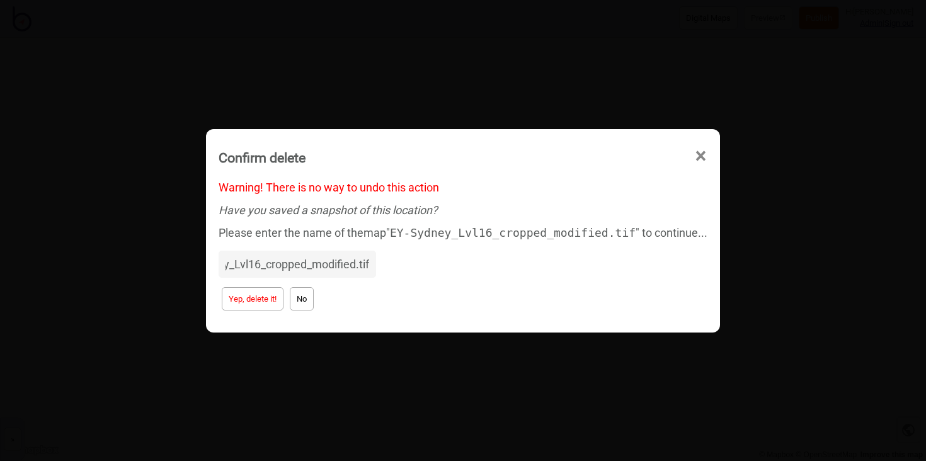
scroll to position [0, 0]
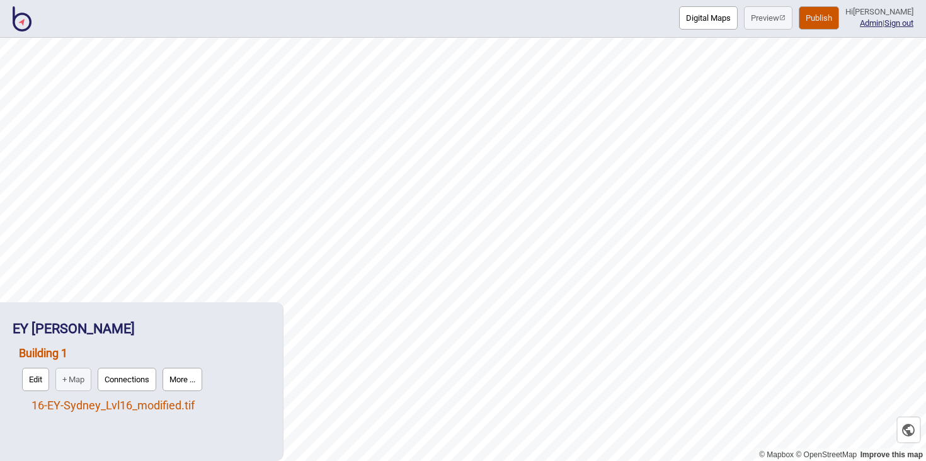
click at [142, 407] on link "16 - EY-Sydney_Lvl16_modified.tif" at bounding box center [112, 405] width 163 height 13
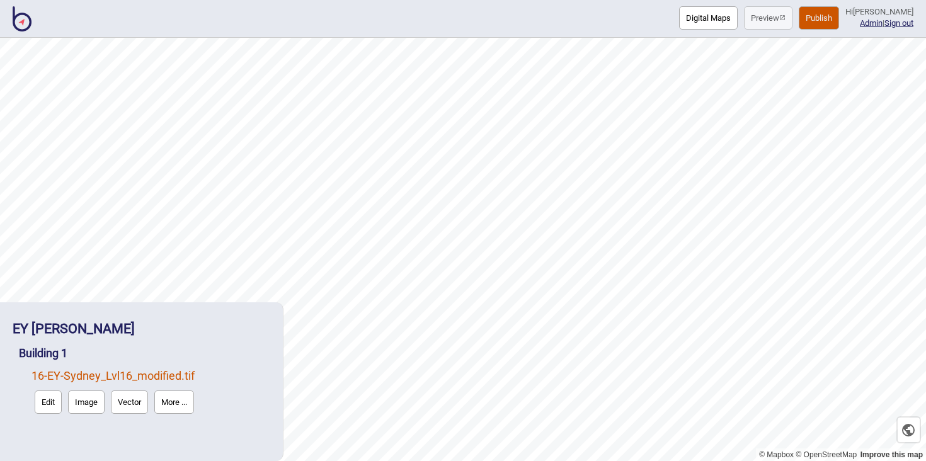
click at [176, 405] on button "More ..." at bounding box center [174, 402] width 40 height 23
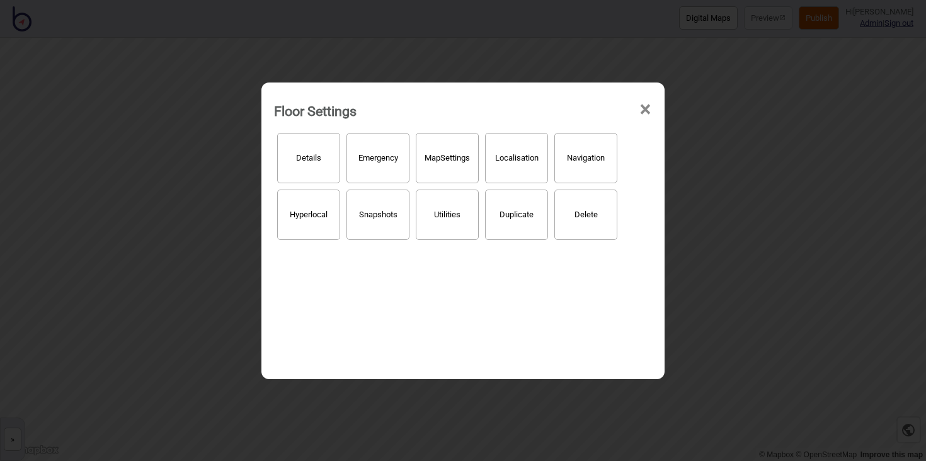
click at [561, 220] on button "Delete" at bounding box center [585, 215] width 63 height 50
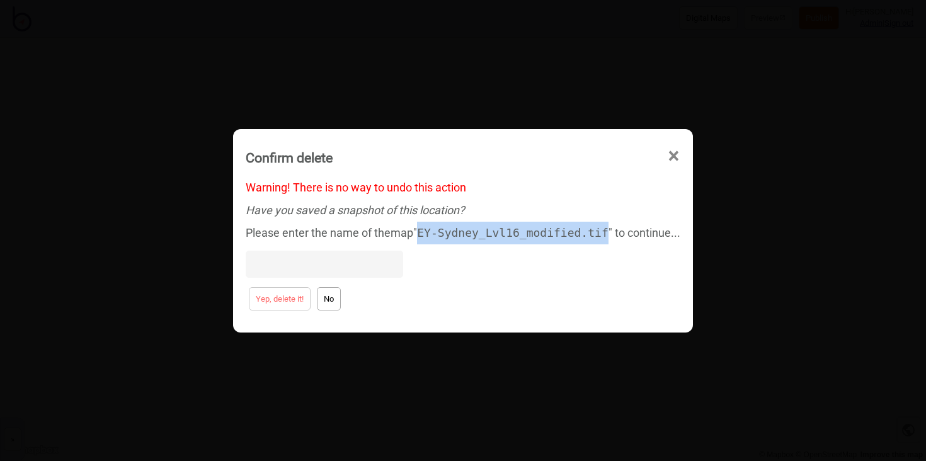
drag, startPoint x: 422, startPoint y: 230, endPoint x: 607, endPoint y: 223, distance: 184.7
click at [607, 223] on div "Please enter the name of the map " EY-[GEOGRAPHIC_DATA]tif " to continue..." at bounding box center [463, 253] width 434 height 62
copy code "EY-Sydney_Lvl16_modified.tif"
click at [321, 261] on input at bounding box center [324, 264] width 157 height 27
paste input "EY-Sydney_Lvl16_modified.tif"
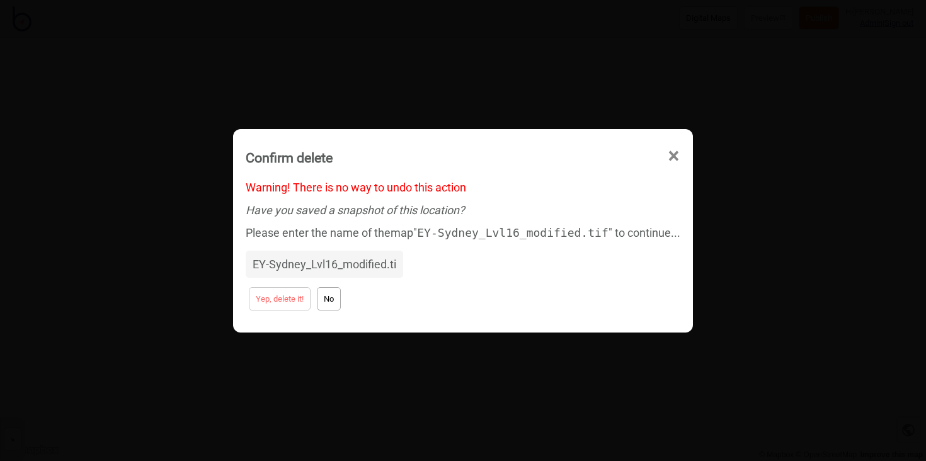
scroll to position [0, 28]
type input "EY-Sydney_Lvl16_modified.tif"
click at [268, 301] on button "Yep, delete it!" at bounding box center [280, 298] width 62 height 23
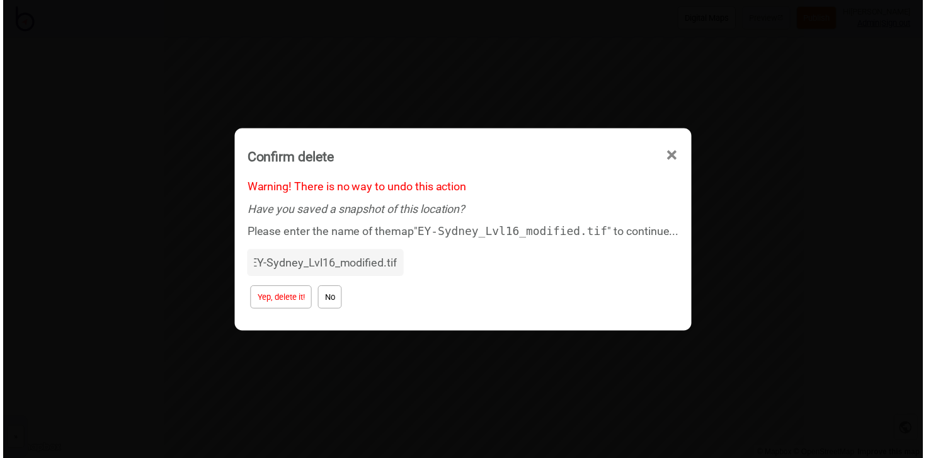
scroll to position [0, 0]
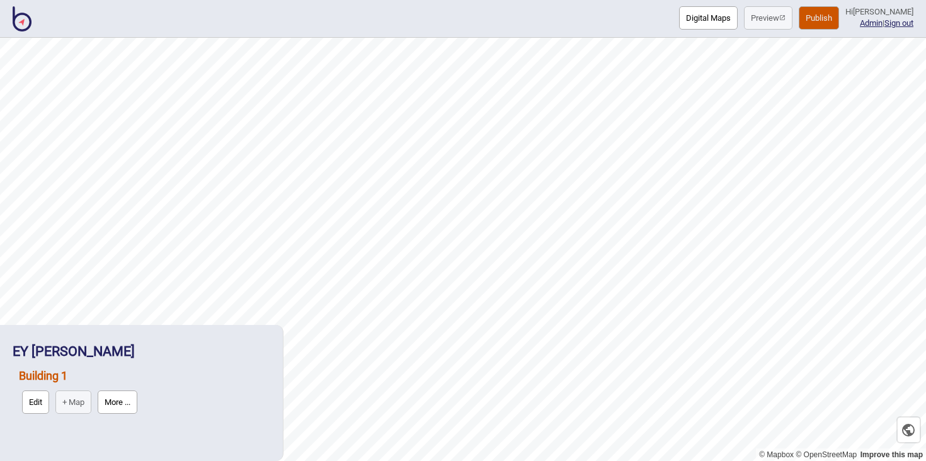
click at [45, 377] on link "Building 1" at bounding box center [43, 375] width 48 height 13
click at [23, 26] on img at bounding box center [22, 18] width 19 height 25
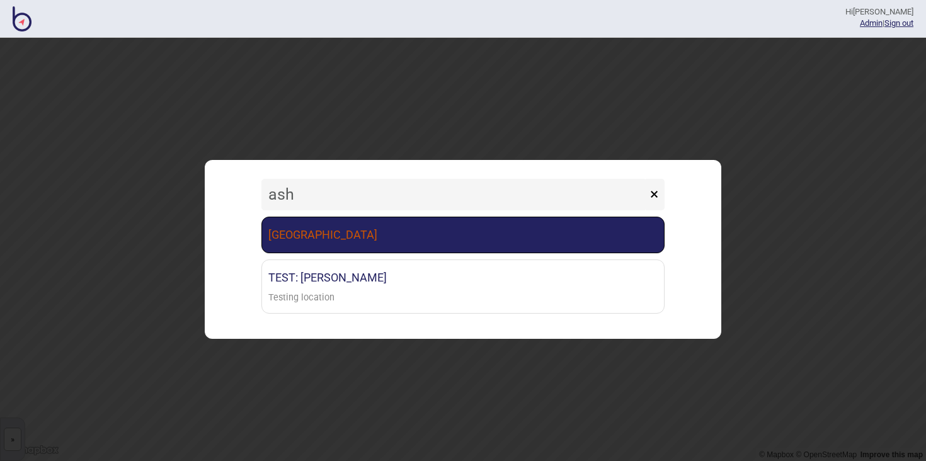
type input "ash"
click at [368, 233] on link "[GEOGRAPHIC_DATA]" at bounding box center [462, 235] width 403 height 37
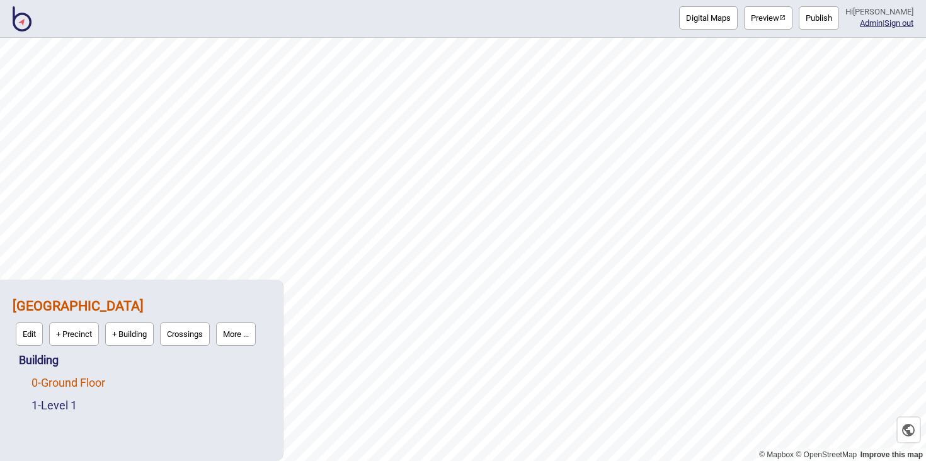
click at [93, 385] on link "0 - Ground Floor" at bounding box center [68, 382] width 74 height 13
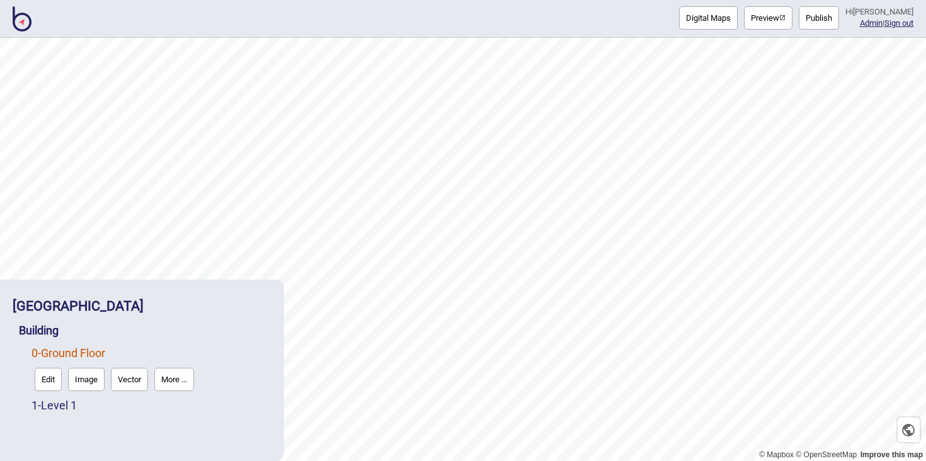
click at [27, 21] on img at bounding box center [22, 18] width 19 height 25
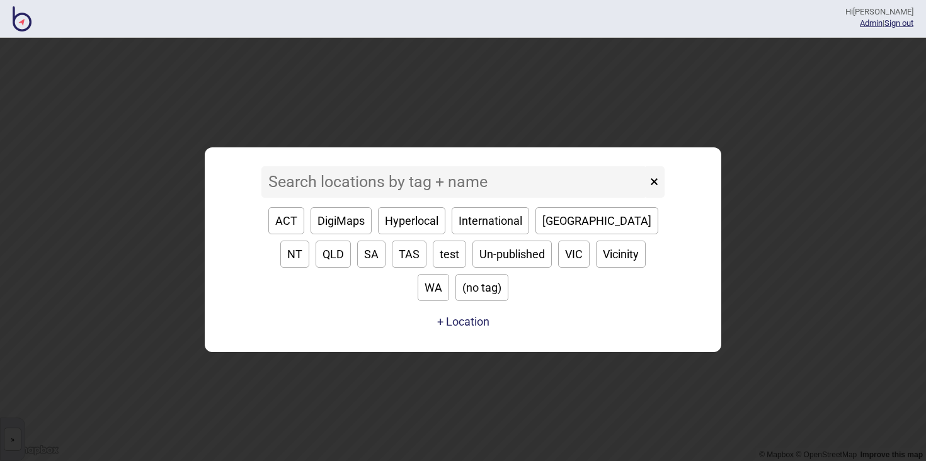
click at [358, 197] on input at bounding box center [453, 181] width 385 height 31
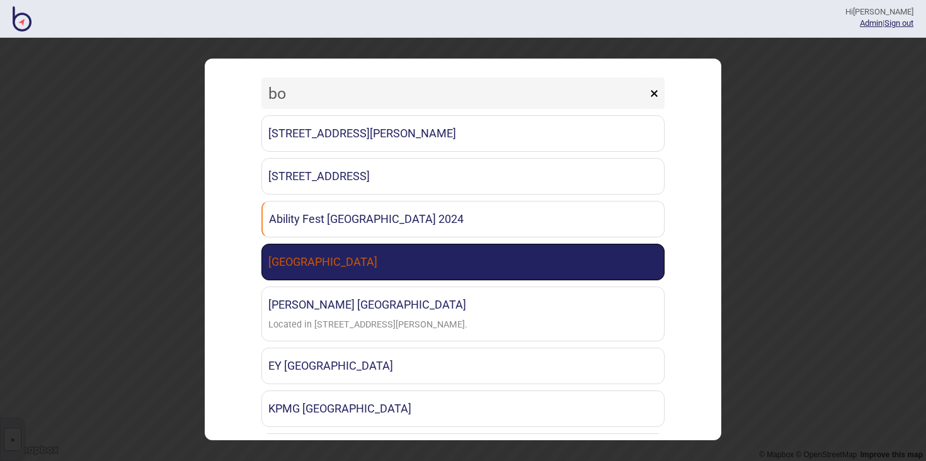
type input "bo"
click at [350, 265] on link "[GEOGRAPHIC_DATA]" at bounding box center [462, 262] width 403 height 37
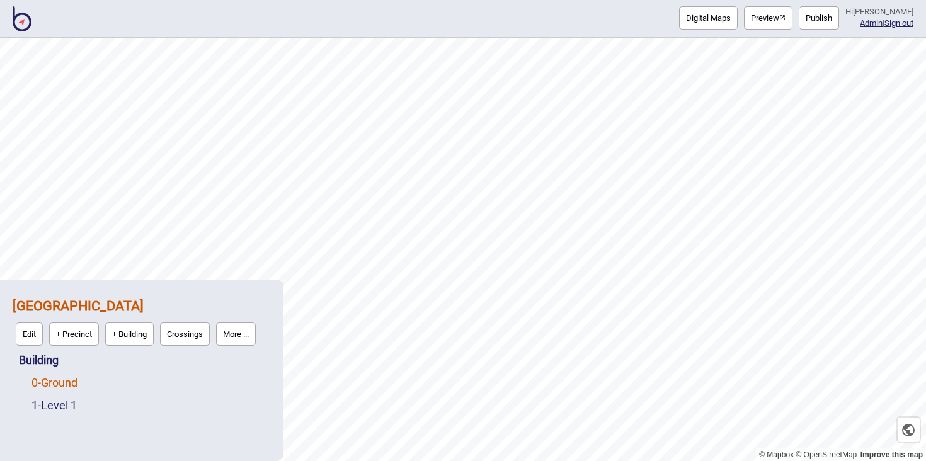
click at [68, 382] on link "0 - Ground" at bounding box center [54, 382] width 46 height 13
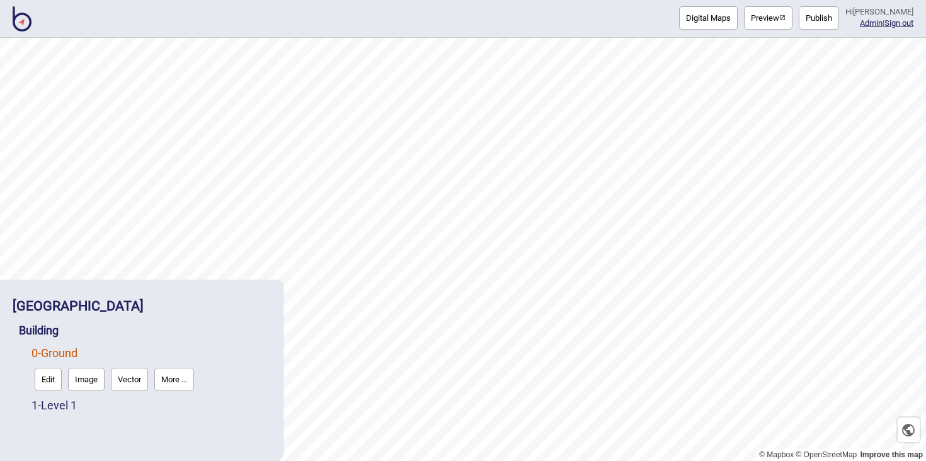
click at [50, 374] on button "Edit" at bounding box center [48, 379] width 27 height 23
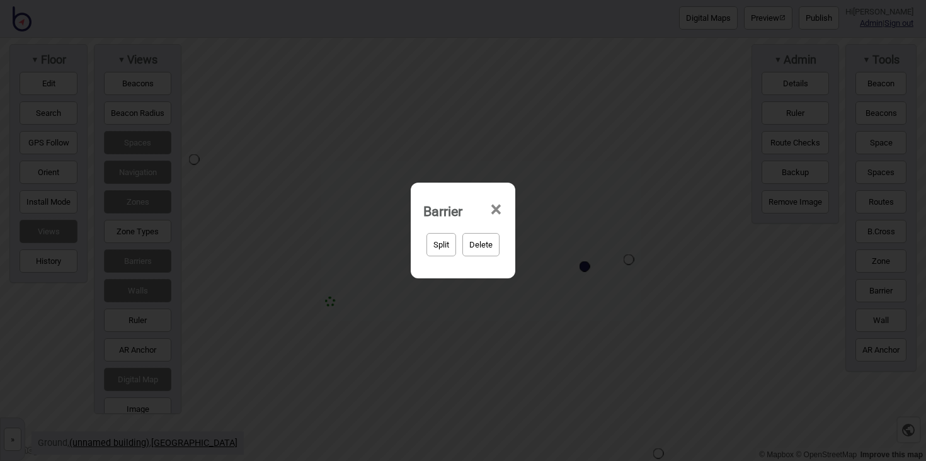
click at [492, 205] on span "×" at bounding box center [495, 210] width 13 height 42
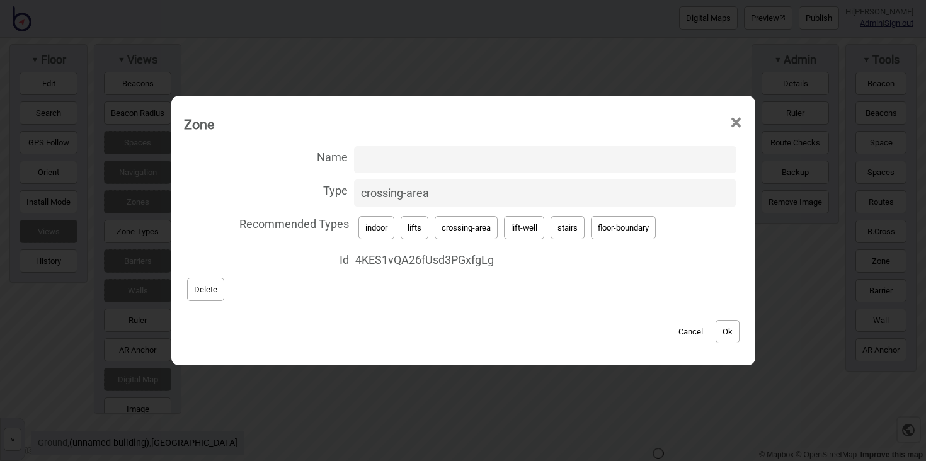
click at [736, 123] on span "×" at bounding box center [735, 123] width 13 height 42
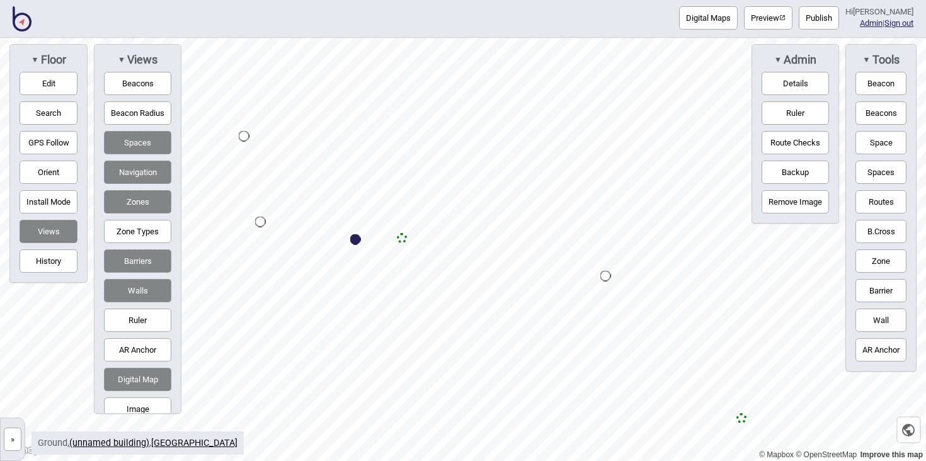
click at [604, 277] on div "Map marker" at bounding box center [605, 276] width 11 height 11
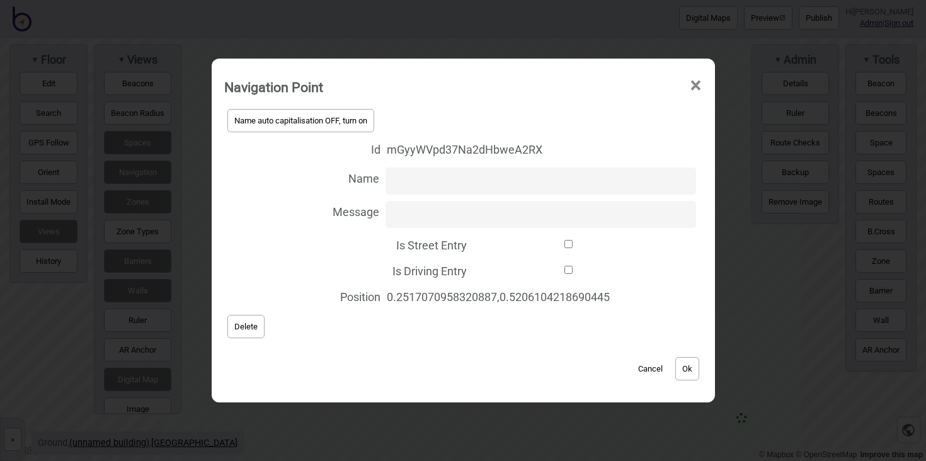
click at [698, 83] on span "×" at bounding box center [695, 86] width 13 height 42
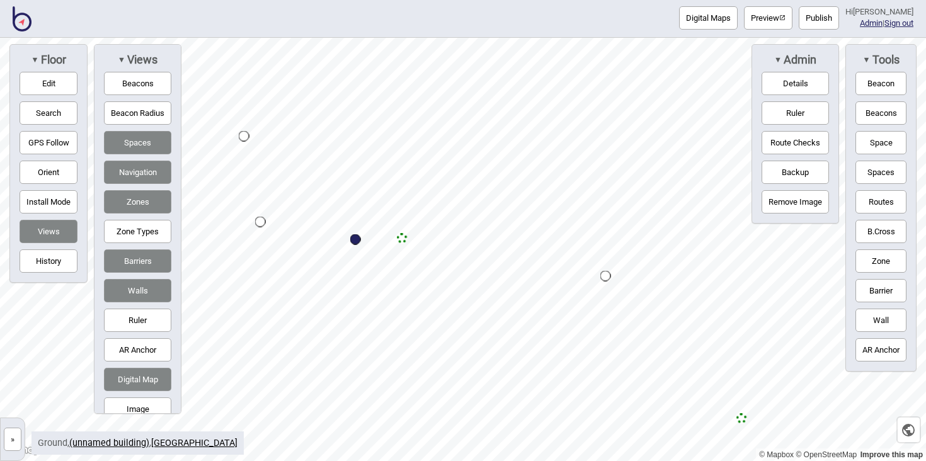
click at [402, 241] on div "Map marker" at bounding box center [402, 238] width 11 height 11
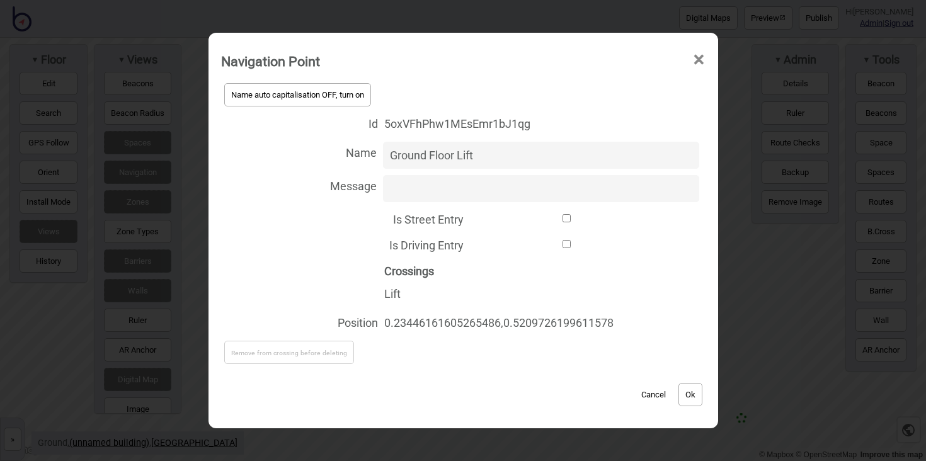
click at [697, 59] on span "×" at bounding box center [698, 60] width 13 height 42
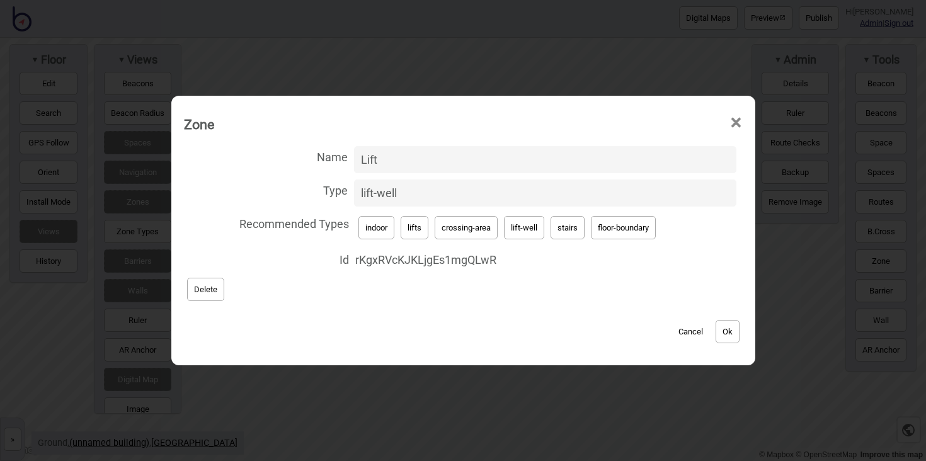
click at [739, 123] on span "×" at bounding box center [735, 123] width 13 height 42
click at [738, 126] on span "×" at bounding box center [735, 123] width 13 height 42
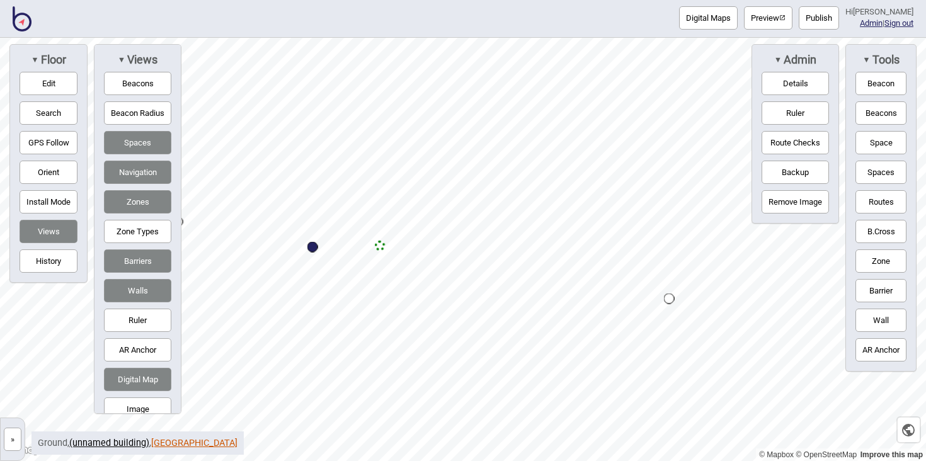
click at [199, 442] on link "[GEOGRAPHIC_DATA]" at bounding box center [194, 443] width 86 height 11
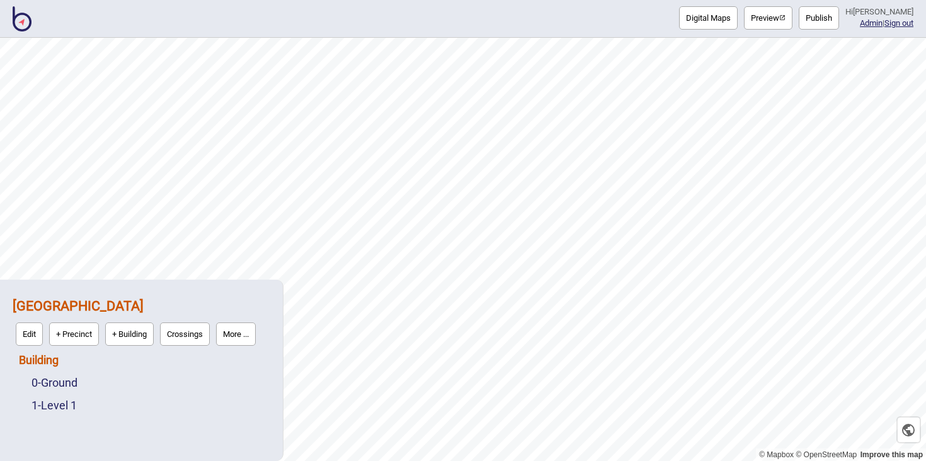
click at [56, 358] on link "Building" at bounding box center [39, 359] width 40 height 13
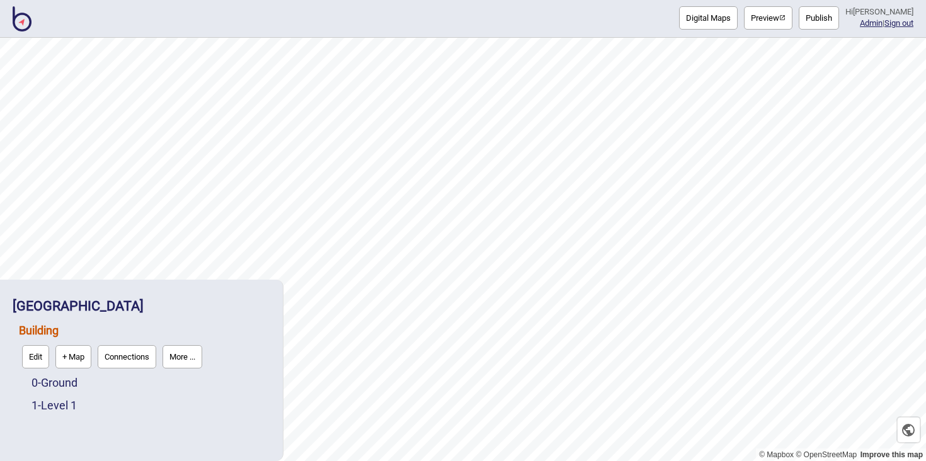
click at [132, 362] on button "Connections" at bounding box center [127, 356] width 59 height 23
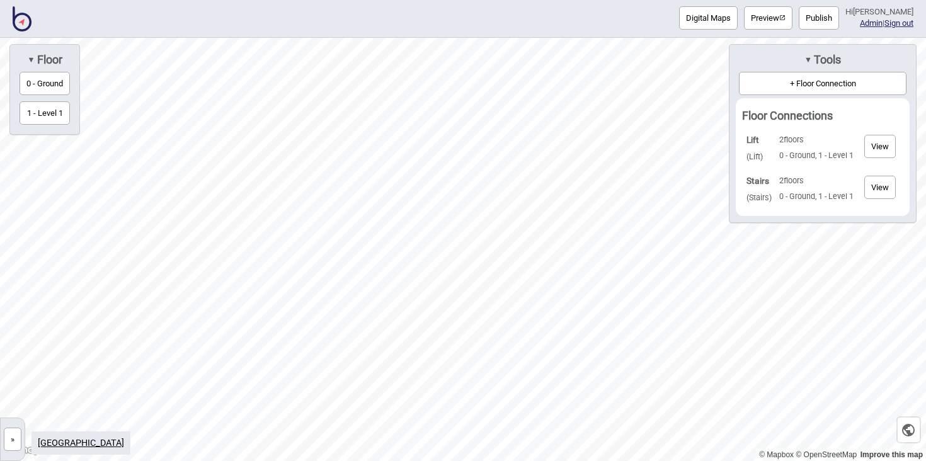
click at [882, 148] on button "View" at bounding box center [879, 146] width 31 height 23
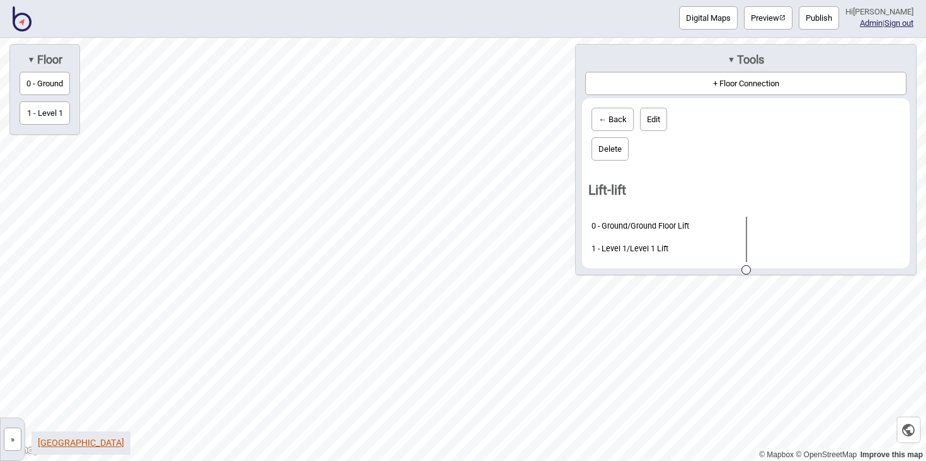
click at [110, 445] on link "[GEOGRAPHIC_DATA]" at bounding box center [81, 443] width 86 height 11
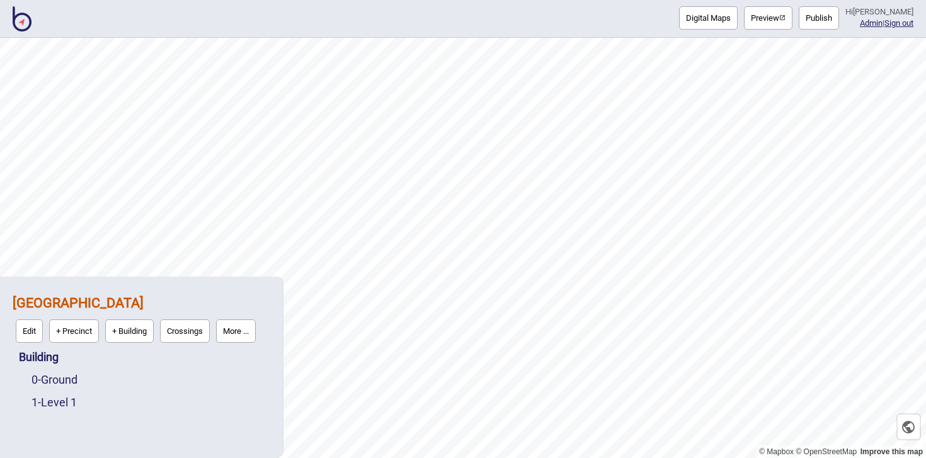
click at [835, 16] on button "Publish" at bounding box center [819, 17] width 40 height 23
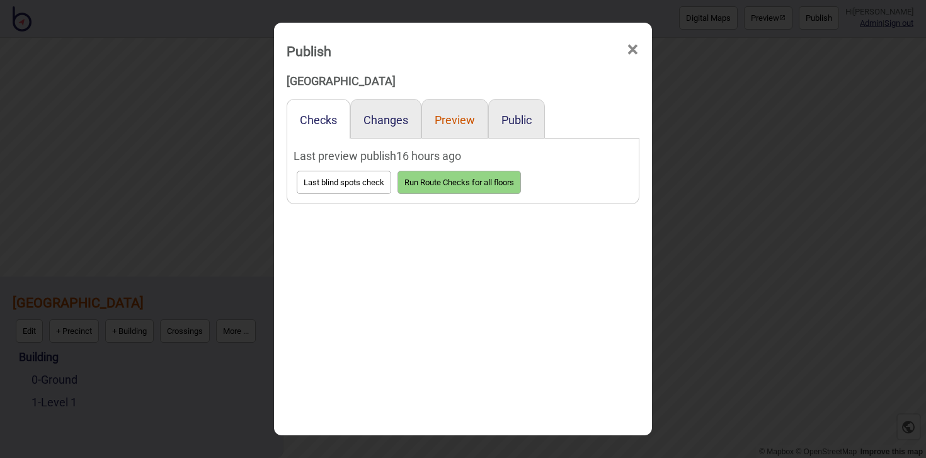
click at [464, 123] on button "Preview" at bounding box center [455, 119] width 40 height 13
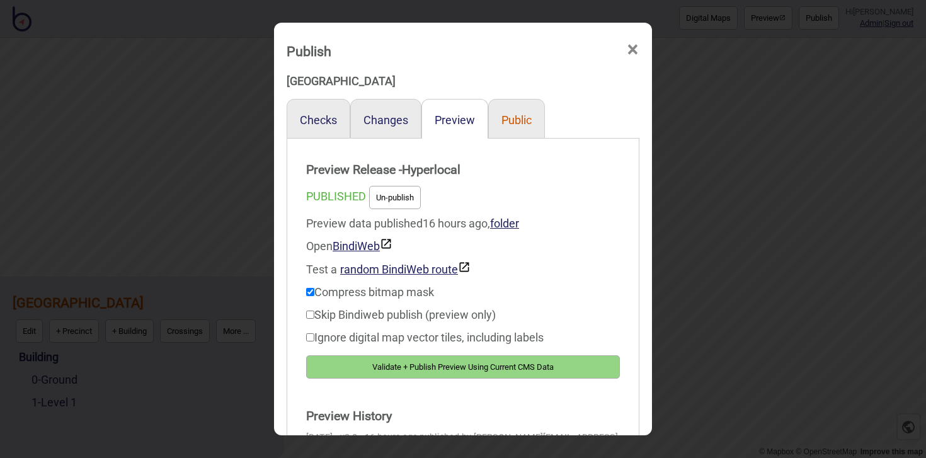
click at [512, 124] on button "Public" at bounding box center [516, 119] width 30 height 13
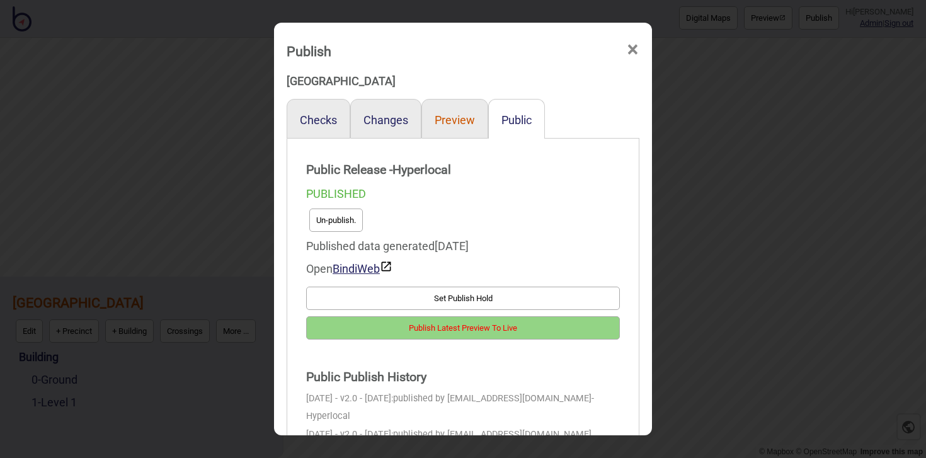
click at [452, 119] on button "Preview" at bounding box center [455, 119] width 40 height 13
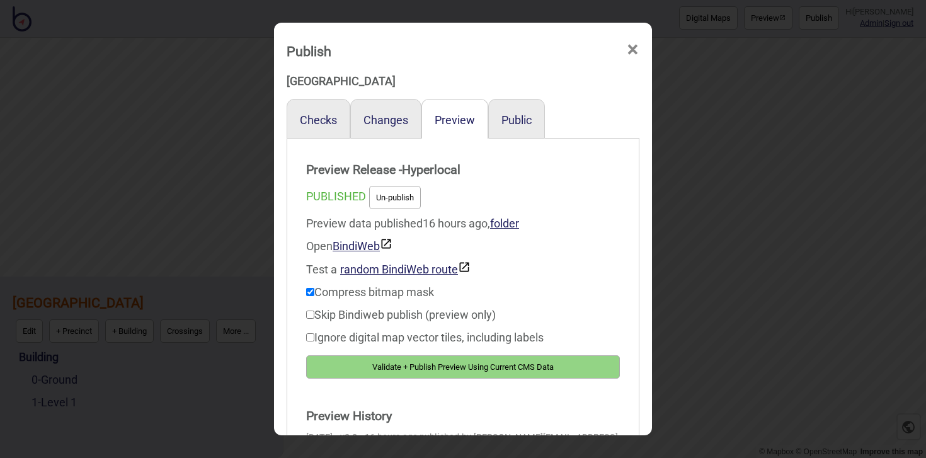
click at [457, 363] on button "Validate + Publish Preview Using Current CMS Data" at bounding box center [463, 366] width 314 height 23
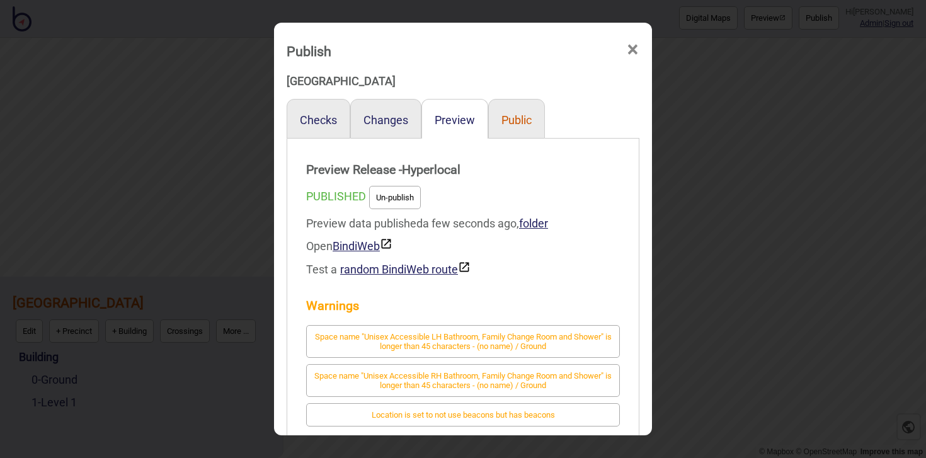
click at [522, 124] on button "Public" at bounding box center [516, 119] width 30 height 13
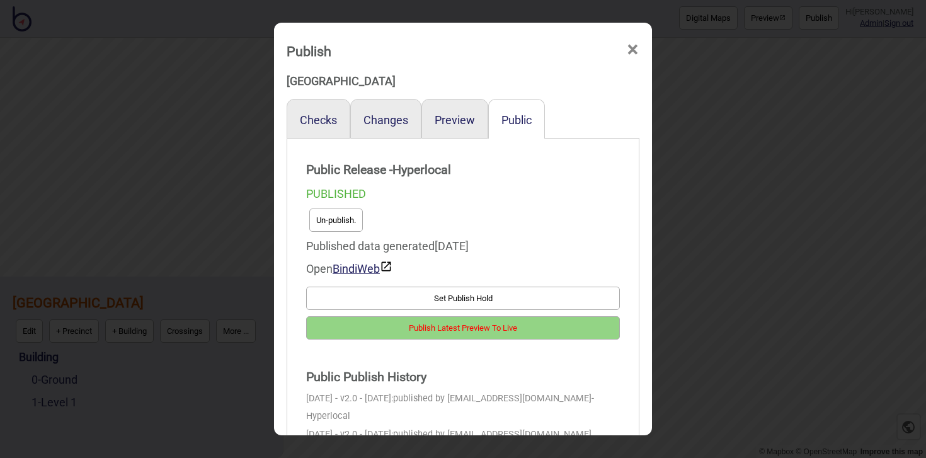
click at [586, 324] on button "Publish Latest Preview To Live" at bounding box center [463, 327] width 314 height 23
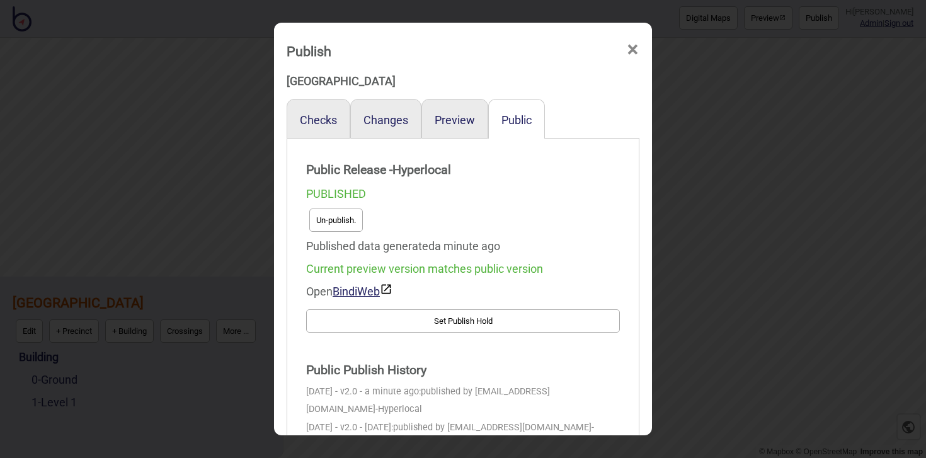
click at [635, 43] on span "×" at bounding box center [632, 50] width 13 height 42
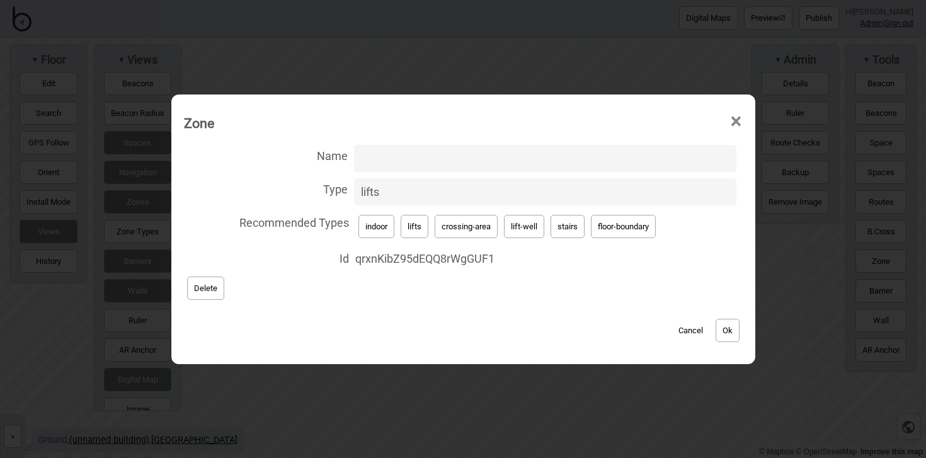
click at [736, 116] on span "×" at bounding box center [735, 122] width 13 height 42
click at [740, 120] on span "×" at bounding box center [735, 122] width 13 height 42
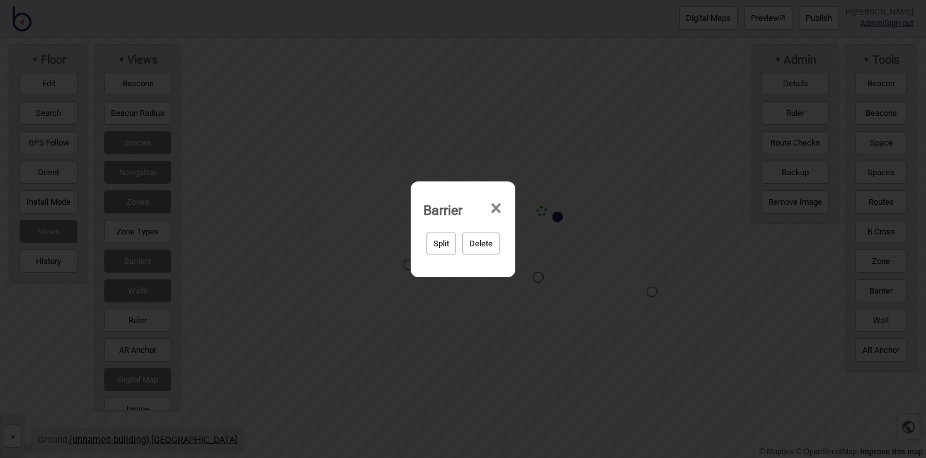
click at [498, 208] on span "×" at bounding box center [495, 209] width 13 height 42
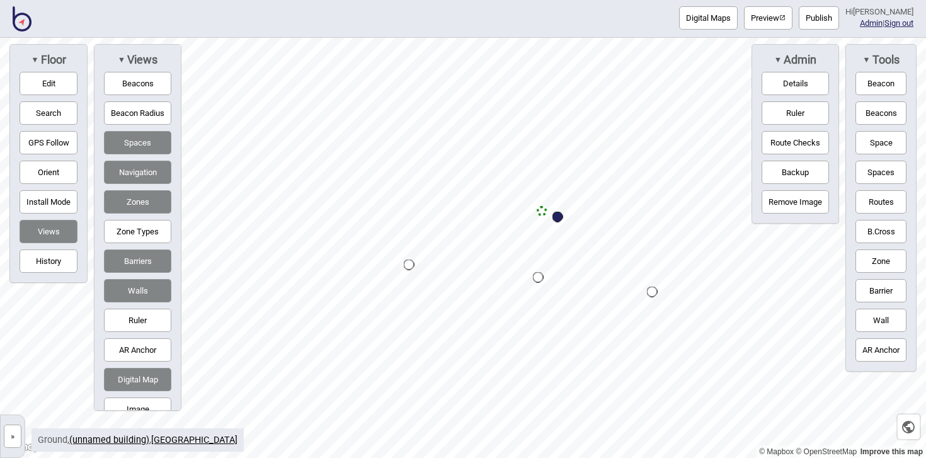
scroll to position [20, 0]
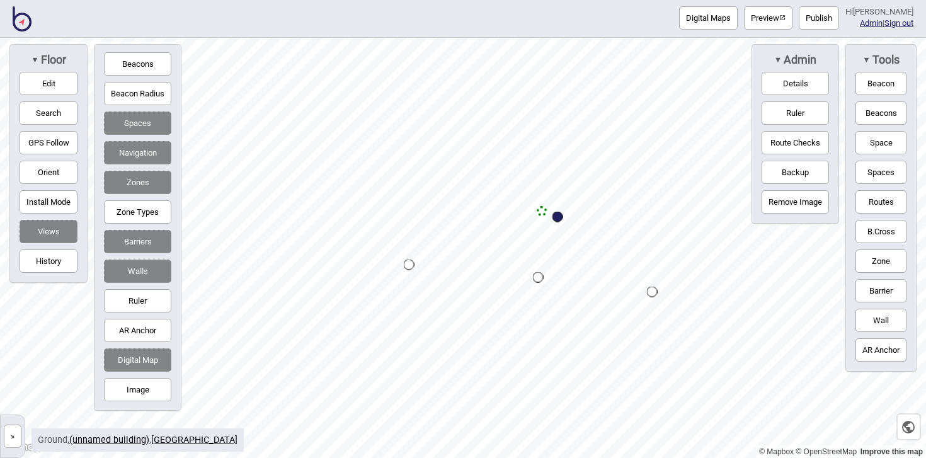
click at [137, 242] on button "Barriers" at bounding box center [137, 241] width 67 height 23
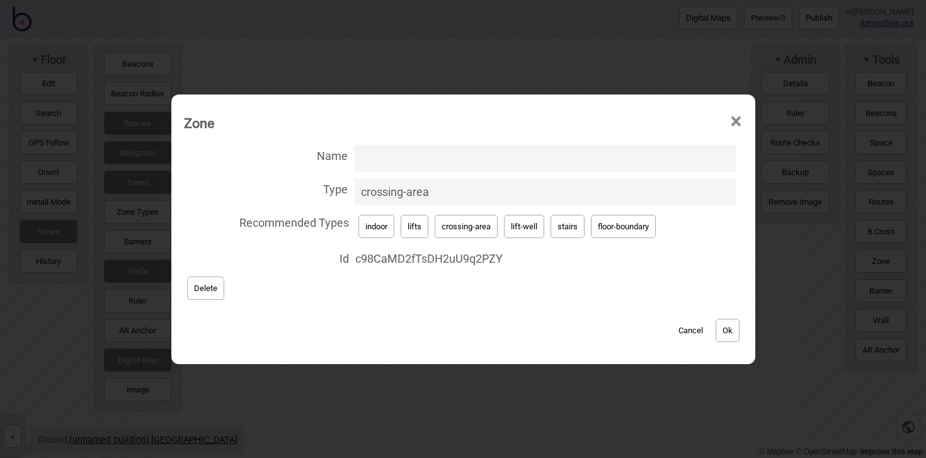
click at [738, 122] on span "×" at bounding box center [735, 122] width 13 height 42
click at [738, 120] on span "×" at bounding box center [735, 122] width 13 height 42
click at [735, 123] on span "×" at bounding box center [735, 122] width 13 height 42
click at [737, 125] on span "×" at bounding box center [735, 122] width 13 height 42
click at [743, 120] on span "×" at bounding box center [735, 122] width 13 height 42
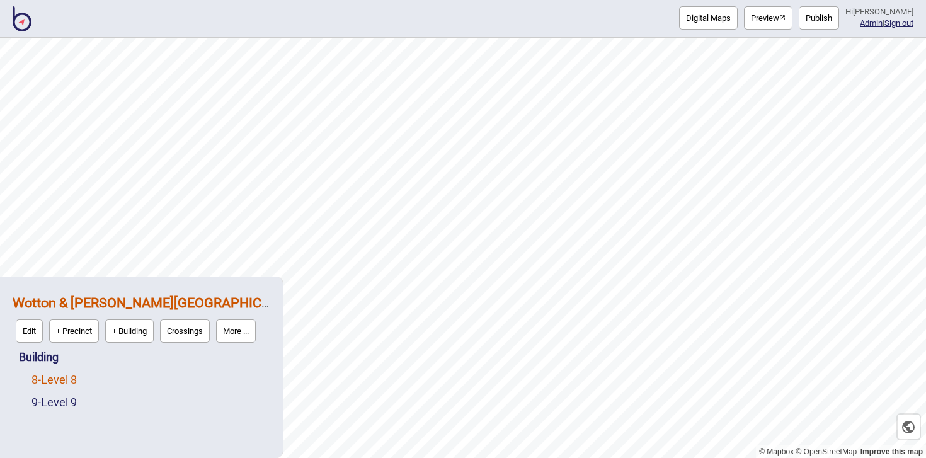
click at [75, 382] on link "8 - Level 8" at bounding box center [53, 379] width 45 height 13
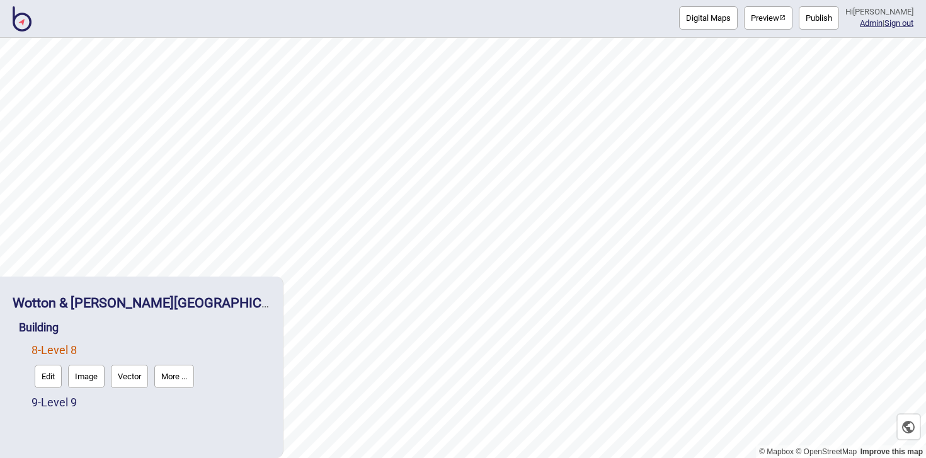
click at [52, 378] on button "Edit" at bounding box center [48, 376] width 27 height 23
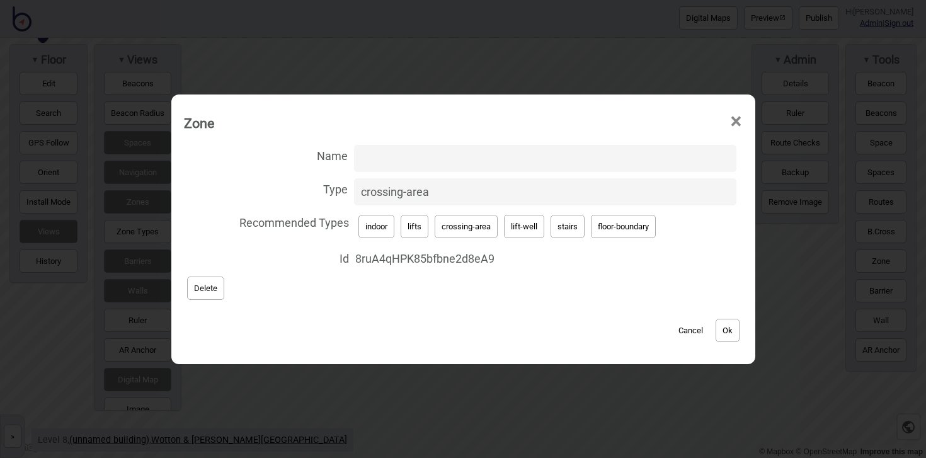
click at [735, 118] on span "×" at bounding box center [735, 122] width 13 height 42
click at [738, 120] on span "×" at bounding box center [735, 122] width 13 height 42
click at [739, 120] on span "×" at bounding box center [735, 122] width 13 height 42
click at [215, 287] on button "Delete" at bounding box center [205, 288] width 37 height 23
click at [219, 288] on button "Delete" at bounding box center [205, 288] width 37 height 23
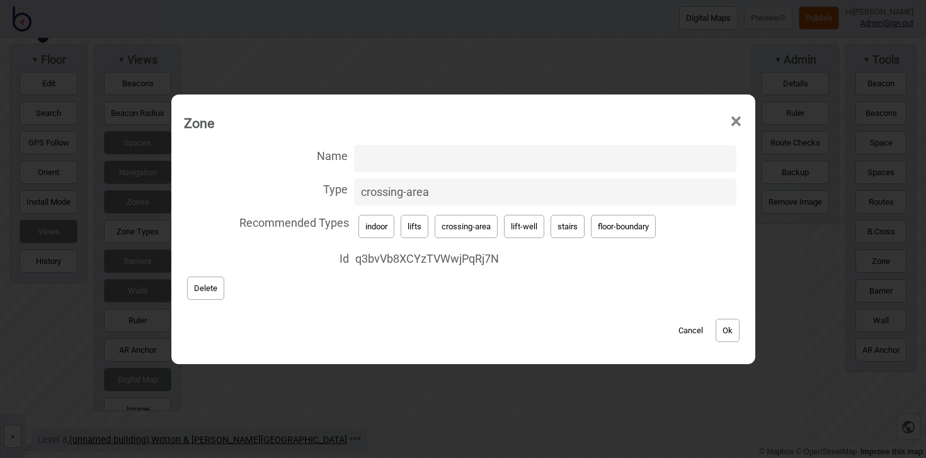
click at [210, 296] on button "Delete" at bounding box center [205, 288] width 37 height 23
click at [733, 321] on button "Ok" at bounding box center [728, 330] width 24 height 23
click at [686, 325] on button "Cancel" at bounding box center [690, 330] width 37 height 23
click at [216, 293] on button "Delete" at bounding box center [205, 288] width 37 height 23
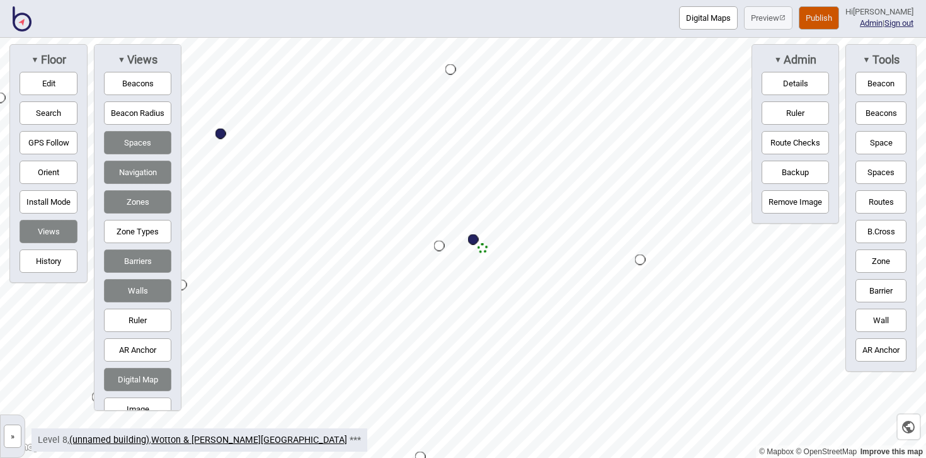
click at [865, 254] on button "Zone" at bounding box center [880, 260] width 51 height 23
click at [498, 166] on div "Map marker" at bounding box center [498, 165] width 19 height 19
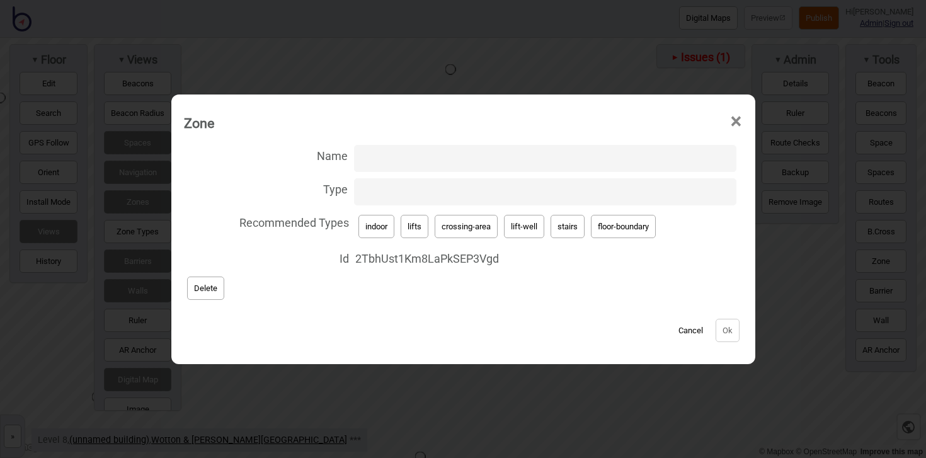
click at [510, 227] on button "lift-well" at bounding box center [524, 226] width 40 height 23
type input "lift-well"
click at [583, 160] on input "Name" at bounding box center [545, 158] width 382 height 27
type input "Level 8 Lifts"
click at [727, 336] on button "Ok" at bounding box center [728, 330] width 24 height 23
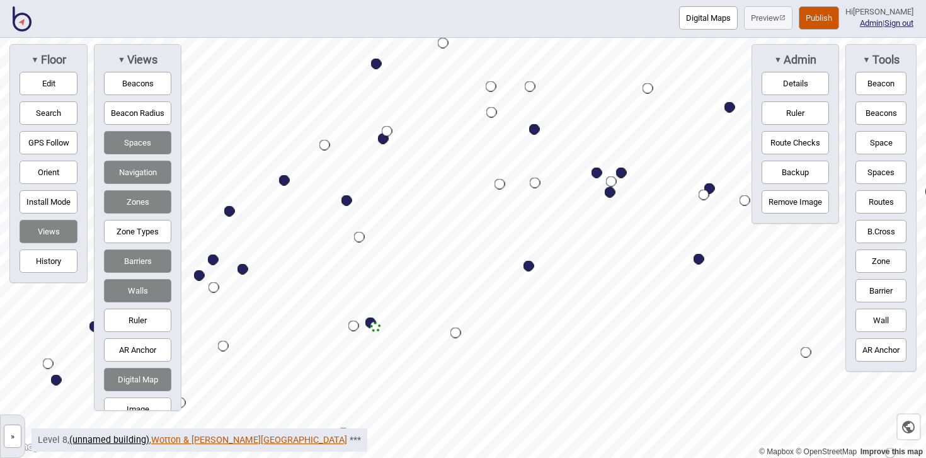
click at [181, 439] on link "Wotton & Kearney Sydney" at bounding box center [249, 440] width 196 height 11
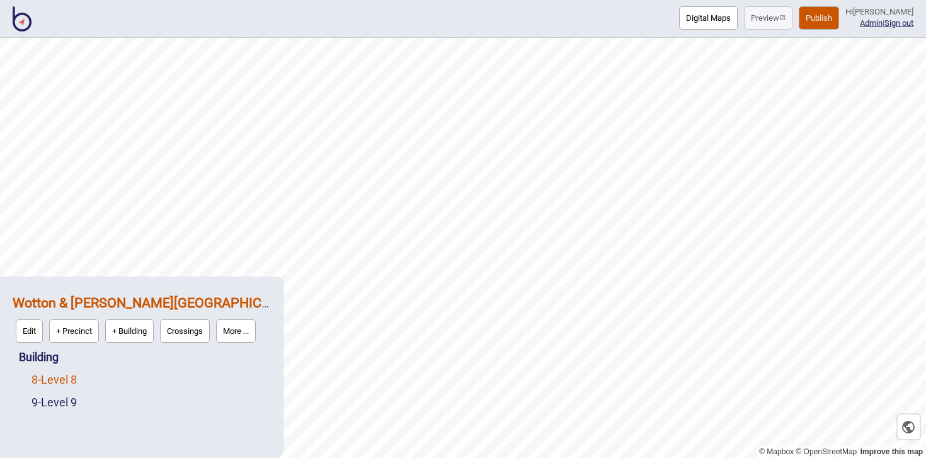
click at [69, 376] on link "8 - Level 8" at bounding box center [53, 379] width 45 height 13
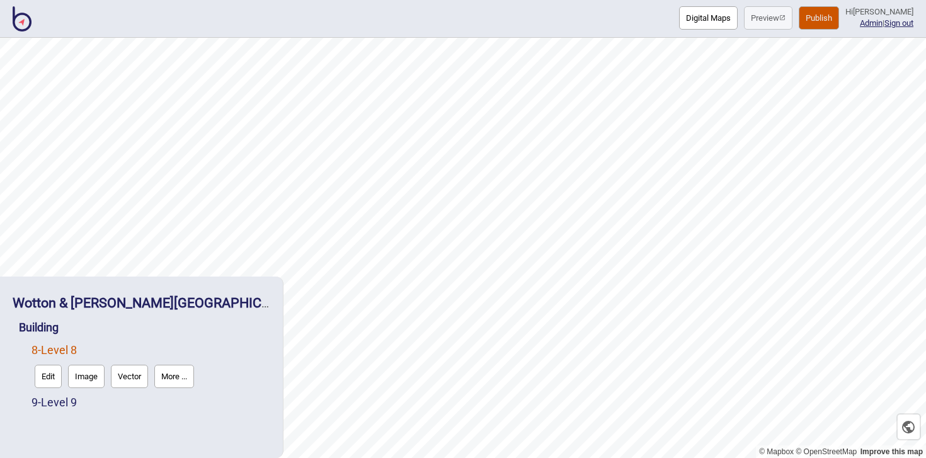
click at [48, 377] on button "Edit" at bounding box center [48, 376] width 27 height 23
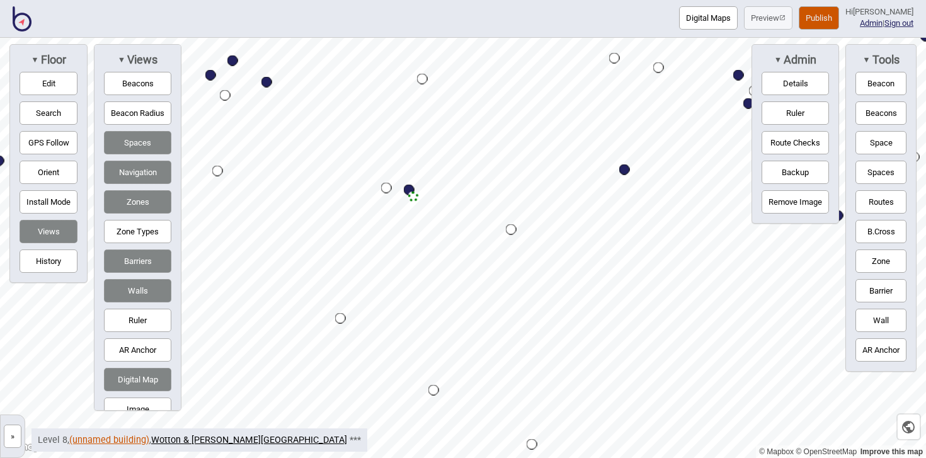
click at [119, 443] on link "(unnamed building)" at bounding box center [109, 440] width 80 height 11
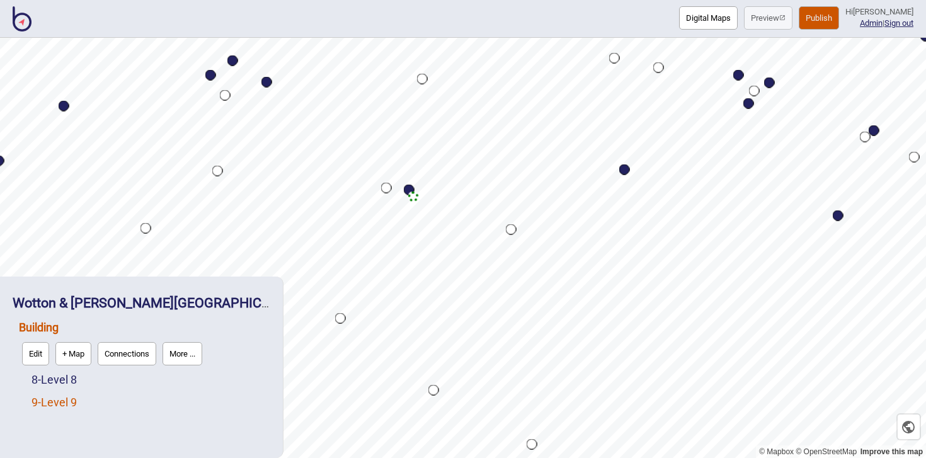
click at [54, 403] on link "9 - Level 9" at bounding box center [53, 402] width 45 height 13
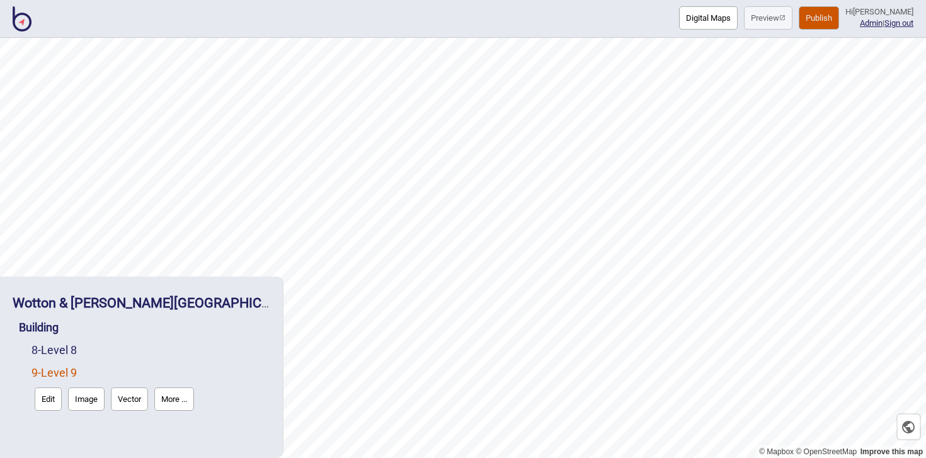
click at [50, 399] on button "Edit" at bounding box center [48, 398] width 27 height 23
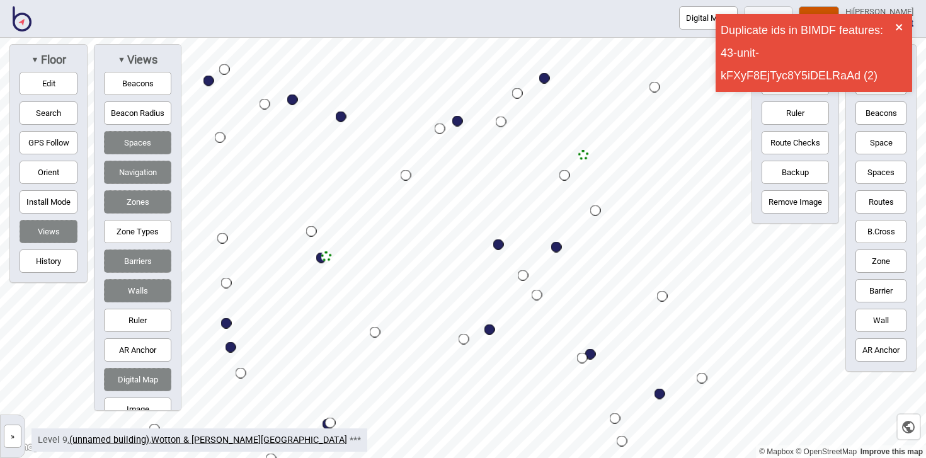
click at [898, 24] on icon "close" at bounding box center [899, 27] width 9 height 10
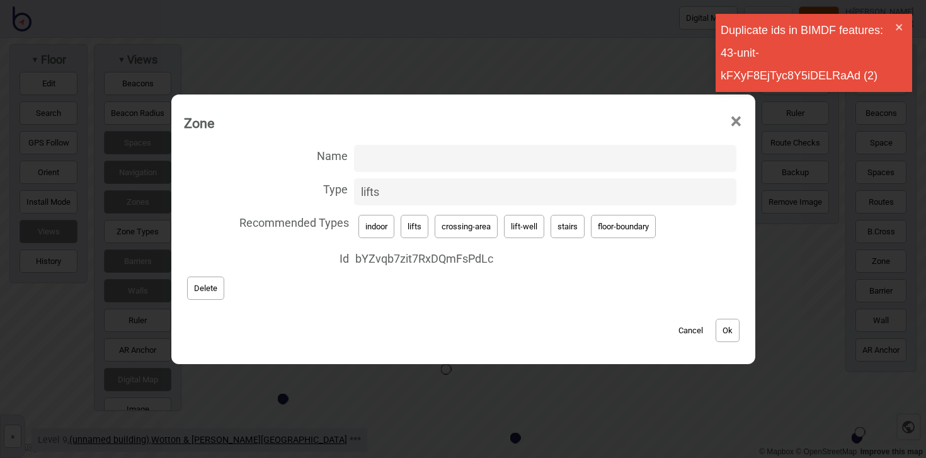
click at [683, 328] on button "Cancel" at bounding box center [690, 330] width 37 height 23
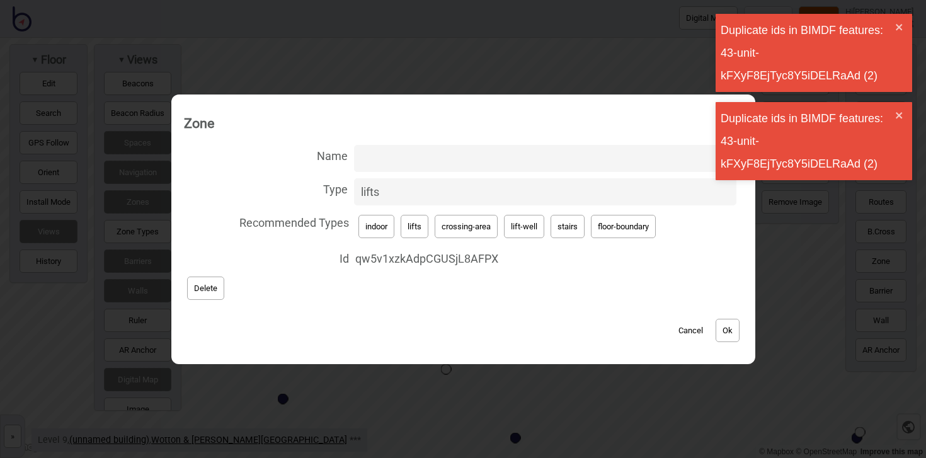
click at [695, 326] on button "Cancel" at bounding box center [690, 330] width 37 height 23
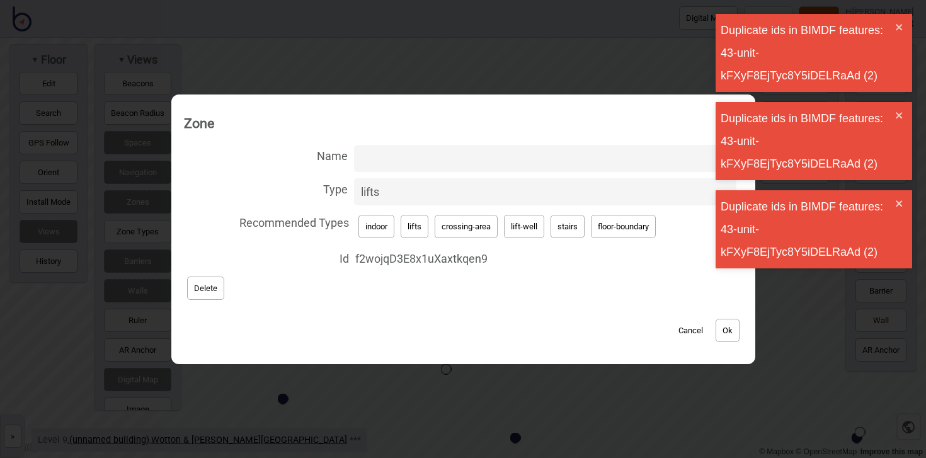
click at [695, 327] on button "Cancel" at bounding box center [690, 330] width 37 height 23
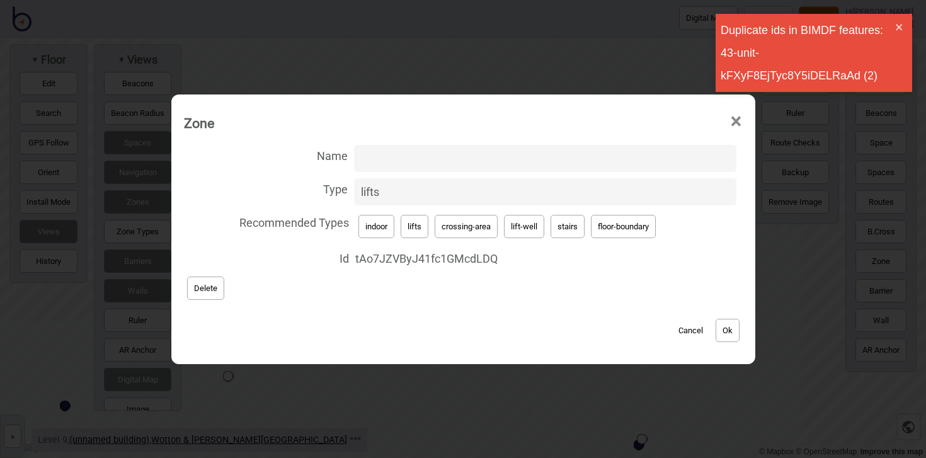
click at [699, 326] on button "Cancel" at bounding box center [690, 330] width 37 height 23
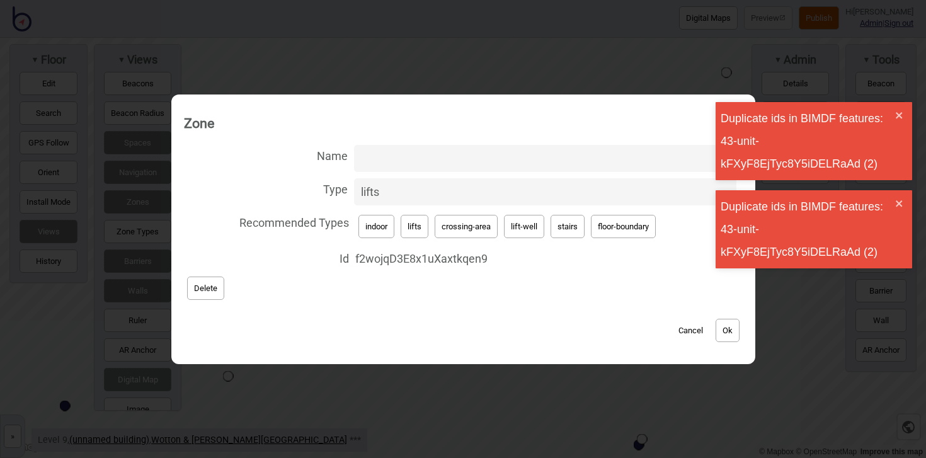
click at [684, 329] on button "Cancel" at bounding box center [690, 330] width 37 height 23
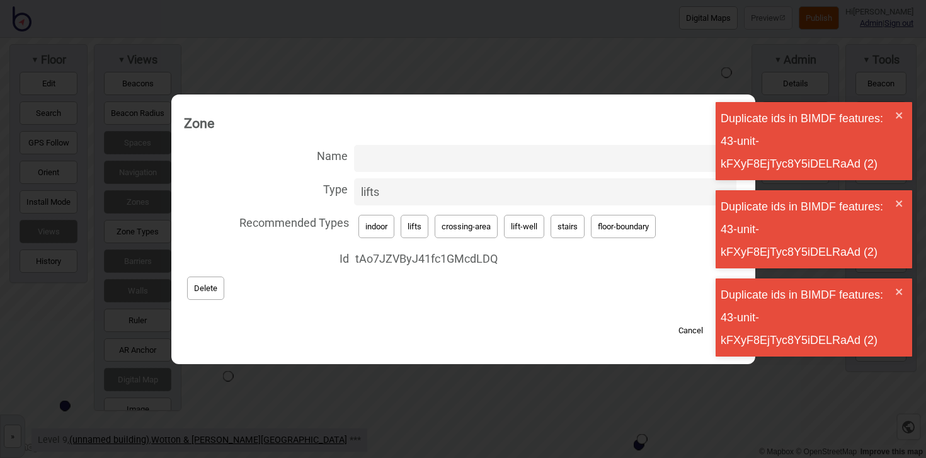
click at [214, 285] on button "Delete" at bounding box center [205, 288] width 37 height 23
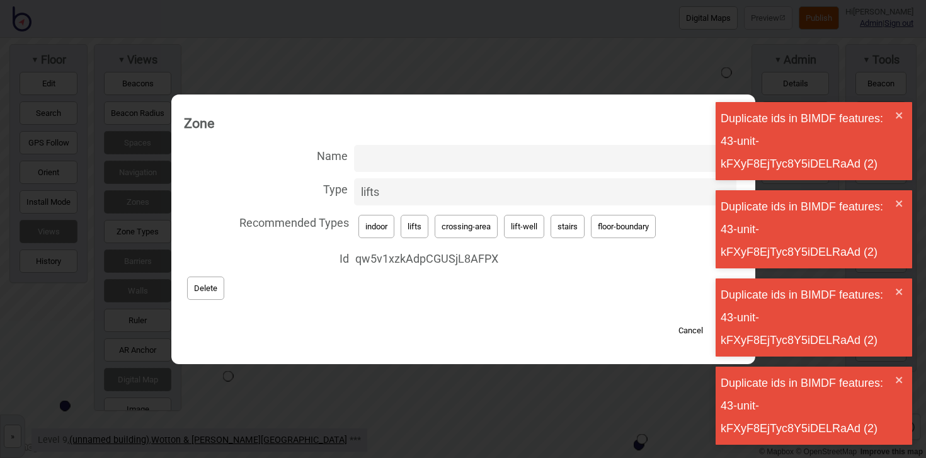
click at [215, 290] on button "Delete" at bounding box center [205, 288] width 37 height 23
click at [202, 294] on button "Delete" at bounding box center [205, 288] width 37 height 23
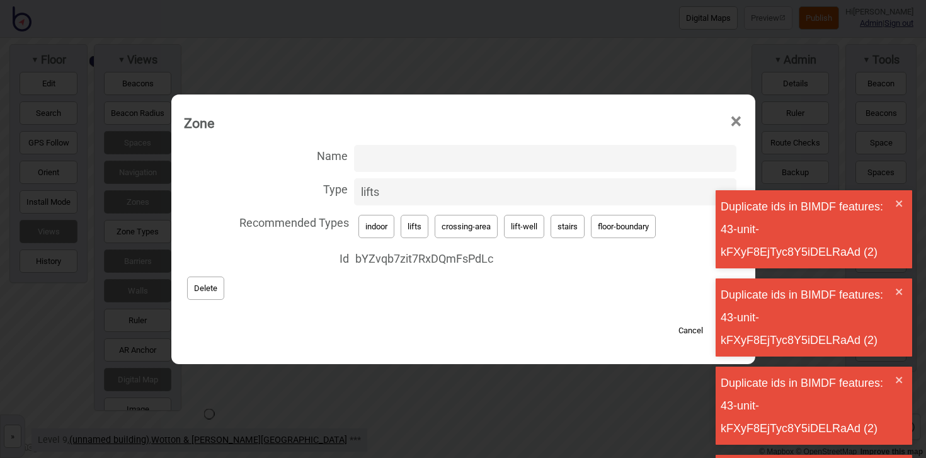
click at [204, 281] on button "Delete" at bounding box center [205, 288] width 37 height 23
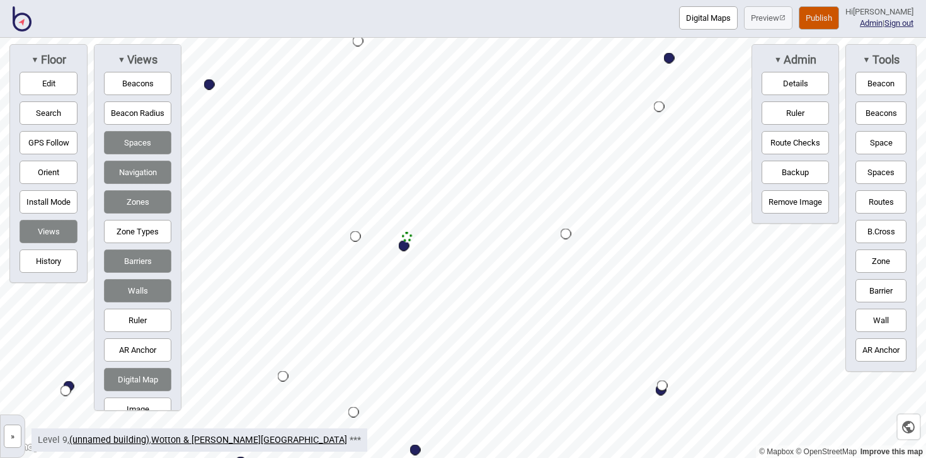
click at [870, 256] on button "Zone" at bounding box center [880, 260] width 51 height 23
click at [402, 167] on div "Map marker" at bounding box center [402, 166] width 19 height 19
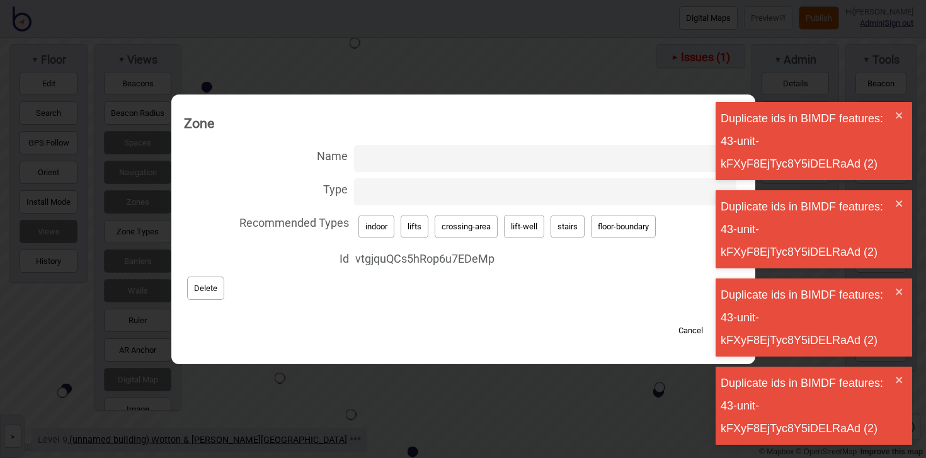
click at [534, 220] on button "lift-well" at bounding box center [524, 226] width 40 height 23
type input "lift-well"
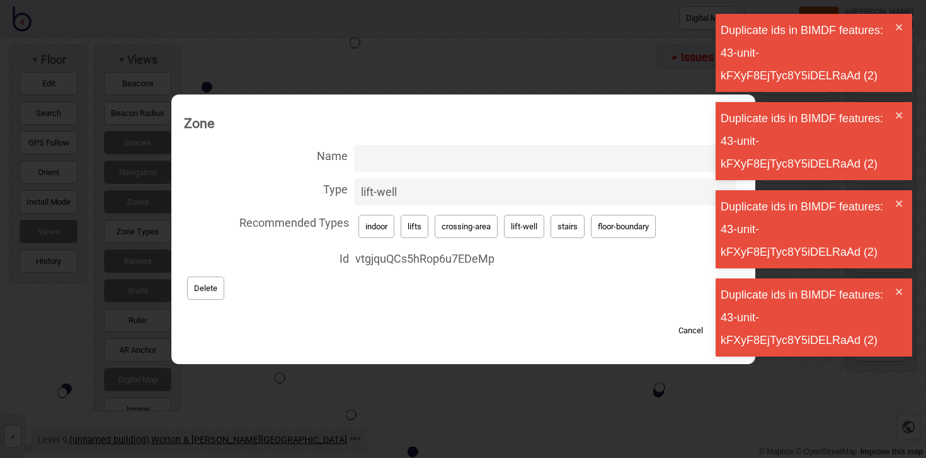
click at [413, 157] on input "Name" at bounding box center [545, 158] width 382 height 27
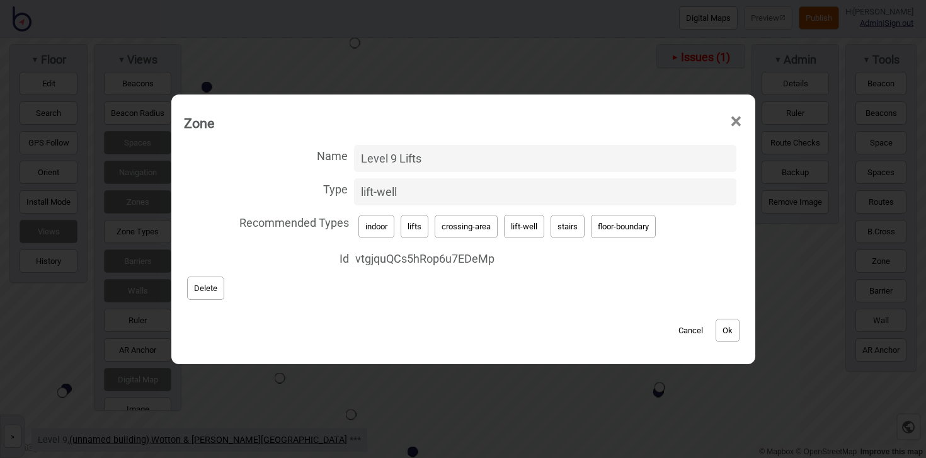
click at [399, 156] on input "Level 9 Lifts" at bounding box center [545, 158] width 382 height 27
type input "Lifts"
click at [727, 329] on button "Ok" at bounding box center [728, 330] width 24 height 23
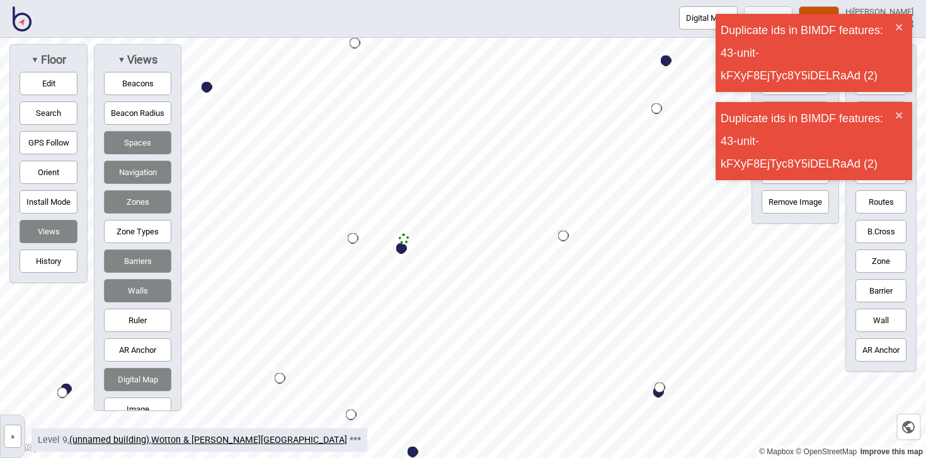
drag, startPoint x: 893, startPoint y: 263, endPoint x: 731, endPoint y: 258, distance: 161.3
click at [892, 263] on button "Zone" at bounding box center [880, 260] width 51 height 23
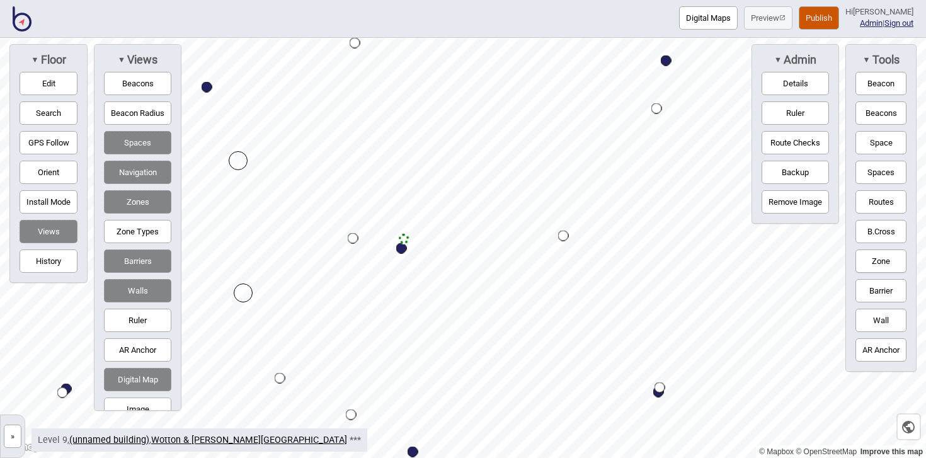
click at [243, 293] on div "Map marker" at bounding box center [243, 292] width 19 height 19
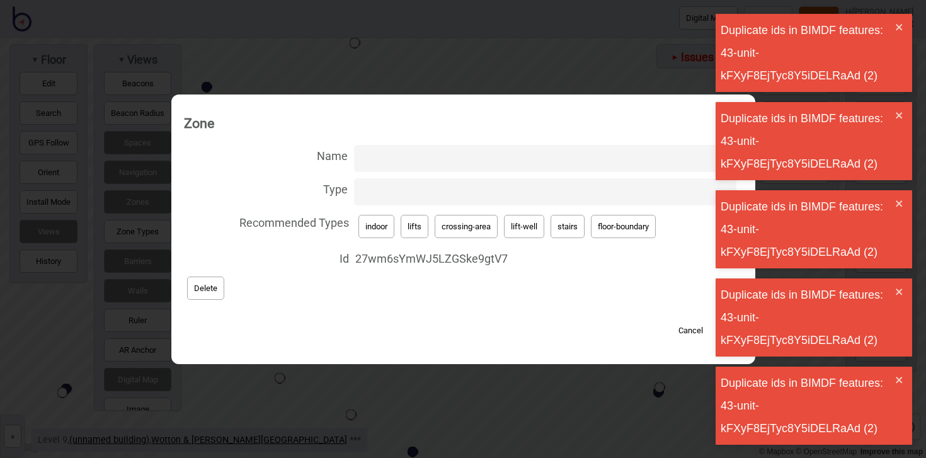
click at [414, 224] on button "lifts" at bounding box center [415, 226] width 28 height 23
type input "lifts"
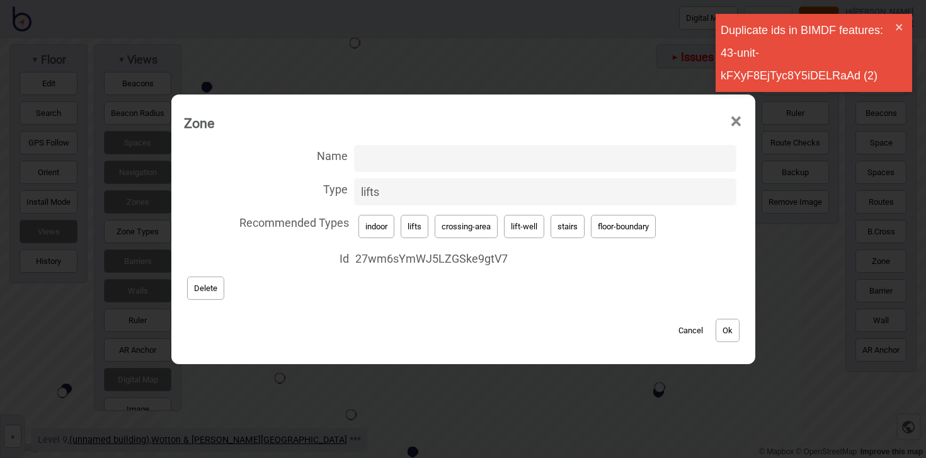
click at [733, 329] on button "Ok" at bounding box center [728, 330] width 24 height 23
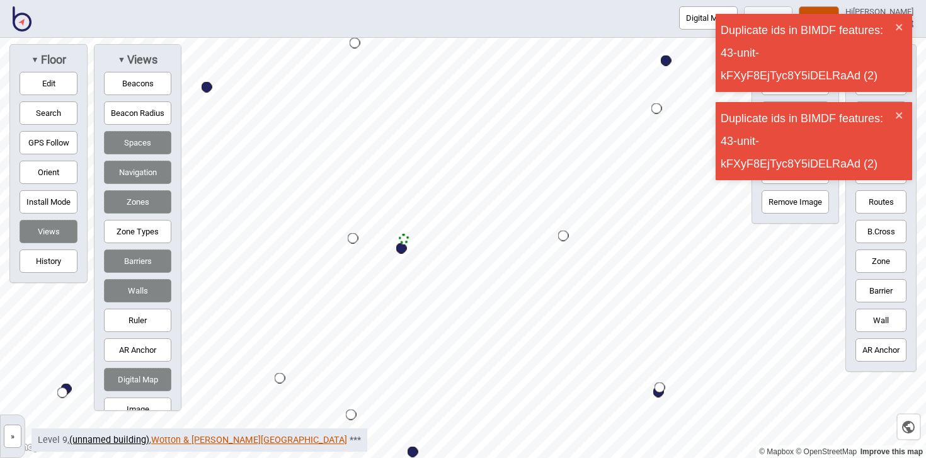
click at [213, 438] on link "Wotton & Kearney Sydney" at bounding box center [249, 440] width 196 height 11
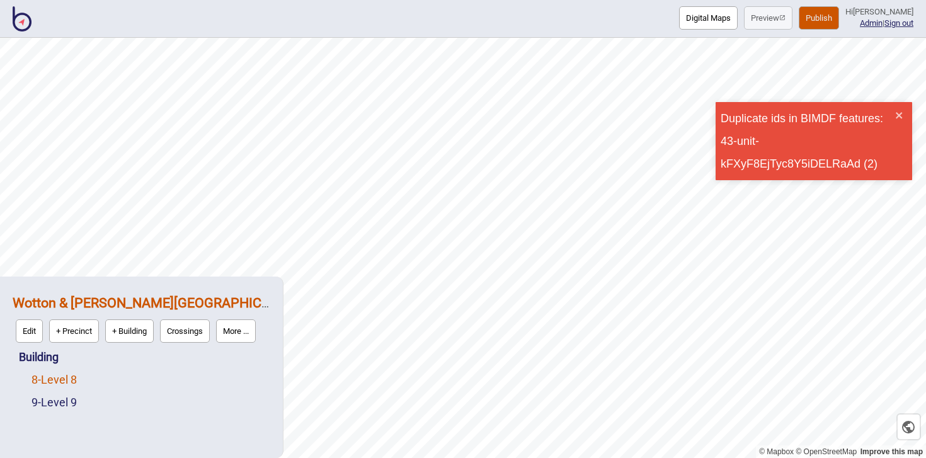
click at [66, 384] on link "8 - Level 8" at bounding box center [53, 379] width 45 height 13
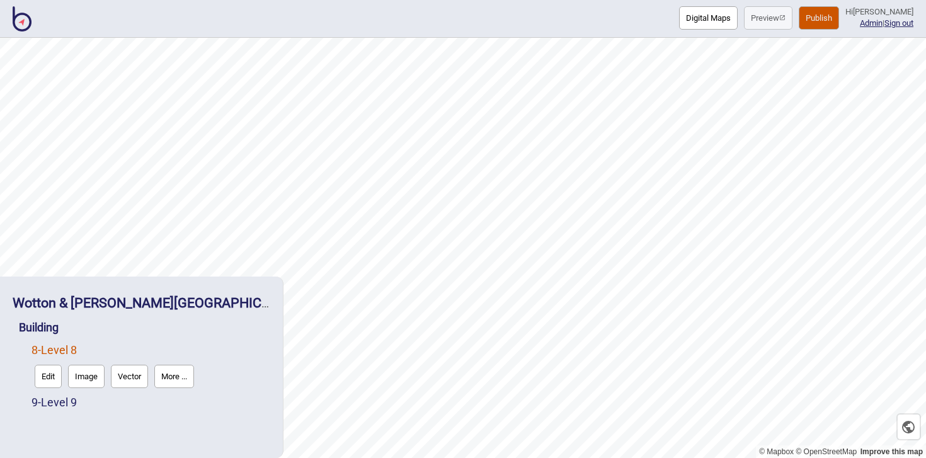
click at [55, 375] on button "Edit" at bounding box center [48, 376] width 27 height 23
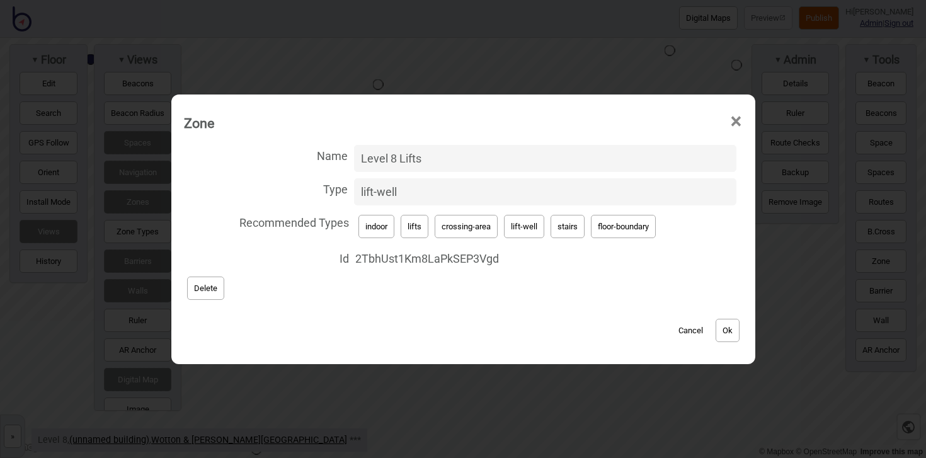
drag, startPoint x: 396, startPoint y: 157, endPoint x: 390, endPoint y: 156, distance: 6.4
click at [390, 156] on input "Level 8 Lifts" at bounding box center [545, 158] width 382 height 27
type input "Lifts"
click at [739, 325] on button "Ok" at bounding box center [728, 330] width 24 height 23
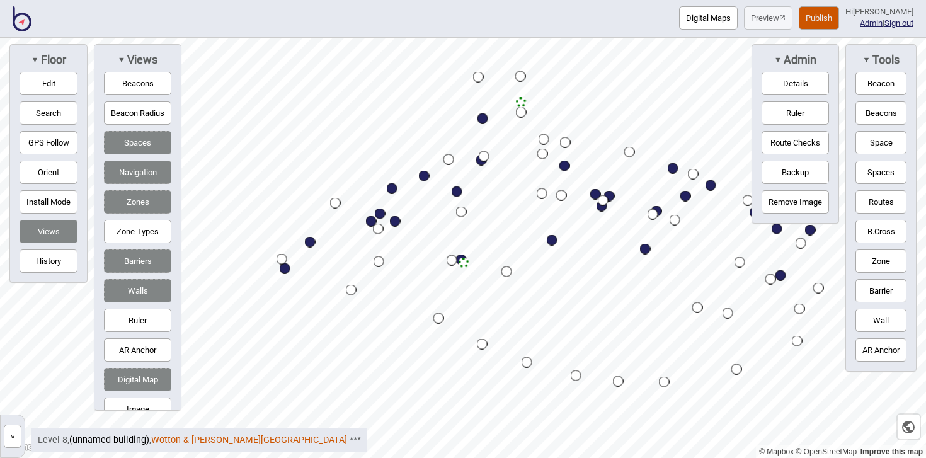
click at [199, 441] on link "Wotton & Kearney Sydney" at bounding box center [249, 440] width 196 height 11
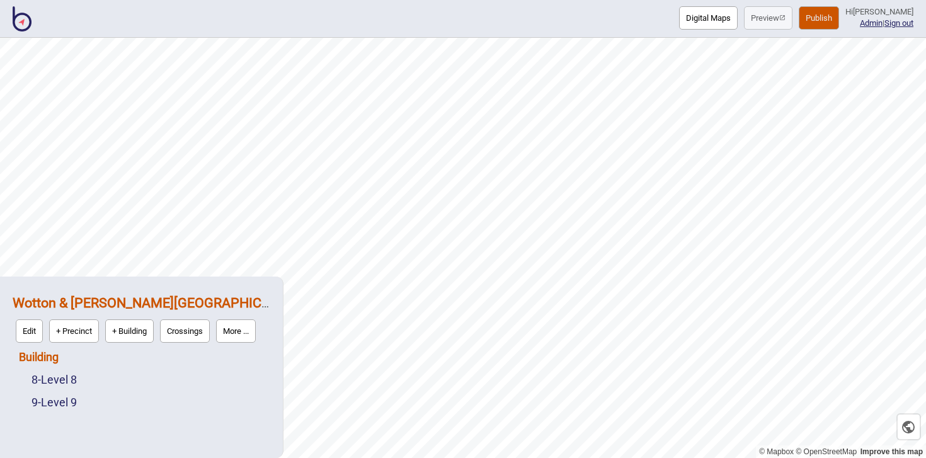
click at [40, 356] on link "Building" at bounding box center [39, 356] width 40 height 13
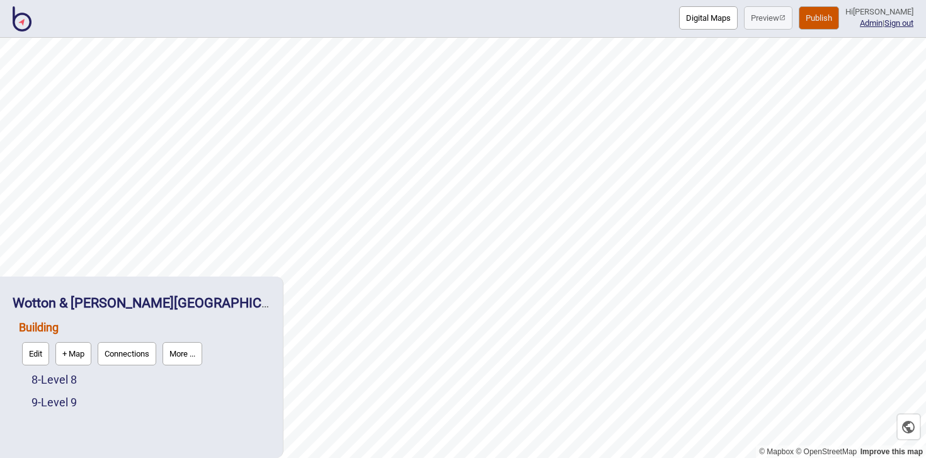
click at [140, 358] on button "Connections" at bounding box center [127, 353] width 59 height 23
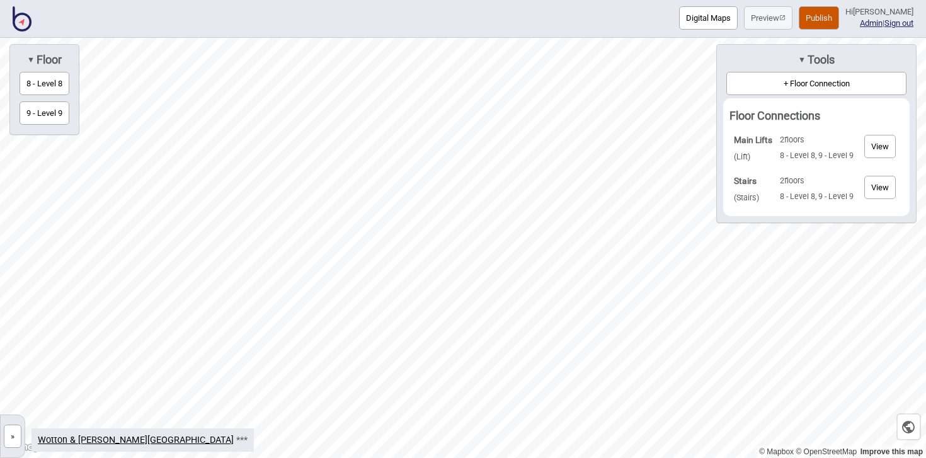
click at [96, 440] on link "Wotton & Kearney Sydney" at bounding box center [136, 440] width 196 height 11
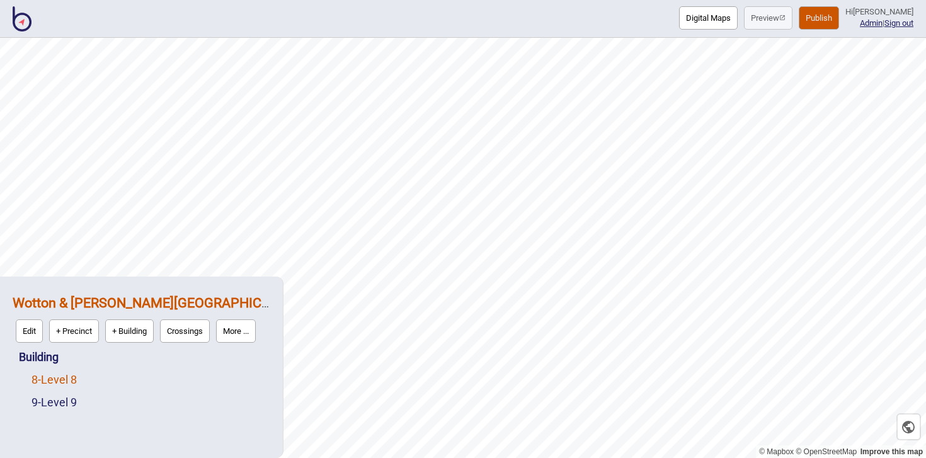
click at [61, 380] on link "8 - Level 8" at bounding box center [53, 379] width 45 height 13
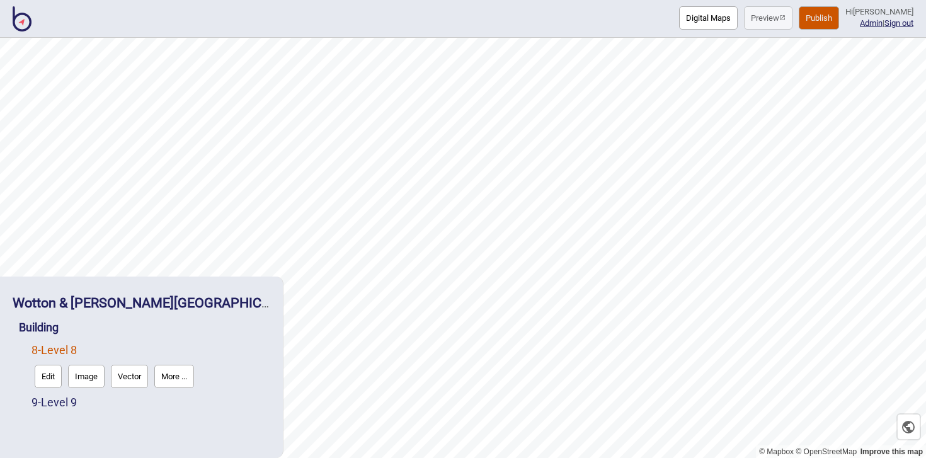
click at [59, 375] on button "Edit" at bounding box center [48, 376] width 27 height 23
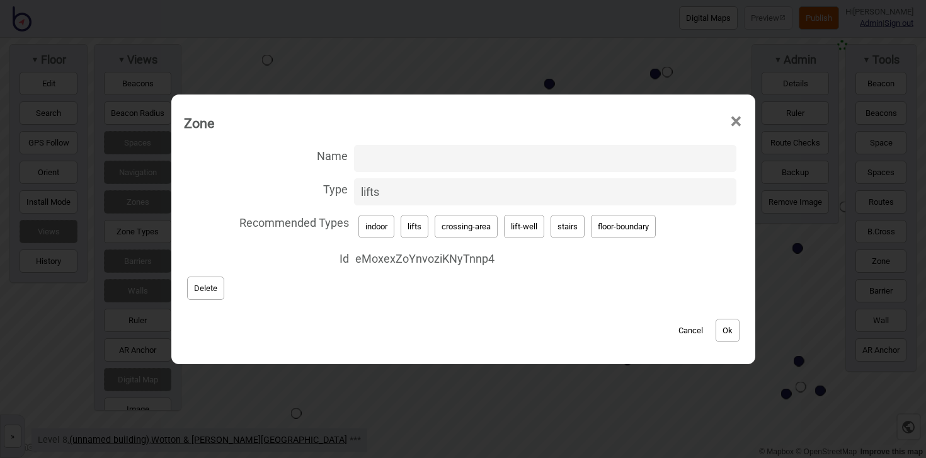
click at [743, 118] on span "×" at bounding box center [735, 122] width 13 height 42
click at [358, 154] on input "Lifts" at bounding box center [545, 158] width 382 height 27
type input "Main Lifts"
click at [731, 324] on button "Ok" at bounding box center [728, 330] width 24 height 23
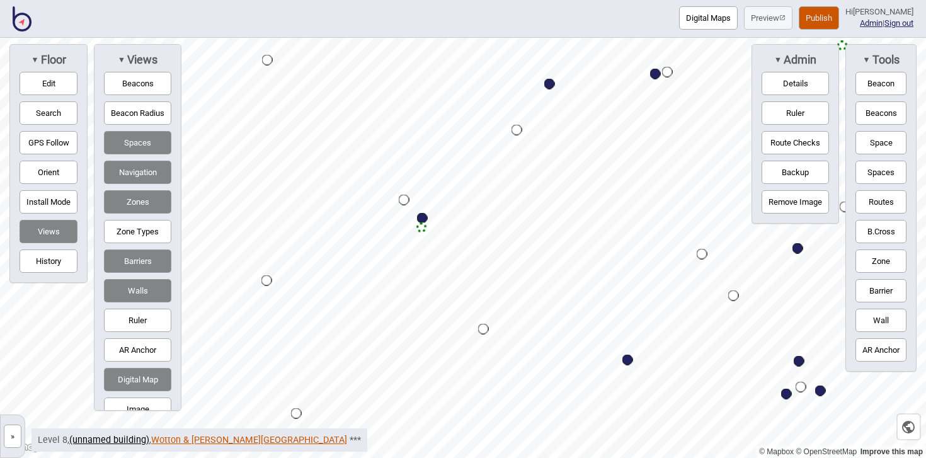
click at [228, 438] on link "Wotton & Kearney Sydney" at bounding box center [249, 440] width 196 height 11
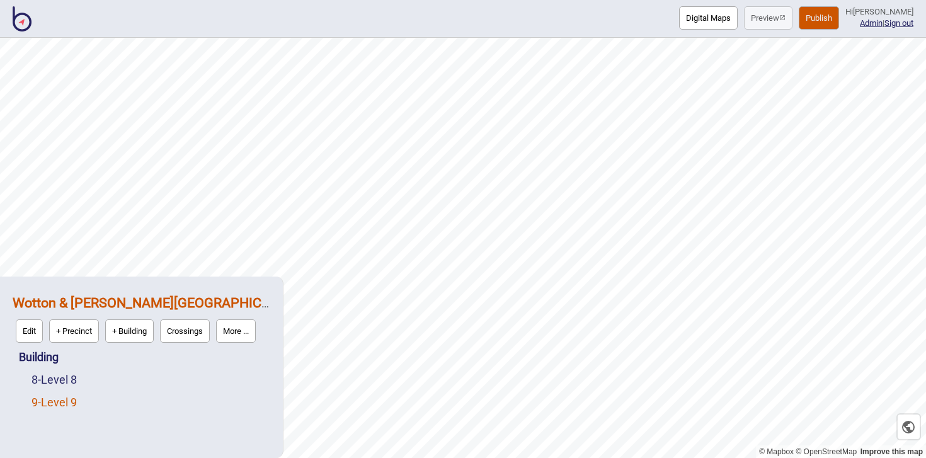
click at [77, 399] on link "9 - Level 9" at bounding box center [53, 402] width 45 height 13
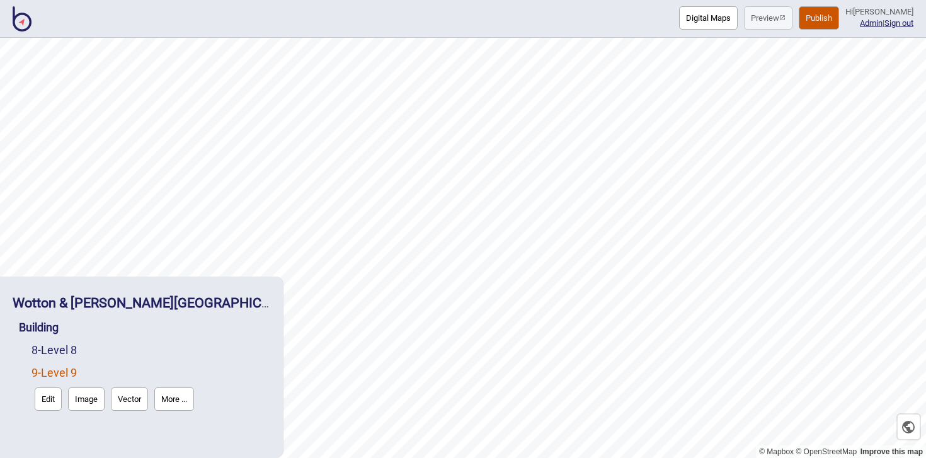
click at [43, 400] on button "Edit" at bounding box center [48, 398] width 27 height 23
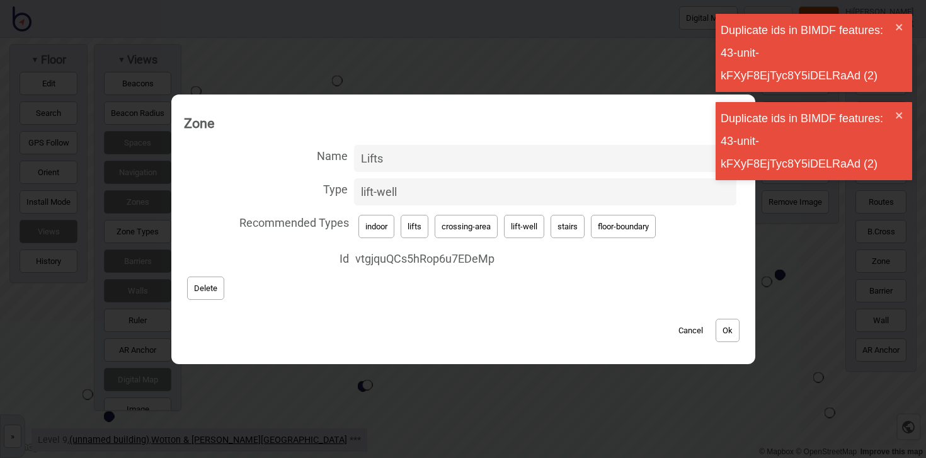
click at [358, 159] on input "Lifts" at bounding box center [545, 158] width 382 height 27
type input "Main Lifts"
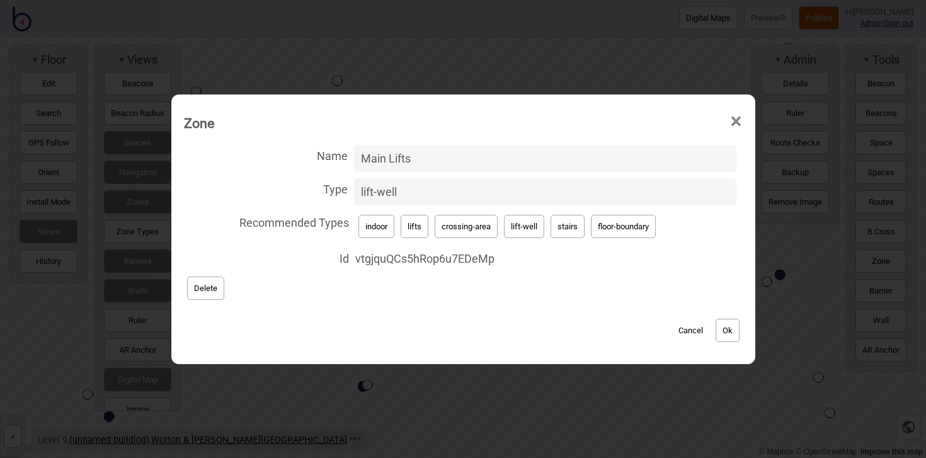
click at [738, 331] on button "Ok" at bounding box center [728, 330] width 24 height 23
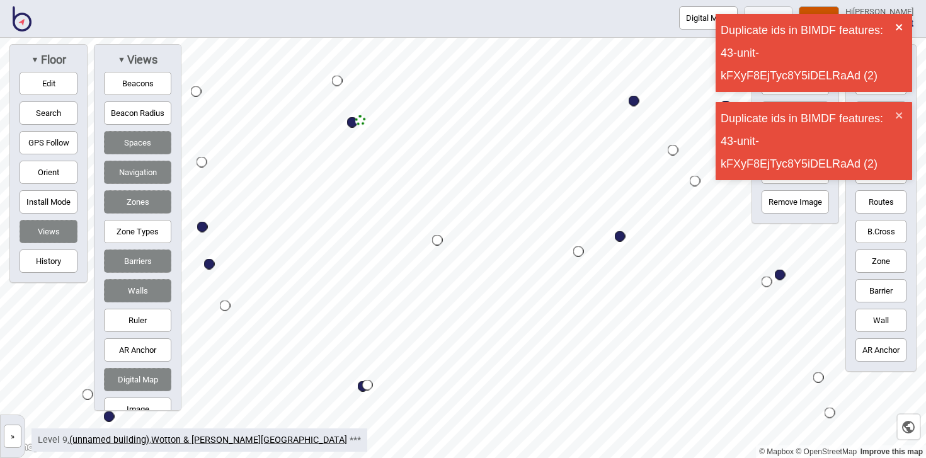
click at [895, 27] on icon "close" at bounding box center [899, 27] width 9 height 10
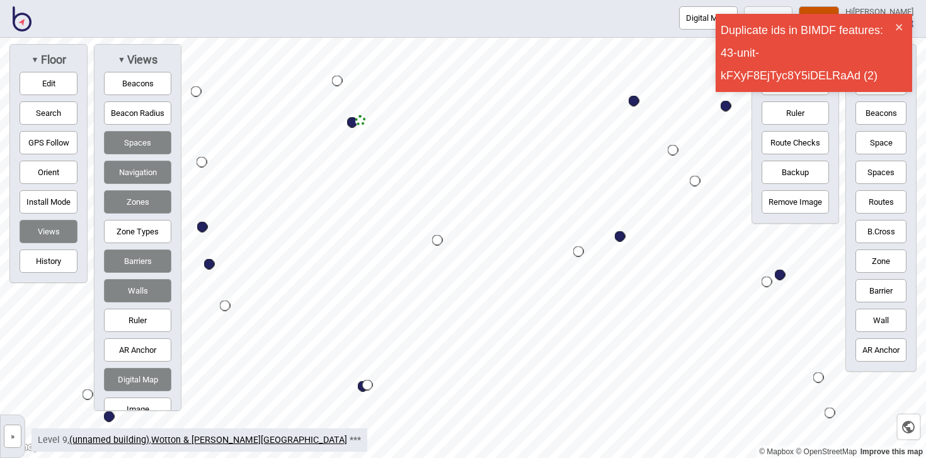
click at [899, 111] on button "Beacons" at bounding box center [880, 112] width 51 height 23
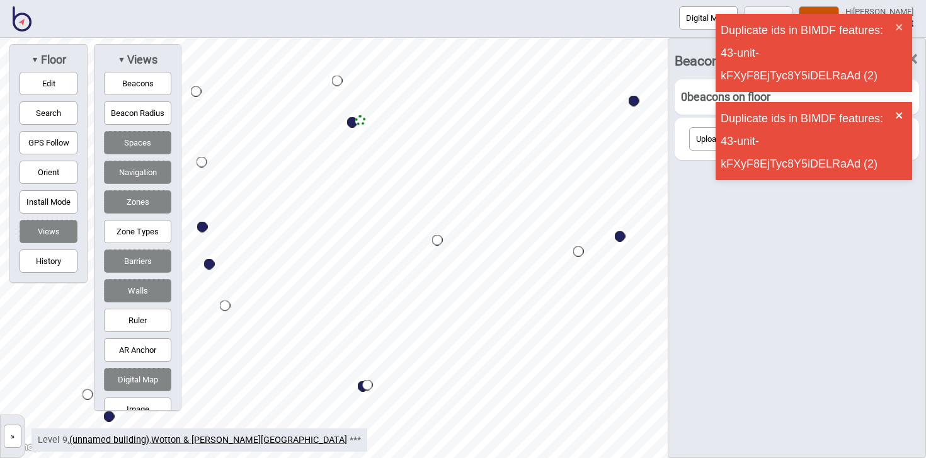
click at [901, 111] on icon "close" at bounding box center [899, 115] width 9 height 10
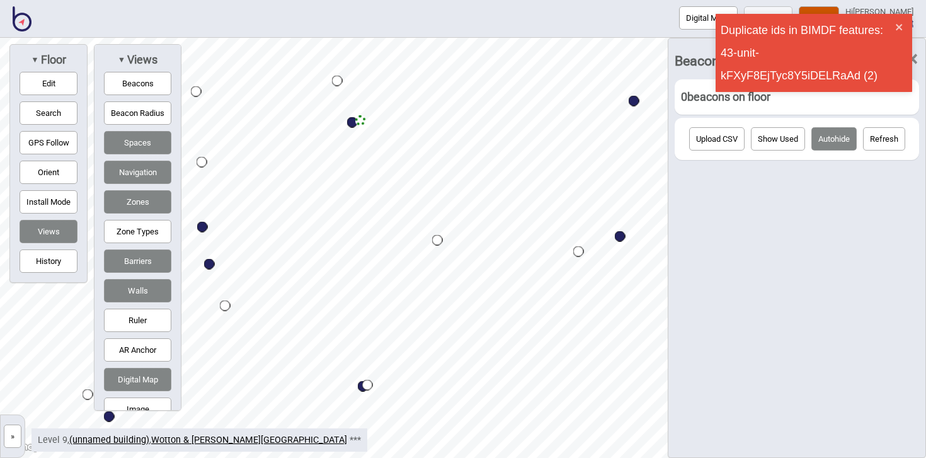
click at [905, 28] on div "Duplicate ids in BIMDF features: 43-unit-kFXyF8EjTyc8Y5iDELRaAd (2)" at bounding box center [814, 53] width 197 height 78
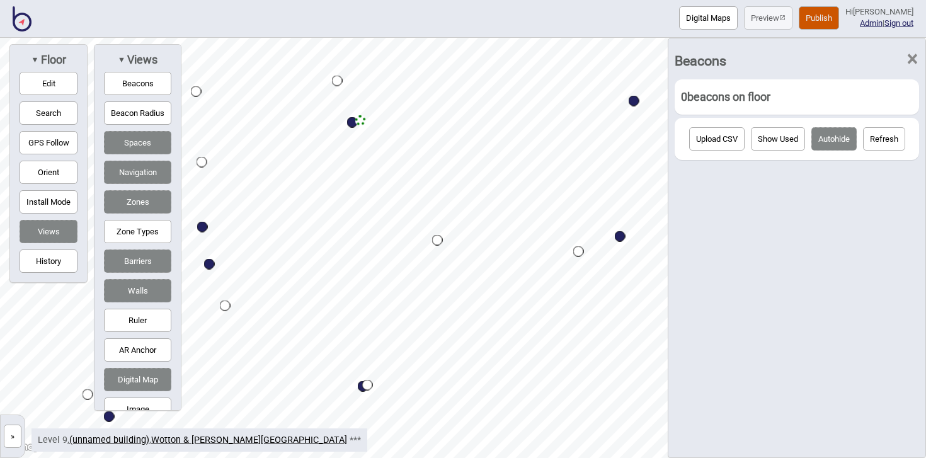
click at [915, 59] on span "×" at bounding box center [912, 59] width 13 height 42
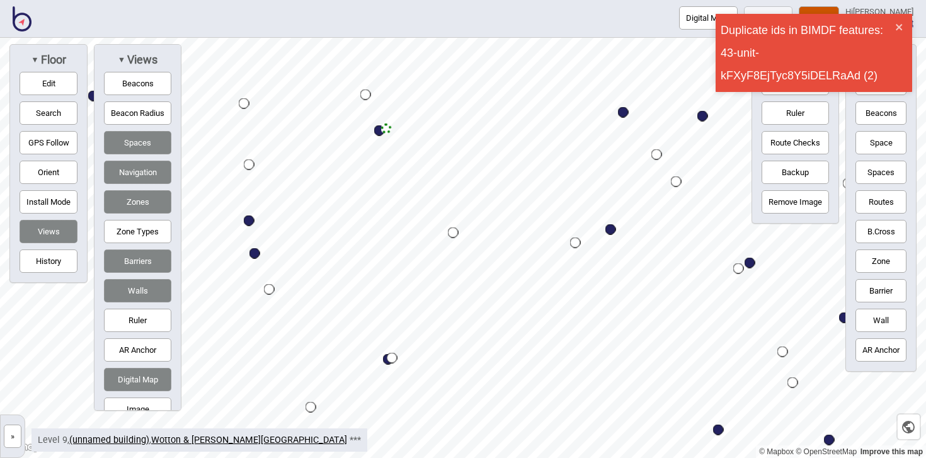
click at [820, 9] on button "Publish" at bounding box center [819, 17] width 40 height 23
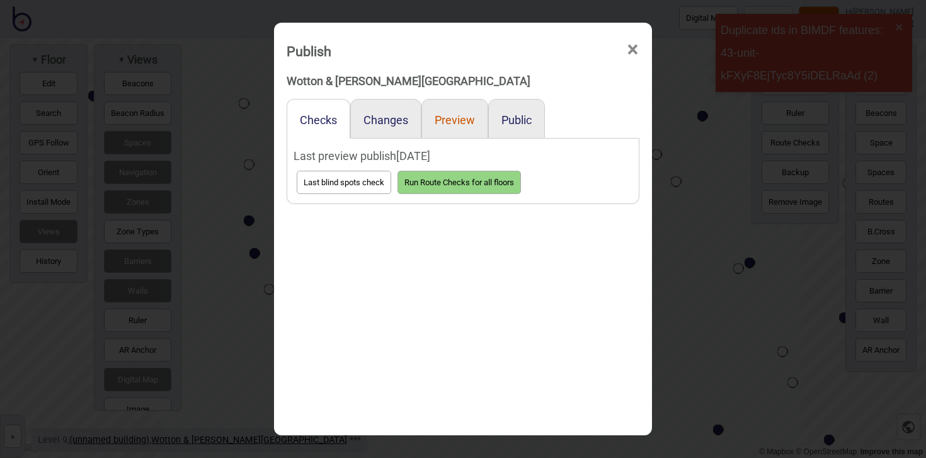
click at [469, 120] on button "Preview" at bounding box center [455, 119] width 40 height 13
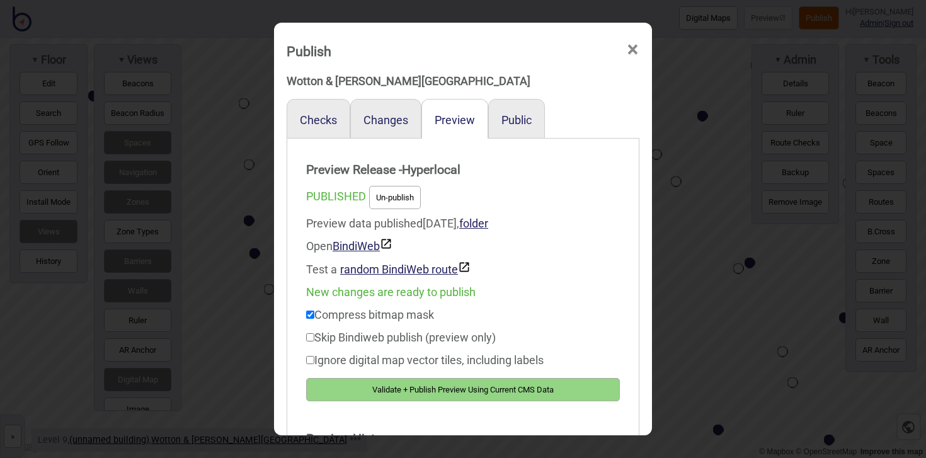
click at [512, 394] on button "Validate + Publish Preview Using Current CMS Data" at bounding box center [463, 389] width 314 height 23
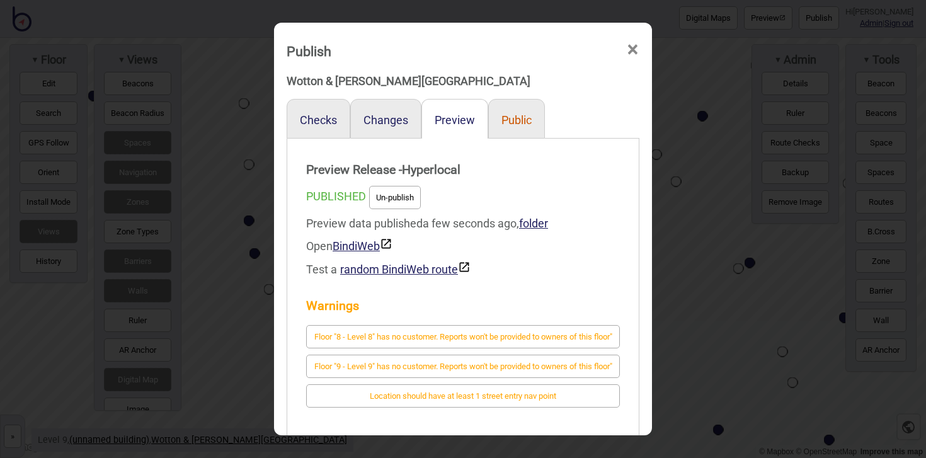
click at [524, 118] on button "Public" at bounding box center [516, 119] width 30 height 13
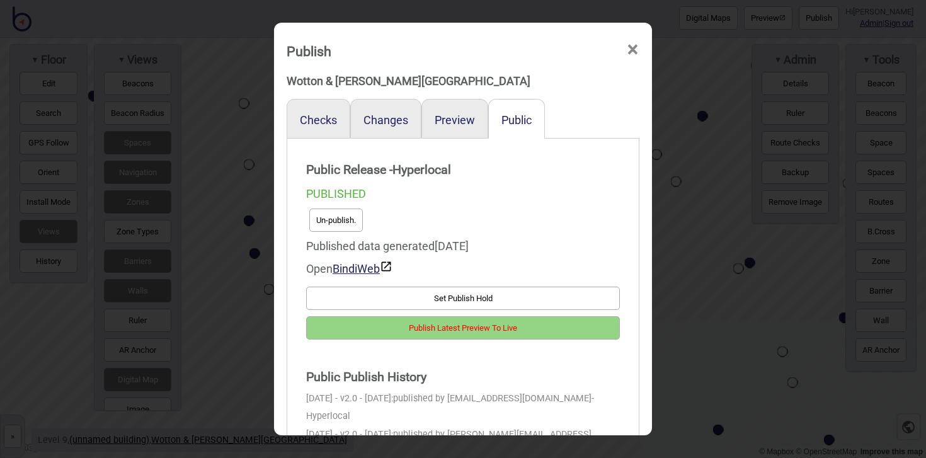
click at [595, 331] on button "Publish Latest Preview To Live" at bounding box center [463, 327] width 314 height 23
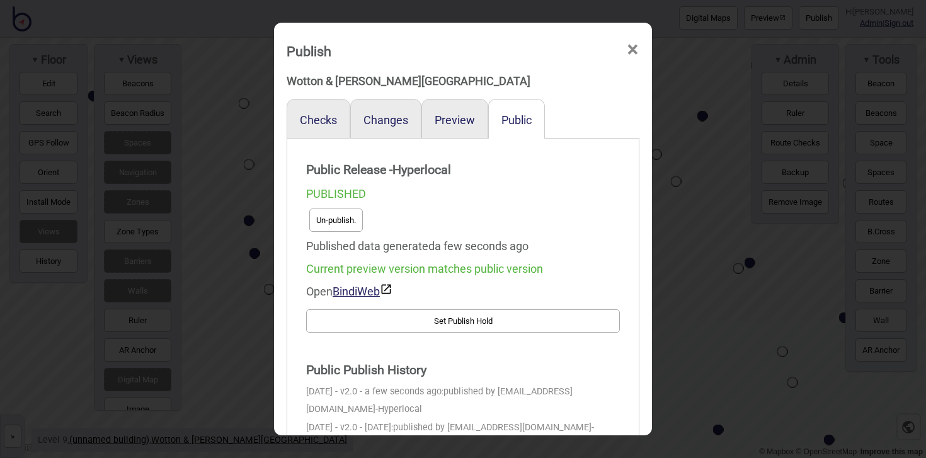
click at [632, 51] on span "×" at bounding box center [632, 50] width 13 height 42
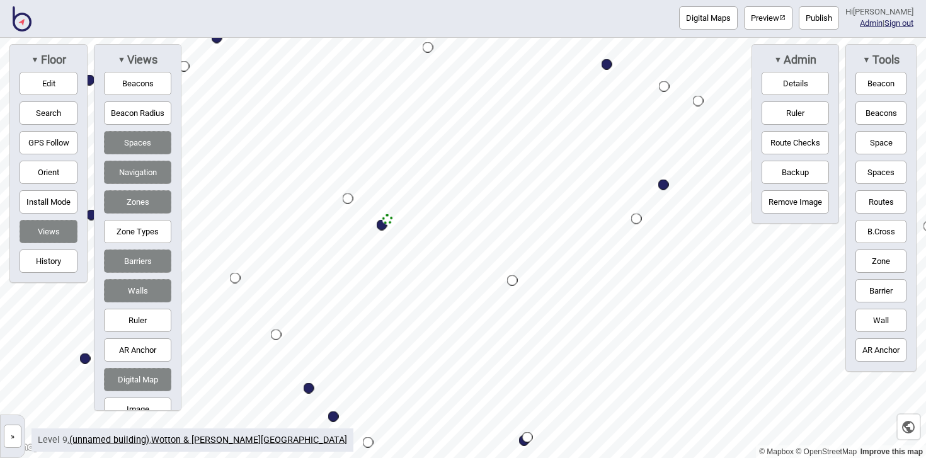
click at [817, 18] on button "Publish" at bounding box center [819, 17] width 40 height 23
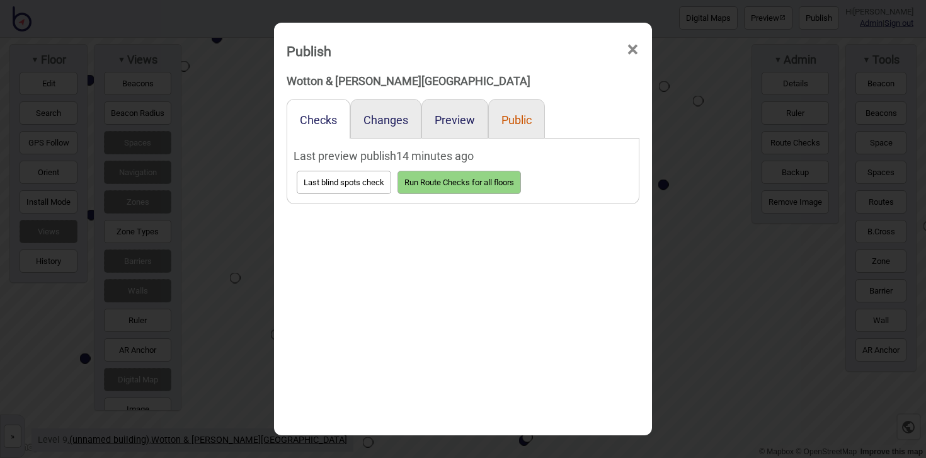
click at [522, 120] on button "Public" at bounding box center [516, 119] width 30 height 13
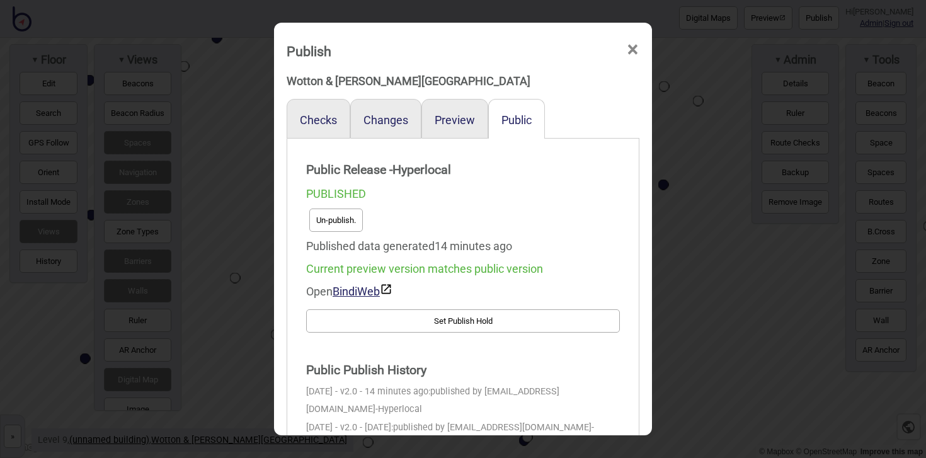
click at [630, 48] on span "×" at bounding box center [632, 50] width 13 height 42
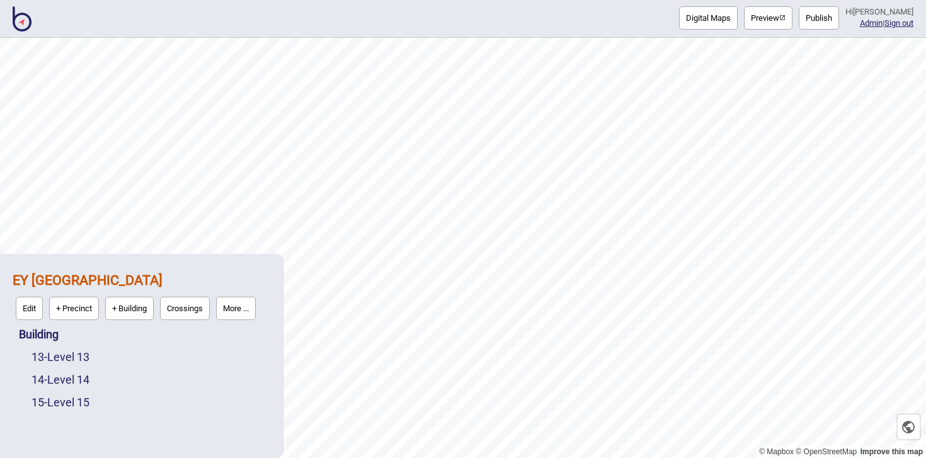
click at [256, 307] on button "More ..." at bounding box center [236, 308] width 40 height 23
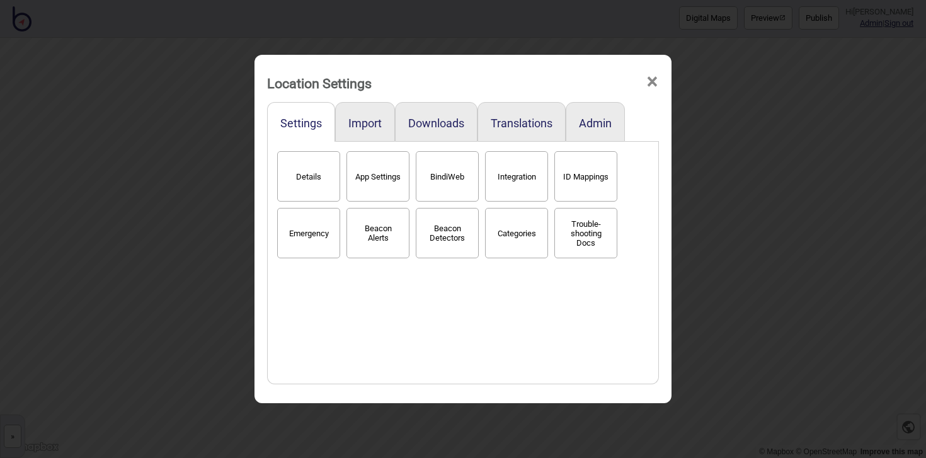
click at [648, 73] on span "×" at bounding box center [652, 82] width 13 height 42
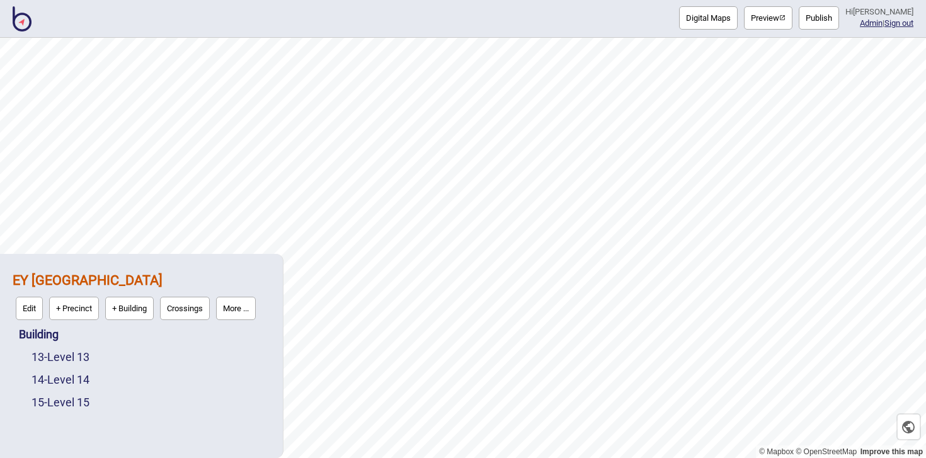
click at [62, 331] on div "Building" at bounding box center [144, 334] width 251 height 23
click at [31, 333] on link "Building" at bounding box center [39, 334] width 40 height 13
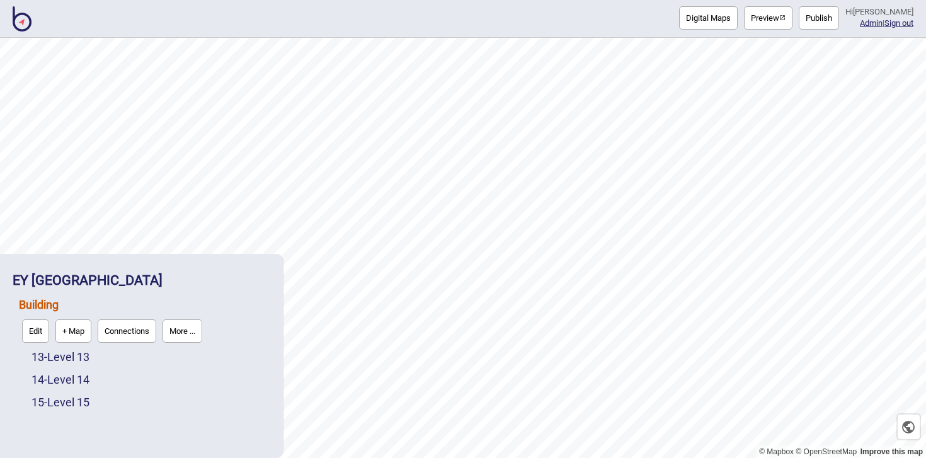
click at [126, 330] on button "Connections" at bounding box center [127, 330] width 59 height 23
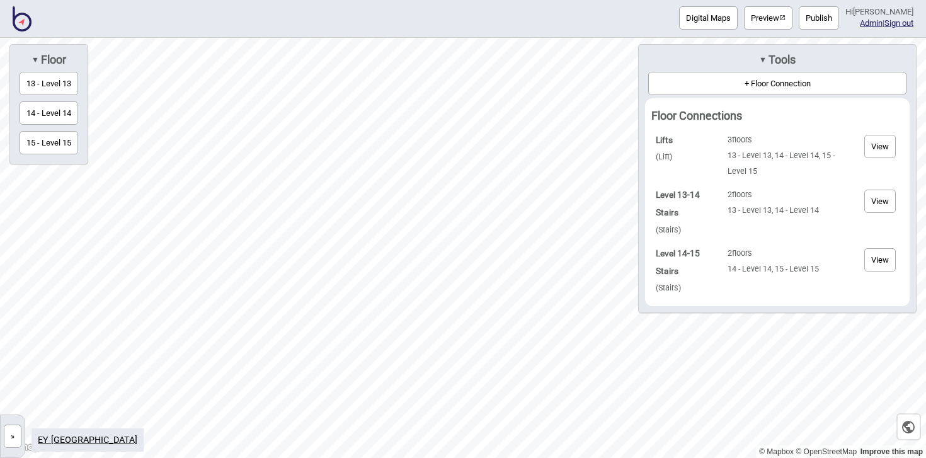
click at [55, 442] on link "EY [GEOGRAPHIC_DATA]" at bounding box center [88, 440] width 100 height 11
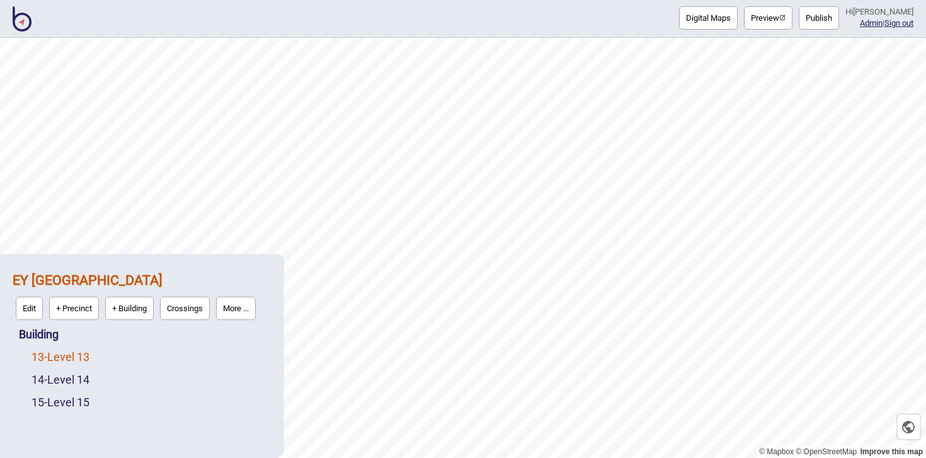
click at [83, 351] on link "13 - Level 13" at bounding box center [60, 356] width 58 height 13
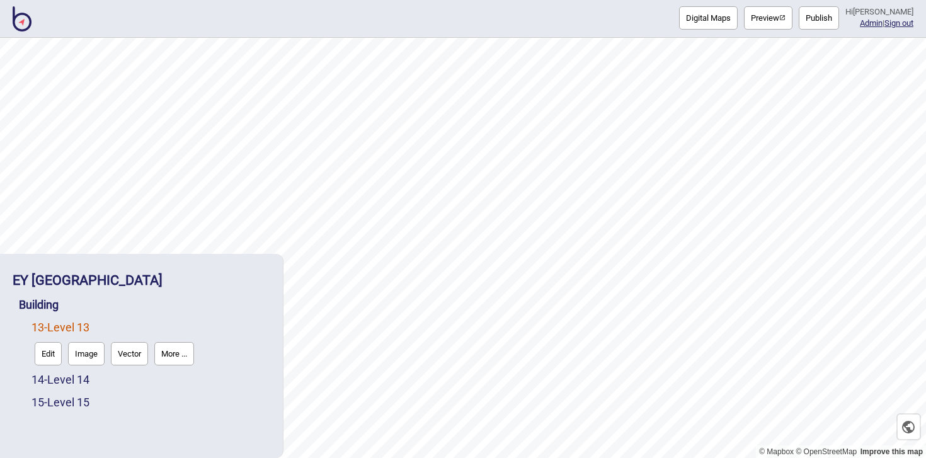
click at [55, 351] on button "Edit" at bounding box center [48, 353] width 27 height 23
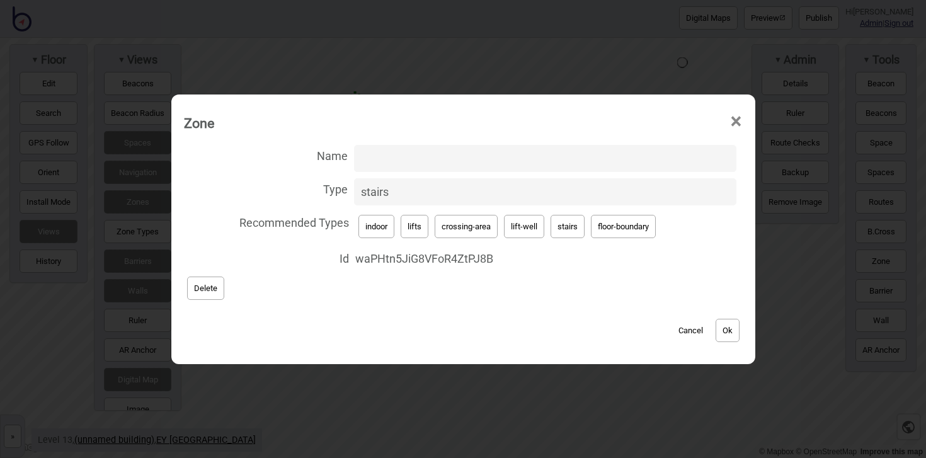
click at [724, 328] on button "Ok" at bounding box center [728, 330] width 24 height 23
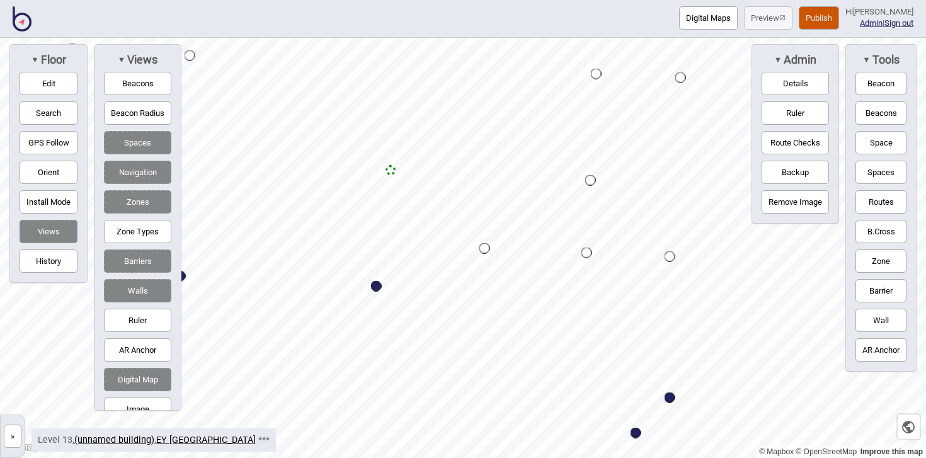
click at [886, 253] on button "Zone" at bounding box center [880, 260] width 51 height 23
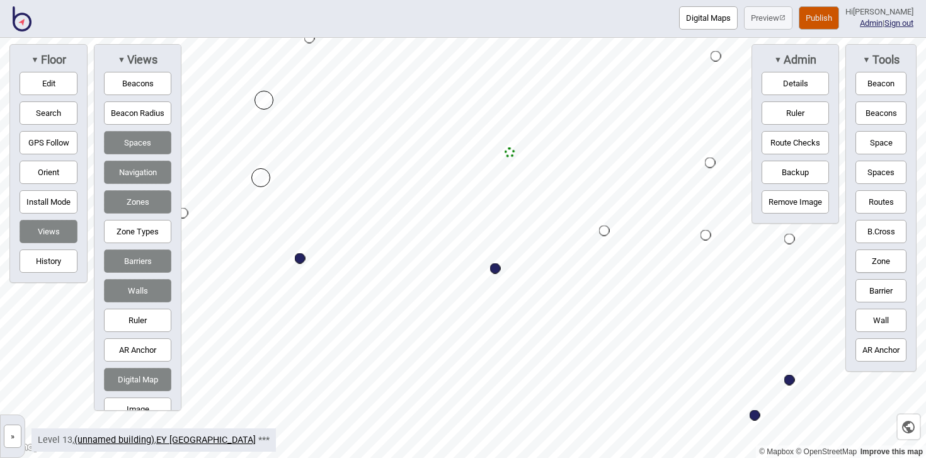
click at [261, 177] on div "Map marker" at bounding box center [260, 177] width 19 height 19
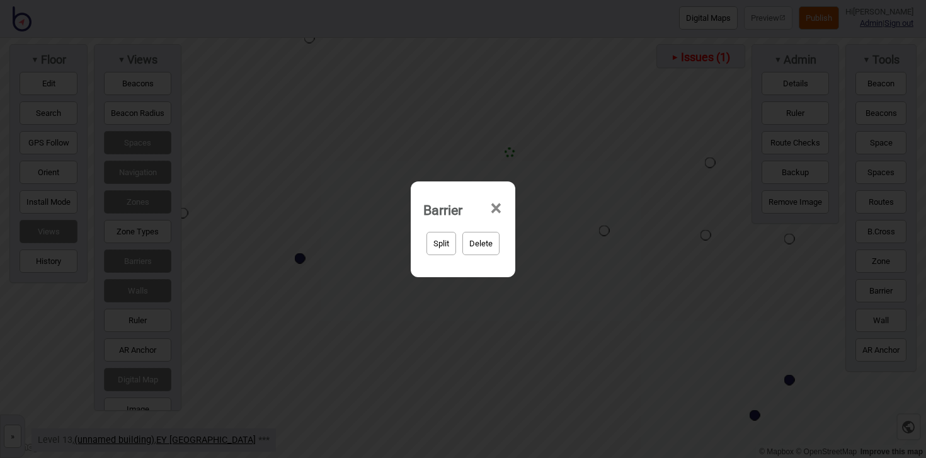
click at [492, 207] on span "×" at bounding box center [495, 209] width 13 height 42
click at [501, 205] on span "×" at bounding box center [495, 209] width 13 height 42
click at [499, 206] on span "×" at bounding box center [495, 209] width 13 height 42
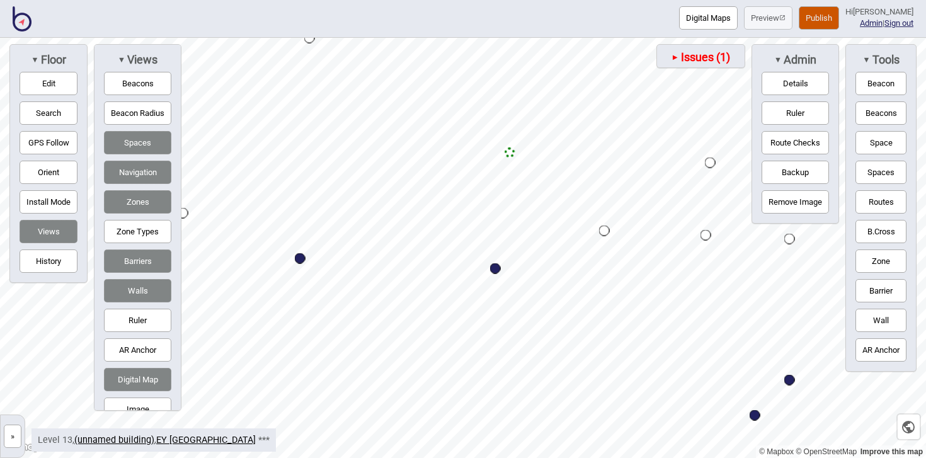
click at [148, 372] on button "Digital Map" at bounding box center [137, 379] width 67 height 23
click at [148, 373] on button "Digital Map" at bounding box center [137, 379] width 67 height 23
click at [144, 263] on button "Barriers" at bounding box center [137, 260] width 67 height 23
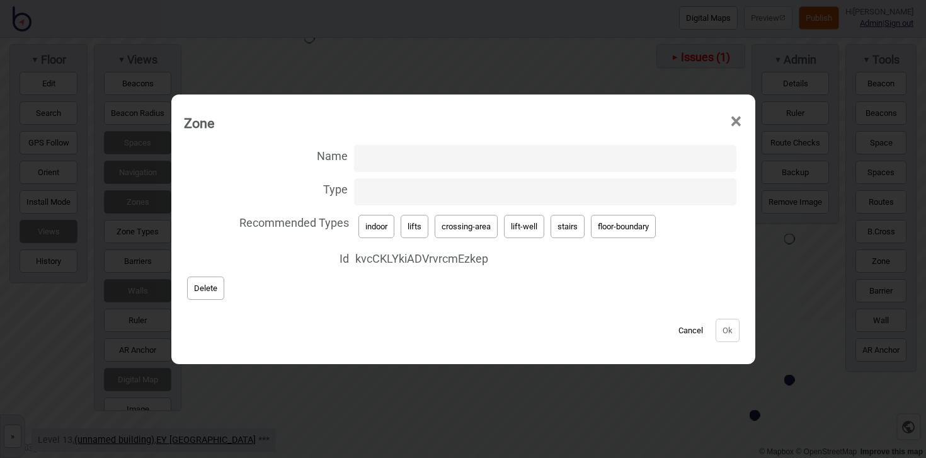
click at [464, 228] on button "crossing-area" at bounding box center [466, 226] width 63 height 23
type input "crossing-area"
click at [731, 331] on button "Ok" at bounding box center [728, 330] width 24 height 23
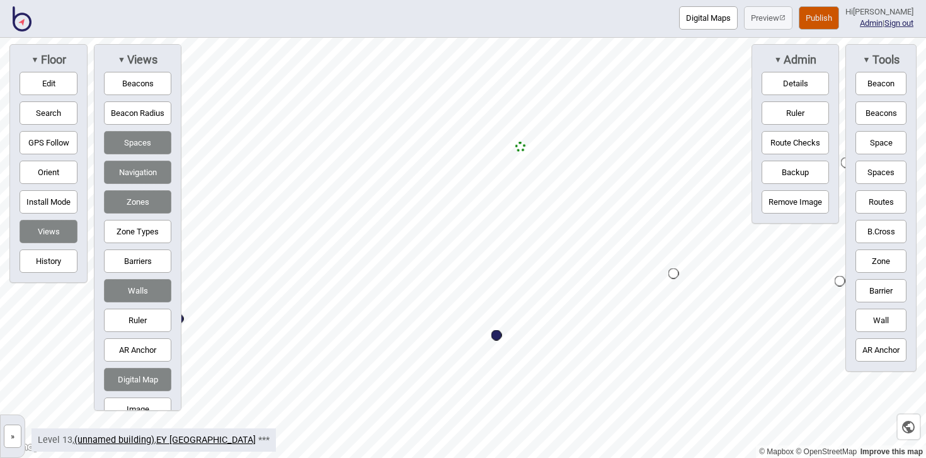
drag, startPoint x: 32, startPoint y: 84, endPoint x: 51, endPoint y: 84, distance: 18.9
click at [32, 84] on button "Edit" at bounding box center [49, 83] width 58 height 23
click at [47, 87] on button "Edit" at bounding box center [49, 83] width 58 height 23
click at [135, 263] on button "Barriers" at bounding box center [137, 260] width 67 height 23
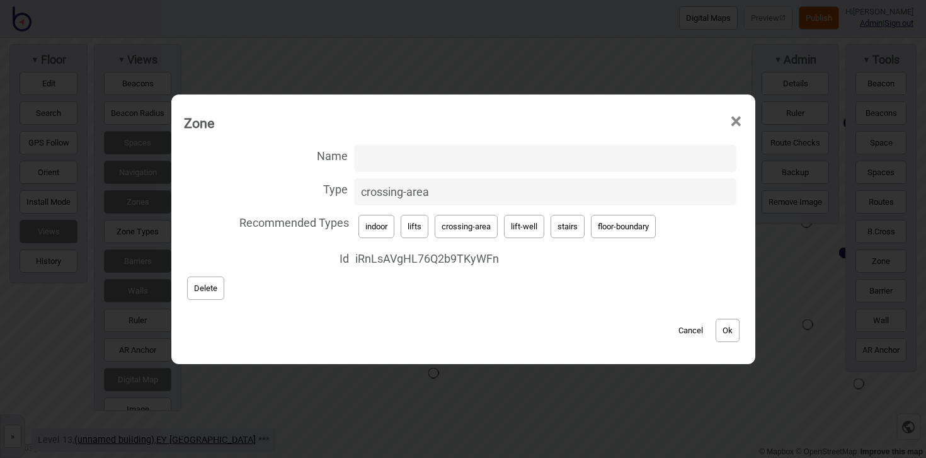
click at [211, 290] on button "Delete" at bounding box center [205, 288] width 37 height 23
click at [524, 231] on button "lift-well" at bounding box center [524, 226] width 40 height 23
type input "lift-well"
click at [434, 159] on input "Name" at bounding box center [545, 158] width 382 height 27
type input "Lifts"
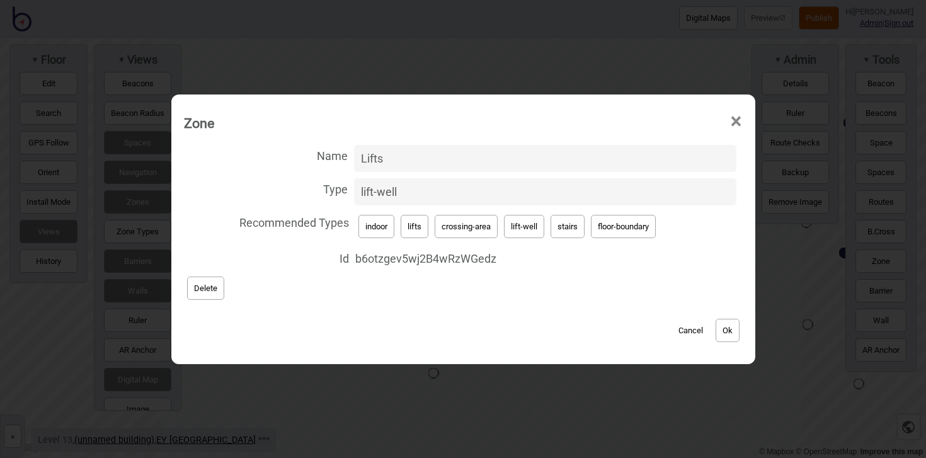
click at [724, 324] on button "Ok" at bounding box center [728, 330] width 24 height 23
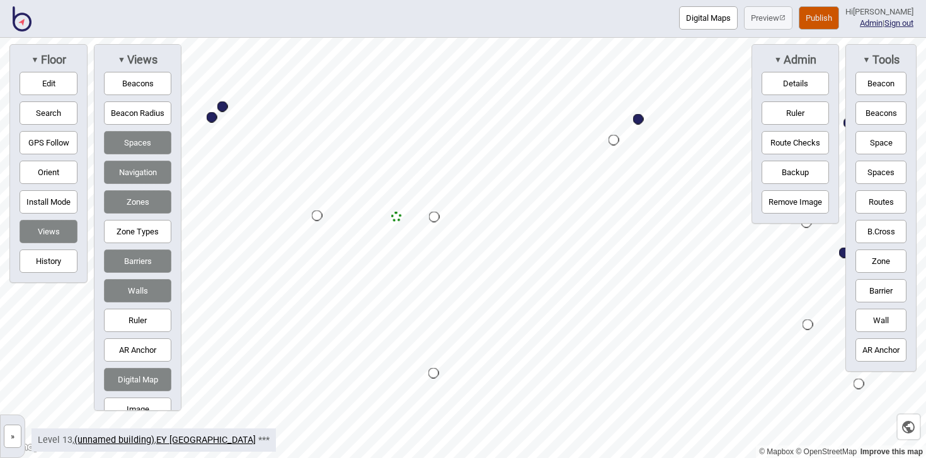
click at [873, 254] on button "Zone" at bounding box center [880, 260] width 51 height 23
click at [474, 346] on div "Map marker" at bounding box center [475, 345] width 19 height 19
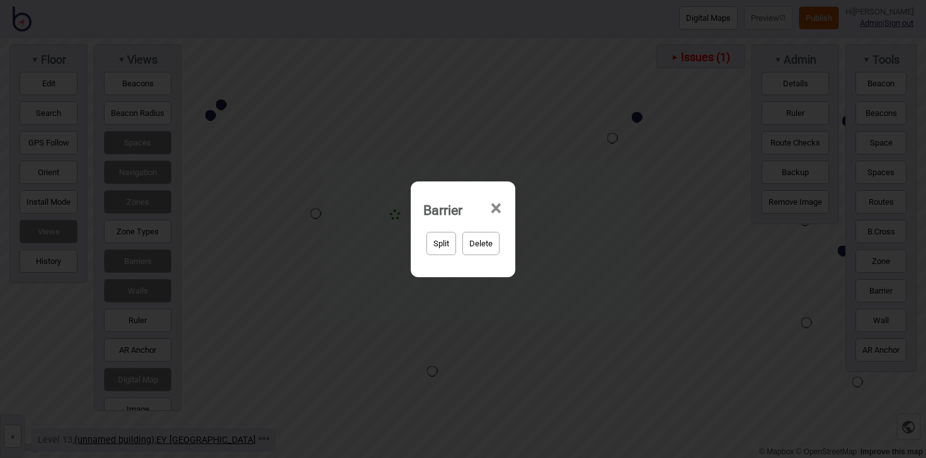
click at [496, 212] on span "×" at bounding box center [495, 209] width 13 height 42
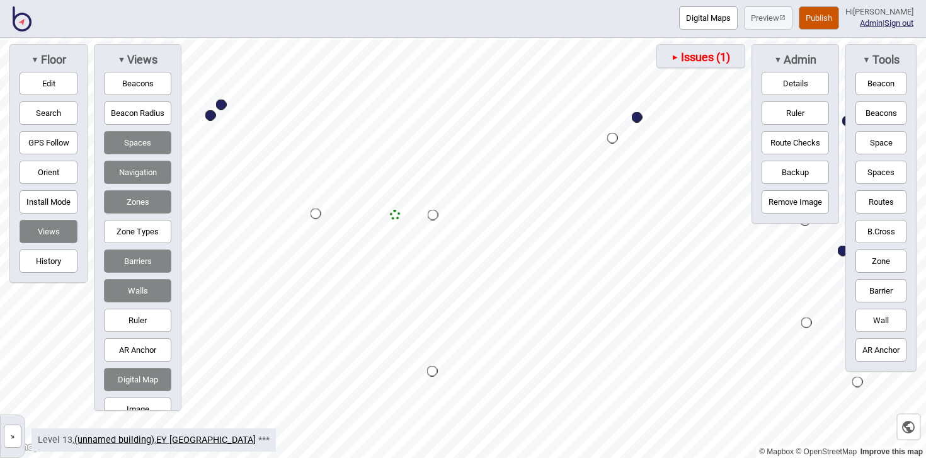
drag, startPoint x: 135, startPoint y: 260, endPoint x: 164, endPoint y: 260, distance: 29.6
click at [135, 259] on button "Barriers" at bounding box center [137, 260] width 67 height 23
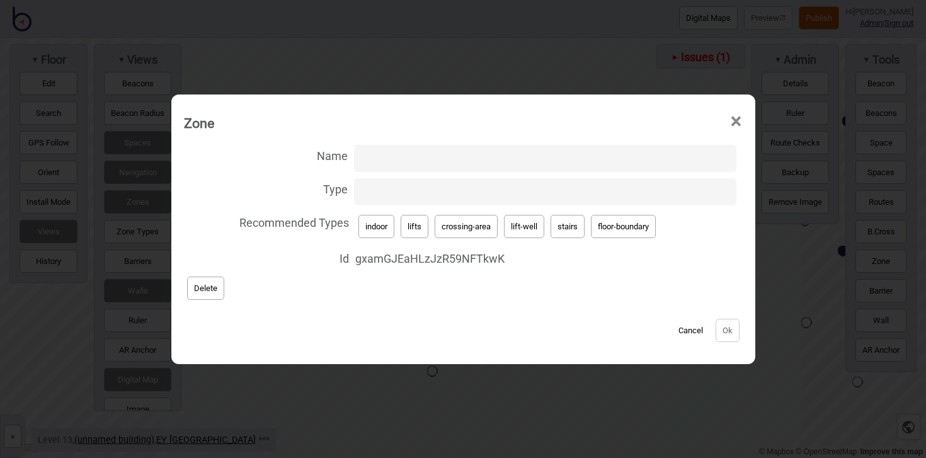
click at [537, 231] on button "lift-well" at bounding box center [524, 226] width 40 height 23
type input "lift-well"
click at [444, 157] on input "Name" at bounding box center [545, 158] width 382 height 27
type input "Lifts"
click at [719, 336] on button "Ok" at bounding box center [728, 330] width 24 height 23
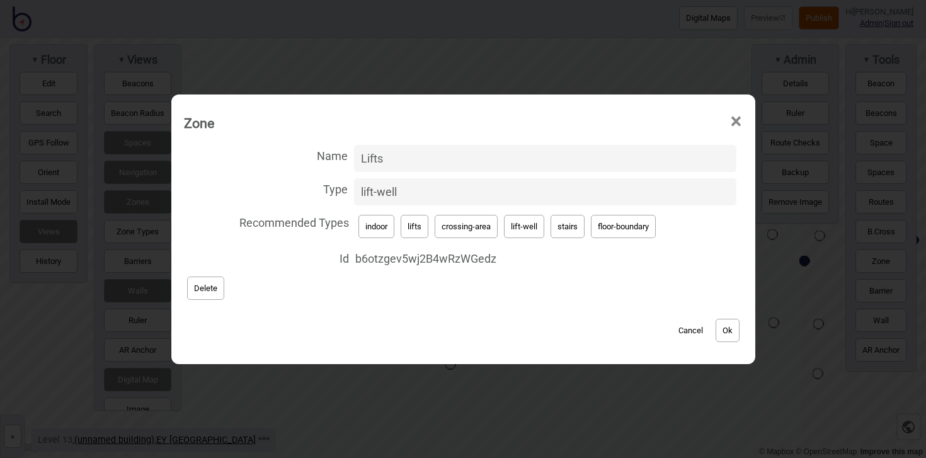
click at [735, 122] on span "×" at bounding box center [735, 122] width 13 height 42
click at [736, 118] on span "×" at bounding box center [735, 122] width 13 height 42
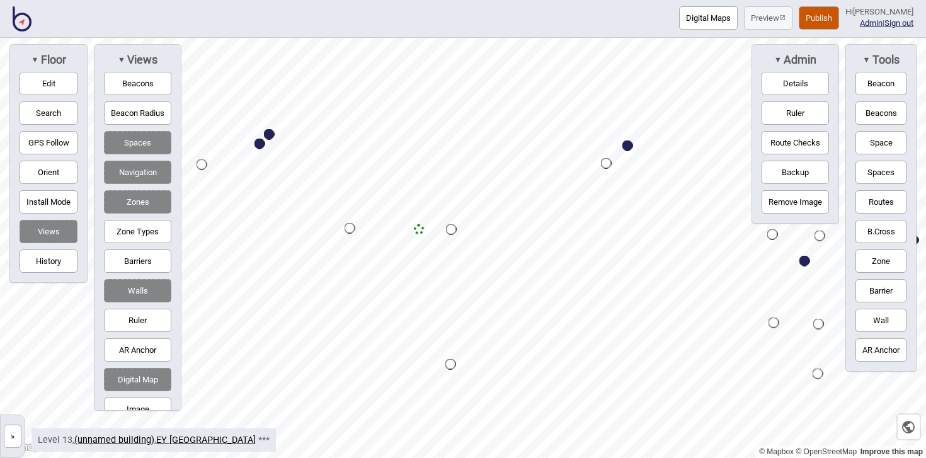
click at [884, 261] on button "Zone" at bounding box center [880, 260] width 51 height 23
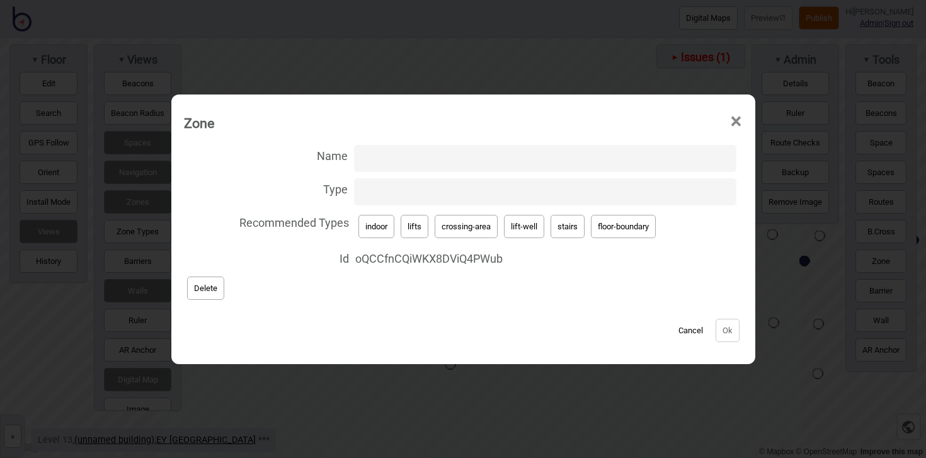
click at [424, 227] on button "lifts" at bounding box center [415, 226] width 28 height 23
type input "lifts"
click at [724, 321] on button "Ok" at bounding box center [728, 330] width 24 height 23
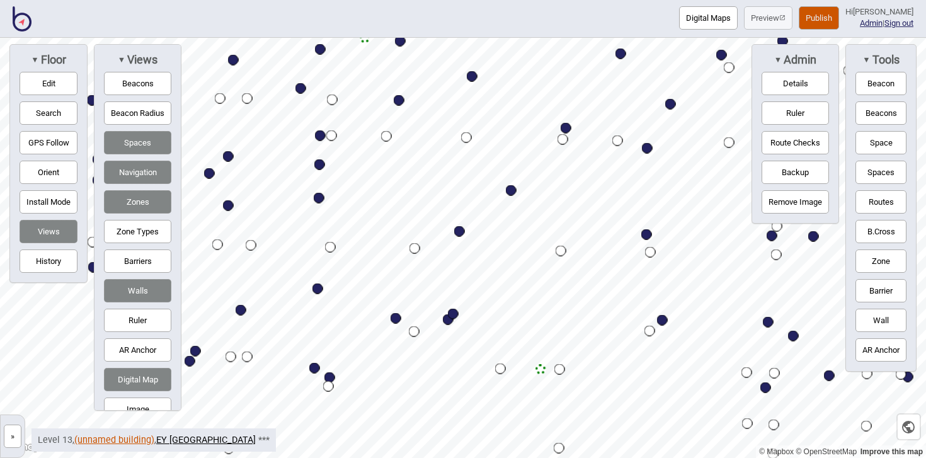
click at [105, 438] on link "(unnamed building)" at bounding box center [114, 440] width 80 height 11
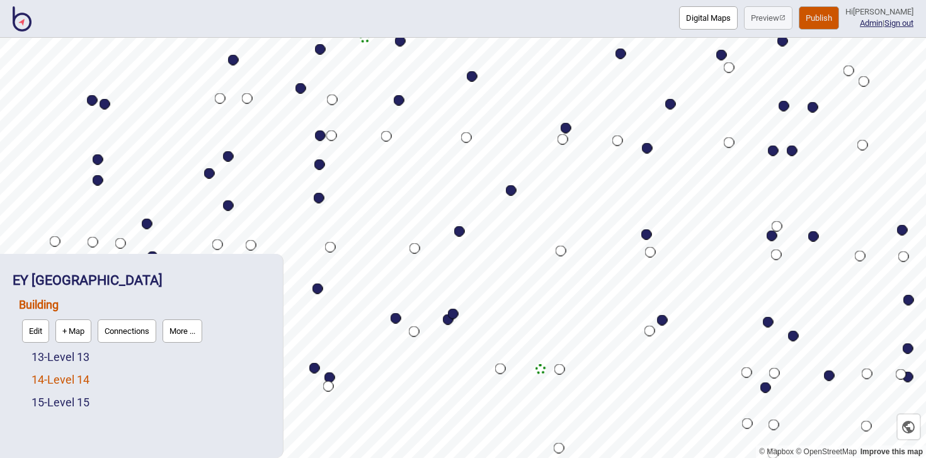
click at [64, 378] on link "14 - Level 14" at bounding box center [60, 379] width 58 height 13
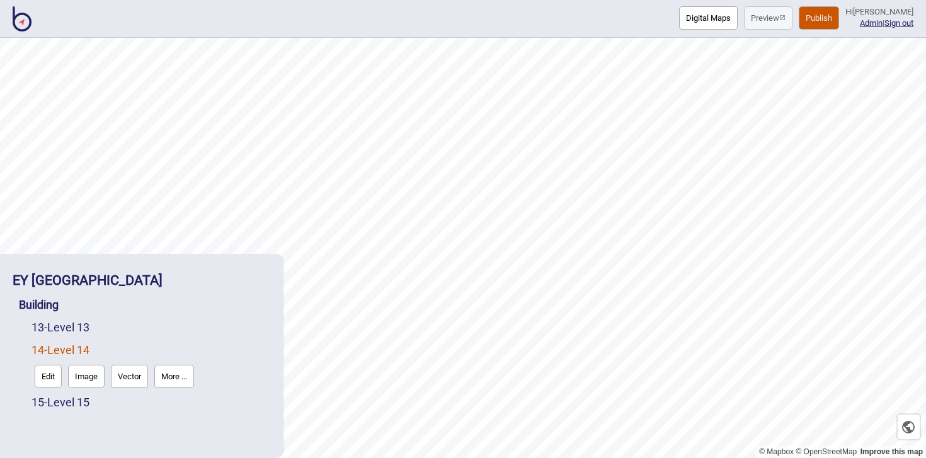
click at [52, 377] on button "Edit" at bounding box center [48, 376] width 27 height 23
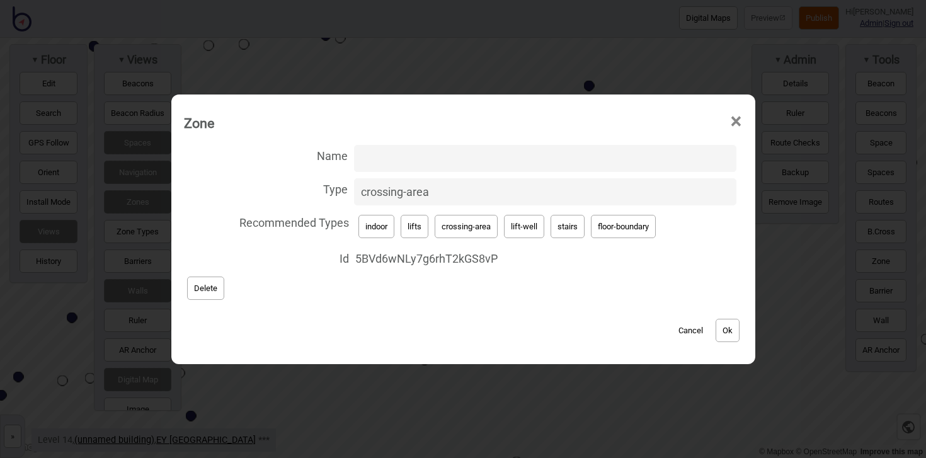
click at [413, 229] on button "lifts" at bounding box center [415, 226] width 28 height 23
type input "lifts"
click at [738, 327] on button "Ok" at bounding box center [728, 330] width 24 height 23
drag, startPoint x: 528, startPoint y: 228, endPoint x: 459, endPoint y: 192, distance: 78.6
click at [528, 228] on button "lift-well" at bounding box center [524, 226] width 40 height 23
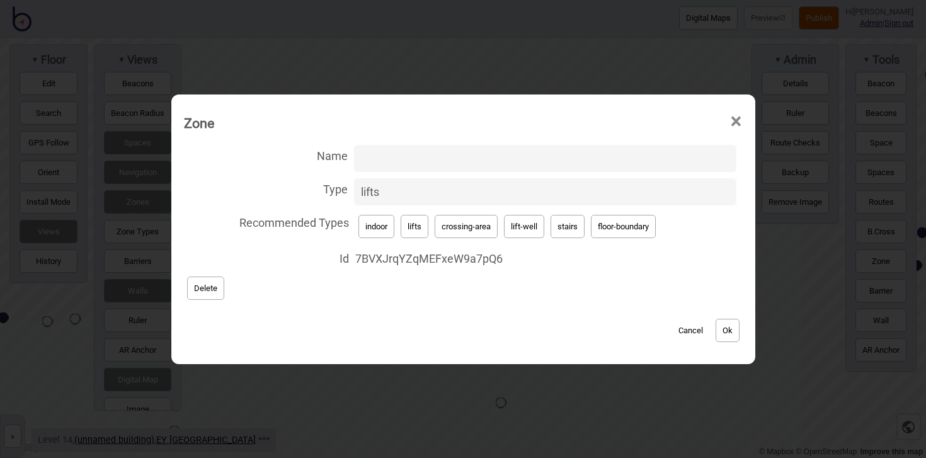
type input "lift-well"
click at [429, 163] on input "Name" at bounding box center [545, 158] width 382 height 27
type input "Lifts"
click at [733, 326] on button "Ok" at bounding box center [728, 330] width 24 height 23
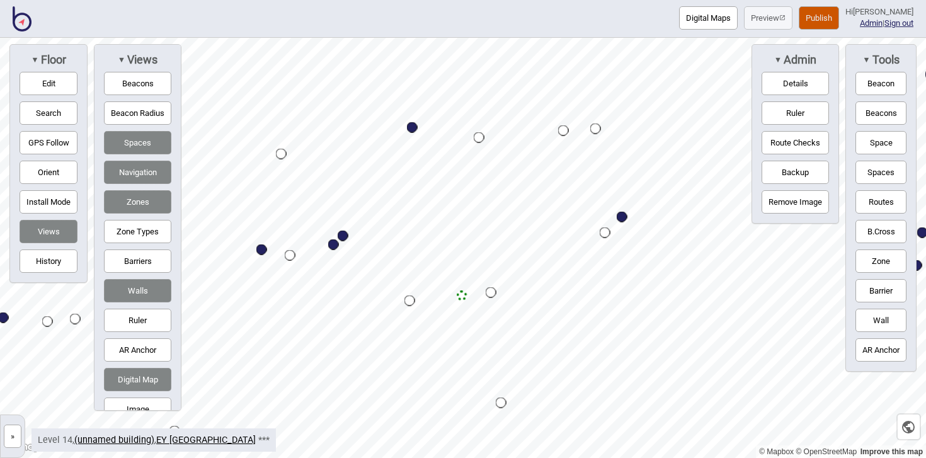
click at [888, 257] on button "Zone" at bounding box center [880, 260] width 51 height 23
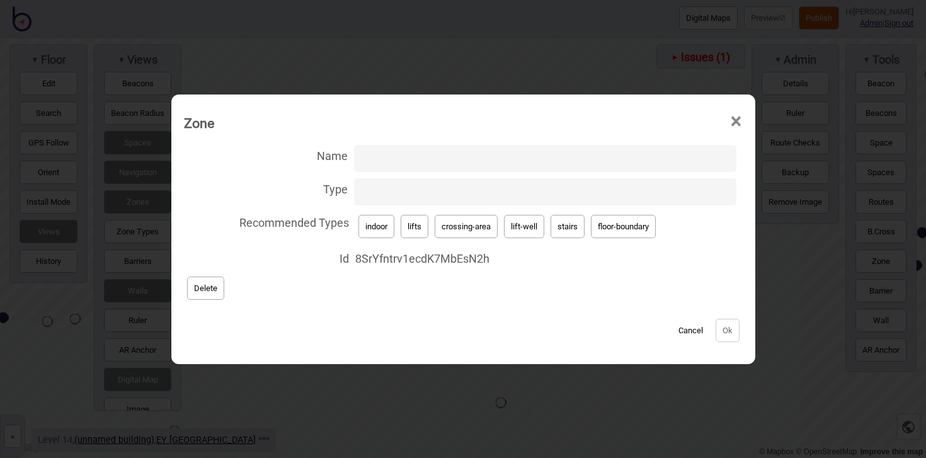
click at [524, 225] on button "lift-well" at bounding box center [524, 226] width 40 height 23
type input "lift-well"
click at [518, 157] on input "Name" at bounding box center [545, 158] width 382 height 27
type input "Lifts"
click at [728, 332] on button "Ok" at bounding box center [728, 330] width 24 height 23
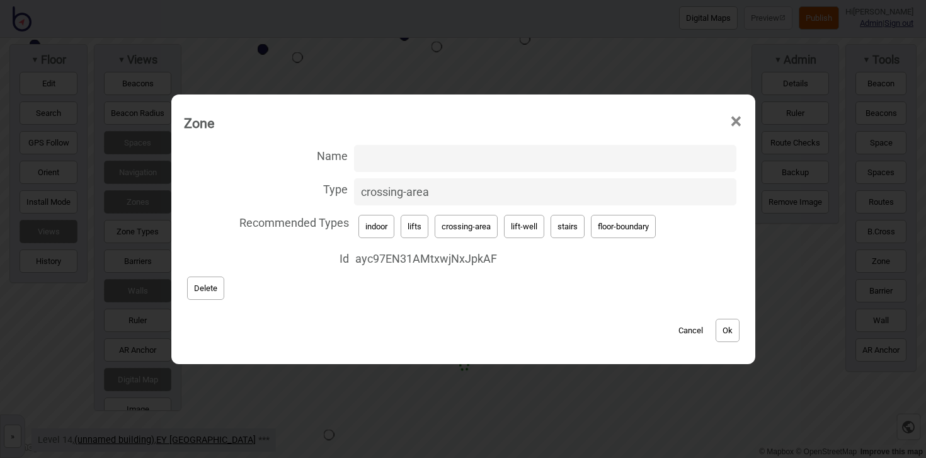
click at [737, 121] on span "×" at bounding box center [735, 122] width 13 height 42
click at [734, 121] on span "×" at bounding box center [735, 122] width 13 height 42
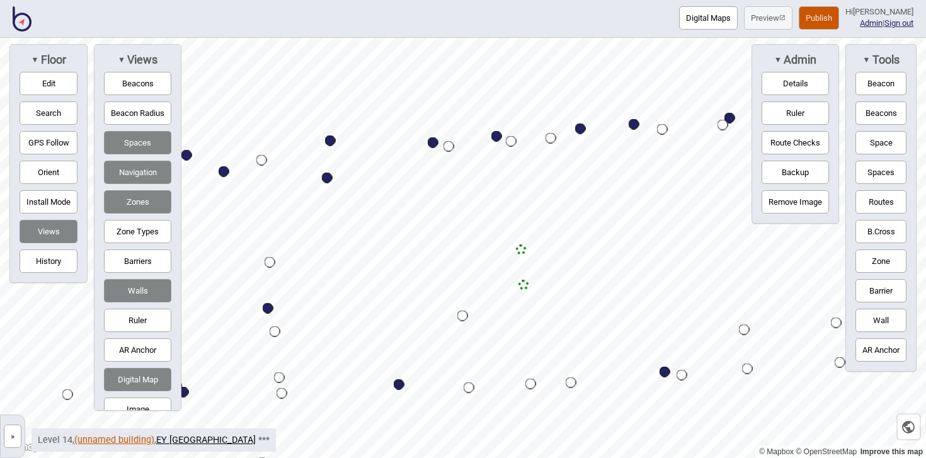
click at [127, 437] on link "(unnamed building)" at bounding box center [114, 440] width 80 height 11
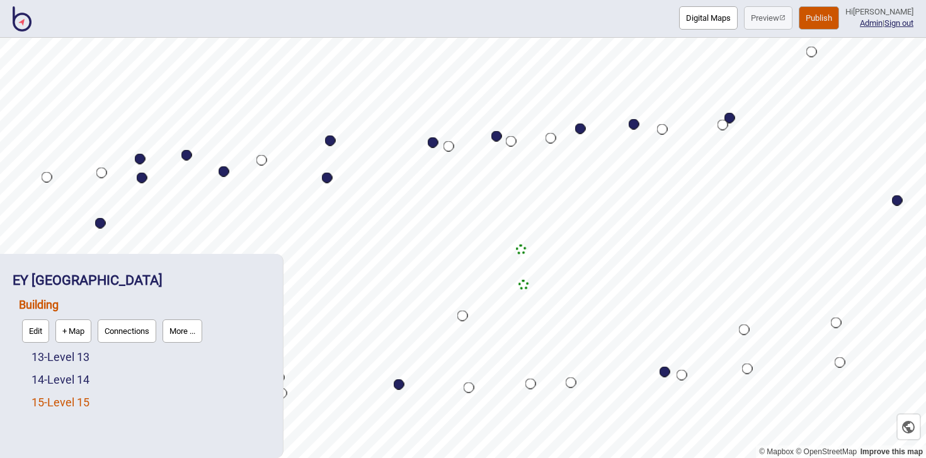
click at [82, 402] on link "15 - Level 15" at bounding box center [60, 402] width 58 height 13
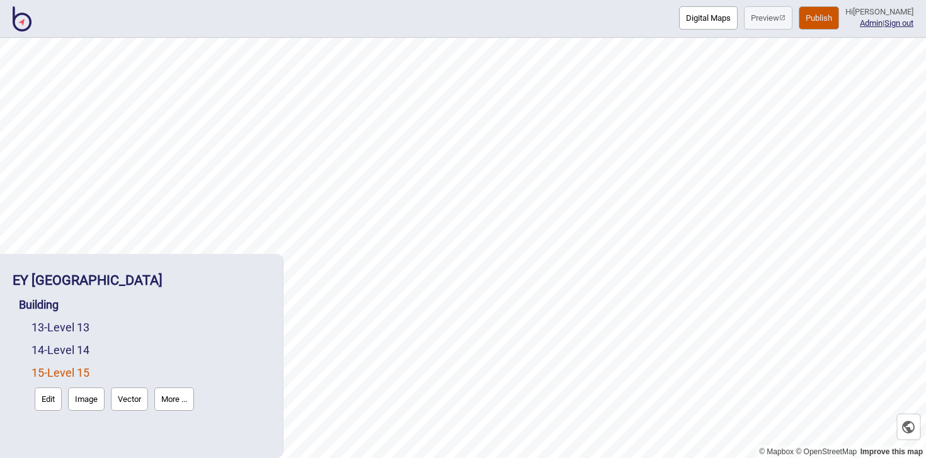
click at [53, 399] on button "Edit" at bounding box center [48, 398] width 27 height 23
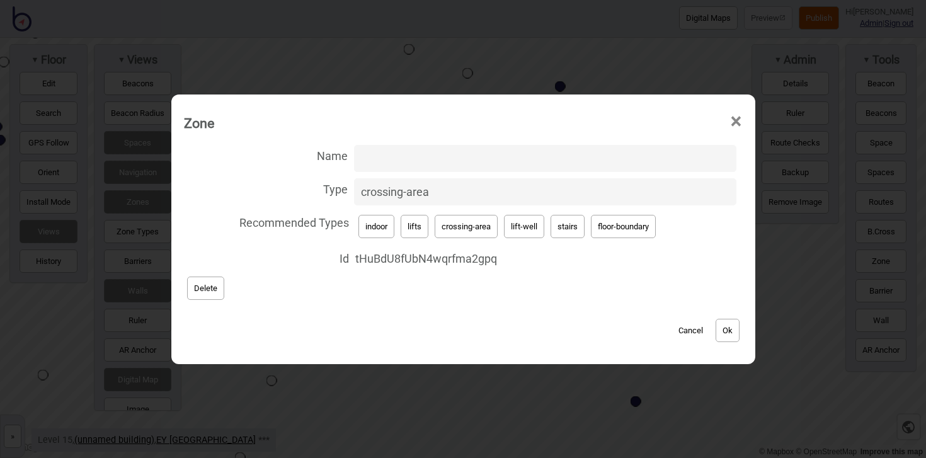
click at [741, 119] on span "×" at bounding box center [735, 122] width 13 height 42
click at [411, 227] on button "lifts" at bounding box center [415, 226] width 28 height 23
type input "lifts"
click at [736, 331] on button "Ok" at bounding box center [728, 330] width 24 height 23
click at [513, 225] on button "lift-well" at bounding box center [524, 226] width 40 height 23
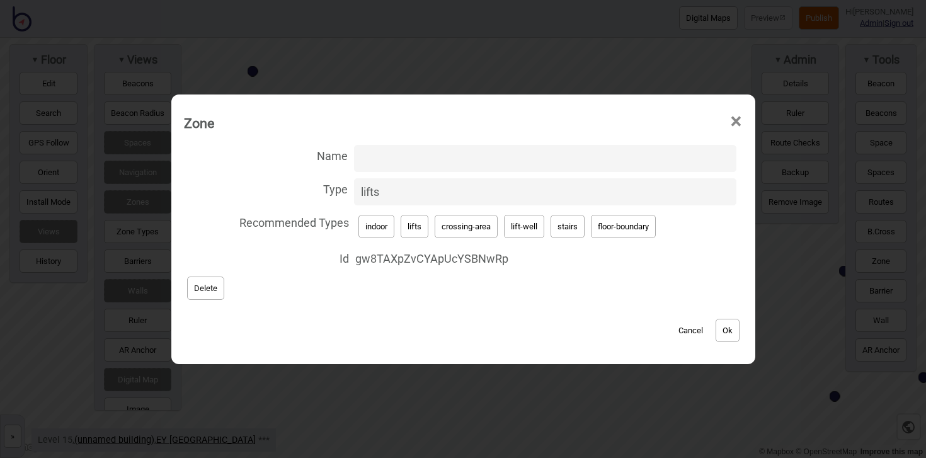
type input "lift-well"
click at [421, 156] on input "Name" at bounding box center [545, 158] width 382 height 27
type input "Lifts"
click at [736, 334] on button "Ok" at bounding box center [728, 330] width 24 height 23
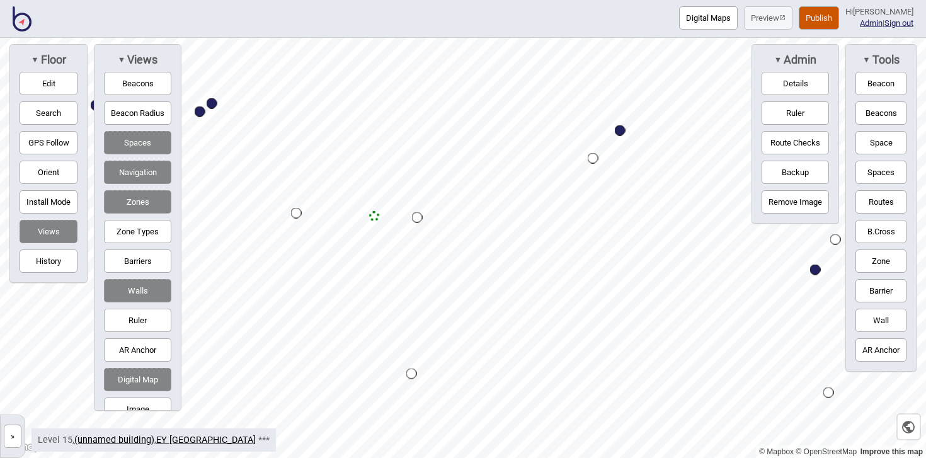
click at [888, 261] on button "Zone" at bounding box center [880, 260] width 51 height 23
drag, startPoint x: 542, startPoint y: 100, endPoint x: 452, endPoint y: 351, distance: 267.0
click at [452, 351] on div "Map marker" at bounding box center [452, 351] width 19 height 19
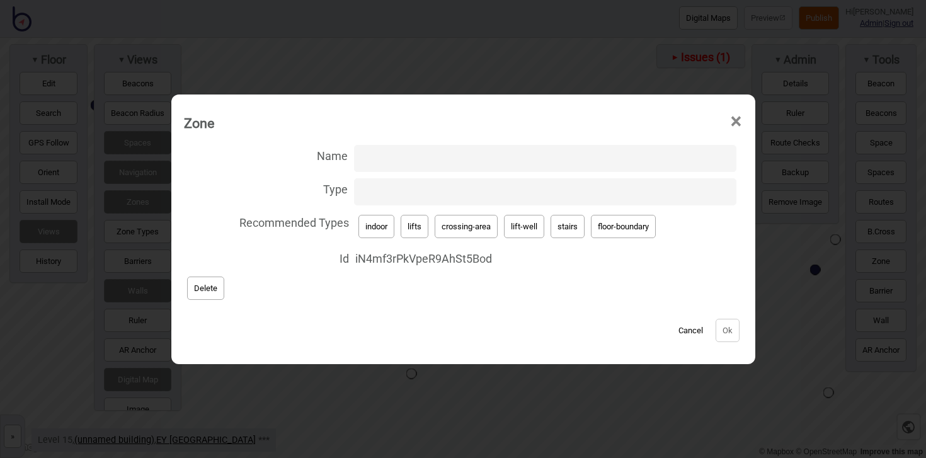
drag, startPoint x: 515, startPoint y: 225, endPoint x: 454, endPoint y: 195, distance: 67.6
click at [515, 225] on button "lift-well" at bounding box center [524, 226] width 40 height 23
type input "lift-well"
click at [423, 162] on input "Name" at bounding box center [545, 158] width 382 height 27
type input "Lifts"
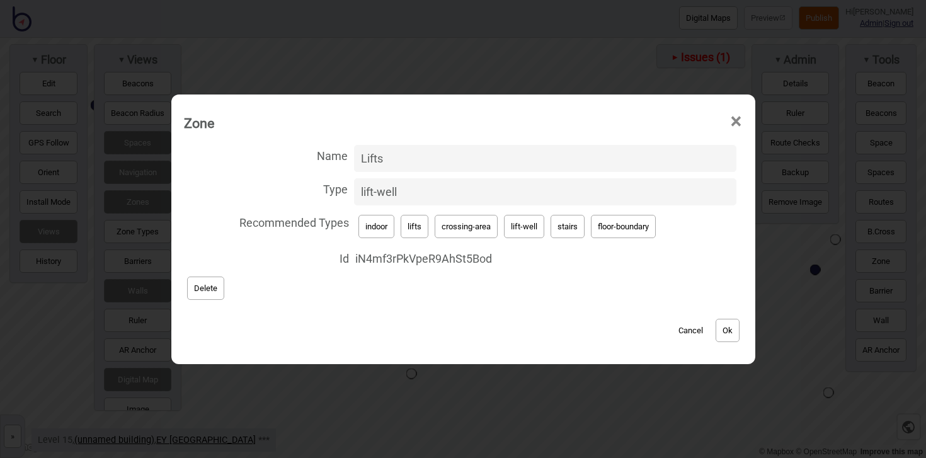
click at [724, 324] on button "Ok" at bounding box center [728, 330] width 24 height 23
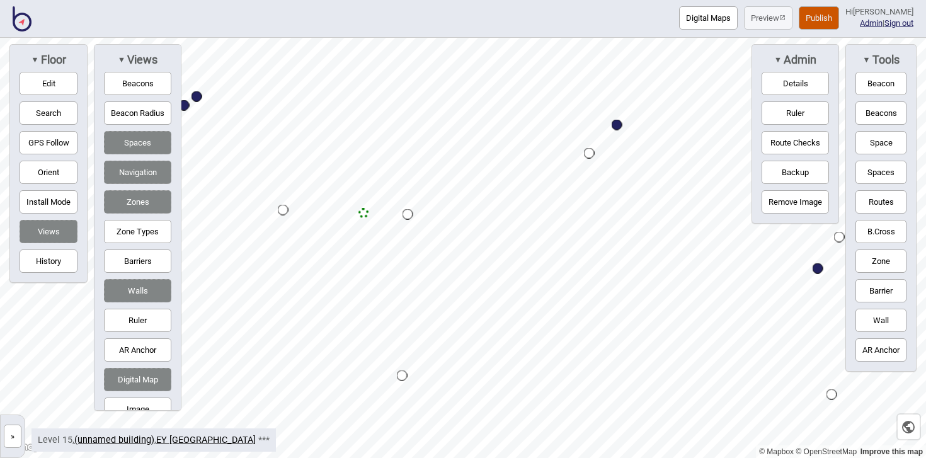
click at [828, 25] on button "Publish" at bounding box center [819, 17] width 40 height 23
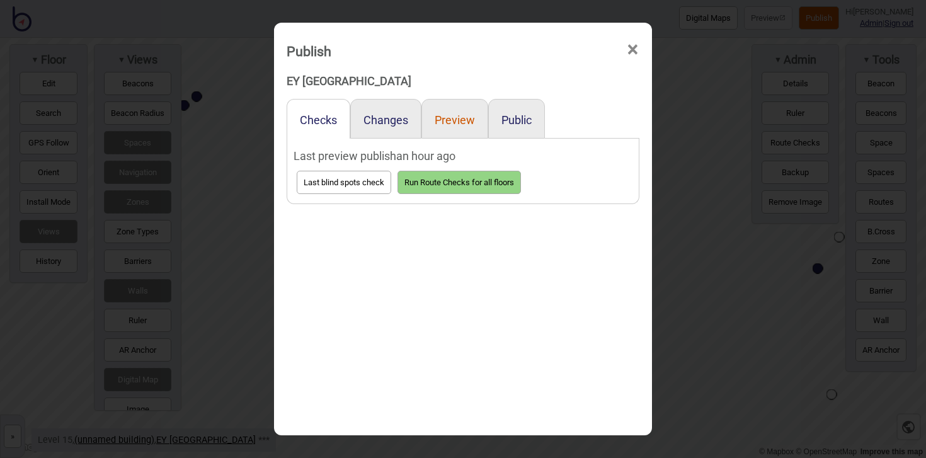
click at [472, 116] on button "Preview" at bounding box center [455, 119] width 40 height 13
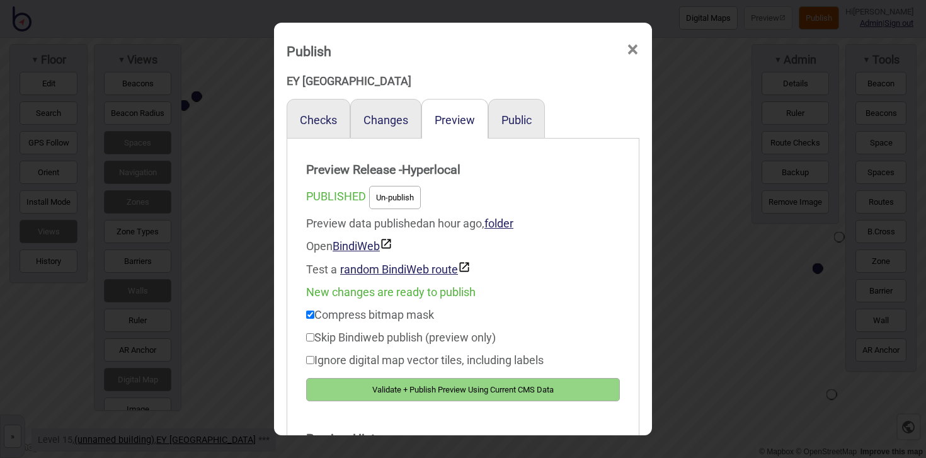
click at [561, 381] on button "Validate + Publish Preview Using Current CMS Data" at bounding box center [463, 389] width 314 height 23
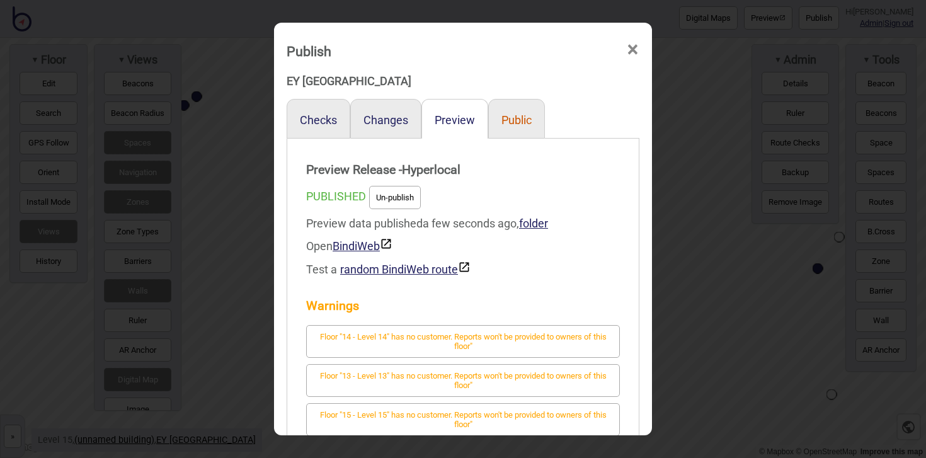
click at [522, 122] on button "Public" at bounding box center [516, 119] width 30 height 13
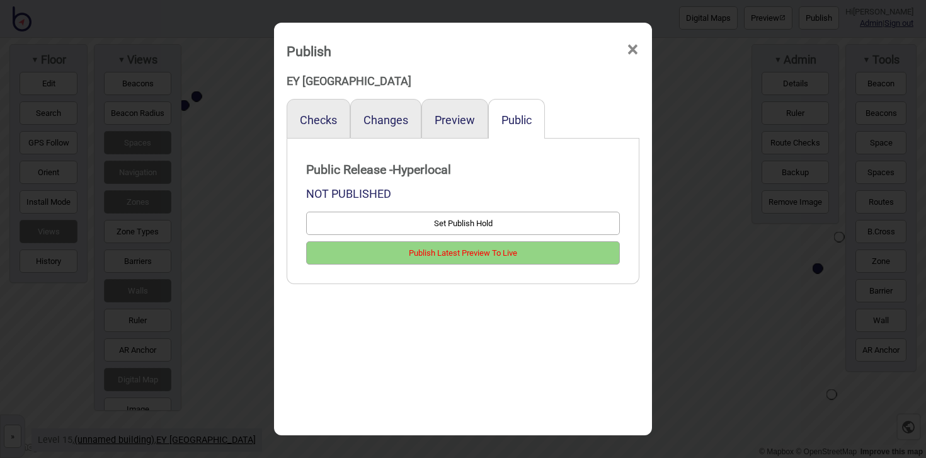
click at [635, 52] on span "×" at bounding box center [632, 50] width 13 height 42
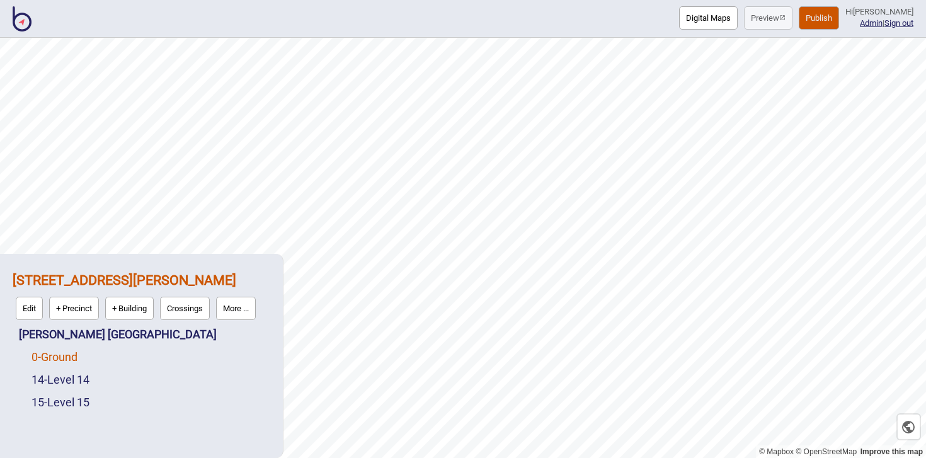
click at [67, 356] on link "0 - Ground" at bounding box center [54, 356] width 46 height 13
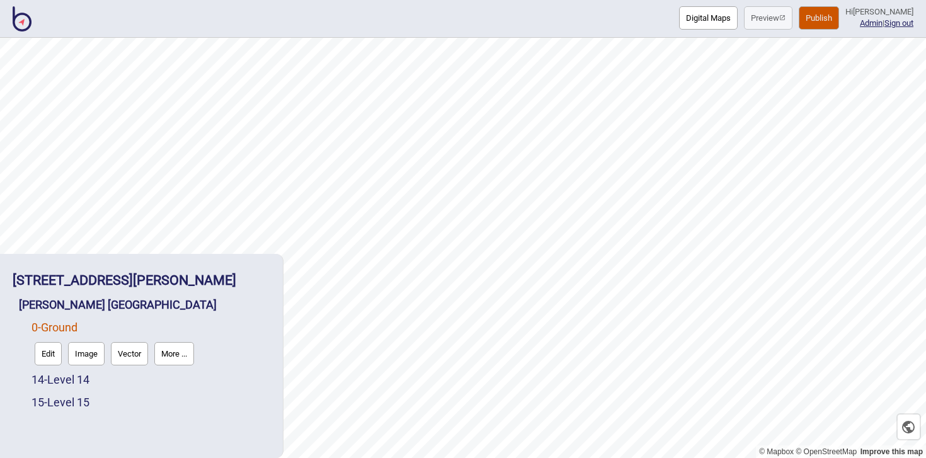
click at [54, 352] on button "Edit" at bounding box center [48, 353] width 27 height 23
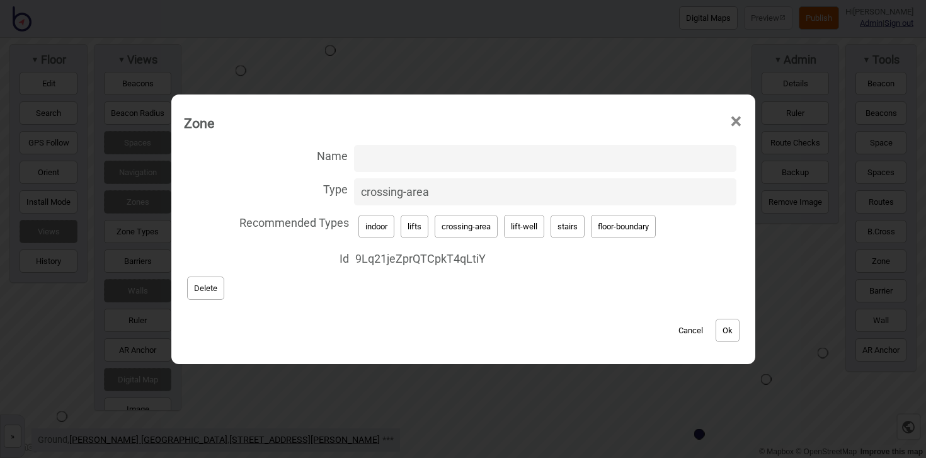
click at [518, 231] on button "lift-well" at bounding box center [524, 226] width 40 height 23
type input "lift-well"
click at [729, 324] on button "Ok" at bounding box center [728, 330] width 24 height 23
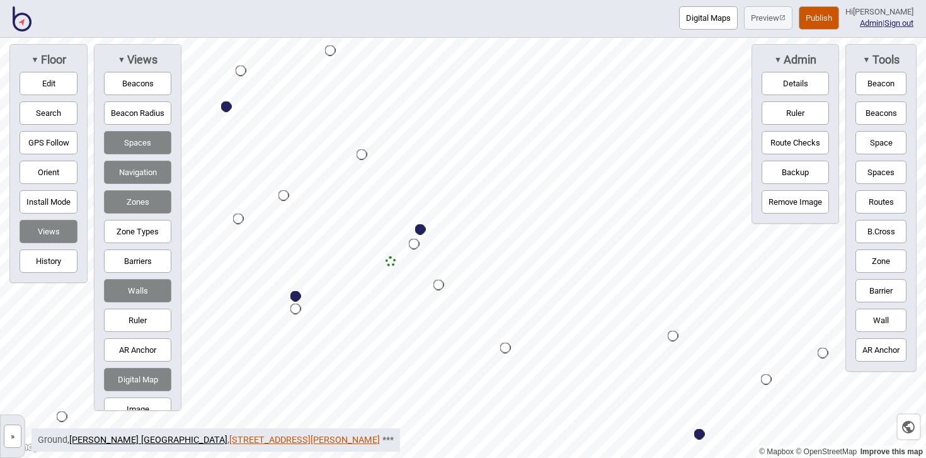
click at [246, 441] on link "[STREET_ADDRESS][PERSON_NAME]" at bounding box center [304, 440] width 151 height 11
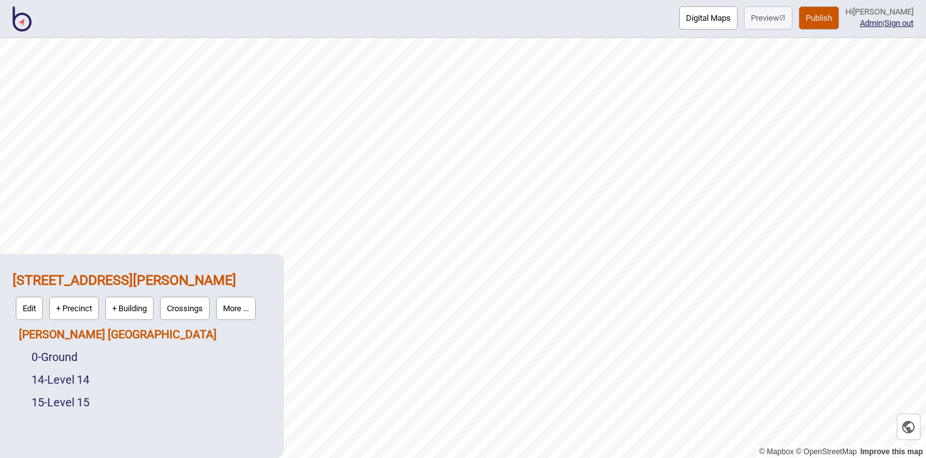
click at [74, 329] on link "[PERSON_NAME] [GEOGRAPHIC_DATA]" at bounding box center [118, 334] width 198 height 13
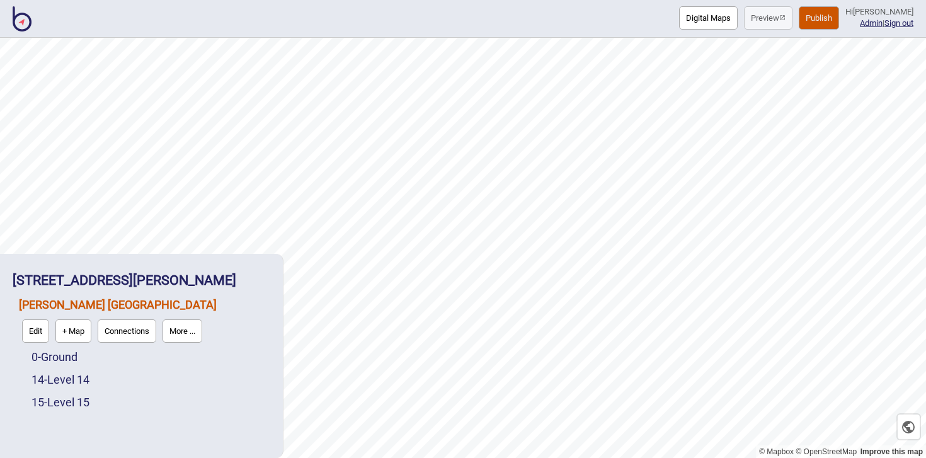
click at [117, 329] on button "Connections" at bounding box center [127, 330] width 59 height 23
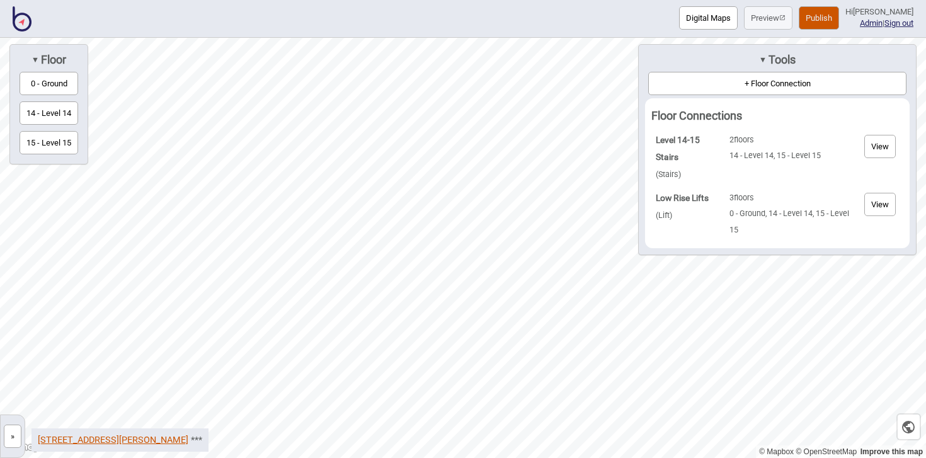
click at [118, 436] on link "[STREET_ADDRESS][PERSON_NAME]" at bounding box center [113, 440] width 151 height 11
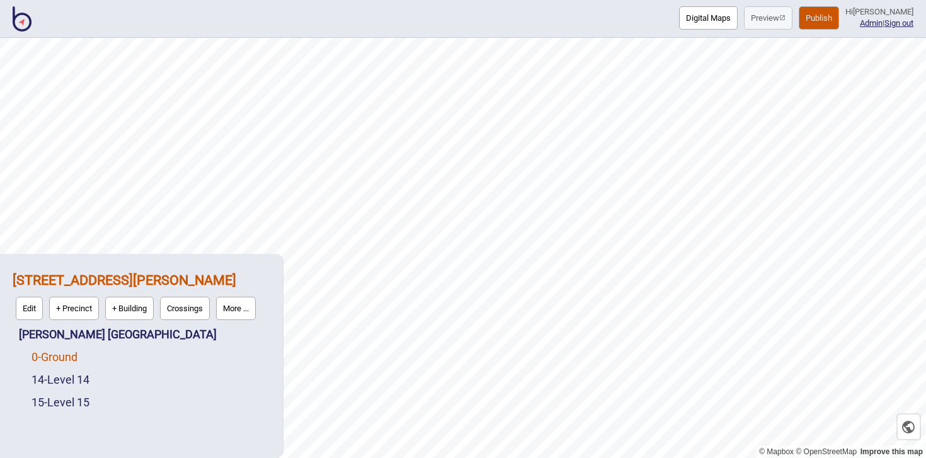
click at [75, 356] on link "0 - Ground" at bounding box center [54, 356] width 46 height 13
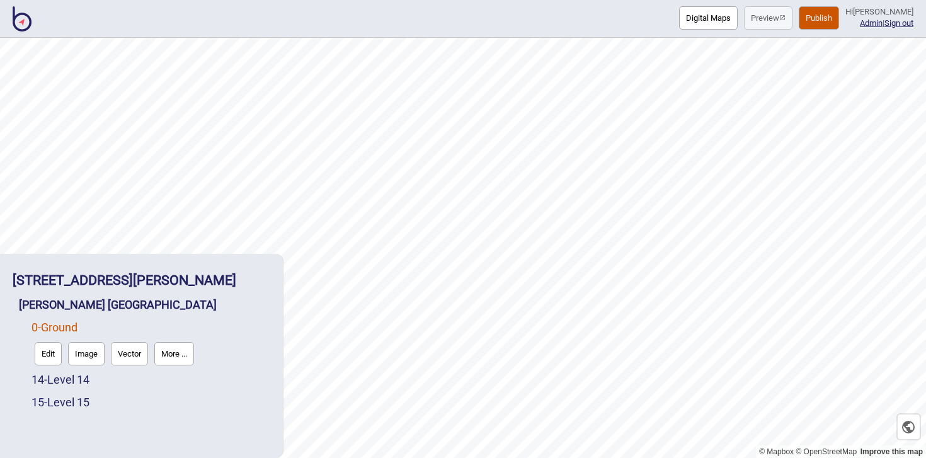
click at [50, 353] on button "Edit" at bounding box center [48, 353] width 27 height 23
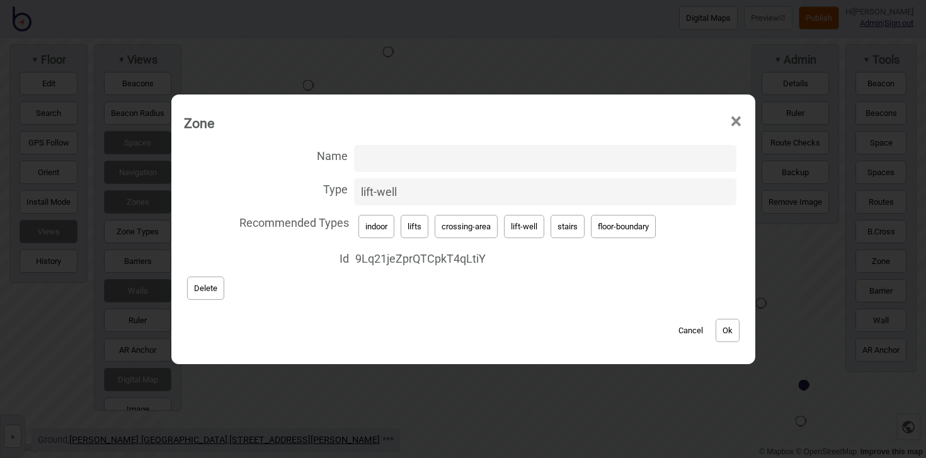
click at [391, 163] on input "Name" at bounding box center [545, 158] width 382 height 27
type input "Low Rise Lifts"
click at [725, 329] on button "Ok" at bounding box center [728, 330] width 24 height 23
click at [531, 227] on button "lift-well" at bounding box center [524, 226] width 40 height 23
type input "lift-well"
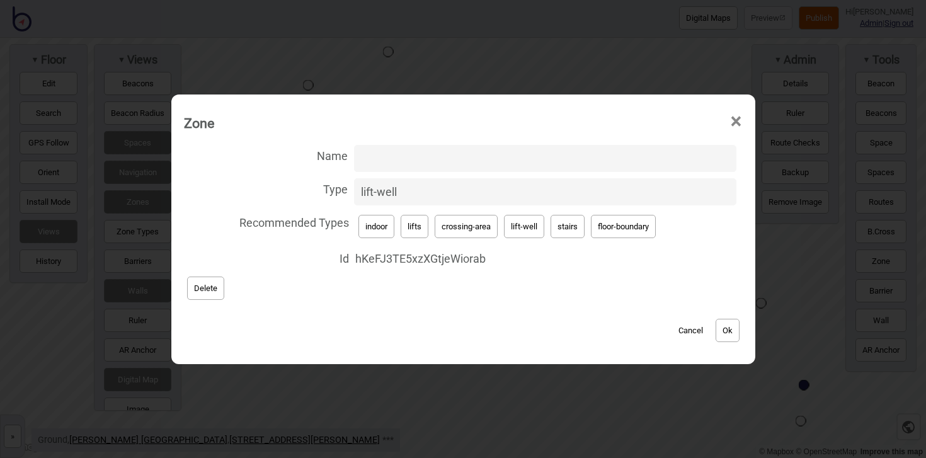
click at [430, 161] on input "Name" at bounding box center [545, 158] width 382 height 27
type input "Low Rise Lifts"
click at [719, 328] on button "Ok" at bounding box center [728, 330] width 24 height 23
click at [733, 332] on button "Ok" at bounding box center [728, 330] width 24 height 23
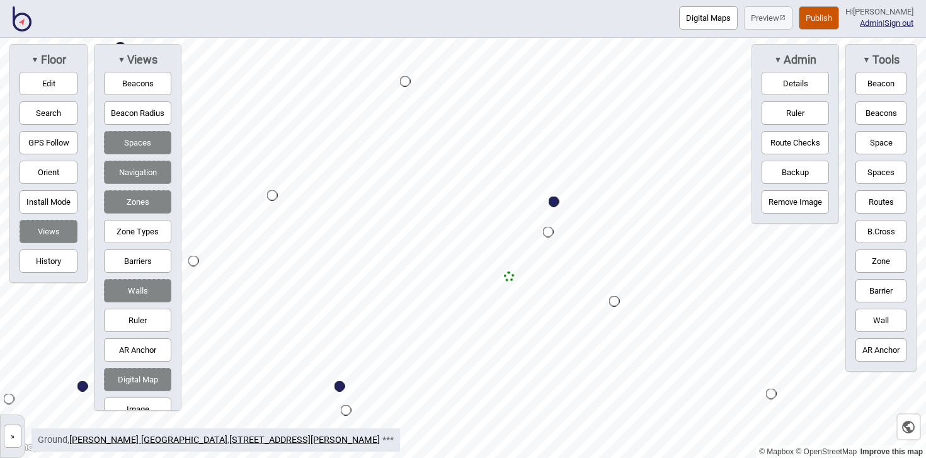
click at [59, 83] on button "Edit" at bounding box center [49, 83] width 58 height 23
drag, startPoint x: 551, startPoint y: 235, endPoint x: 589, endPoint y: 274, distance: 54.3
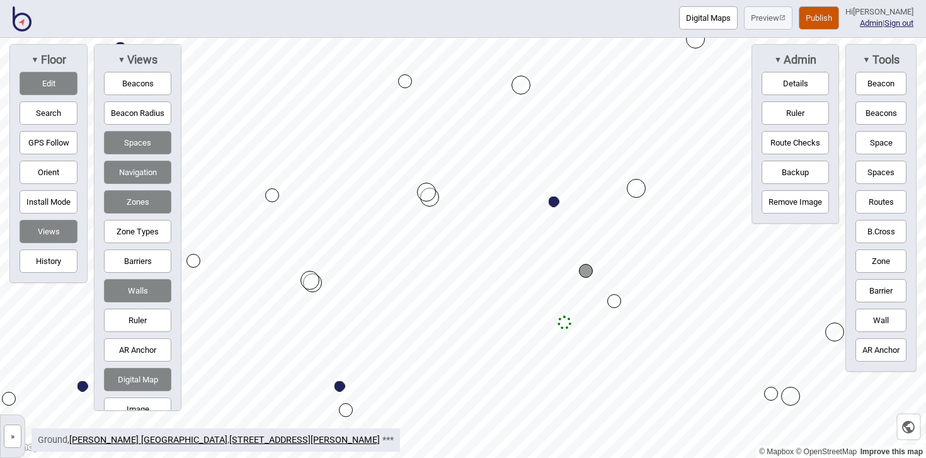
drag, startPoint x: 511, startPoint y: 279, endPoint x: 567, endPoint y: 324, distance: 71.2
click at [881, 193] on button "Routes" at bounding box center [880, 201] width 51 height 23
click at [557, 316] on div "Map marker" at bounding box center [556, 316] width 14 height 14
click at [476, 406] on div "Map marker" at bounding box center [476, 405] width 19 height 19
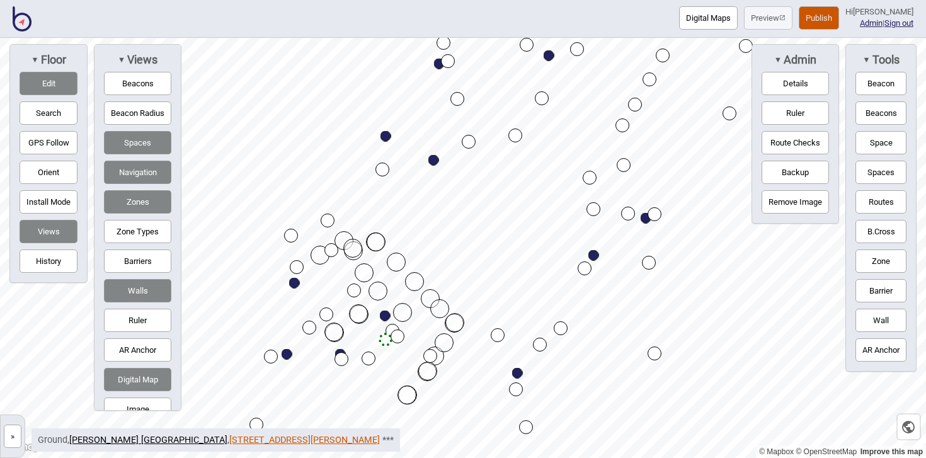
click at [229, 437] on link "[STREET_ADDRESS][PERSON_NAME]" at bounding box center [304, 440] width 151 height 11
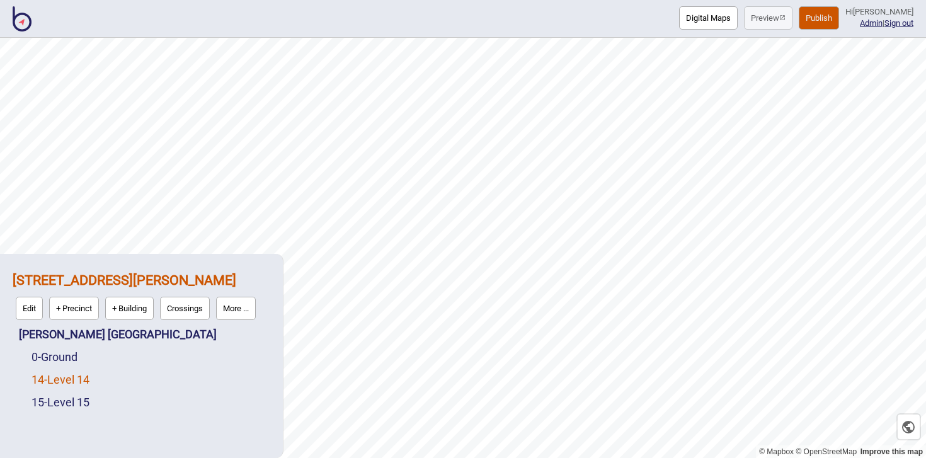
click at [89, 381] on link "14 - Level 14" at bounding box center [60, 379] width 58 height 13
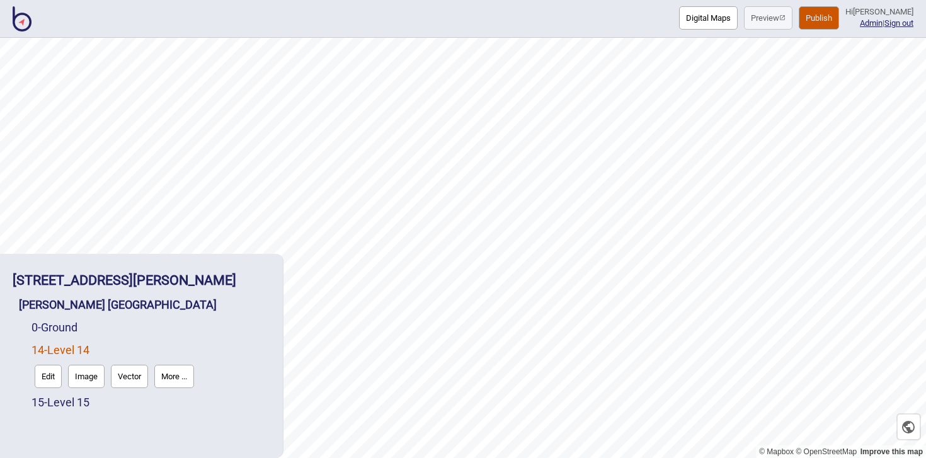
click at [43, 376] on button "Edit" at bounding box center [48, 376] width 27 height 23
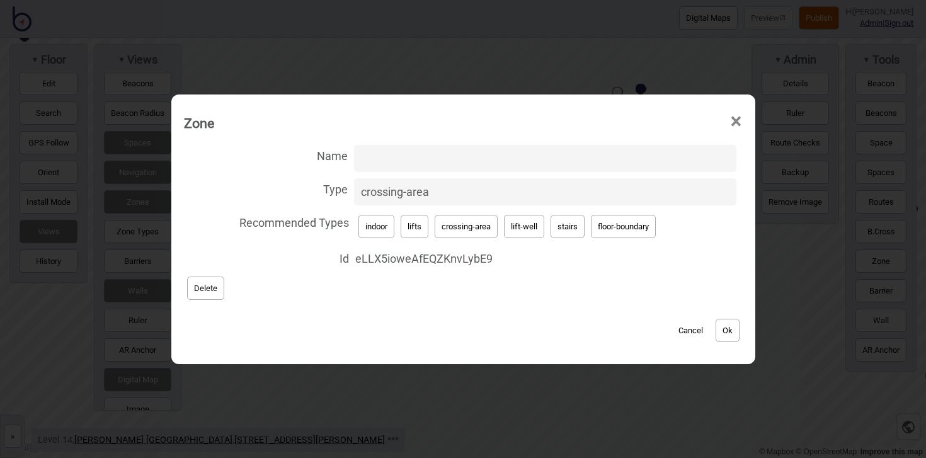
click at [741, 118] on span "×" at bounding box center [735, 122] width 13 height 42
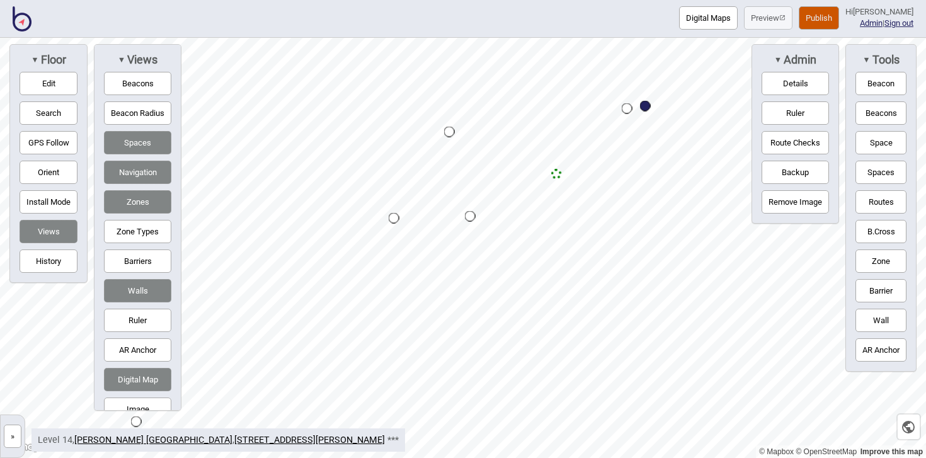
click at [884, 266] on button "Zone" at bounding box center [880, 260] width 51 height 23
click at [515, 162] on div "Map marker" at bounding box center [514, 162] width 19 height 19
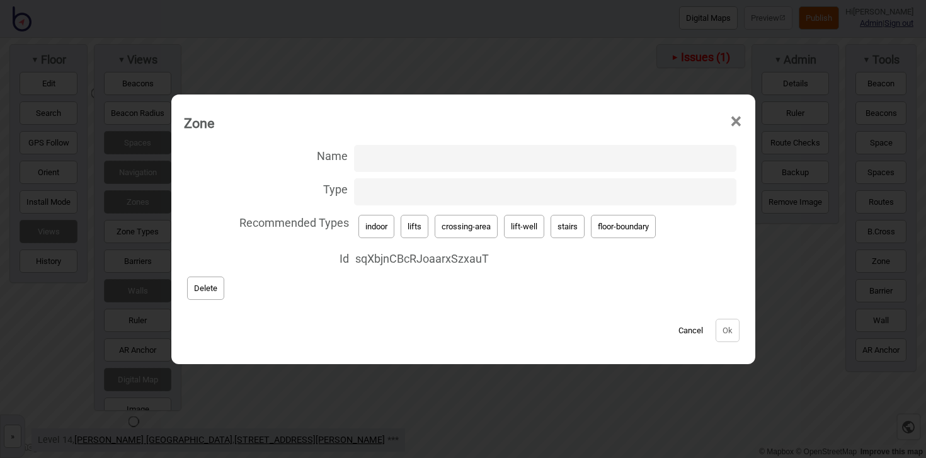
click at [562, 220] on button "stairs" at bounding box center [567, 226] width 34 height 23
type input "stairs"
click at [737, 324] on button "Ok" at bounding box center [728, 330] width 24 height 23
click at [538, 231] on button "lift-well" at bounding box center [524, 226] width 40 height 23
type input "lift-well"
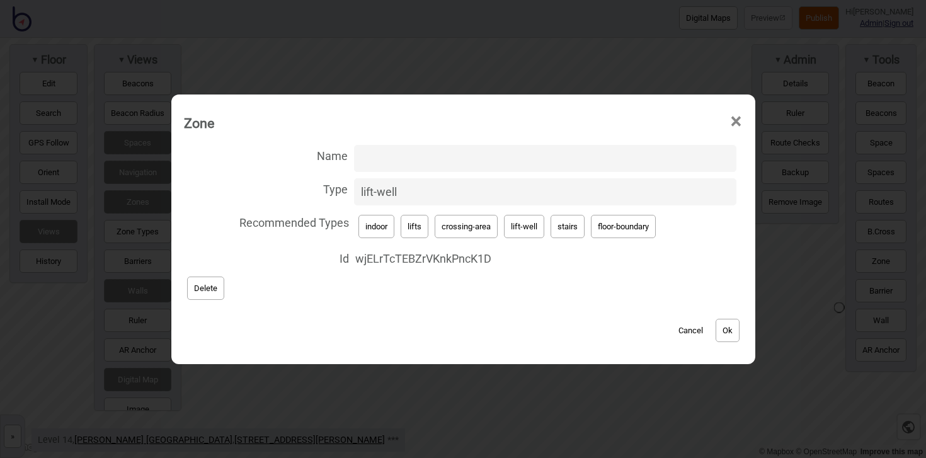
click at [375, 154] on input "Name" at bounding box center [545, 158] width 382 height 27
type input "Low Rise Lifts"
click at [724, 326] on button "Ok" at bounding box center [728, 330] width 24 height 23
click at [514, 227] on button "lift-well" at bounding box center [524, 226] width 40 height 23
type input "lift-well"
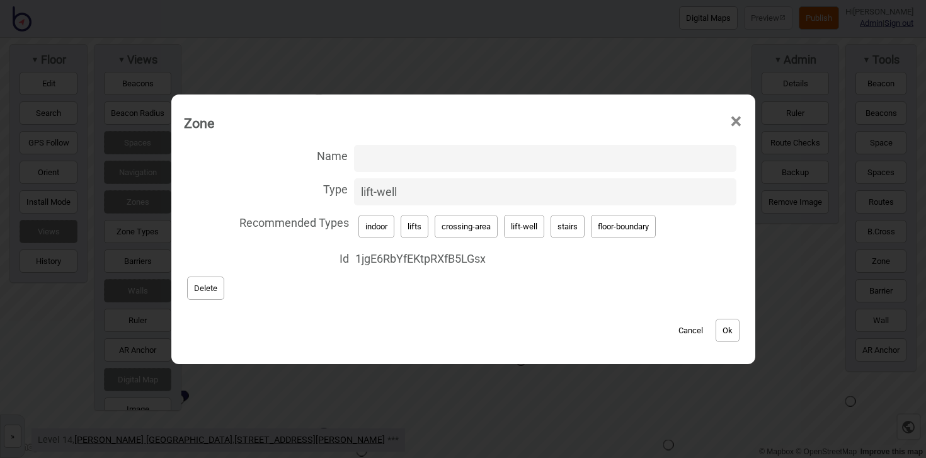
click at [400, 150] on input "Name" at bounding box center [545, 158] width 382 height 27
type input "Low Rise Lifts"
click at [728, 326] on button "Ok" at bounding box center [728, 330] width 24 height 23
click at [736, 325] on button "Ok" at bounding box center [728, 330] width 24 height 23
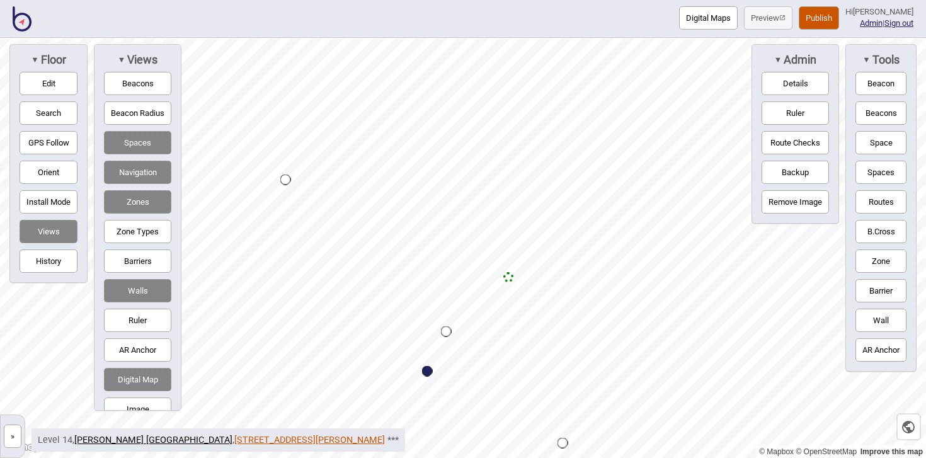
click at [234, 437] on link "[STREET_ADDRESS][PERSON_NAME]" at bounding box center [309, 440] width 151 height 11
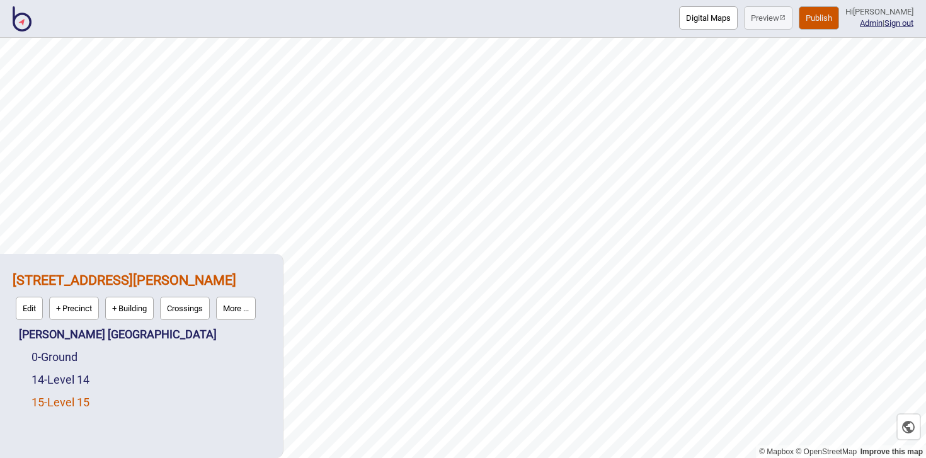
click at [78, 401] on link "15 - Level 15" at bounding box center [60, 402] width 58 height 13
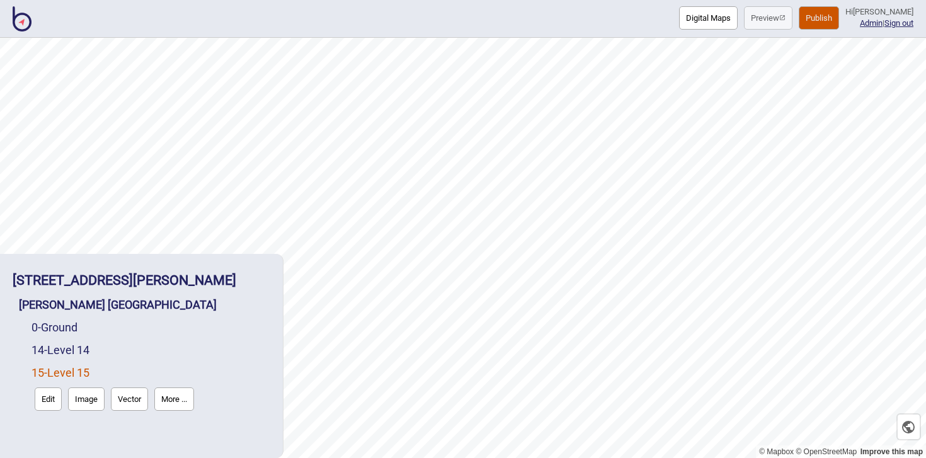
click at [48, 396] on button "Edit" at bounding box center [48, 398] width 27 height 23
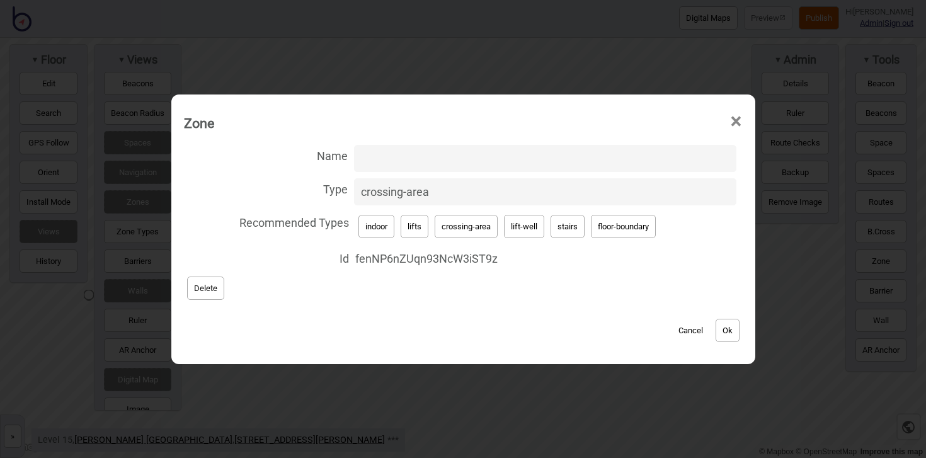
click at [734, 122] on span "×" at bounding box center [735, 122] width 13 height 42
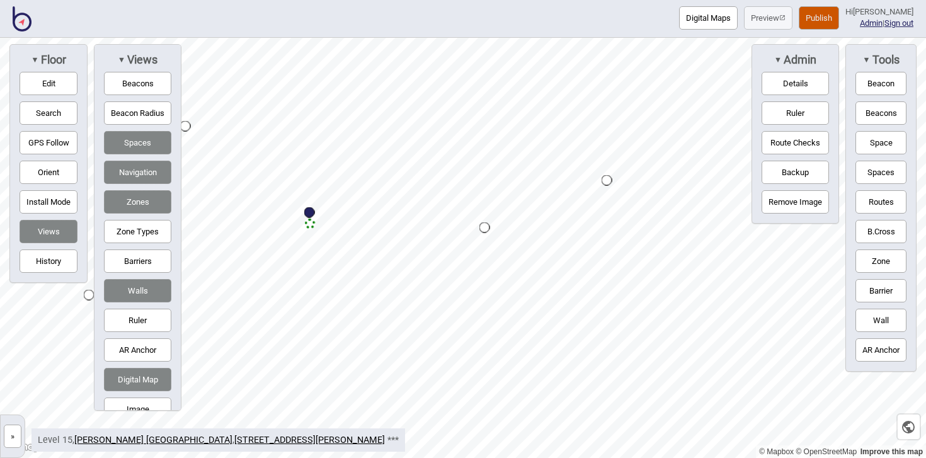
drag, startPoint x: 890, startPoint y: 261, endPoint x: 852, endPoint y: 256, distance: 38.8
click at [889, 261] on button "Zone" at bounding box center [880, 260] width 51 height 23
click at [351, 260] on div "Map marker" at bounding box center [350, 260] width 19 height 19
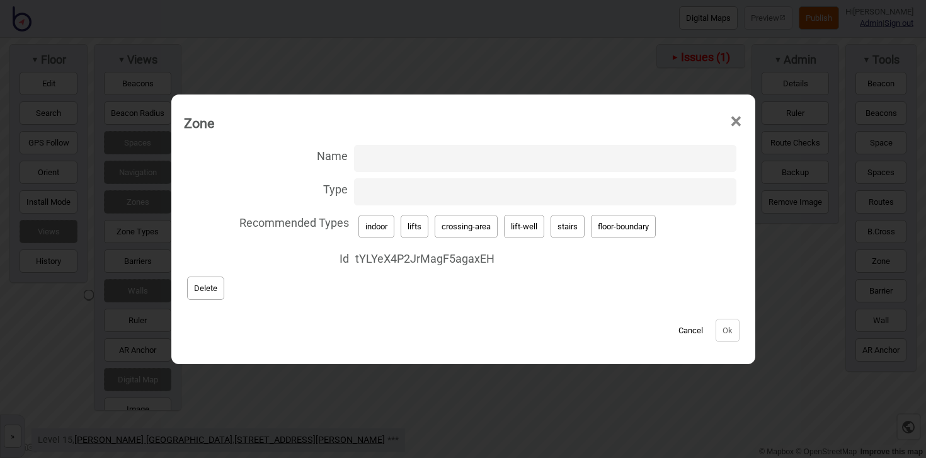
click at [571, 231] on button "stairs" at bounding box center [567, 226] width 34 height 23
type input "stairs"
click at [727, 321] on button "Ok" at bounding box center [728, 330] width 24 height 23
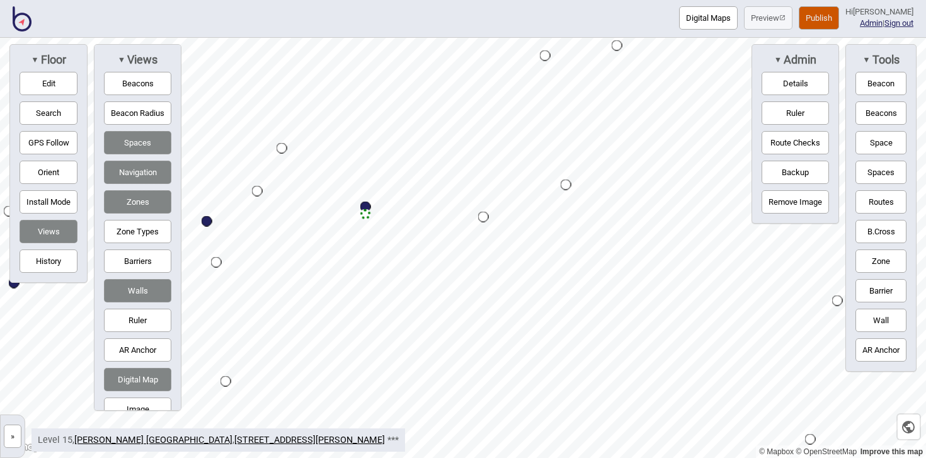
click at [826, 13] on button "Publish" at bounding box center [819, 17] width 40 height 23
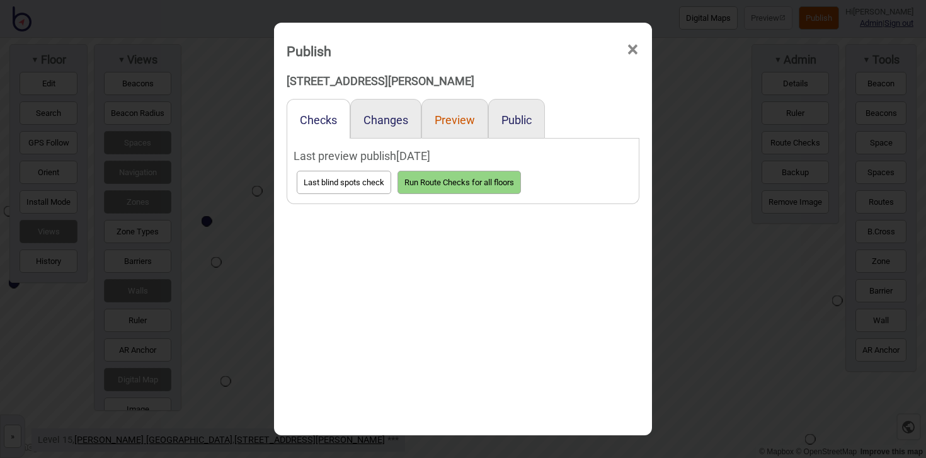
click at [467, 122] on button "Preview" at bounding box center [455, 119] width 40 height 13
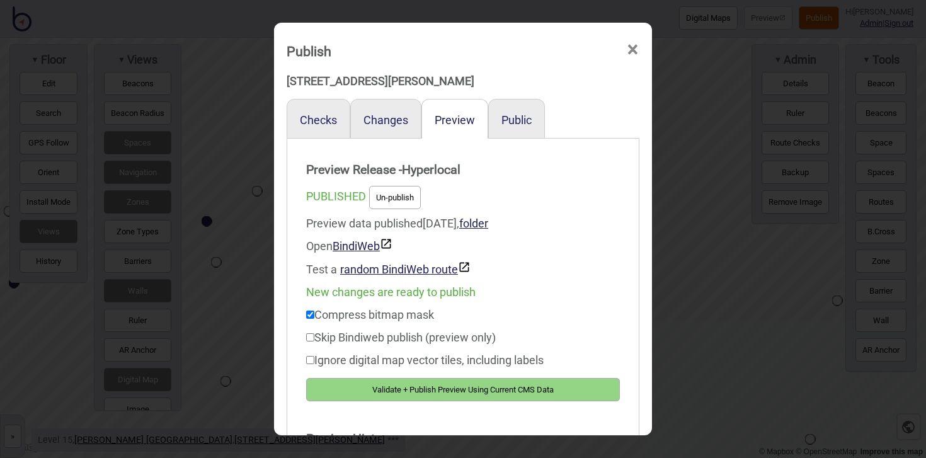
click at [550, 385] on button "Validate + Publish Preview Using Current CMS Data" at bounding box center [463, 389] width 314 height 23
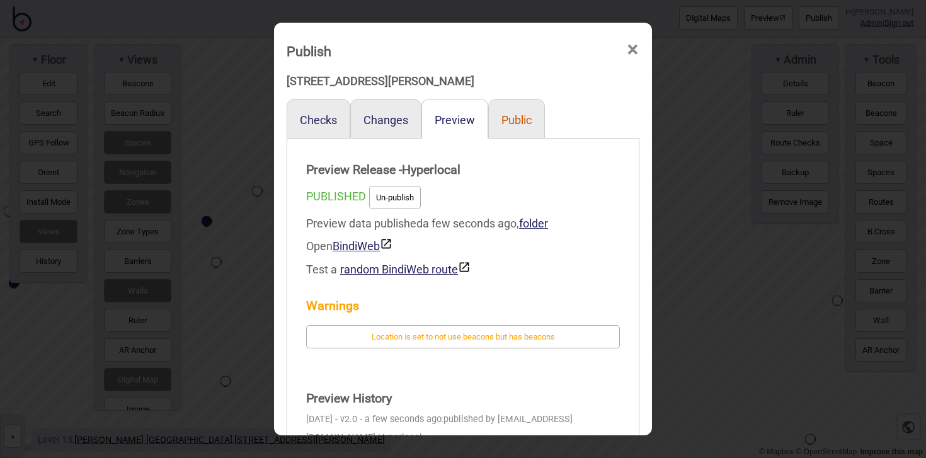
click at [520, 118] on button "Public" at bounding box center [516, 119] width 30 height 13
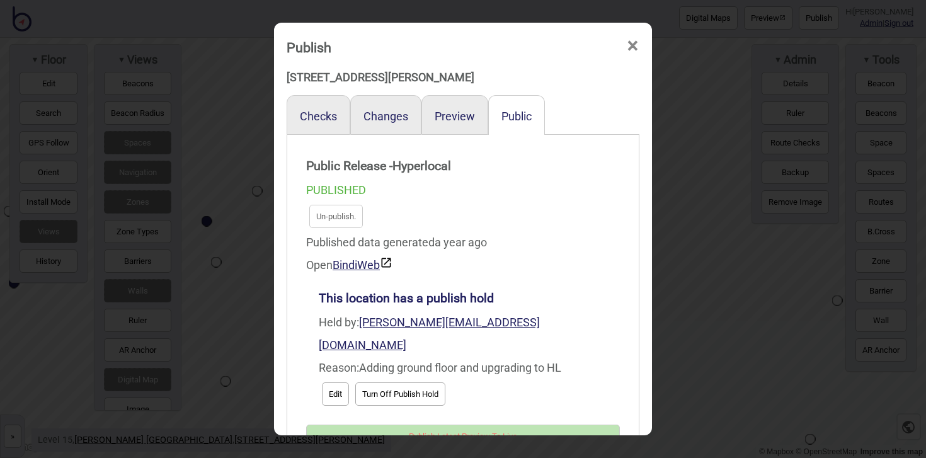
scroll to position [4, 0]
click at [467, 120] on button "Preview" at bounding box center [455, 115] width 40 height 13
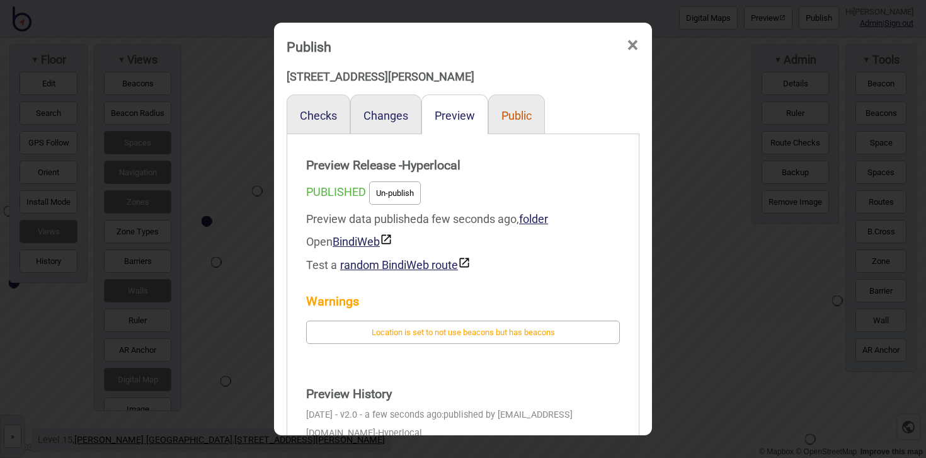
click at [525, 116] on button "Public" at bounding box center [516, 115] width 30 height 13
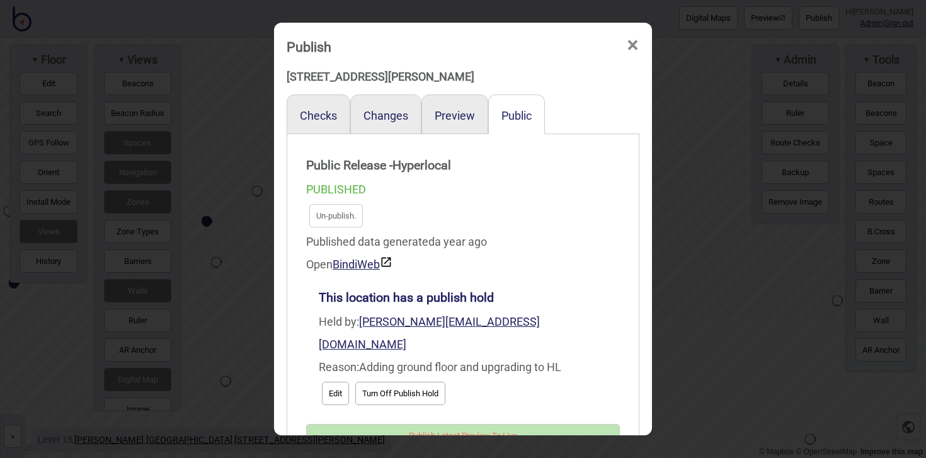
click at [632, 47] on span "×" at bounding box center [632, 46] width 13 height 42
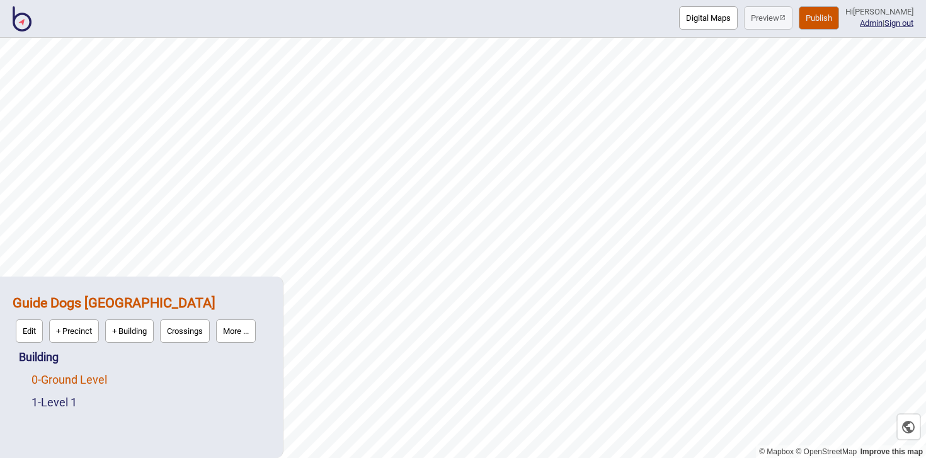
click at [104, 379] on link "0 - Ground Level" at bounding box center [69, 379] width 76 height 13
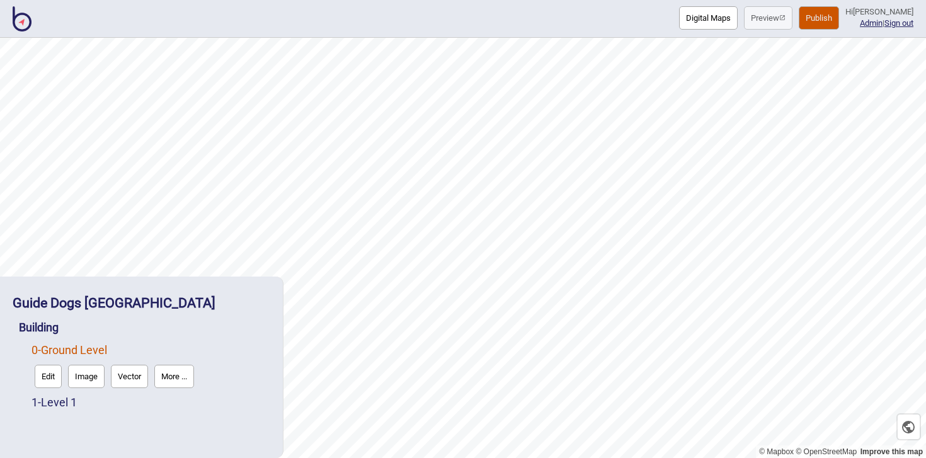
click at [49, 377] on button "Edit" at bounding box center [48, 376] width 27 height 23
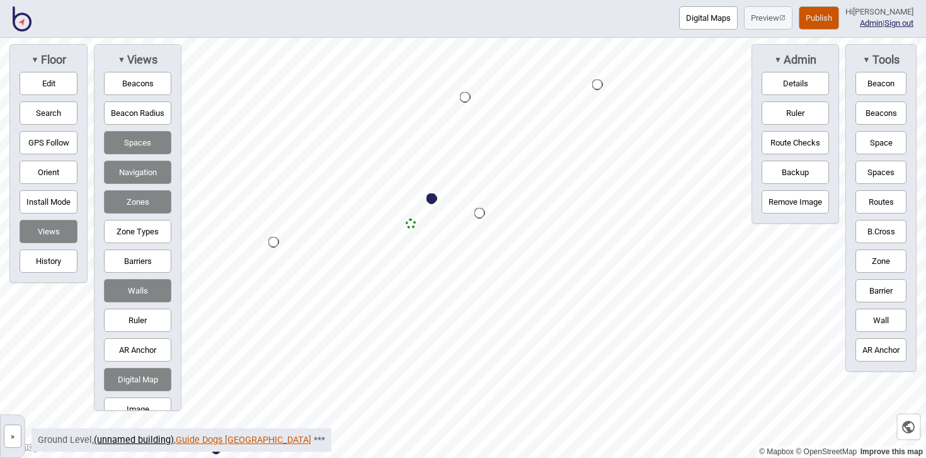
click at [239, 441] on link "Guide Dogs [GEOGRAPHIC_DATA]" at bounding box center [243, 440] width 135 height 11
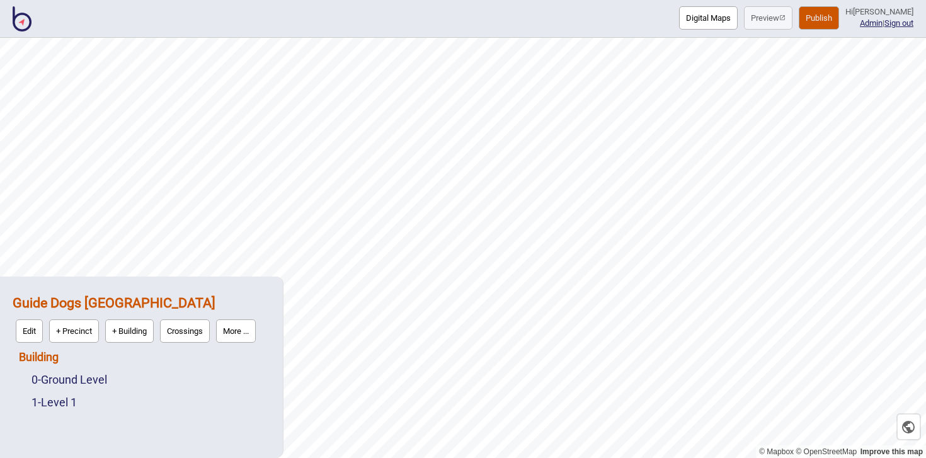
click at [59, 360] on link "Building" at bounding box center [39, 356] width 40 height 13
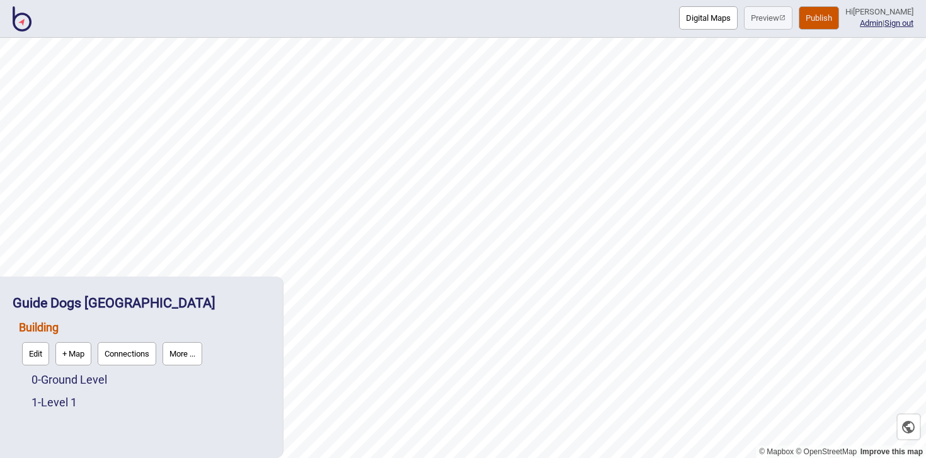
click at [145, 356] on button "Connections" at bounding box center [127, 353] width 59 height 23
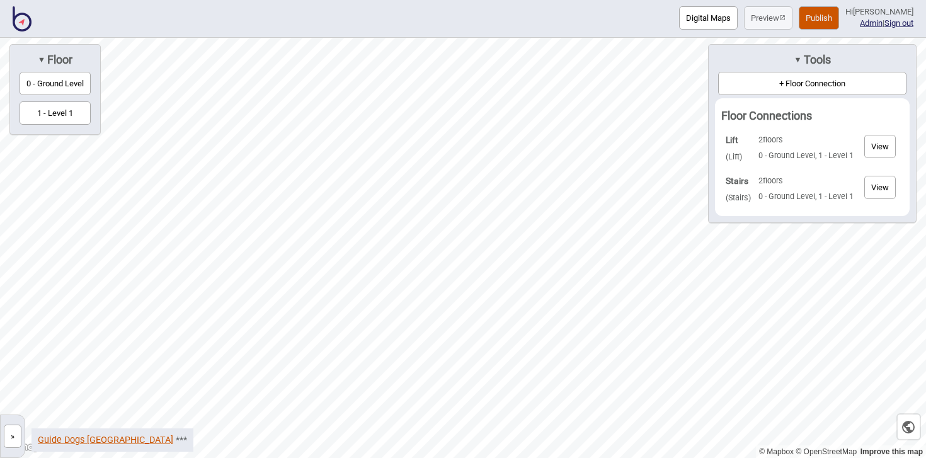
click at [93, 438] on link "Guide Dogs [GEOGRAPHIC_DATA]" at bounding box center [105, 440] width 135 height 11
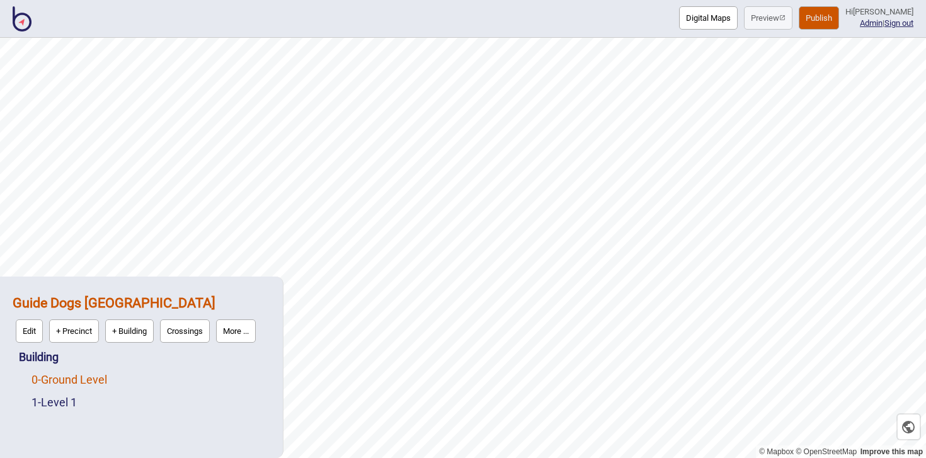
click at [87, 380] on link "0 - Ground Level" at bounding box center [69, 379] width 76 height 13
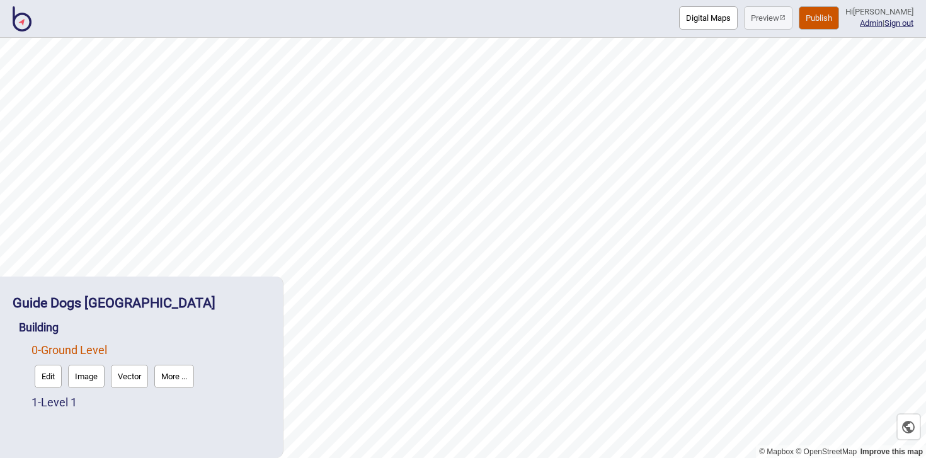
click at [48, 376] on button "Edit" at bounding box center [48, 376] width 27 height 23
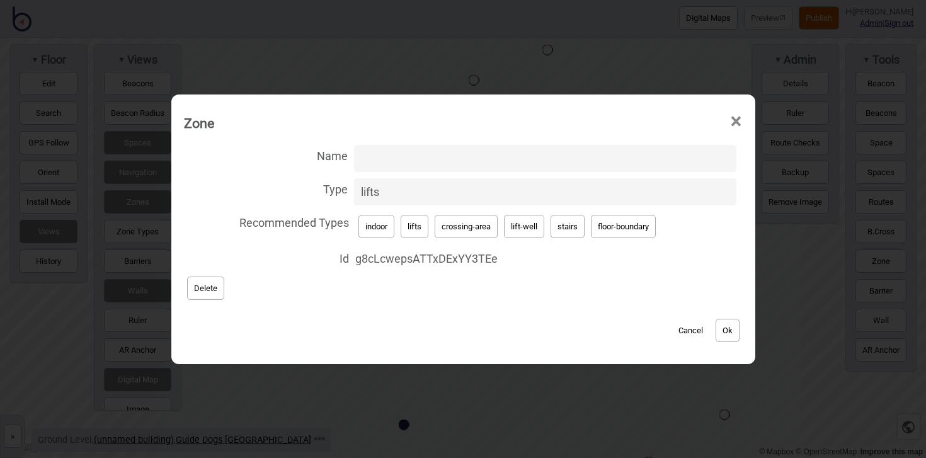
click at [731, 322] on button "Ok" at bounding box center [728, 330] width 24 height 23
drag, startPoint x: 525, startPoint y: 225, endPoint x: 520, endPoint y: 220, distance: 7.1
click at [525, 225] on button "lift-well" at bounding box center [524, 226] width 40 height 23
type input "lift-well"
click at [460, 157] on input "Name" at bounding box center [545, 158] width 382 height 27
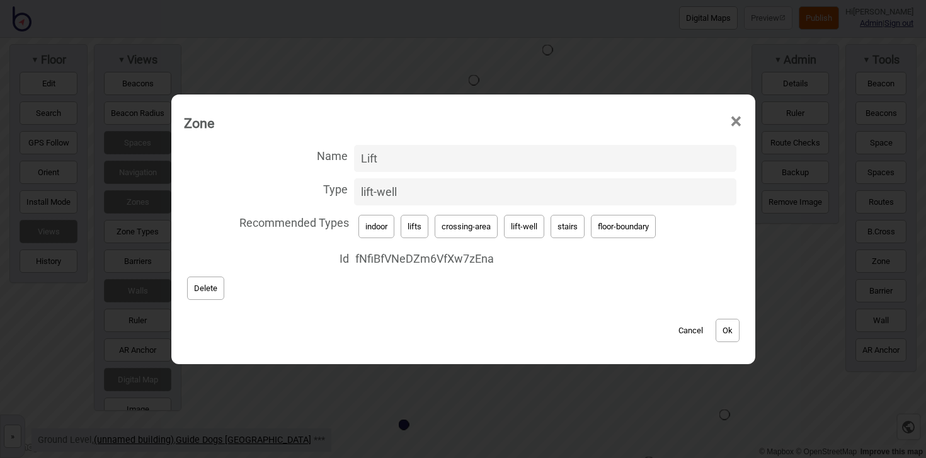
type input "Lift"
click at [729, 326] on button "Ok" at bounding box center [728, 330] width 24 height 23
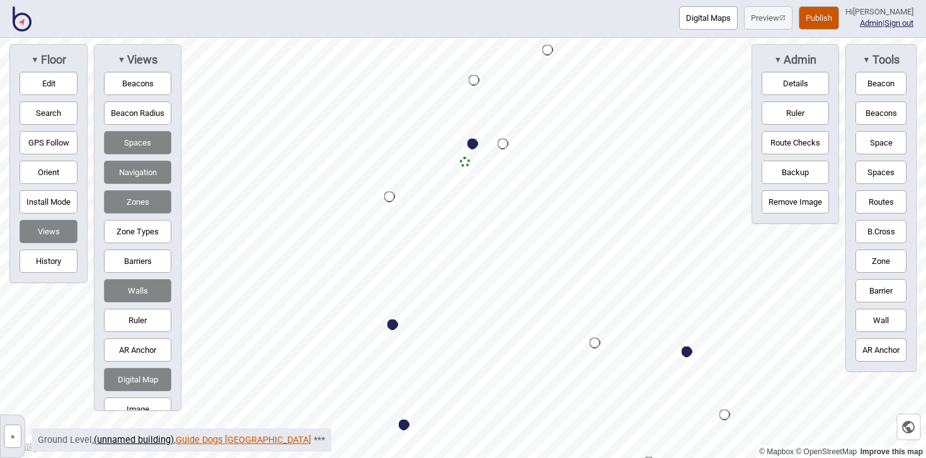
click at [202, 442] on link "Guide Dogs [GEOGRAPHIC_DATA]" at bounding box center [243, 440] width 135 height 11
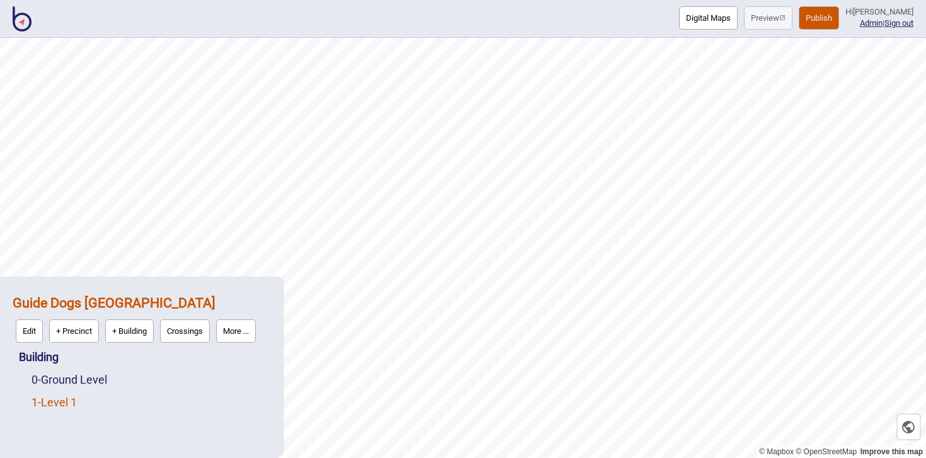
click at [67, 401] on link "1 - Level 1" at bounding box center [53, 402] width 45 height 13
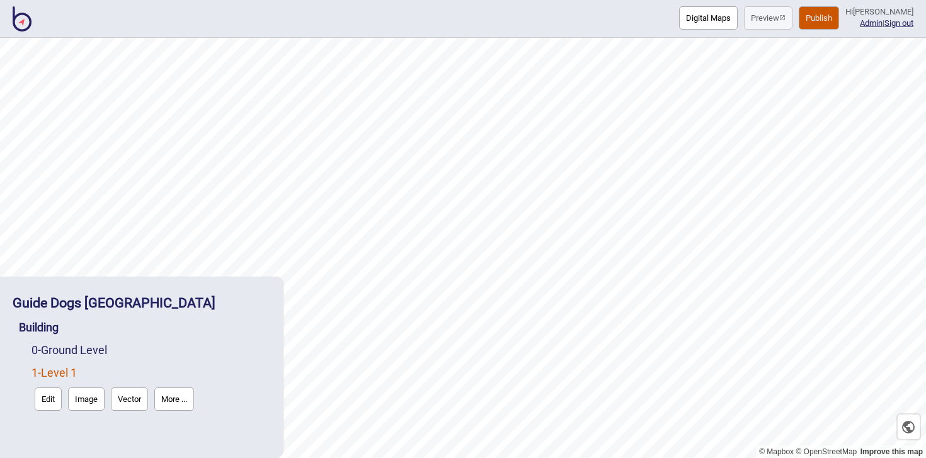
click at [52, 398] on button "Edit" at bounding box center [48, 398] width 27 height 23
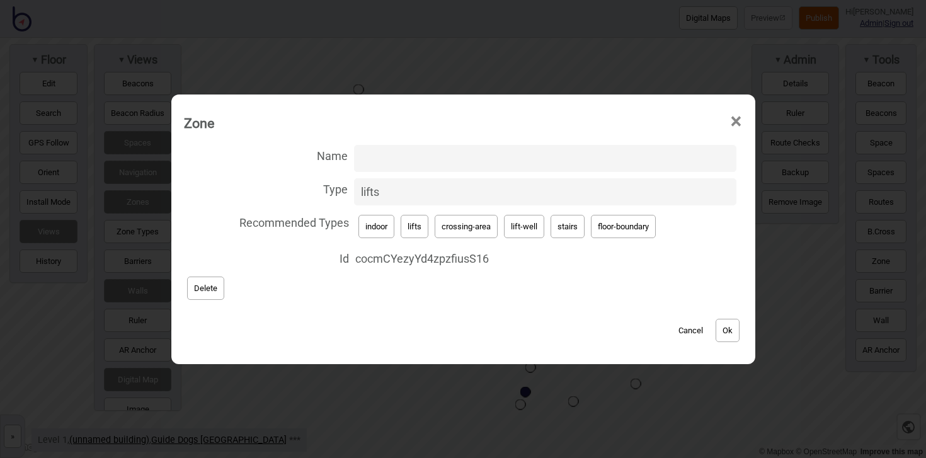
click at [738, 331] on button "Ok" at bounding box center [728, 330] width 24 height 23
click at [511, 223] on button "lift-well" at bounding box center [524, 226] width 40 height 23
type input "lift-well"
click at [393, 156] on input "Name" at bounding box center [545, 158] width 382 height 27
type input "Lift"
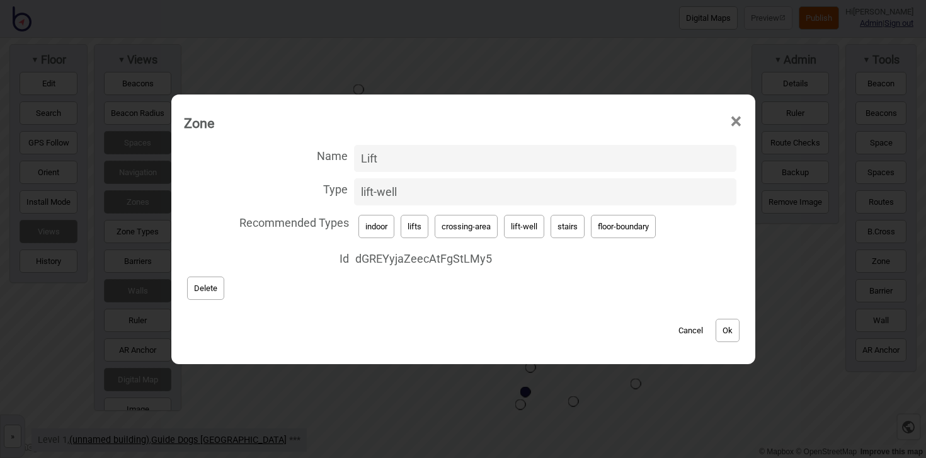
click at [730, 326] on button "Ok" at bounding box center [728, 330] width 24 height 23
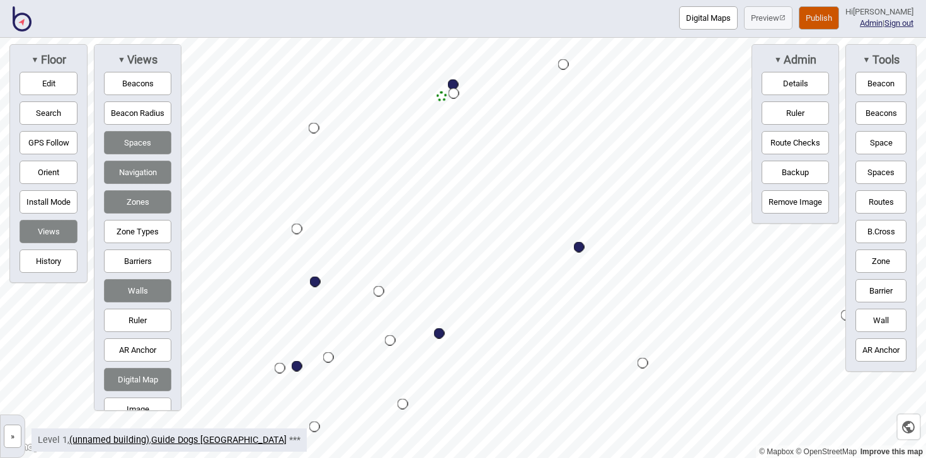
click at [839, 16] on button "Publish" at bounding box center [819, 17] width 40 height 23
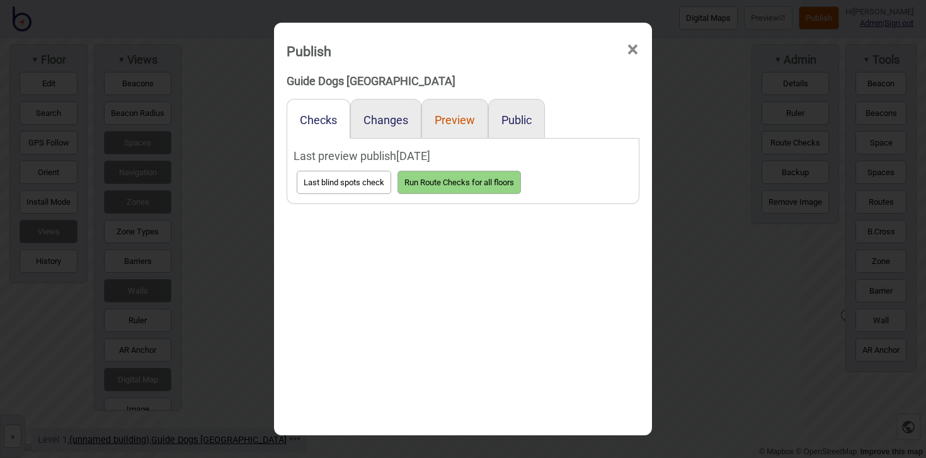
click at [470, 118] on button "Preview" at bounding box center [455, 119] width 40 height 13
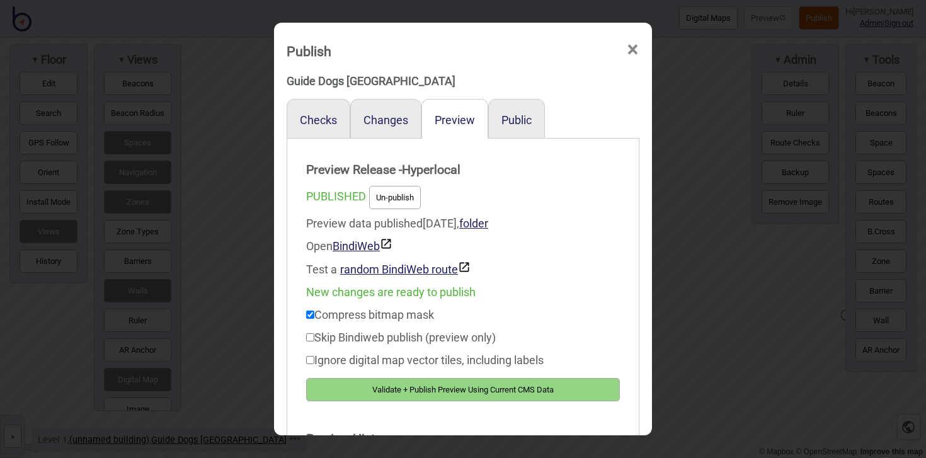
click at [569, 384] on button "Validate + Publish Preview Using Current CMS Data" at bounding box center [463, 389] width 314 height 23
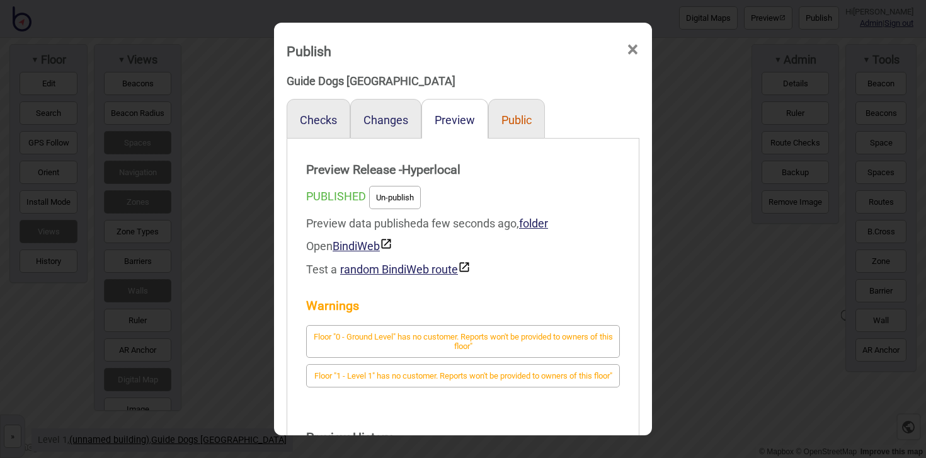
click at [519, 124] on button "Public" at bounding box center [516, 119] width 30 height 13
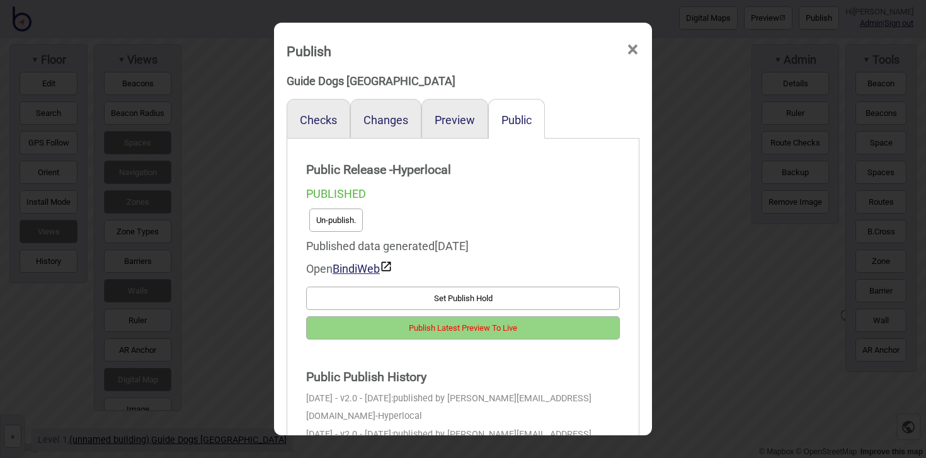
click at [536, 334] on button "Publish Latest Preview To Live" at bounding box center [463, 327] width 314 height 23
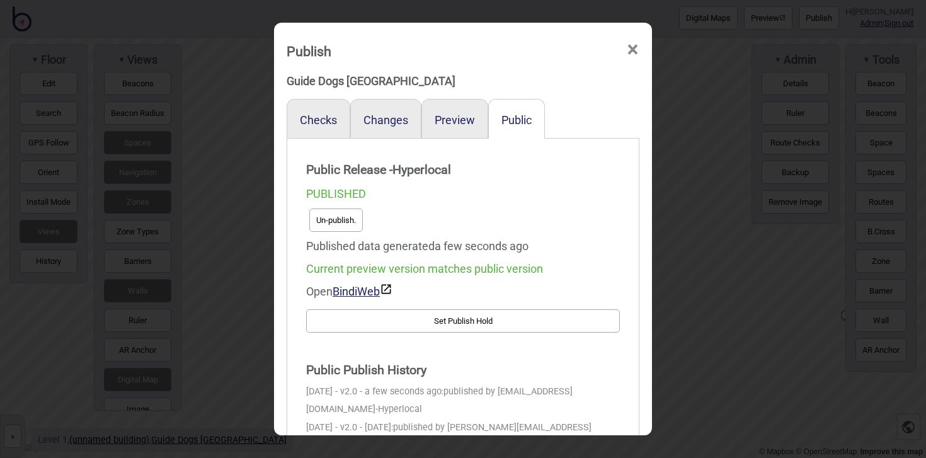
click at [634, 52] on span "×" at bounding box center [632, 50] width 13 height 42
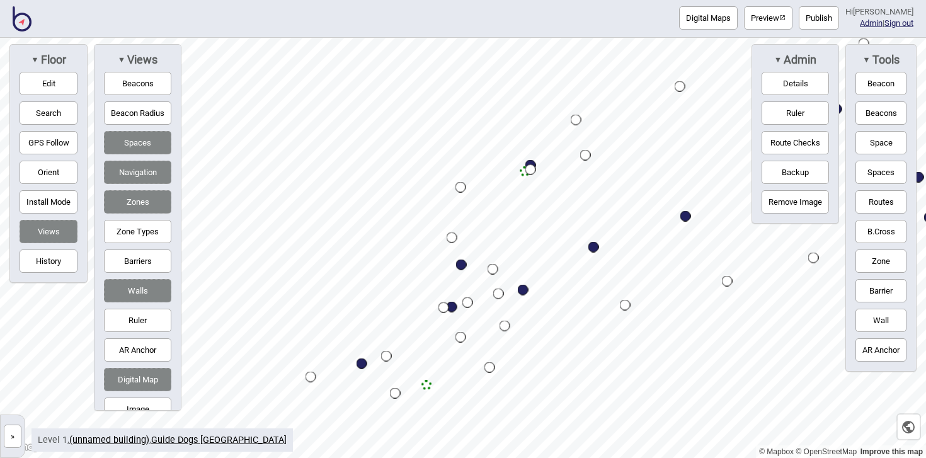
click at [831, 7] on button "Publish" at bounding box center [819, 17] width 40 height 23
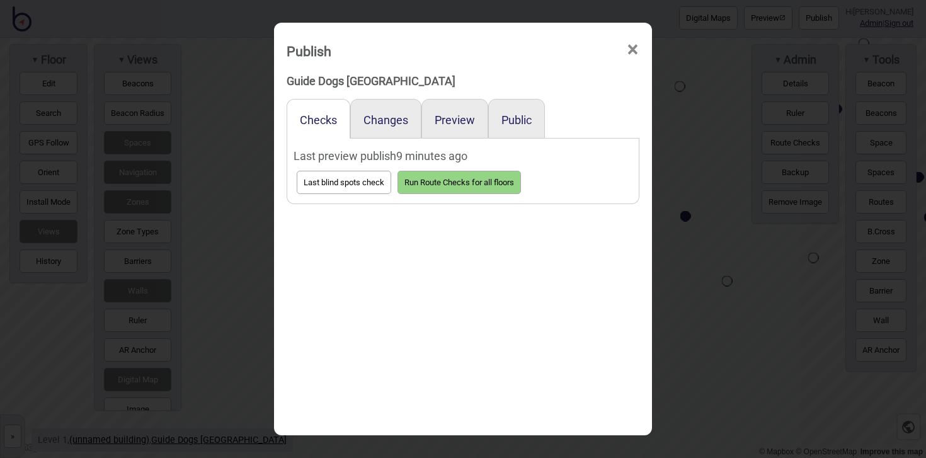
click at [535, 120] on div "Public" at bounding box center [516, 119] width 57 height 40
click at [512, 122] on button "Public" at bounding box center [516, 119] width 30 height 13
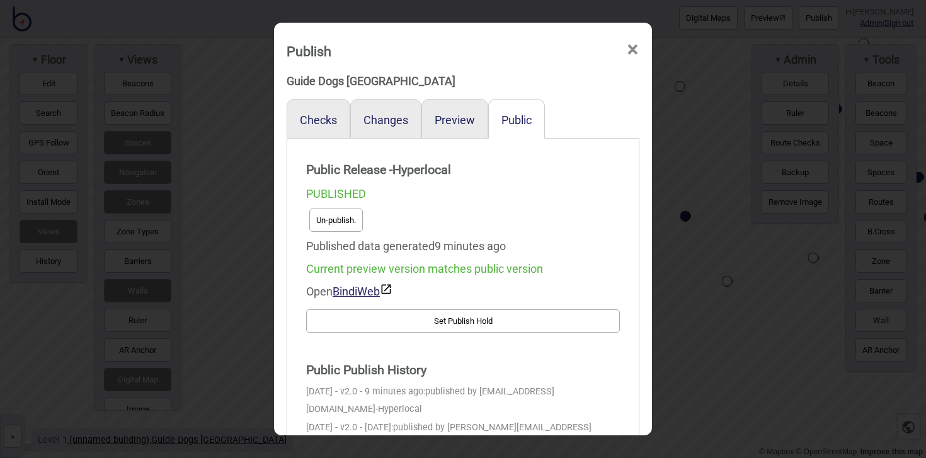
click at [632, 52] on span "×" at bounding box center [632, 50] width 13 height 42
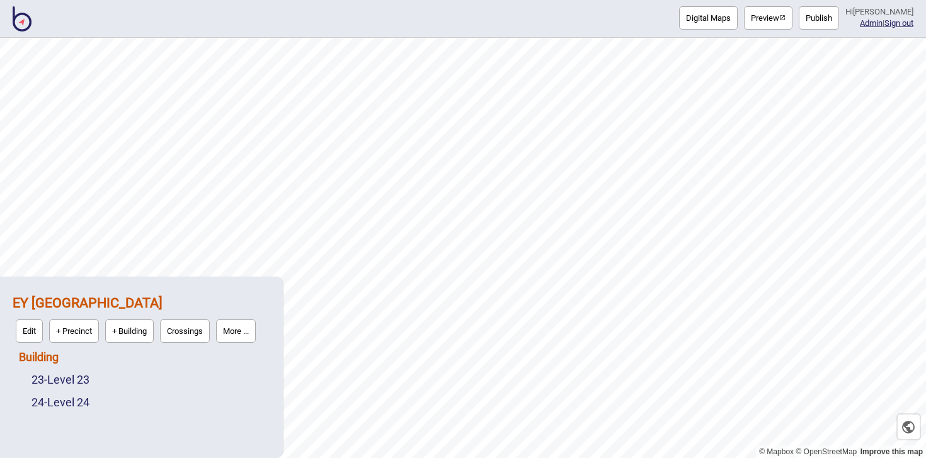
click at [54, 356] on link "Building" at bounding box center [39, 356] width 40 height 13
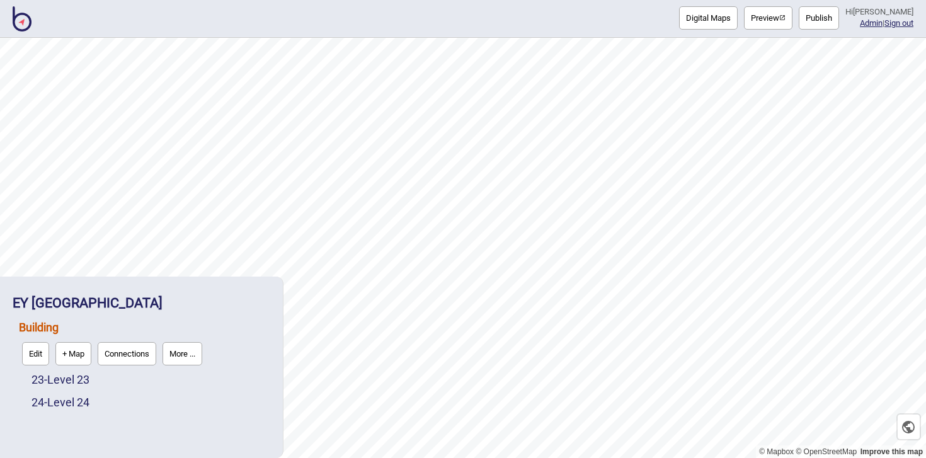
click at [138, 349] on button "Connections" at bounding box center [127, 353] width 59 height 23
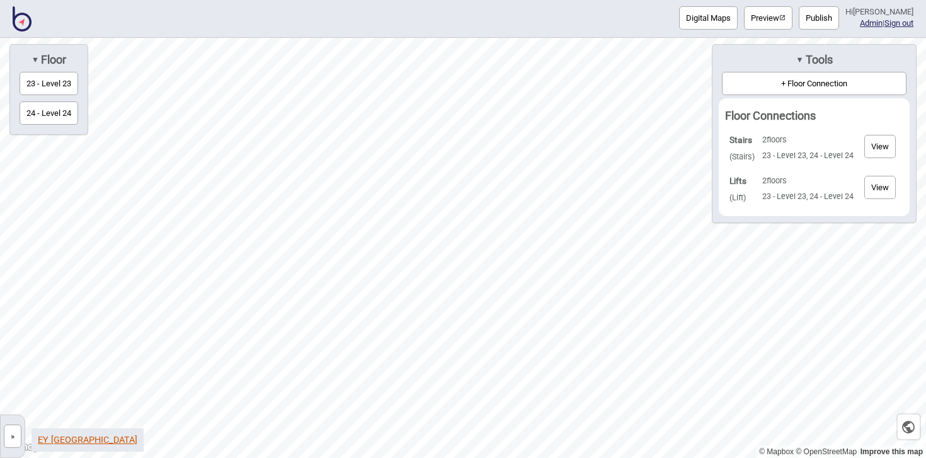
click at [71, 439] on link "EY [GEOGRAPHIC_DATA]" at bounding box center [88, 440] width 100 height 11
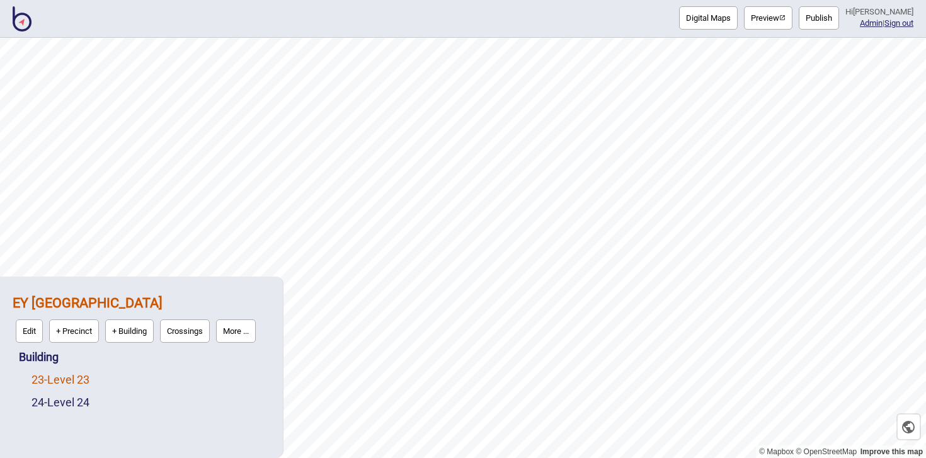
click at [66, 384] on link "23 - Level 23" at bounding box center [60, 379] width 58 height 13
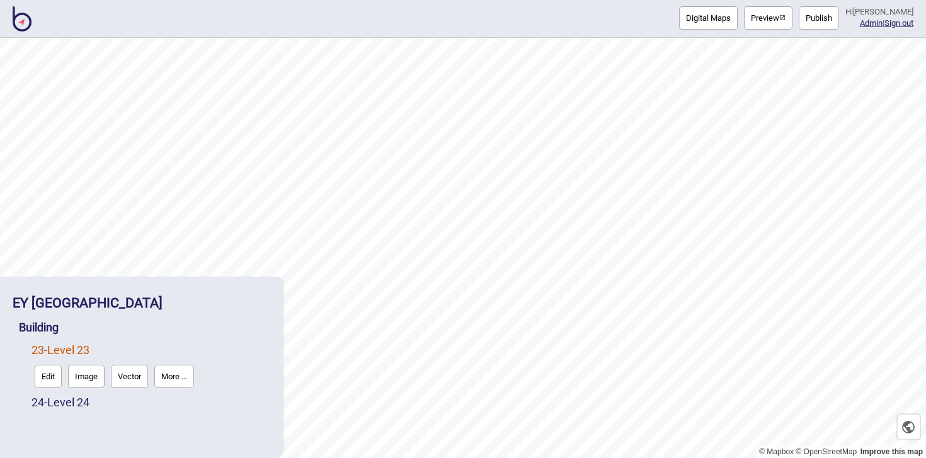
click at [51, 374] on button "Edit" at bounding box center [48, 376] width 27 height 23
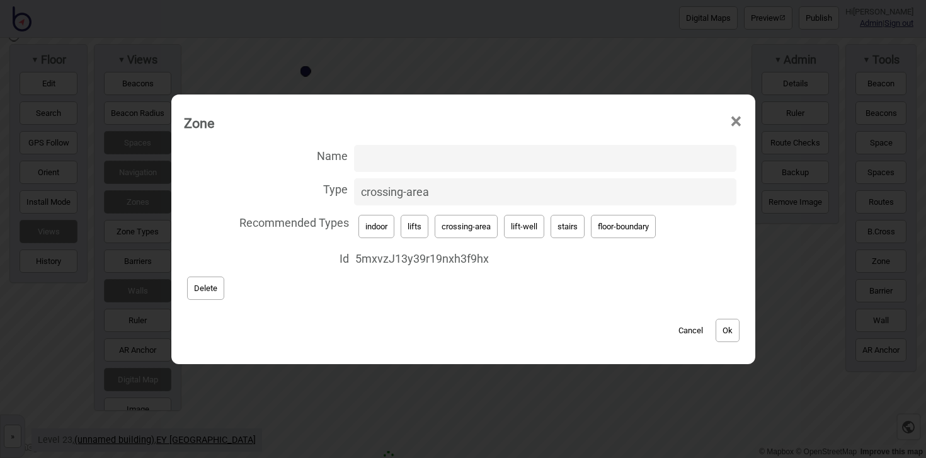
click at [738, 117] on span "×" at bounding box center [735, 122] width 13 height 42
click at [740, 121] on span "×" at bounding box center [735, 122] width 13 height 42
click at [458, 149] on input "Name" at bounding box center [545, 158] width 382 height 27
type input "Lifts"
click at [525, 216] on button "lift-well" at bounding box center [524, 226] width 40 height 23
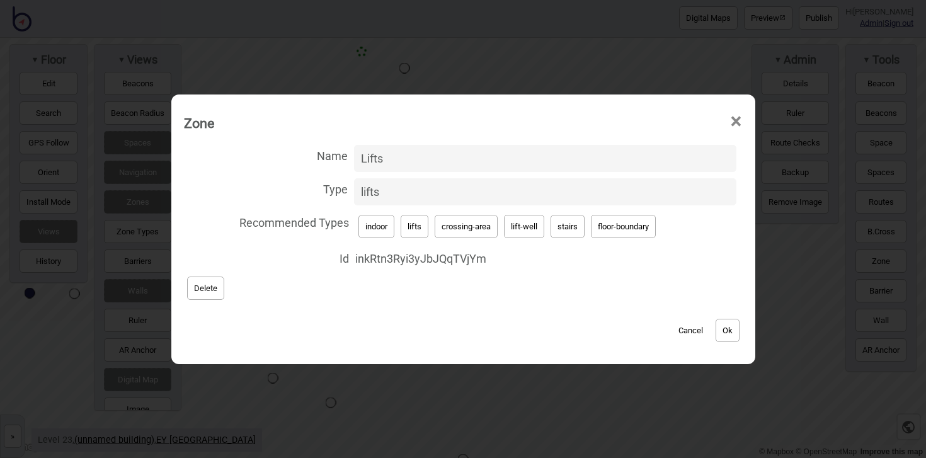
type input "lift-well"
click at [728, 330] on button "Ok" at bounding box center [728, 330] width 24 height 23
drag, startPoint x: 530, startPoint y: 233, endPoint x: 515, endPoint y: 224, distance: 18.0
click at [527, 231] on button "lift-well" at bounding box center [524, 226] width 40 height 23
type input "lift-well"
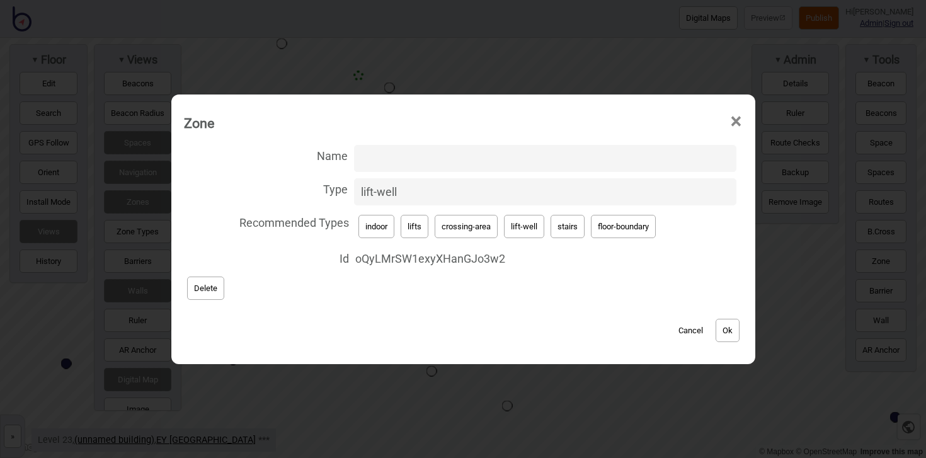
click at [427, 163] on input "Name" at bounding box center [545, 158] width 382 height 27
type input "Lifts"
click at [733, 333] on button "Ok" at bounding box center [728, 330] width 24 height 23
click at [425, 225] on button "lifts" at bounding box center [415, 226] width 28 height 23
type input "lifts"
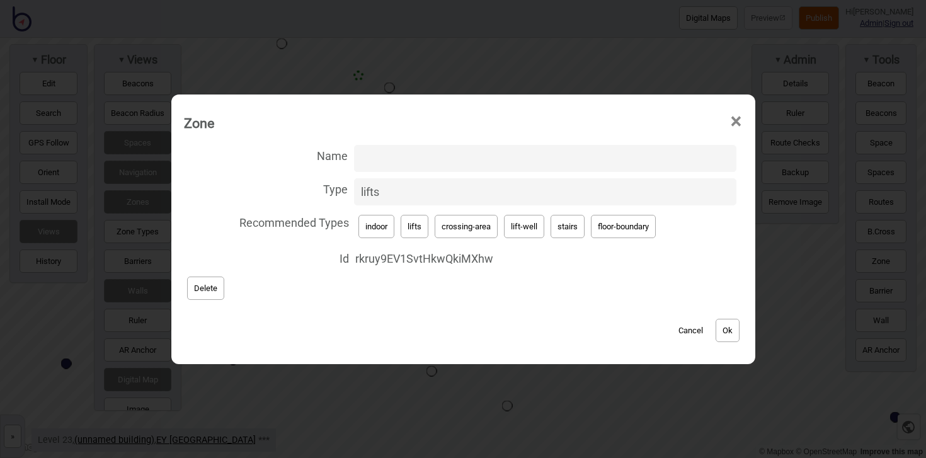
click at [733, 333] on button "Ok" at bounding box center [728, 330] width 24 height 23
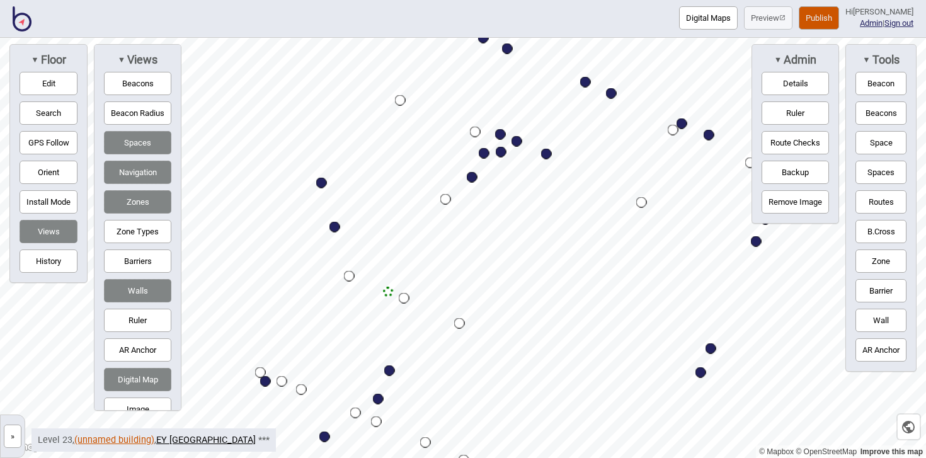
click at [137, 436] on link "(unnamed building)" at bounding box center [114, 440] width 80 height 11
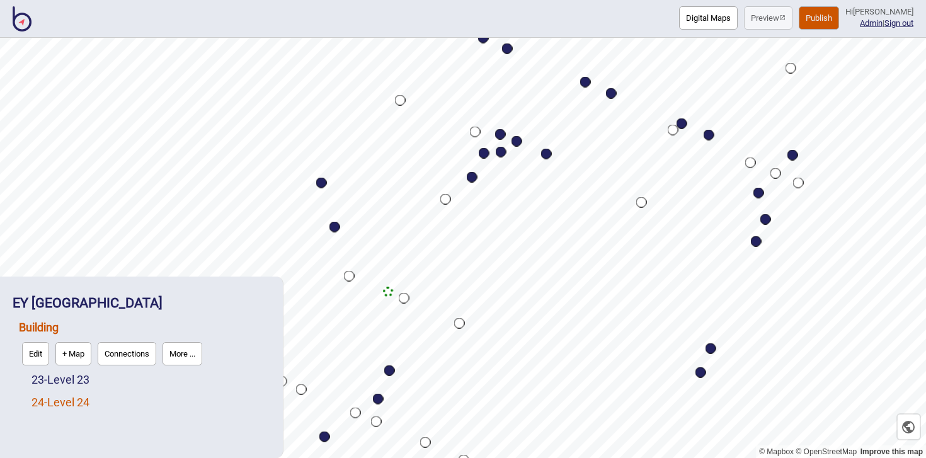
click at [79, 407] on link "24 - Level 24" at bounding box center [60, 402] width 58 height 13
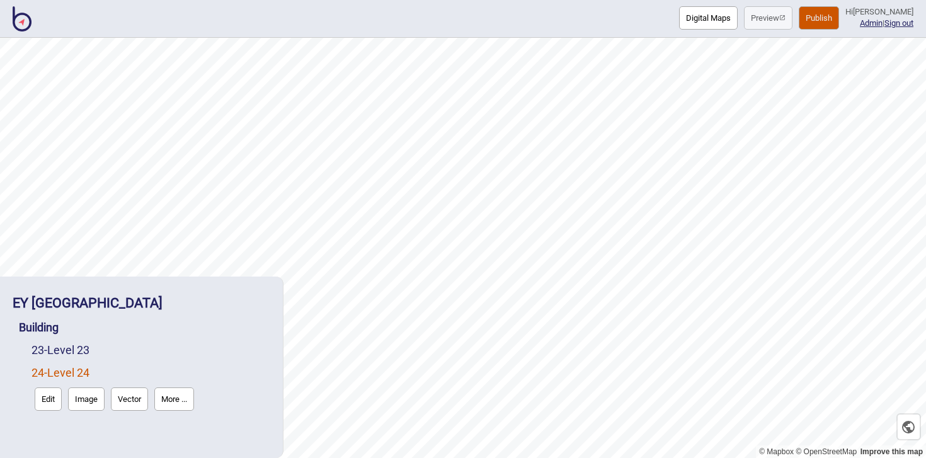
click at [51, 399] on button "Edit" at bounding box center [48, 398] width 27 height 23
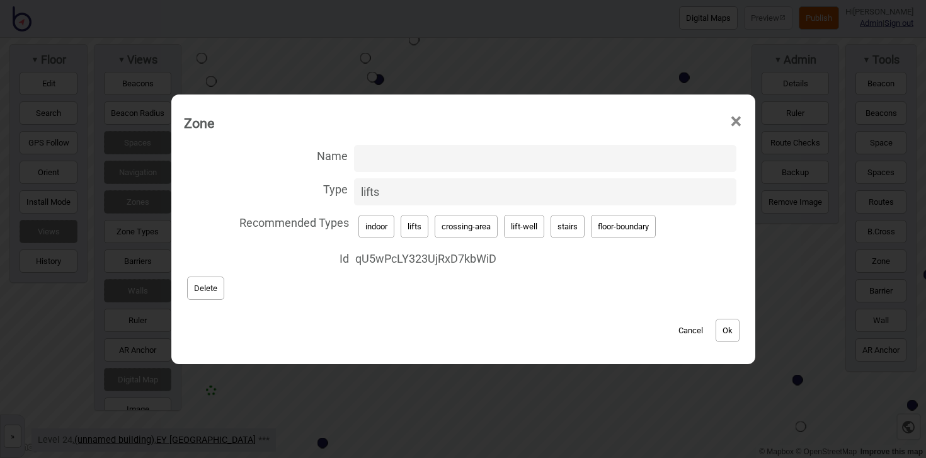
click at [524, 222] on button "lift-well" at bounding box center [524, 226] width 40 height 23
type input "lift-well"
click at [434, 157] on input "Name" at bounding box center [545, 158] width 382 height 27
type input "Lifts"
click at [733, 331] on button "Ok" at bounding box center [728, 330] width 24 height 23
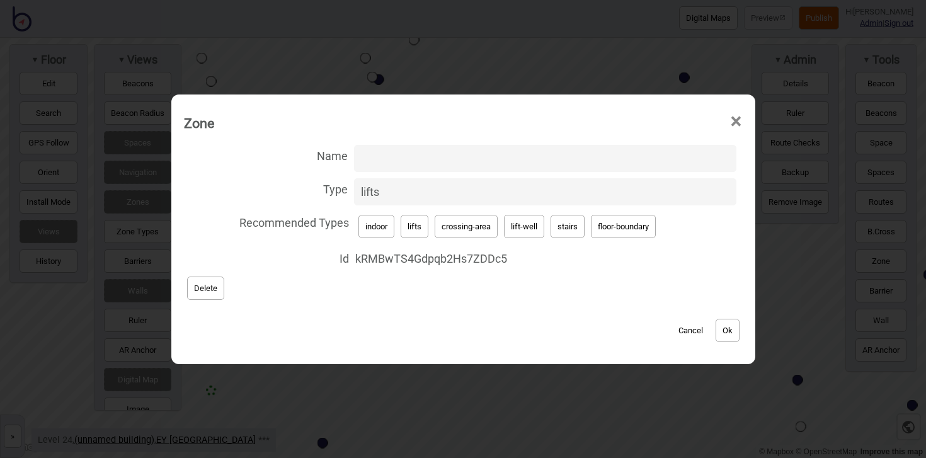
drag, startPoint x: 529, startPoint y: 229, endPoint x: 507, endPoint y: 218, distance: 24.5
click at [528, 228] on button "lift-well" at bounding box center [524, 226] width 40 height 23
type input "lift-well"
click at [396, 156] on input "Name" at bounding box center [545, 158] width 382 height 27
type input "Lifts"
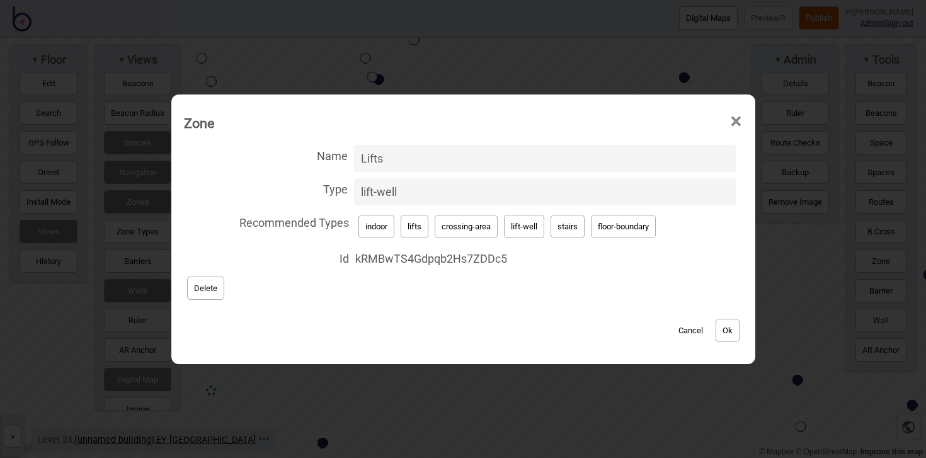
click at [724, 334] on button "Ok" at bounding box center [728, 330] width 24 height 23
click at [411, 225] on button "lifts" at bounding box center [415, 226] width 28 height 23
type input "lifts"
click at [729, 330] on button "Ok" at bounding box center [728, 330] width 24 height 23
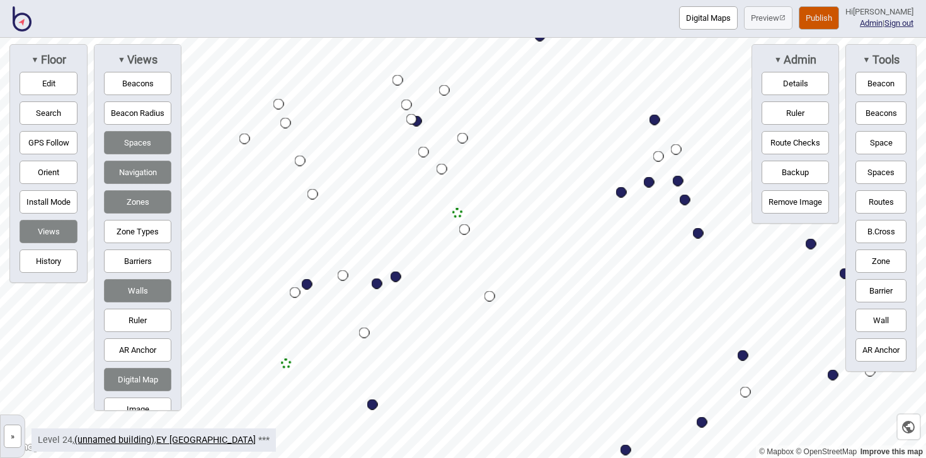
click at [835, 14] on button "Publish" at bounding box center [819, 17] width 40 height 23
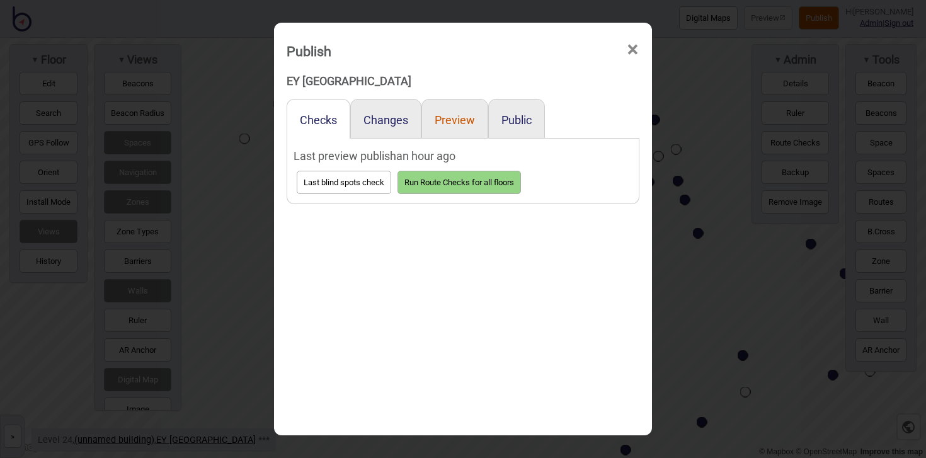
click at [455, 121] on button "Preview" at bounding box center [455, 119] width 40 height 13
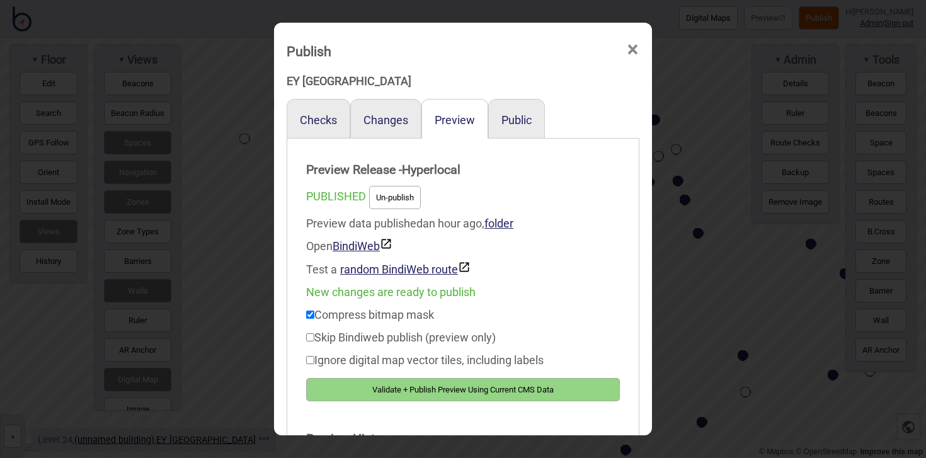
click at [501, 389] on button "Validate + Publish Preview Using Current CMS Data" at bounding box center [463, 389] width 314 height 23
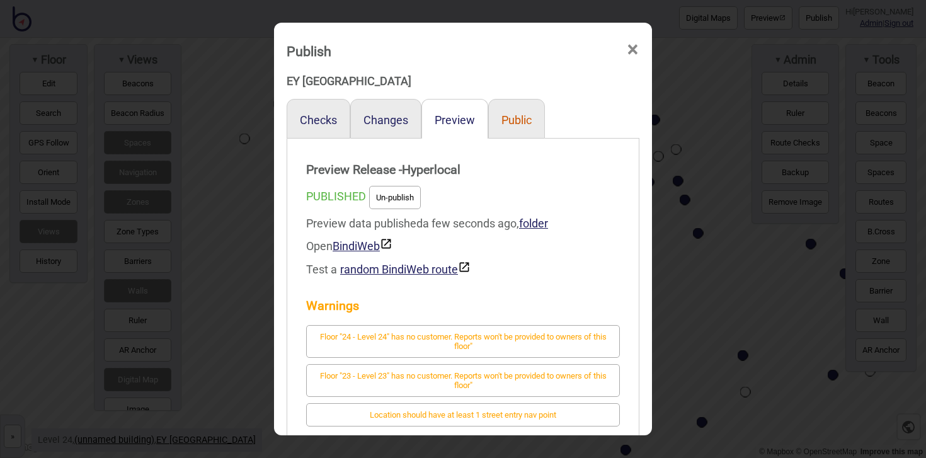
click at [513, 125] on button "Public" at bounding box center [516, 119] width 30 height 13
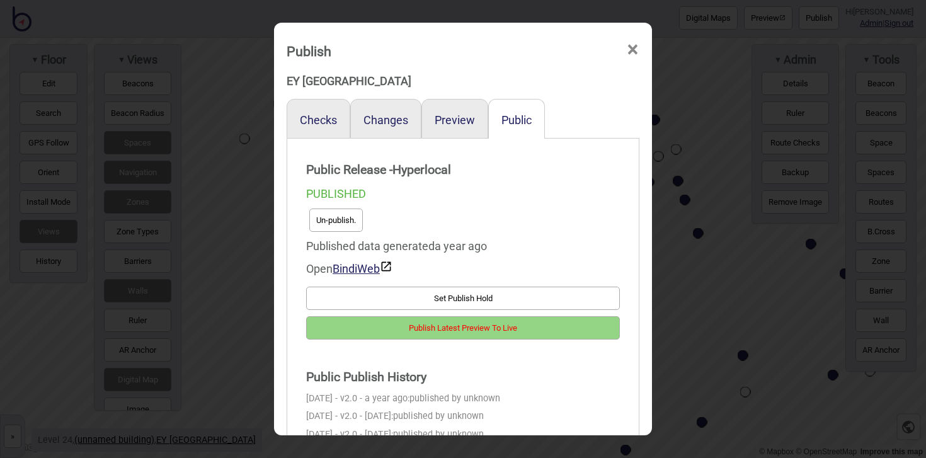
click at [559, 322] on button "Publish Latest Preview To Live" at bounding box center [463, 327] width 314 height 23
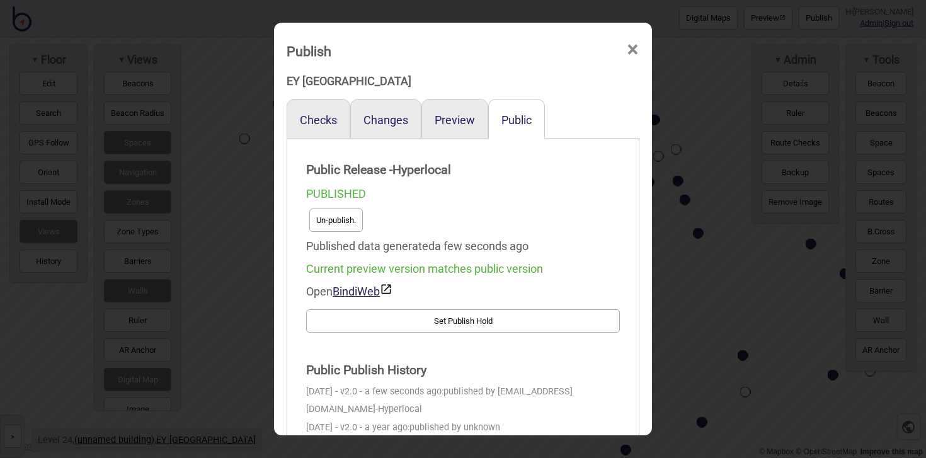
click at [632, 52] on span "×" at bounding box center [632, 50] width 13 height 42
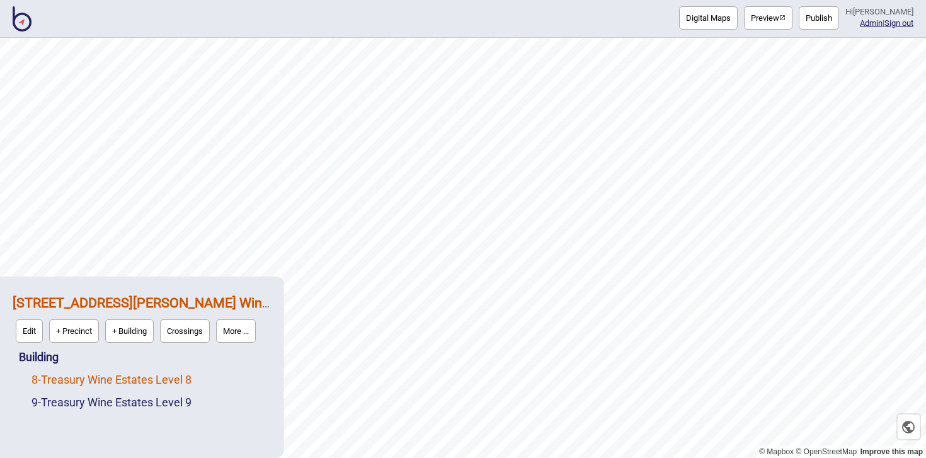
click at [159, 381] on link "8 - Treasury Wine Estates Level 8" at bounding box center [111, 379] width 160 height 13
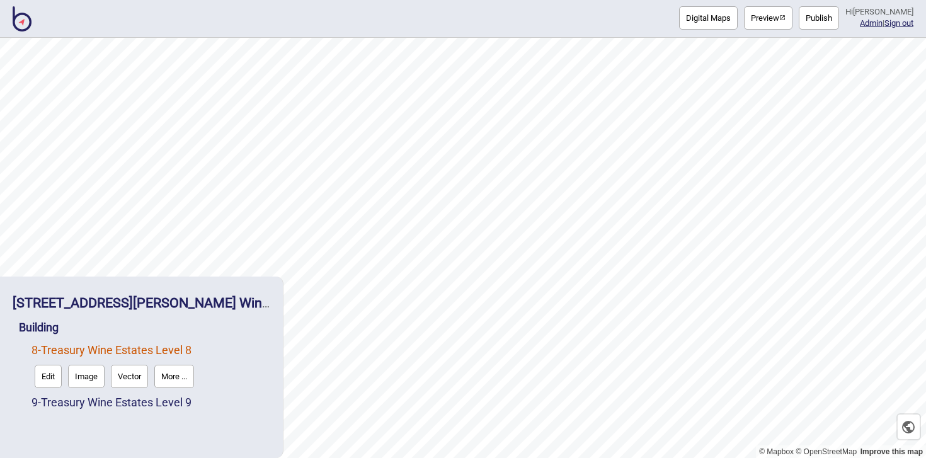
click at [57, 379] on button "Edit" at bounding box center [48, 376] width 27 height 23
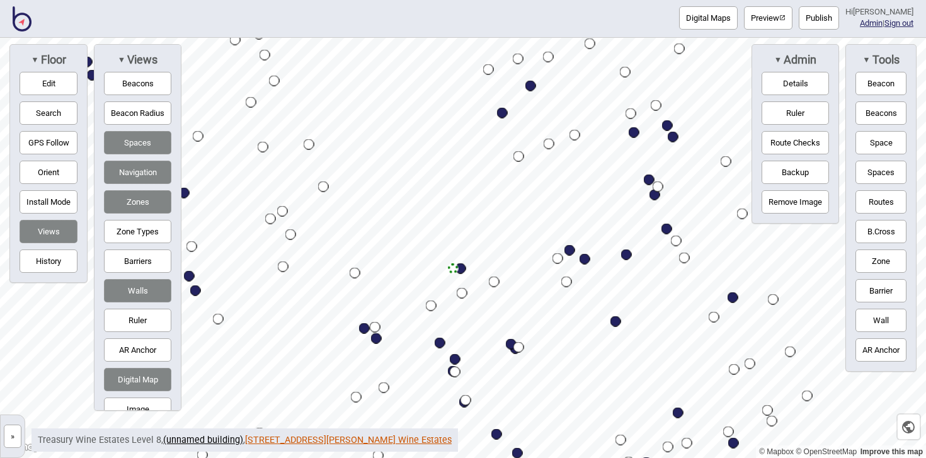
click at [321, 436] on link "[STREET_ADDRESS][PERSON_NAME] Wine Estates" at bounding box center [348, 440] width 207 height 11
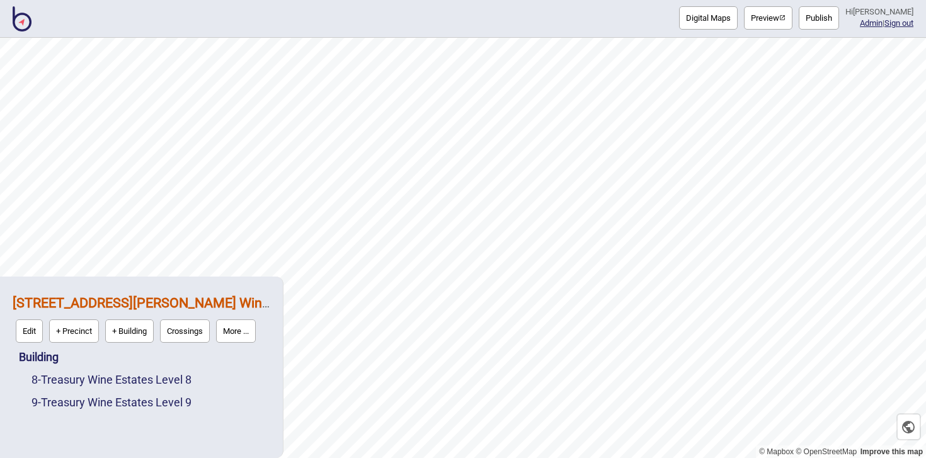
click at [60, 356] on div "Building" at bounding box center [144, 357] width 251 height 23
